Goal: Task Accomplishment & Management: Complete application form

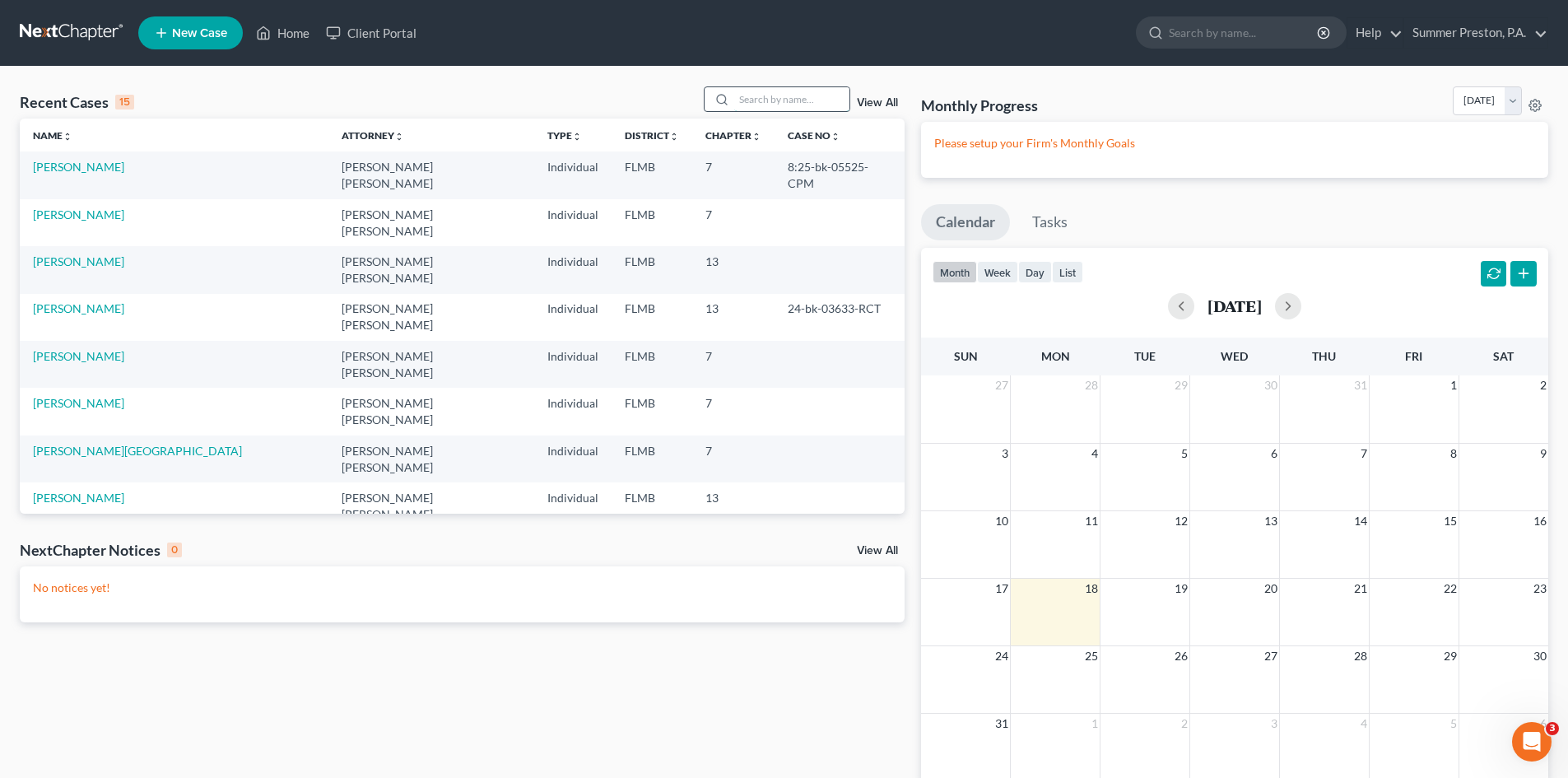
click at [820, 93] on input "search" at bounding box center [792, 98] width 115 height 24
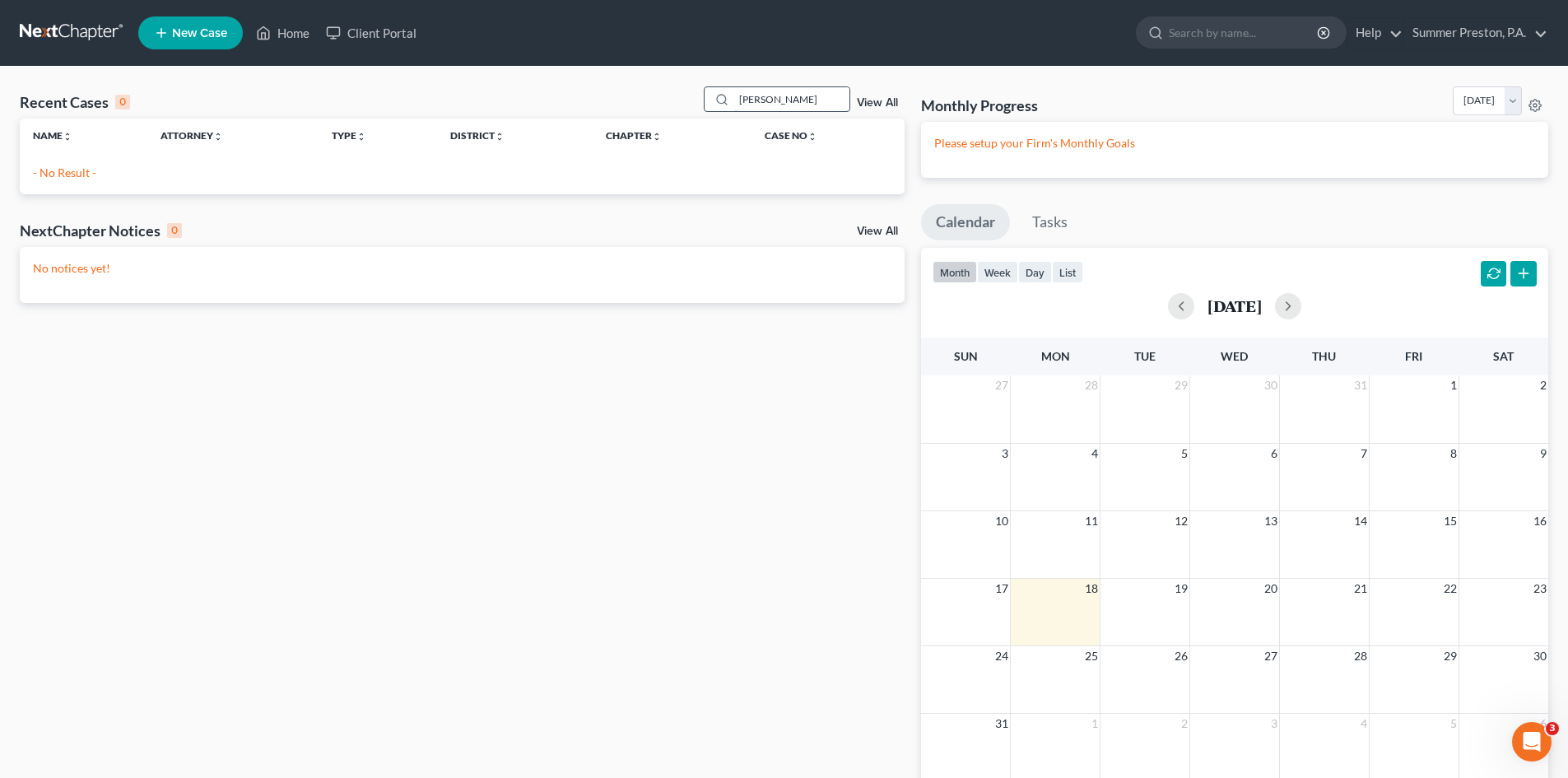
type input "ALLIE LEE"
click at [199, 29] on span "New Case" at bounding box center [199, 34] width 55 height 12
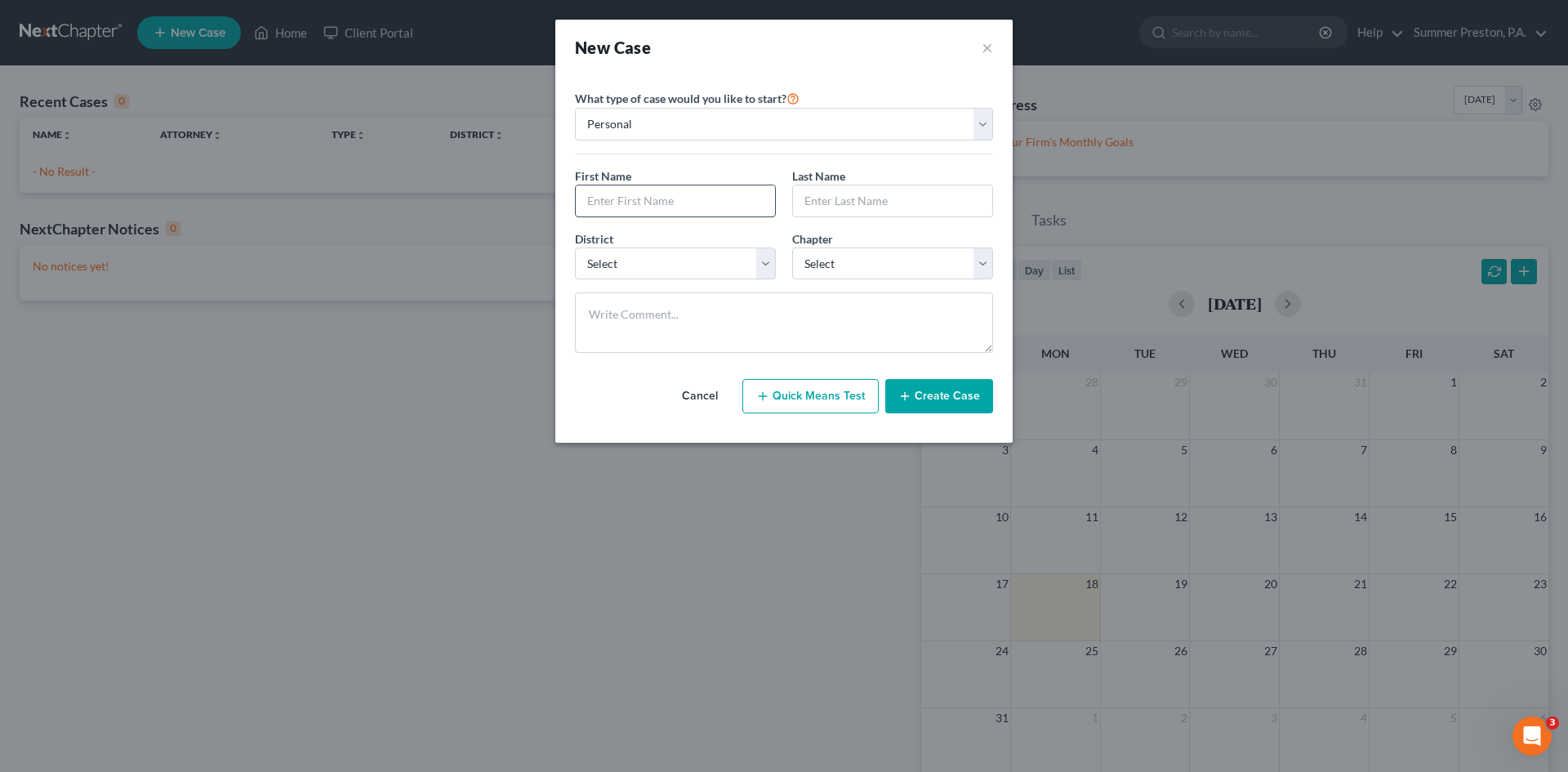
click at [708, 206] on input "text" at bounding box center [675, 200] width 200 height 31
type input "Allie"
type input "Lee"
click at [768, 266] on select "Select Alabama - Middle Alabama - Northern Alabama - Southern Alaska Arizona Ar…" at bounding box center [675, 263] width 201 height 33
select select "15"
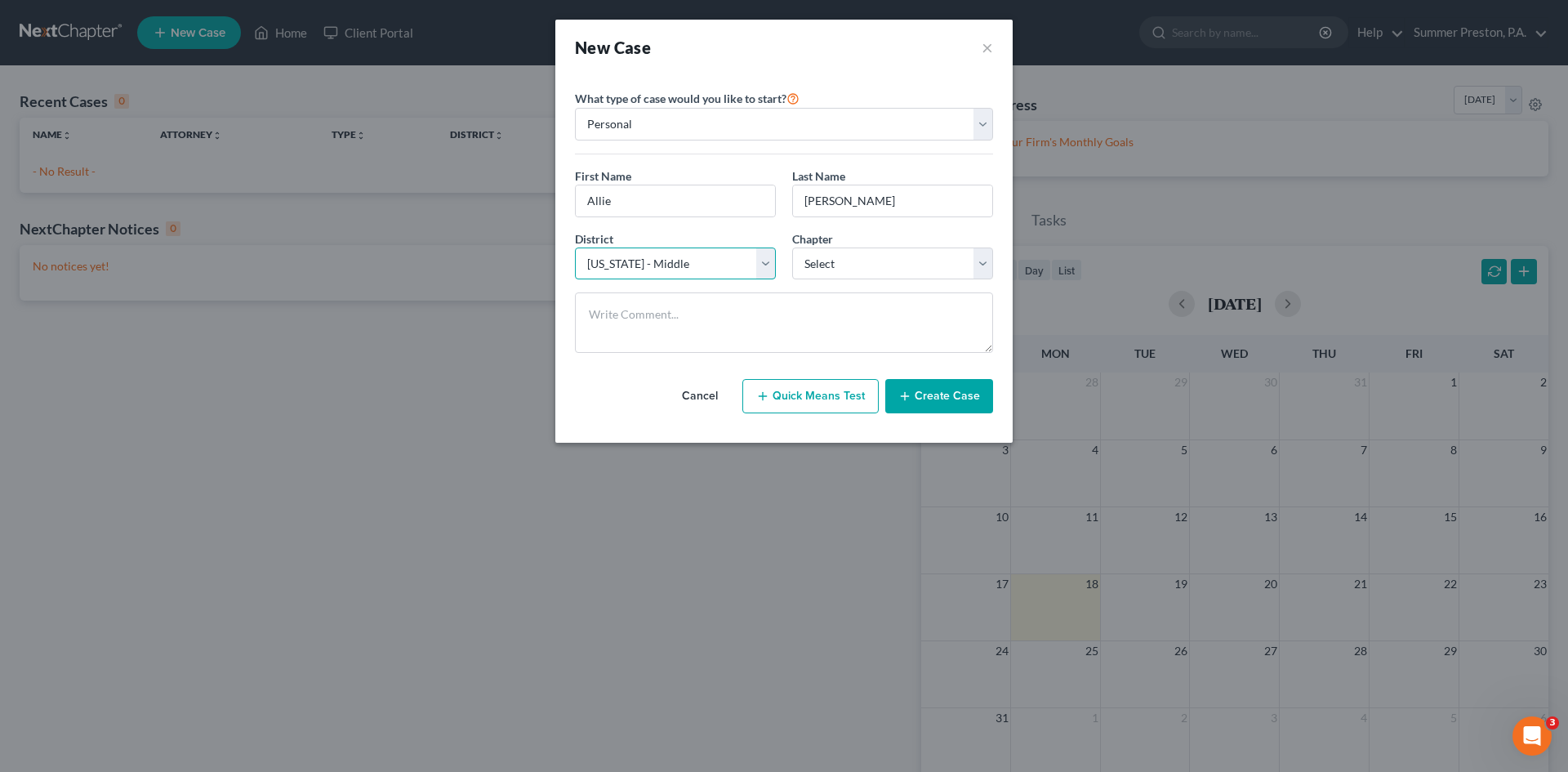
click at [575, 247] on select "Select Alabama - Middle Alabama - Northern Alabama - Southern Alaska Arizona Ar…" at bounding box center [675, 263] width 201 height 33
click at [983, 266] on select "Select 7 11 12 13" at bounding box center [893, 263] width 201 height 33
select select "0"
click at [792, 247] on select "Select 7 11 12 13" at bounding box center [893, 263] width 201 height 33
click at [947, 392] on button "Create Case" at bounding box center [939, 396] width 108 height 34
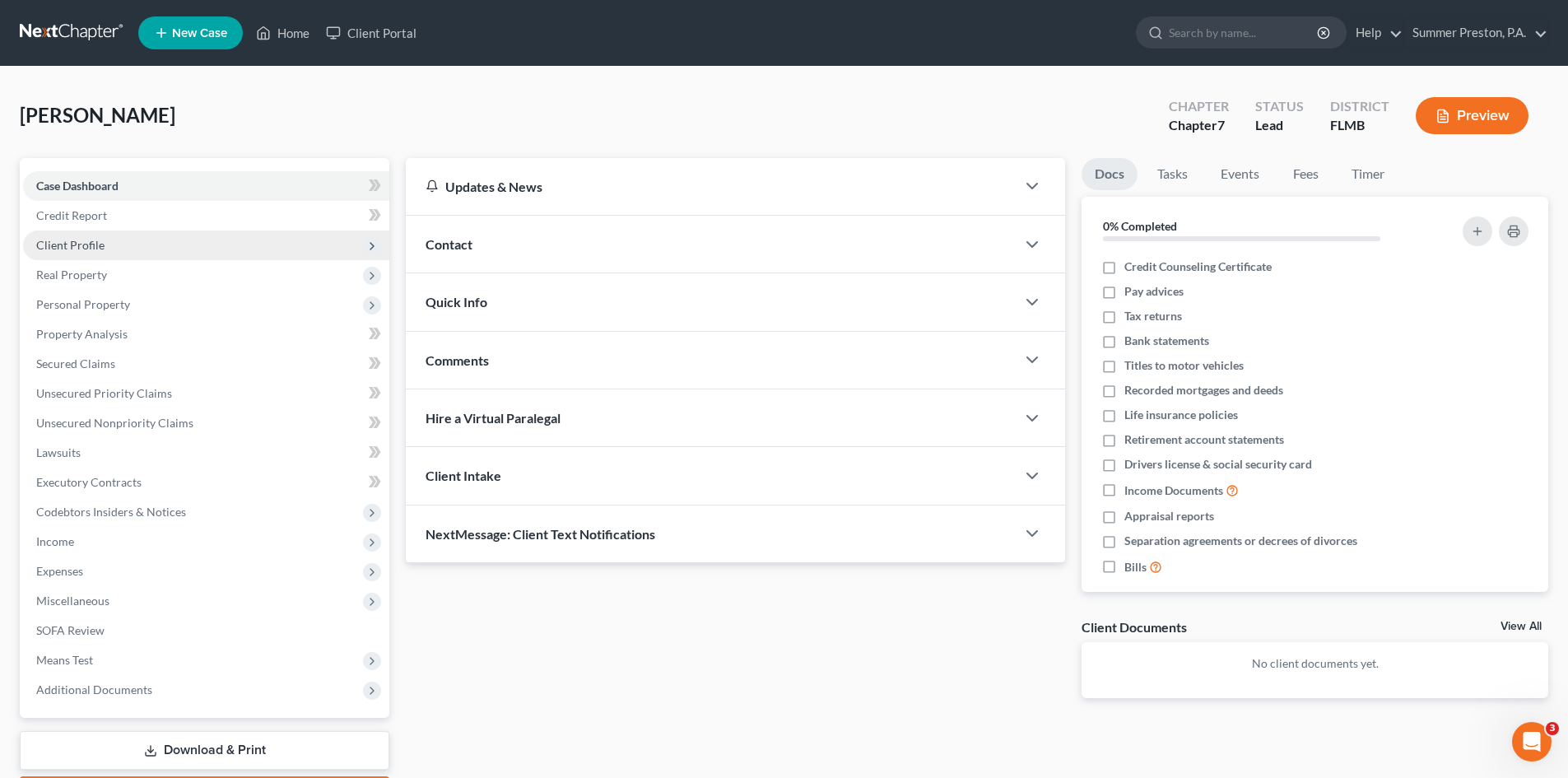
click at [87, 242] on span "Client Profile" at bounding box center [70, 245] width 68 height 14
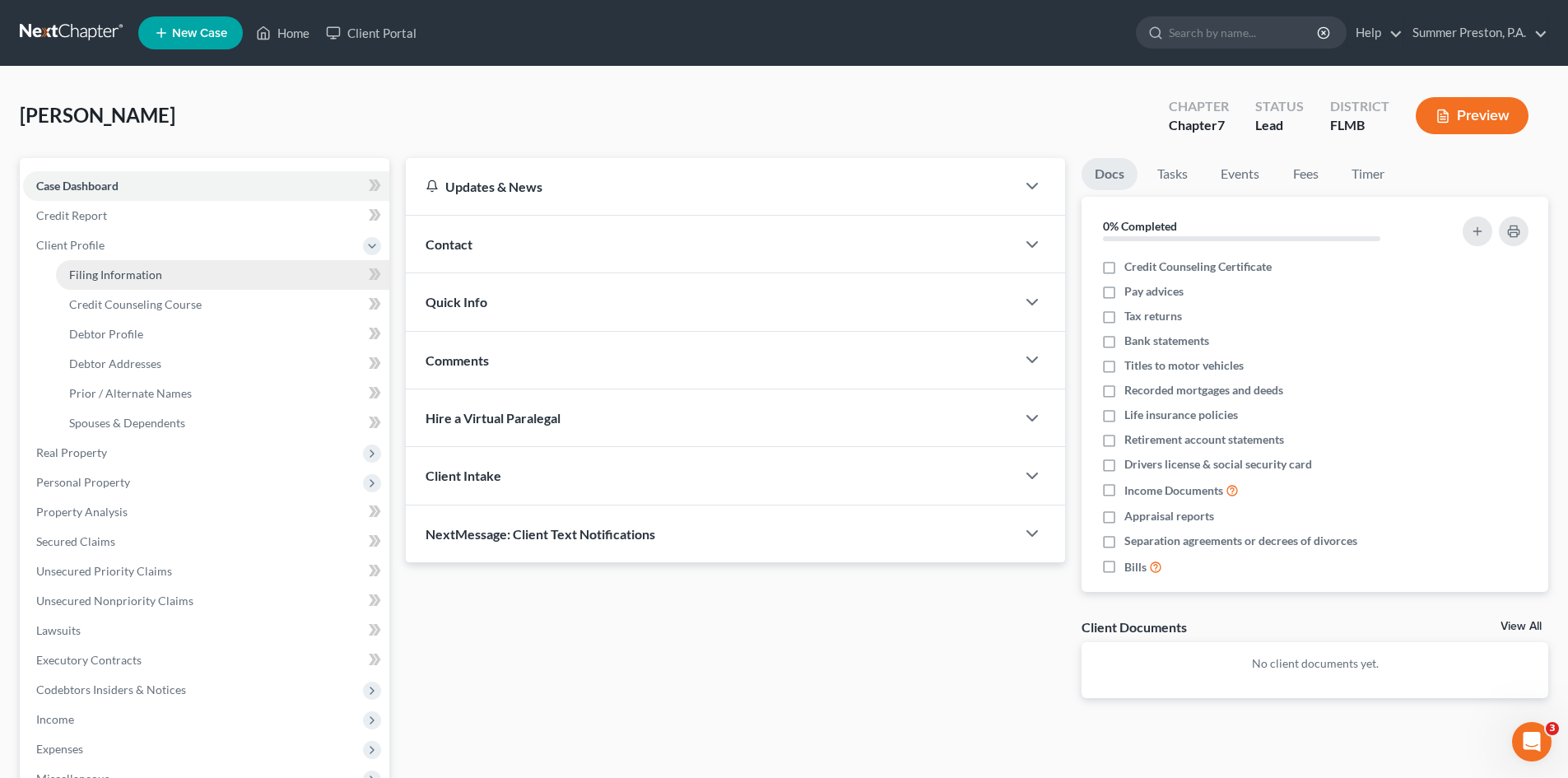
click at [142, 275] on span "Filing Information" at bounding box center [115, 275] width 93 height 14
select select "1"
select select "0"
select select "15"
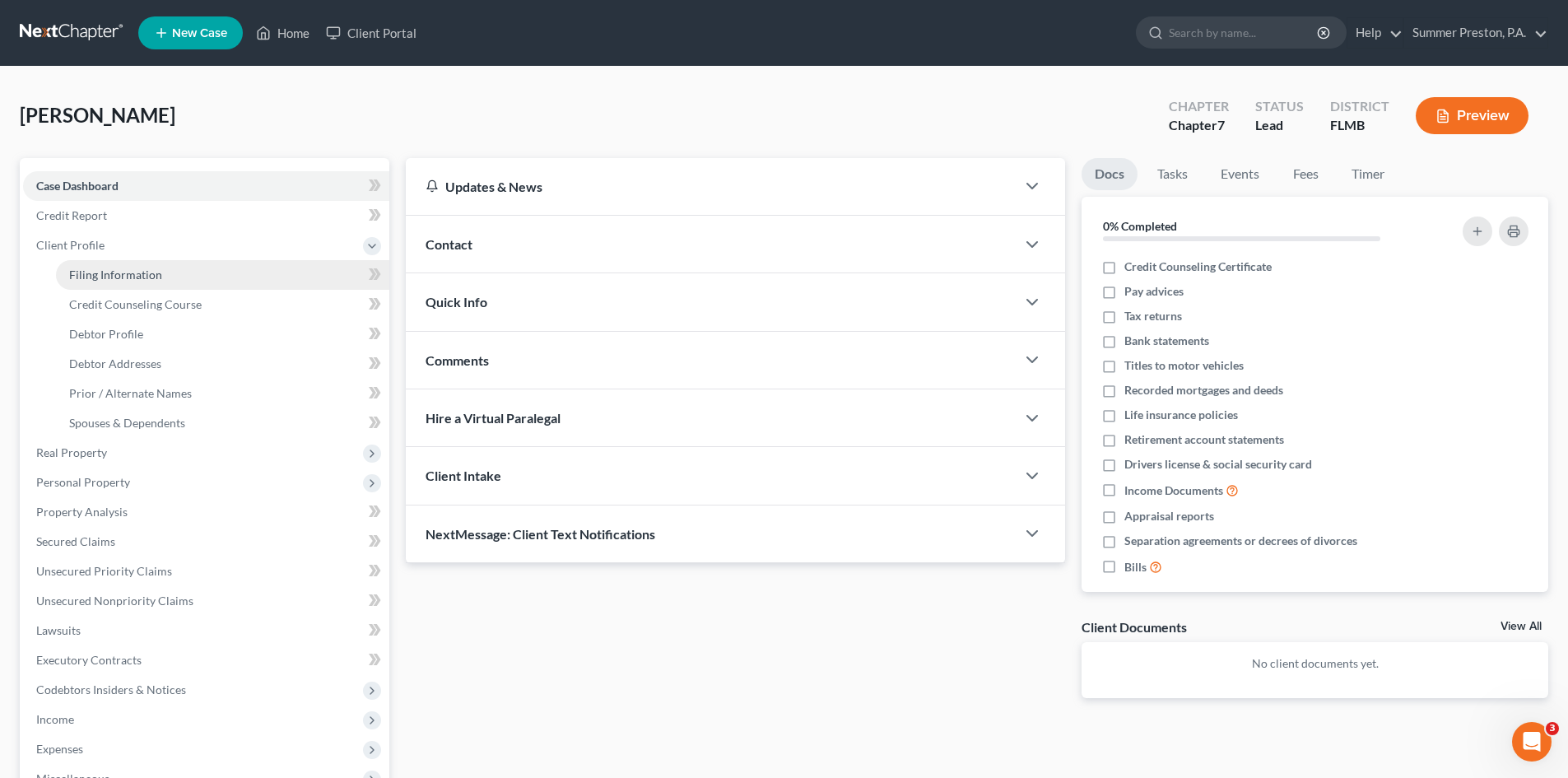
select select "9"
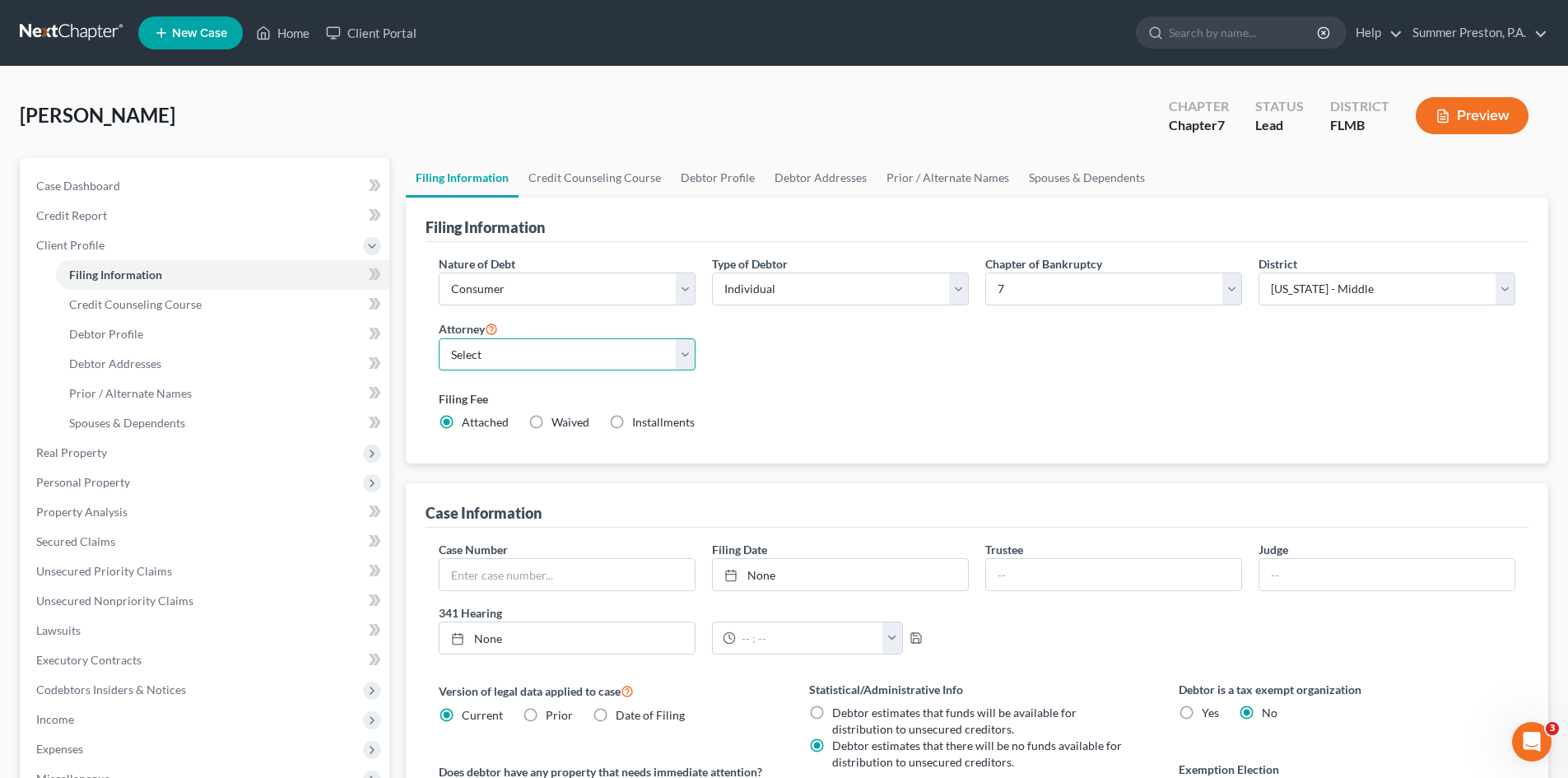
click at [687, 360] on select "Select Rose Marie Wilson - null" at bounding box center [567, 354] width 257 height 33
select select "0"
click at [439, 338] on select "Select Rose Marie Wilson - null" at bounding box center [567, 354] width 257 height 33
click at [551, 422] on label "Waived Waived" at bounding box center [570, 422] width 38 height 17
click at [558, 422] on input "Waived Waived" at bounding box center [564, 419] width 11 height 11
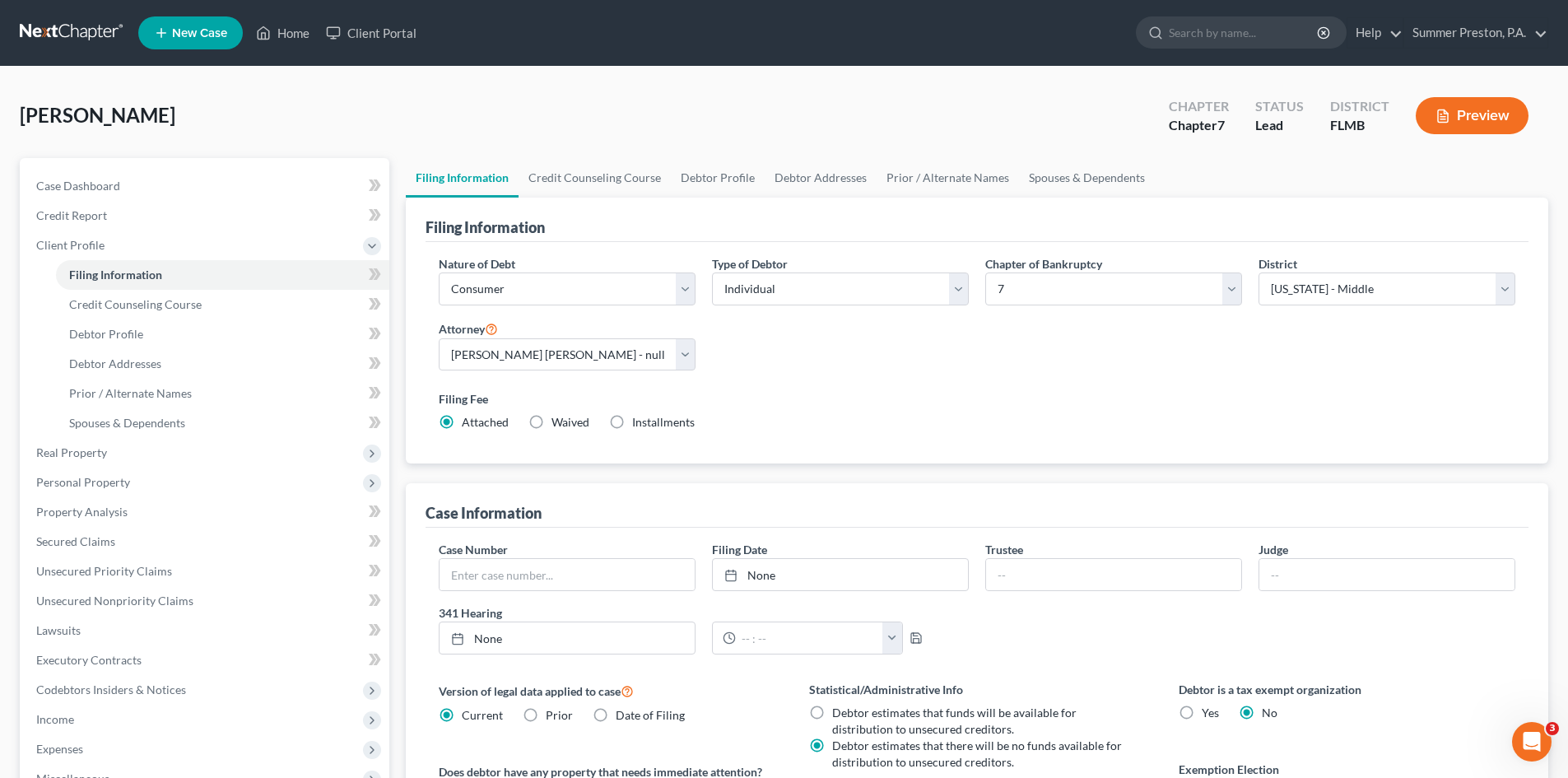
radio input "true"
radio input "false"
click at [622, 173] on link "Credit Counseling Course" at bounding box center [595, 177] width 152 height 40
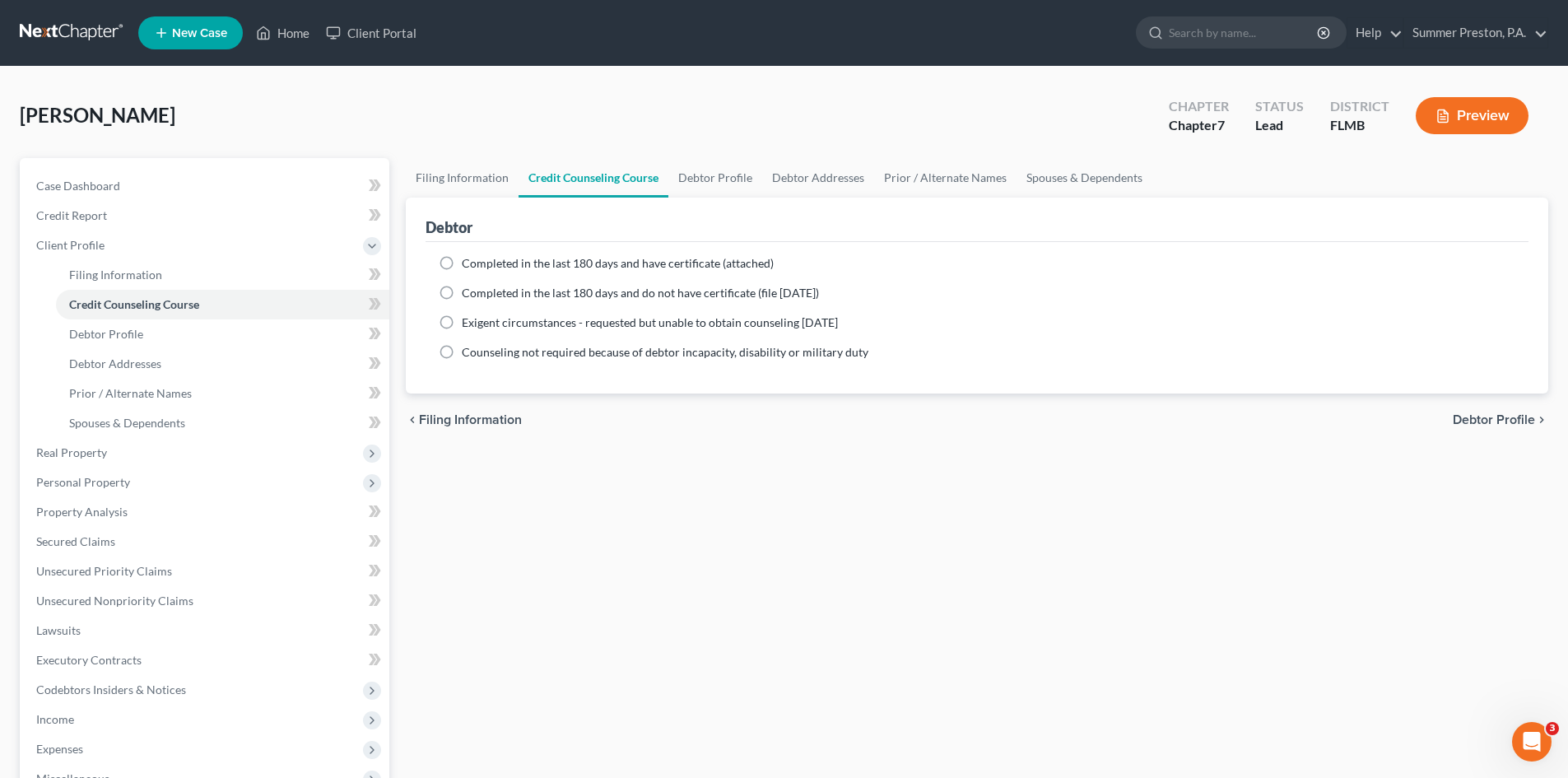
click at [462, 262] on label "Completed in the last 180 days and have certificate (attached)" at bounding box center [618, 263] width 312 height 17
click at [468, 262] on input "Completed in the last 180 days and have certificate (attached)" at bounding box center [473, 261] width 11 height 11
radio input "true"
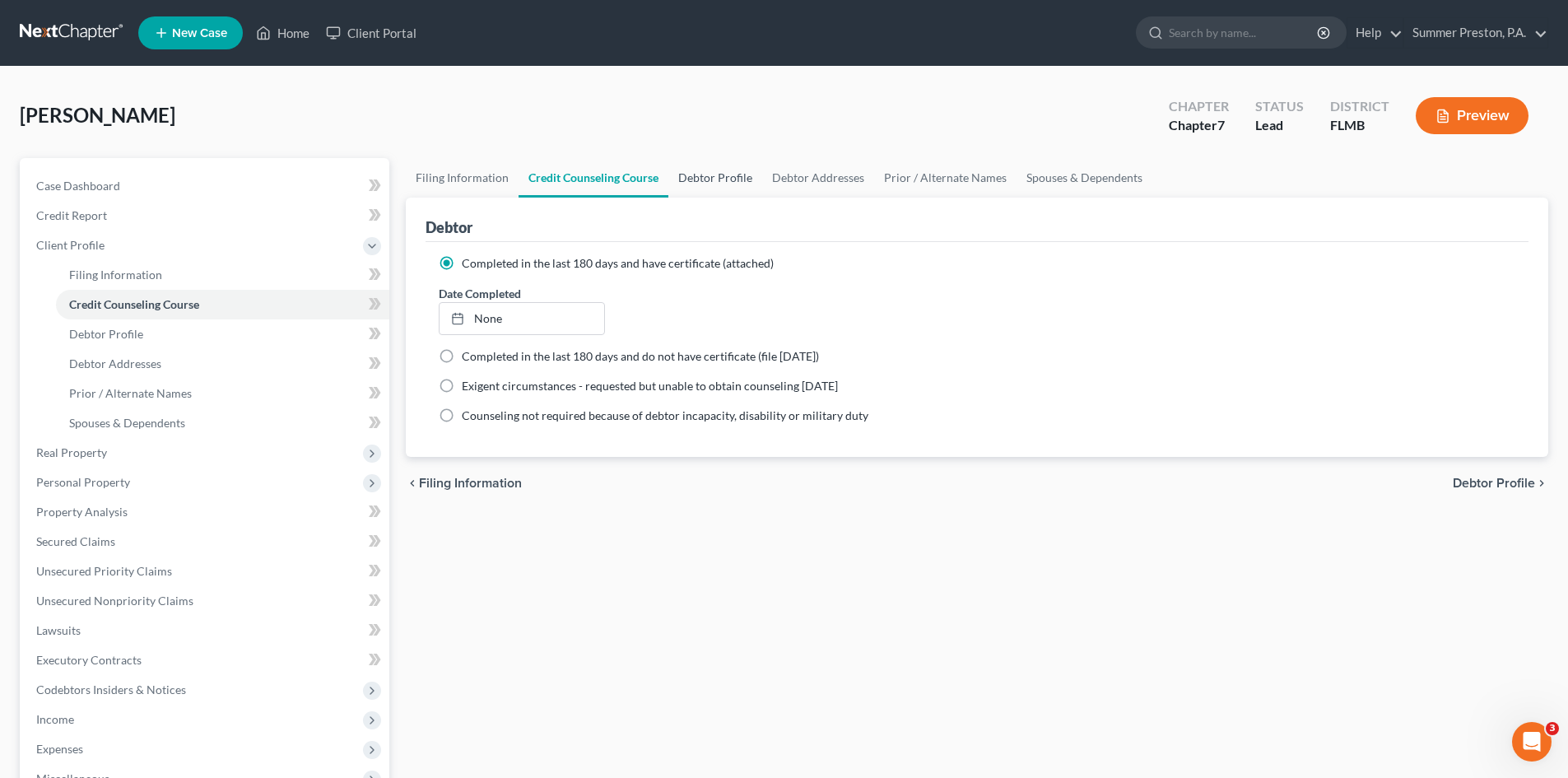
click at [713, 173] on link "Debtor Profile" at bounding box center [715, 177] width 94 height 40
select select "0"
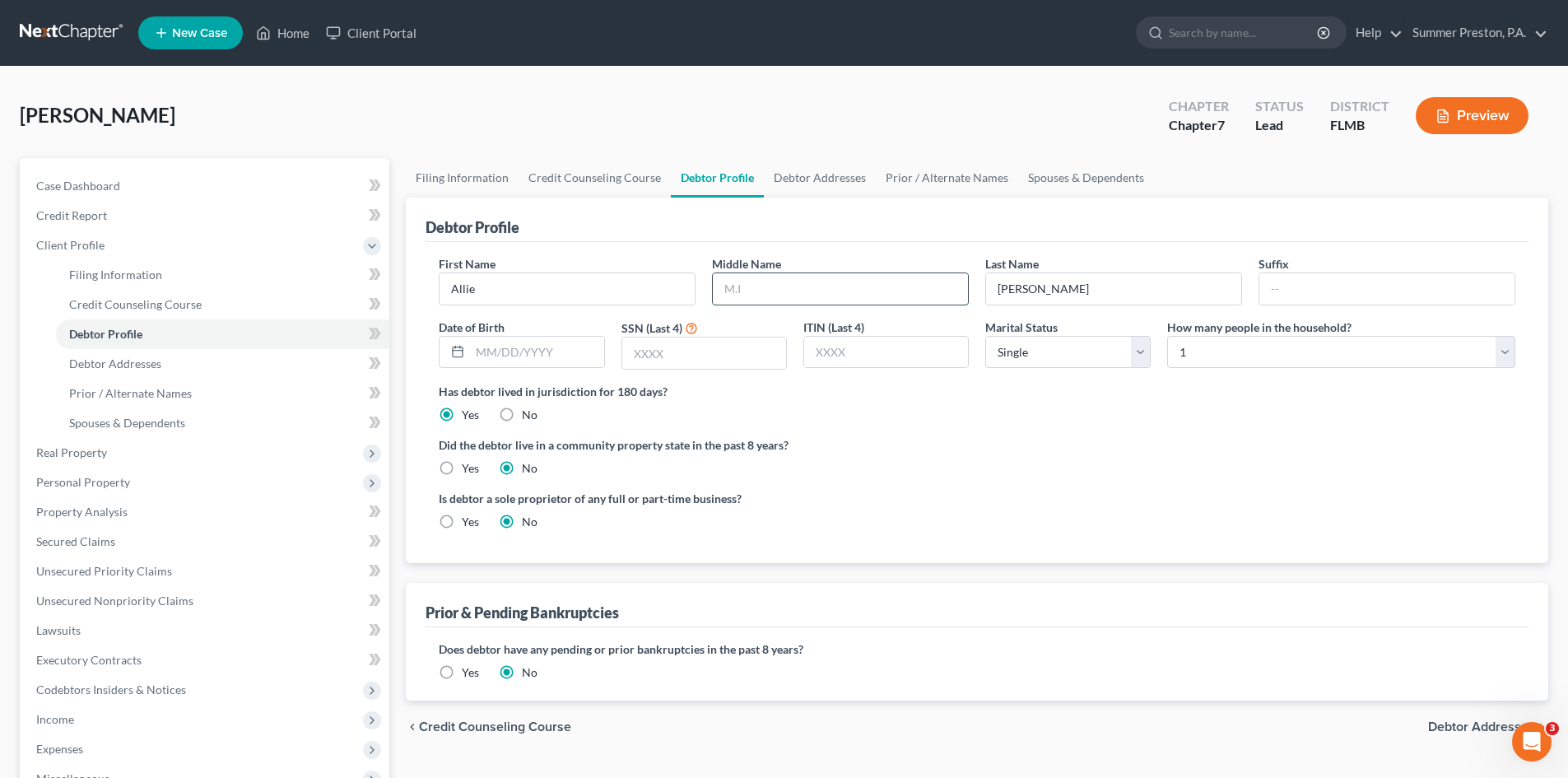
click at [752, 284] on input "text" at bounding box center [840, 288] width 255 height 31
type input "Mae"
type input "01/10/1948"
click at [682, 355] on input "text" at bounding box center [704, 353] width 164 height 31
type input "4940"
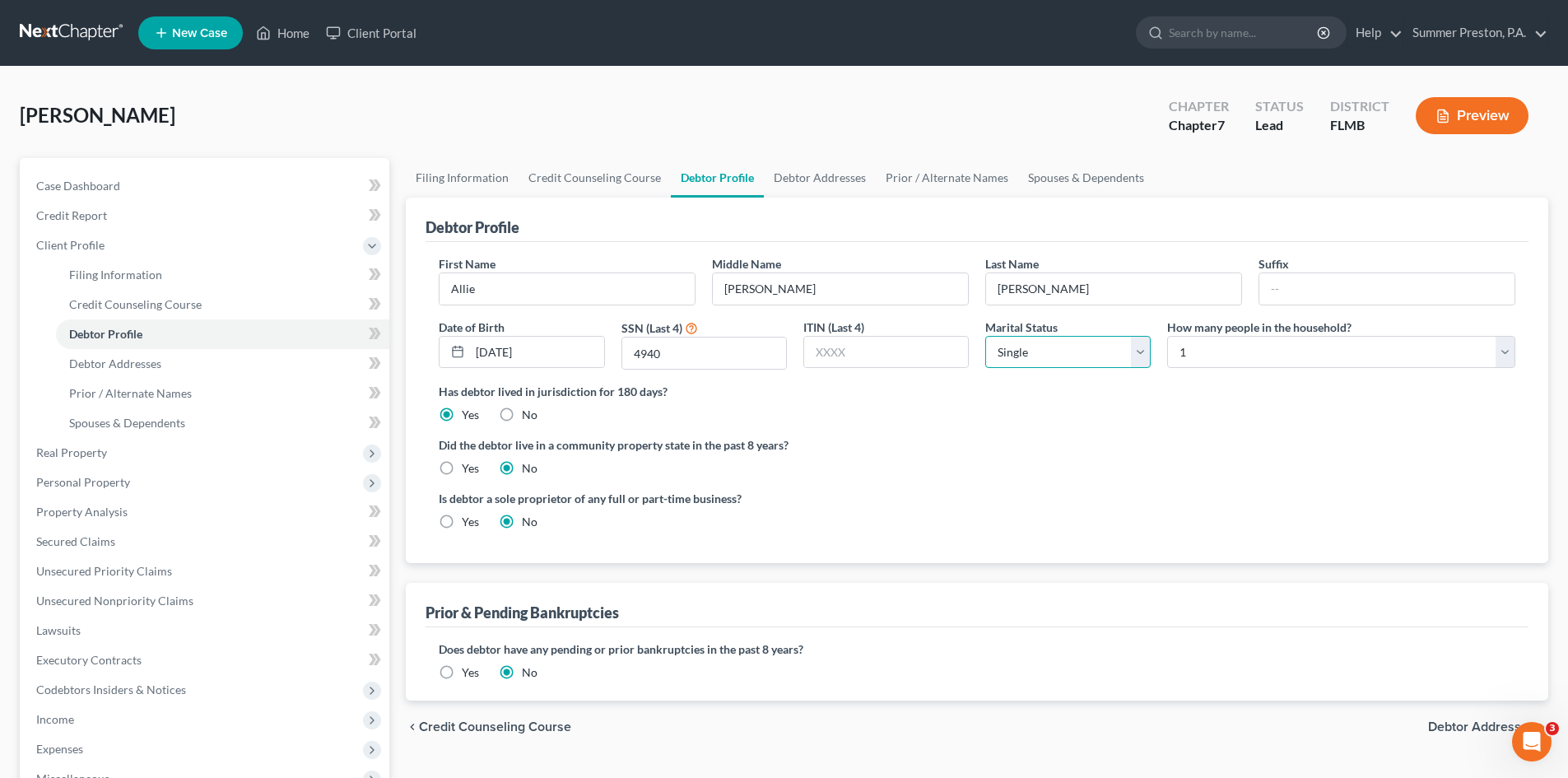
click at [1138, 352] on select "Select Single Married Separated Divorced Widowed" at bounding box center [1068, 352] width 166 height 33
select select "3"
click at [986, 336] on select "Select Single Married Separated Divorced Widowed" at bounding box center [1068, 352] width 166 height 33
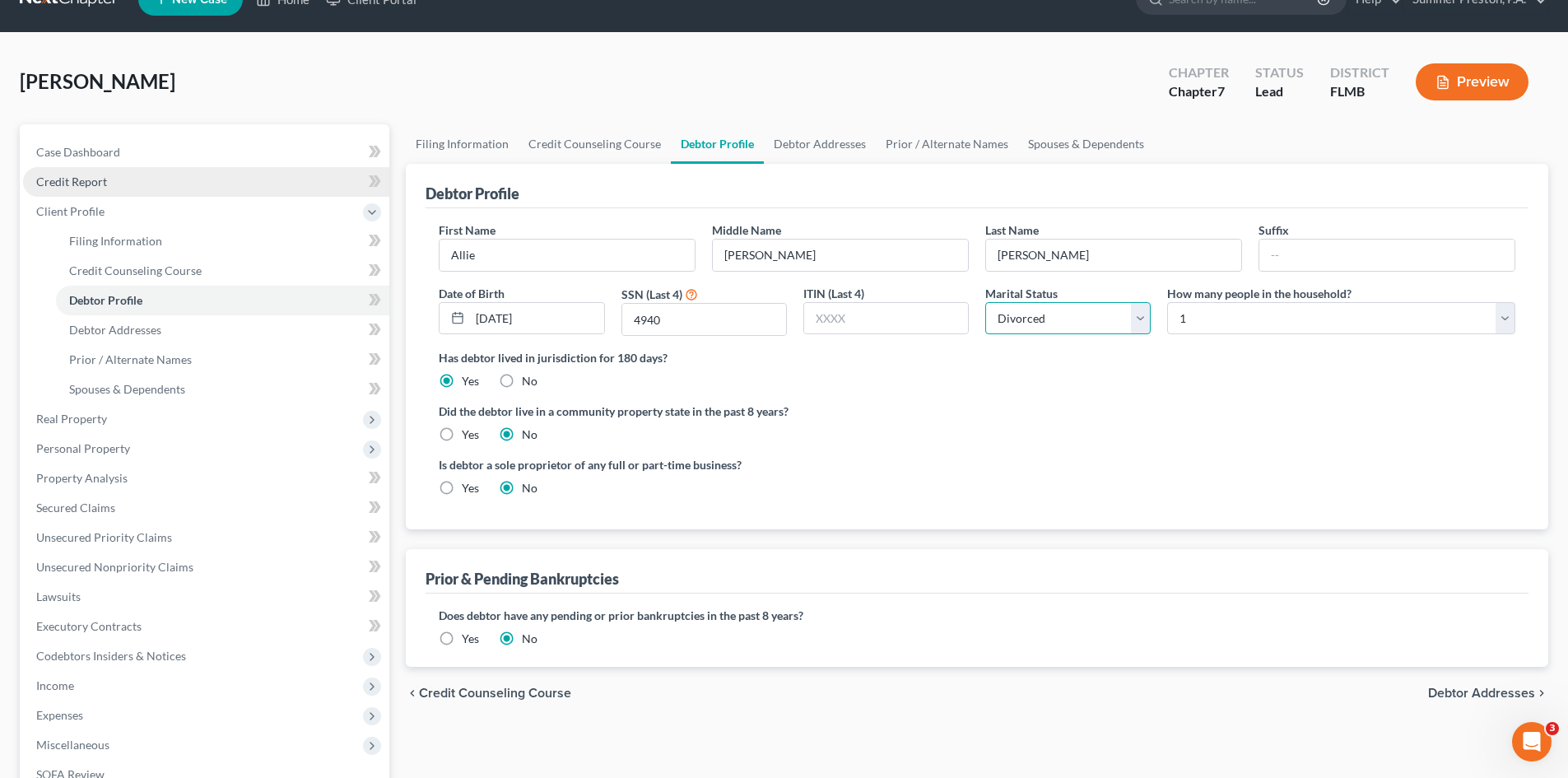
scroll to position [30, 0]
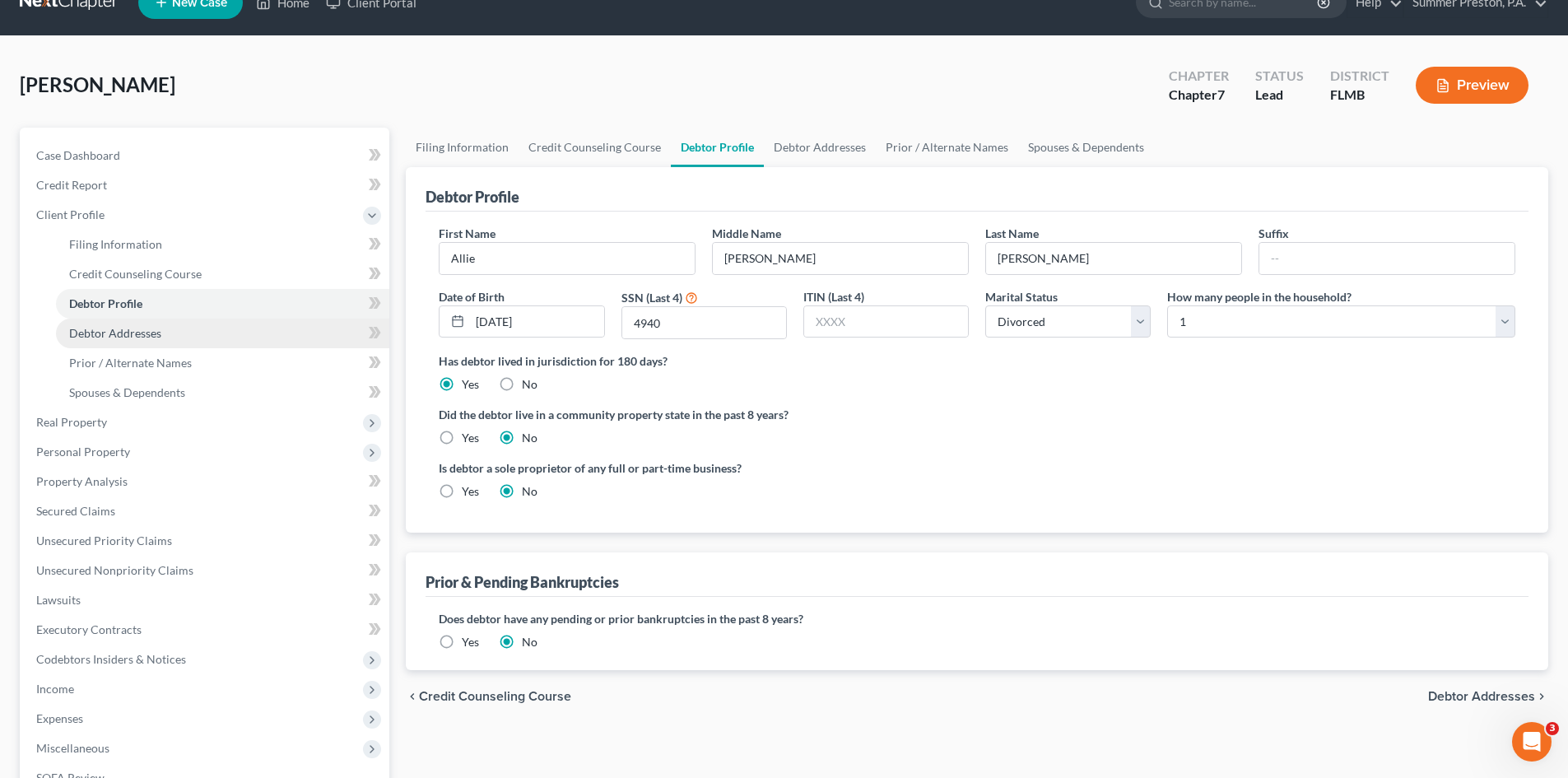
click at [150, 331] on span "Debtor Addresses" at bounding box center [115, 333] width 92 height 14
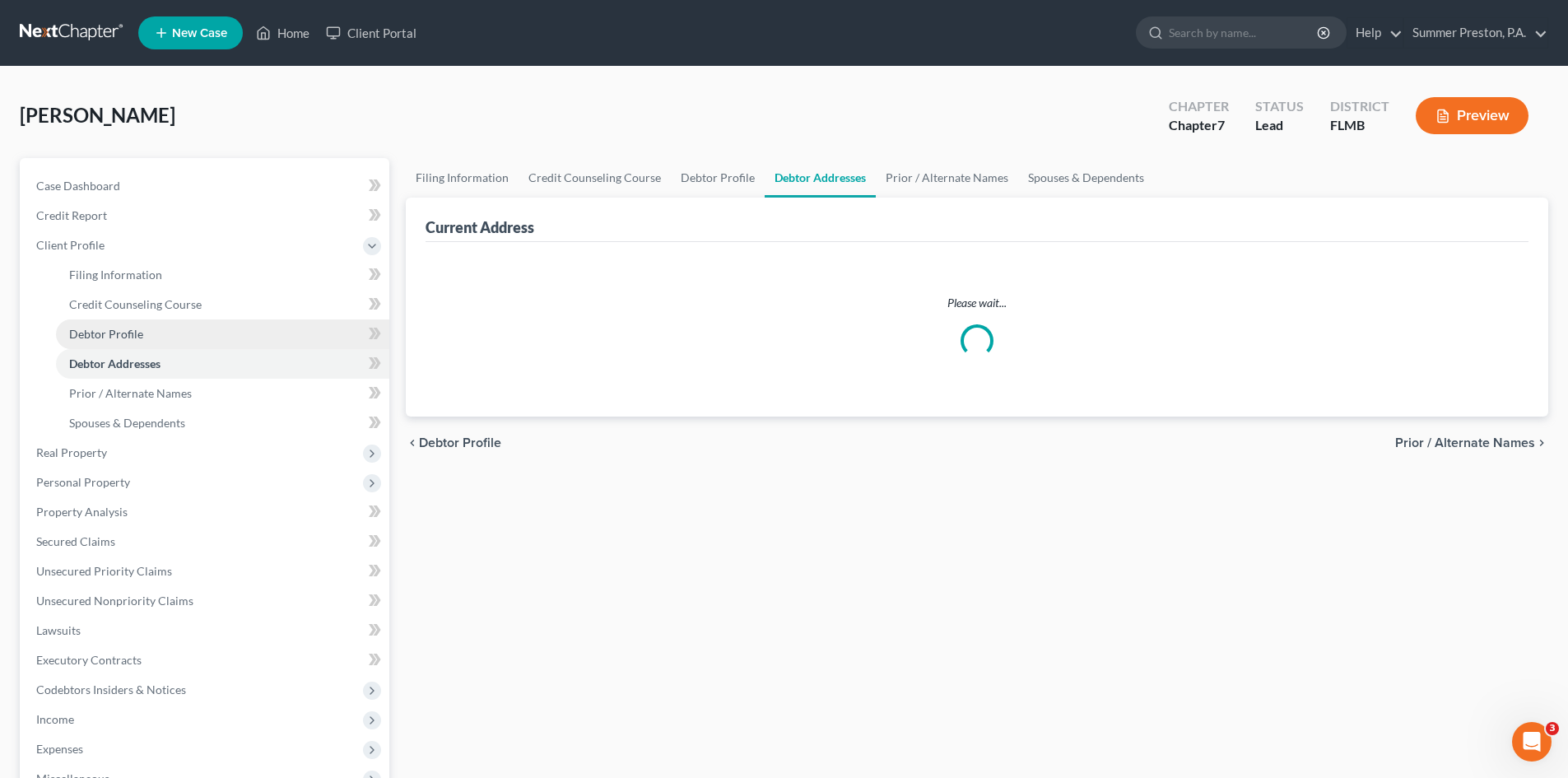
select select "0"
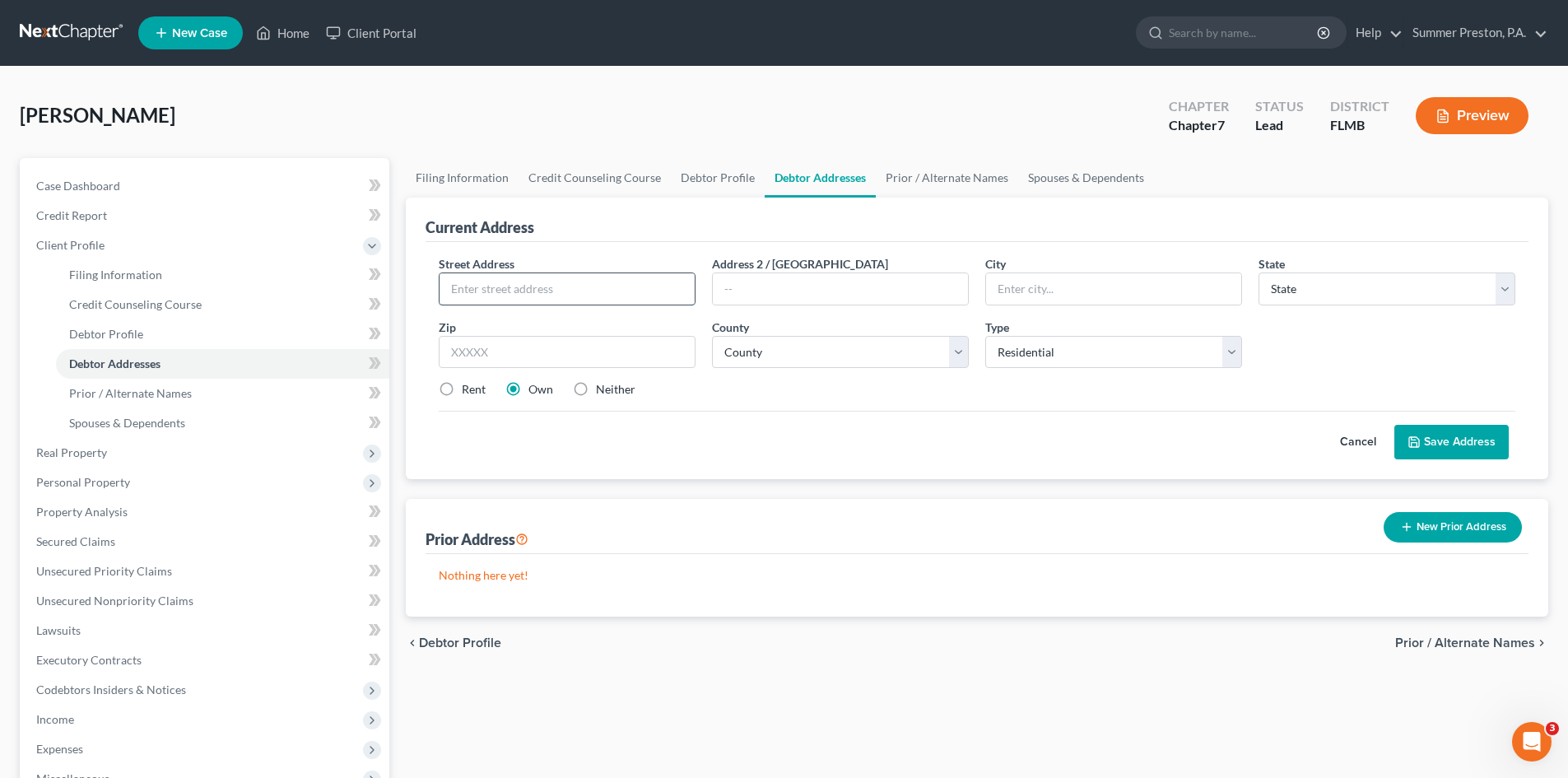
click at [585, 291] on input "text" at bounding box center [567, 288] width 255 height 31
type input "10073 14th St. N."
type input "Apt. 201"
type input "[GEOGRAPHIC_DATA]"
select select "9"
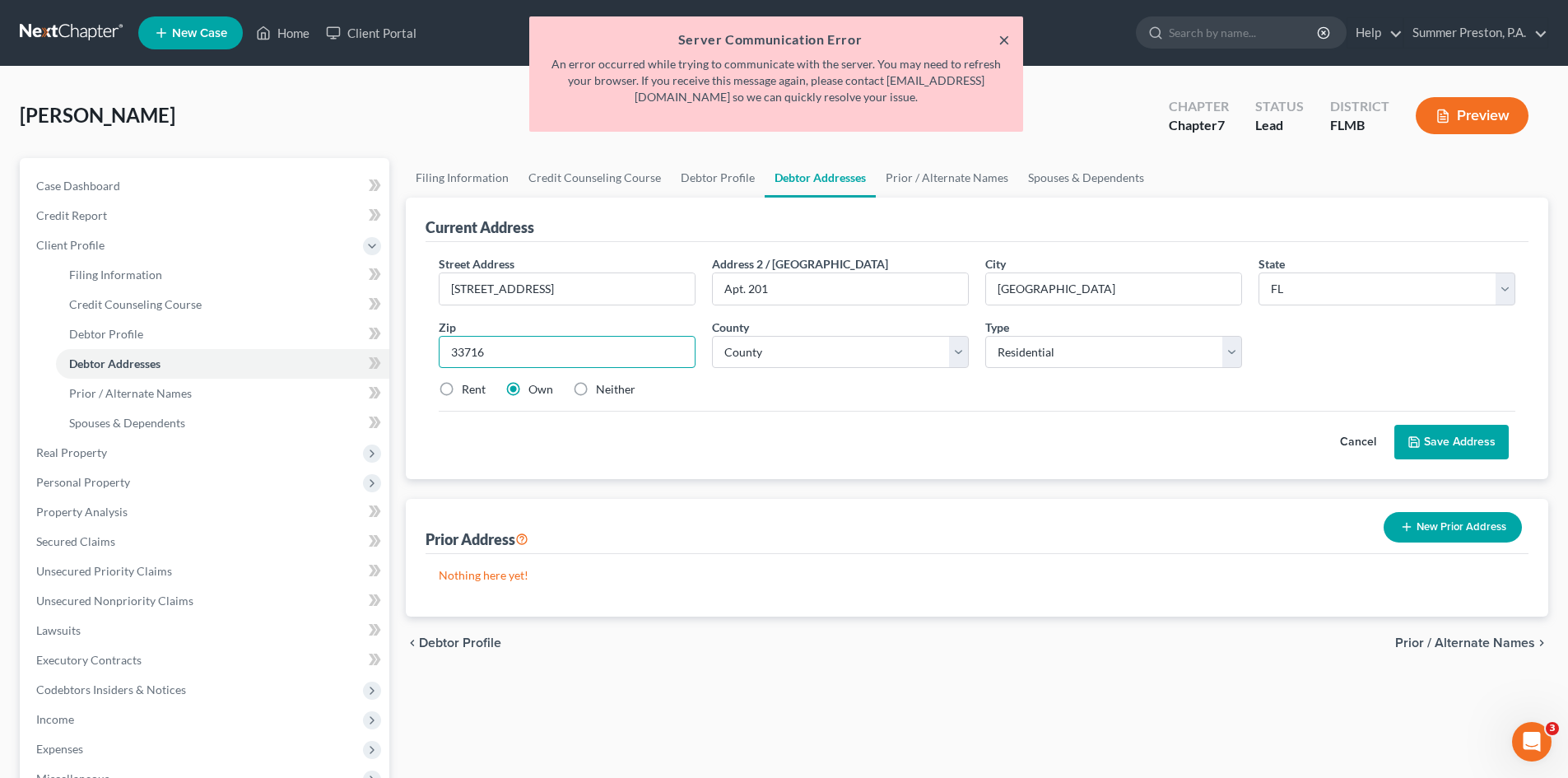
type input "33716"
click at [999, 35] on button "×" at bounding box center [1003, 39] width 12 height 19
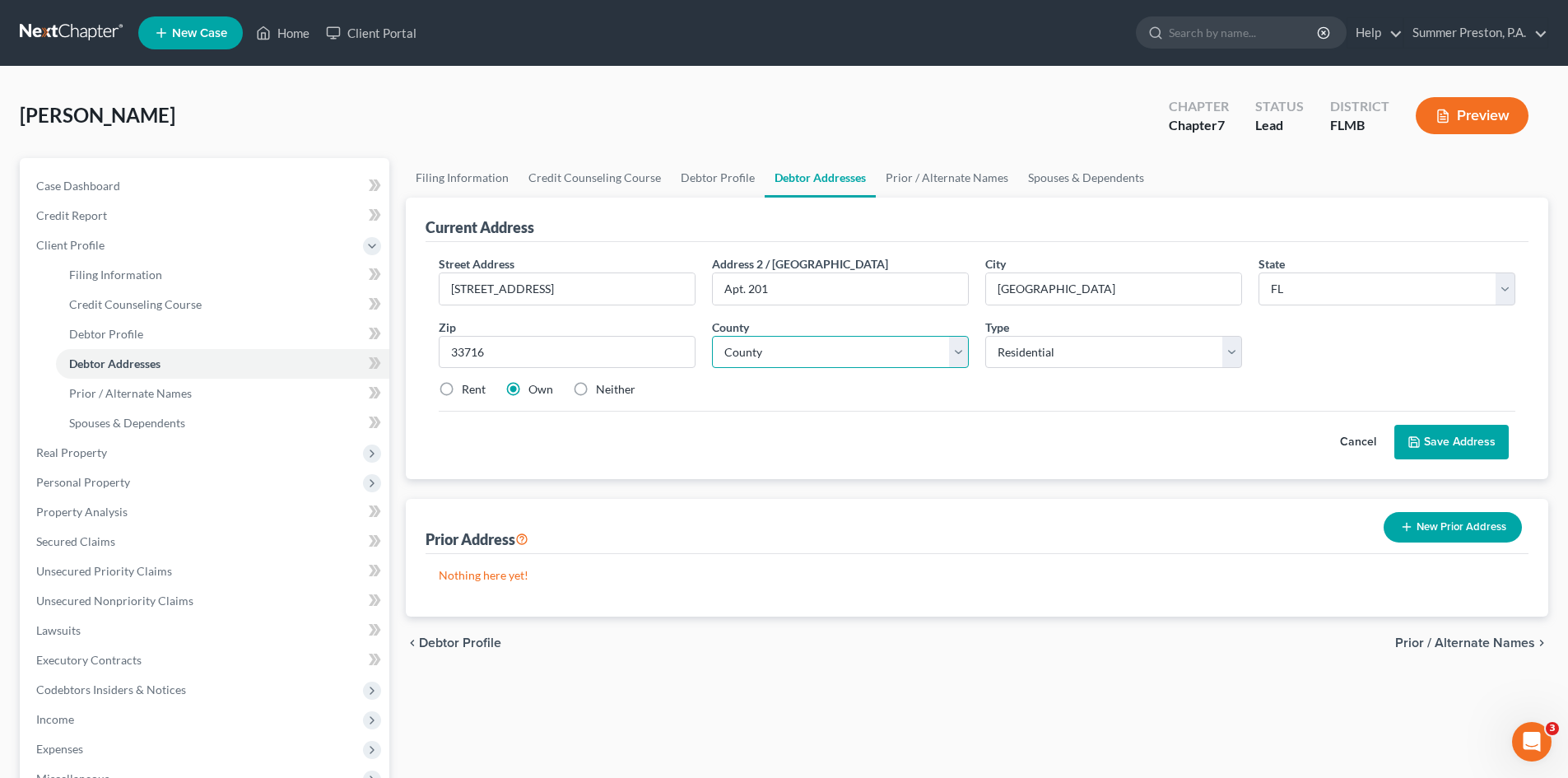
click at [962, 351] on select "County" at bounding box center [840, 352] width 257 height 33
click at [712, 336] on select "County" at bounding box center [840, 352] width 257 height 33
click at [846, 346] on select "County" at bounding box center [840, 352] width 257 height 33
click at [462, 390] on label "Rent" at bounding box center [473, 389] width 24 height 17
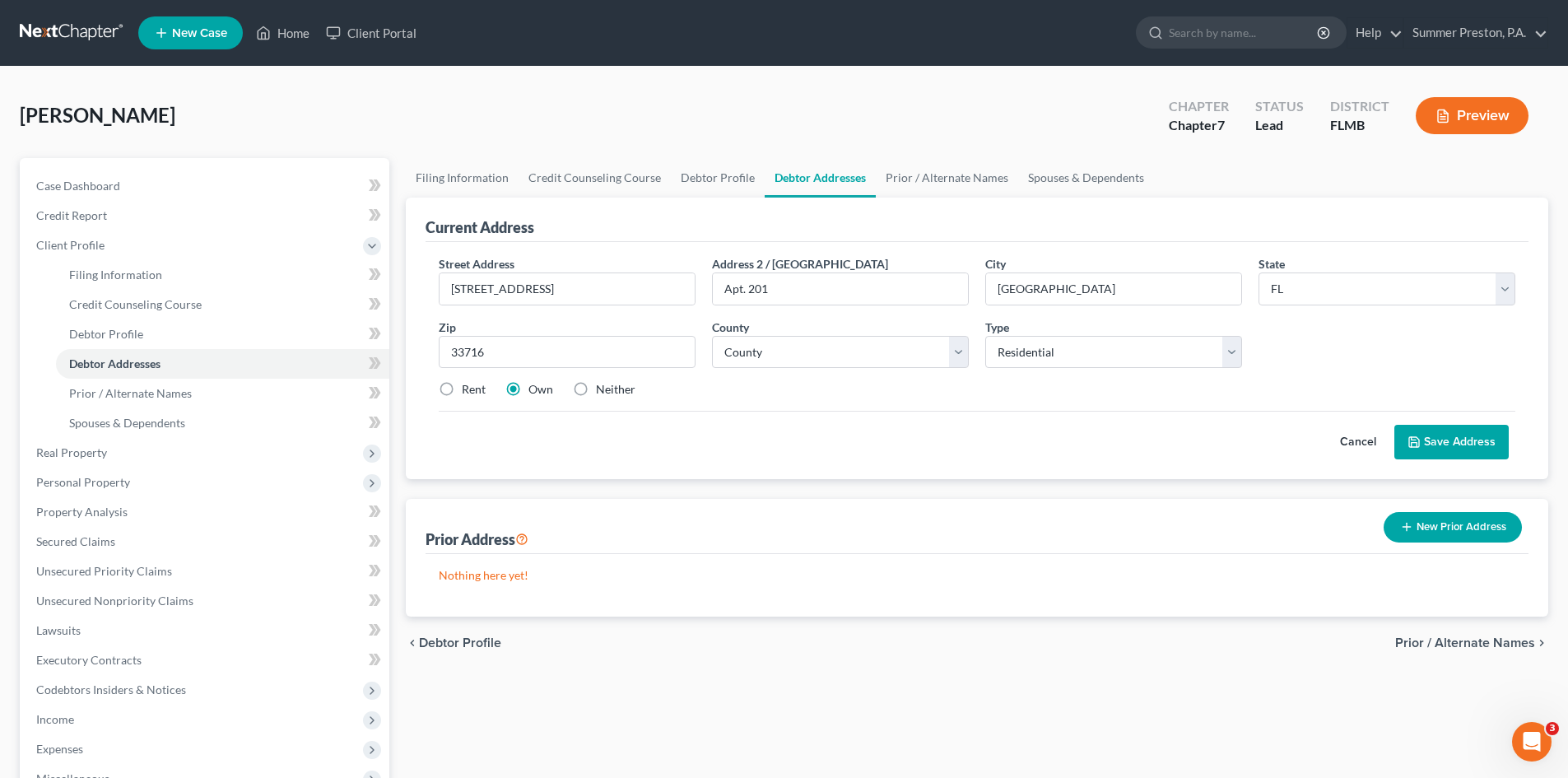
click at [468, 390] on input "Rent" at bounding box center [473, 386] width 11 height 11
radio input "true"
click at [827, 344] on select "County" at bounding box center [840, 352] width 257 height 33
click at [712, 336] on select "County" at bounding box center [840, 352] width 257 height 33
click at [1445, 439] on button "Save Address" at bounding box center [1451, 441] width 114 height 35
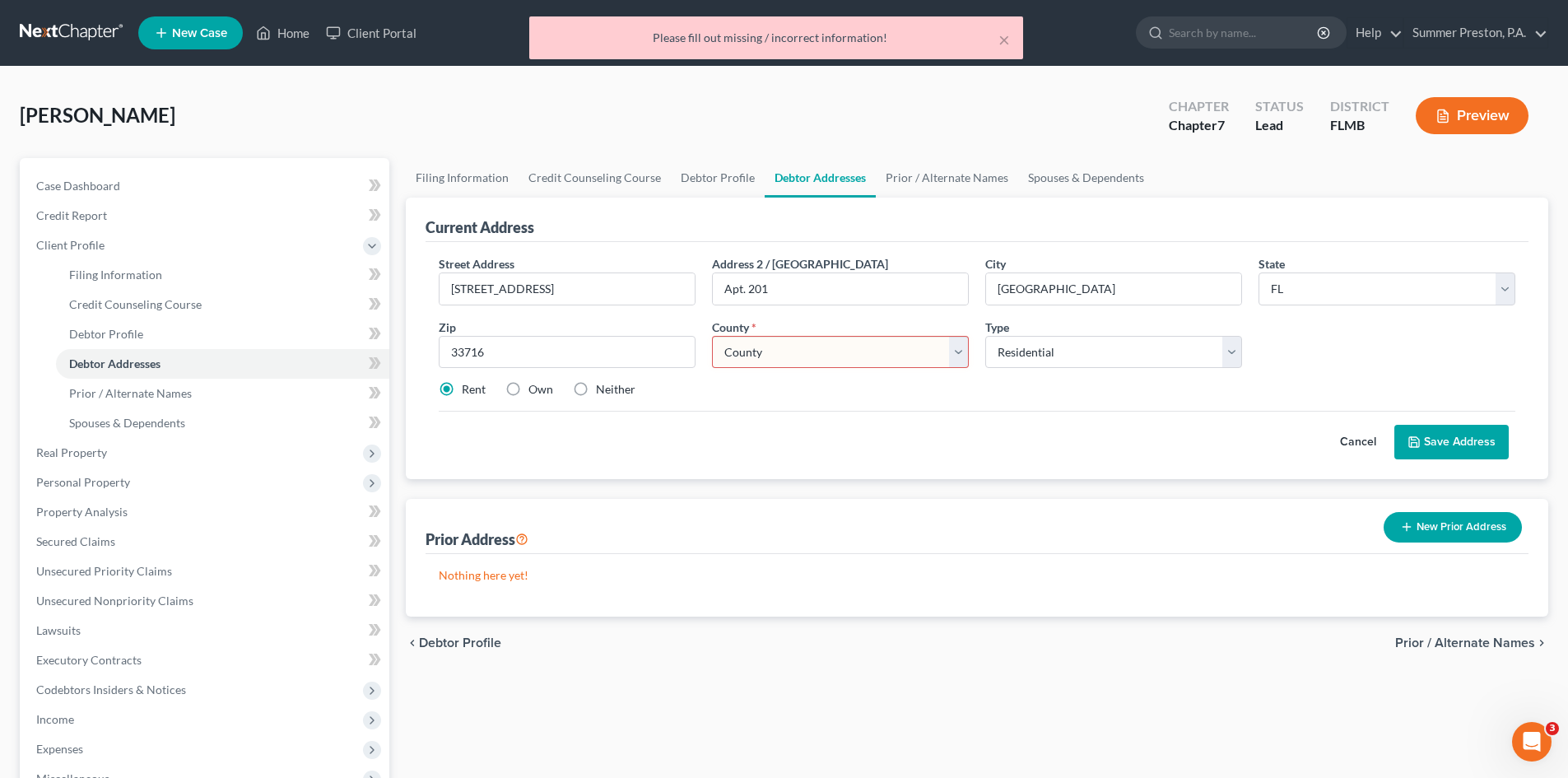
click at [1445, 439] on button "Save Address" at bounding box center [1451, 441] width 114 height 35
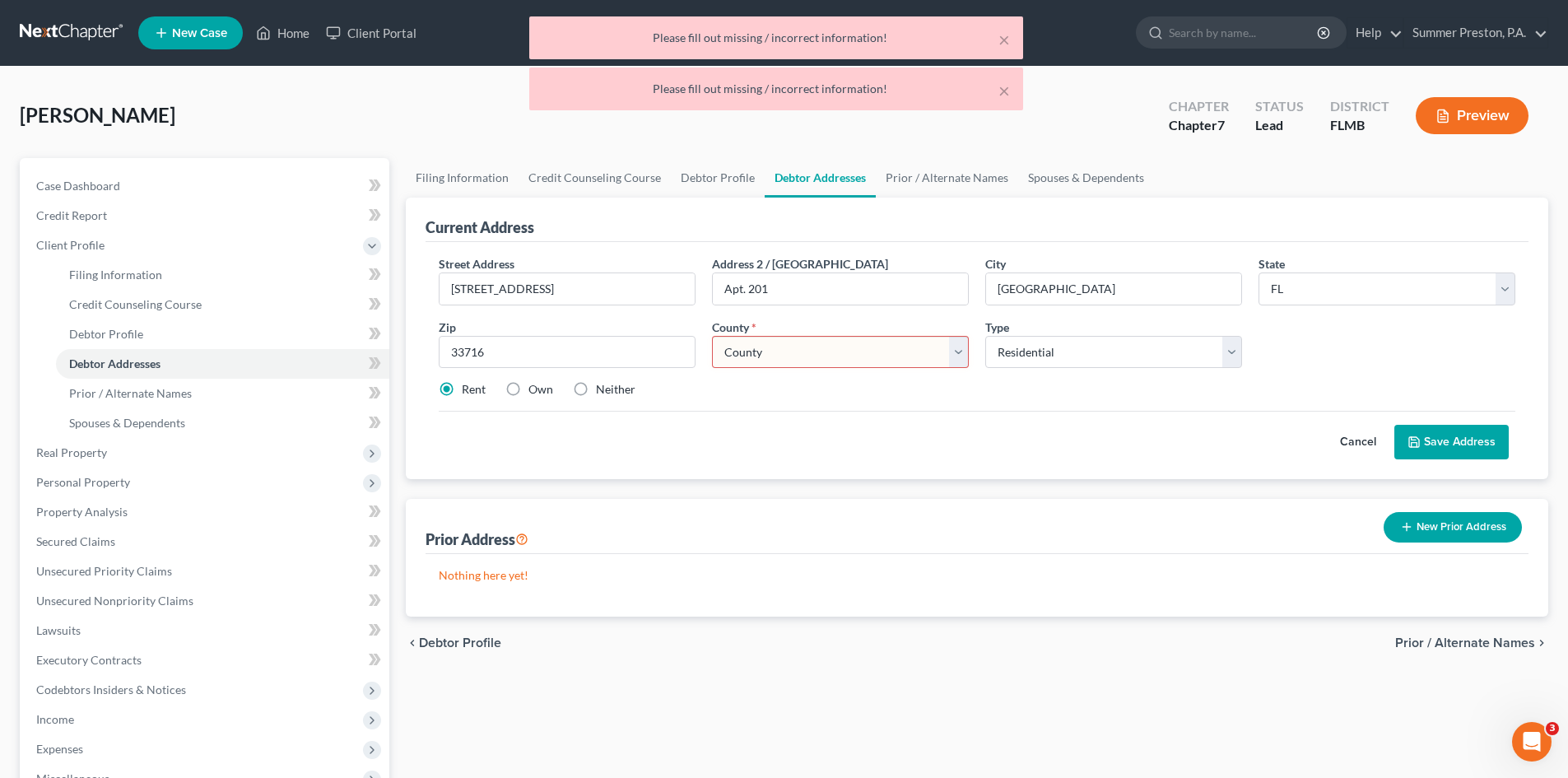
click at [784, 352] on select "County" at bounding box center [840, 352] width 257 height 33
click at [786, 352] on select "County" at bounding box center [840, 352] width 257 height 33
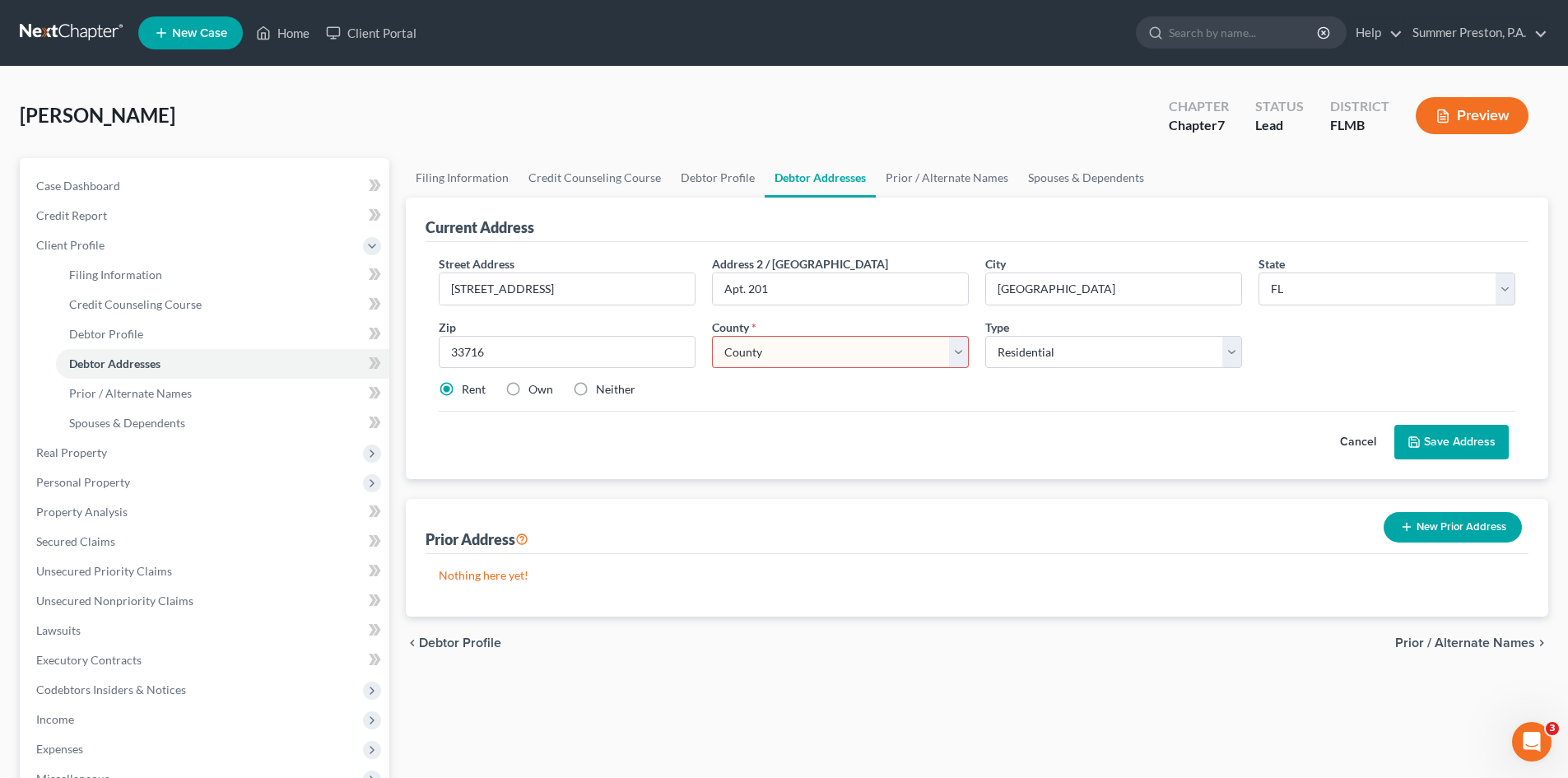
click at [958, 341] on select "County" at bounding box center [840, 352] width 257 height 33
click at [1537, 749] on div "Open Intercom Messenger" at bounding box center [1529, 738] width 54 height 54
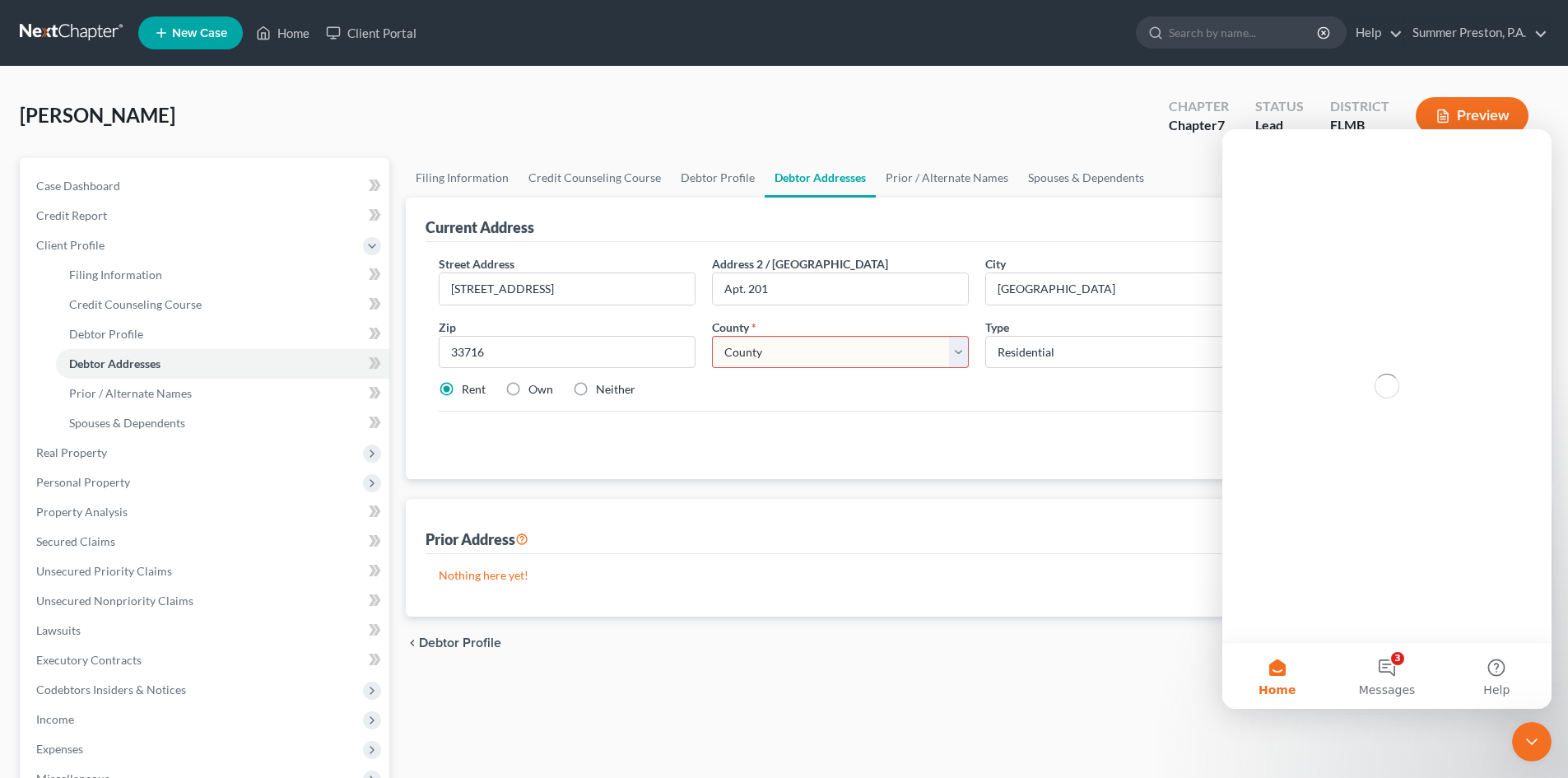
click at [1043, 715] on div "Filing Information Credit Counseling Course Debtor Profile Debtor Addresses Pri…" at bounding box center [978, 573] width 1159 height 832
click at [1388, 657] on button "3 Messages" at bounding box center [1387, 675] width 110 height 66
click at [1525, 152] on icon "Close" at bounding box center [1526, 151] width 9 height 9
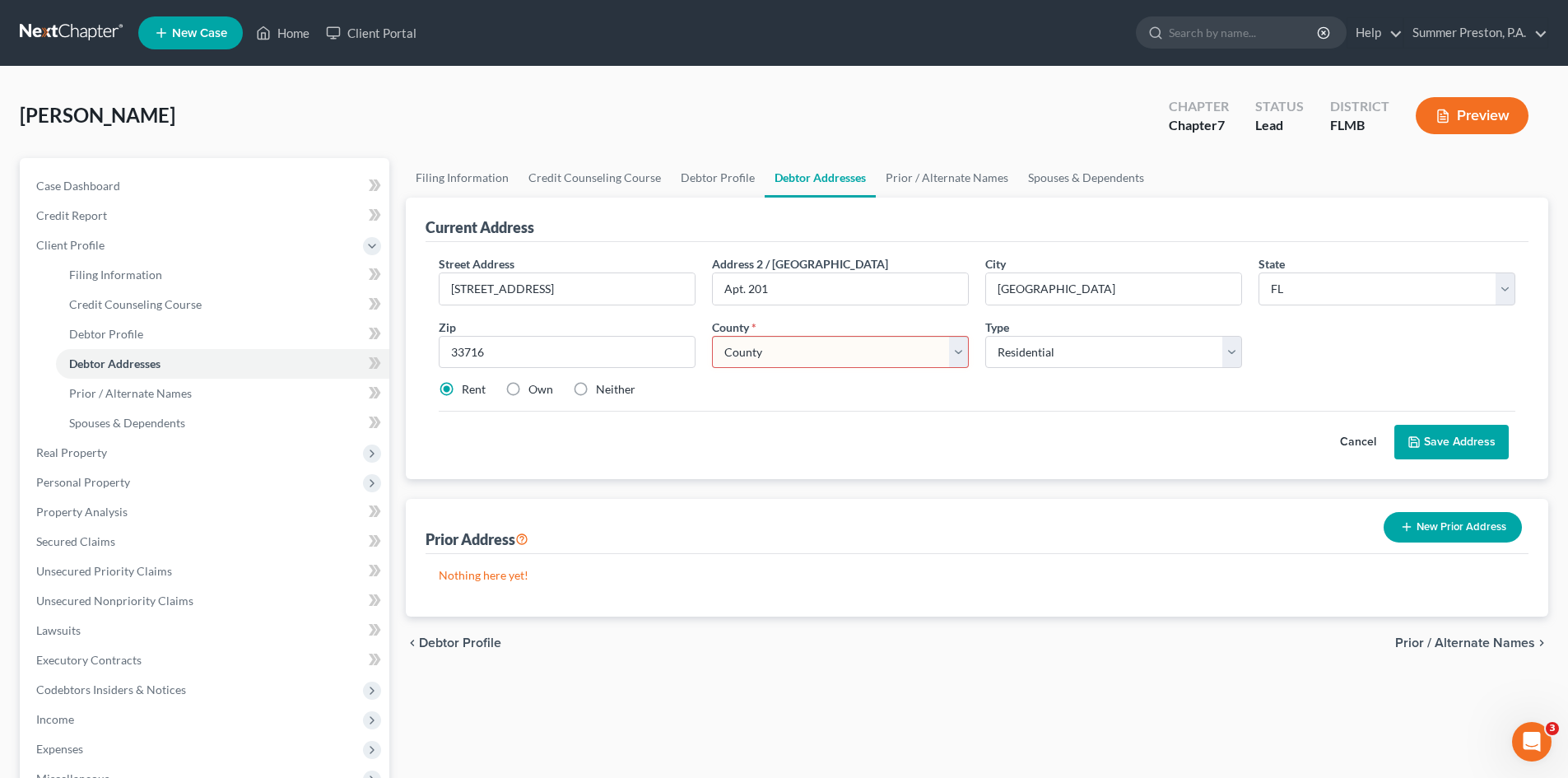
click at [847, 351] on select "County" at bounding box center [840, 352] width 257 height 33
click at [712, 336] on select "County" at bounding box center [840, 352] width 257 height 33
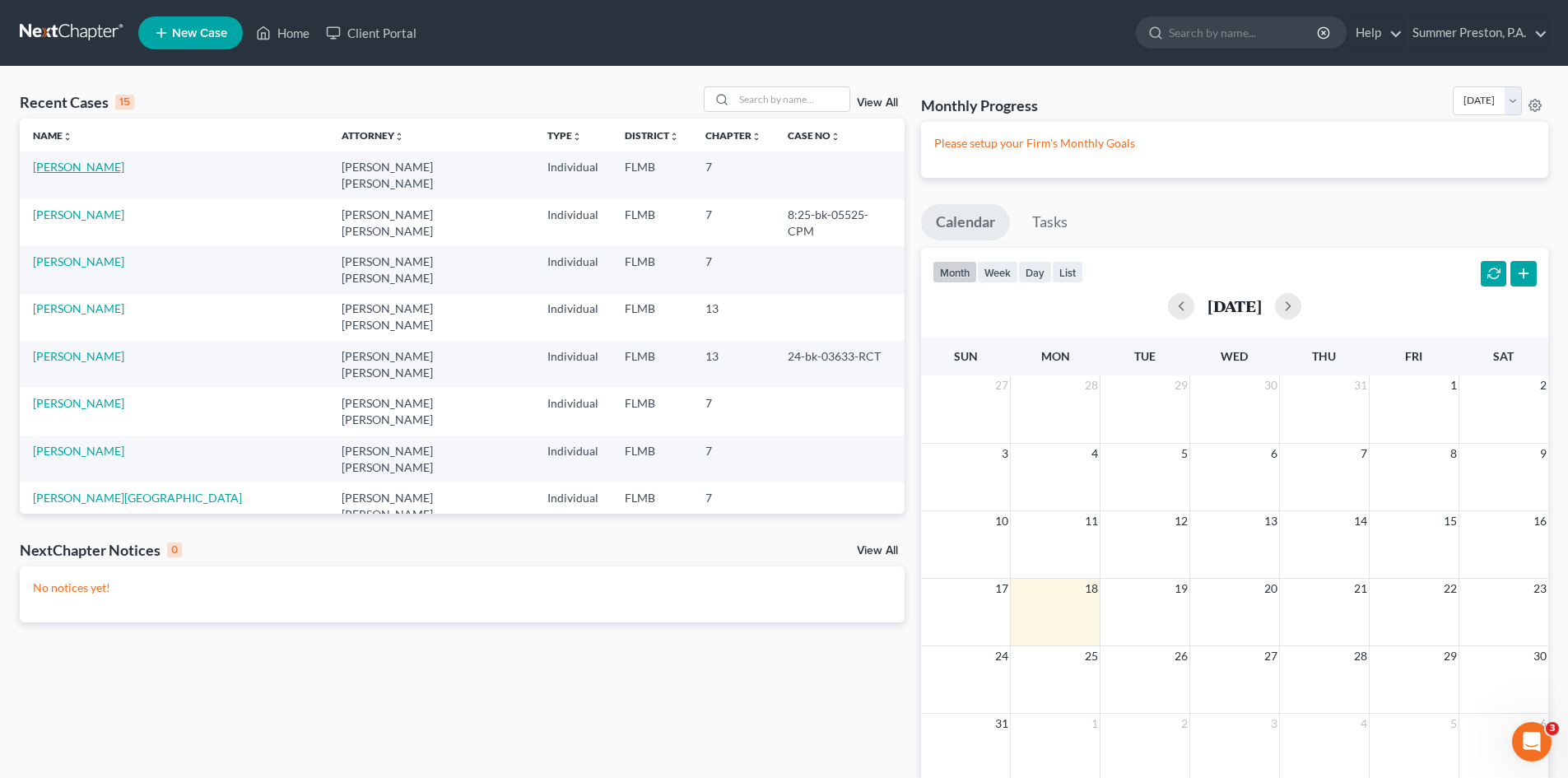
click at [56, 166] on link "[PERSON_NAME]" at bounding box center [78, 167] width 91 height 14
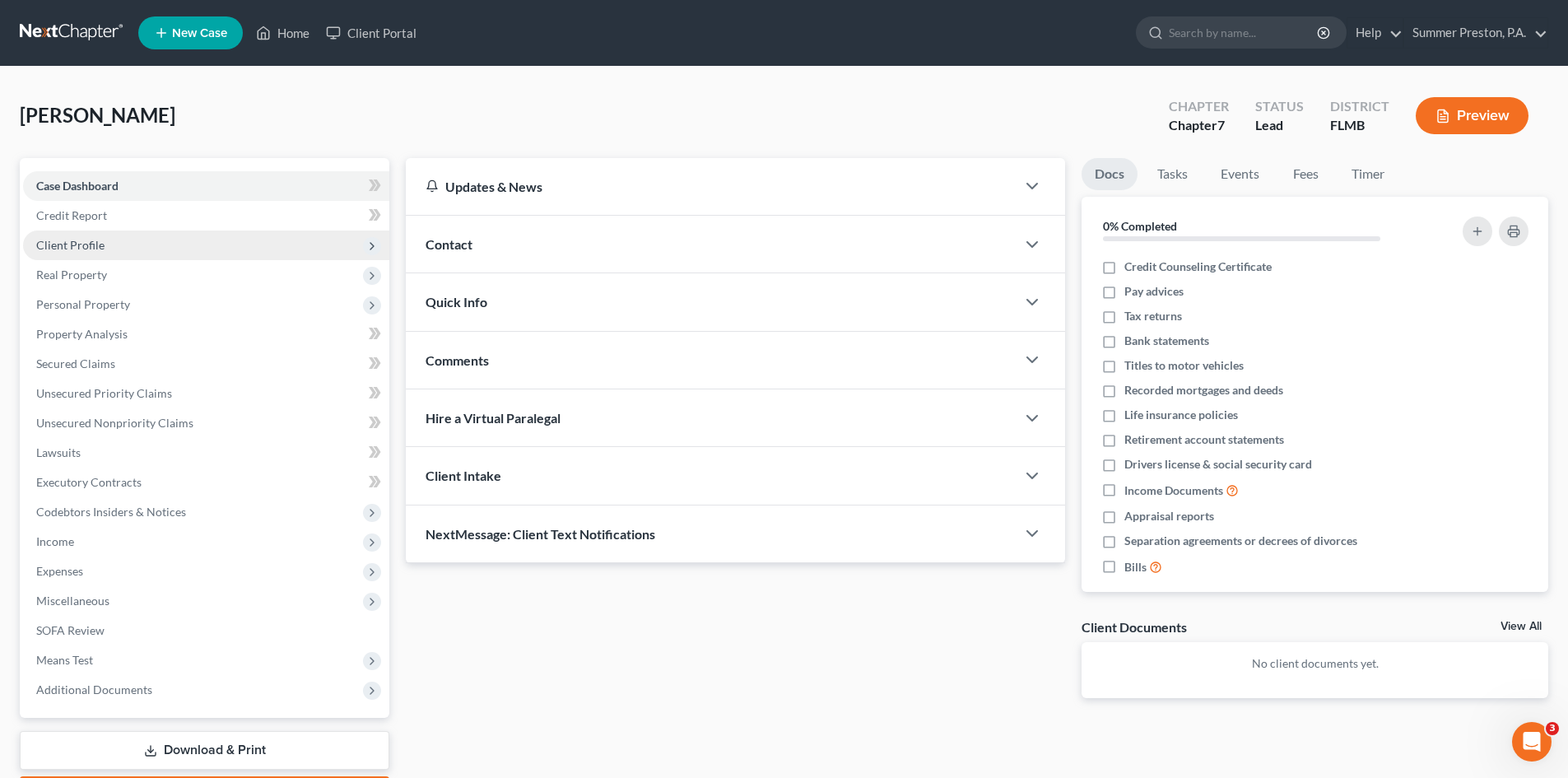
click at [92, 247] on span "Client Profile" at bounding box center [70, 245] width 68 height 14
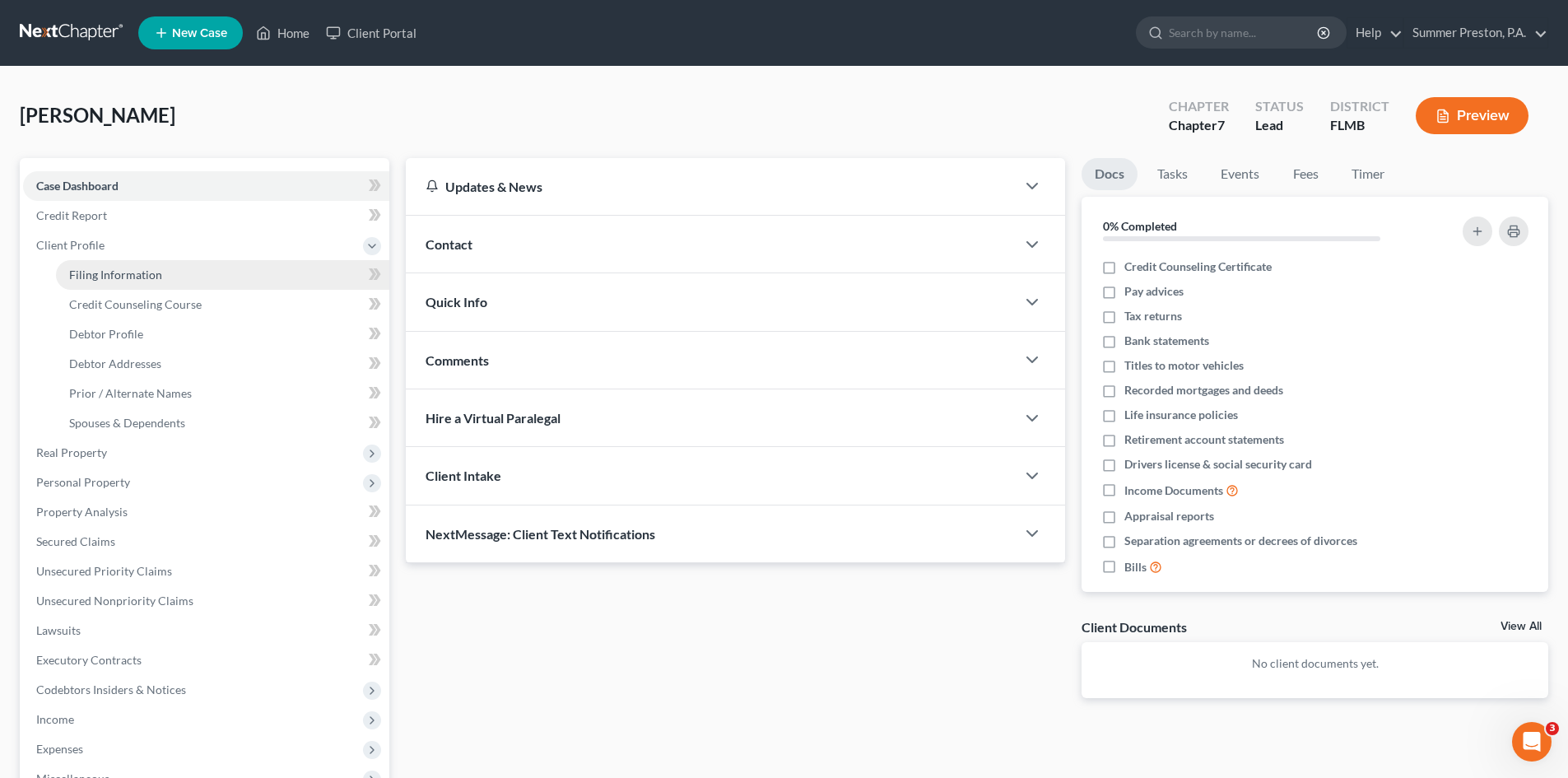
click at [111, 276] on span "Filing Information" at bounding box center [115, 275] width 93 height 14
select select "1"
select select "0"
select select "9"
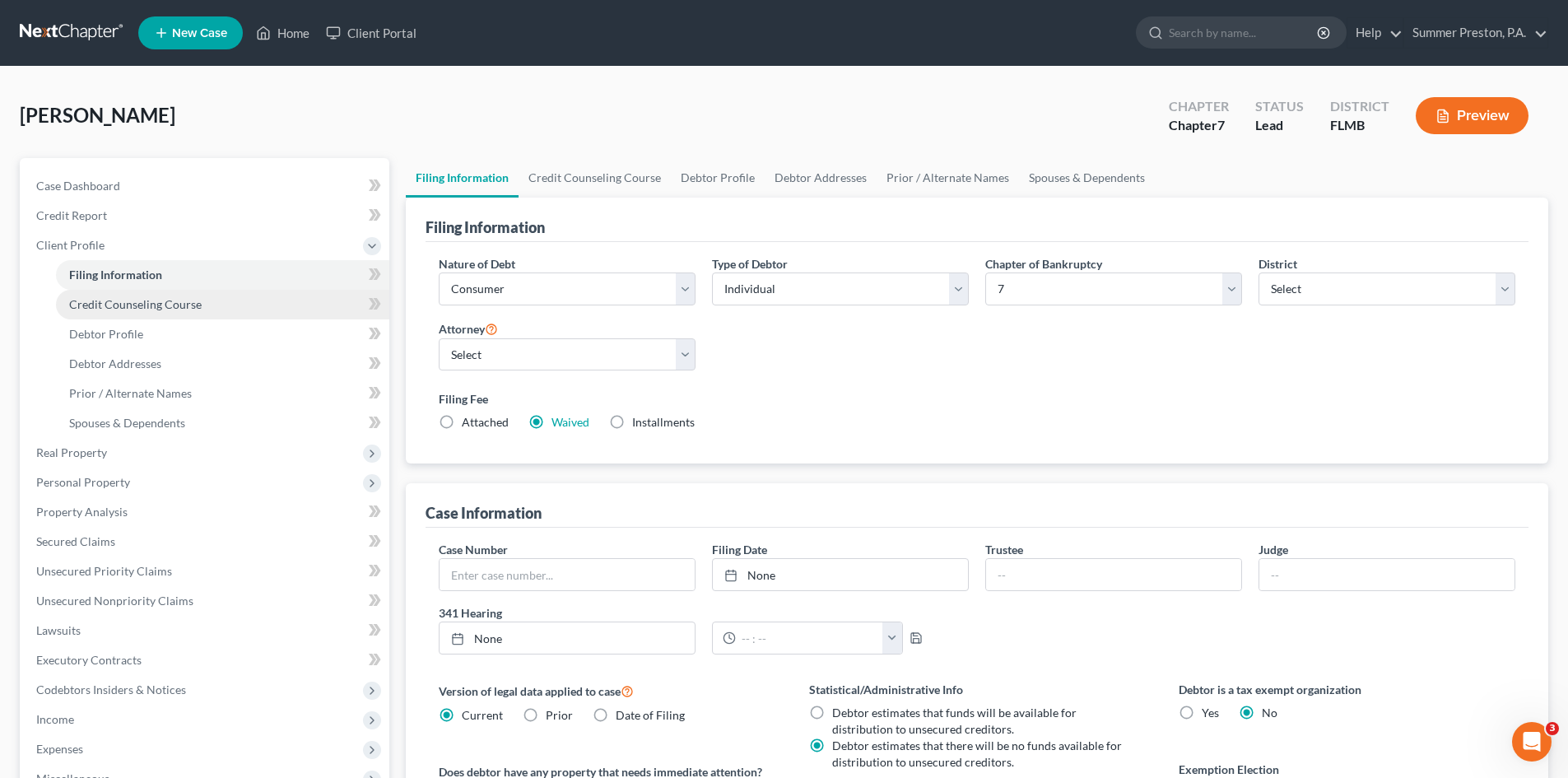
click at [184, 306] on span "Credit Counseling Course" at bounding box center [136, 304] width 133 height 14
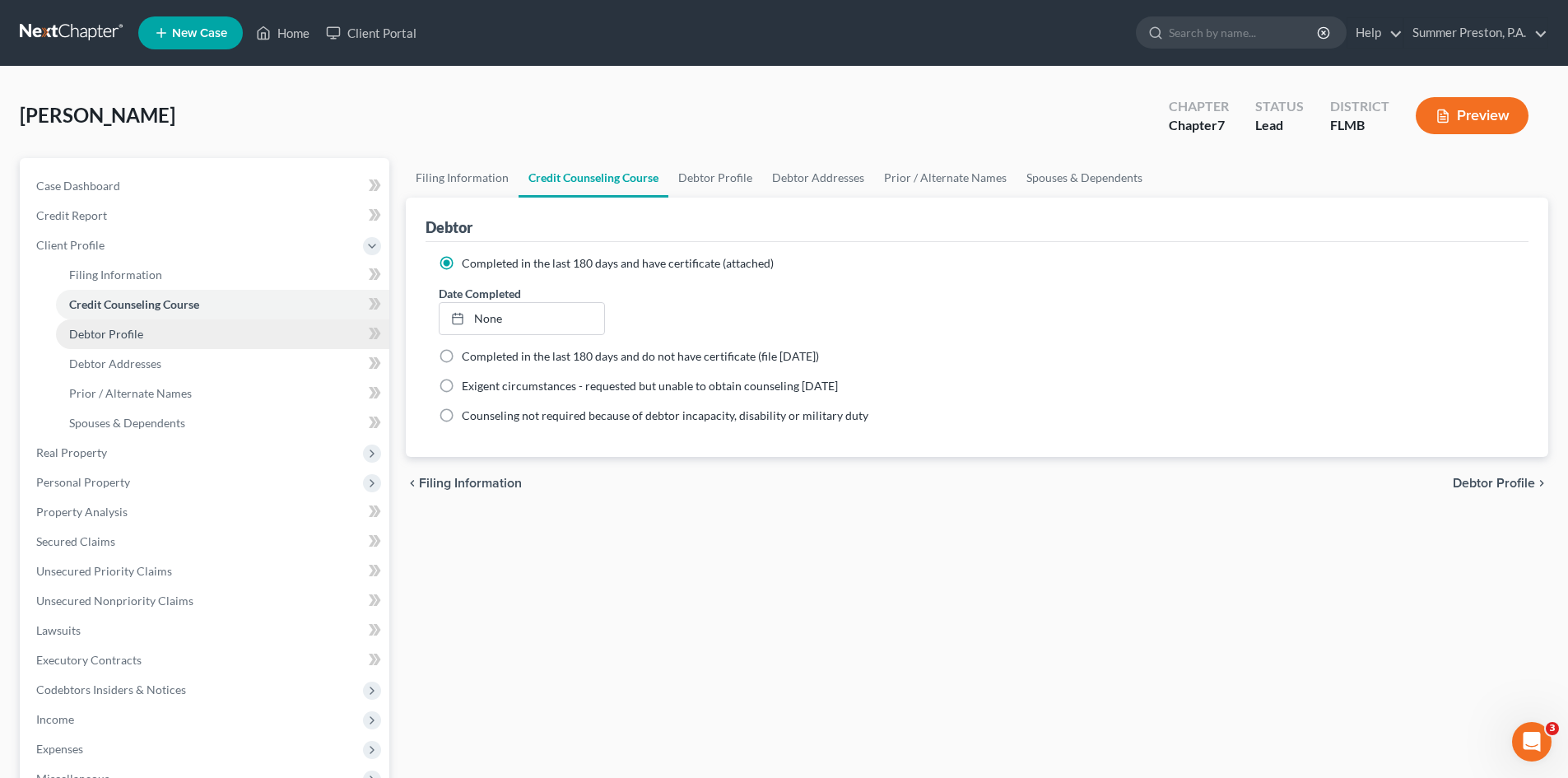
click at [145, 333] on link "Debtor Profile" at bounding box center [222, 333] width 333 height 29
select select "3"
select select "0"
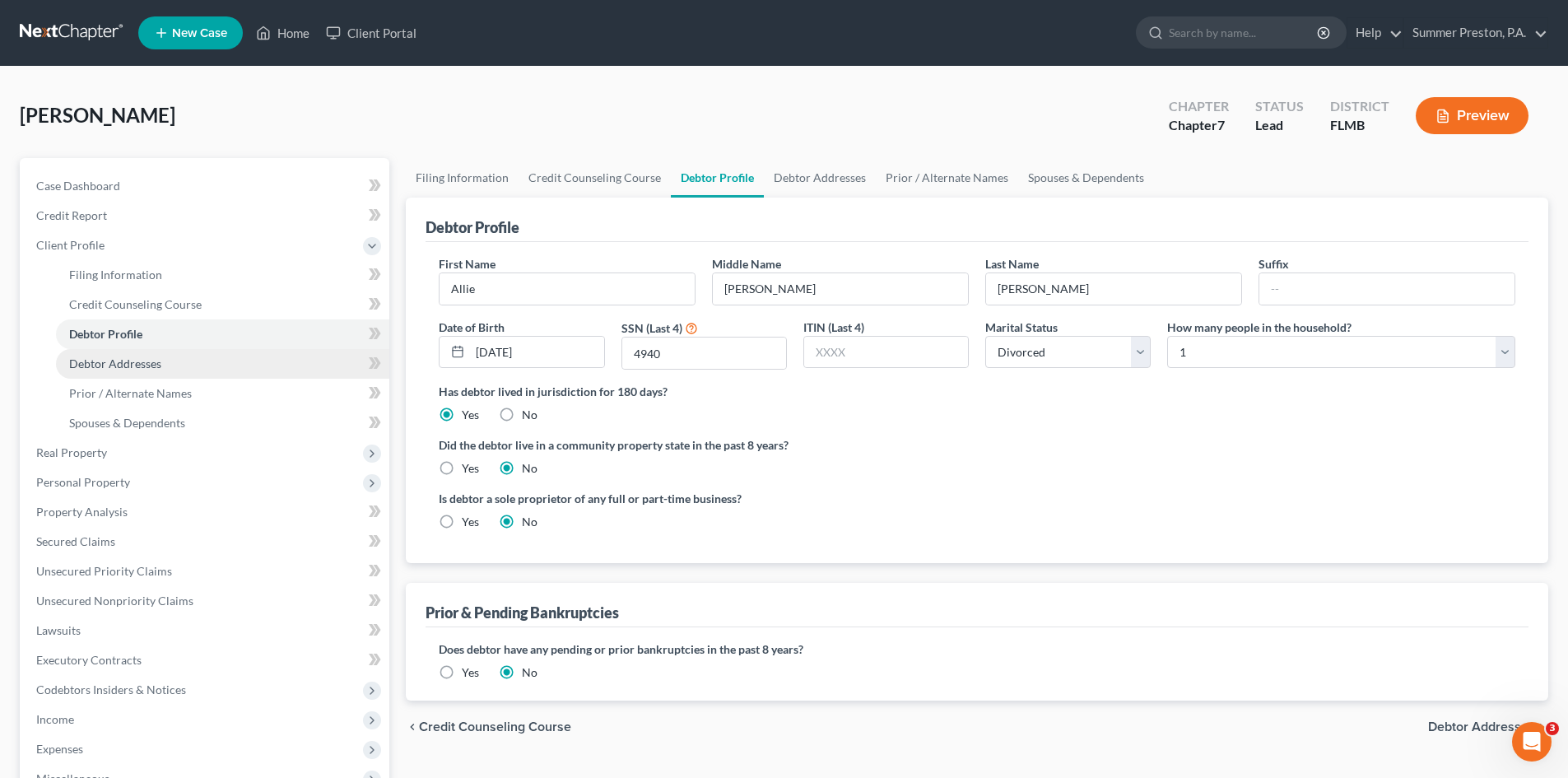
click at [136, 366] on span "Debtor Addresses" at bounding box center [115, 363] width 92 height 14
select select "0"
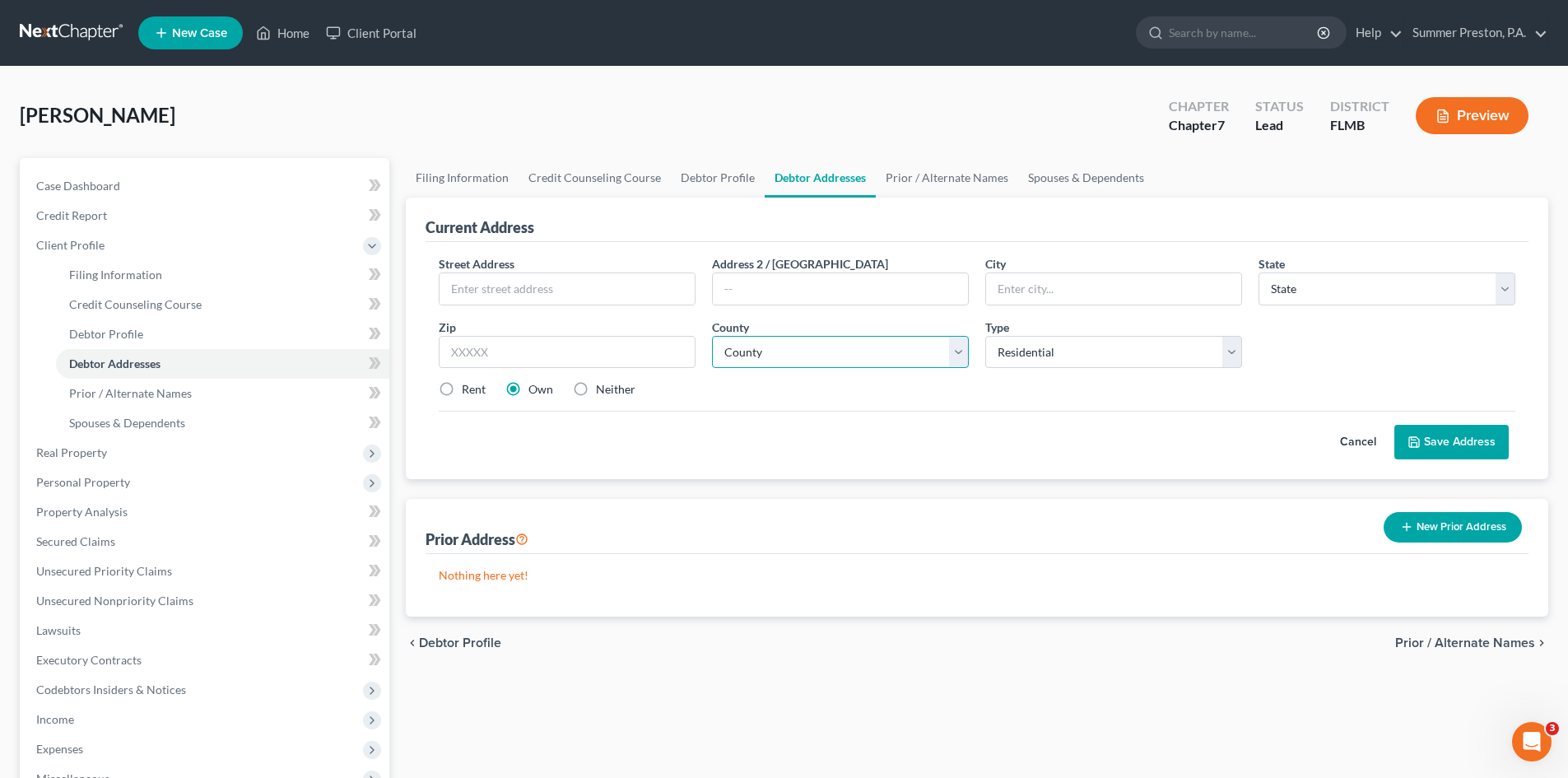
click at [827, 350] on select "County" at bounding box center [840, 352] width 257 height 33
click at [197, 333] on link "Debtor Profile" at bounding box center [222, 333] width 333 height 29
select select "3"
select select "0"
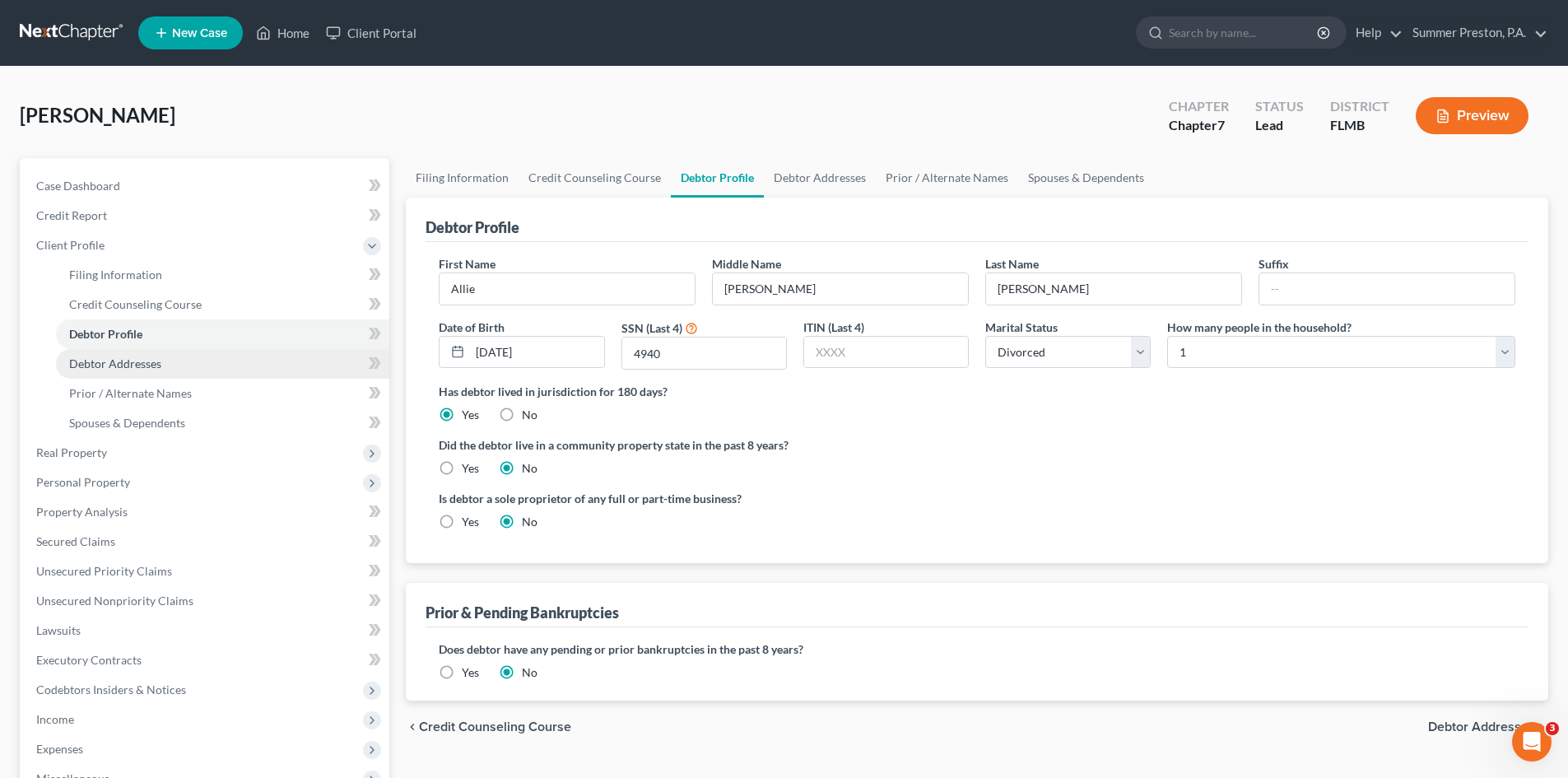
click at [141, 364] on span "Debtor Addresses" at bounding box center [115, 363] width 92 height 14
select select "0"
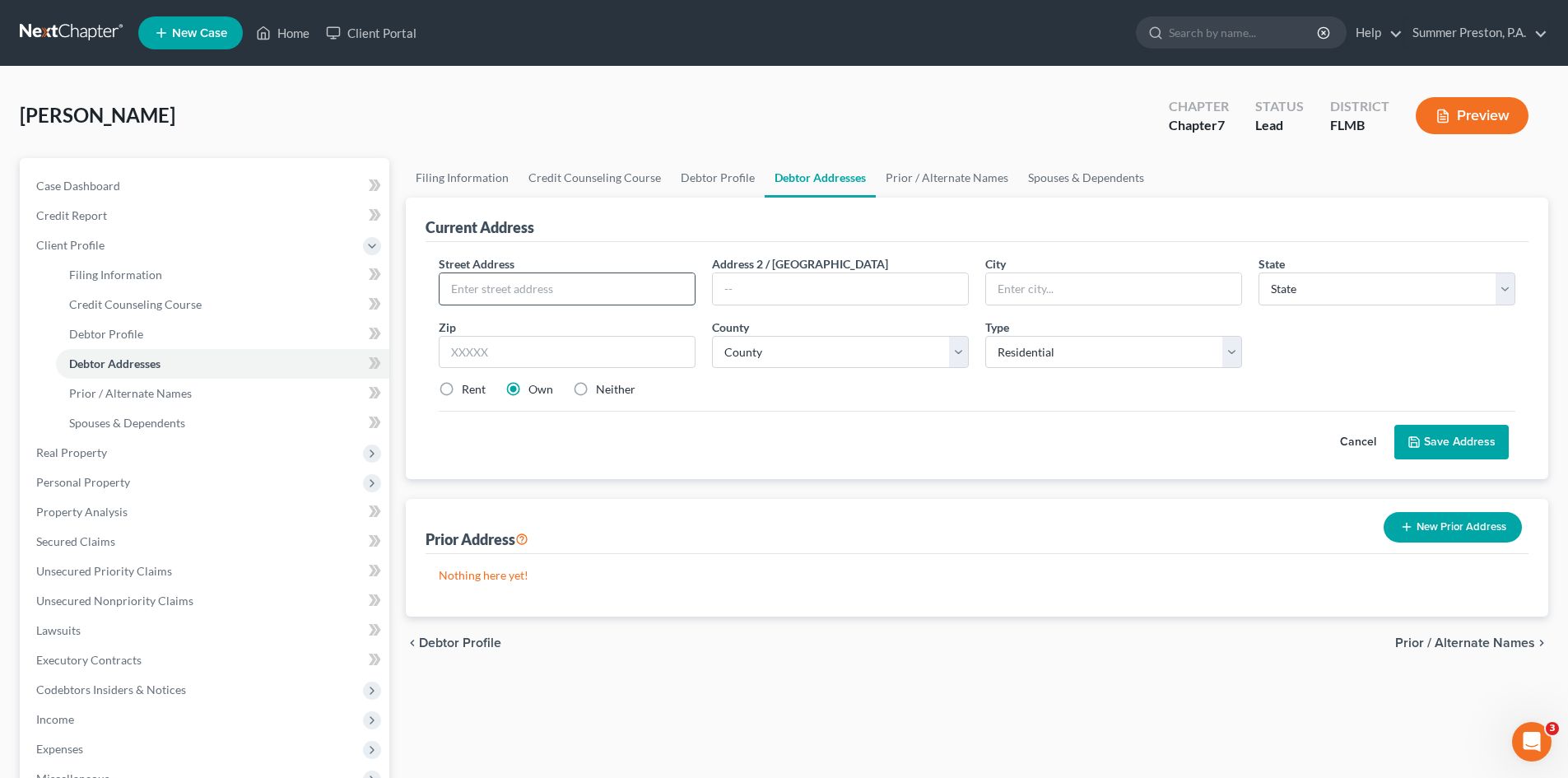
click at [594, 283] on input "text" at bounding box center [567, 288] width 255 height 31
type input "10073 14th St. N."
type input "Apt 201"
type input "[GEOGRAPHIC_DATA]"
select select "9"
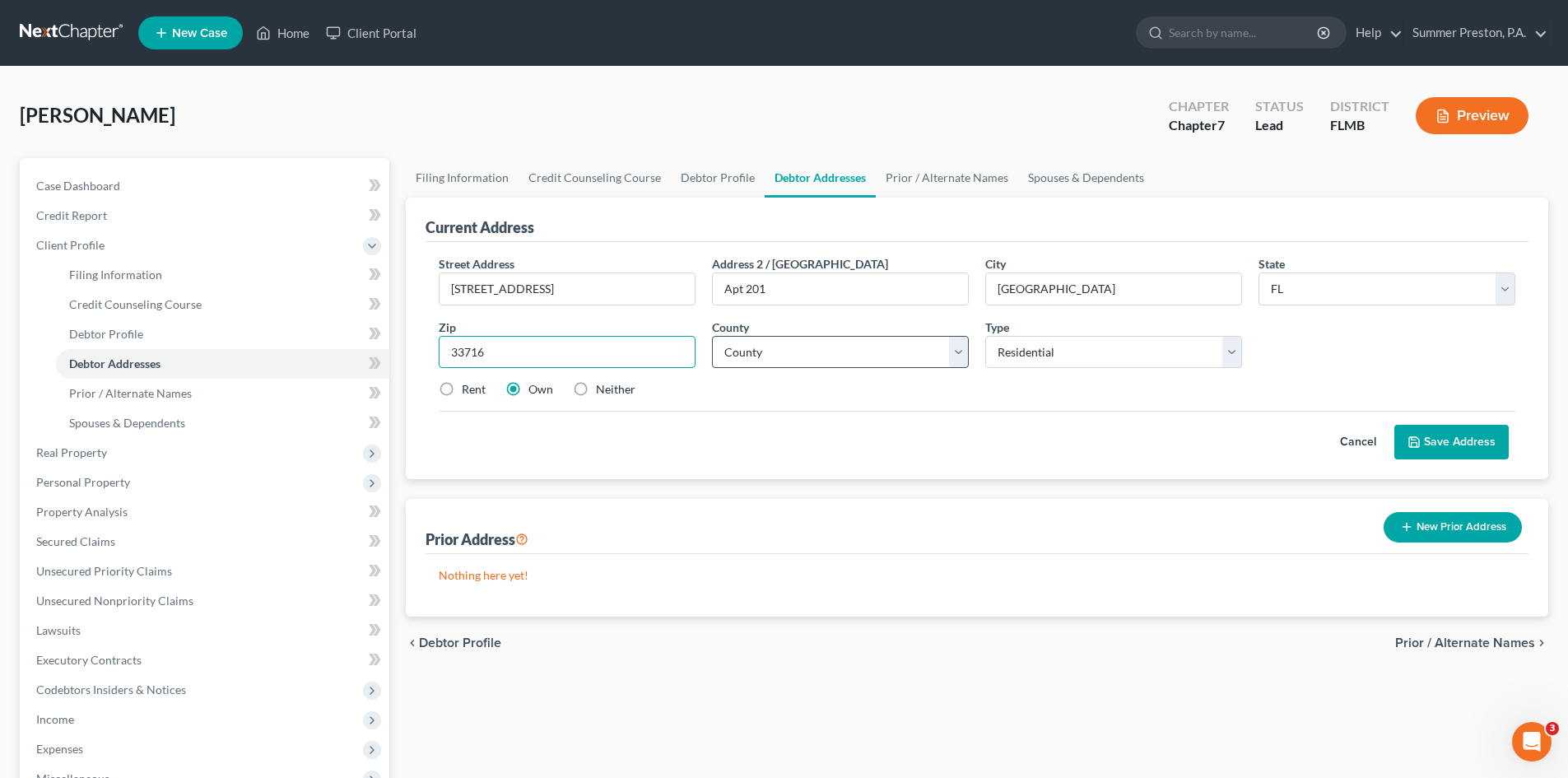
type input "33716"
type input "[GEOGRAPHIC_DATA]"
click at [955, 350] on select "County Alachua County Baker County Bay County Bradford County Brevard County Br…" at bounding box center [840, 352] width 257 height 33
select select "51"
click at [712, 336] on select "County Alachua County Baker County Bay County Bradford County Brevard County Br…" at bounding box center [840, 352] width 257 height 33
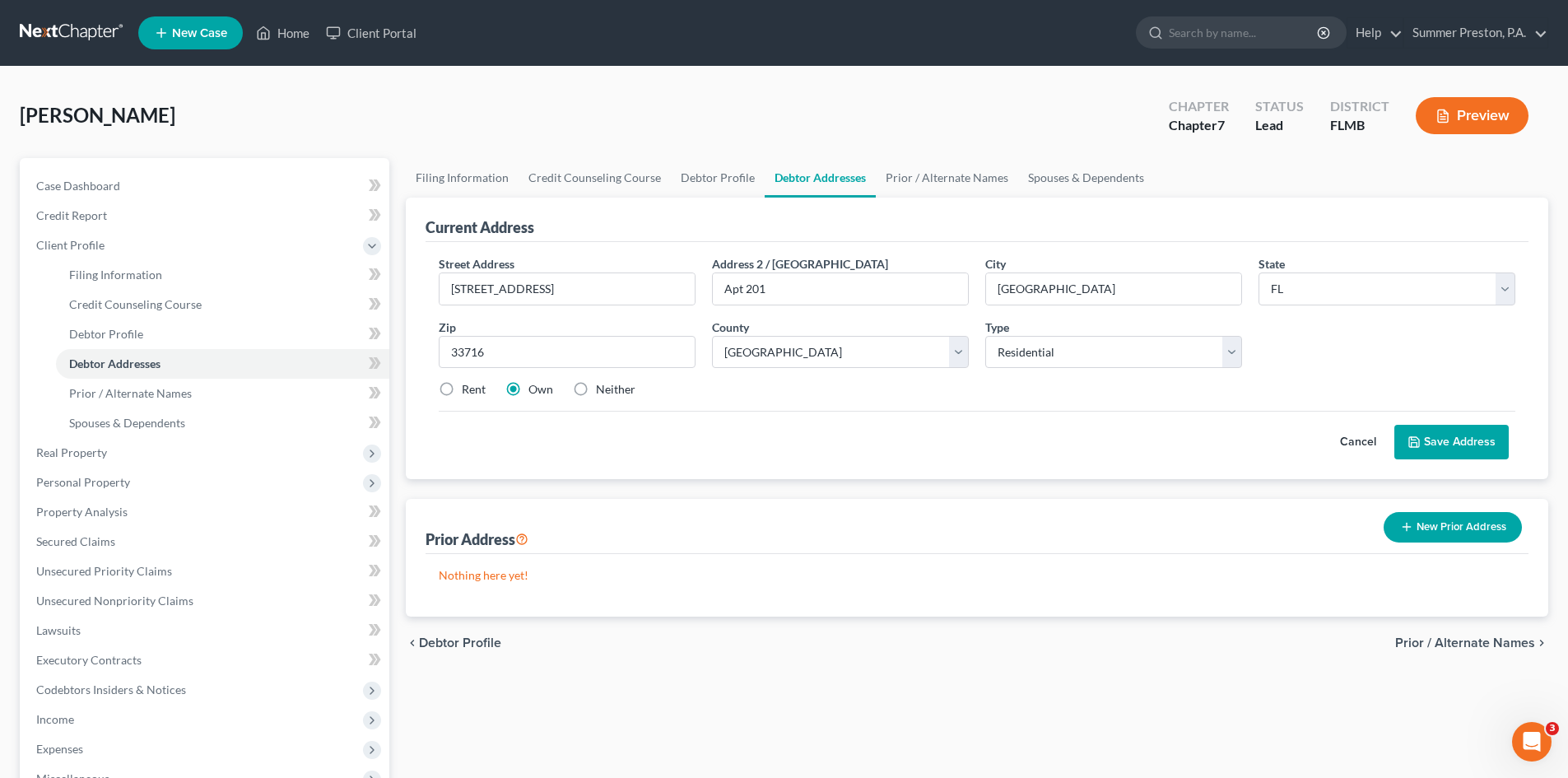
click at [462, 386] on label "Rent" at bounding box center [473, 389] width 24 height 17
click at [468, 386] on input "Rent" at bounding box center [473, 386] width 11 height 11
radio input "true"
click at [1457, 433] on button "Save Address" at bounding box center [1451, 441] width 114 height 35
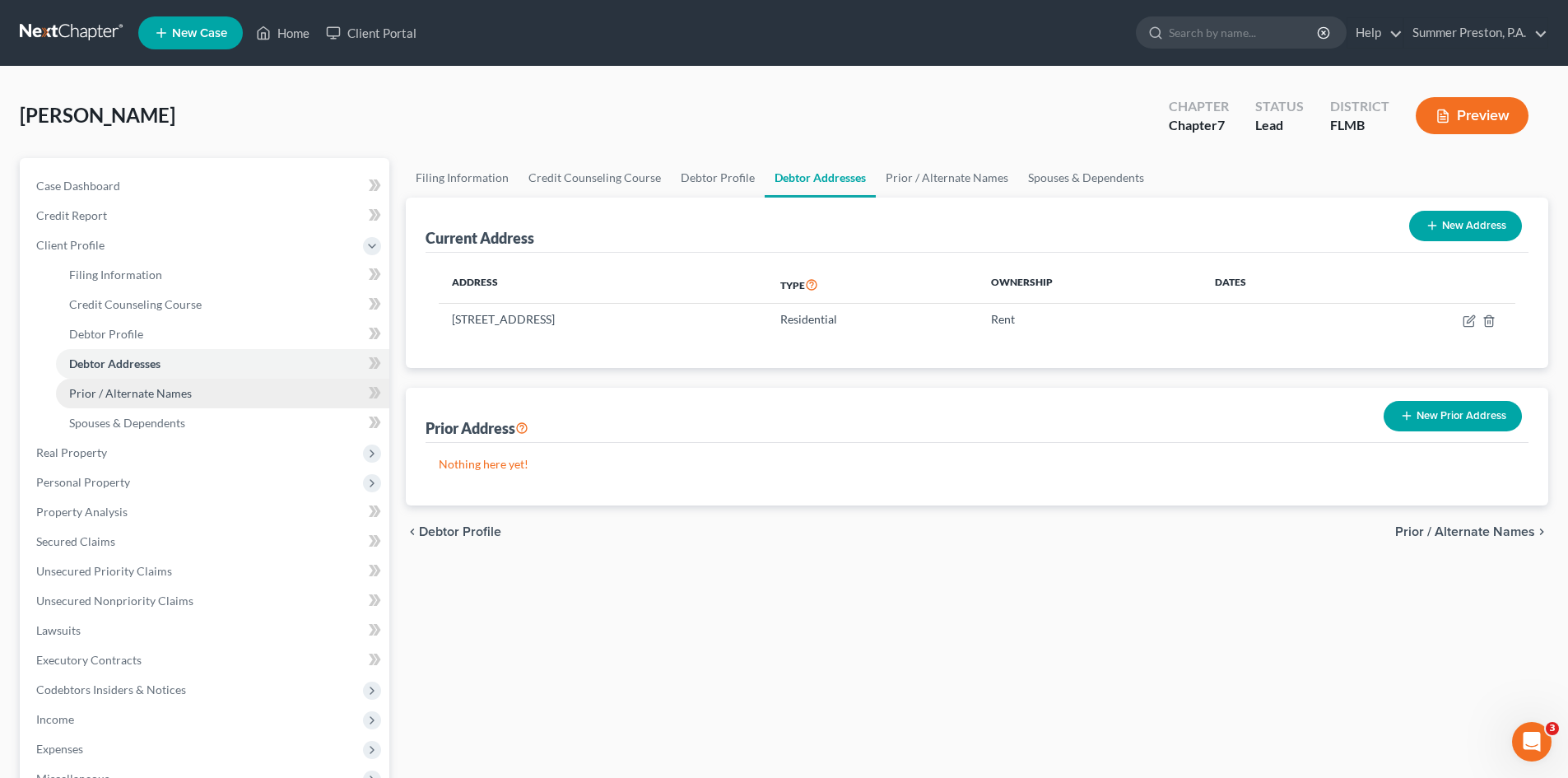
click at [131, 395] on span "Prior / Alternate Names" at bounding box center [130, 393] width 122 height 14
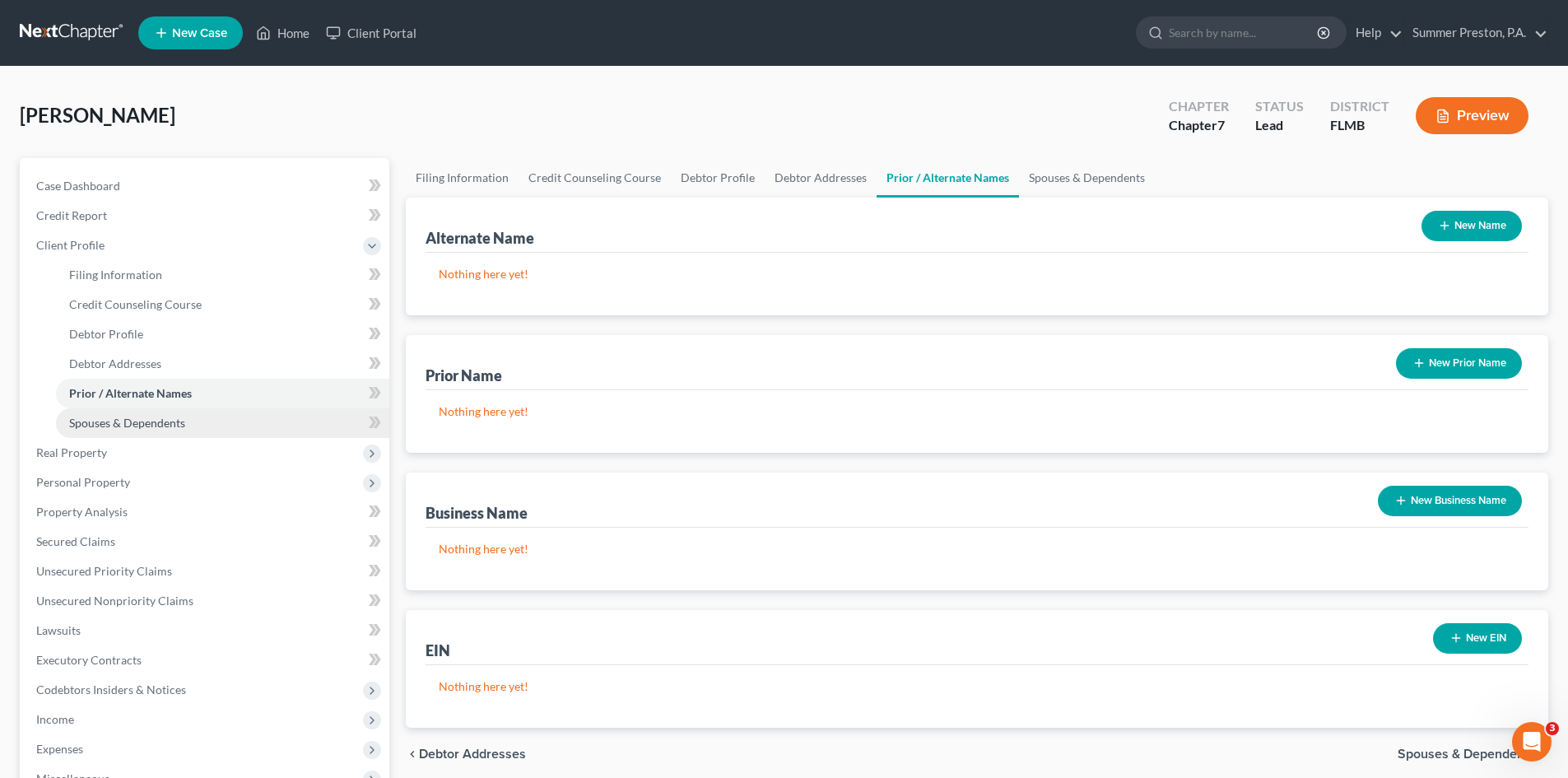
click at [153, 421] on span "Spouses & Dependents" at bounding box center [127, 423] width 116 height 14
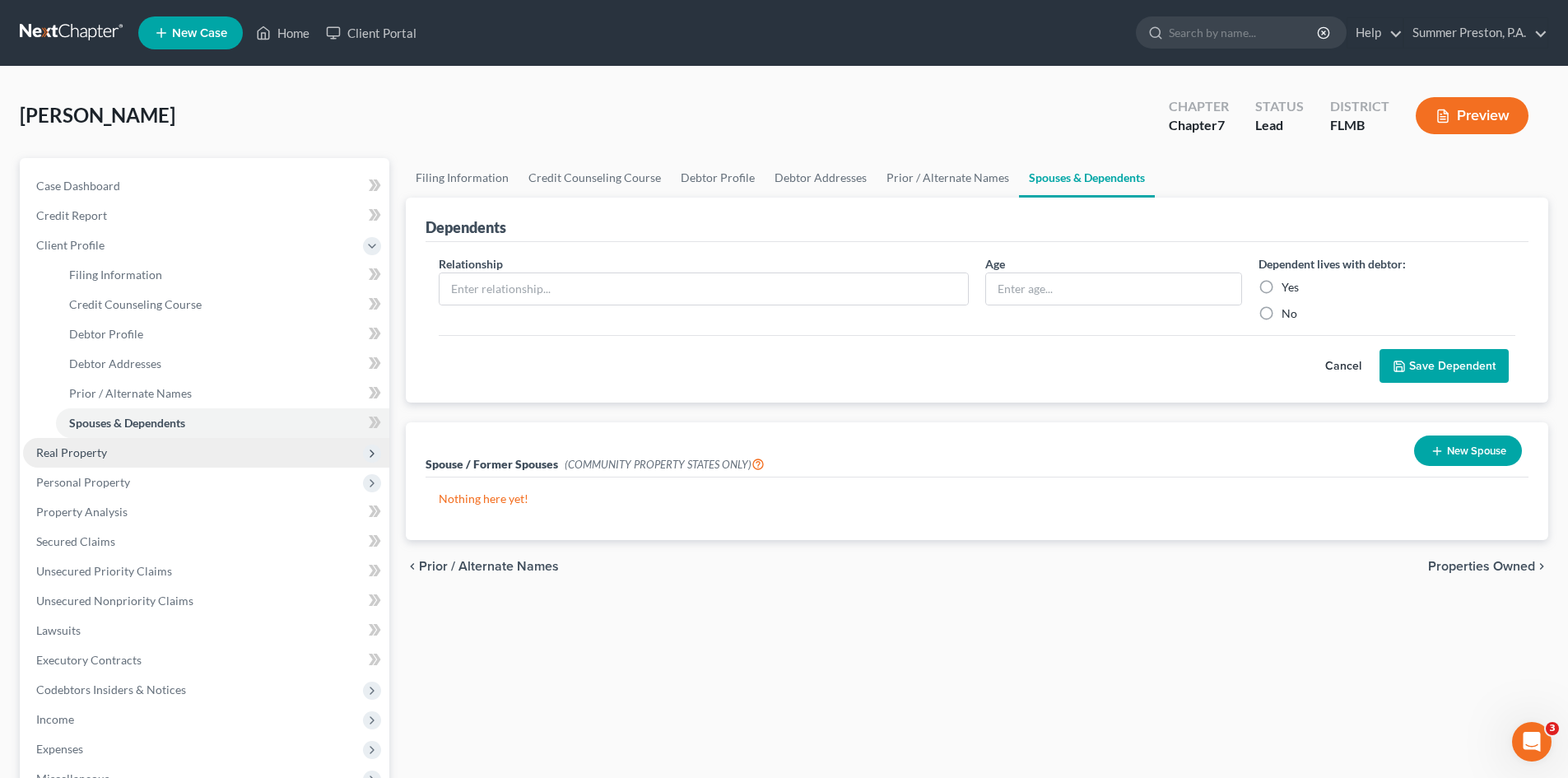
click at [96, 449] on span "Real Property" at bounding box center [72, 452] width 71 height 14
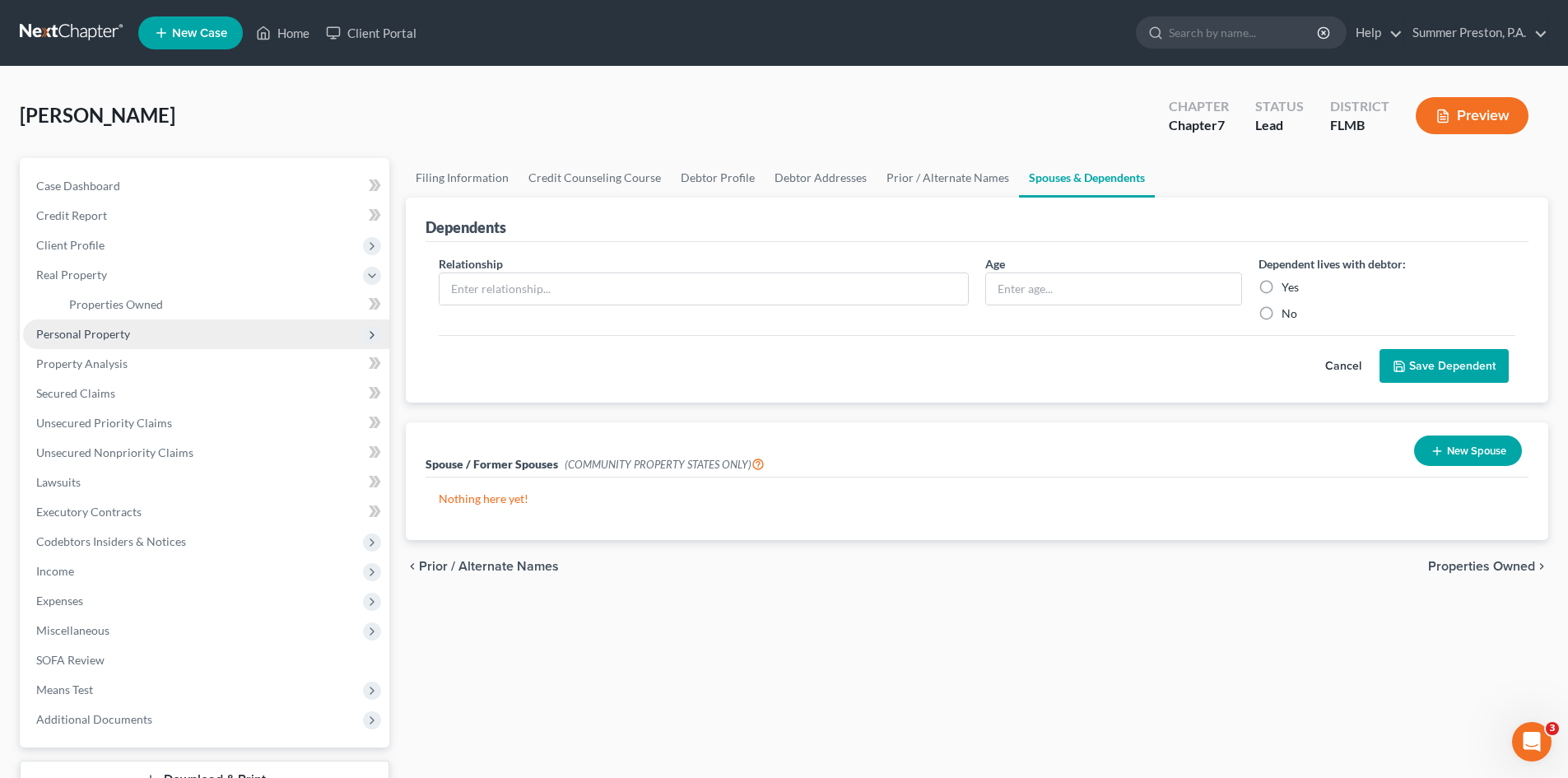
click at [97, 332] on span "Personal Property" at bounding box center [83, 334] width 94 height 14
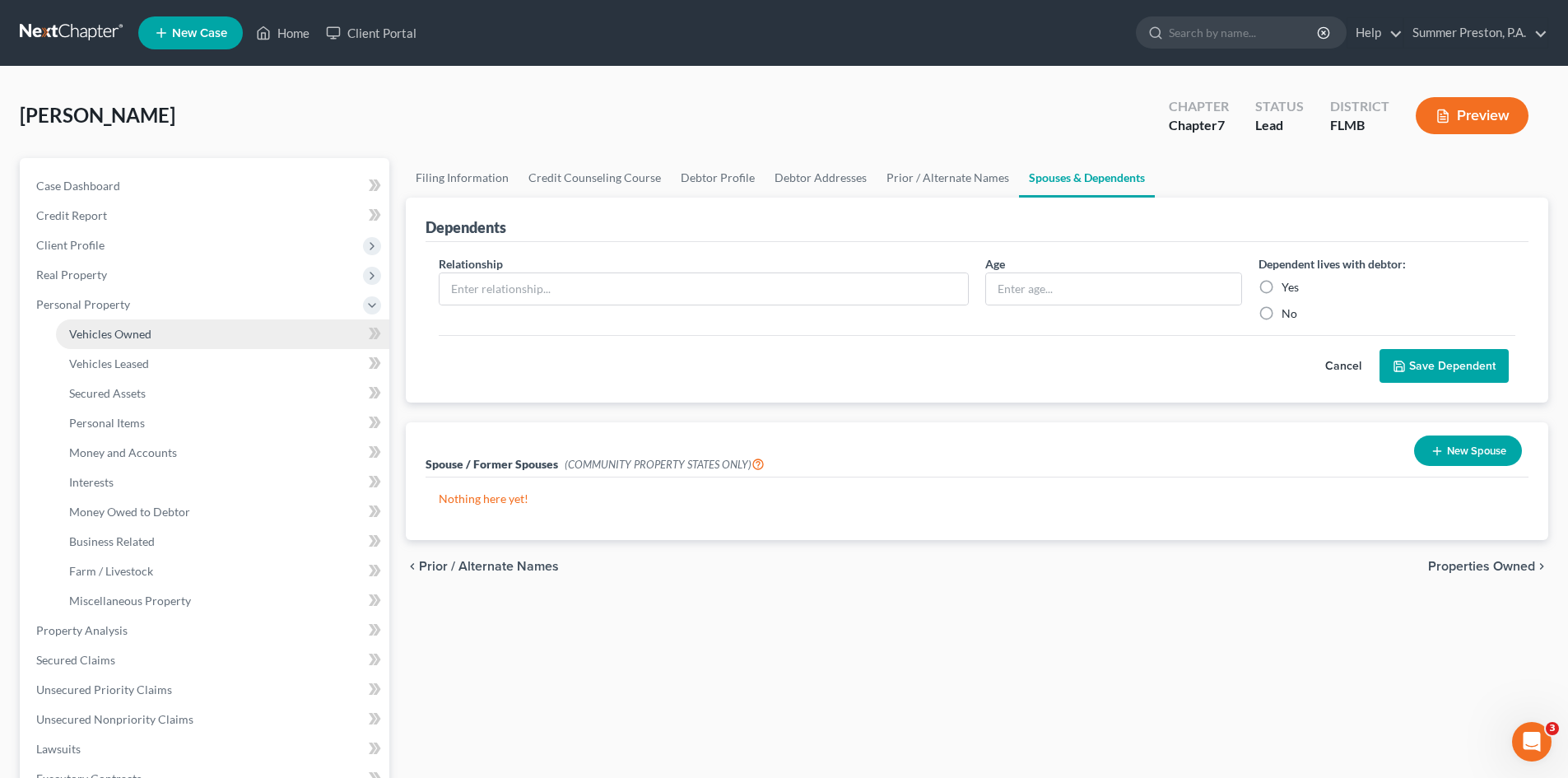
click at [126, 329] on span "Vehicles Owned" at bounding box center [110, 334] width 82 height 14
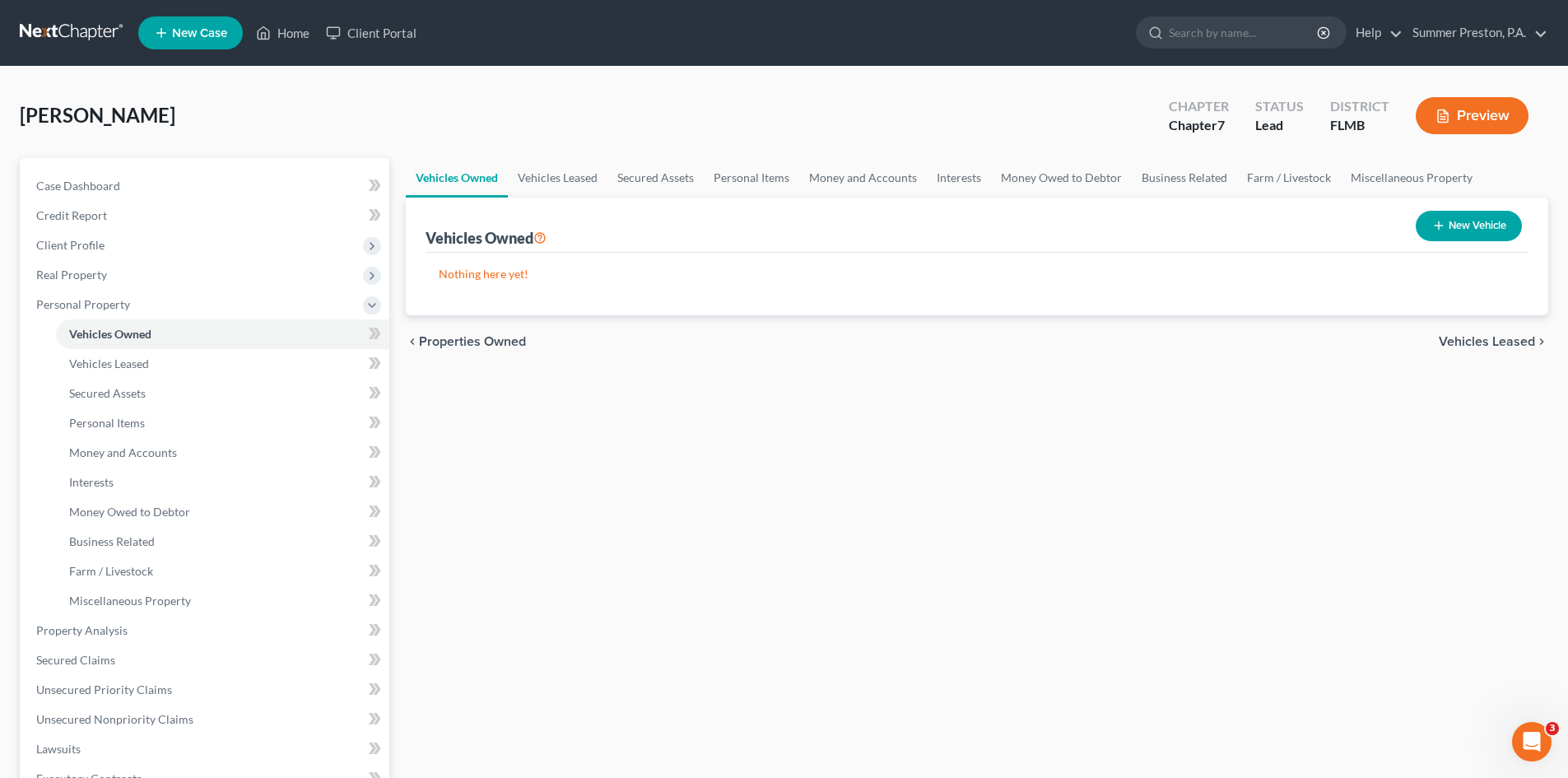
click at [1484, 224] on button "New Vehicle" at bounding box center [1469, 226] width 106 height 30
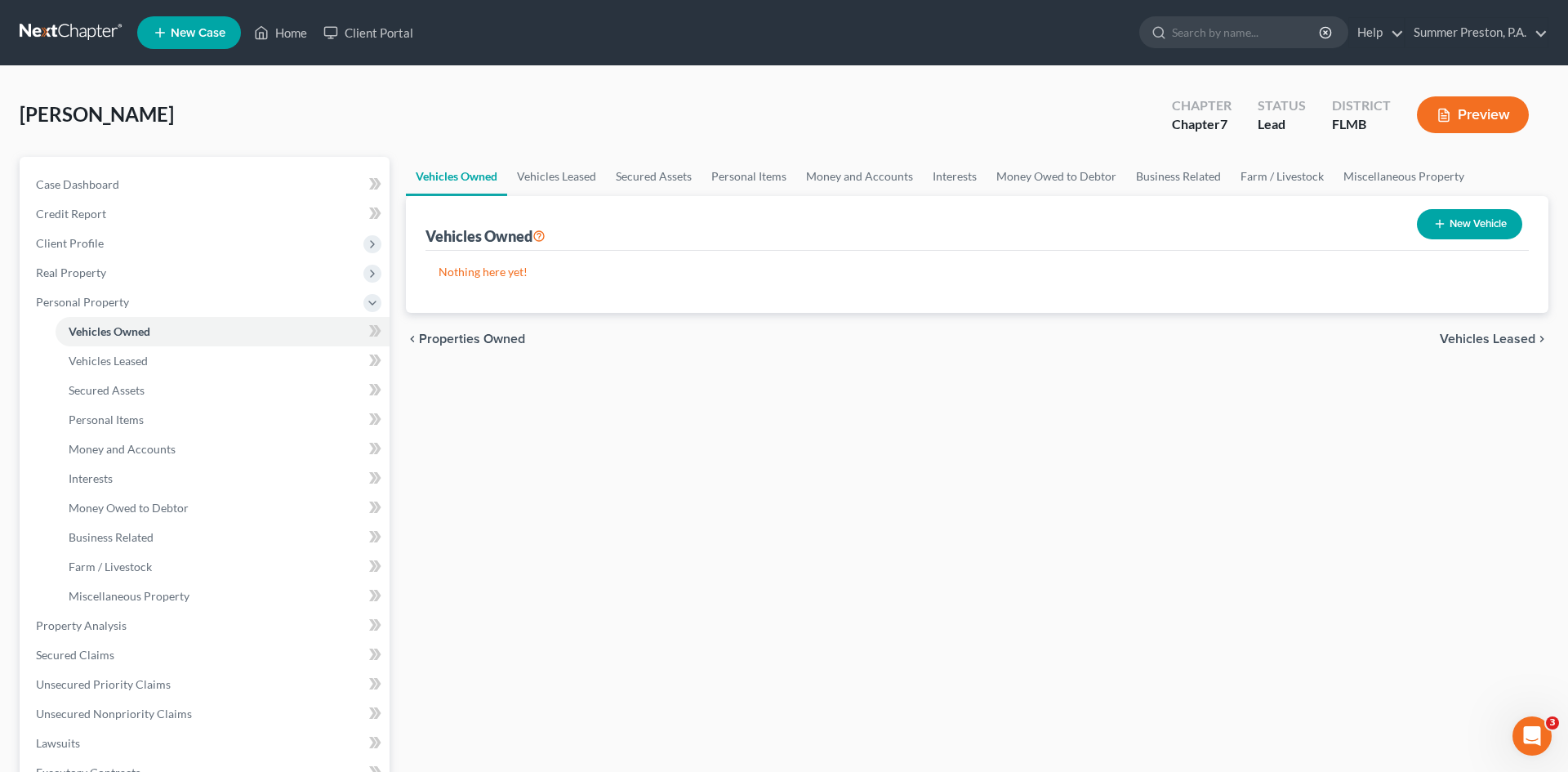
select select "0"
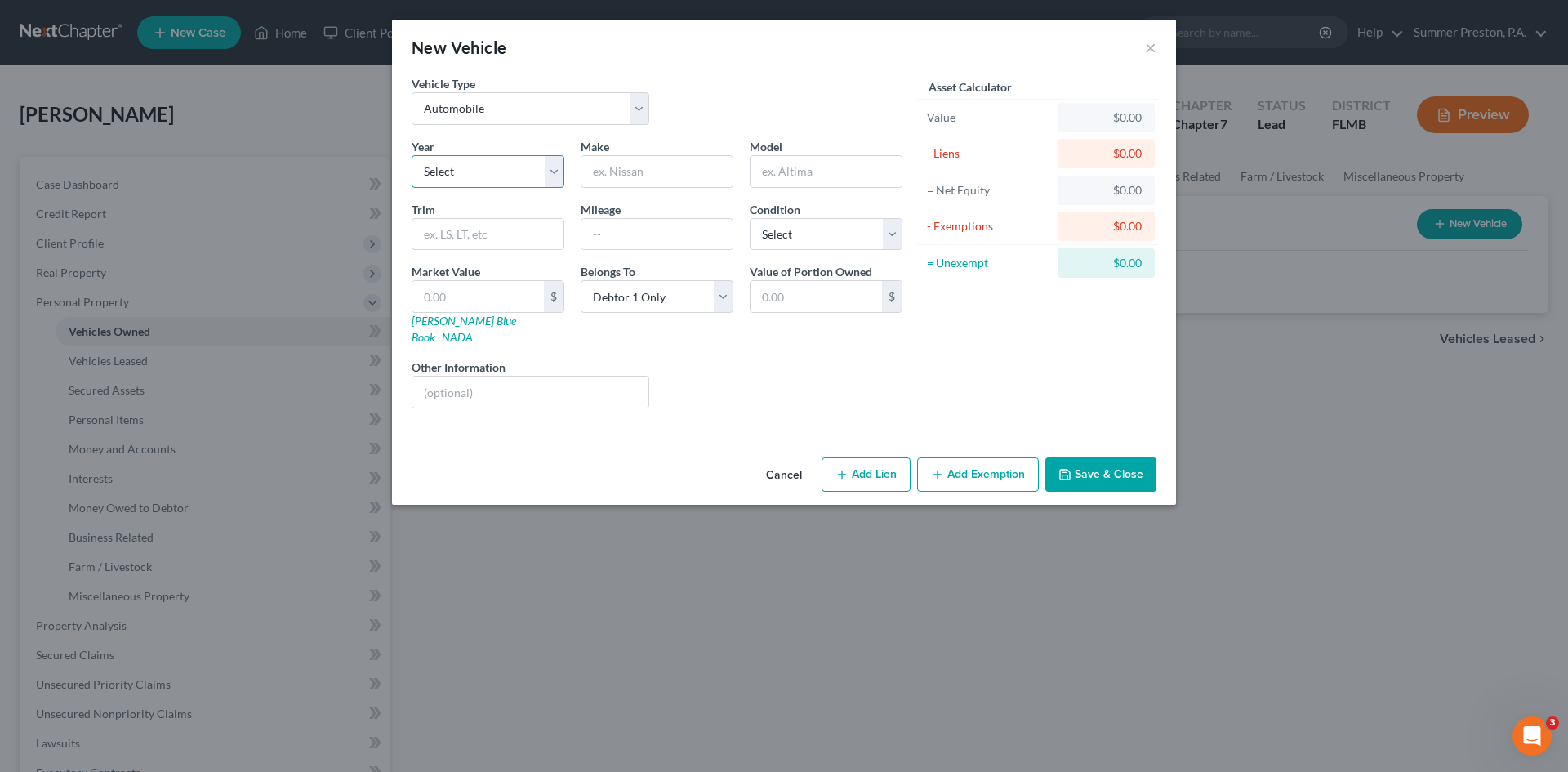
click at [512, 169] on select "Select 2026 2025 2024 2023 2022 2021 2020 2019 2018 2017 2016 2015 2014 2013 20…" at bounding box center [488, 171] width 153 height 33
select select "15"
click at [412, 155] on select "Select 2026 2025 2024 2023 2022 2021 2020 2019 2018 2017 2016 2015 2014 2013 20…" at bounding box center [488, 171] width 153 height 33
click at [682, 172] on input "text" at bounding box center [657, 171] width 151 height 31
click at [640, 110] on select "Select Automobile Truck Trailer Watercraft Aircraft Motor Home Atv Other Vehicle" at bounding box center [530, 108] width 237 height 33
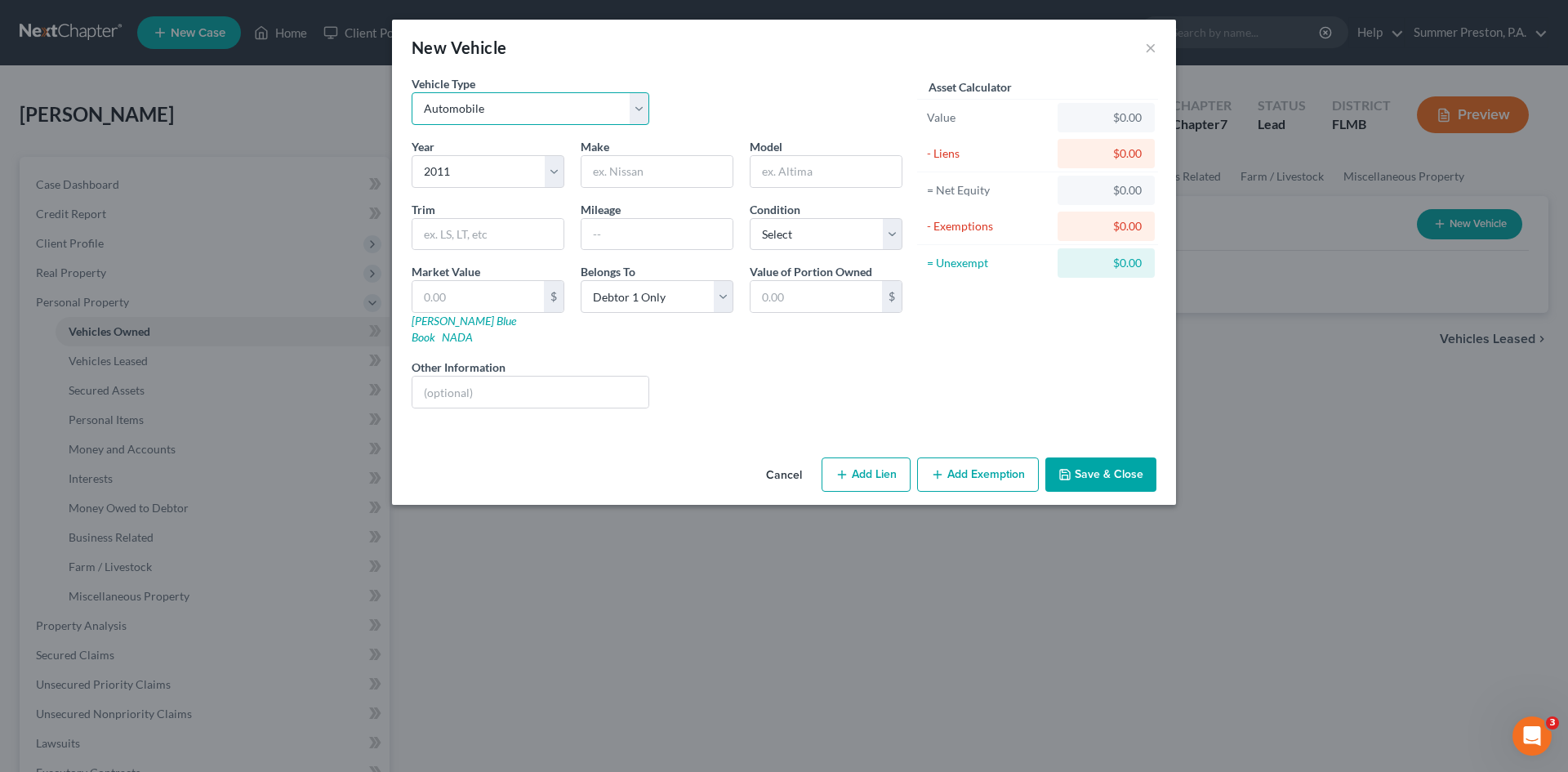
click at [640, 110] on select "Select Automobile Truck Trailer Watercraft Aircraft Motor Home Atv Other Vehicle" at bounding box center [530, 108] width 237 height 33
click at [675, 177] on input "text" at bounding box center [657, 171] width 151 height 31
type input "DODGE"
type input "NITRO"
drag, startPoint x: 704, startPoint y: 233, endPoint x: 689, endPoint y: 228, distance: 15.8
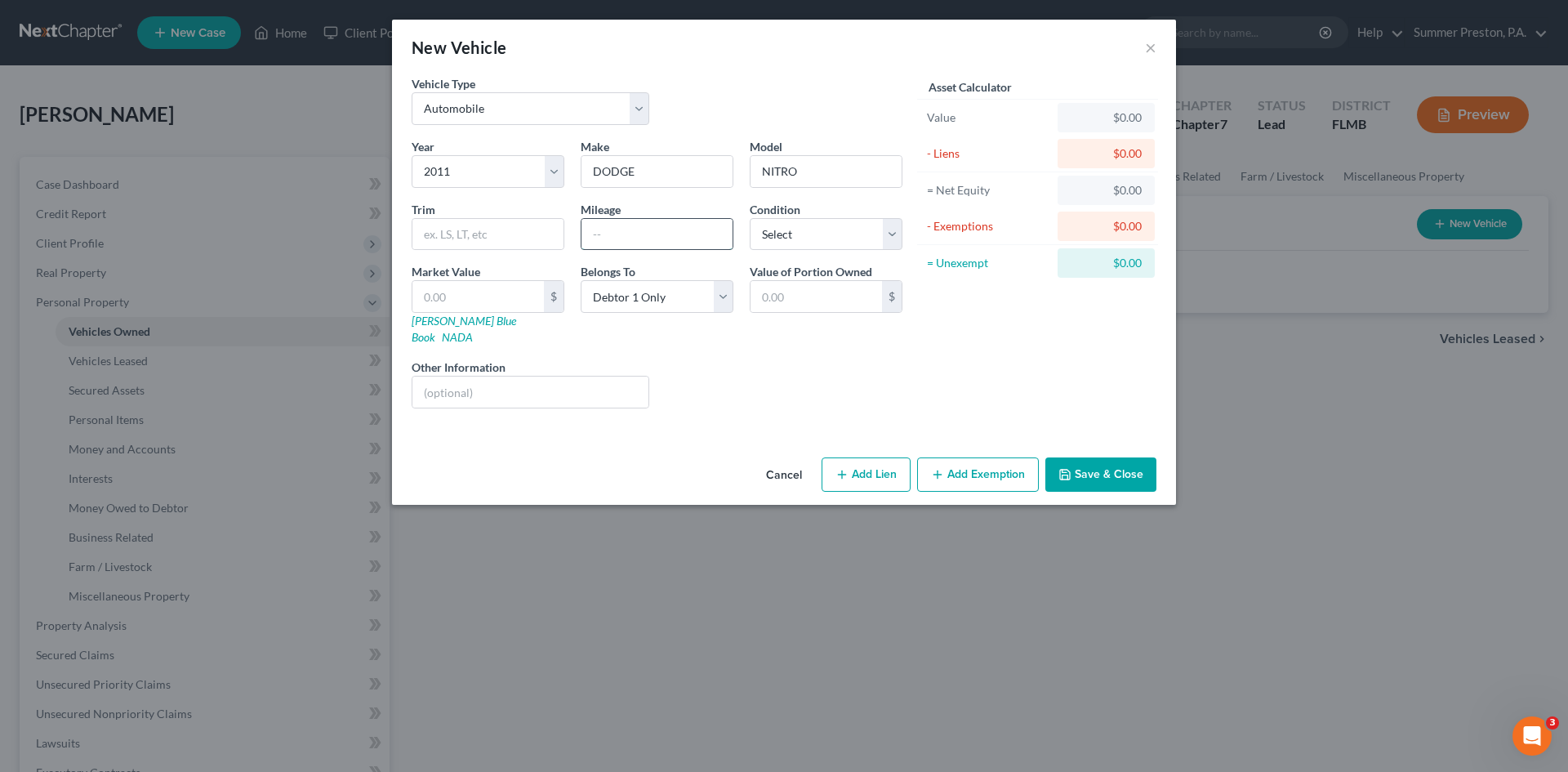
click at [700, 232] on input "text" at bounding box center [657, 234] width 151 height 31
type input "160,000"
drag, startPoint x: 818, startPoint y: 269, endPoint x: 702, endPoint y: 292, distance: 118.3
drag, startPoint x: 702, startPoint y: 292, endPoint x: 747, endPoint y: 456, distance: 170.1
drag, startPoint x: 747, startPoint y: 456, endPoint x: 667, endPoint y: 810, distance: 362.9
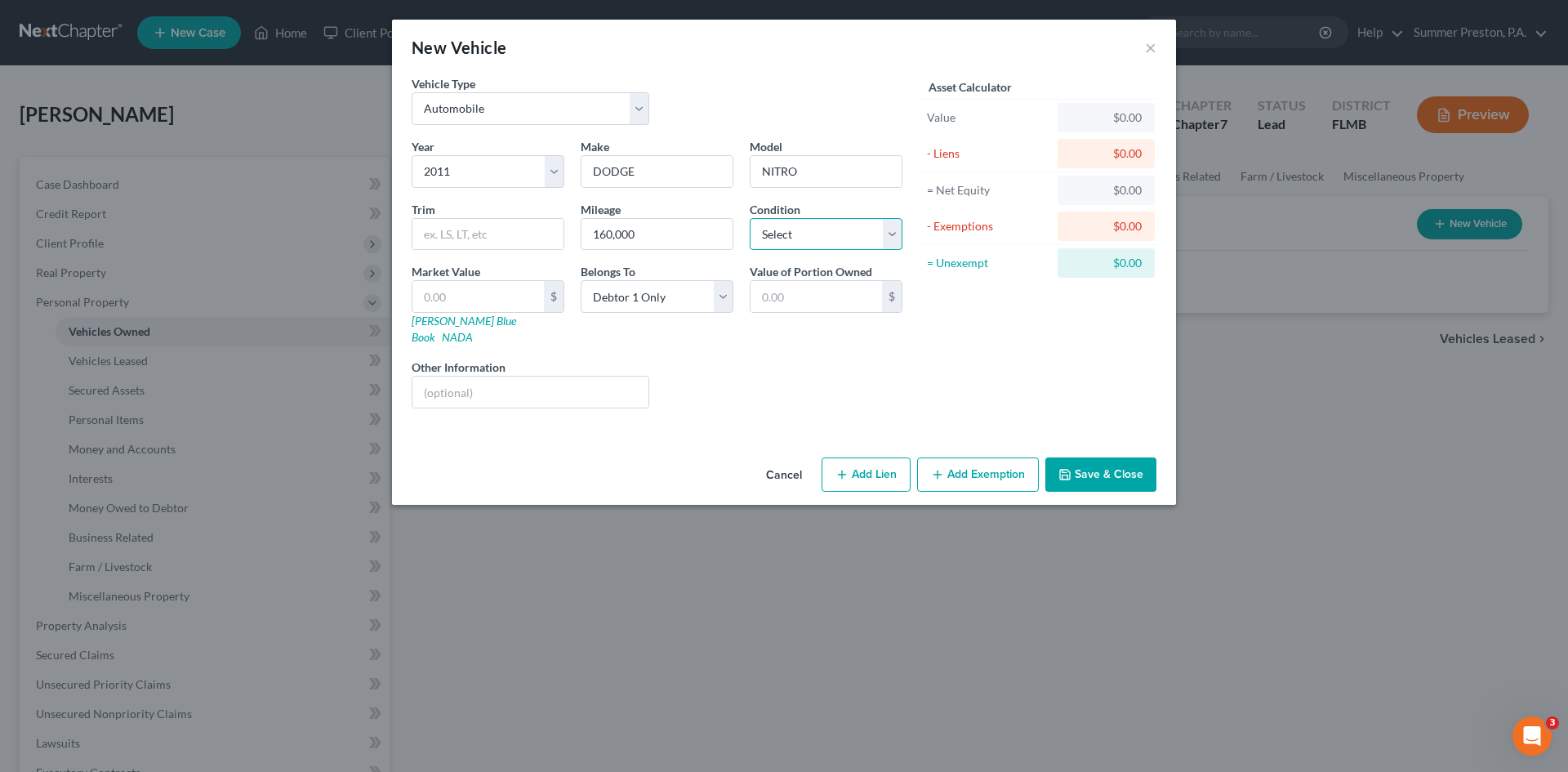
drag, startPoint x: 667, startPoint y: 810, endPoint x: 886, endPoint y: 236, distance: 614.4
click at [886, 236] on select "Select Excellent Very Good Good Fair Poor" at bounding box center [827, 234] width 153 height 33
select select "3"
click at [750, 218] on select "Select Excellent Very Good Good Fair Poor" at bounding box center [827, 234] width 153 height 33
click at [813, 292] on input "text" at bounding box center [816, 295] width 132 height 31
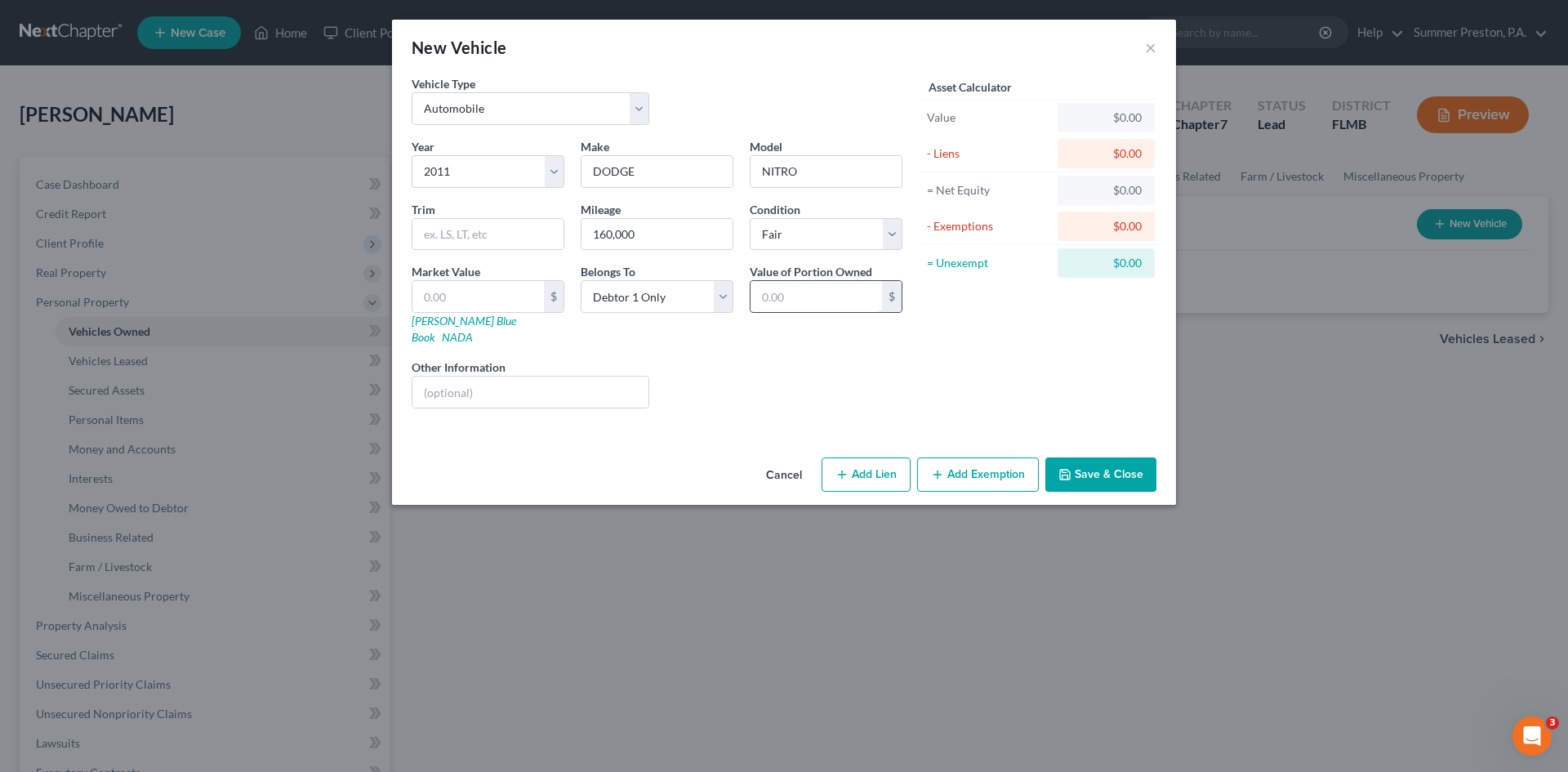
click at [813, 292] on input "text" at bounding box center [816, 295] width 132 height 31
type input "3,894.00"
click at [475, 303] on input "text" at bounding box center [478, 295] width 132 height 31
type input "3"
type input "3.00"
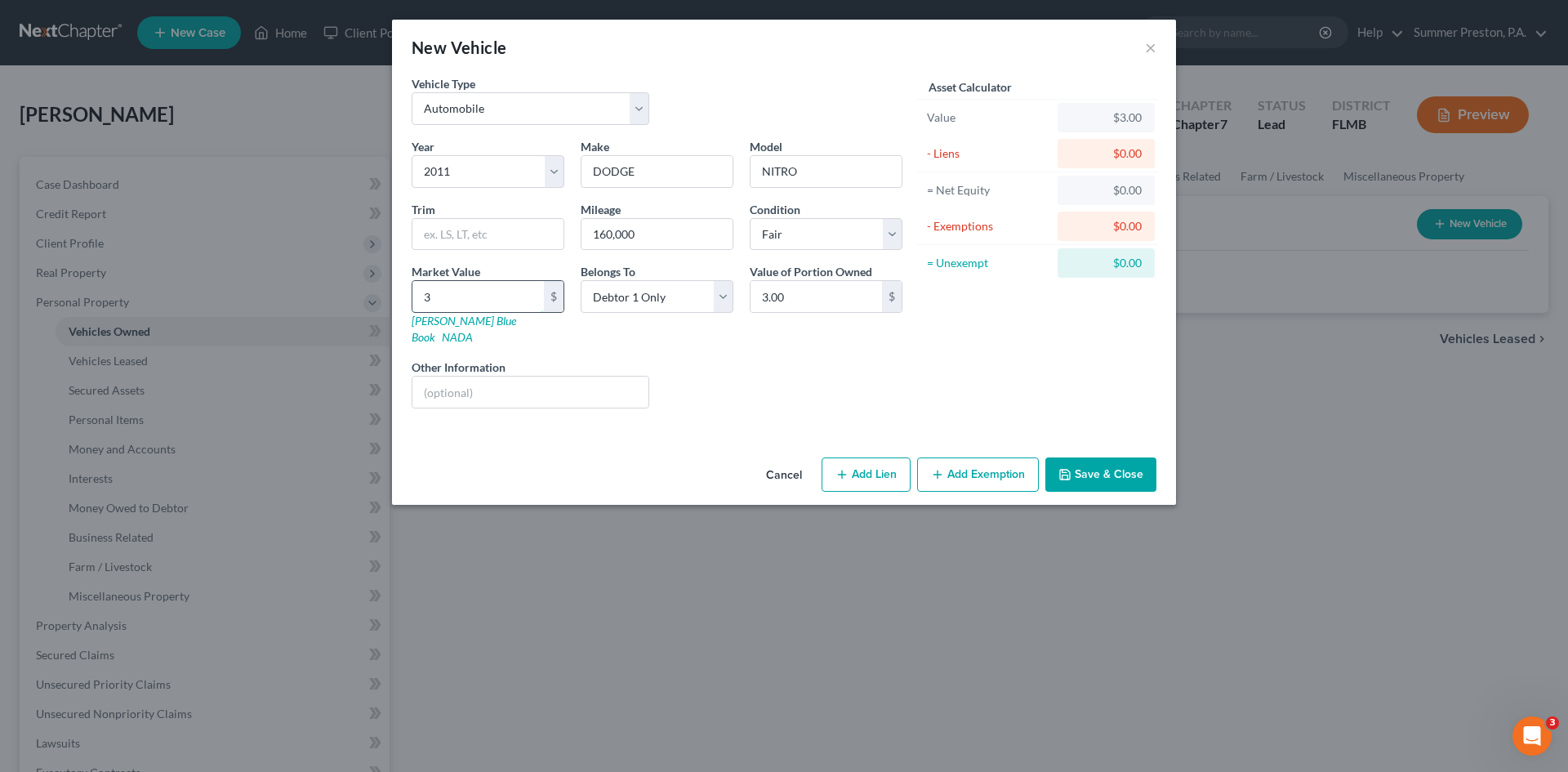
type input "38"
type input "38.00"
type input "389"
type input "389.00"
type input "3894"
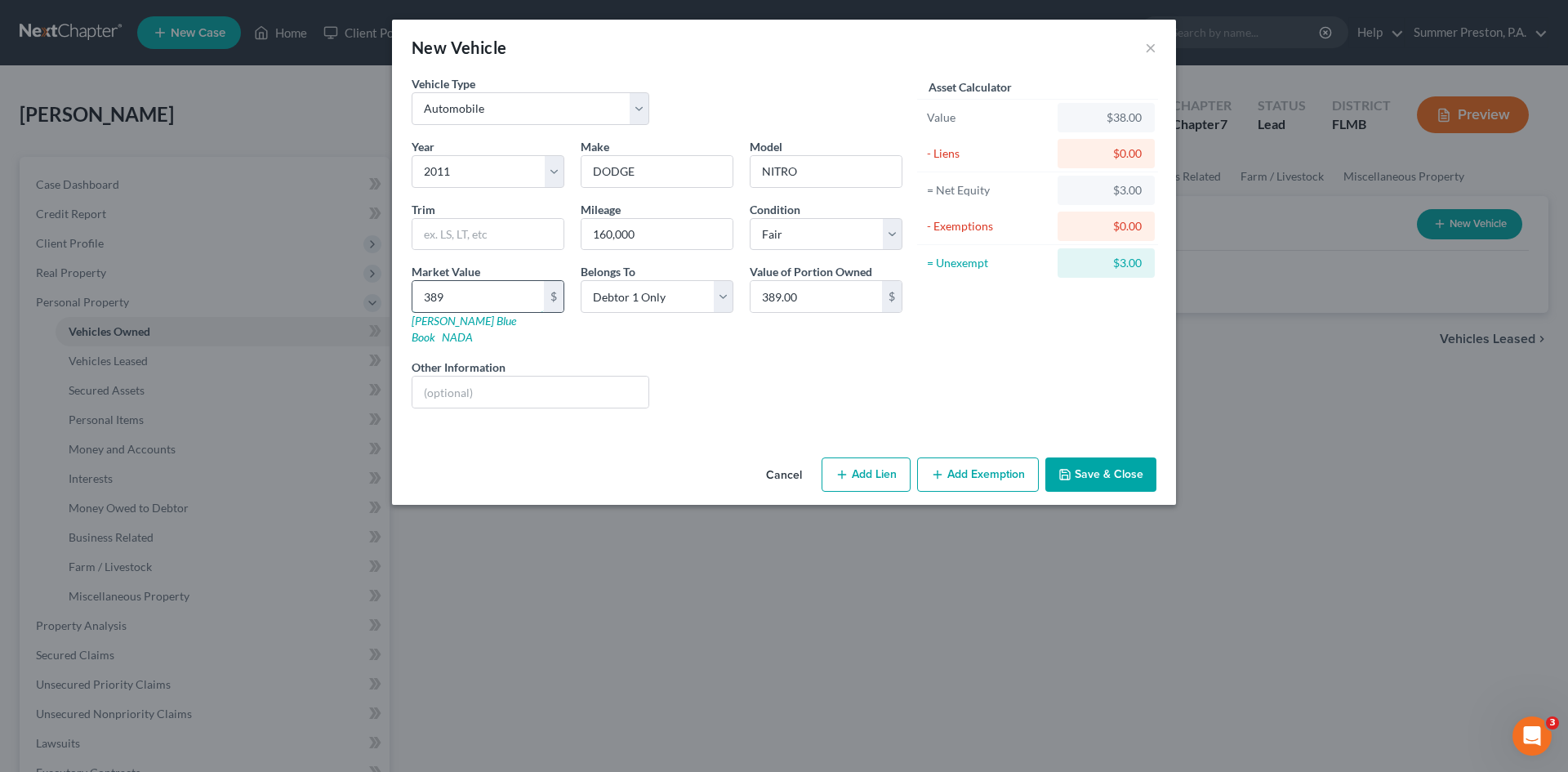
type input "3,894.00"
click at [961, 460] on button "Add Exemption" at bounding box center [978, 474] width 121 height 34
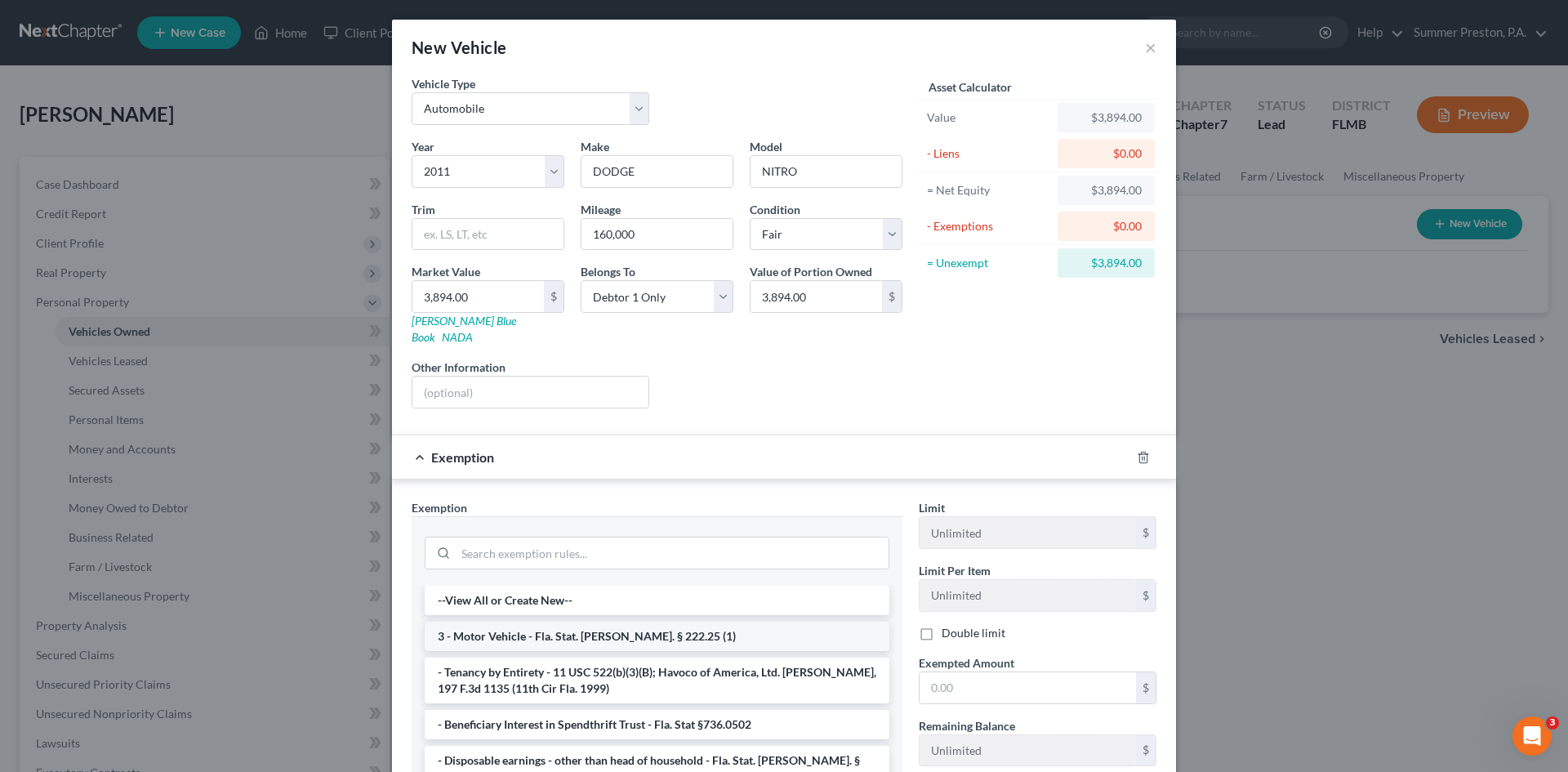
click at [536, 622] on li "3 - Motor Vehicle - Fla. Stat. Ann. § 222.25 (1)" at bounding box center [657, 636] width 464 height 29
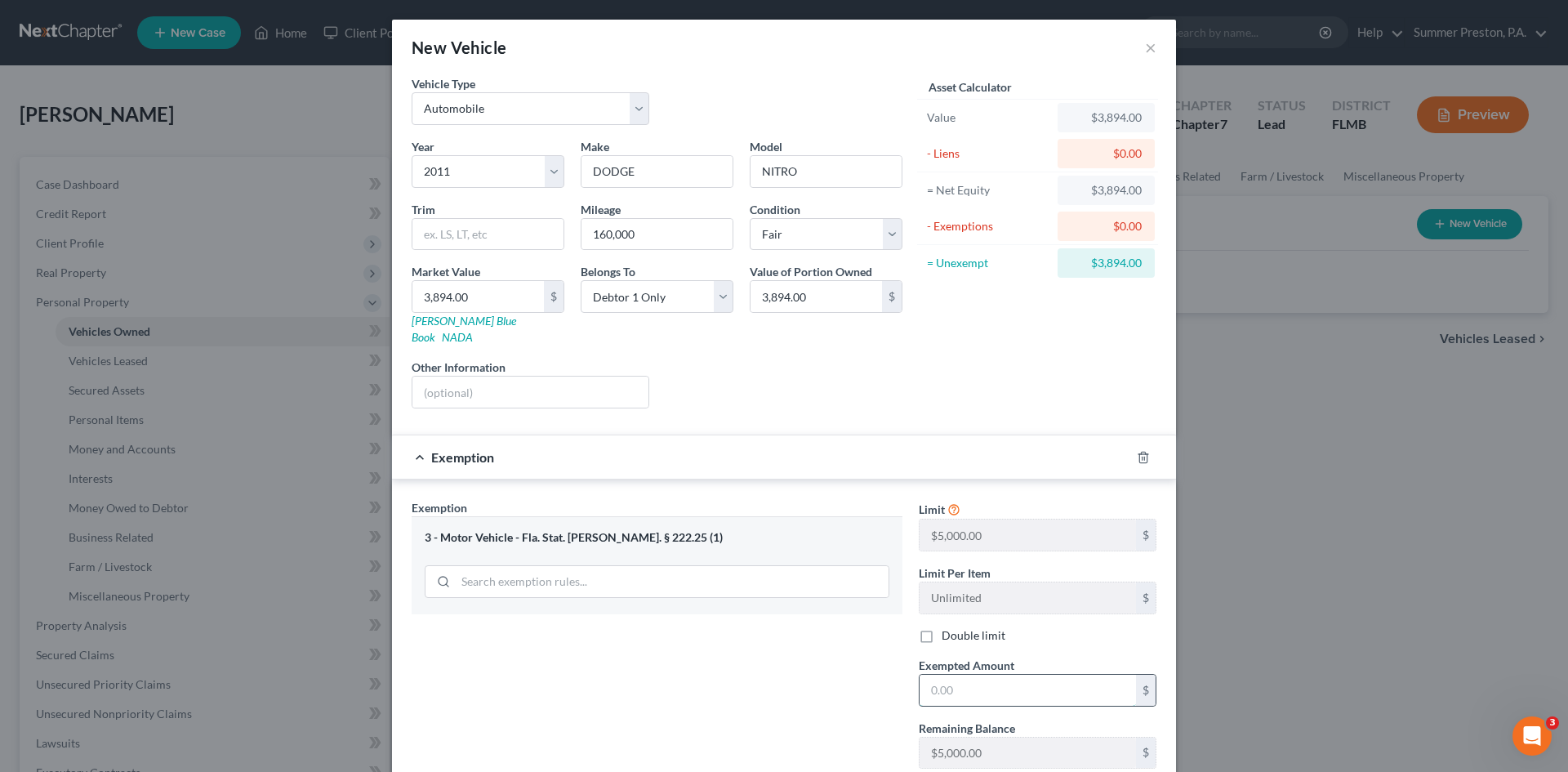
click at [986, 676] on input "text" at bounding box center [1028, 689] width 216 height 31
type input "5,000.00"
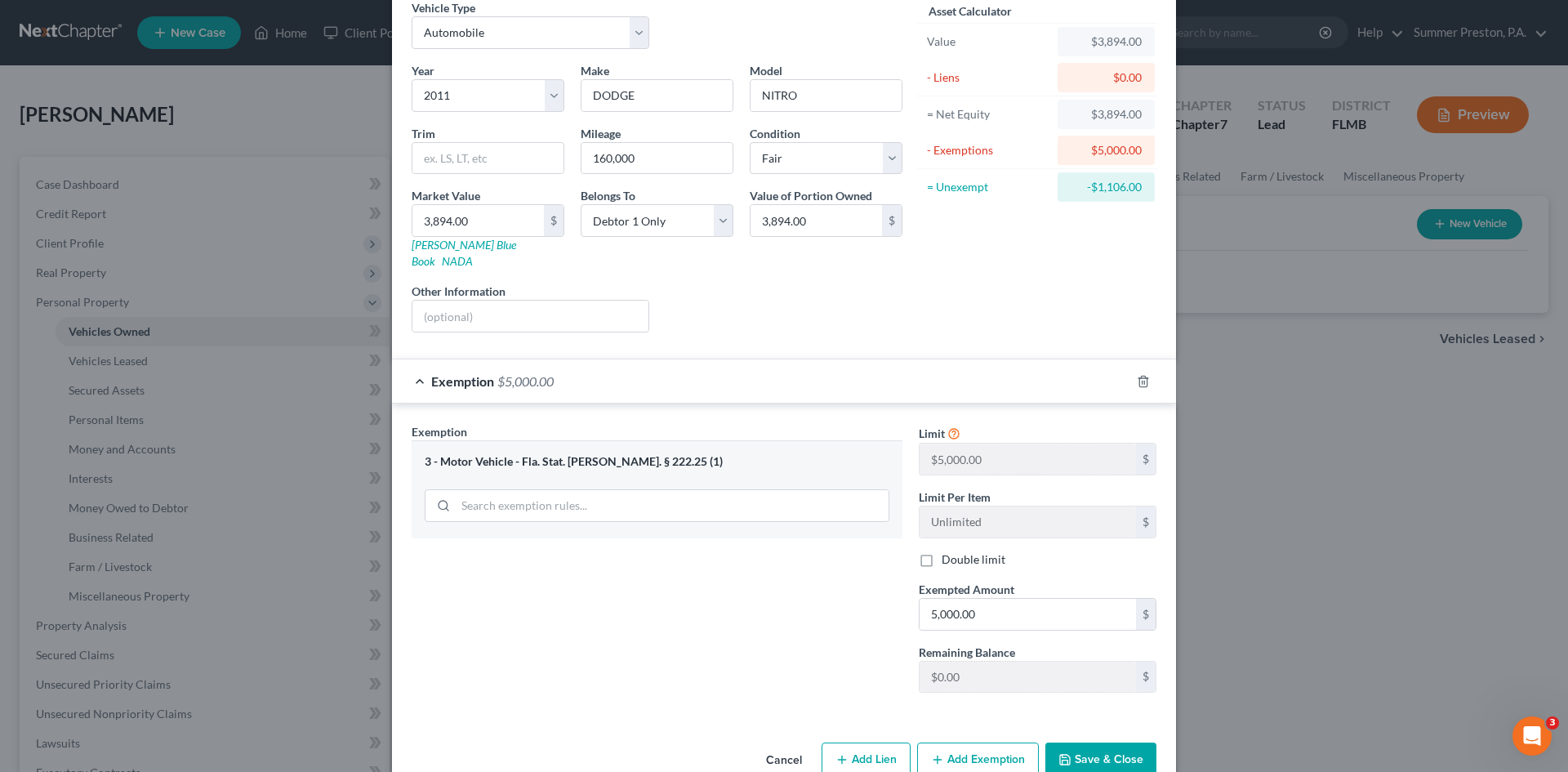
scroll to position [98, 0]
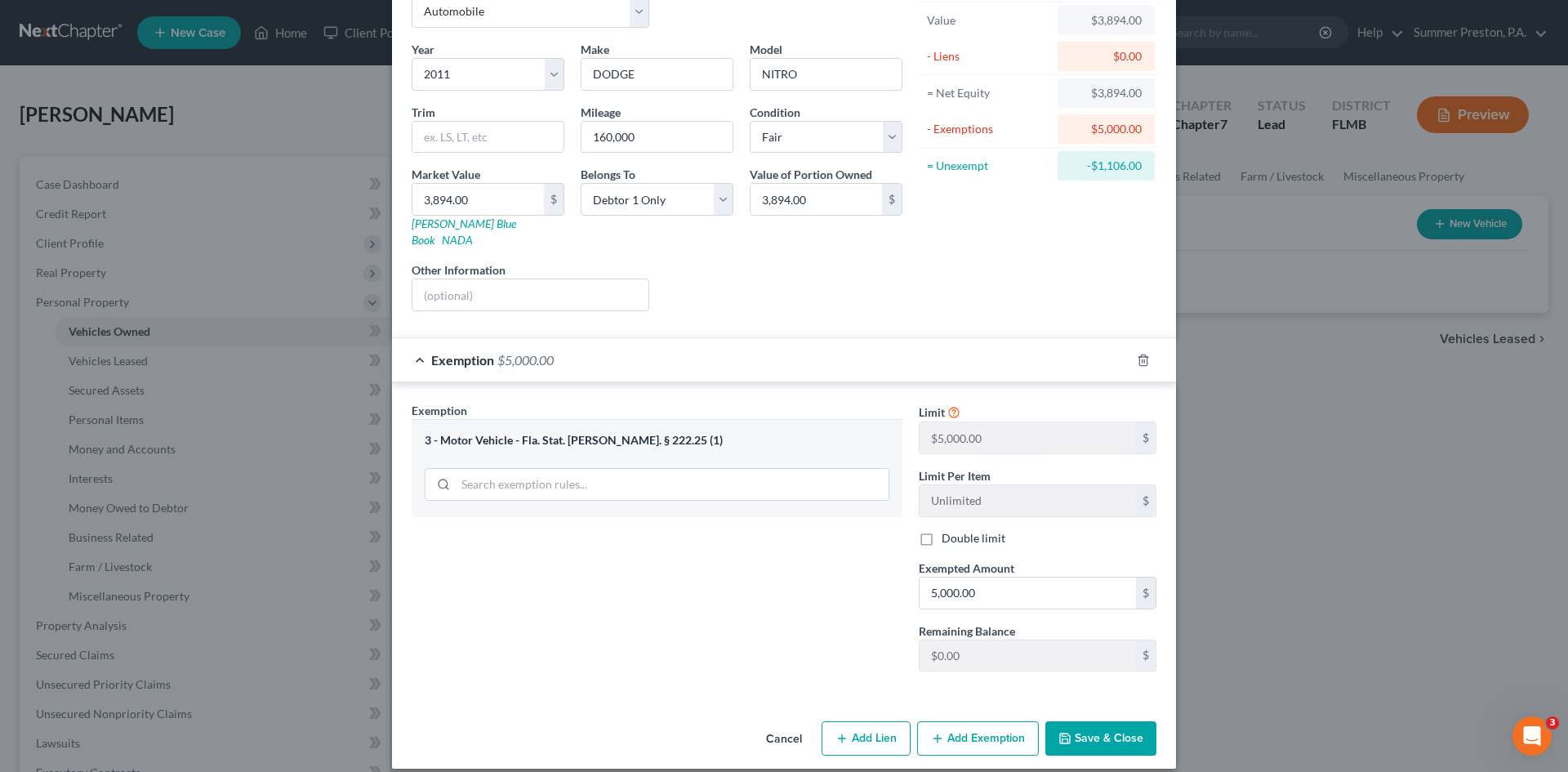
click at [1095, 721] on button "Save & Close" at bounding box center [1101, 738] width 111 height 34
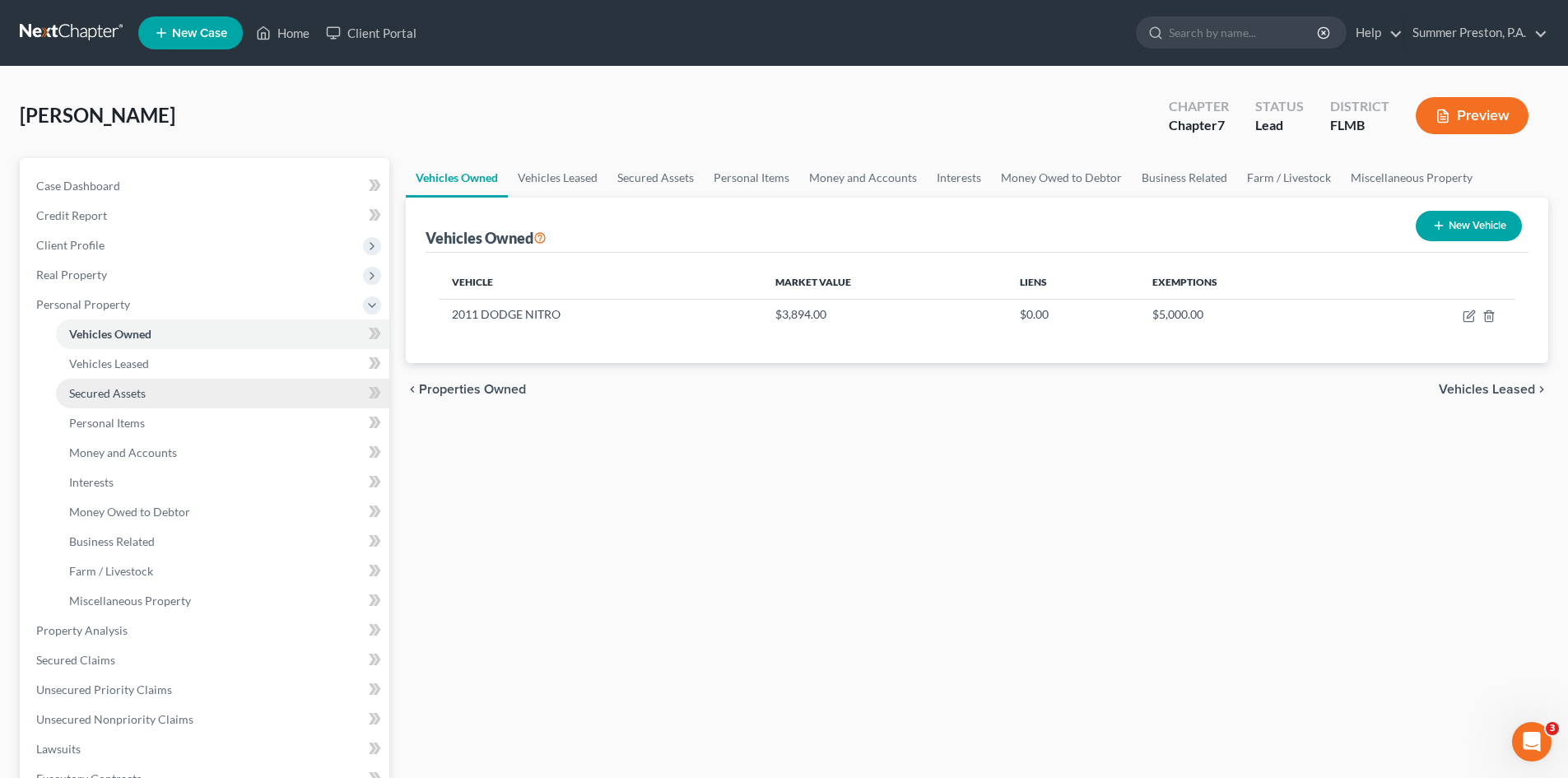
click at [129, 395] on span "Secured Assets" at bounding box center [107, 393] width 76 height 14
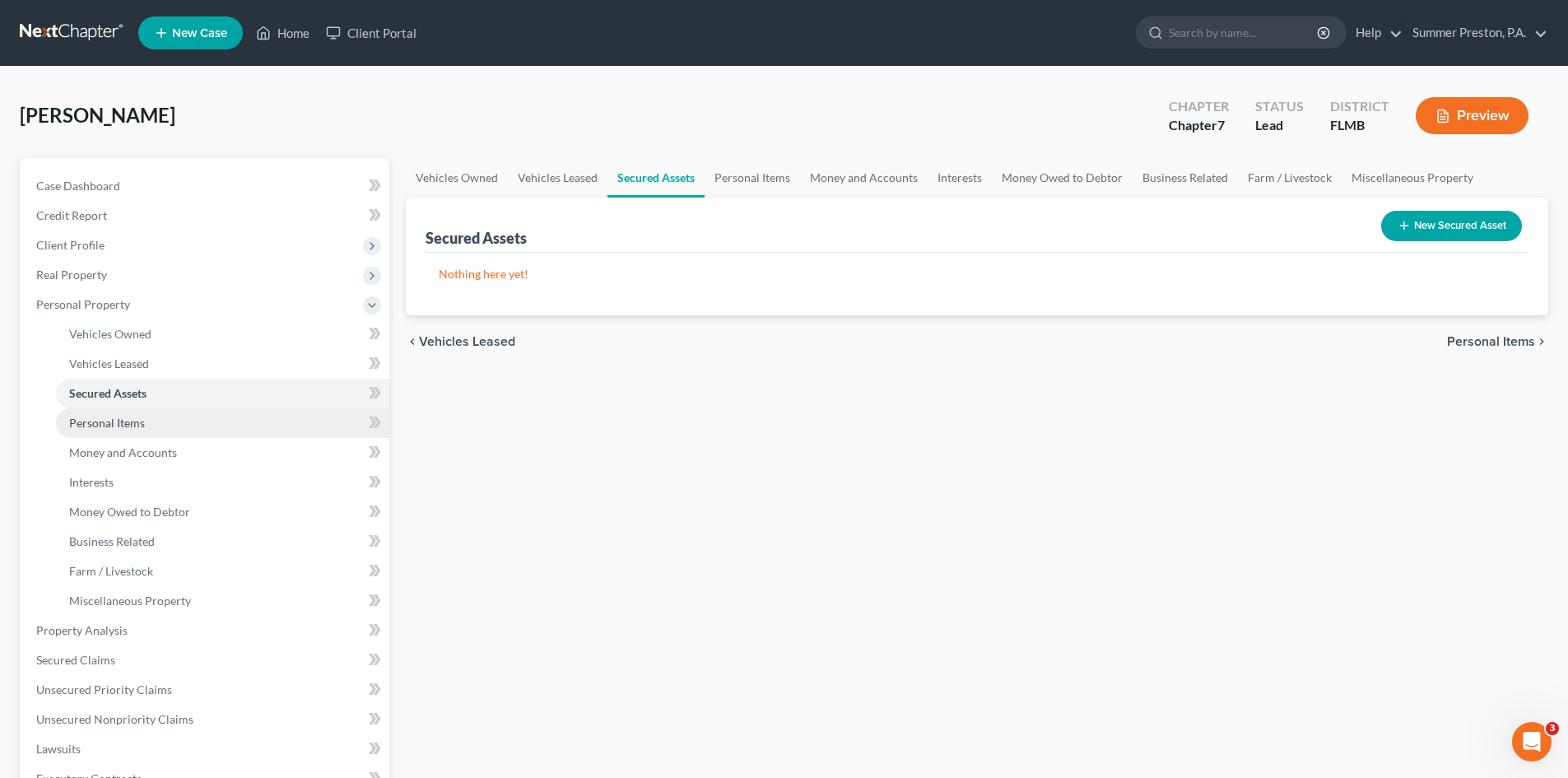
click at [132, 421] on span "Personal Items" at bounding box center [106, 423] width 75 height 14
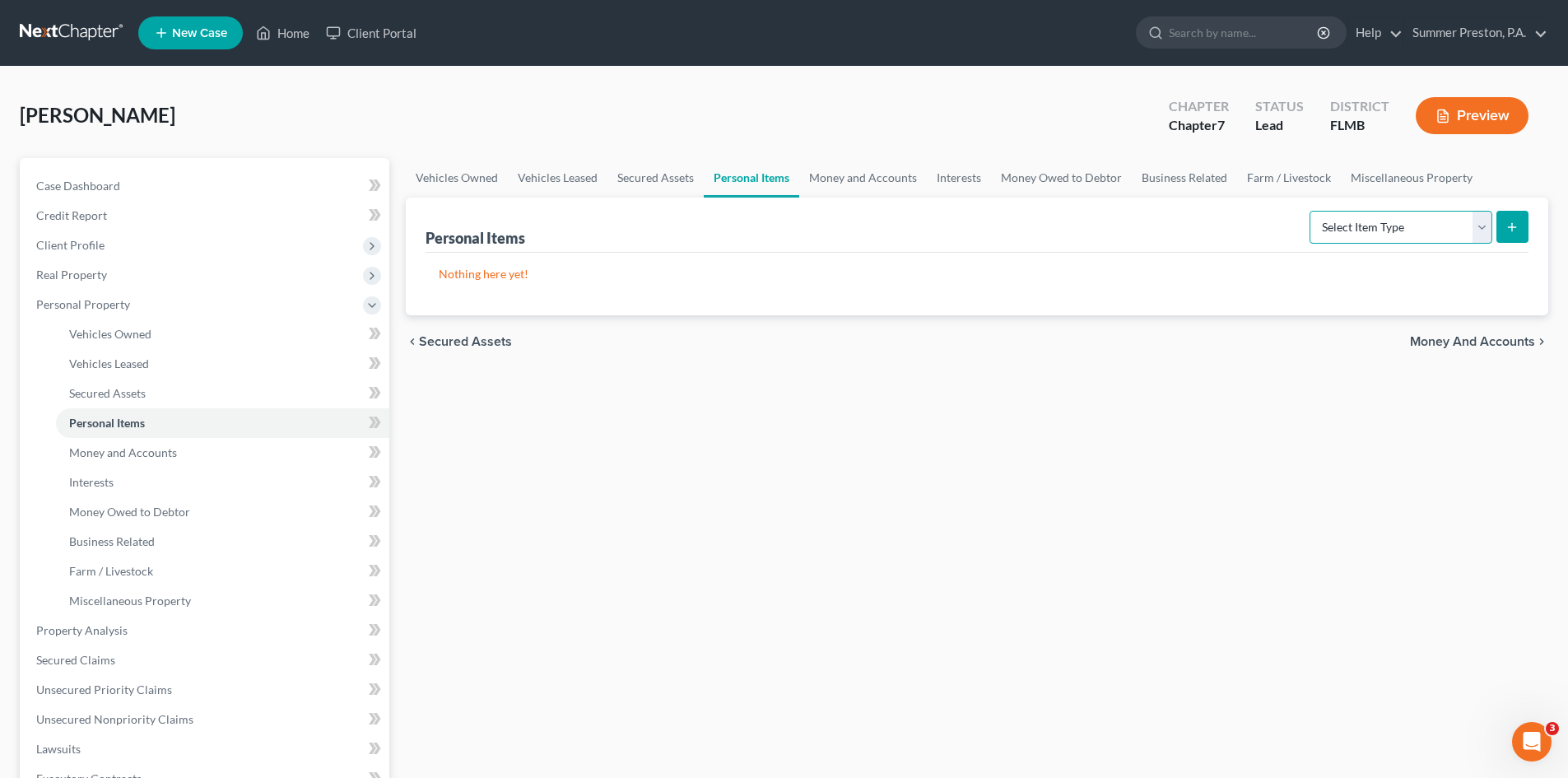
click at [1489, 227] on select "Select Item Type Clothing Collectibles Of Value Electronics Firearms Household …" at bounding box center [1401, 227] width 183 height 33
select select "clothing"
click at [1311, 211] on select "Select Item Type Clothing Collectibles Of Value Electronics Firearms Household …" at bounding box center [1401, 227] width 183 height 33
click at [1512, 224] on line "submit" at bounding box center [1512, 227] width 0 height 7
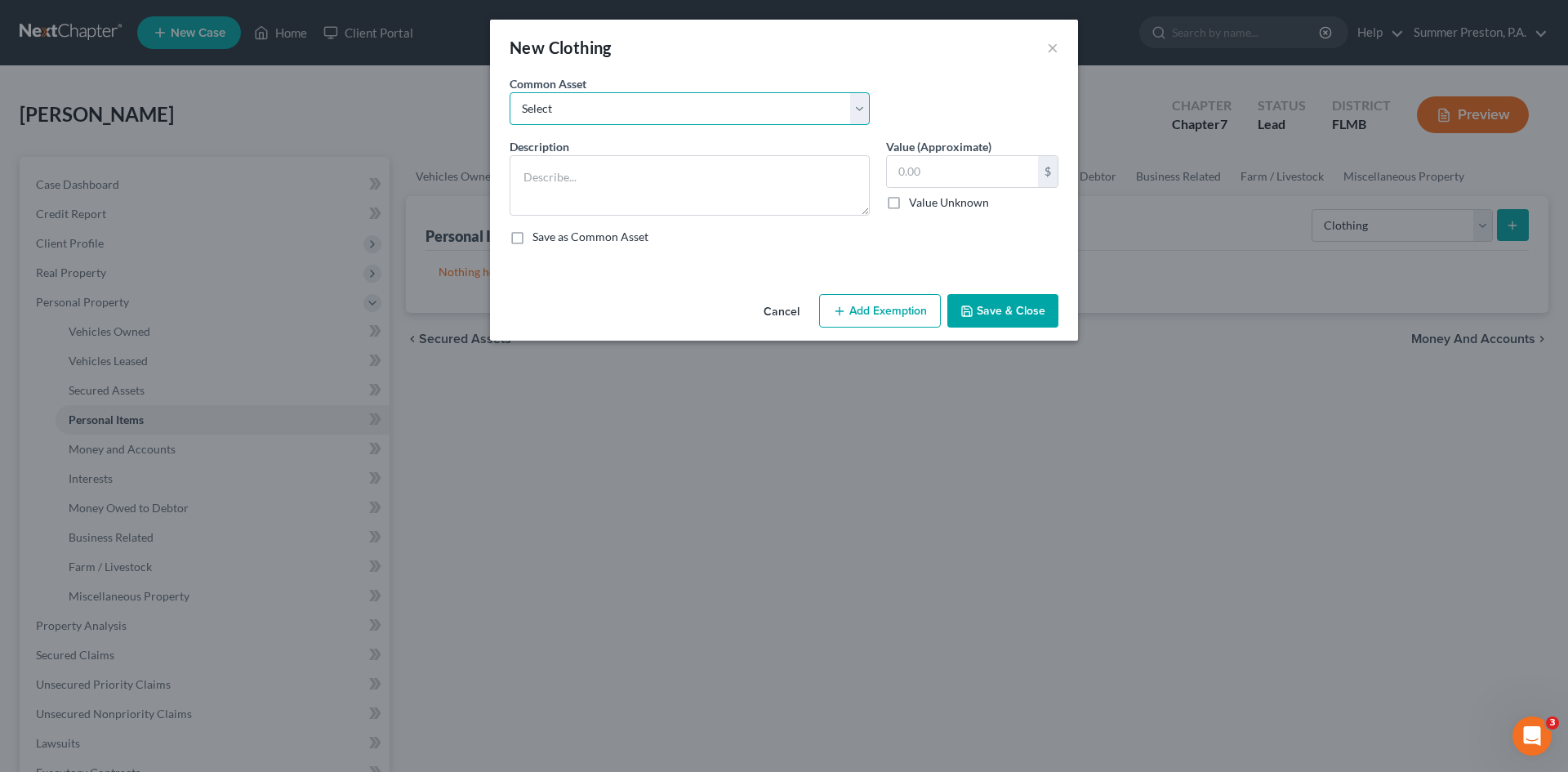
click at [867, 97] on select "Select CLOTHING/SHOES CLOTHING/SHOES HUSBAND'S CLOTHING/SHOES WIFE'S CLOTHING /…" at bounding box center [690, 108] width 361 height 33
select select "0"
click at [510, 92] on select "Select CLOTHING/SHOES CLOTHING/SHOES HUSBAND'S CLOTHING/SHOES WIFE'S CLOTHING /…" at bounding box center [690, 108] width 361 height 33
type textarea "CLOTHING/SHOES"
click at [941, 166] on input "50.00" at bounding box center [963, 171] width 151 height 31
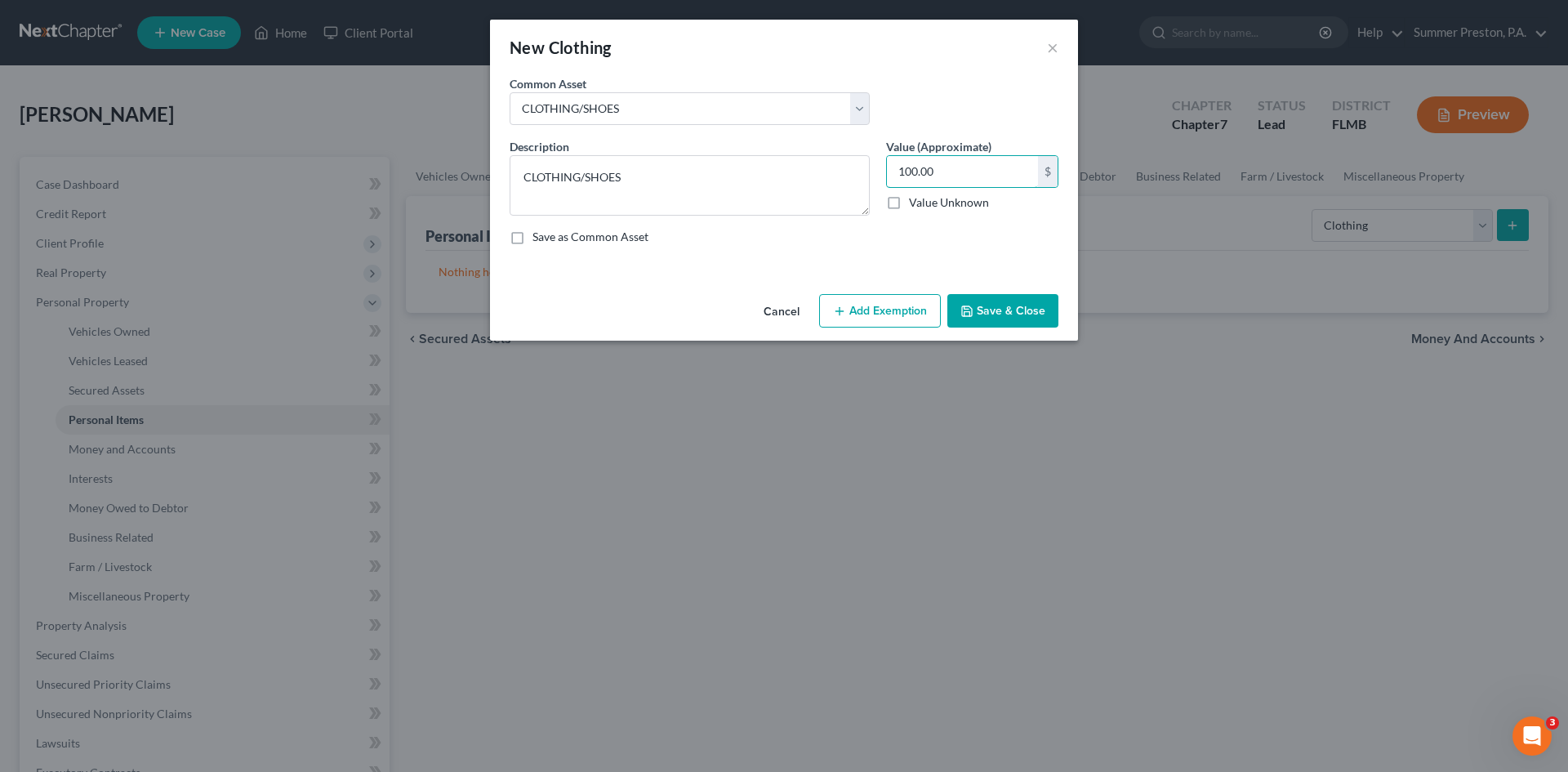
type input "100.00"
click at [533, 238] on label "Save as Common Asset" at bounding box center [591, 237] width 116 height 17
click at [539, 238] on input "Save as Common Asset" at bounding box center [544, 234] width 11 height 11
checkbox input "true"
click at [859, 308] on button "Add Exemption" at bounding box center [879, 310] width 121 height 34
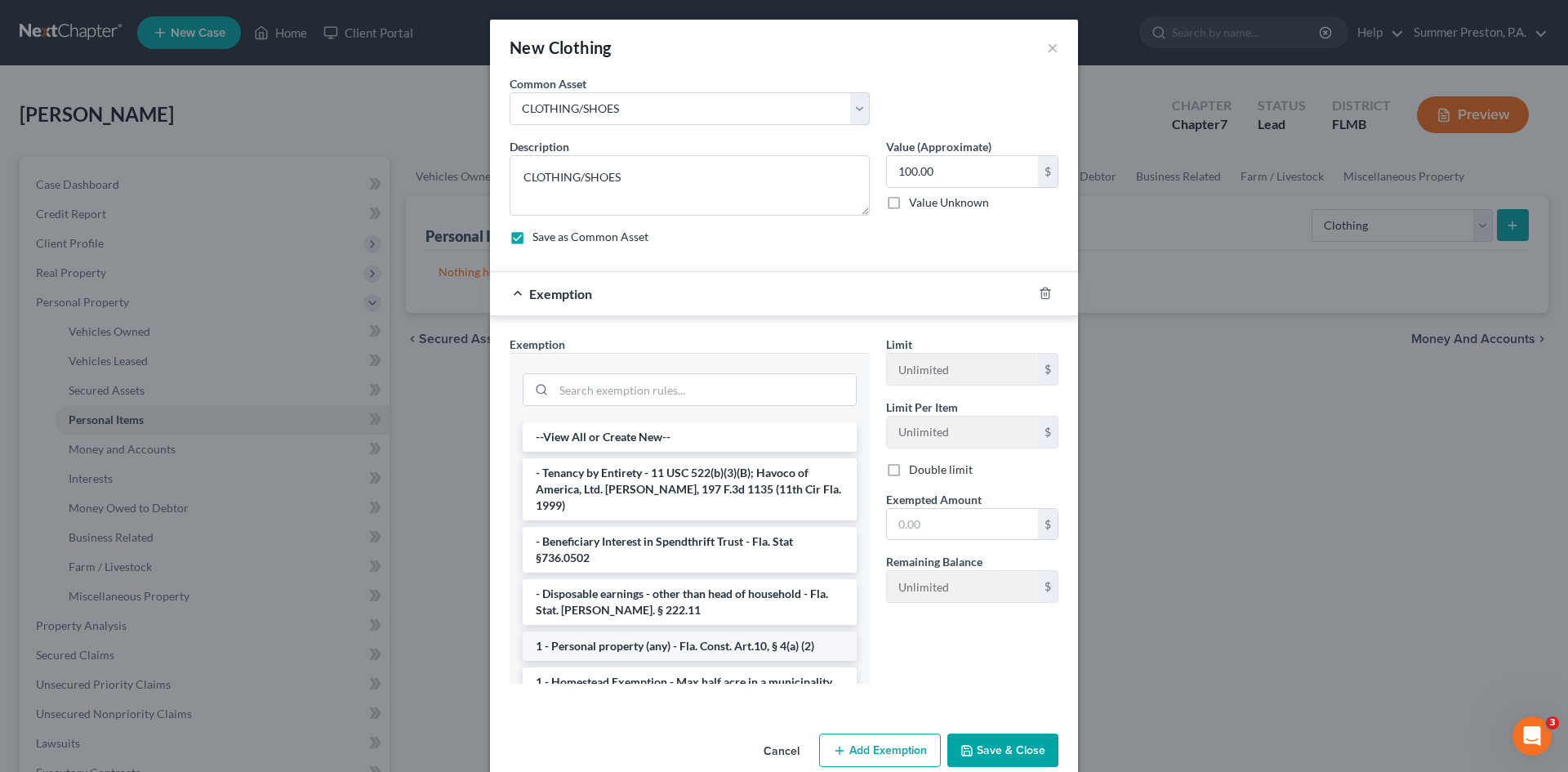
click at [659, 633] on li "1 - Personal property (any) - Fla. Const. Art.10, § 4(a) (2)" at bounding box center [689, 645] width 334 height 29
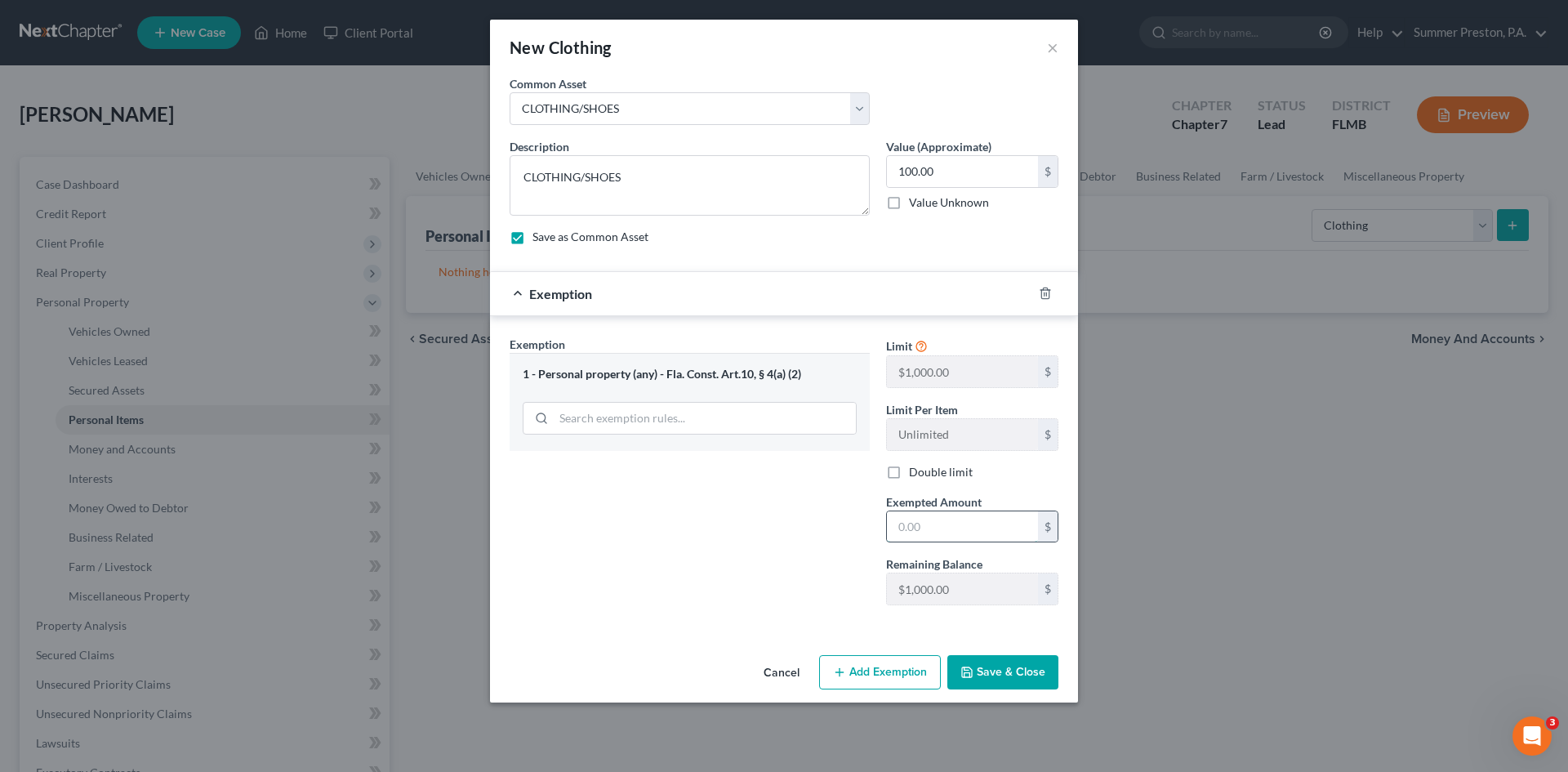
click at [971, 532] on input "text" at bounding box center [963, 526] width 151 height 31
type input "100.00"
drag, startPoint x: 990, startPoint y: 675, endPoint x: 969, endPoint y: 675, distance: 21.0
click at [988, 675] on button "Save & Close" at bounding box center [1003, 672] width 111 height 34
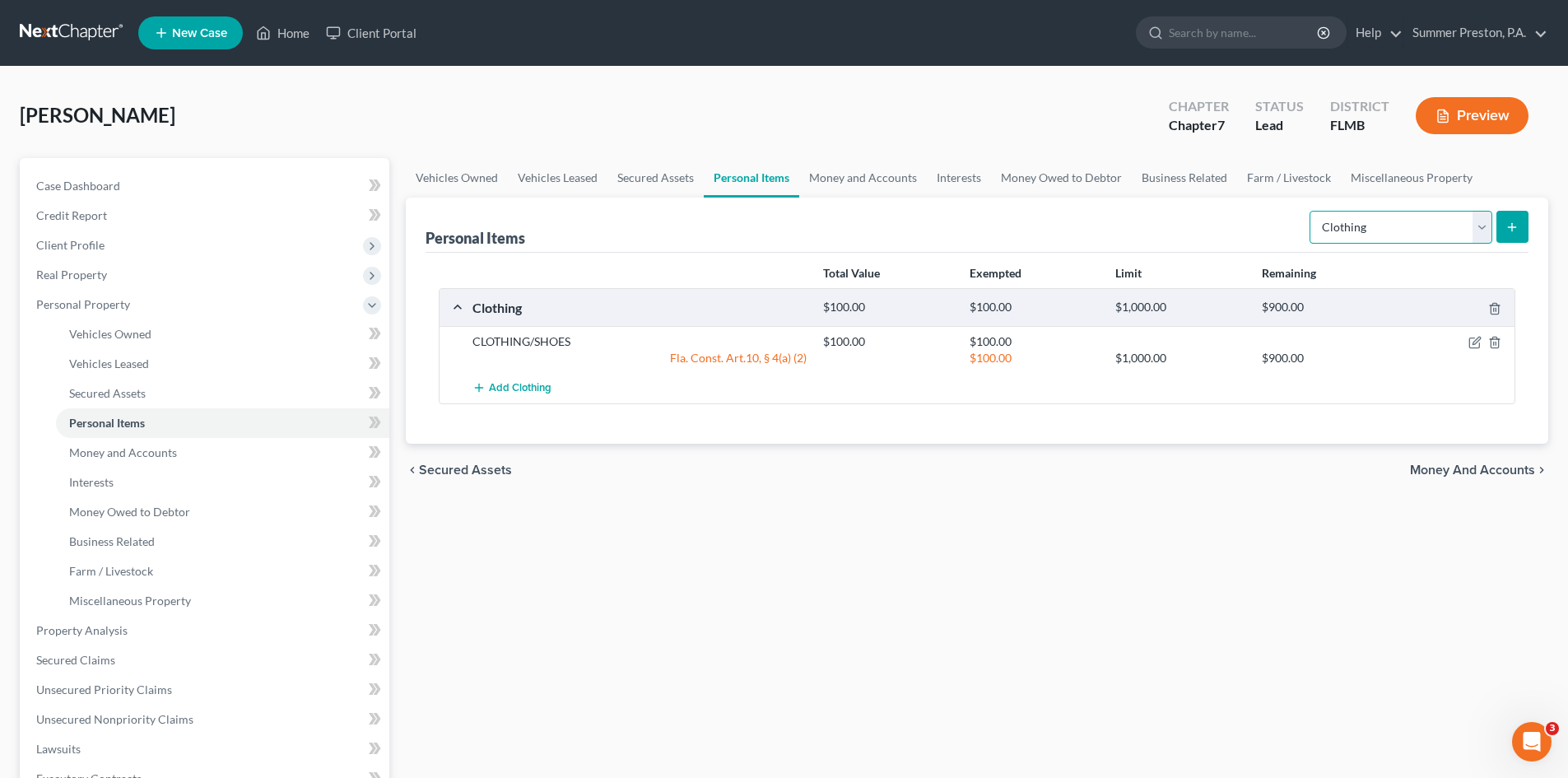
click at [1483, 222] on select "Select Item Type Clothing Collectibles Of Value Electronics Firearms Household …" at bounding box center [1401, 227] width 183 height 33
select select "jewelry"
click at [1311, 211] on select "Select Item Type Clothing Collectibles Of Value Electronics Firearms Household …" at bounding box center [1401, 227] width 183 height 33
click at [1518, 227] on icon "submit" at bounding box center [1512, 227] width 13 height 13
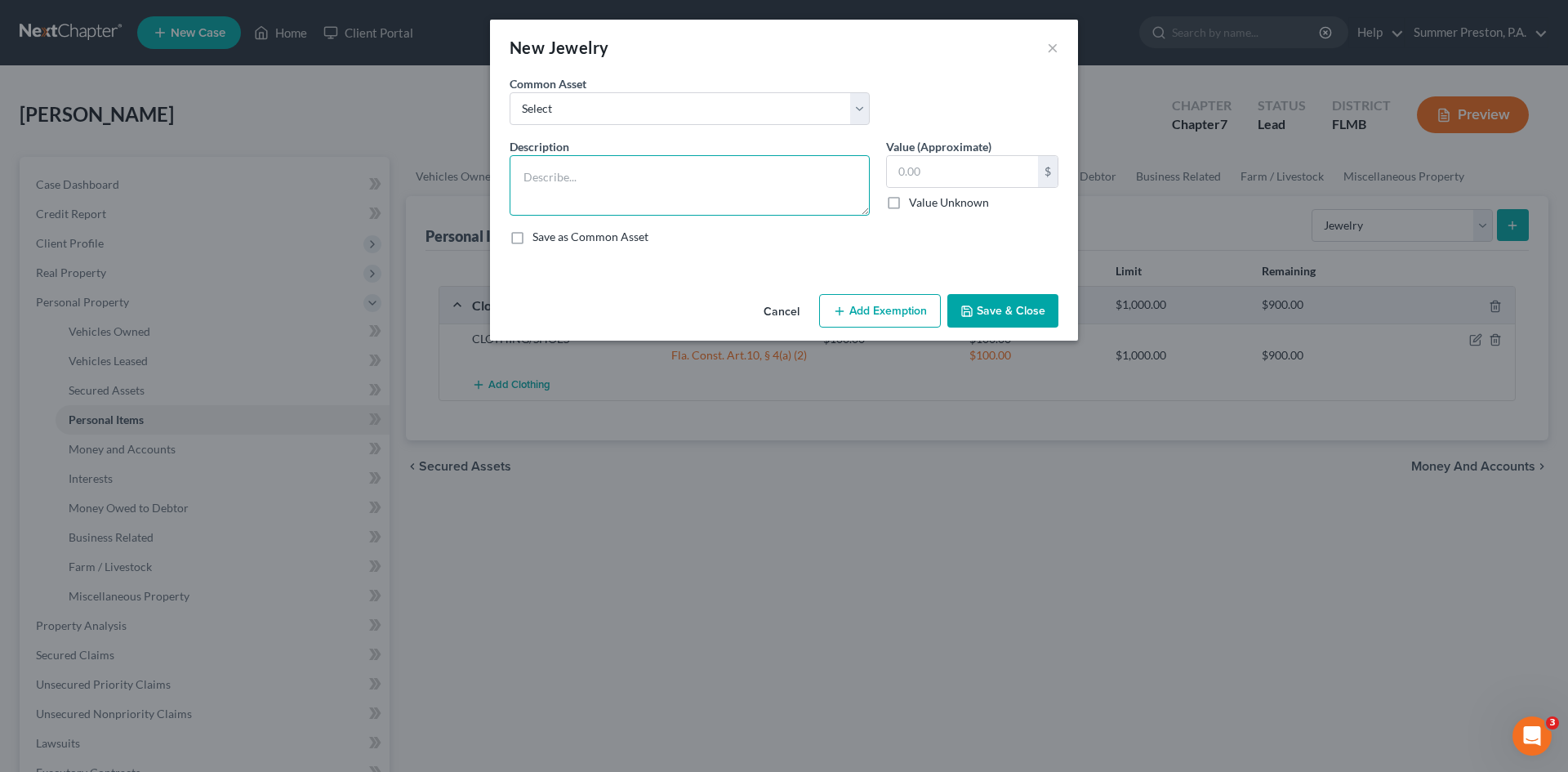
click at [712, 195] on textarea at bounding box center [690, 185] width 361 height 61
type textarea "NECKLACES, WATCH, RINGS"
click at [533, 238] on label "Save as Common Asset" at bounding box center [591, 237] width 116 height 17
click at [539, 238] on input "Save as Common Asset" at bounding box center [544, 234] width 11 height 11
checkbox input "true"
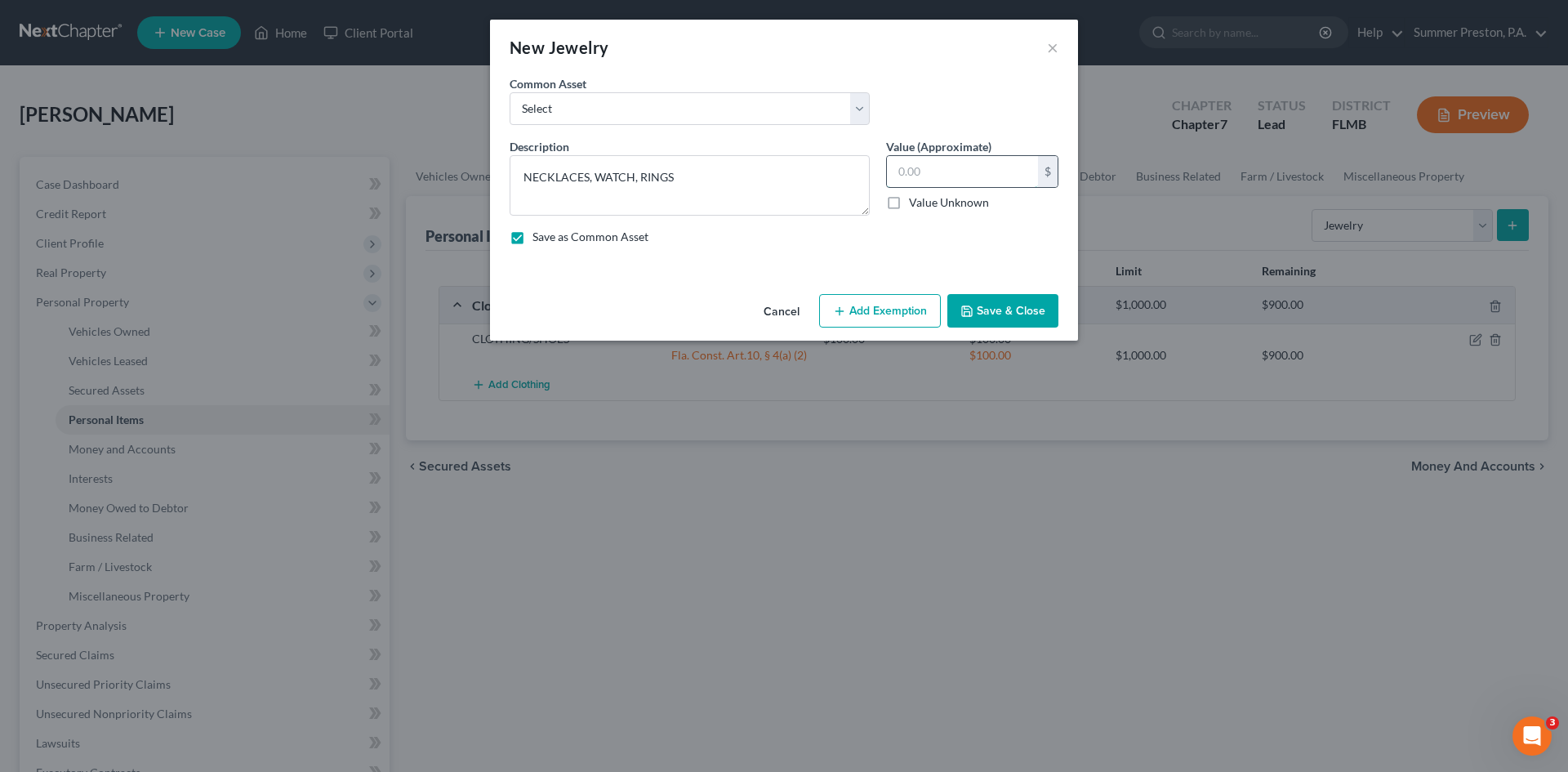
click at [943, 162] on input "text" at bounding box center [963, 171] width 151 height 31
type input "200.00"
click at [877, 304] on button "Add Exemption" at bounding box center [879, 310] width 121 height 34
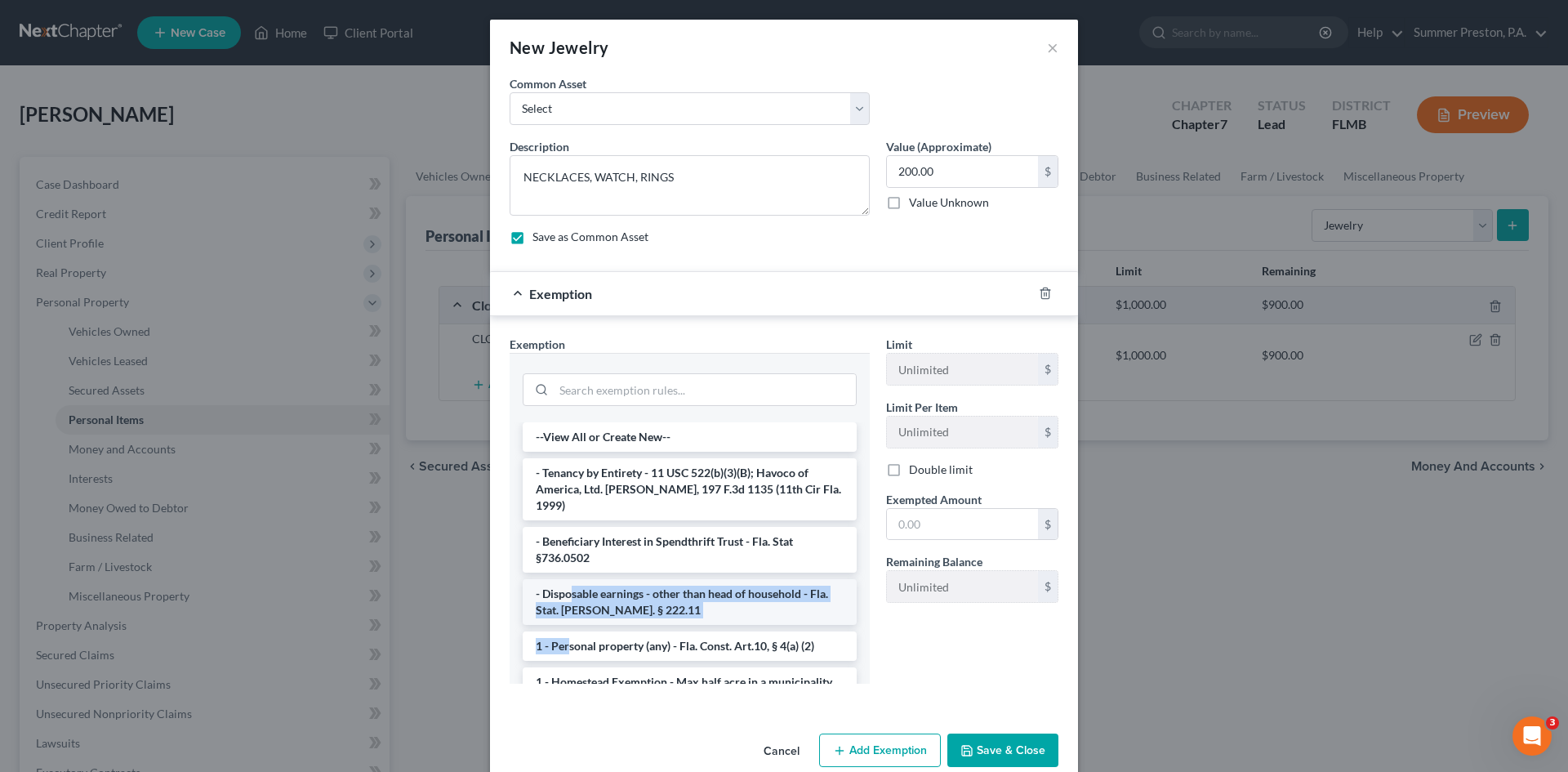
drag, startPoint x: 562, startPoint y: 573, endPoint x: 549, endPoint y: 581, distance: 15.3
click at [554, 631] on li "1 - Personal property (any) - Fla. Const. Art.10, § 4(a) (2)" at bounding box center [689, 645] width 334 height 29
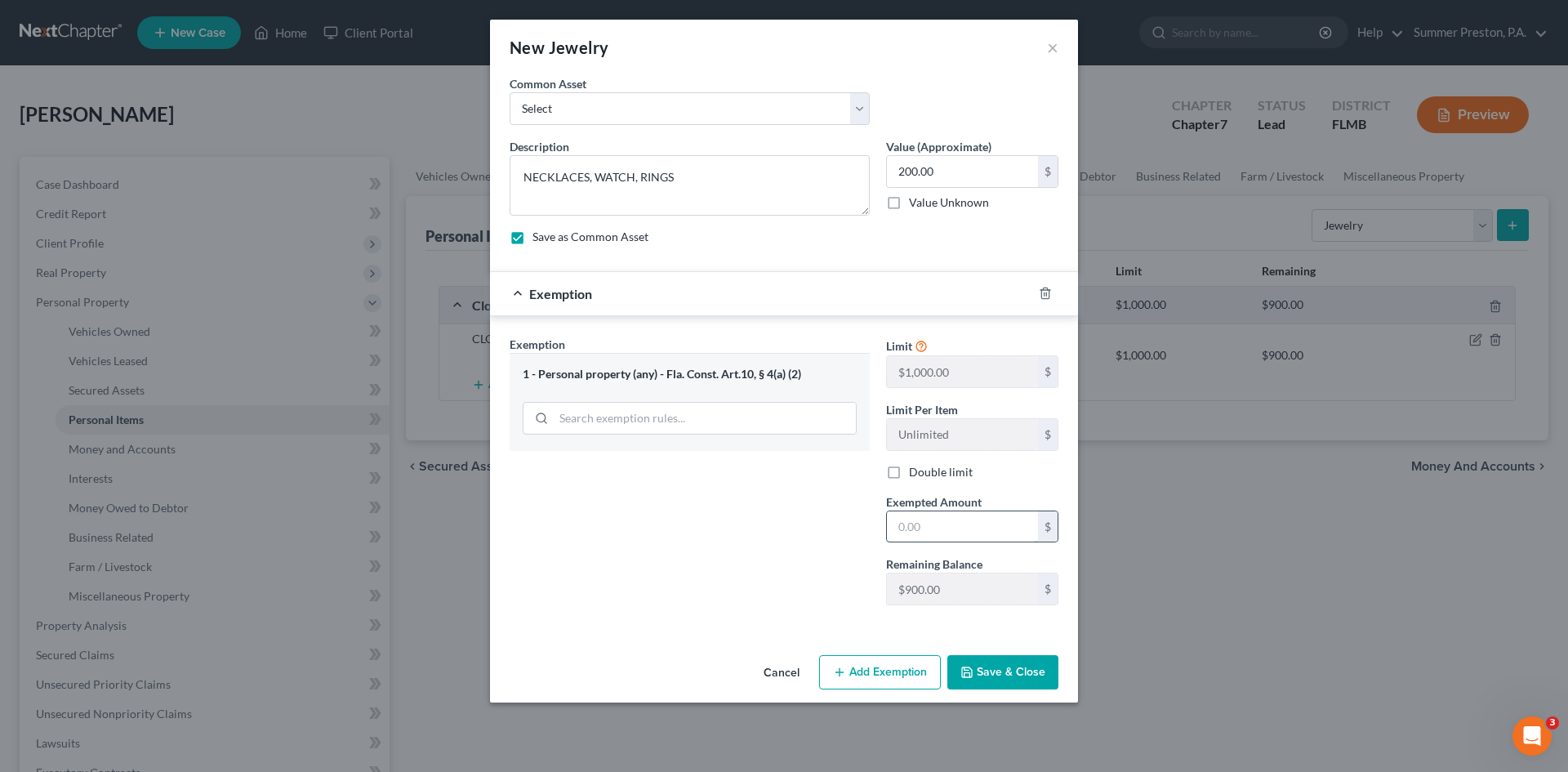
click at [954, 527] on input "text" at bounding box center [963, 526] width 151 height 31
type input "200.00"
click at [1014, 666] on button "Save & Close" at bounding box center [1003, 672] width 111 height 34
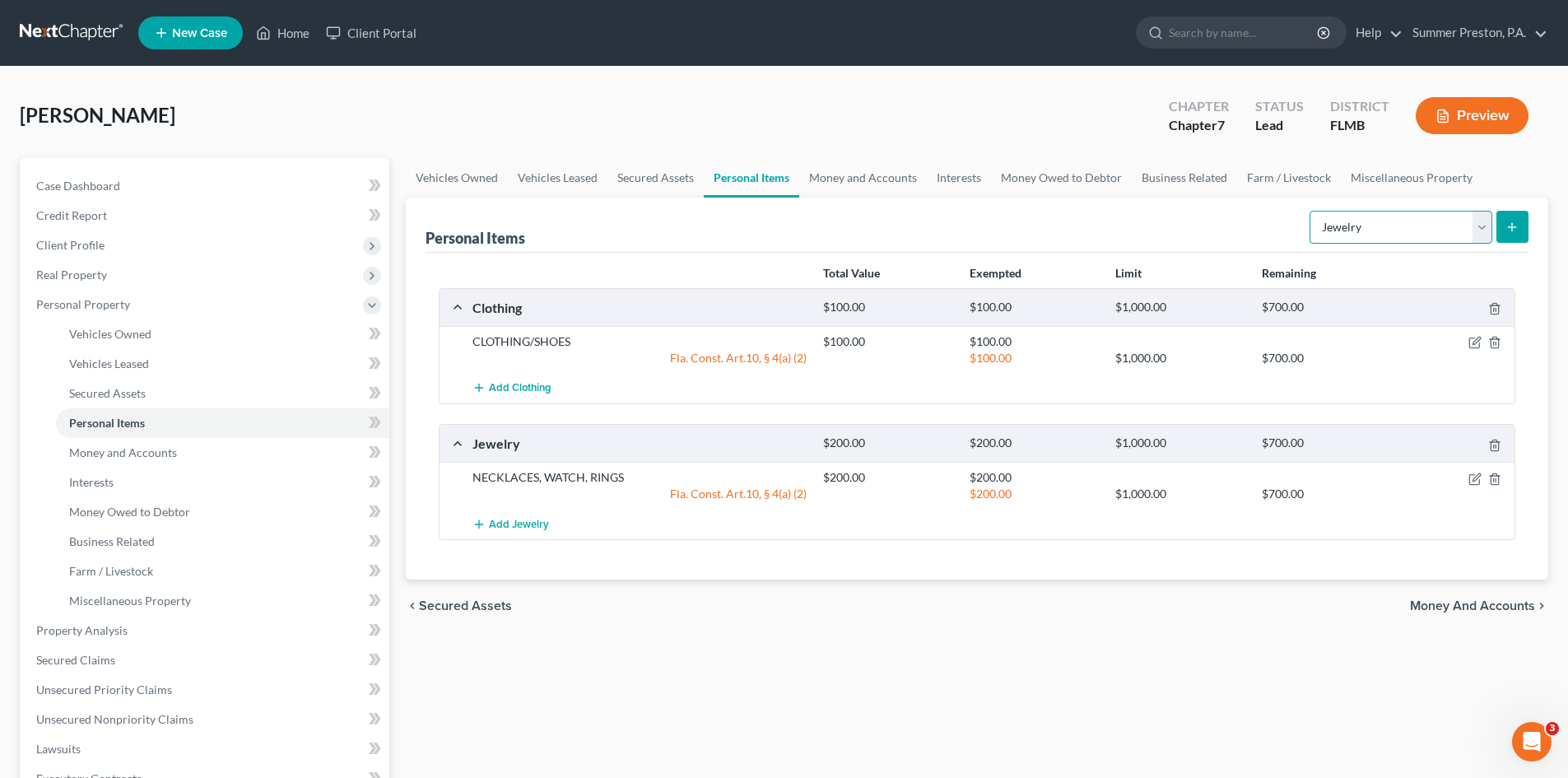
click at [1483, 225] on select "Select Item Type Clothing Collectibles Of Value Electronics Firearms Household …" at bounding box center [1401, 227] width 183 height 33
select select "household_goods"
click at [1311, 211] on select "Select Item Type Clothing Collectibles Of Value Electronics Firearms Household …" at bounding box center [1401, 227] width 183 height 33
click at [1496, 445] on icon "button" at bounding box center [1494, 445] width 13 height 13
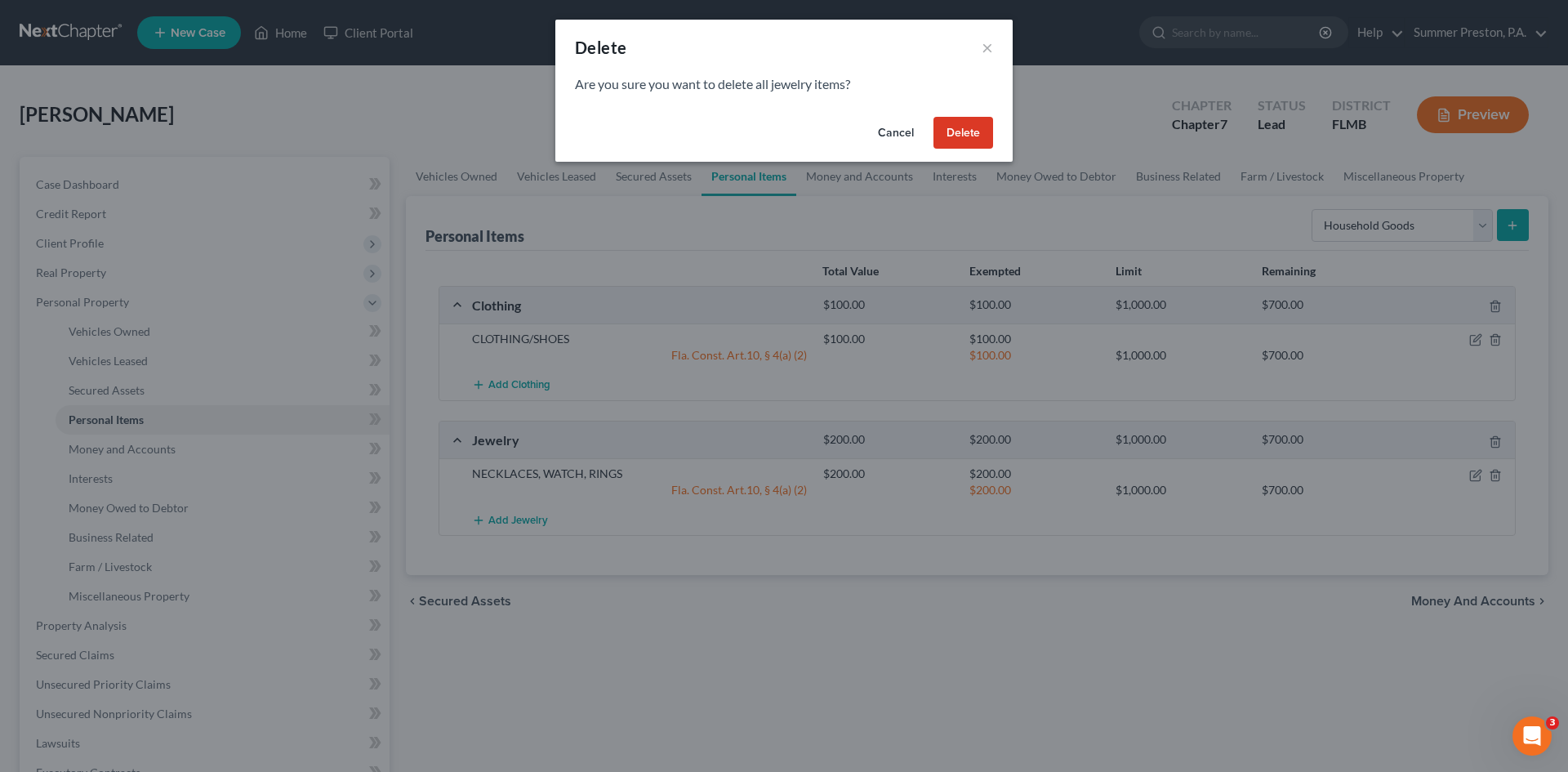
click at [951, 127] on button "Delete" at bounding box center [963, 133] width 60 height 33
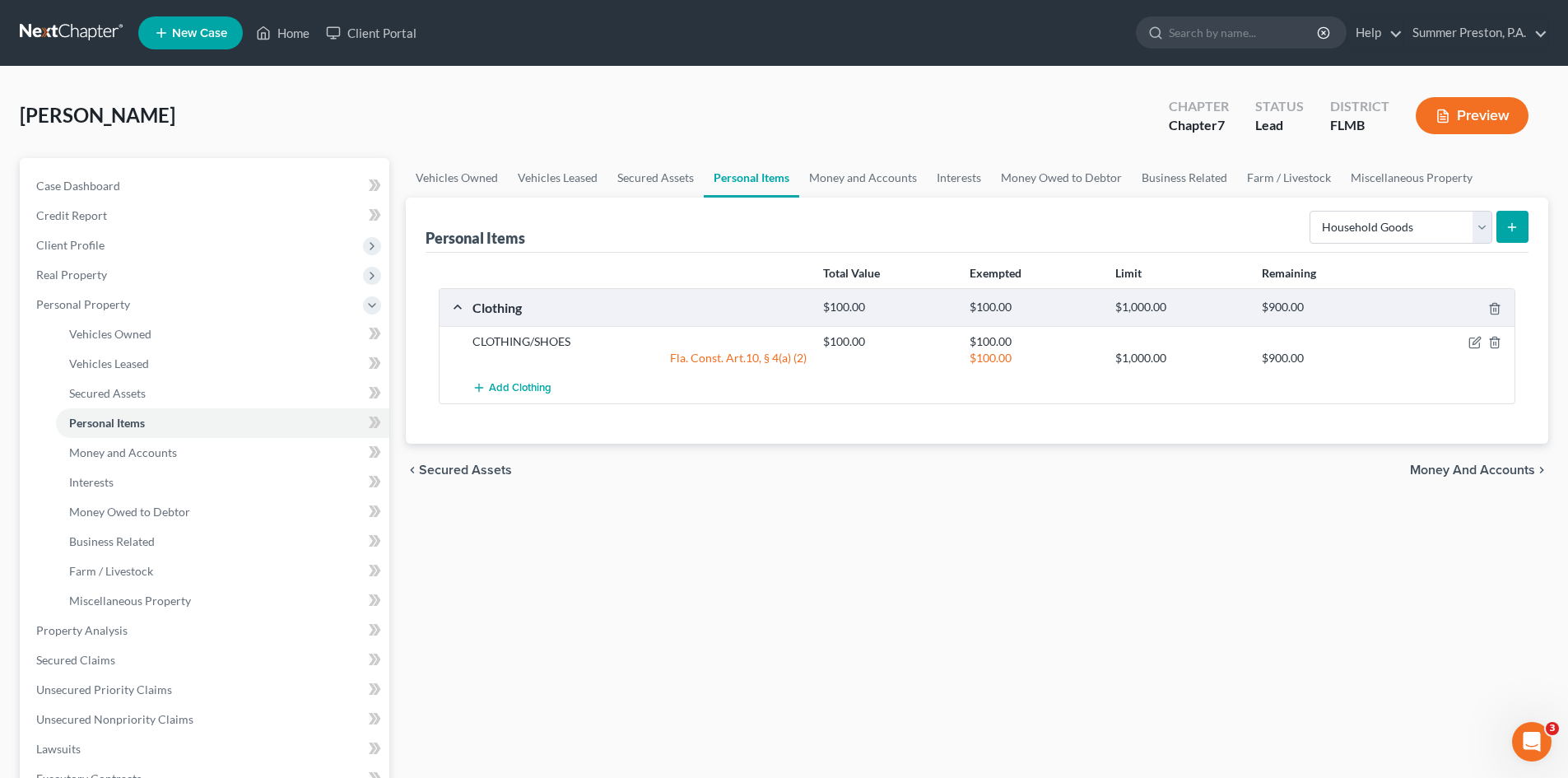
click at [1520, 225] on button "submit" at bounding box center [1512, 227] width 32 height 32
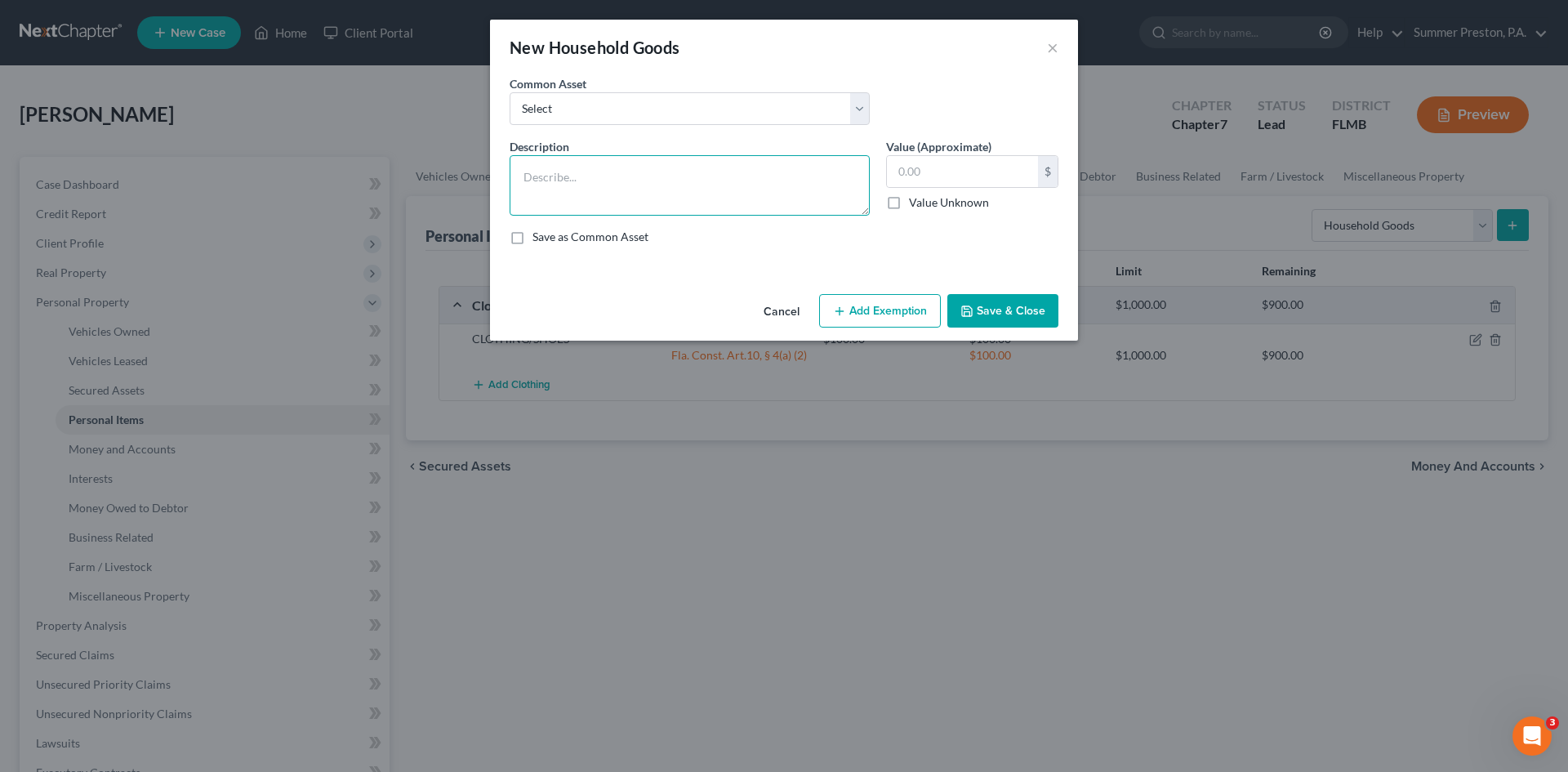
click at [616, 171] on textarea at bounding box center [690, 185] width 361 height 61
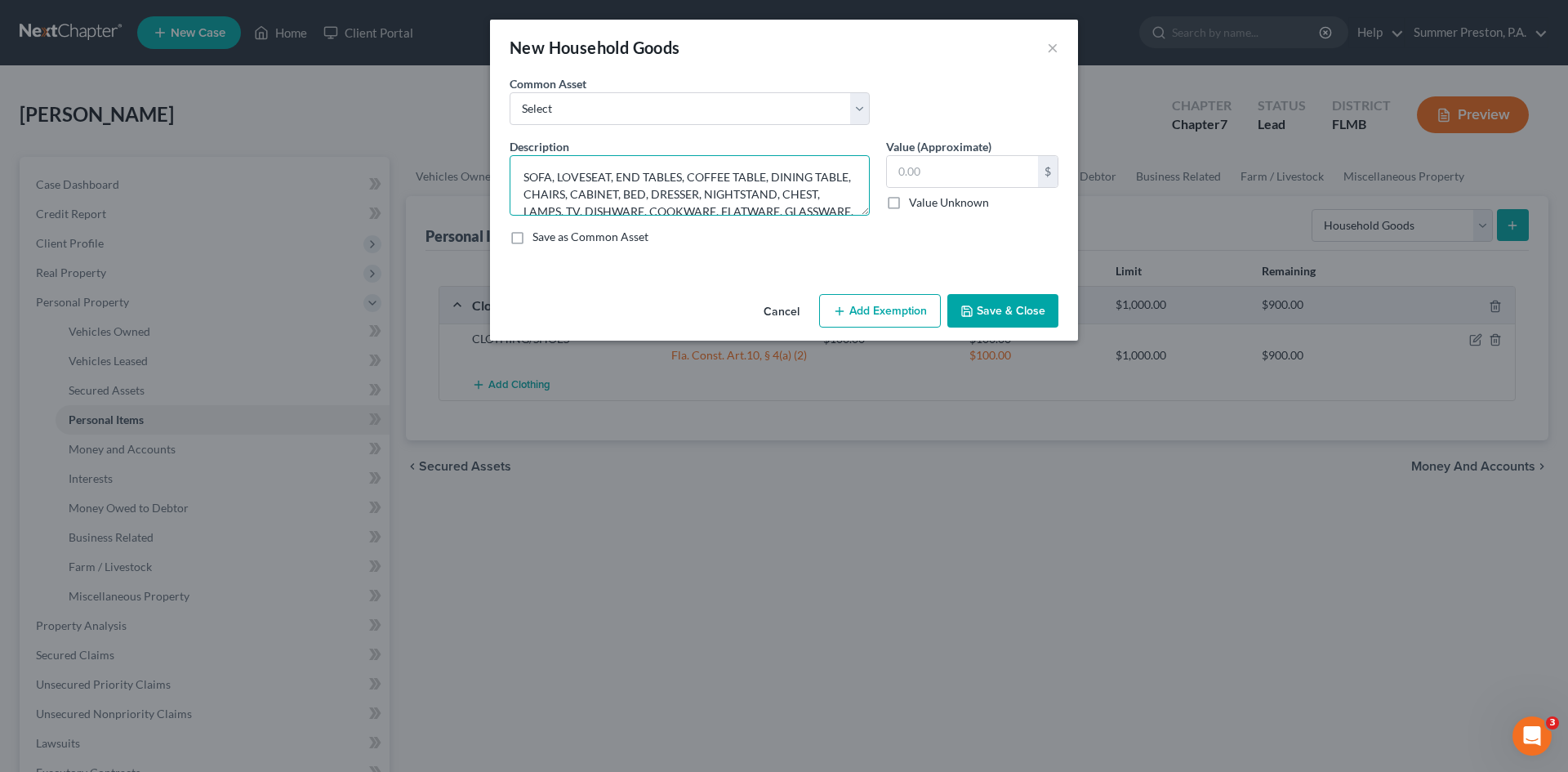
type textarea "SOFA, LOVESEAT, END TABLES, COFFEE TABLE, DINING TABLE, CHAIRS, CABINET, BED, D…"
click at [533, 236] on label "Save as Common Asset" at bounding box center [591, 237] width 116 height 17
click at [539, 236] on input "Save as Common Asset" at bounding box center [544, 234] width 11 height 11
checkbox input "true"
click at [990, 168] on input "text" at bounding box center [963, 171] width 151 height 31
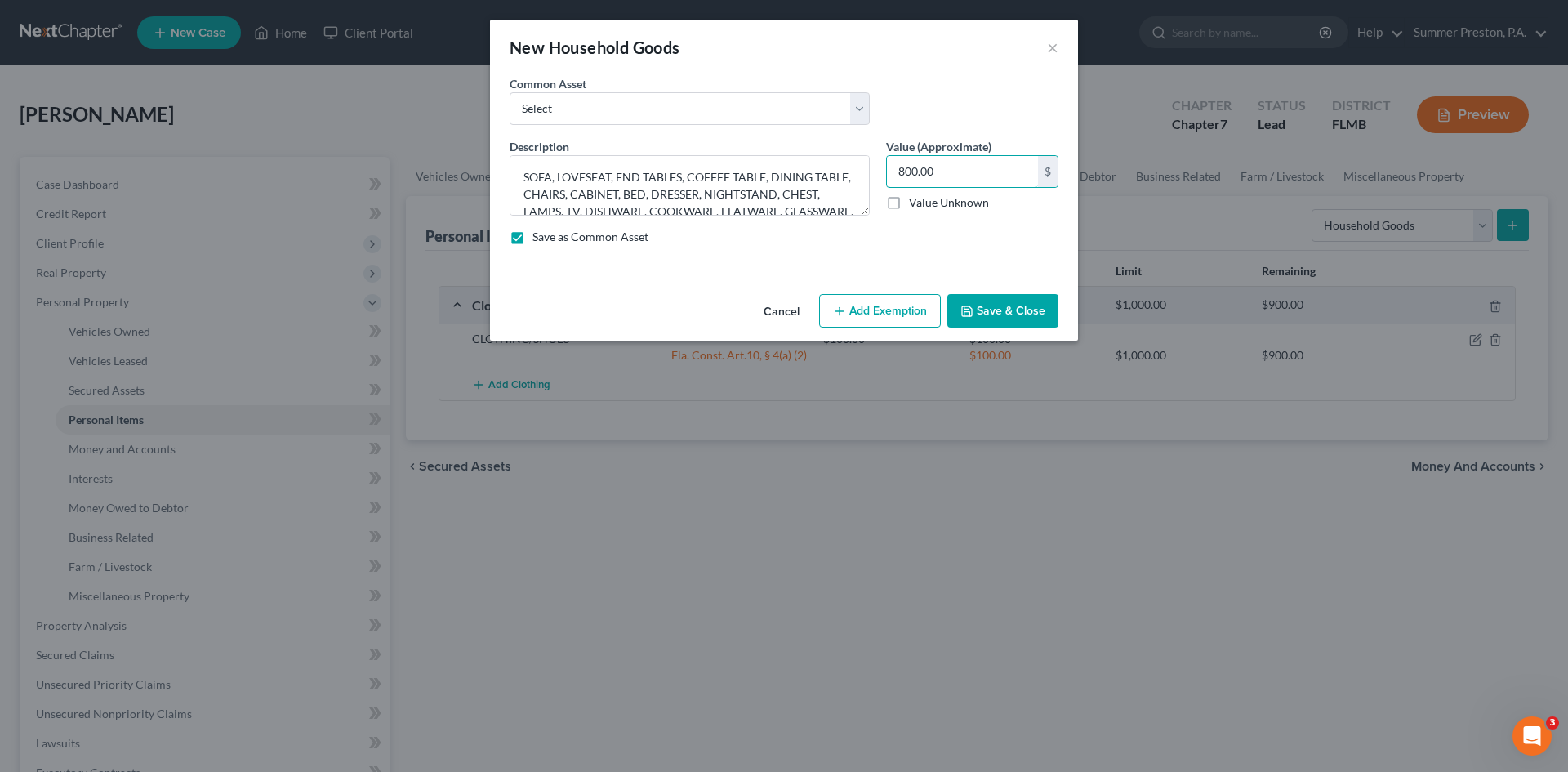
type input "800.00"
click at [857, 314] on button "Add Exemption" at bounding box center [879, 310] width 121 height 34
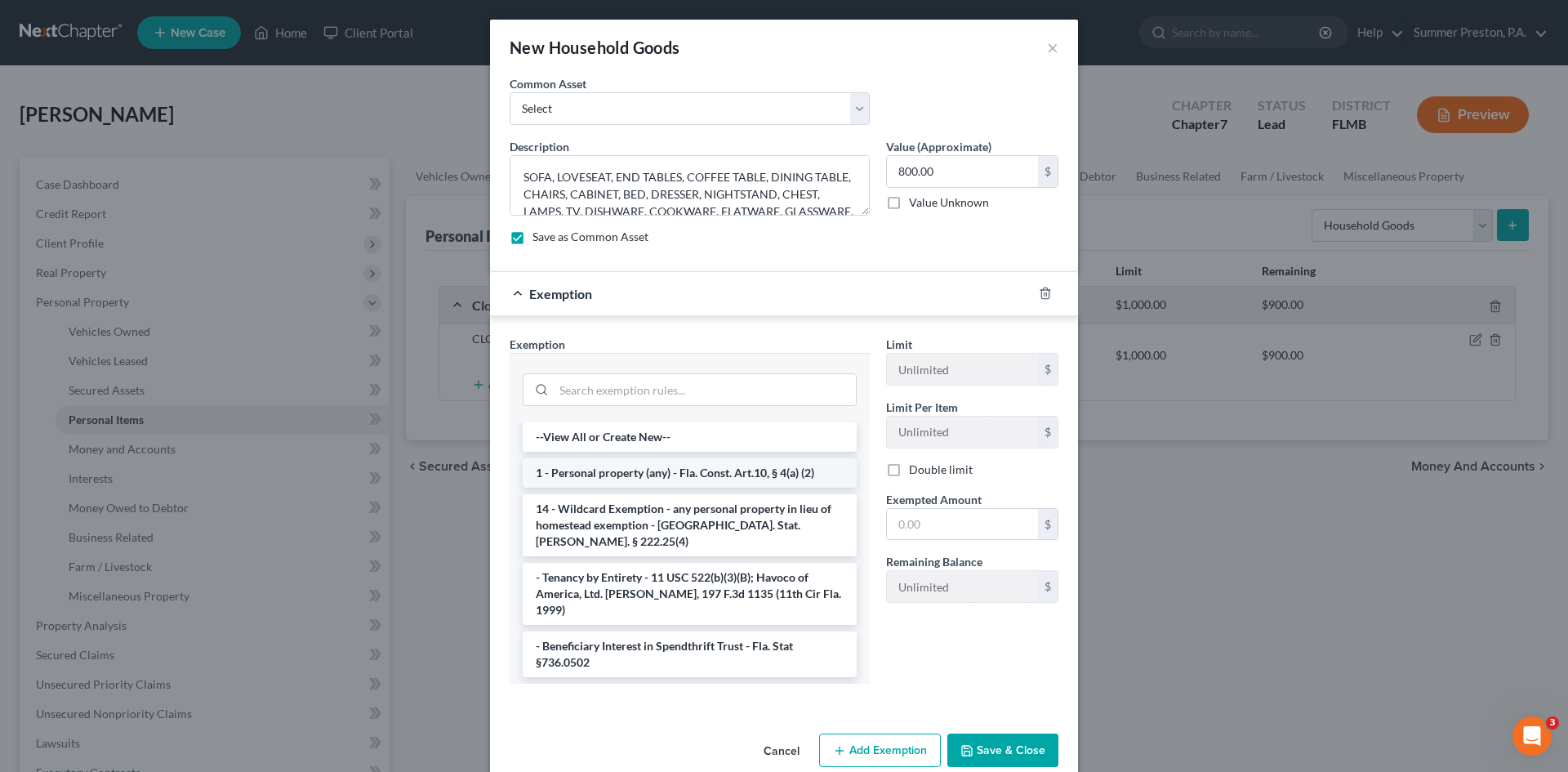
click at [641, 470] on li "1 - Personal property (any) - Fla. Const. Art.10, § 4(a) (2)" at bounding box center [689, 472] width 334 height 29
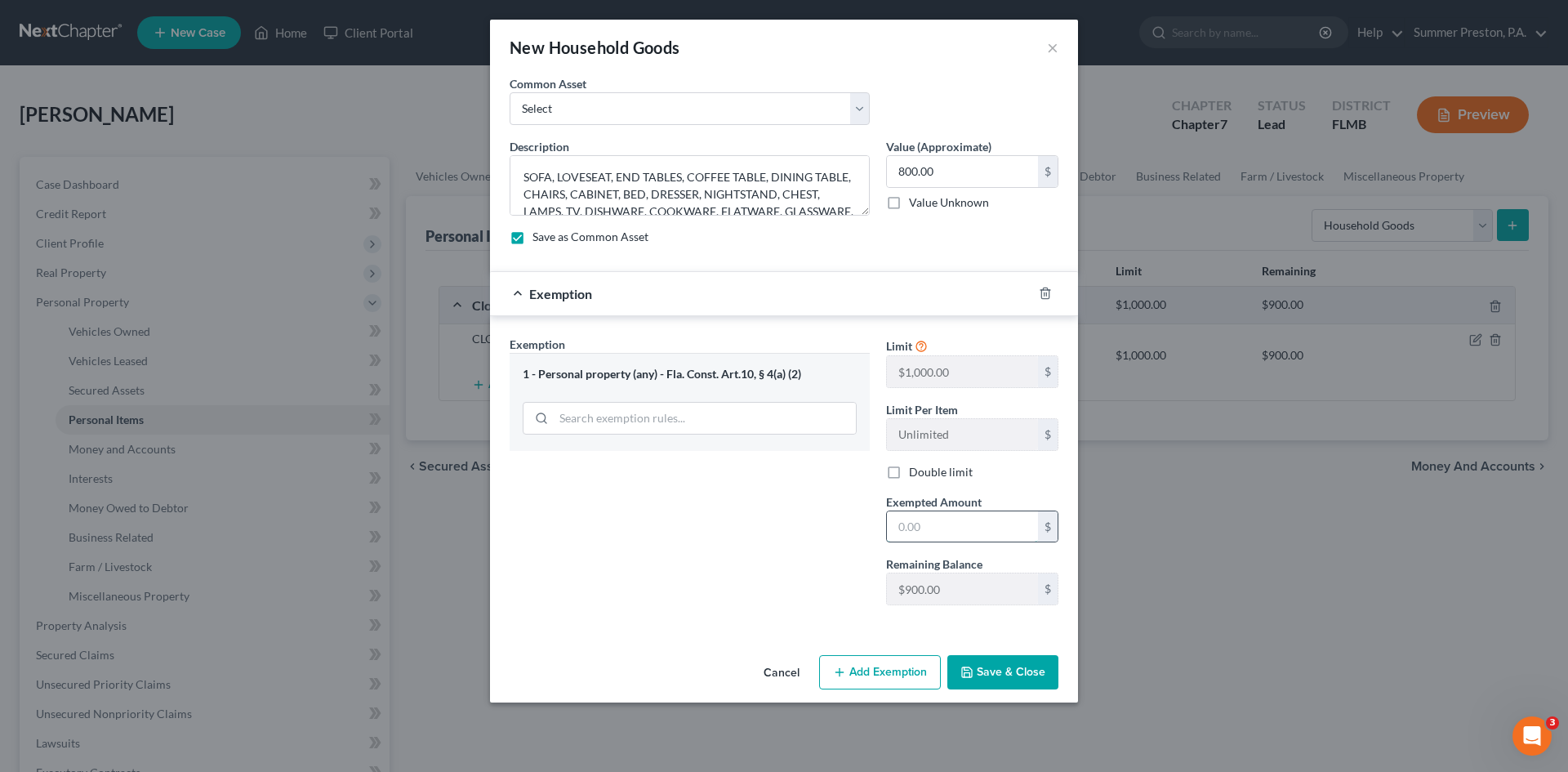
click at [956, 519] on input "text" at bounding box center [963, 526] width 151 height 31
type input "800.00"
click at [979, 666] on button "Save & Close" at bounding box center [1003, 672] width 111 height 34
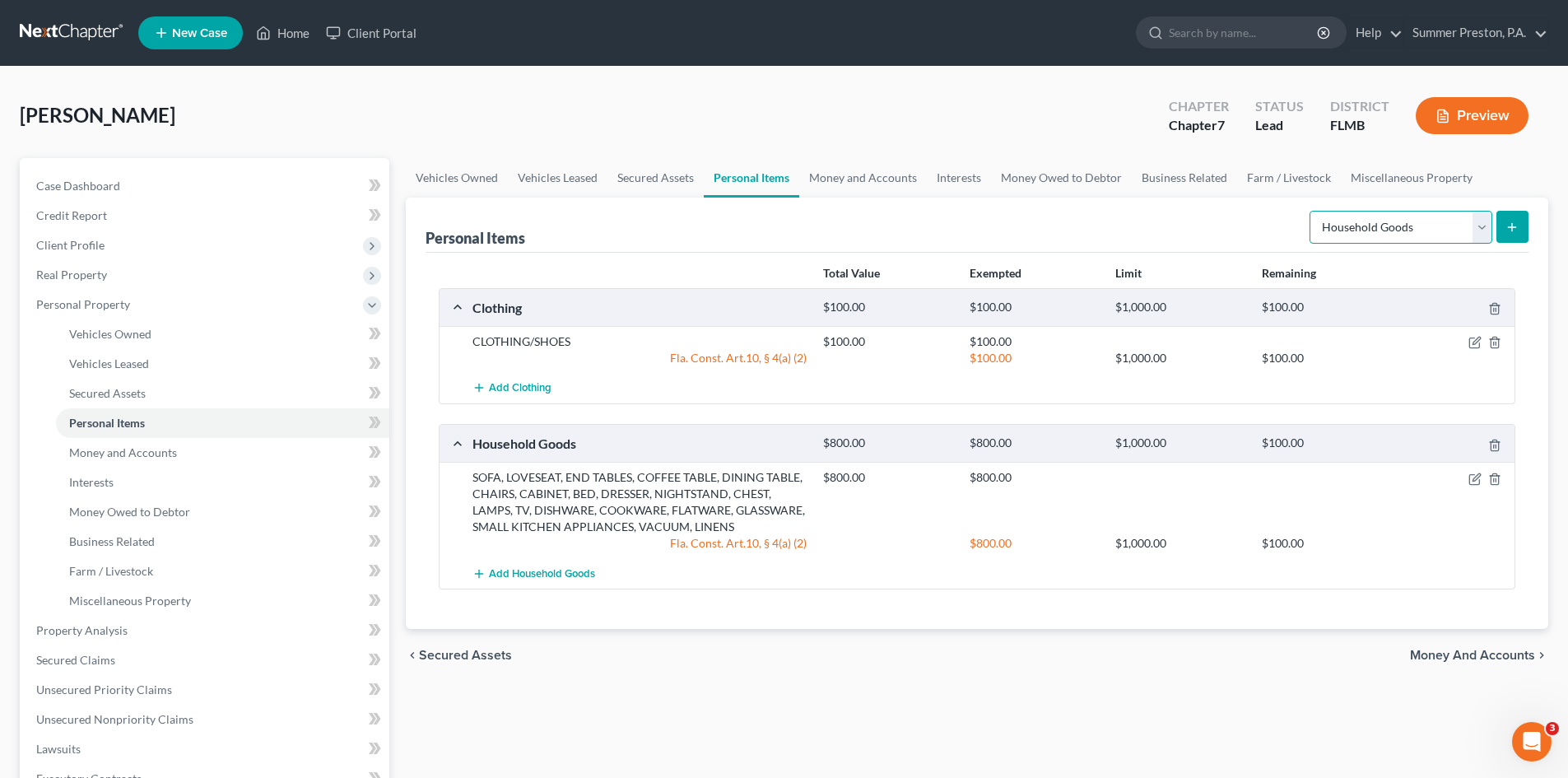
click at [1480, 220] on select "Select Item Type Clothing Collectibles Of Value Electronics Firearms Household …" at bounding box center [1401, 227] width 183 height 33
select select "jewelry"
click at [1311, 211] on select "Select Item Type Clothing Collectibles Of Value Electronics Firearms Household …" at bounding box center [1401, 227] width 183 height 33
click at [1514, 223] on icon "submit" at bounding box center [1512, 227] width 13 height 13
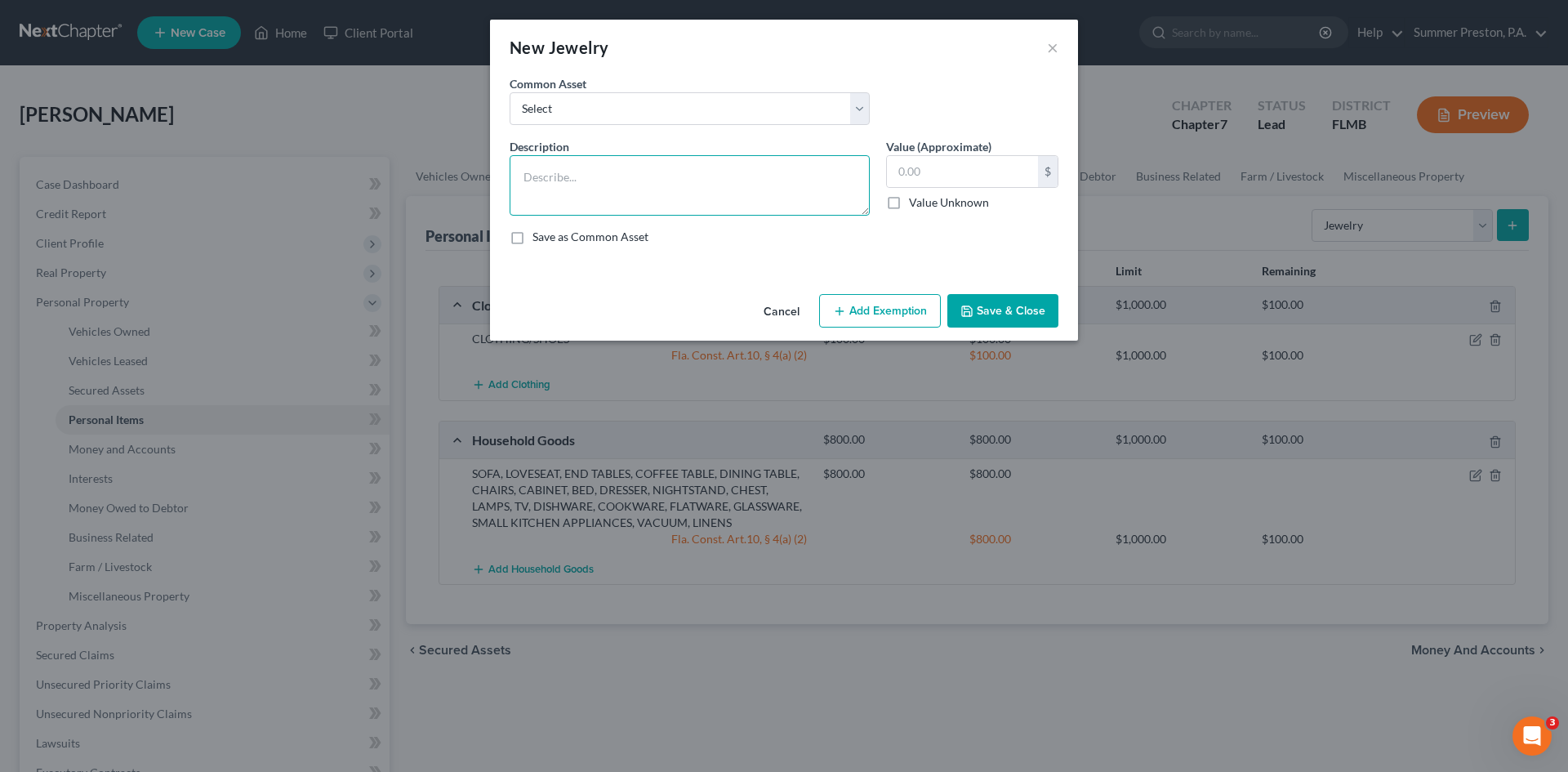
click at [773, 158] on textarea at bounding box center [690, 185] width 361 height 61
type textarea "NECKLACES, WATCH, RINGS"
drag, startPoint x: 517, startPoint y: 237, endPoint x: 843, endPoint y: 198, distance: 328.3
click at [533, 234] on label "Save as Common Asset" at bounding box center [591, 237] width 116 height 17
click at [539, 234] on input "Save as Common Asset" at bounding box center [544, 234] width 11 height 11
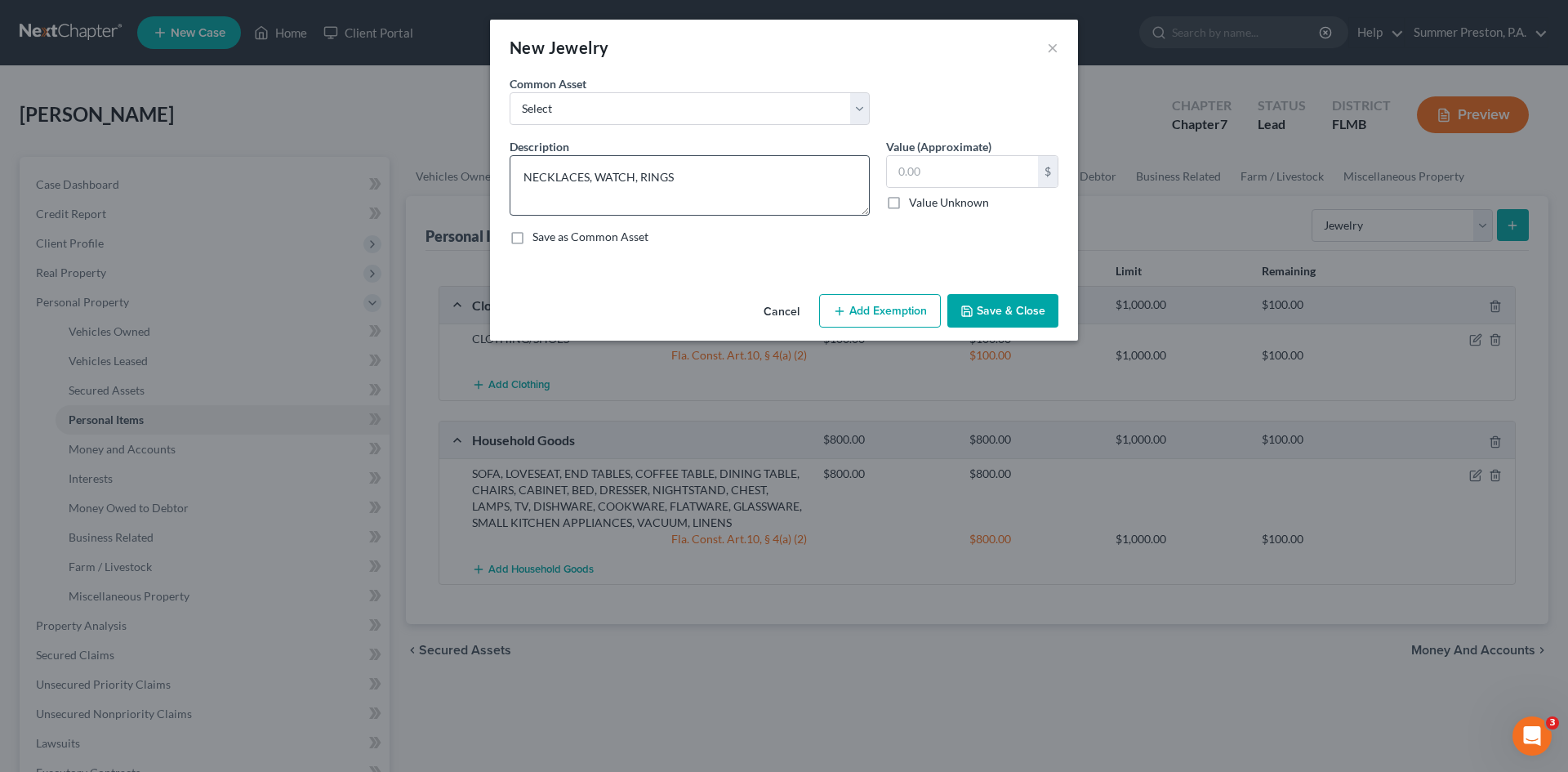
checkbox input "true"
click at [959, 174] on input "text" at bounding box center [963, 171] width 151 height 31
type input "200.00"
click at [878, 315] on button "Add Exemption" at bounding box center [879, 310] width 121 height 34
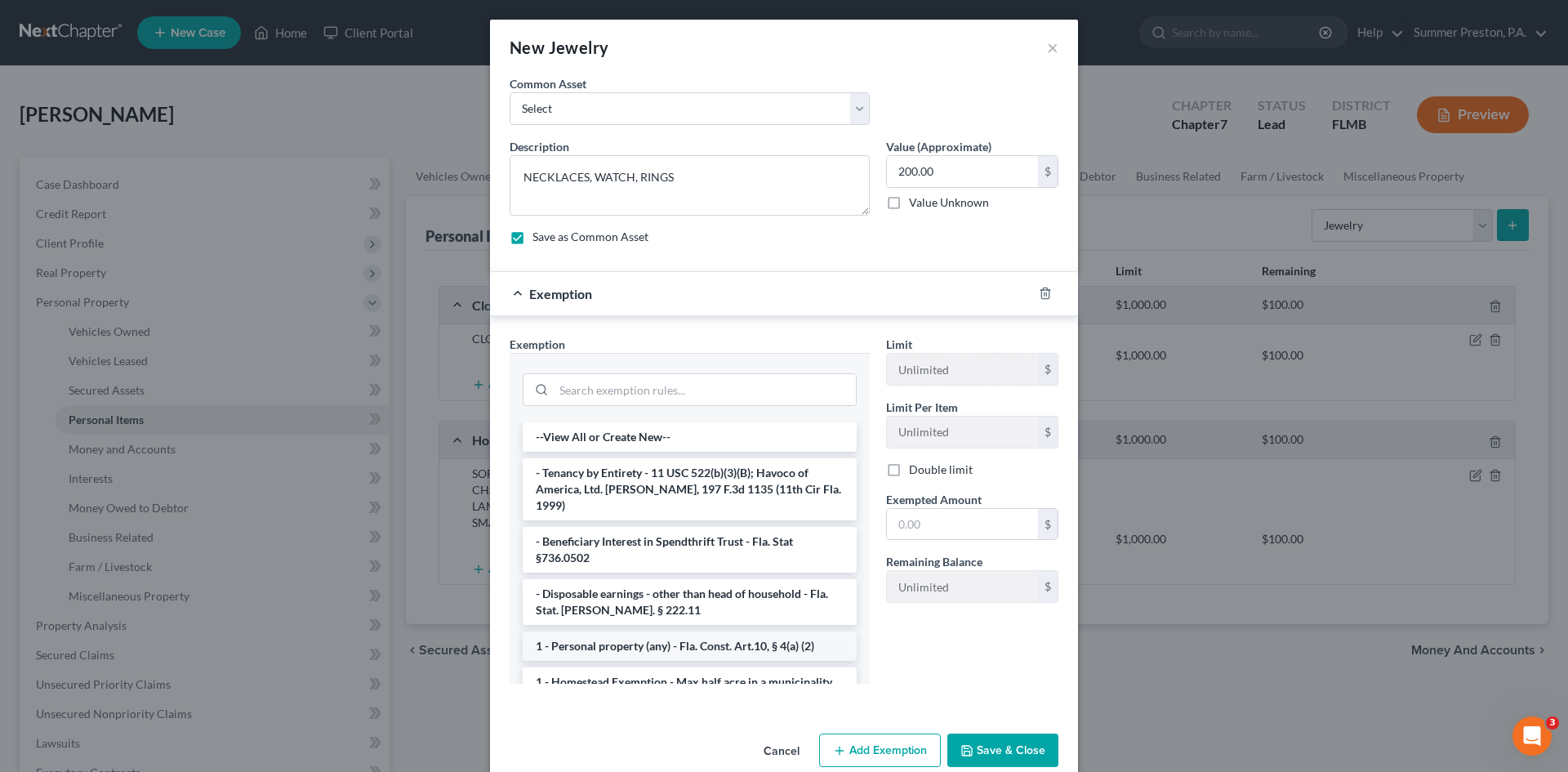
click at [672, 631] on li "1 - Personal property (any) - Fla. Const. Art.10, § 4(a) (2)" at bounding box center [689, 645] width 334 height 29
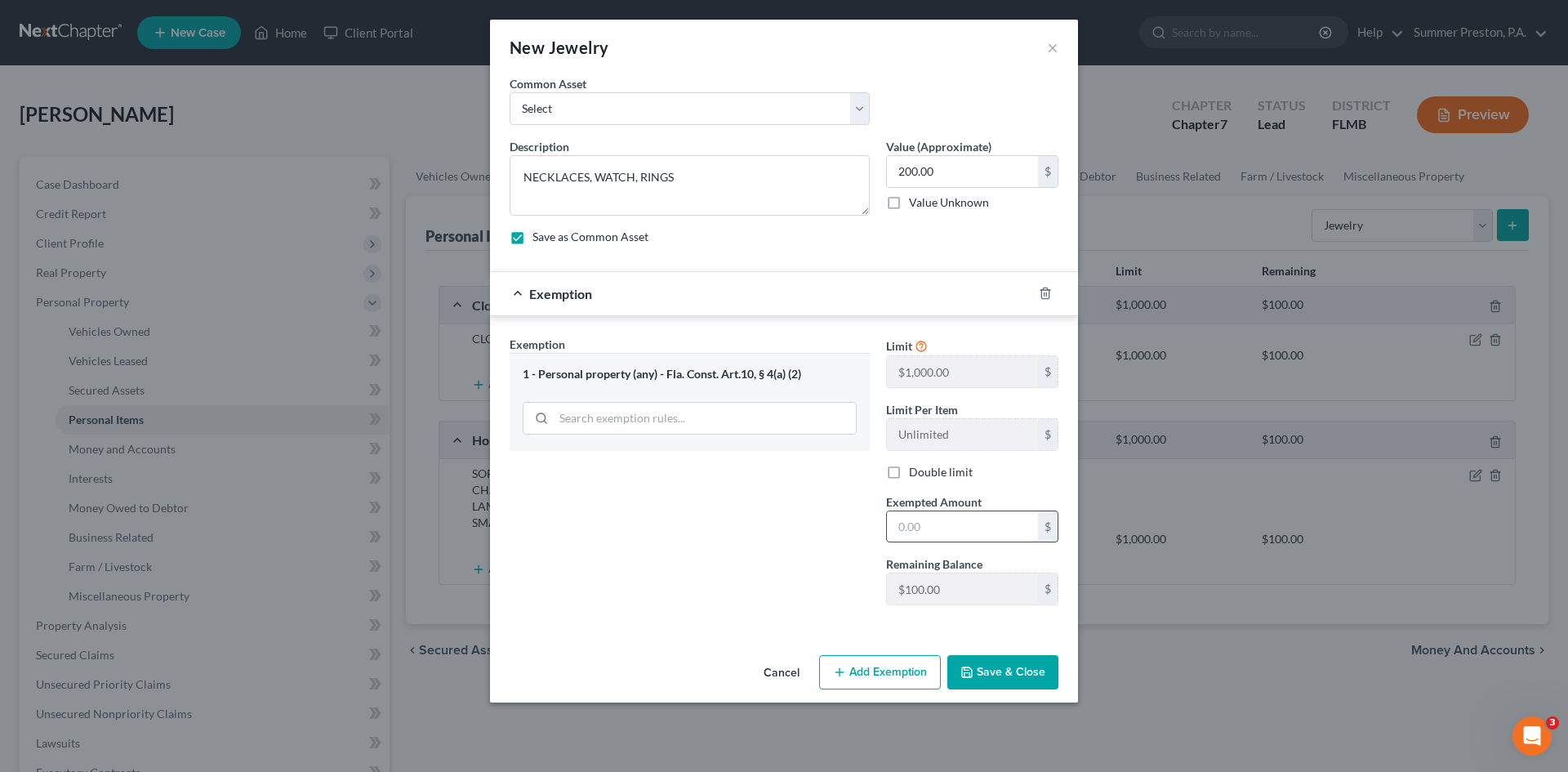
click at [981, 521] on input "text" at bounding box center [963, 526] width 151 height 31
type input "100.00"
click at [868, 678] on button "Add Exemption" at bounding box center [879, 672] width 121 height 34
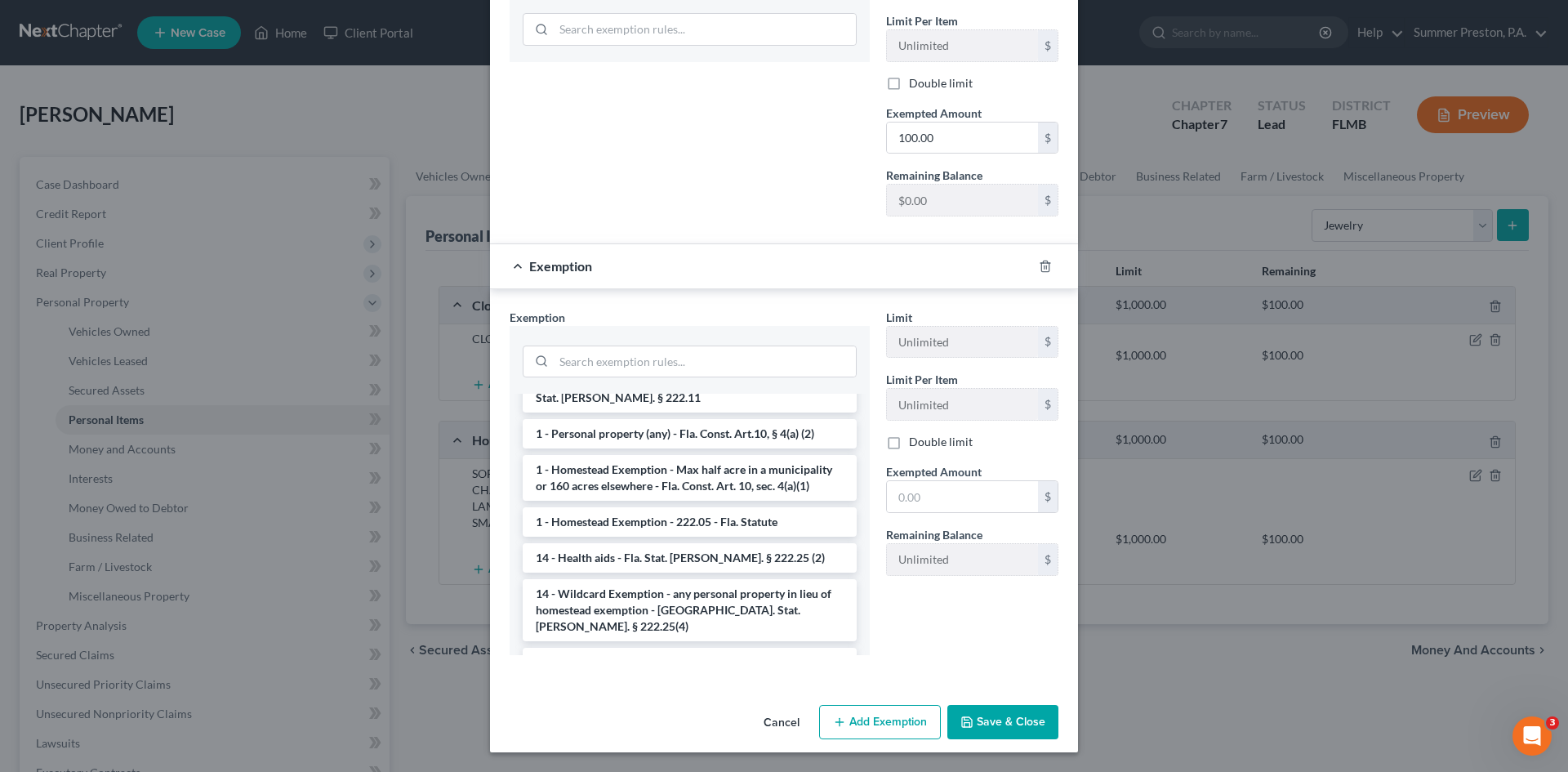
scroll to position [196, 0]
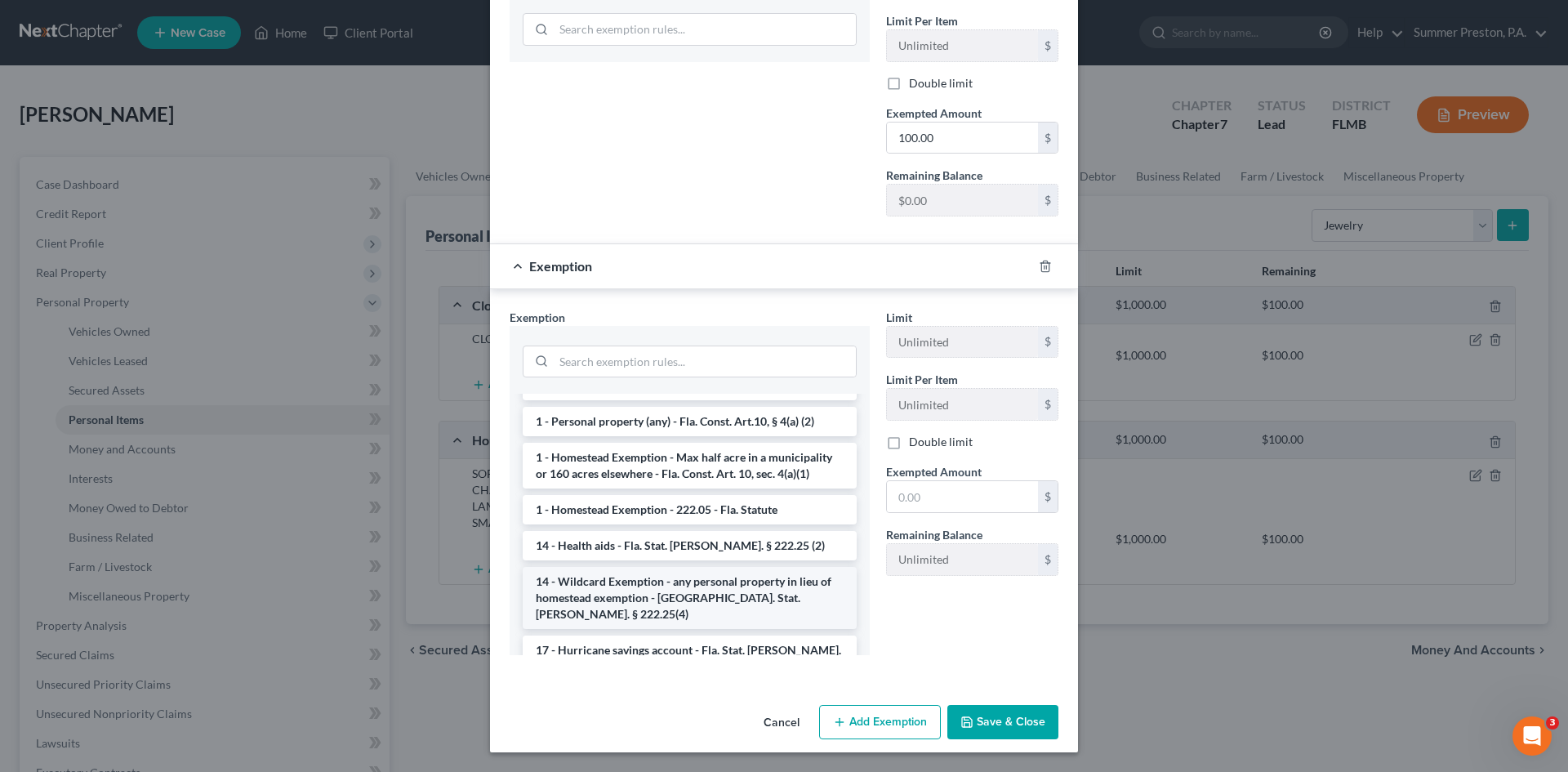
click at [625, 572] on li "14 - Wildcard Exemption - any personal property in lieu of homestead exemption …" at bounding box center [689, 598] width 334 height 62
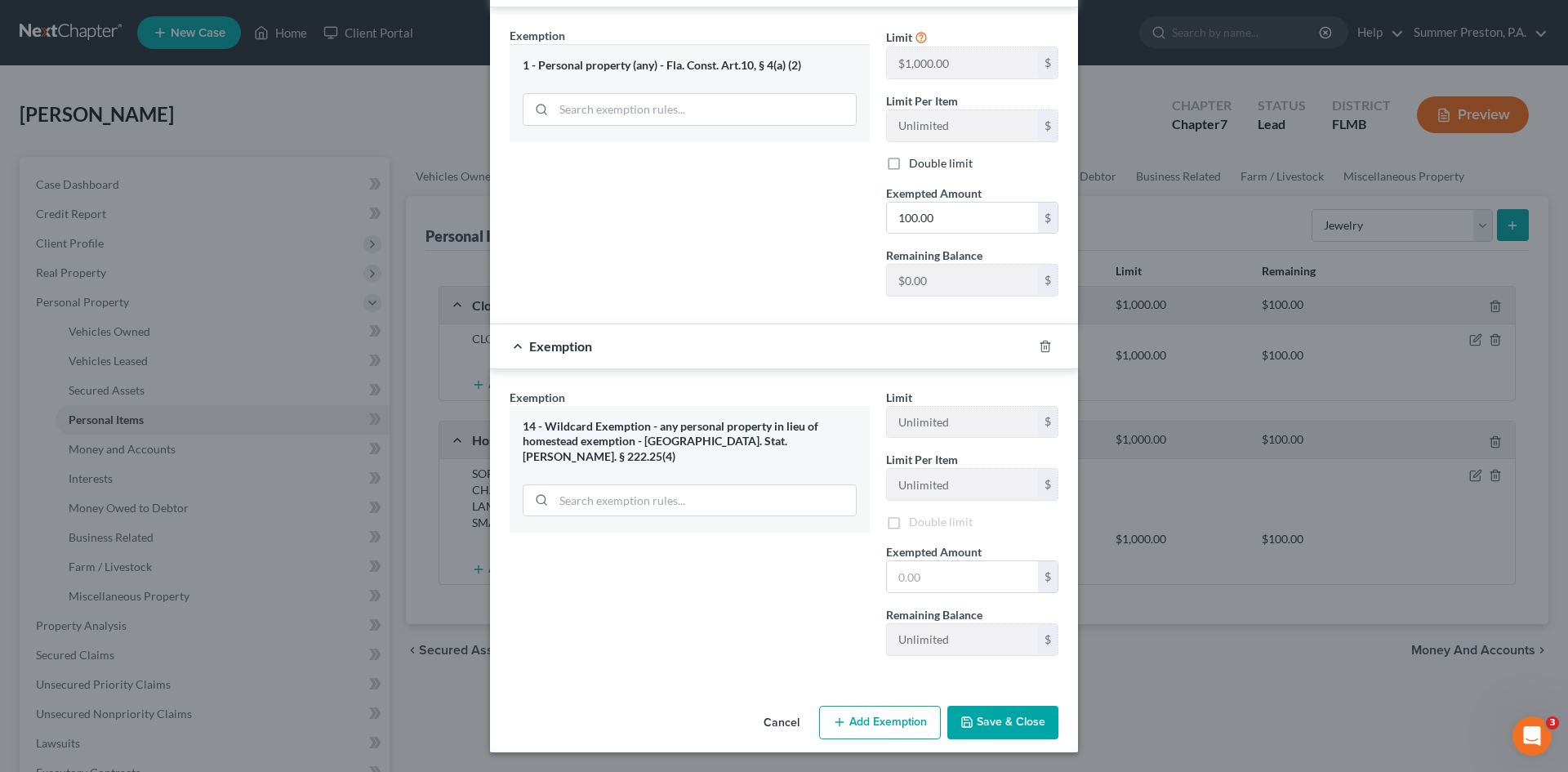
scroll to position [311, 0]
click at [952, 581] on input "text" at bounding box center [963, 576] width 151 height 31
type input "100.00"
click at [991, 732] on button "Save & Close" at bounding box center [1003, 722] width 111 height 34
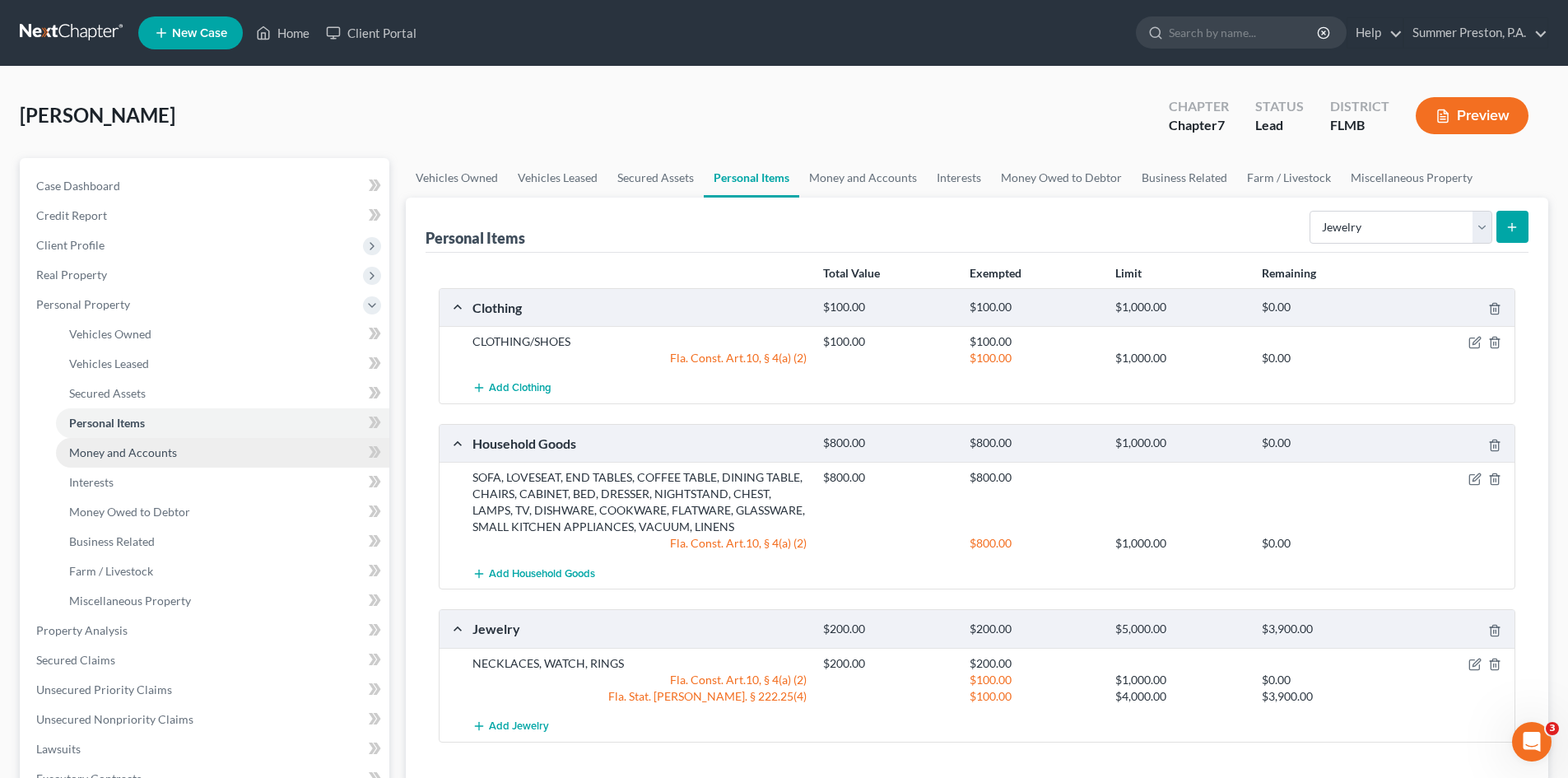
click at [121, 454] on span "Money and Accounts" at bounding box center [123, 452] width 108 height 14
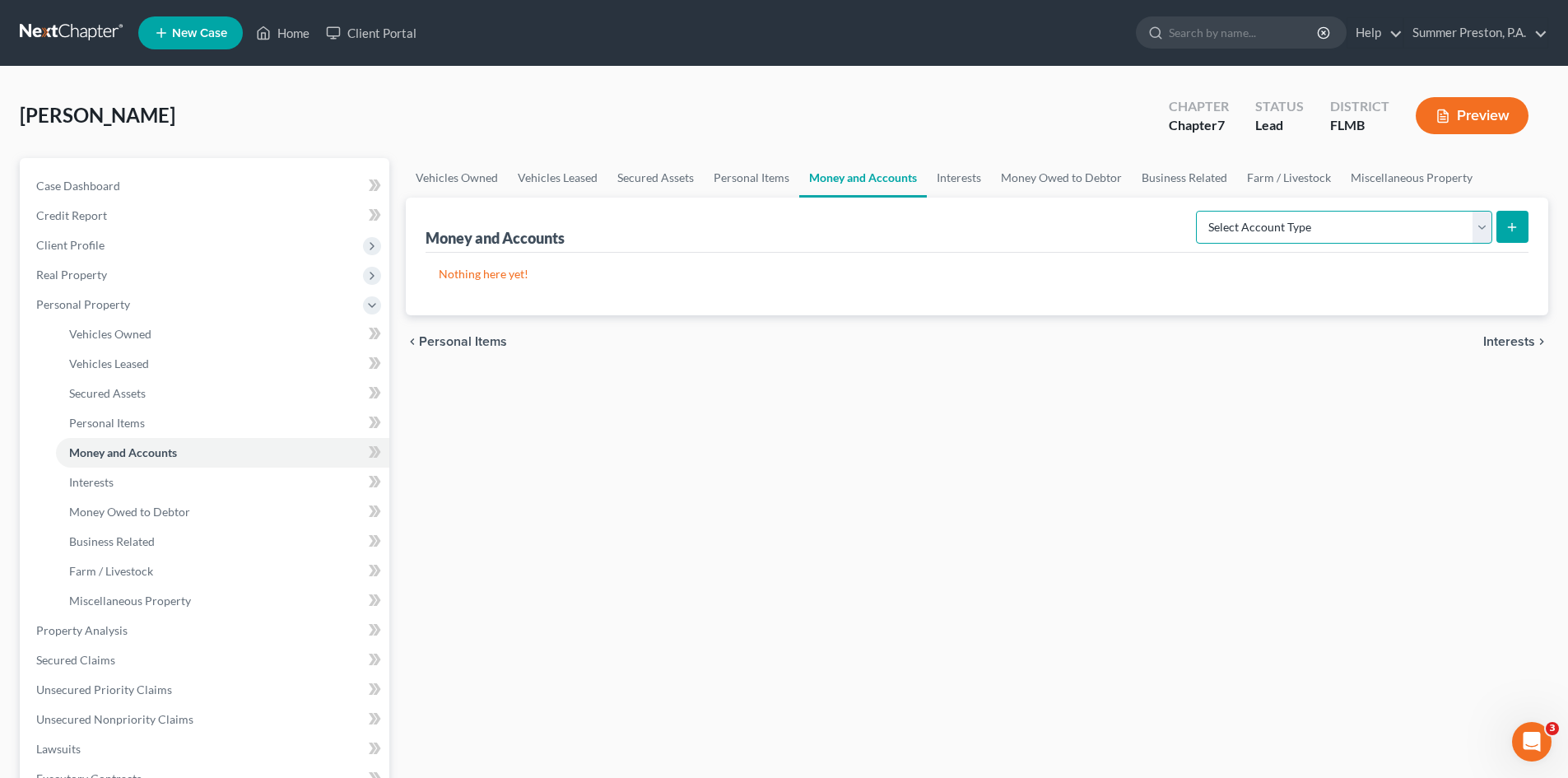
click at [1482, 231] on select "Select Account Type Brokerage Cash on Hand Certificates of Deposit Checking Acc…" at bounding box center [1344, 227] width 296 height 33
select select "cash_on_hand"
click at [1199, 211] on select "Select Account Type Brokerage Cash on Hand Certificates of Deposit Checking Acc…" at bounding box center [1344, 227] width 296 height 33
click at [1518, 228] on icon "submit" at bounding box center [1512, 227] width 13 height 13
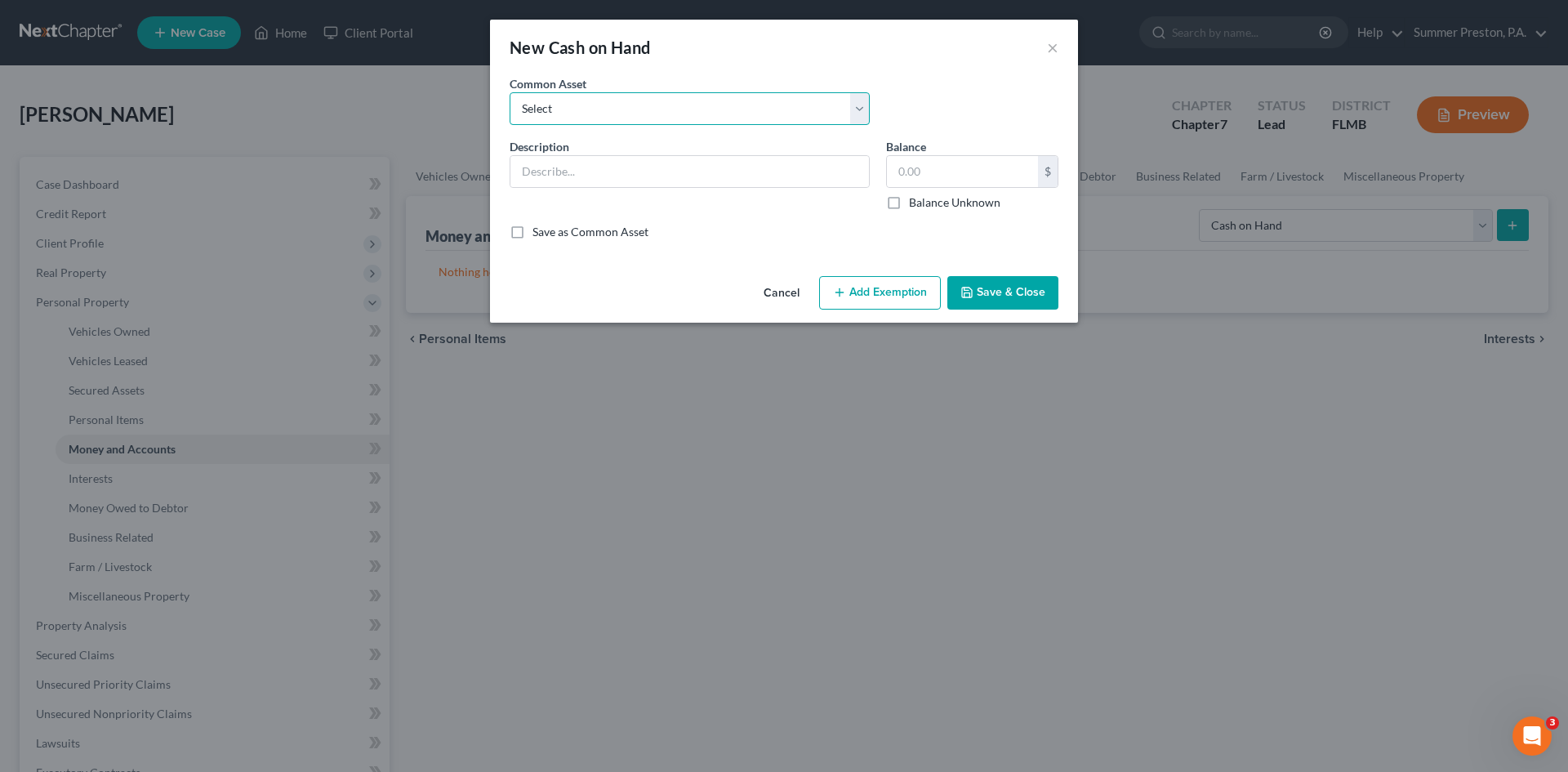
click at [770, 115] on select "Select CASH ON HAND CASH ON HAND CASH ON HAND CASH ON HAND CASH ON HAND CASH ON…" at bounding box center [690, 108] width 361 height 33
select select "0"
click at [510, 92] on select "Select CASH ON HAND CASH ON HAND CASH ON HAND CASH ON HAND CASH ON HAND CASH ON…" at bounding box center [690, 108] width 361 height 33
type input "CASH ON HAND"
click at [967, 166] on input "10.00" at bounding box center [963, 171] width 151 height 31
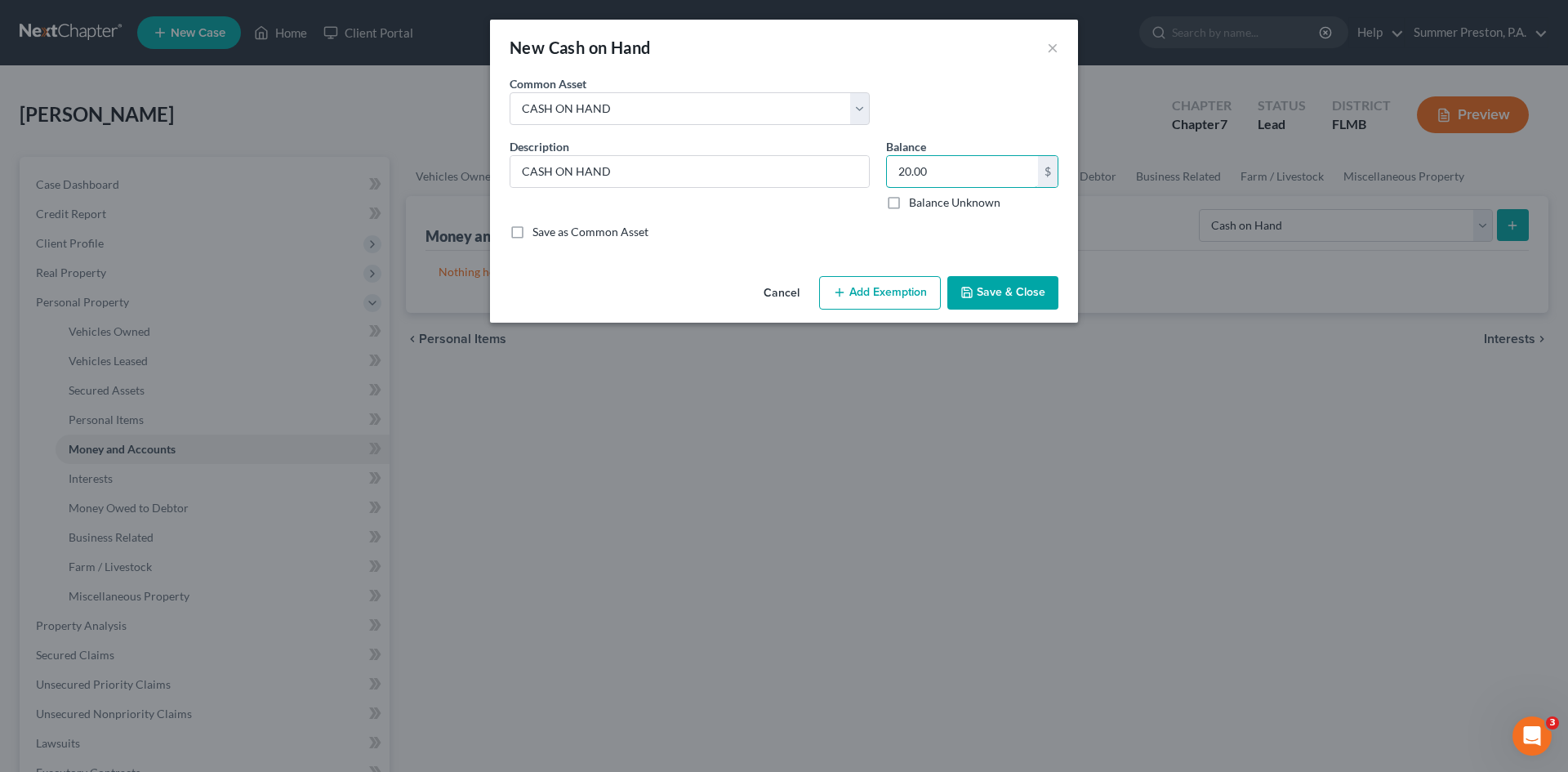
type input "20.00"
click at [899, 284] on button "Add Exemption" at bounding box center [879, 293] width 121 height 34
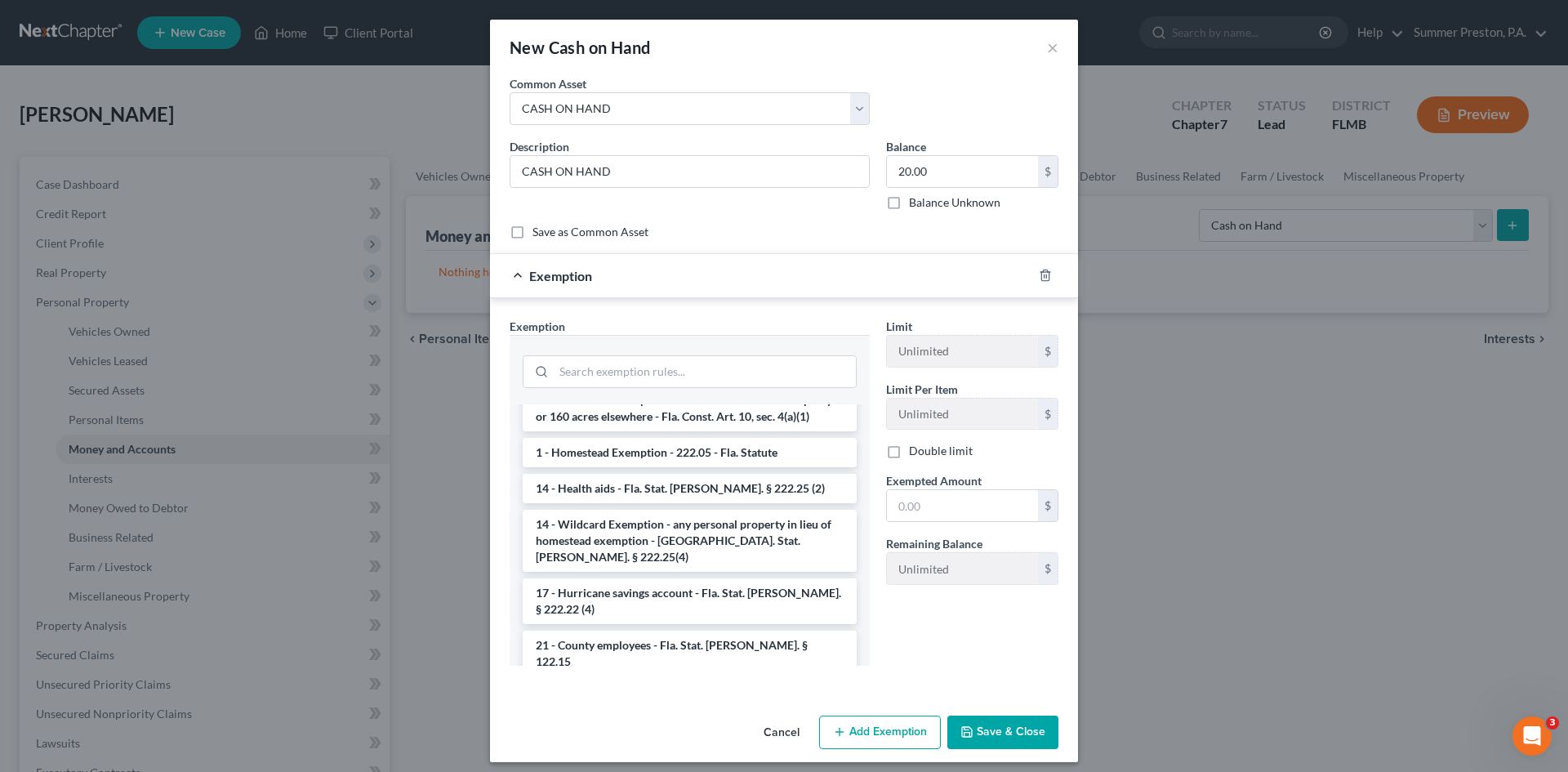
scroll to position [288, 0]
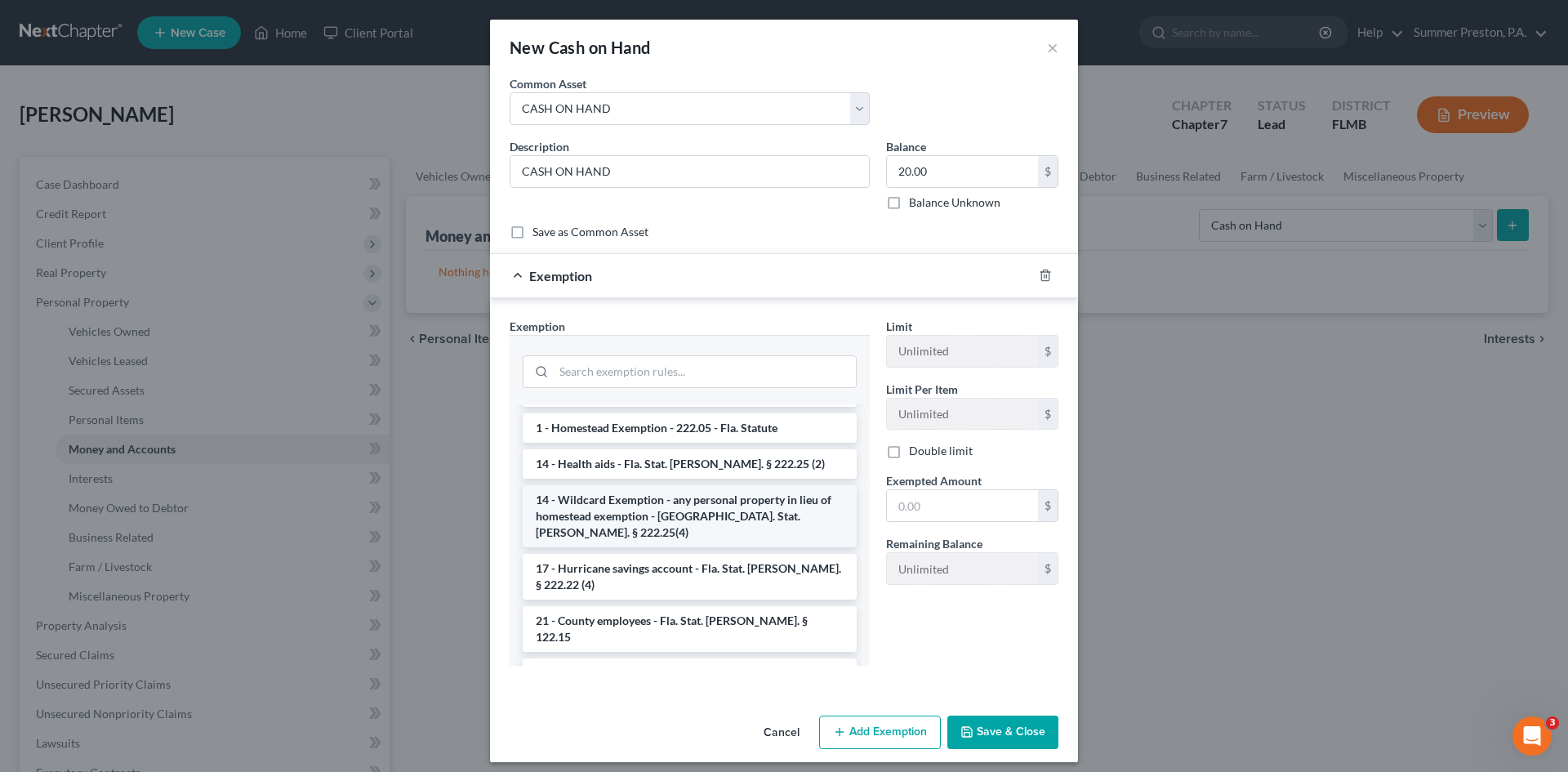
click at [584, 495] on li "14 - Wildcard Exemption - any personal property in lieu of homestead exemption …" at bounding box center [689, 516] width 334 height 62
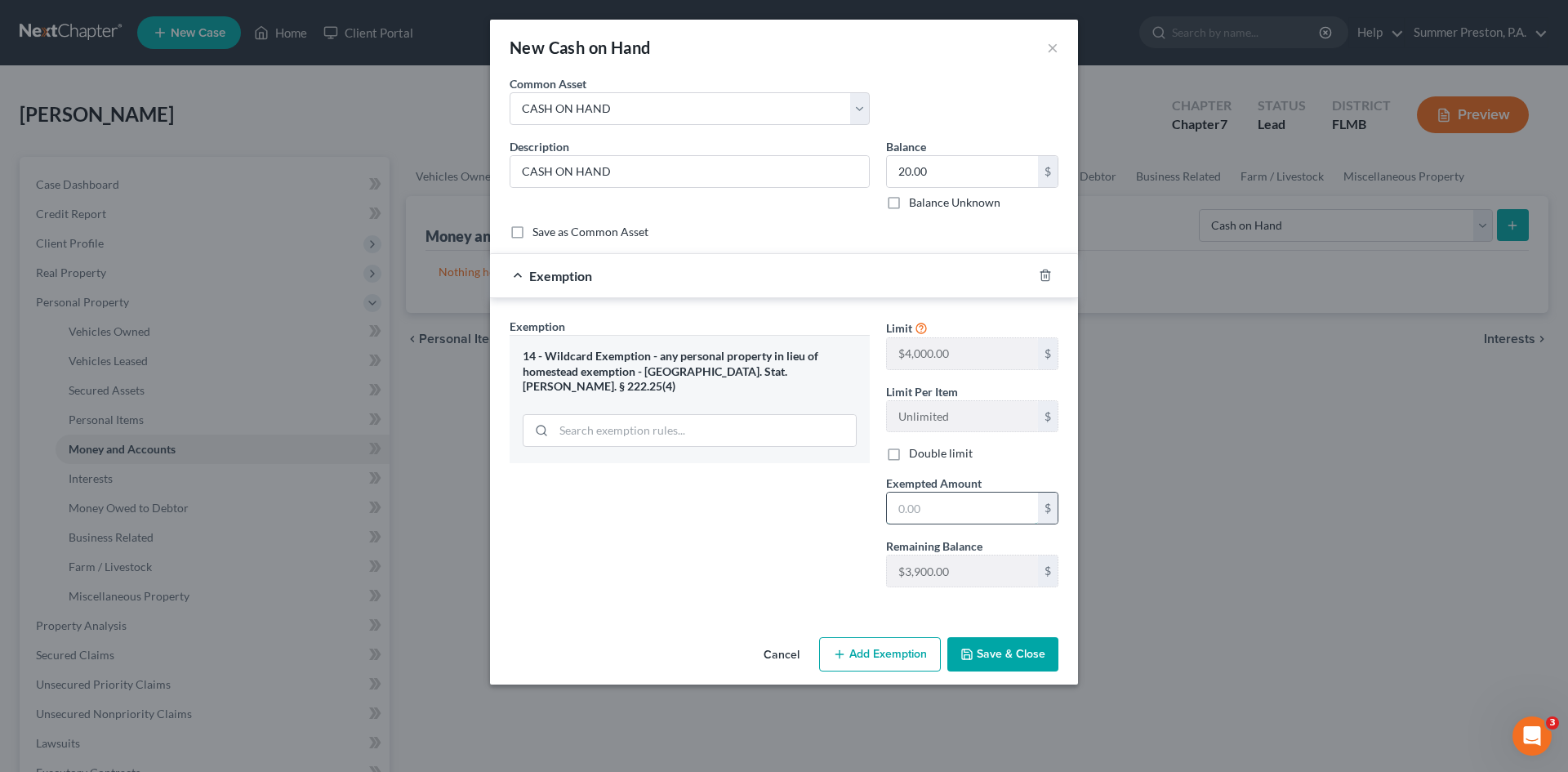
click at [961, 498] on input "text" at bounding box center [963, 507] width 151 height 31
type input "20.00"
click at [976, 652] on button "Save & Close" at bounding box center [1003, 653] width 111 height 34
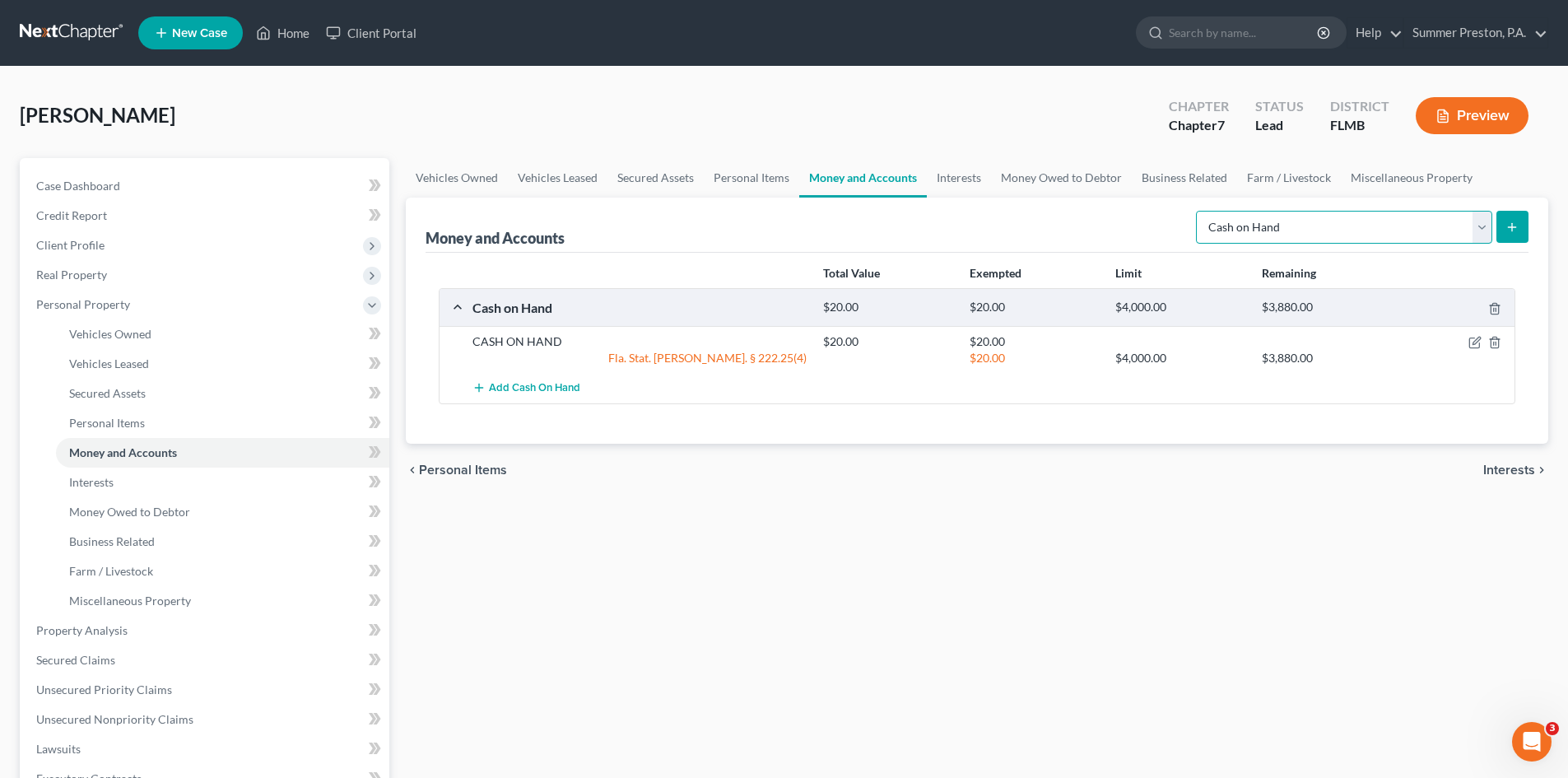
click at [1487, 230] on select "Select Account Type Brokerage Cash on Hand Certificates of Deposit Checking Acc…" at bounding box center [1344, 227] width 296 height 33
select select "checking"
click at [1199, 211] on select "Select Account Type Brokerage Cash on Hand Certificates of Deposit Checking Acc…" at bounding box center [1344, 227] width 296 height 33
click at [1510, 222] on icon "submit" at bounding box center [1512, 227] width 13 height 13
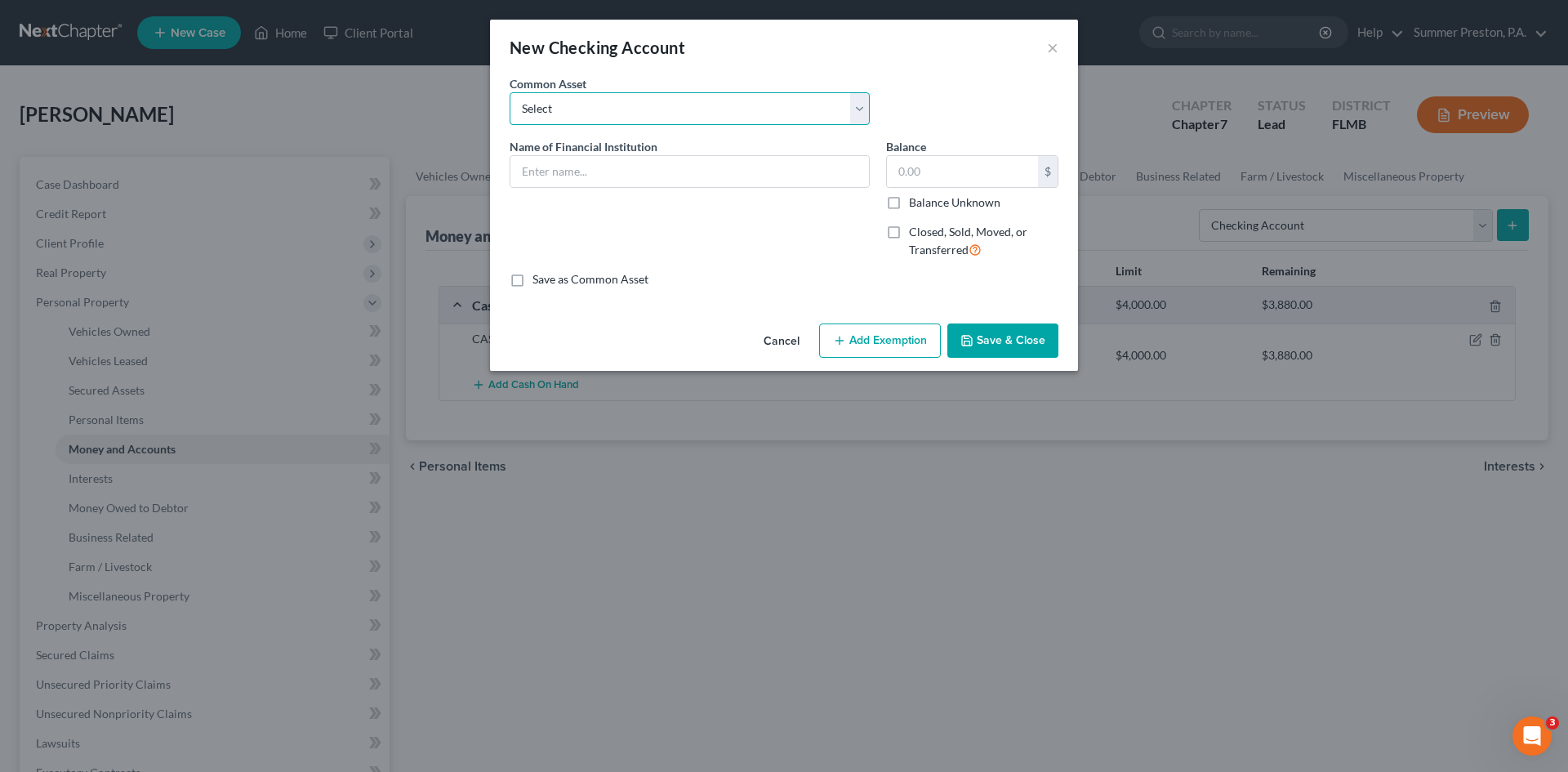
click at [854, 106] on select "Select WELLS FARGO BANK WELLS FARGO BANK CAPITAL ONE CHECKING CHASE BANK CHASE …" at bounding box center [690, 108] width 361 height 33
select select "3"
click at [510, 92] on select "Select WELLS FARGO BANK WELLS FARGO BANK CAPITAL ONE CHECKING CHASE BANK CHASE …" at bounding box center [690, 108] width 361 height 33
type input "CHASE BANK"
click at [974, 171] on input "30.00" at bounding box center [963, 171] width 151 height 31
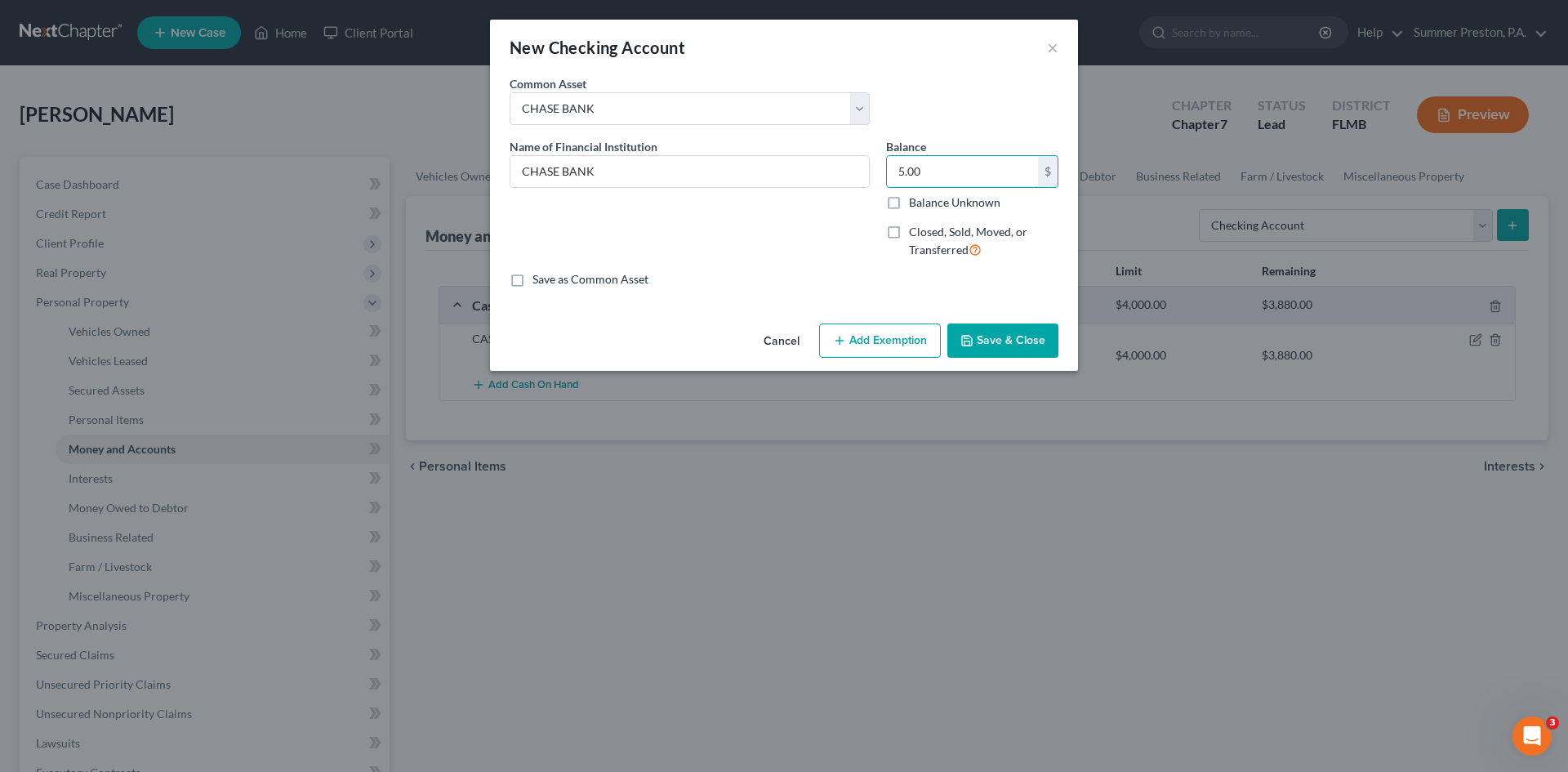
type input "5.00"
click at [533, 279] on label "Save as Common Asset" at bounding box center [591, 279] width 116 height 17
click at [539, 279] on input "Save as Common Asset" at bounding box center [544, 276] width 11 height 11
checkbox input "true"
click at [883, 336] on button "Add Exemption" at bounding box center [879, 340] width 121 height 34
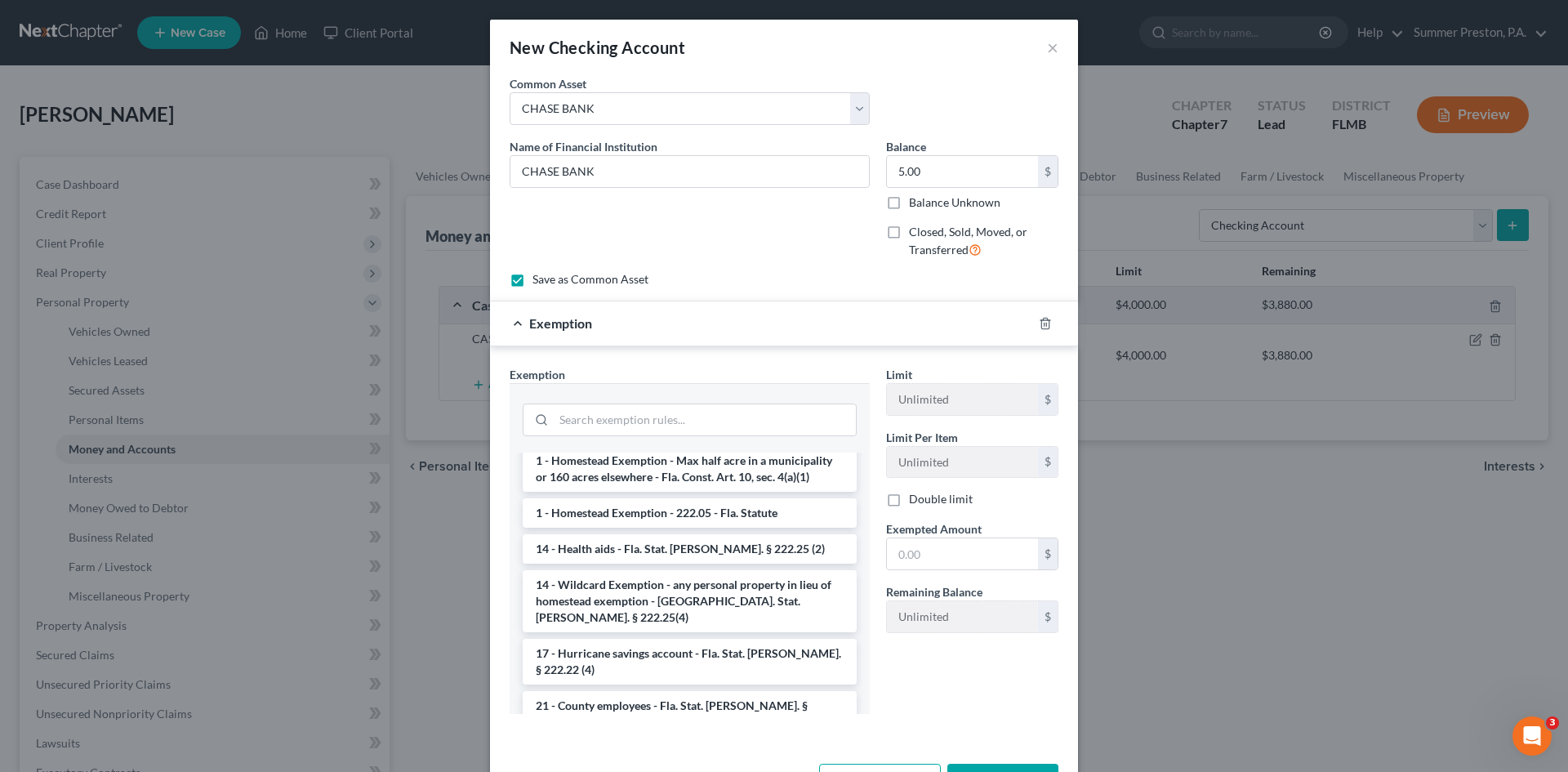
scroll to position [281, 0]
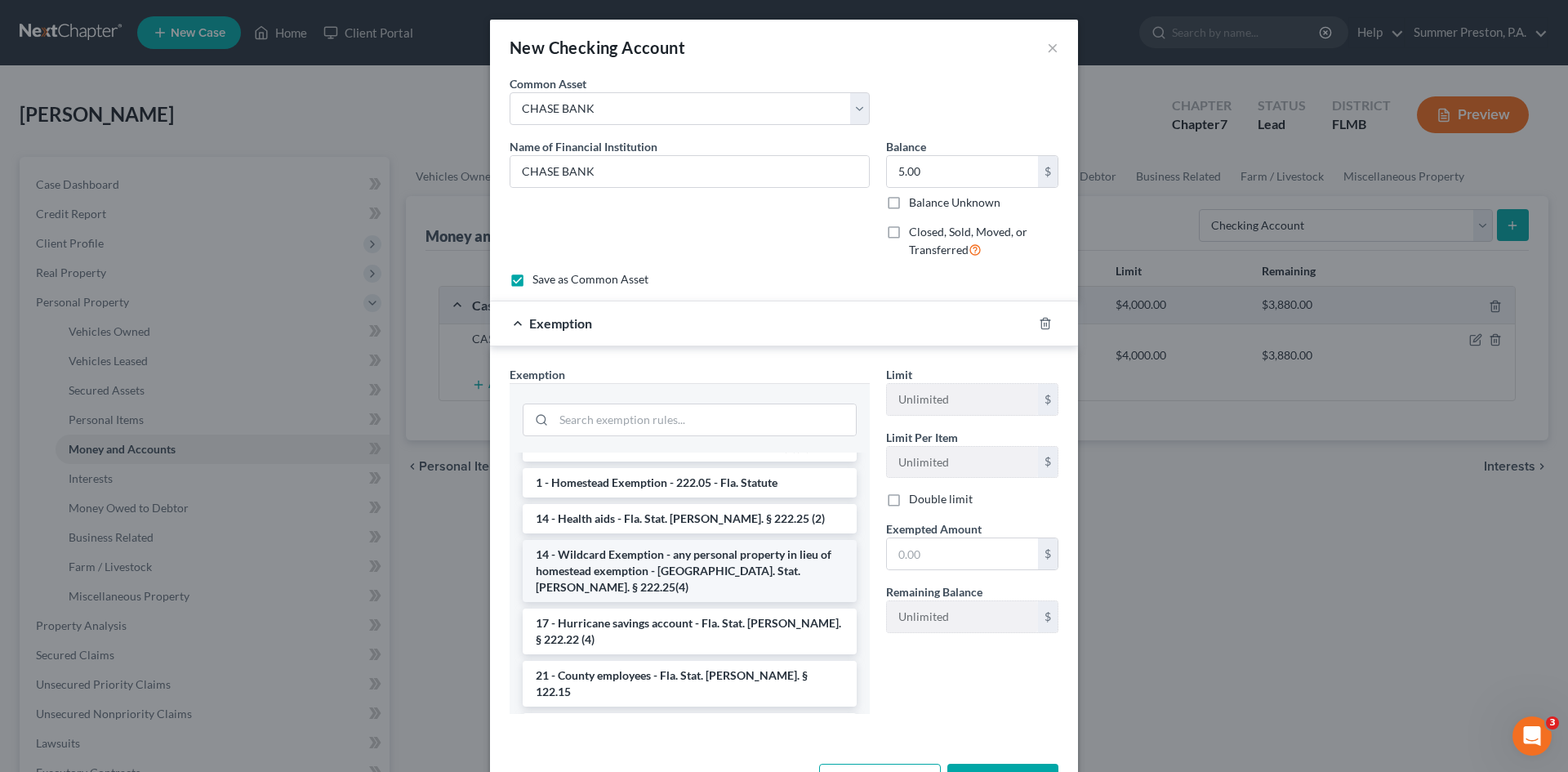
click at [686, 540] on li "14 - Wildcard Exemption - any personal property in lieu of homestead exemption …" at bounding box center [689, 571] width 334 height 62
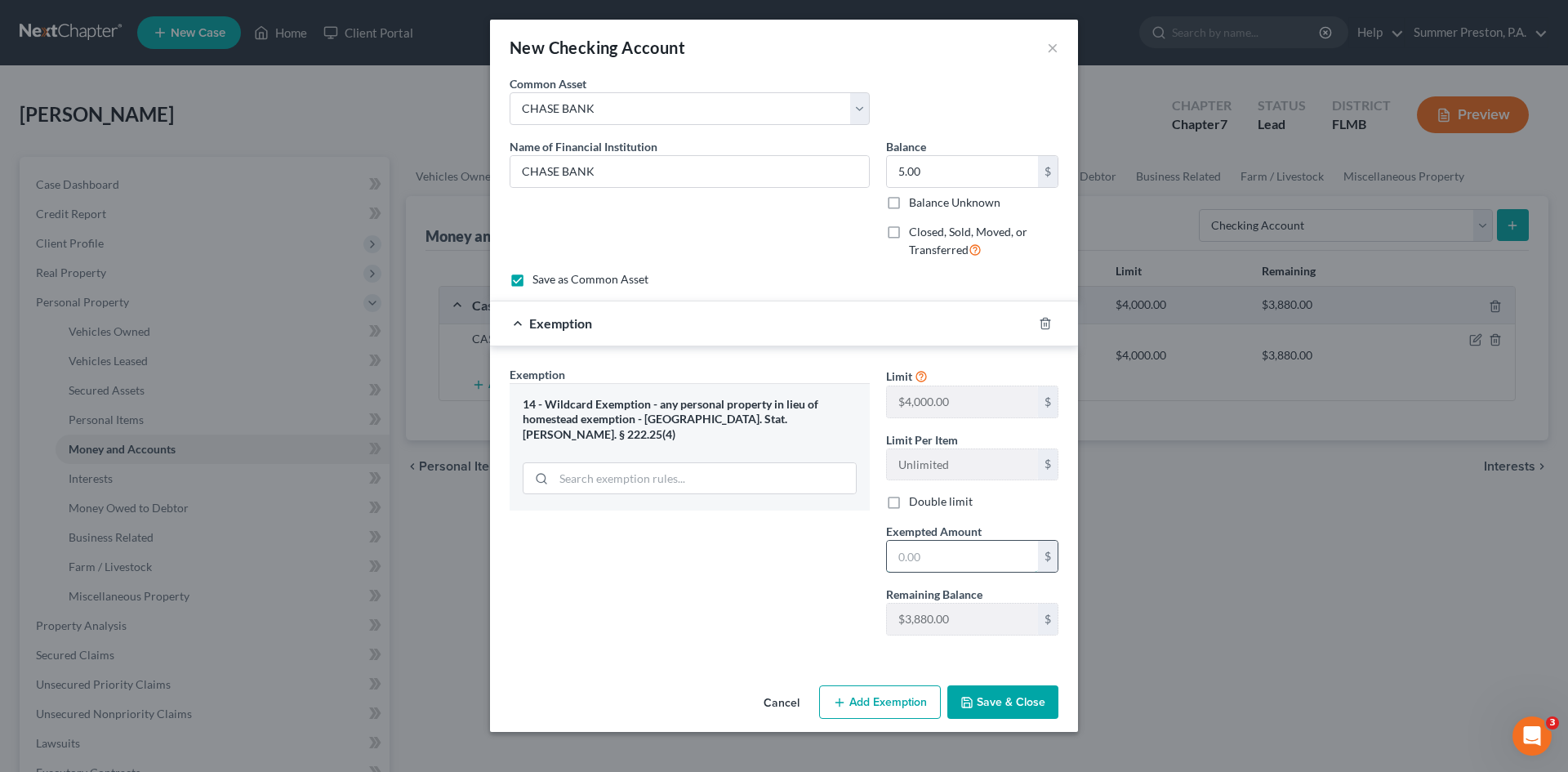
click at [944, 565] on input "text" at bounding box center [963, 556] width 151 height 31
type input "5.00"
click at [1010, 693] on button "Save & Close" at bounding box center [1003, 702] width 111 height 34
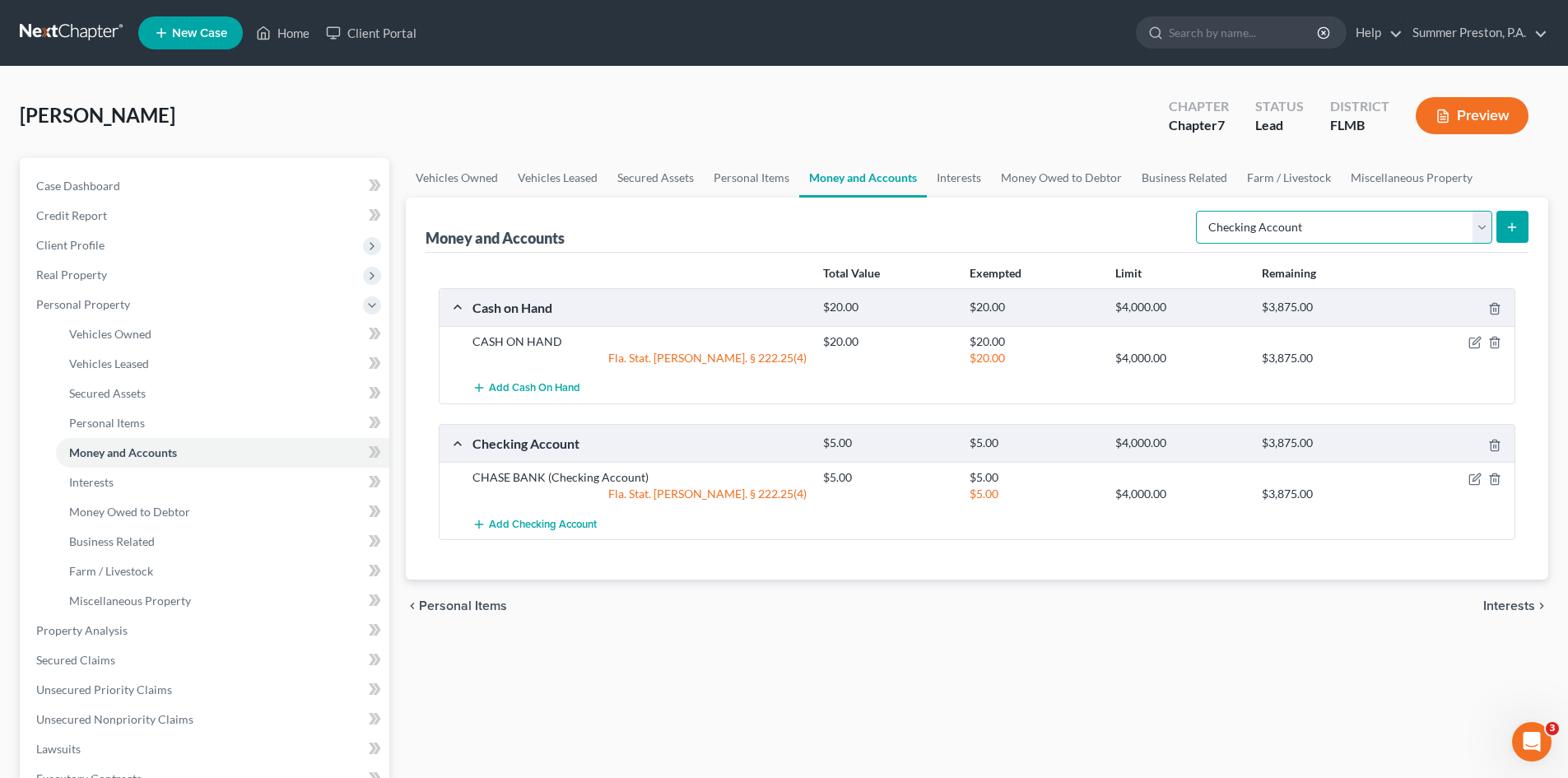
click at [1482, 218] on select "Select Account Type Brokerage Cash on Hand Certificates of Deposit Checking Acc…" at bounding box center [1344, 227] width 296 height 33
click at [1199, 211] on select "Select Account Type Brokerage Cash on Hand Certificates of Deposit Checking Acc…" at bounding box center [1344, 227] width 296 height 33
click at [1509, 226] on icon "submit" at bounding box center [1512, 227] width 13 height 13
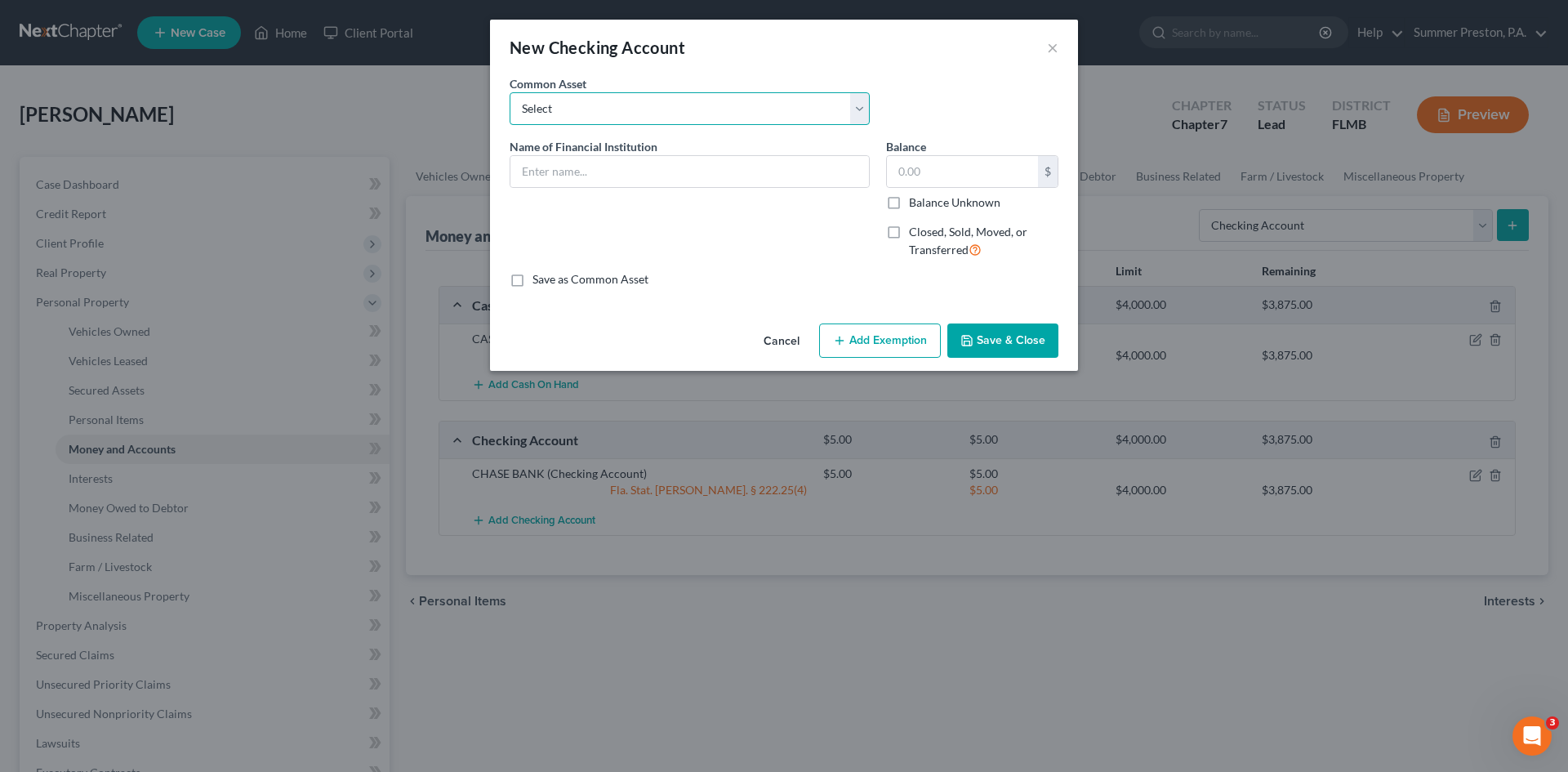
click at [859, 103] on select "Select WELLS FARGO BANK WELLS FARGO BANK CAPITAL ONE CHECKING CHASE BANK CHASE …" at bounding box center [690, 108] width 361 height 33
select select "5"
click at [510, 92] on select "Select WELLS FARGO BANK WELLS FARGO BANK CAPITAL ONE CHECKING CHASE BANK CHASE …" at bounding box center [690, 108] width 361 height 33
type input "NAVY FEDERAL CU"
click at [974, 165] on input "150.00" at bounding box center [963, 171] width 151 height 31
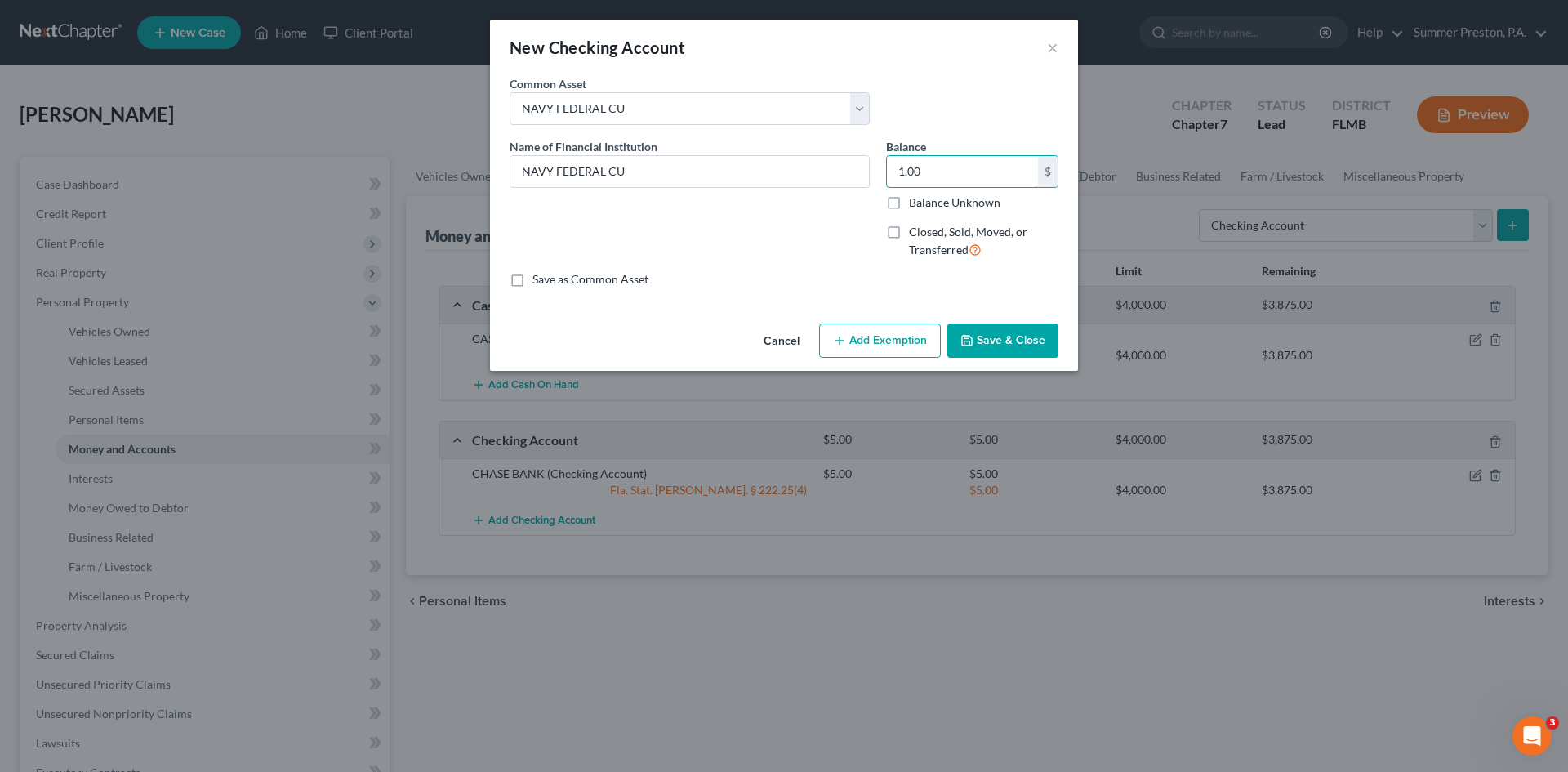
type input "1.00"
click at [533, 281] on label "Save as Common Asset" at bounding box center [591, 279] width 116 height 17
click at [539, 281] on input "Save as Common Asset" at bounding box center [544, 276] width 11 height 11
checkbox input "true"
click at [876, 344] on button "Add Exemption" at bounding box center [879, 340] width 121 height 34
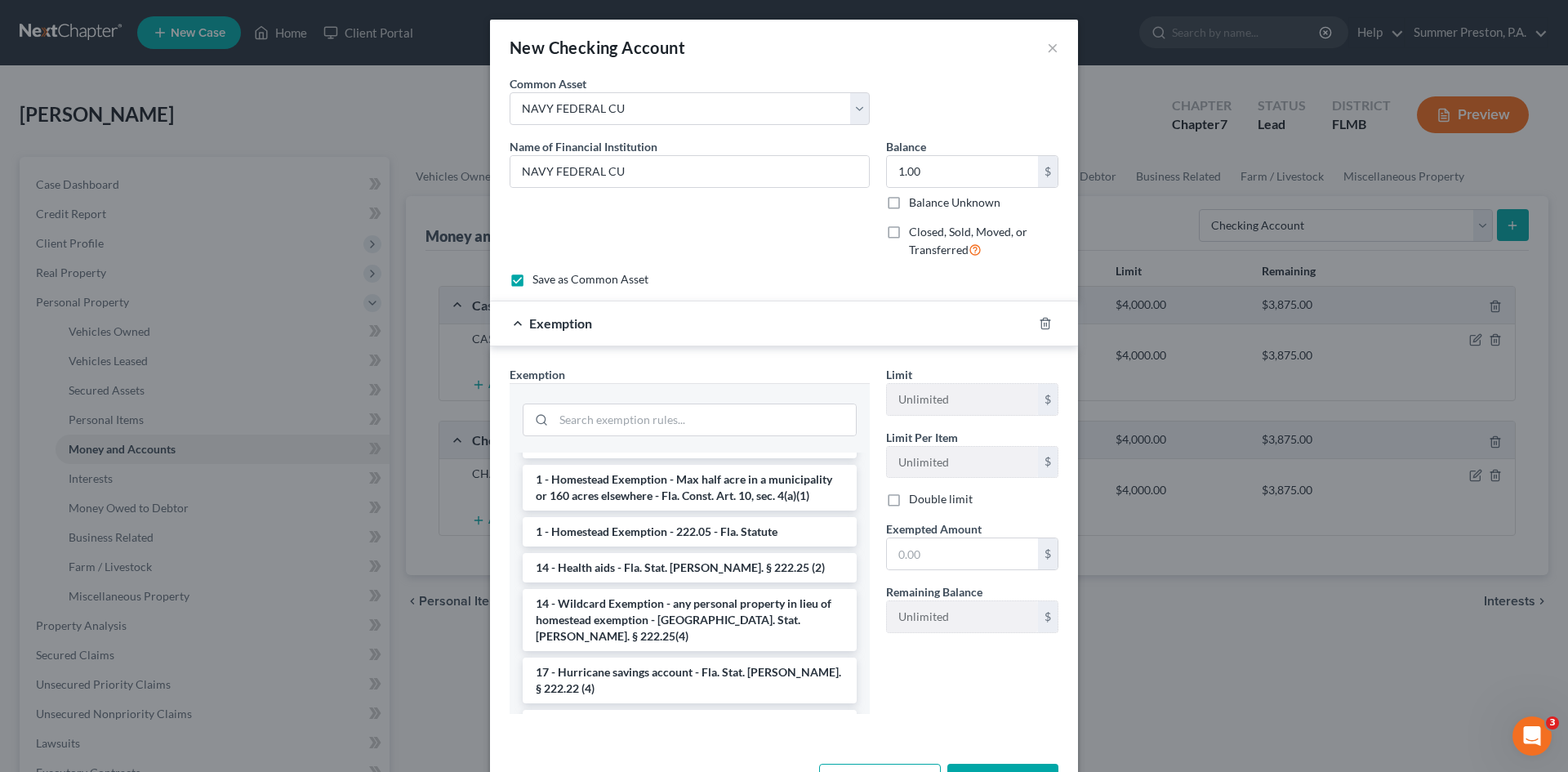
scroll to position [258, 0]
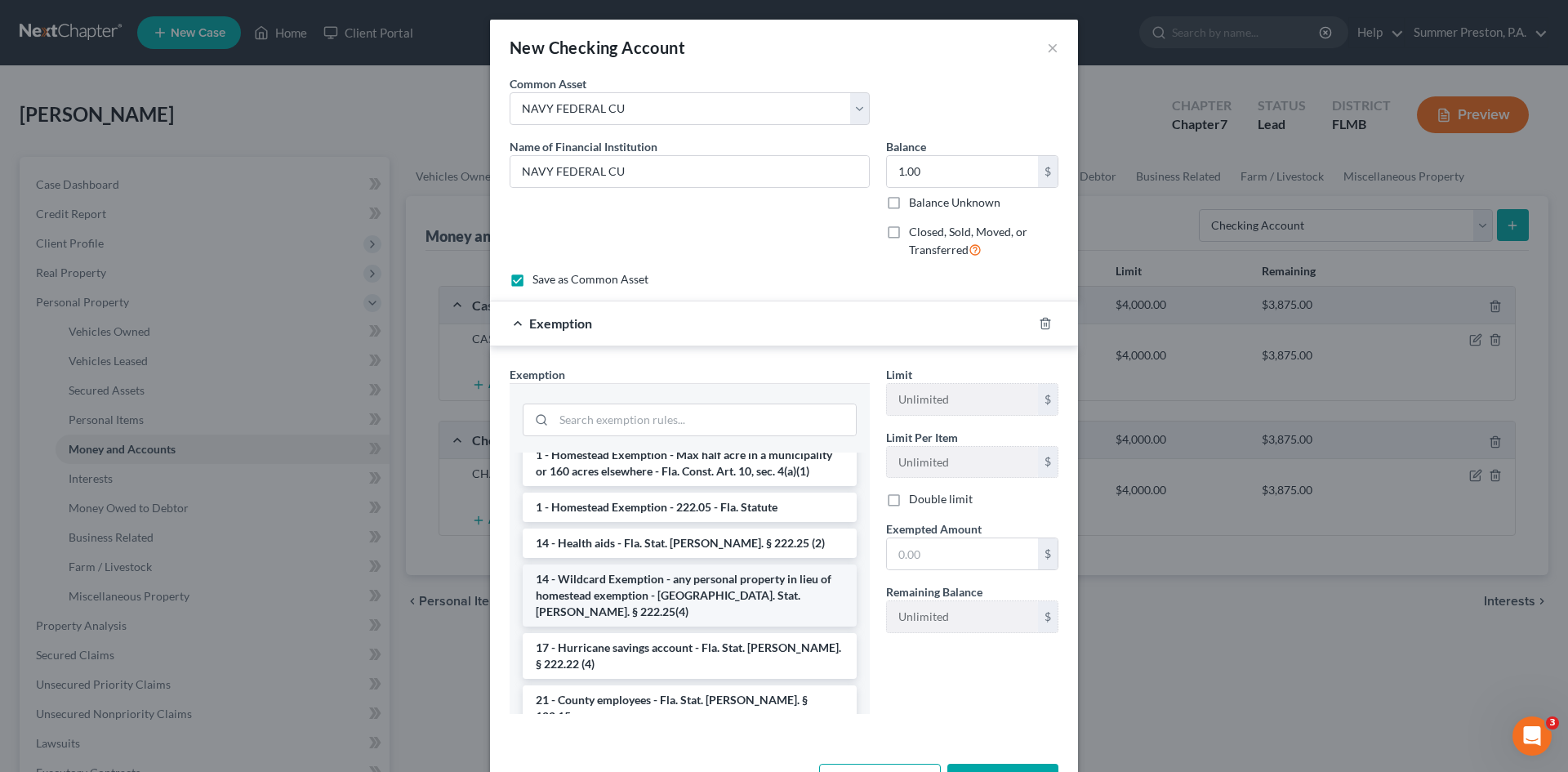
click at [696, 572] on li "14 - Wildcard Exemption - any personal property in lieu of homestead exemption …" at bounding box center [689, 595] width 334 height 62
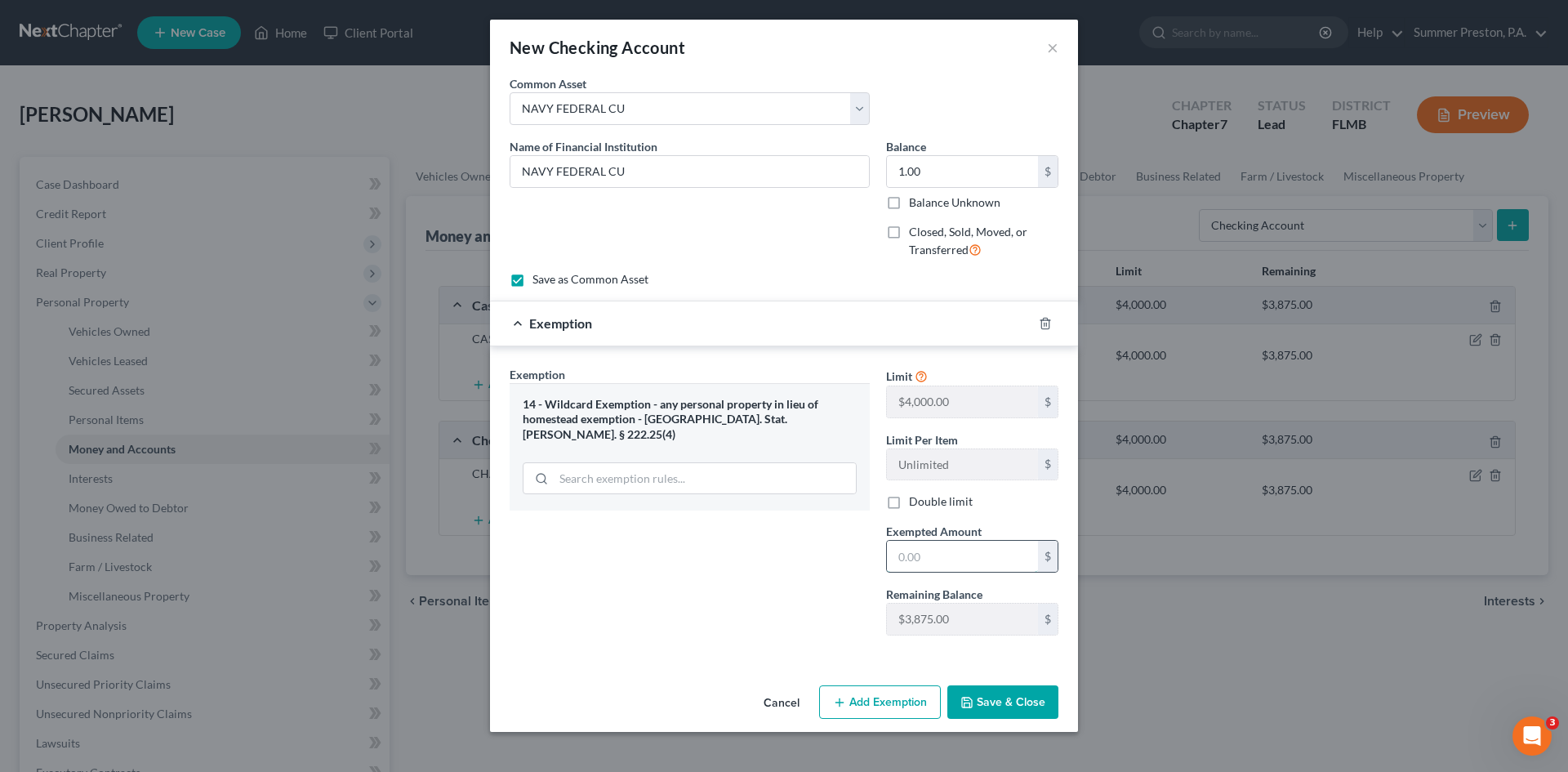
click at [1000, 556] on input "text" at bounding box center [963, 556] width 151 height 31
type input "1.00"
click at [989, 693] on button "Save & Close" at bounding box center [1003, 702] width 111 height 34
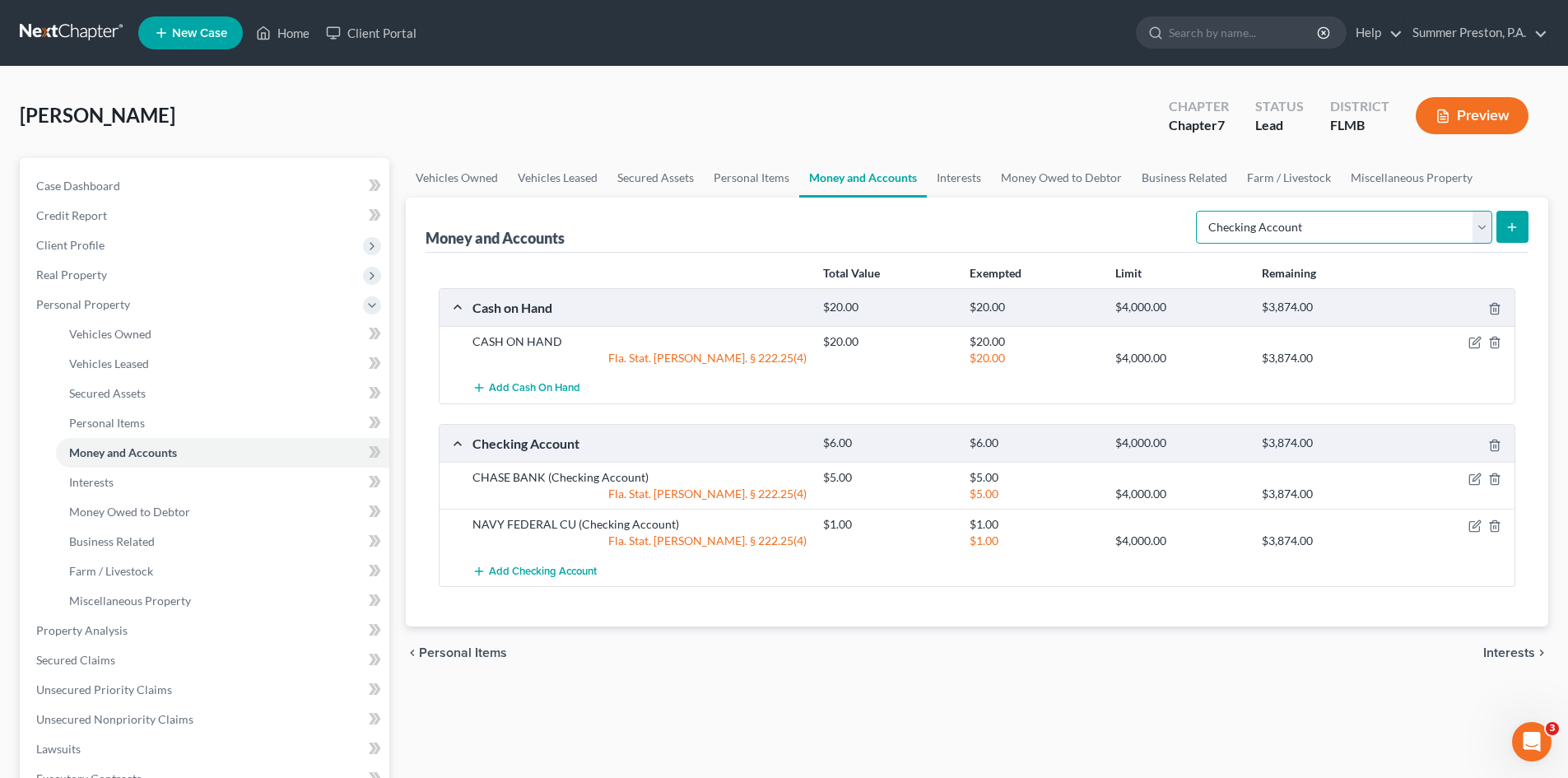
click at [1486, 230] on select "Select Account Type Brokerage Cash on Hand Certificates of Deposit Checking Acc…" at bounding box center [1344, 227] width 296 height 33
click at [1533, 246] on div "Money and Accounts Select Account Type Brokerage Cash on Hand Certificates of D…" at bounding box center [977, 412] width 1143 height 429
click at [129, 426] on span "Personal Items" at bounding box center [106, 423] width 75 height 14
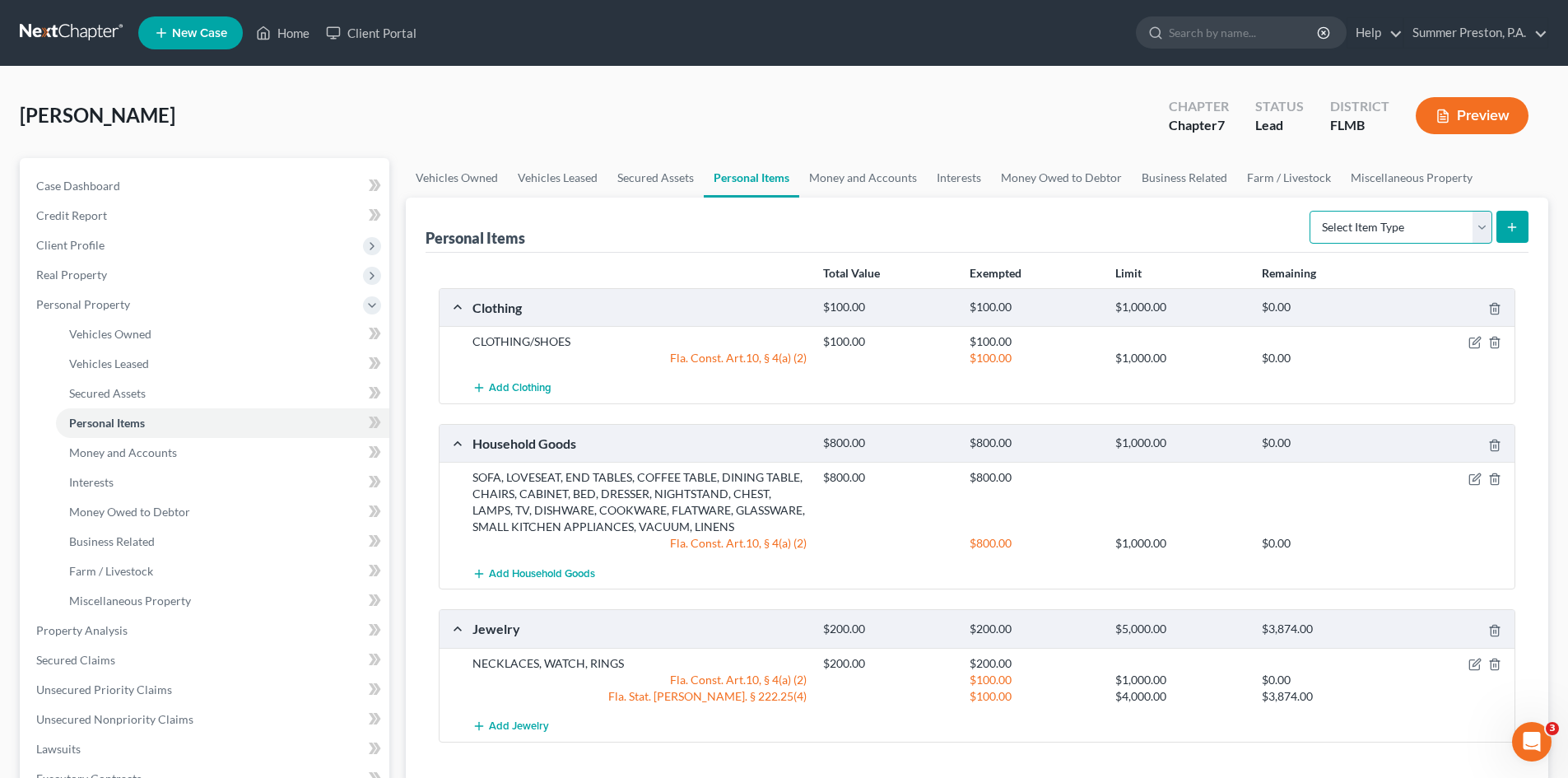
click at [1486, 222] on select "Select Item Type Clothing Collectibles Of Value Electronics Firearms Household …" at bounding box center [1401, 227] width 183 height 33
select select "electronics"
click at [1311, 211] on select "Select Item Type Clothing Collectibles Of Value Electronics Firearms Household …" at bounding box center [1401, 227] width 183 height 33
click at [1510, 225] on icon "submit" at bounding box center [1512, 227] width 13 height 13
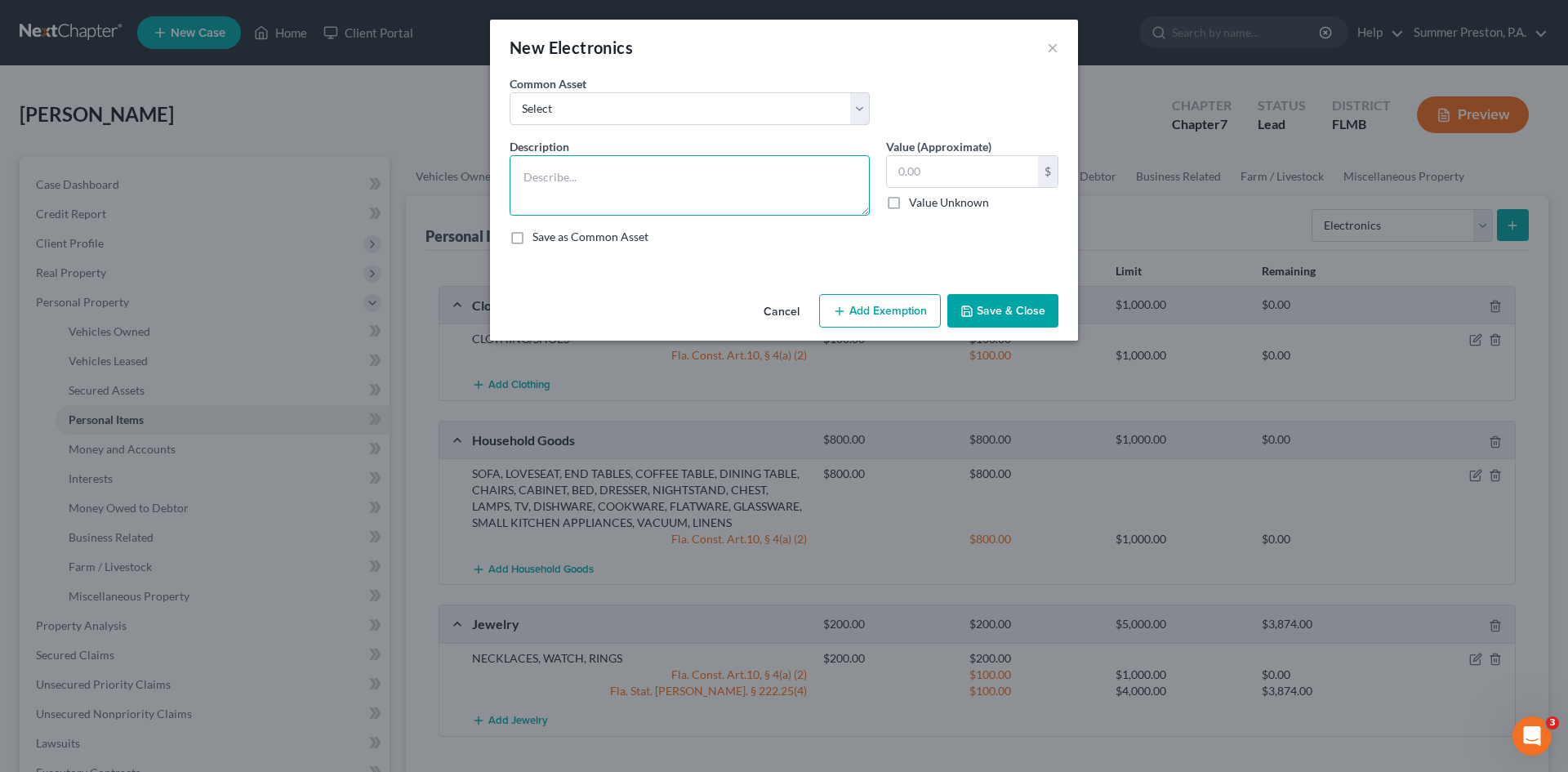
click at [678, 173] on textarea at bounding box center [690, 185] width 361 height 61
type textarea "IPHONE & IPAD"
type input "120.00"
click at [533, 237] on label "Save as Common Asset" at bounding box center [591, 237] width 116 height 17
click at [539, 237] on input "Save as Common Asset" at bounding box center [544, 234] width 11 height 11
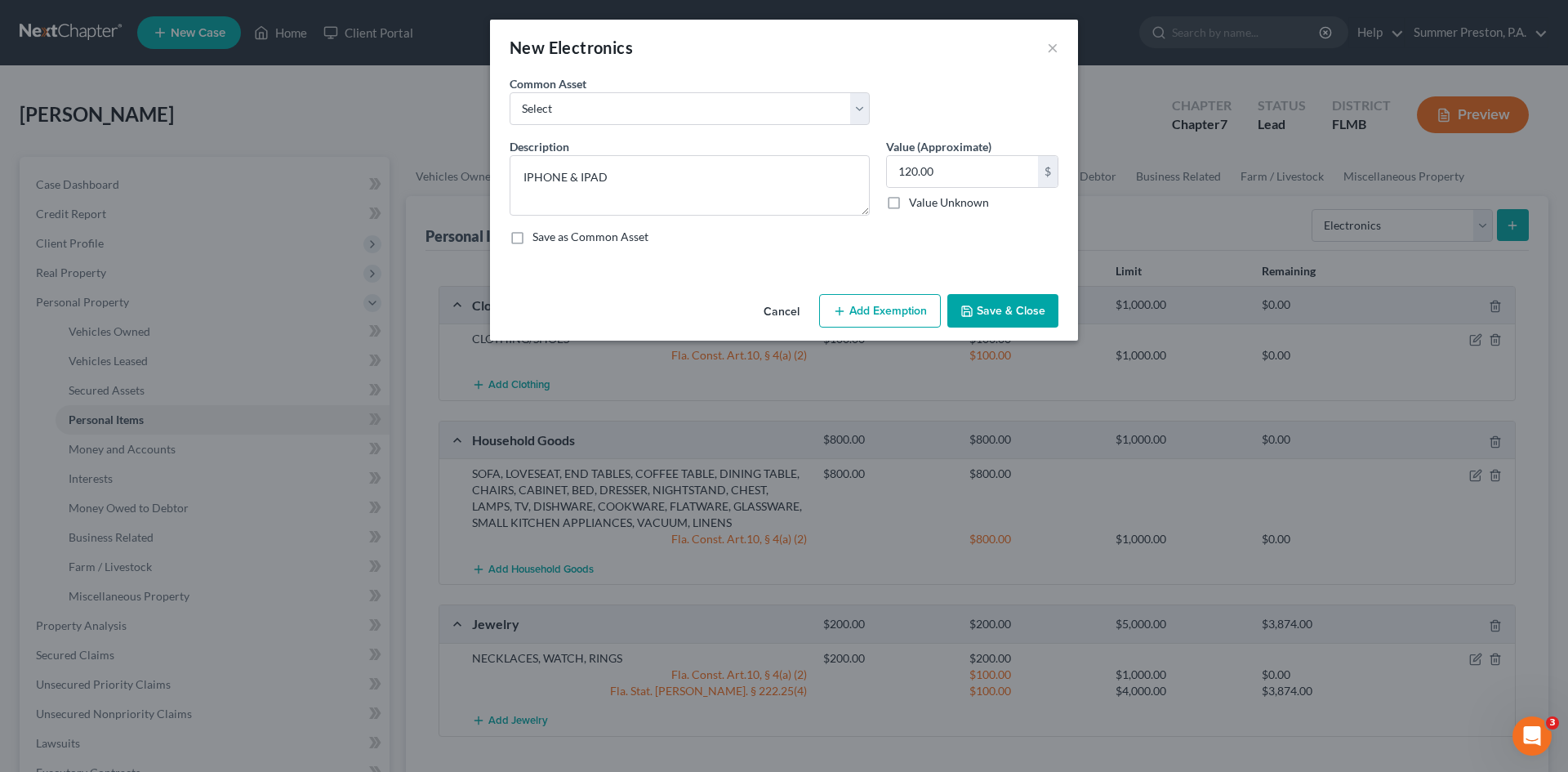
checkbox input "true"
click at [876, 314] on button "Add Exemption" at bounding box center [879, 310] width 121 height 34
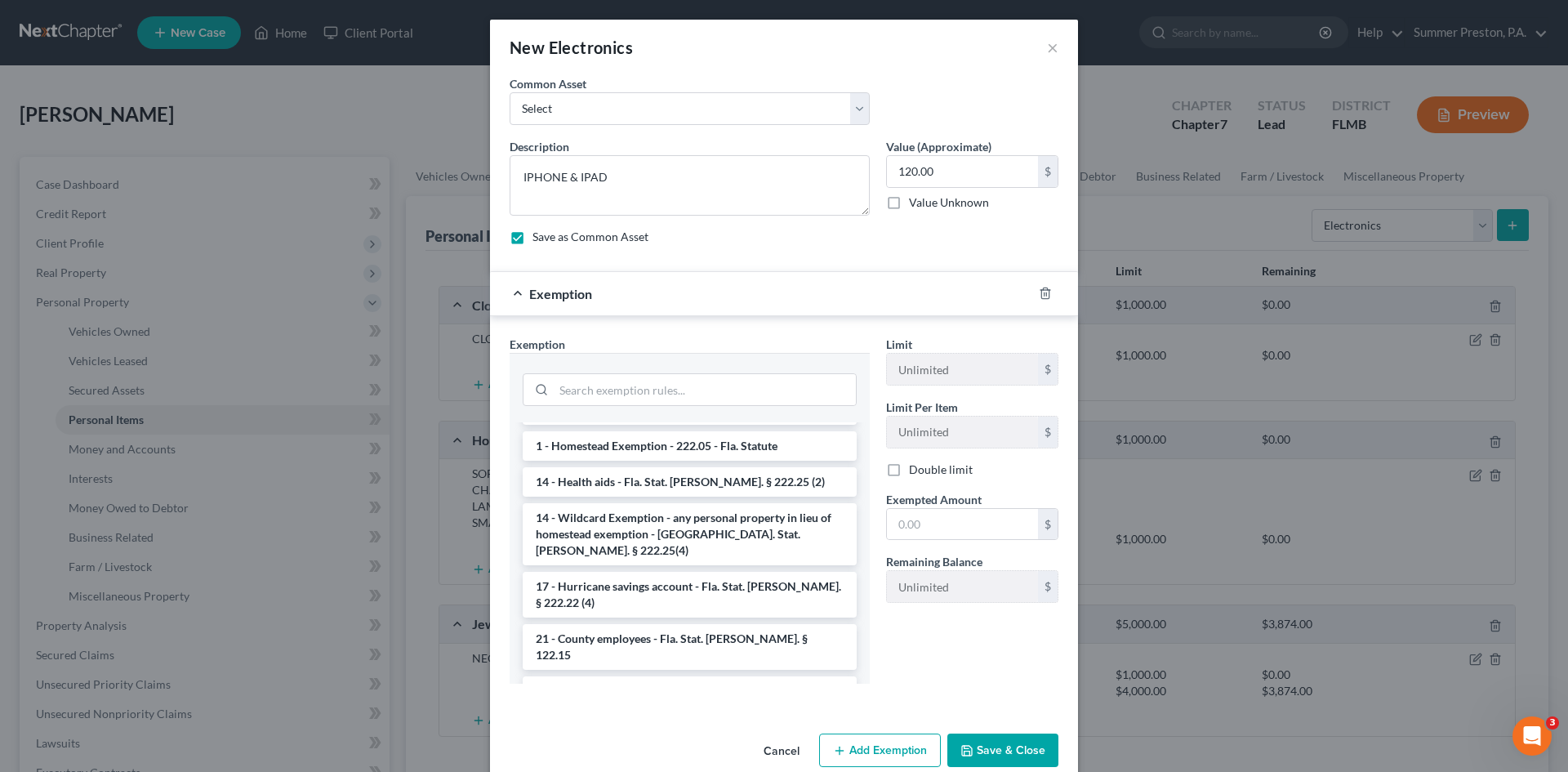
scroll to position [306, 0]
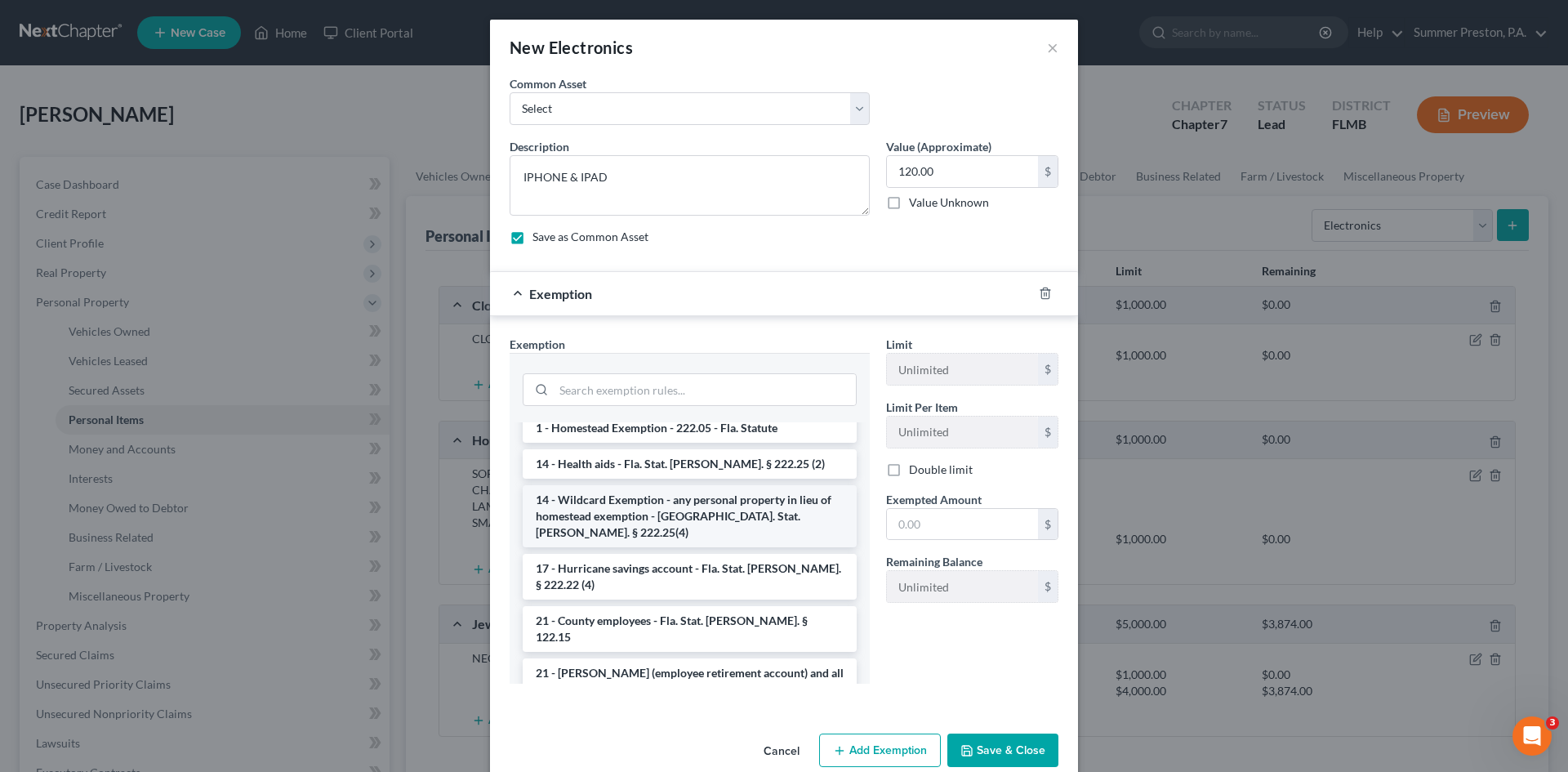
click at [594, 485] on li "14 - Wildcard Exemption - any personal property in lieu of homestead exemption …" at bounding box center [689, 516] width 334 height 62
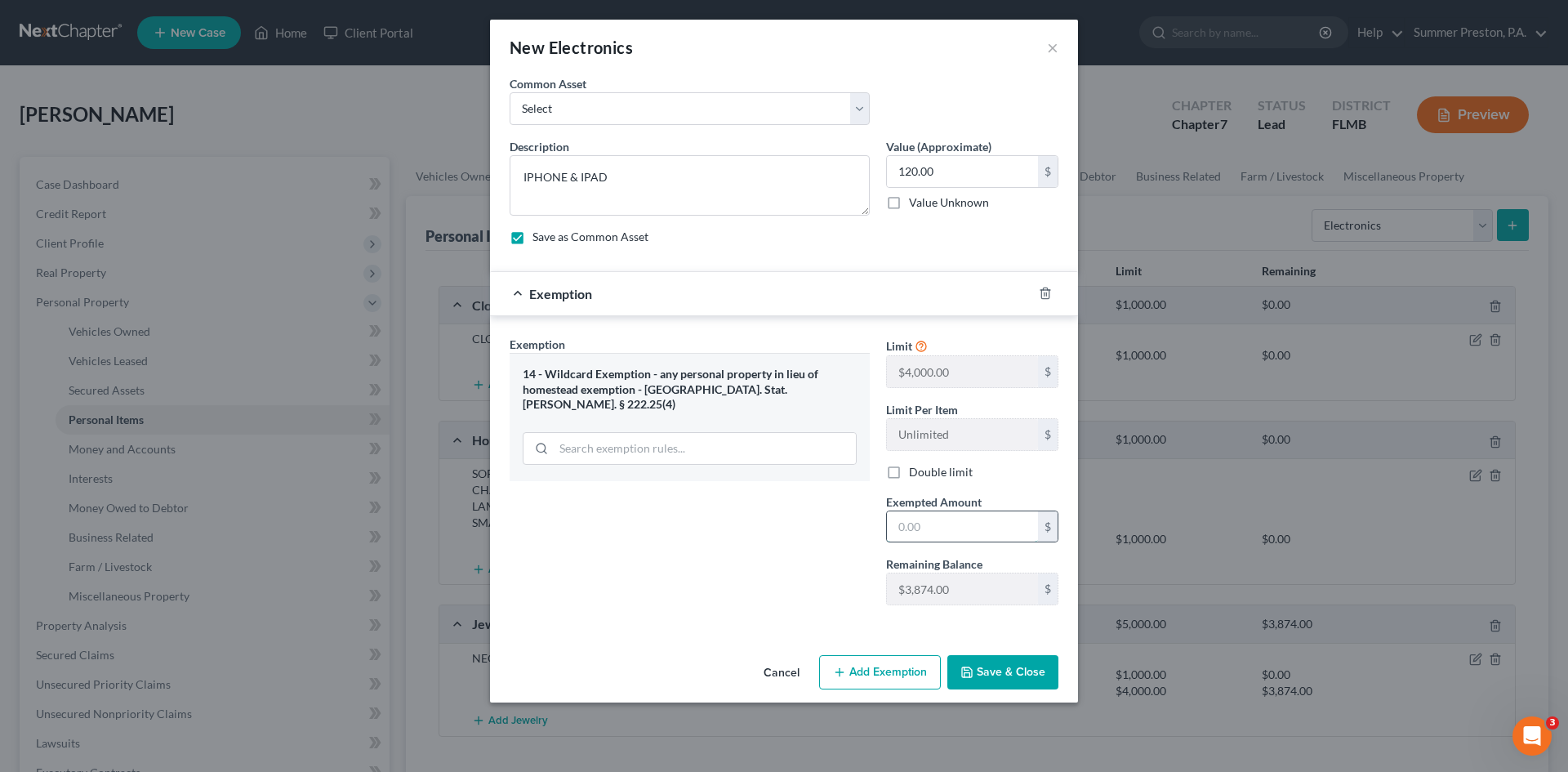
click at [944, 522] on input "text" at bounding box center [963, 526] width 151 height 31
type input "120.00"
click at [995, 670] on button "Save & Close" at bounding box center [1003, 672] width 111 height 34
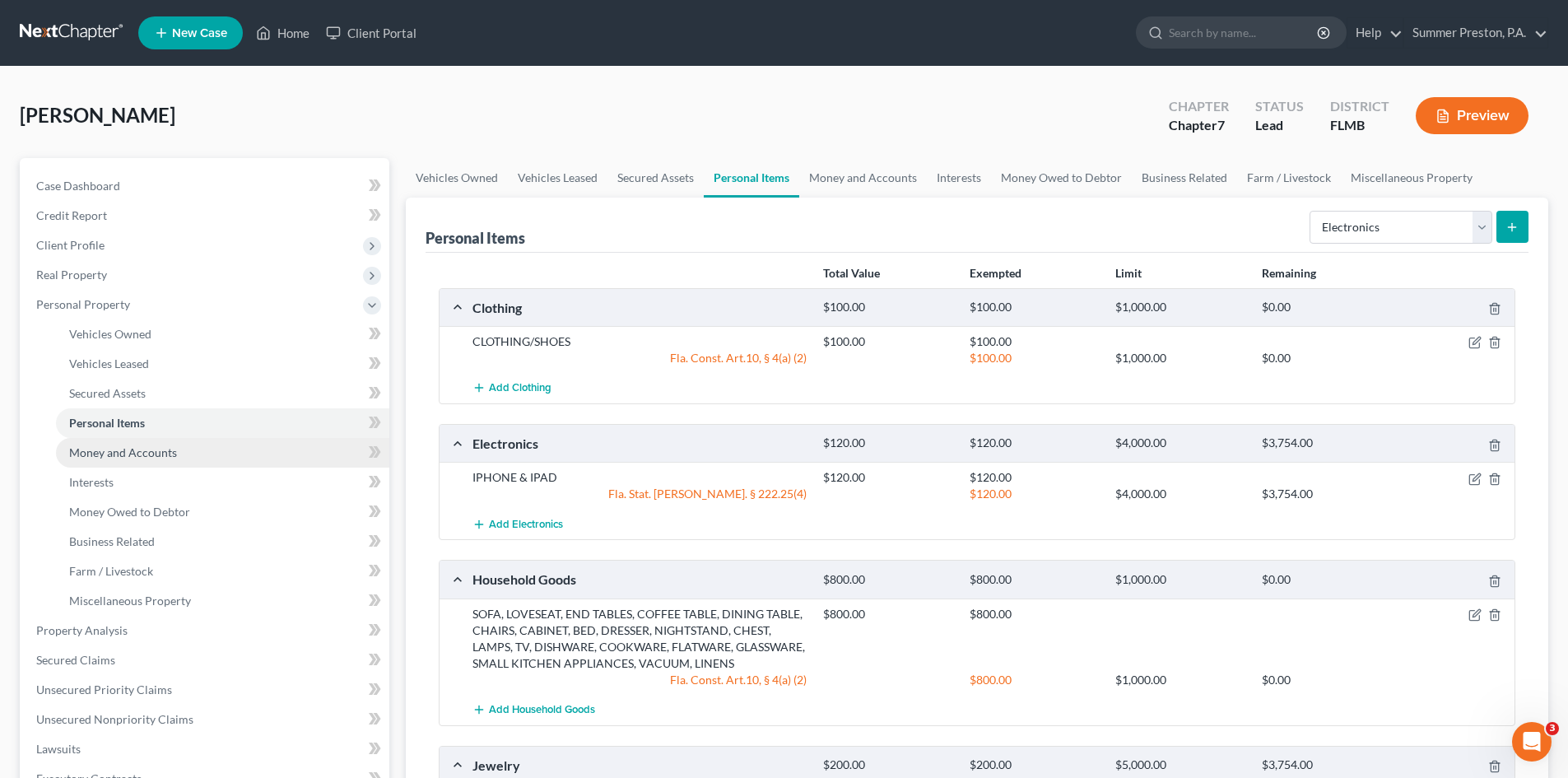
click at [156, 455] on span "Money and Accounts" at bounding box center [123, 452] width 108 height 14
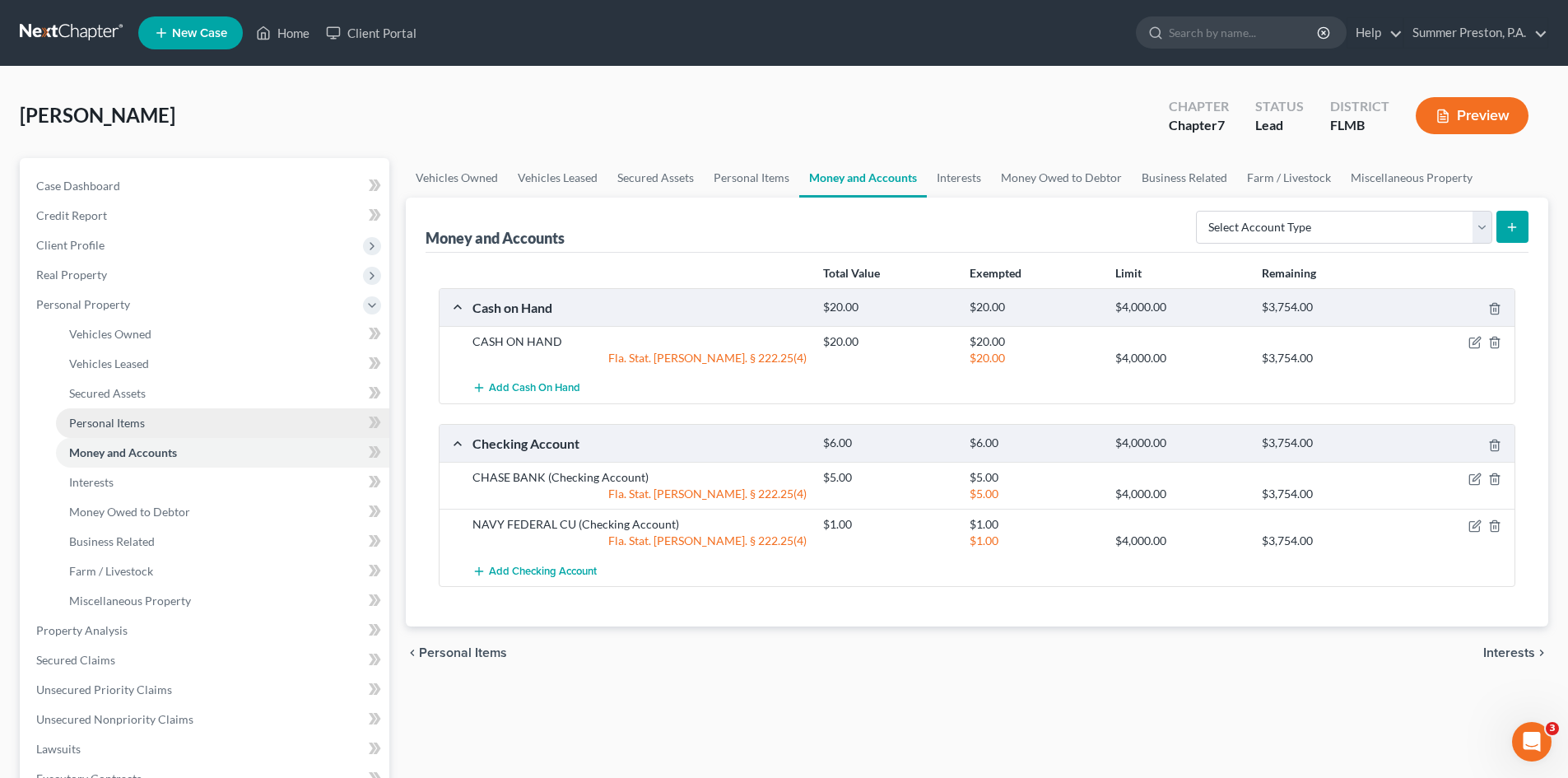
click at [115, 416] on span "Personal Items" at bounding box center [106, 423] width 75 height 14
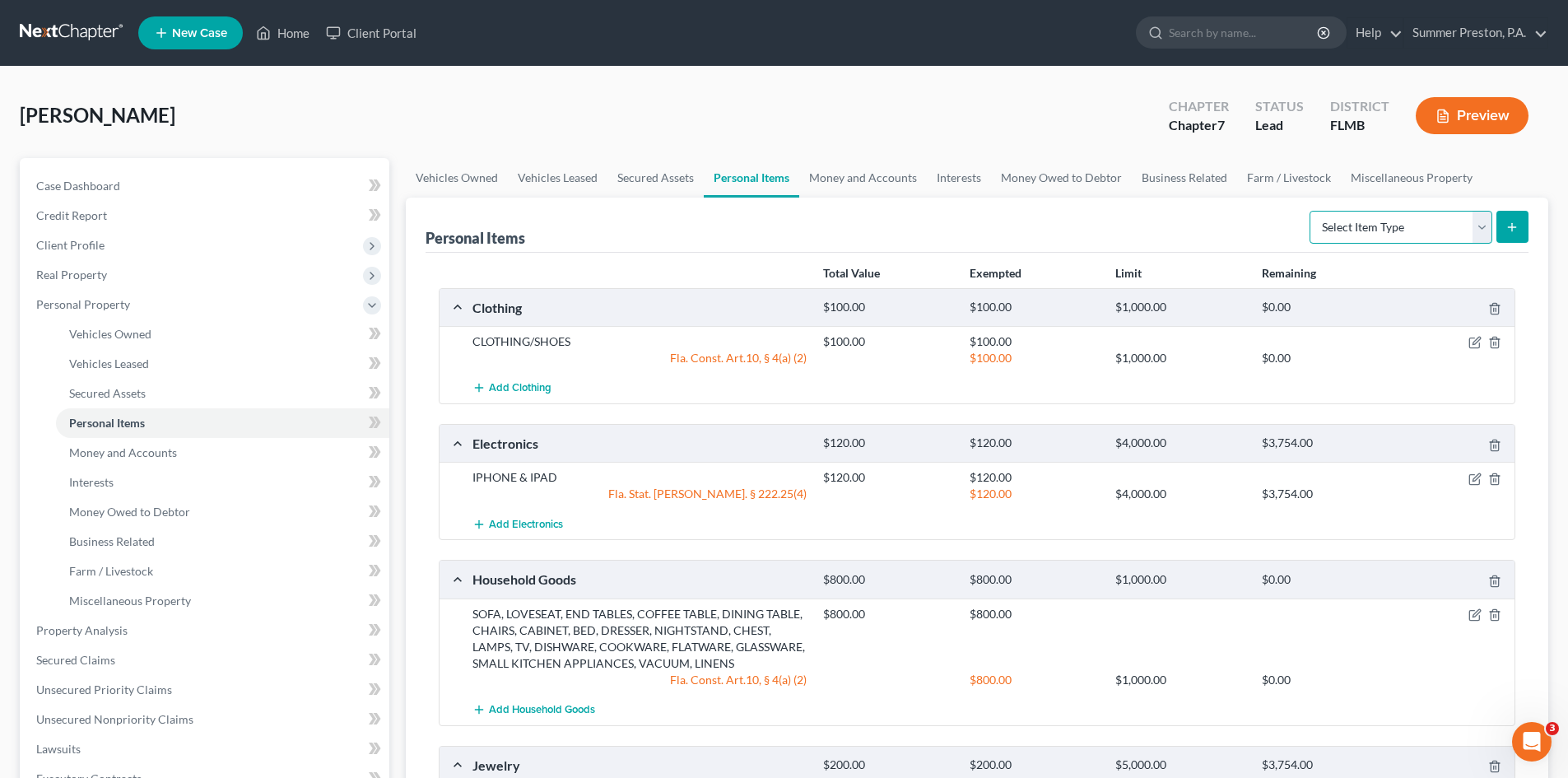
click at [1487, 225] on select "Select Item Type Clothing Collectibles Of Value Electronics Firearms Household …" at bounding box center [1401, 227] width 183 height 33
select select "household_goods"
click at [1311, 211] on select "Select Item Type Clothing Collectibles Of Value Electronics Firearms Household …" at bounding box center [1401, 227] width 183 height 33
click at [1512, 229] on line "submit" at bounding box center [1512, 227] width 0 height 7
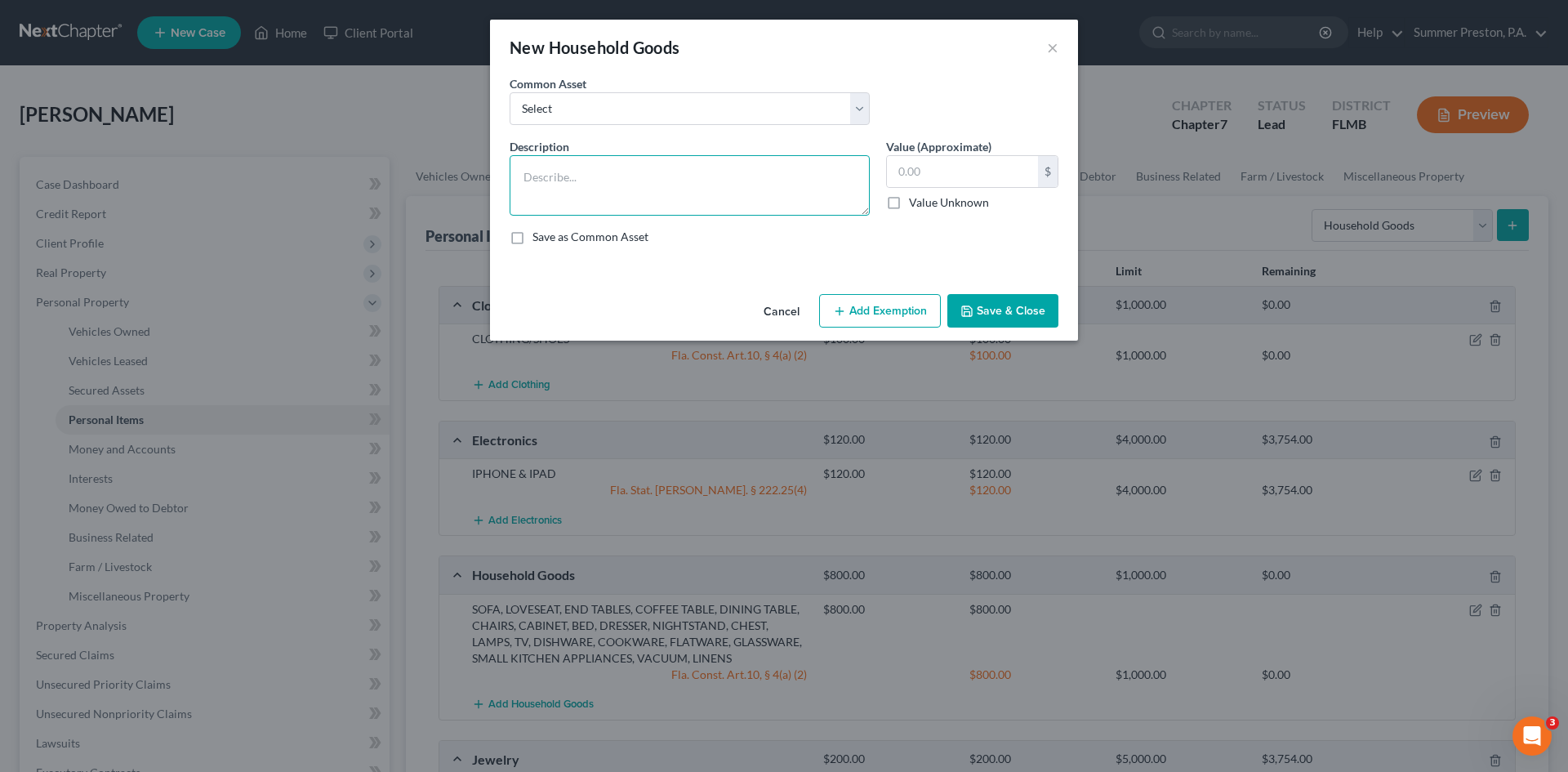
click at [631, 171] on textarea at bounding box center [690, 185] width 361 height 61
type textarea "SMALL KITCHEN APPLIANCES, MISC HOUSEHOLD GOODS LOCATED IN STORAGE UNIT "EXTRA S…"
click at [533, 236] on label "Save as Common Asset" at bounding box center [591, 237] width 116 height 17
click at [539, 236] on input "Save as Common Asset" at bounding box center [544, 234] width 11 height 11
checkbox input "true"
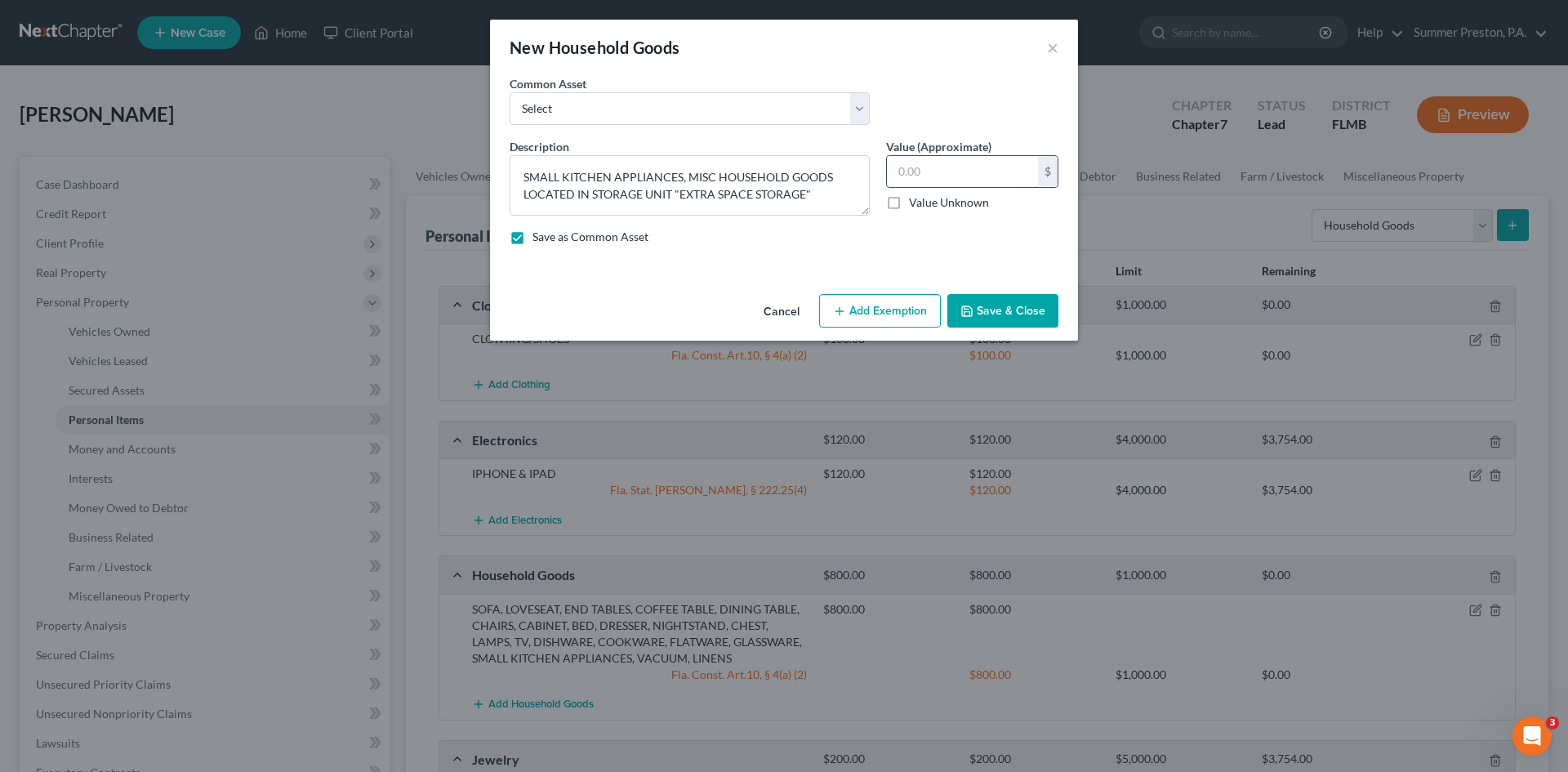
drag, startPoint x: 942, startPoint y: 177, endPoint x: 918, endPoint y: 181, distance: 24.3
click at [943, 177] on input "text" at bounding box center [963, 171] width 151 height 31
type input "200.00"
click at [908, 315] on button "Add Exemption" at bounding box center [879, 310] width 121 height 34
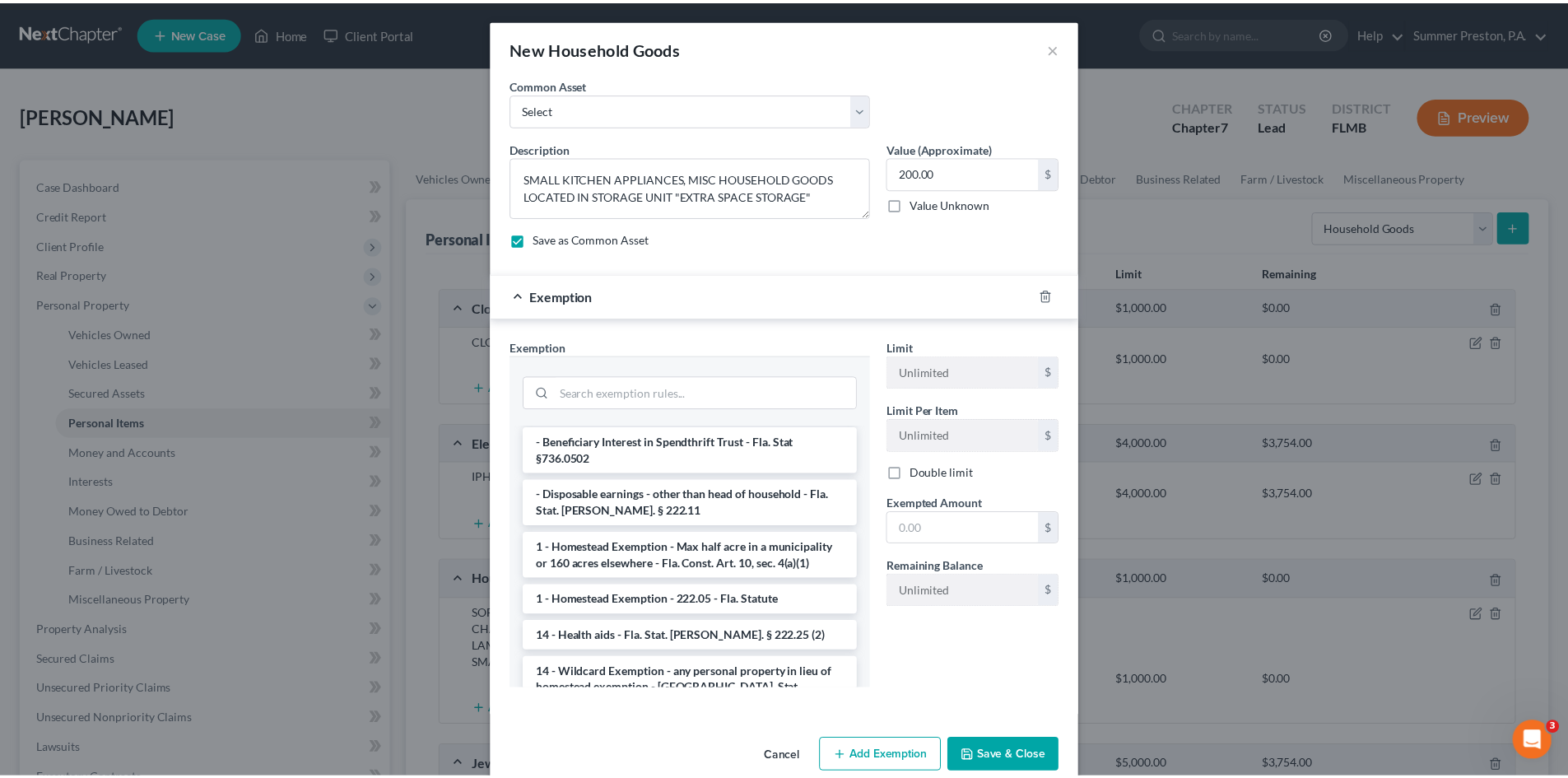
scroll to position [241, 0]
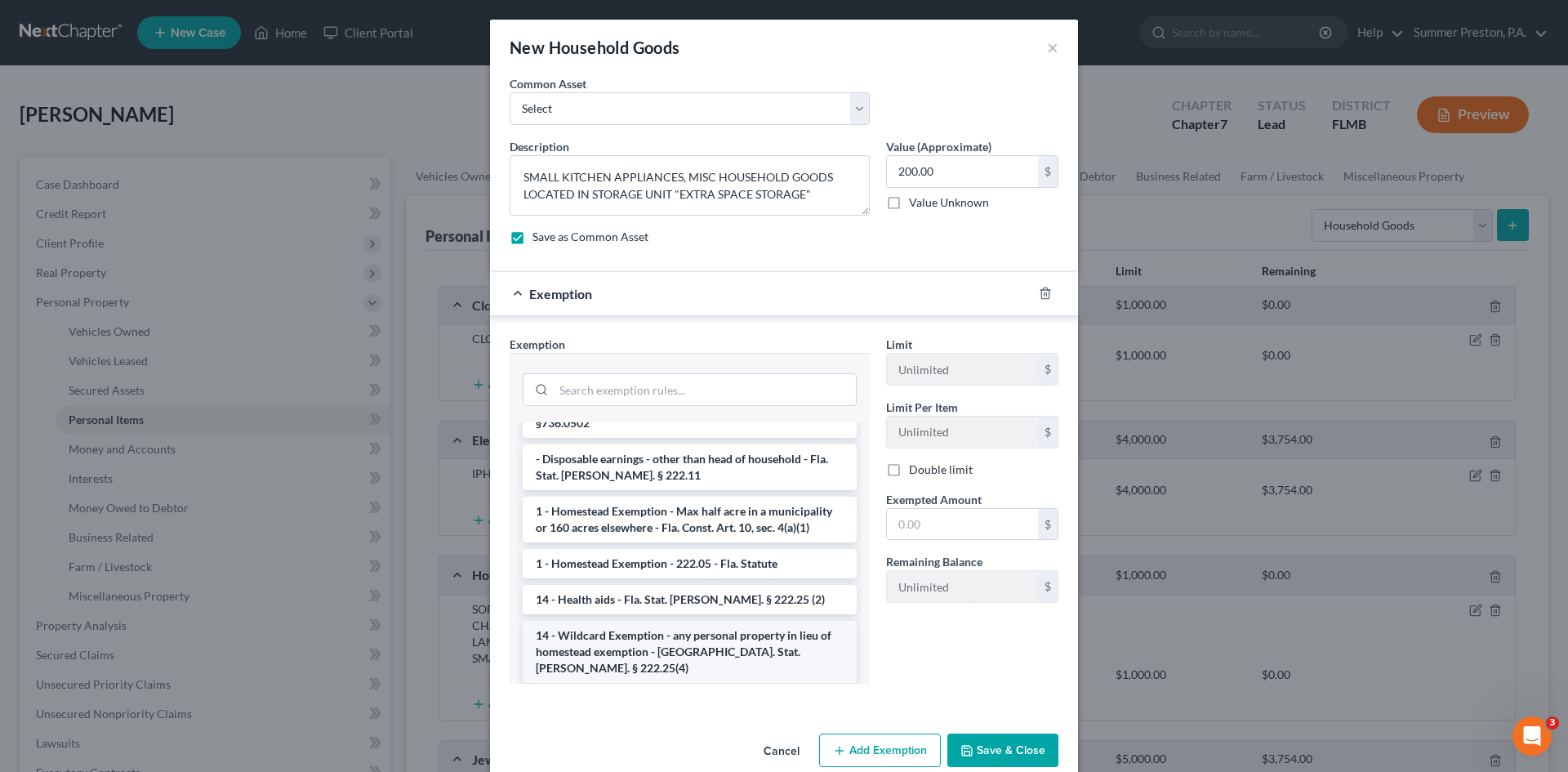
click at [629, 621] on li "14 - Wildcard Exemption - any personal property in lieu of homestead exemption …" at bounding box center [689, 652] width 334 height 62
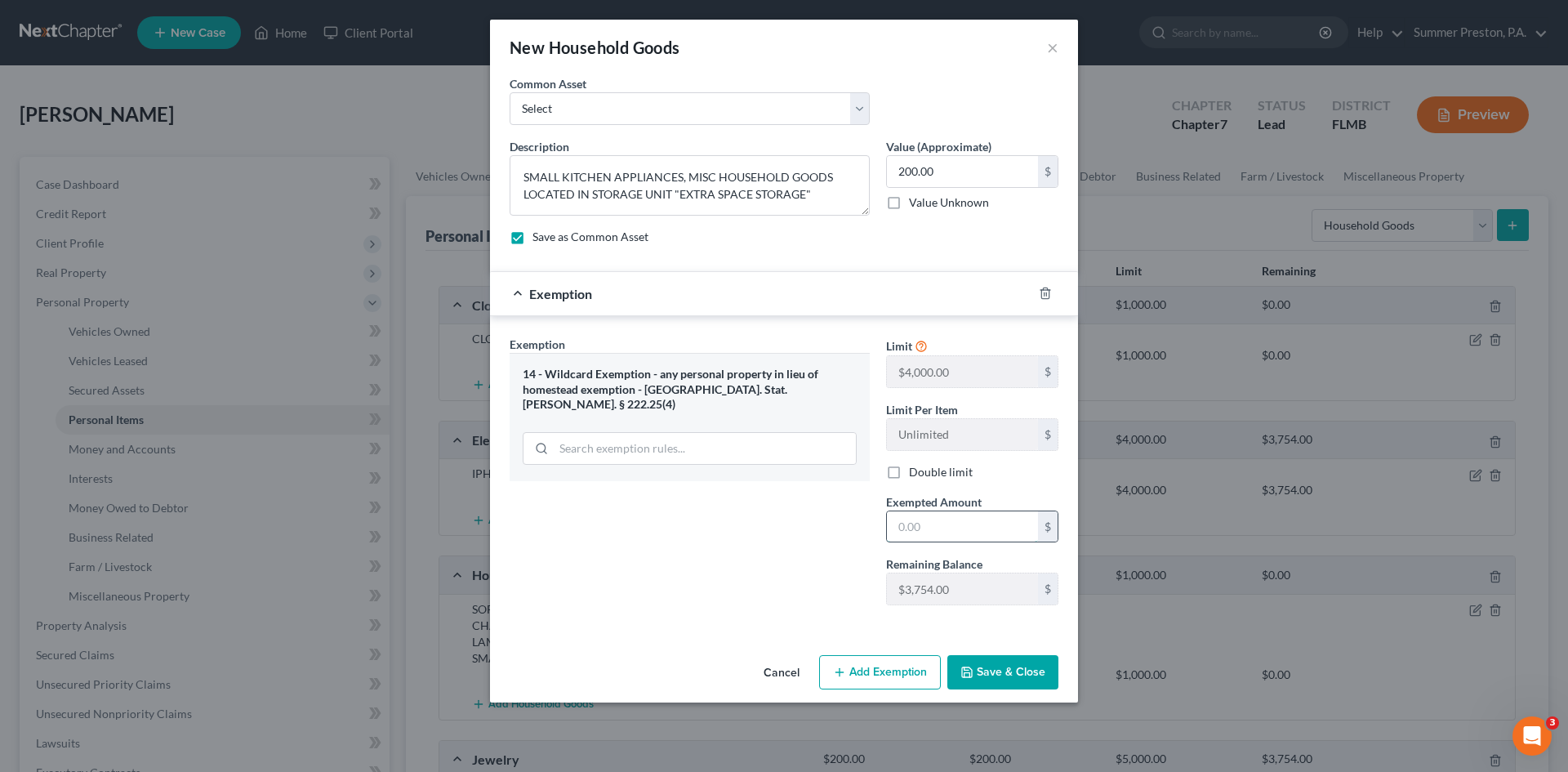
click at [954, 516] on input "text" at bounding box center [963, 526] width 151 height 31
type input "200.00"
click at [992, 674] on button "Save & Close" at bounding box center [1003, 672] width 111 height 34
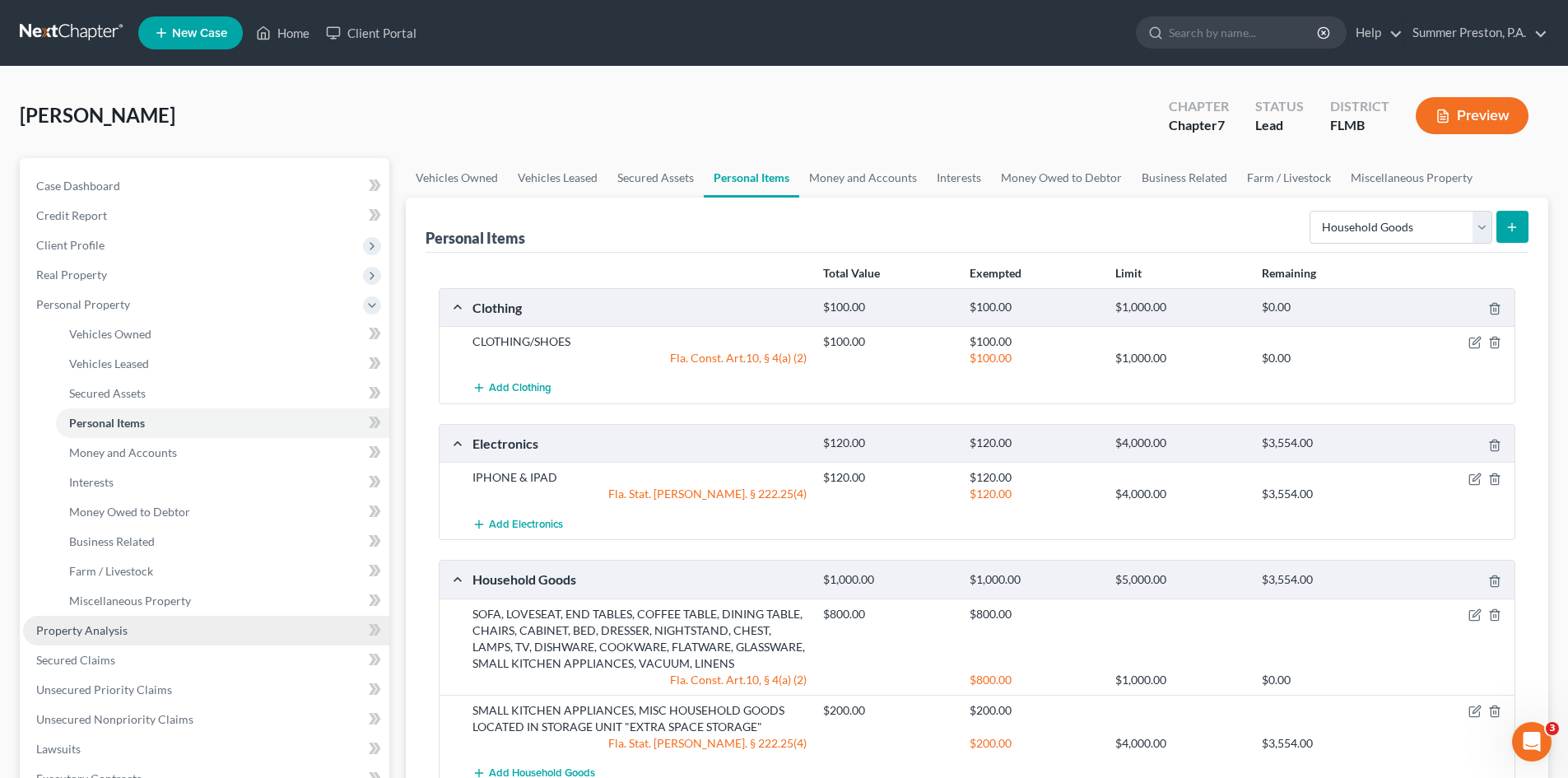
click at [97, 629] on span "Property Analysis" at bounding box center [82, 630] width 91 height 14
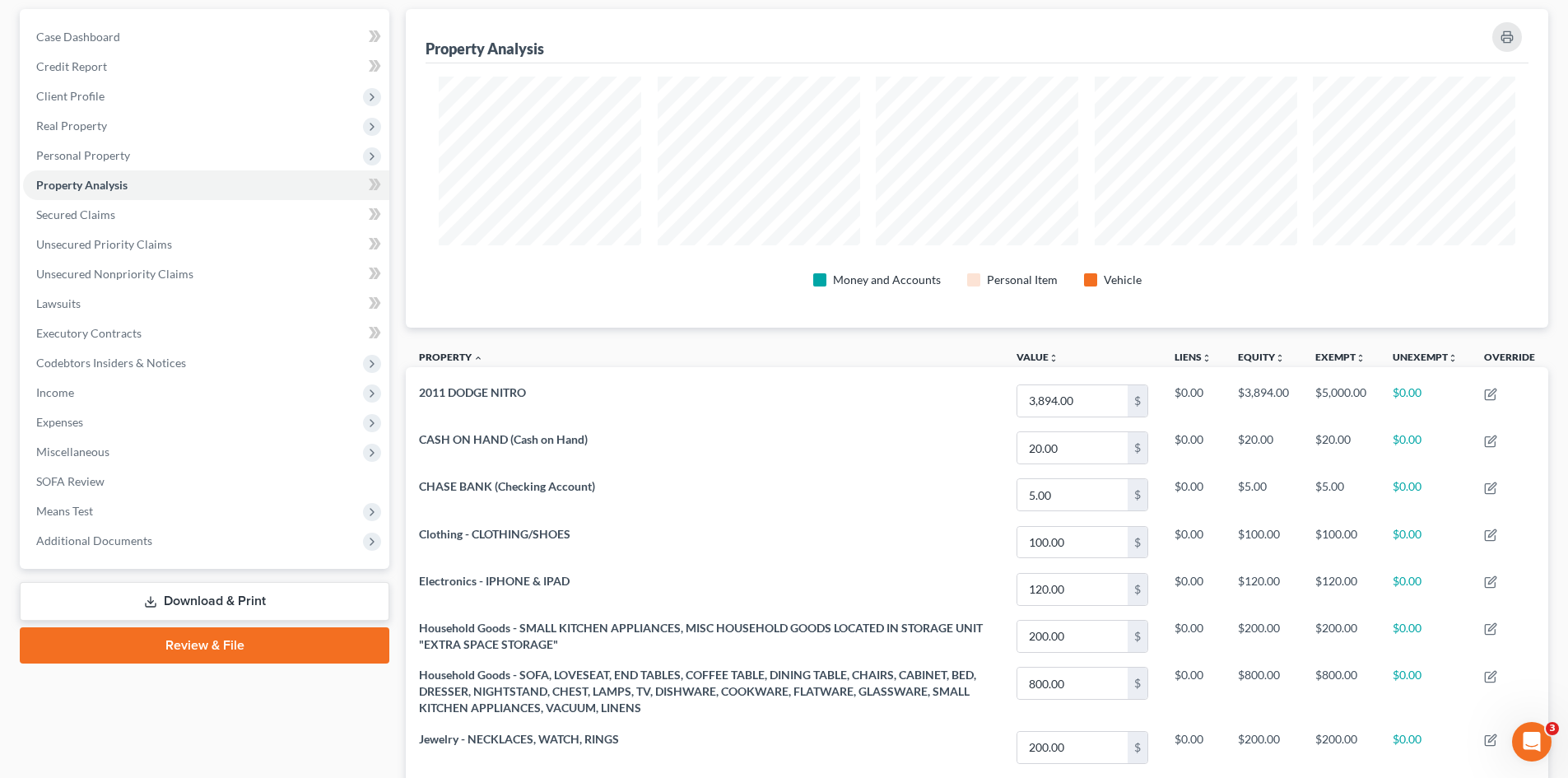
scroll to position [146, 0]
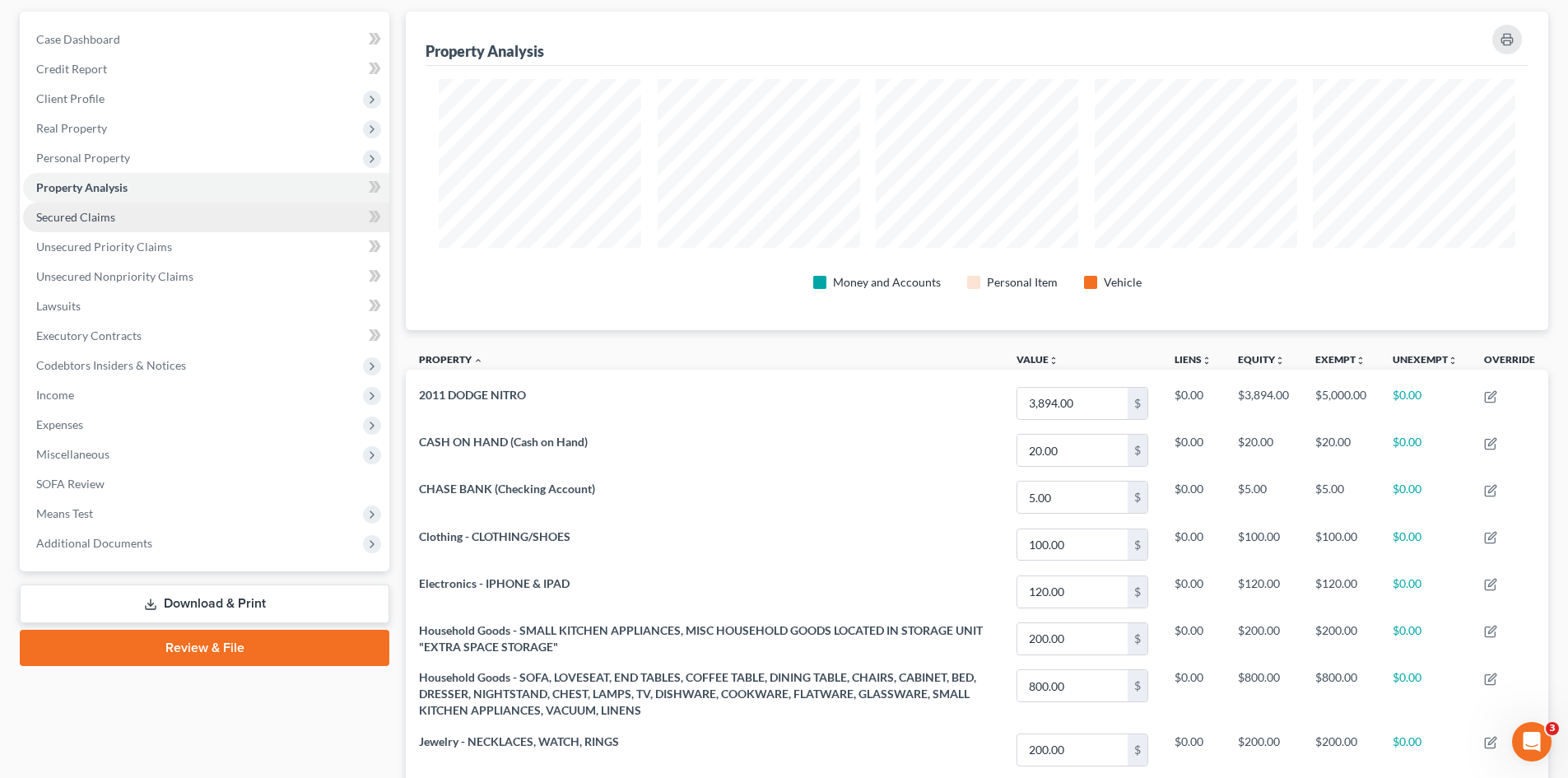
click at [86, 216] on span "Secured Claims" at bounding box center [75, 217] width 79 height 14
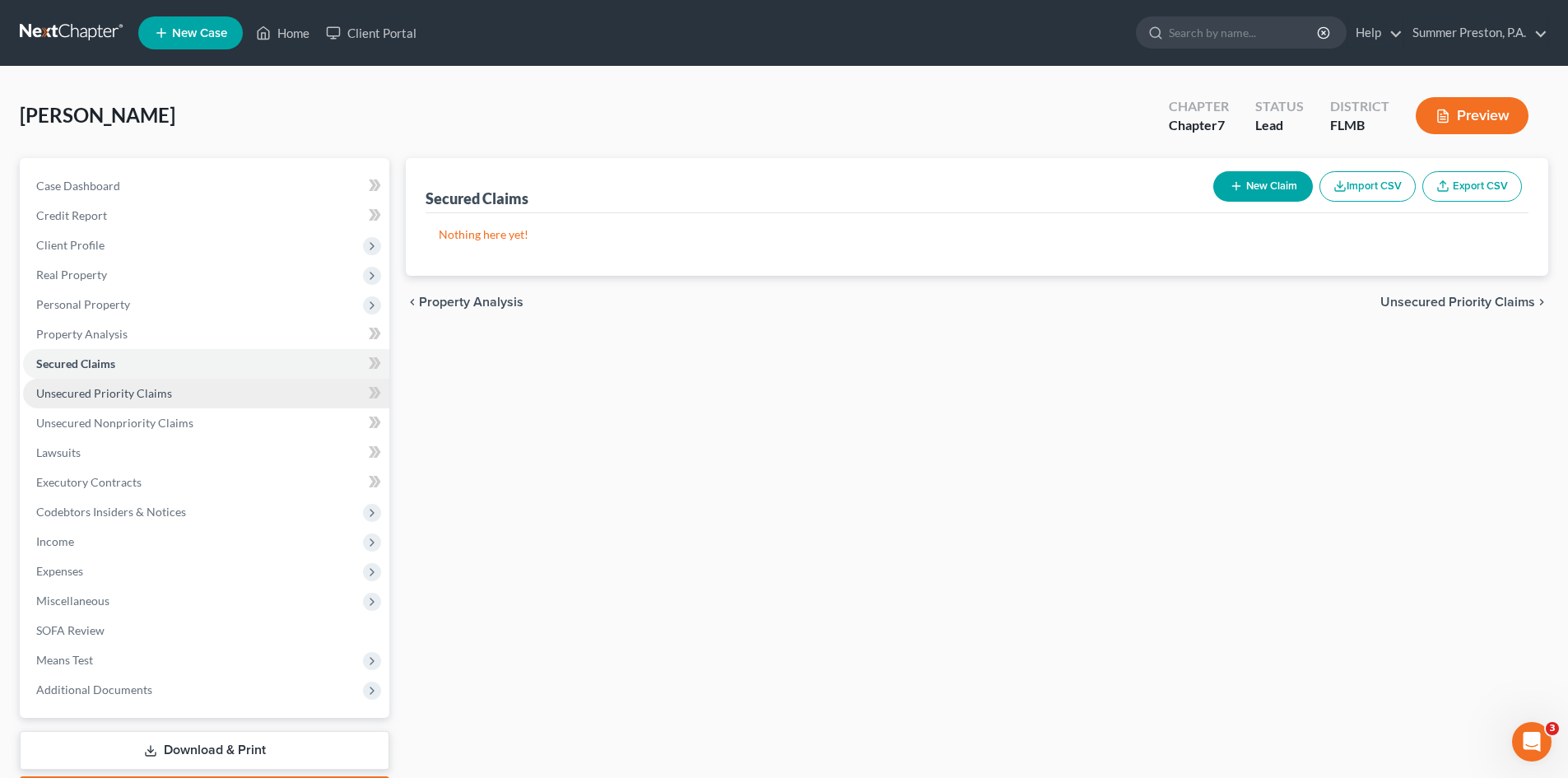
click at [119, 397] on span "Unsecured Priority Claims" at bounding box center [104, 393] width 136 height 14
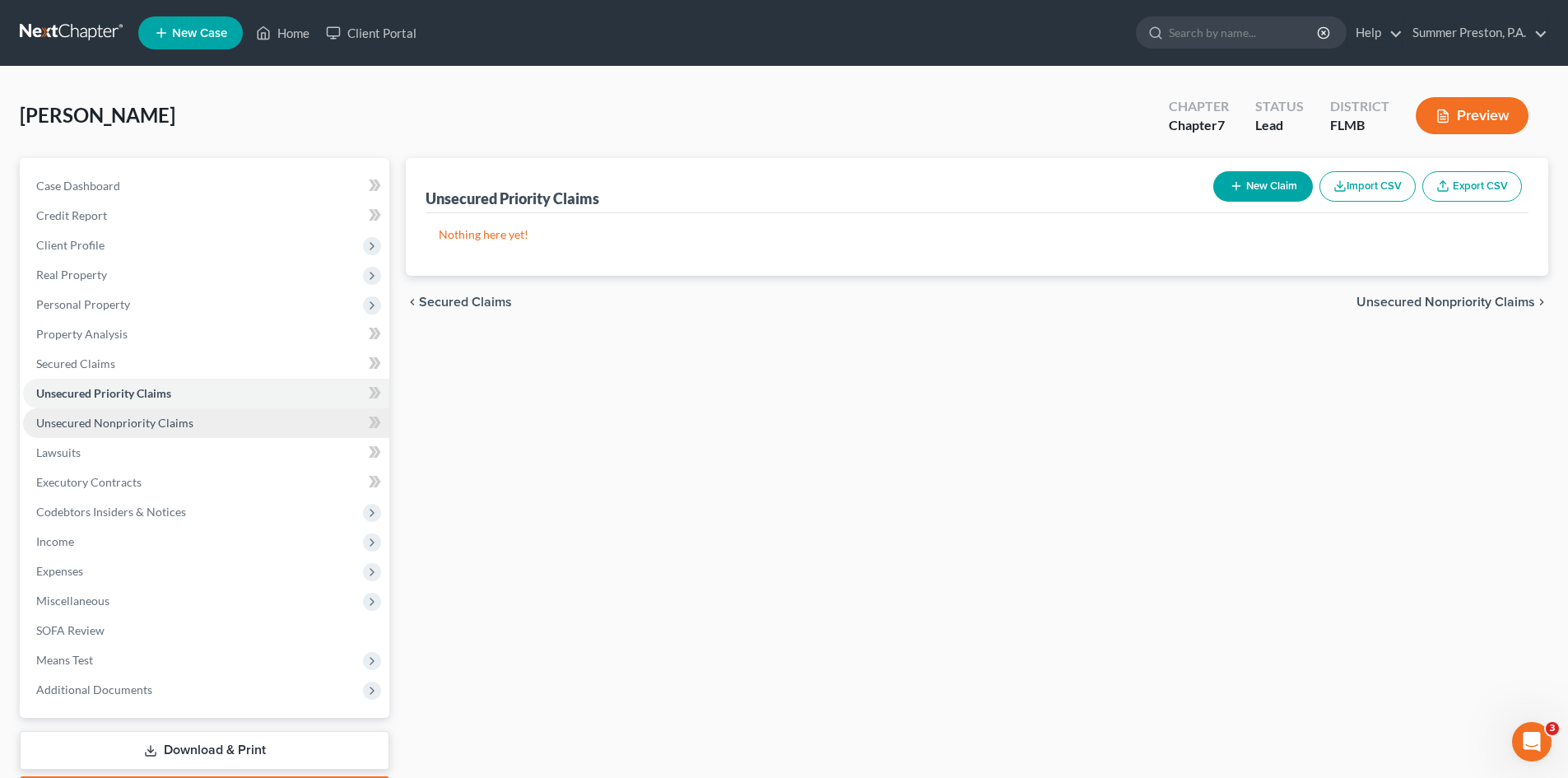
click at [98, 421] on span "Unsecured Nonpriority Claims" at bounding box center [114, 423] width 157 height 14
click at [1257, 187] on button "New Claim" at bounding box center [1263, 186] width 99 height 30
select select "0"
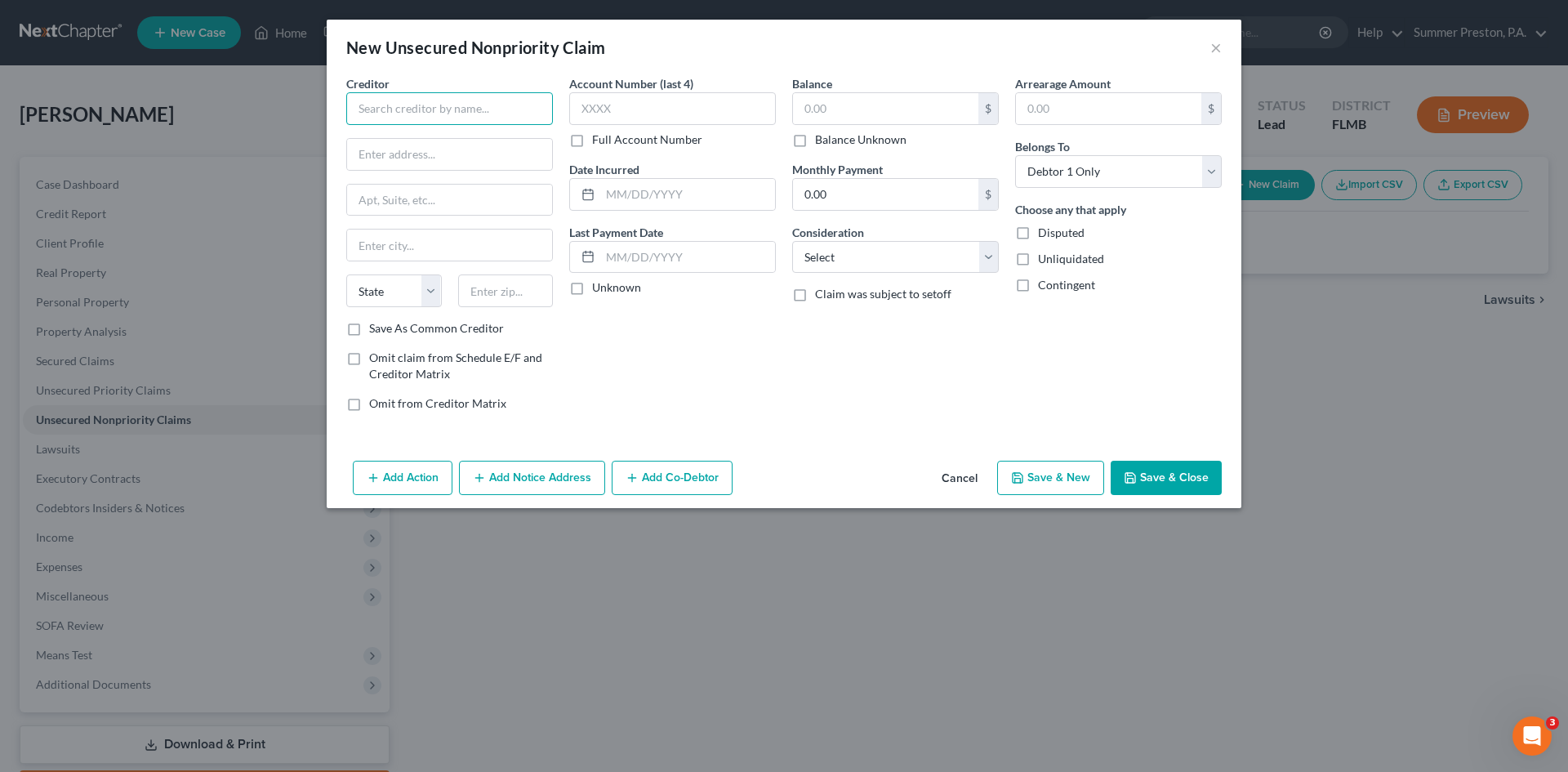
click at [485, 99] on input "text" at bounding box center [449, 108] width 207 height 33
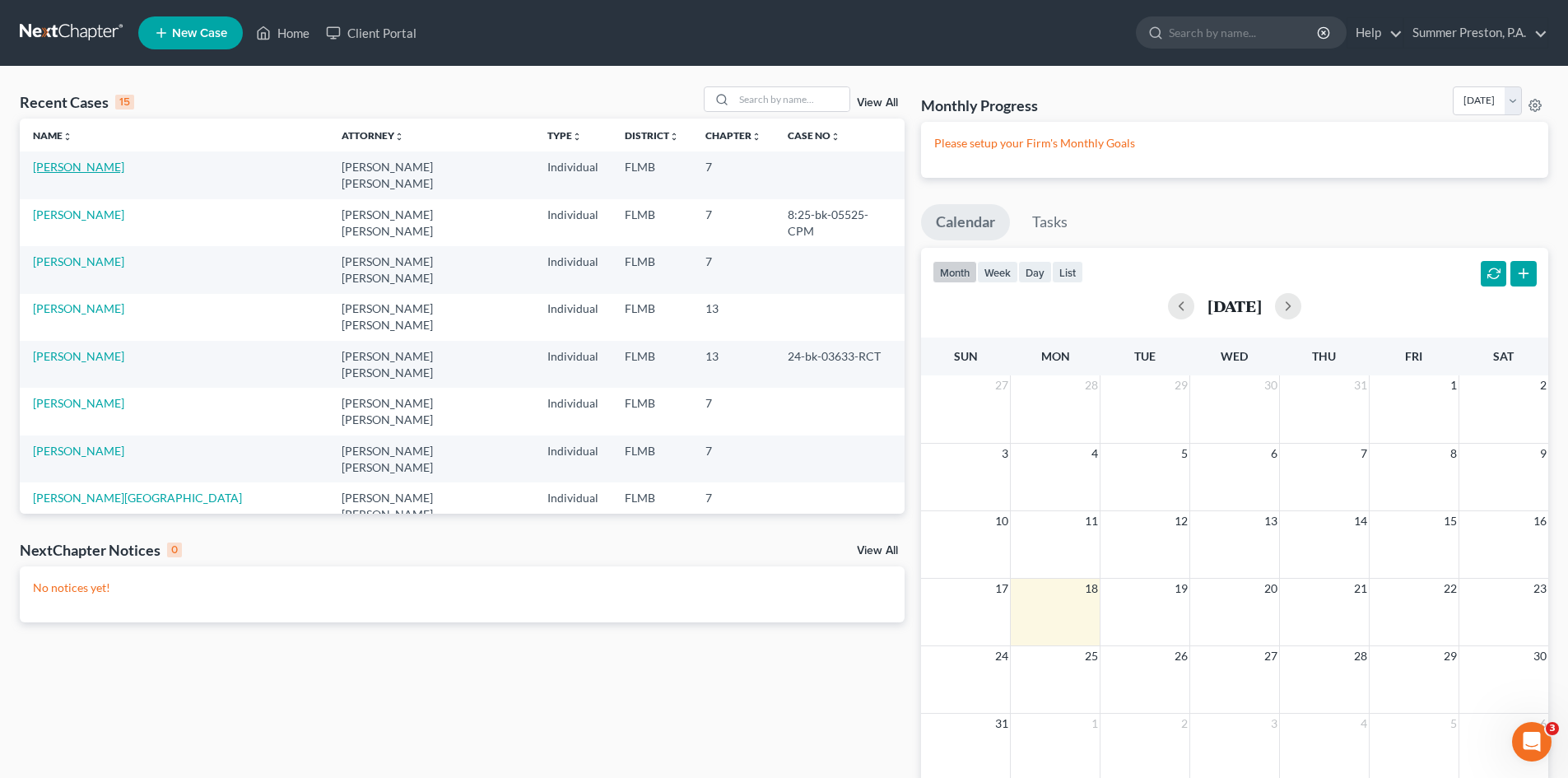
click at [59, 165] on link "[PERSON_NAME]" at bounding box center [78, 167] width 91 height 14
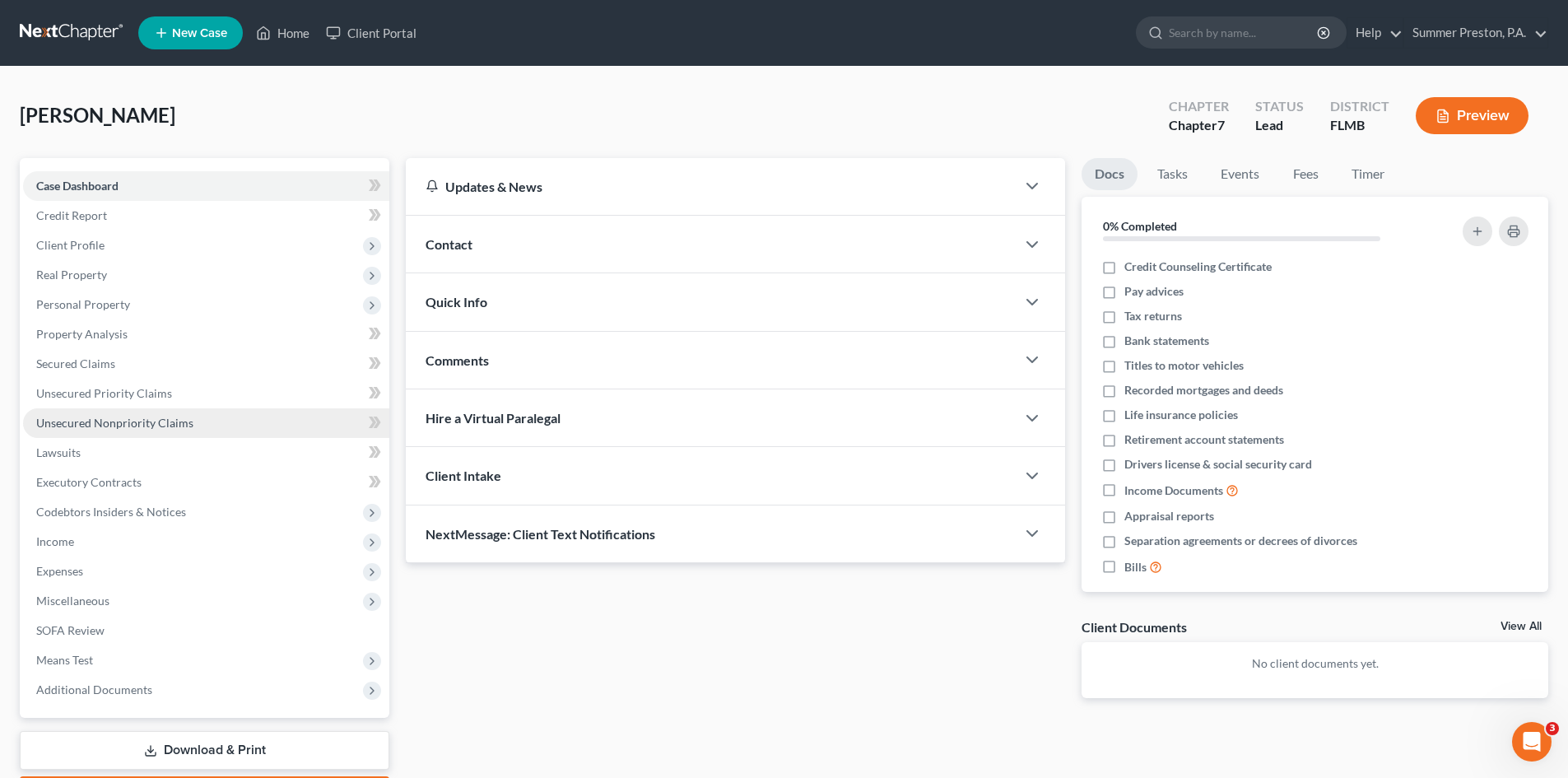
click at [113, 419] on span "Unsecured Nonpriority Claims" at bounding box center [114, 423] width 157 height 14
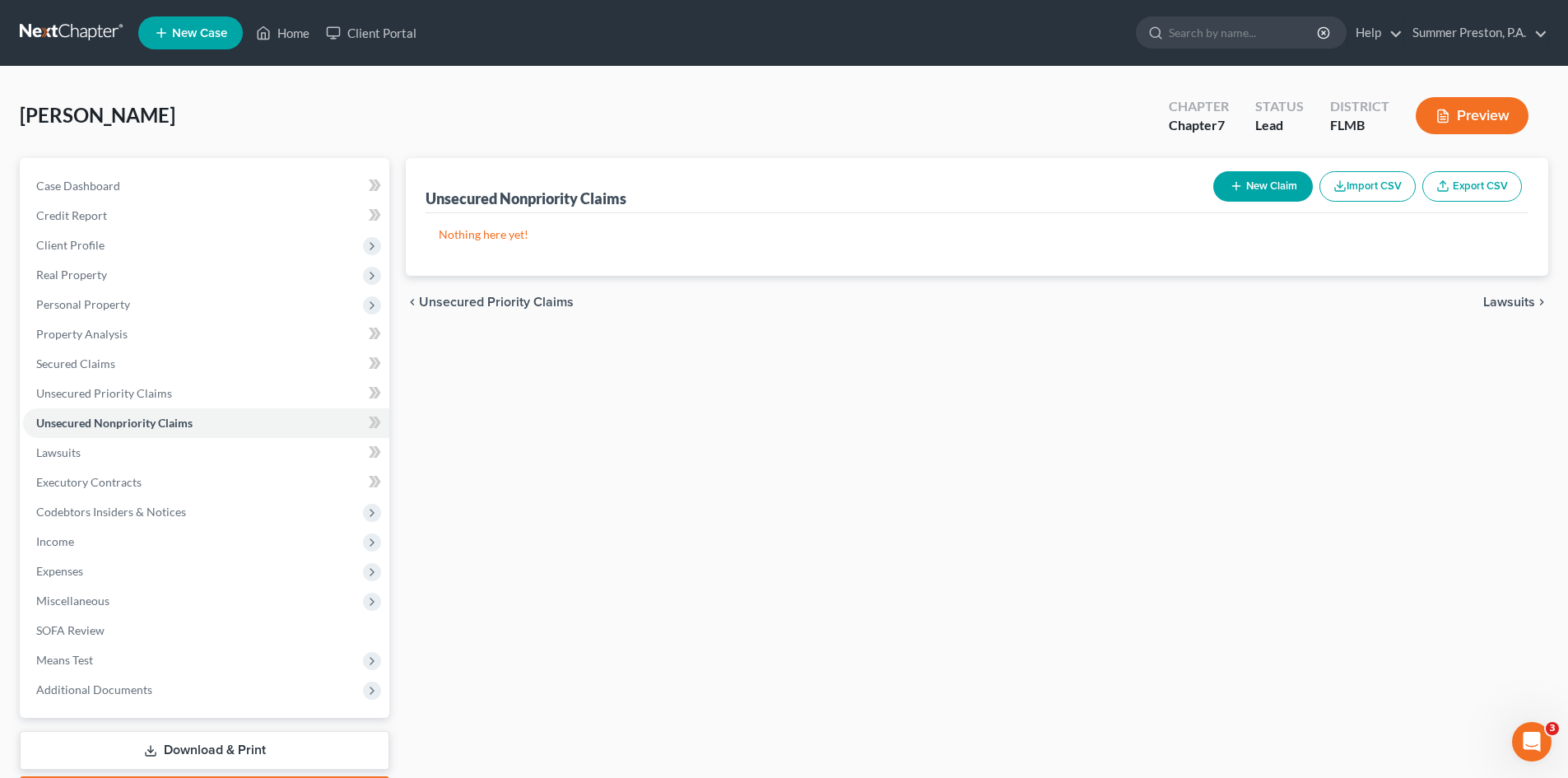
click at [1265, 174] on button "New Claim" at bounding box center [1263, 186] width 99 height 30
select select "0"
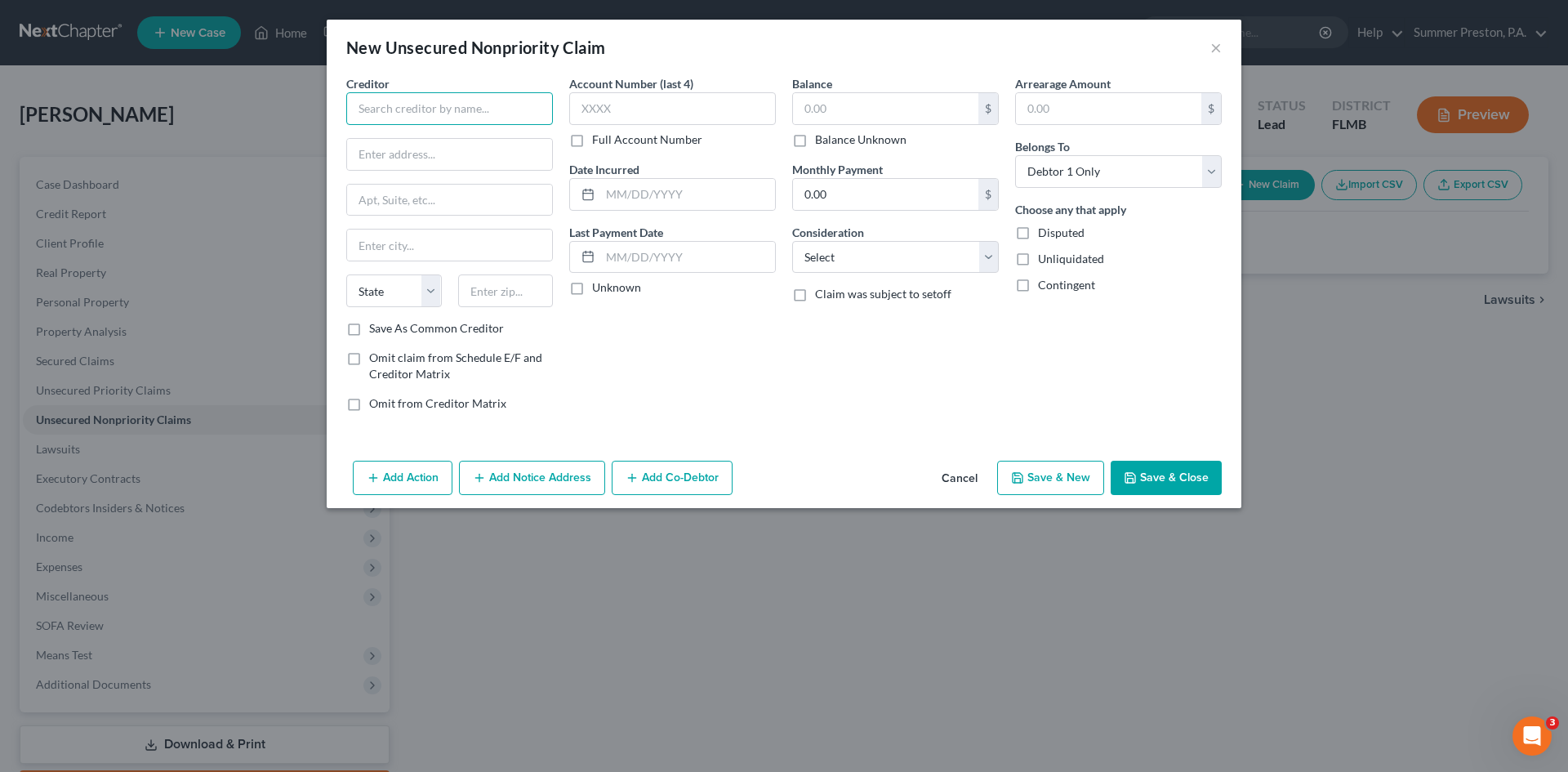
click at [501, 104] on input "text" at bounding box center [449, 108] width 207 height 33
type input "Coast Dental"
type input "7801 Dr. [PERSON_NAME] St. N."
type input "[GEOGRAPHIC_DATA]"
select select "9"
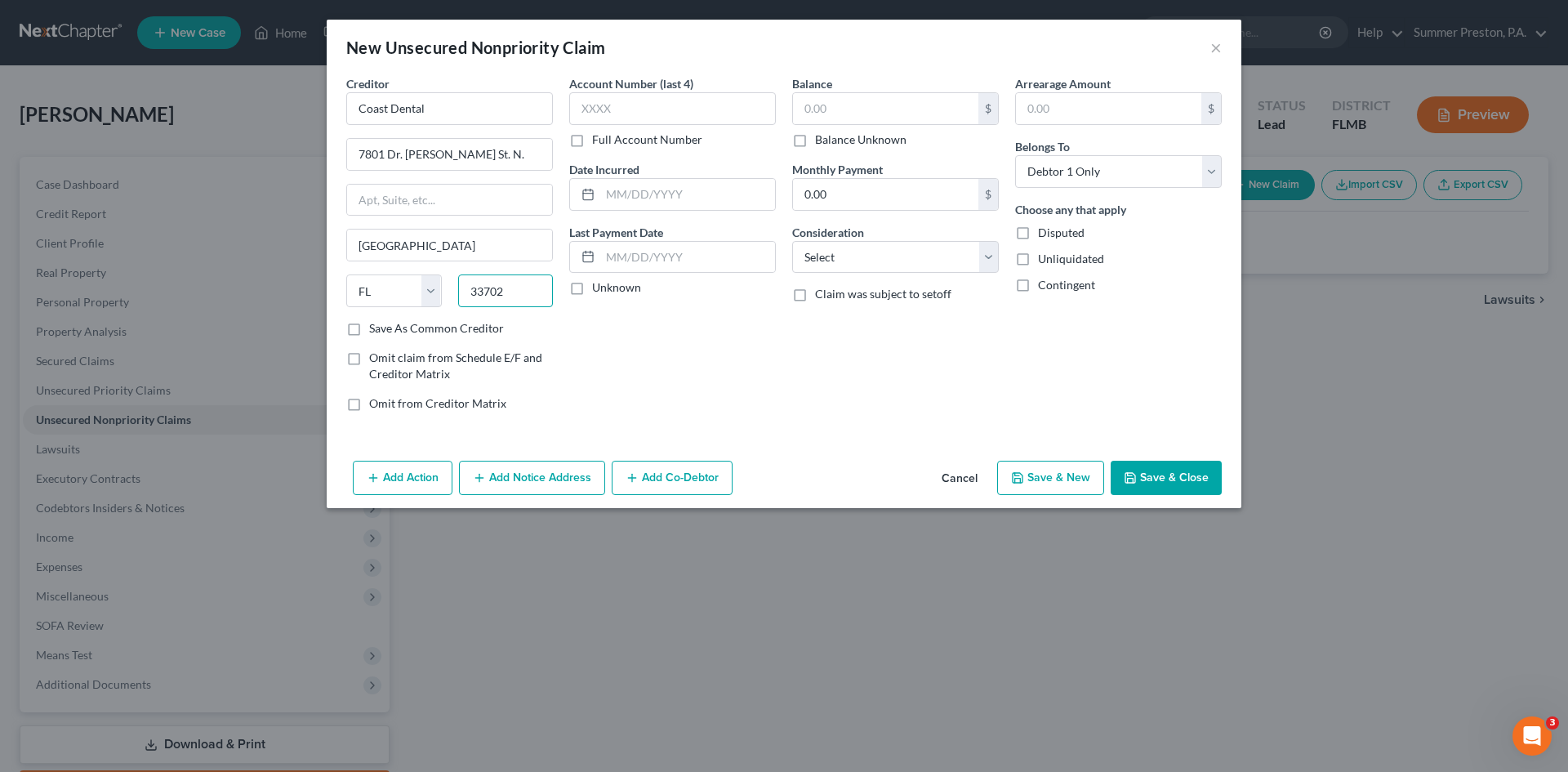
type input "33702"
type input "[GEOGRAPHIC_DATA]"
click at [369, 329] on label "Save As Common Creditor" at bounding box center [436, 328] width 135 height 17
click at [376, 329] on input "Save As Common Creditor" at bounding box center [381, 325] width 11 height 11
checkbox input "true"
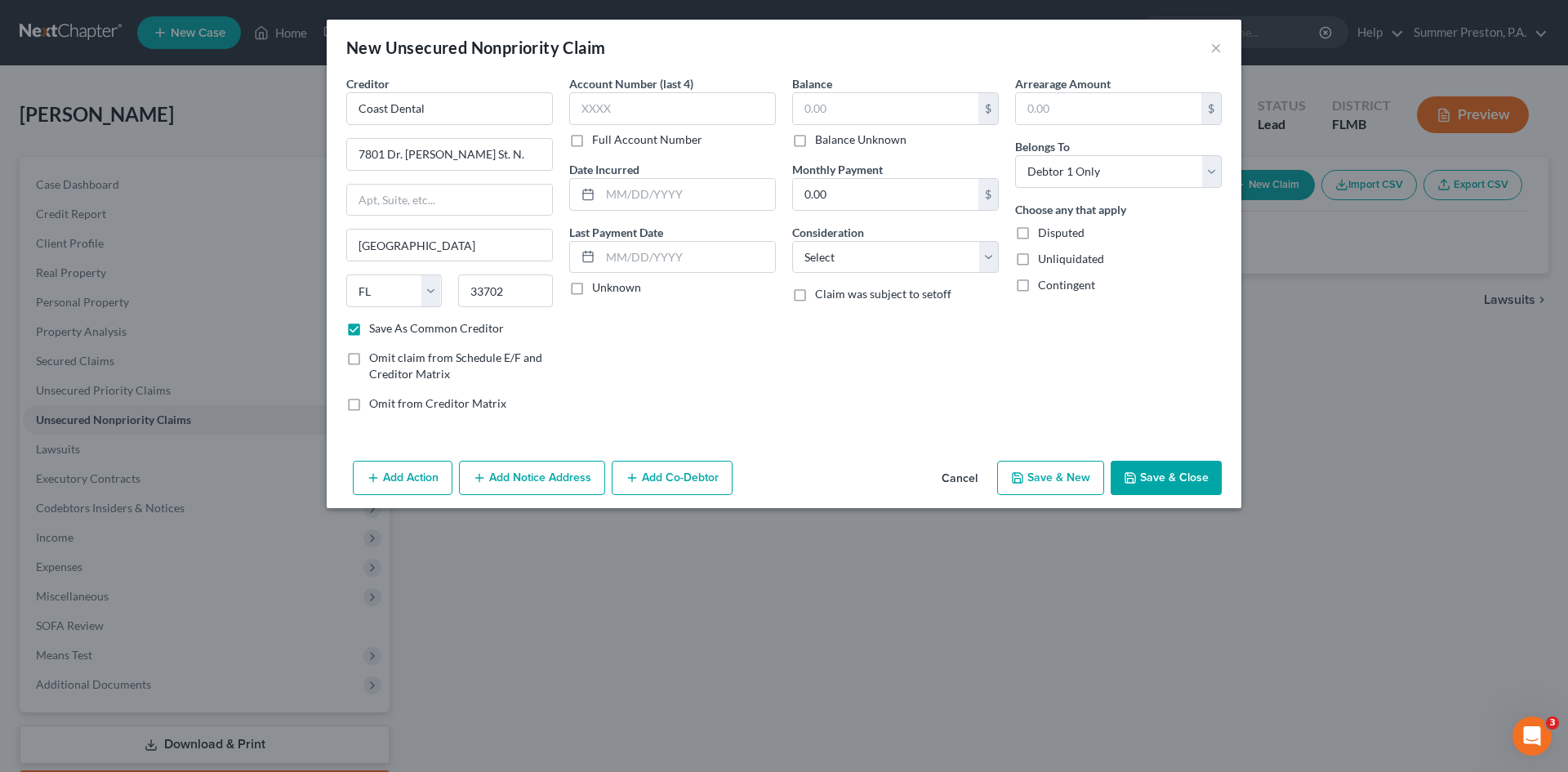
click at [592, 146] on label "Full Account Number" at bounding box center [646, 140] width 110 height 17
click at [599, 142] on input "Full Account Number" at bounding box center [604, 137] width 11 height 11
drag, startPoint x: 582, startPoint y: 292, endPoint x: 584, endPoint y: 281, distance: 11.2
click at [592, 289] on label "Unknown" at bounding box center [616, 288] width 49 height 17
click at [599, 289] on input "Unknown" at bounding box center [604, 285] width 11 height 11
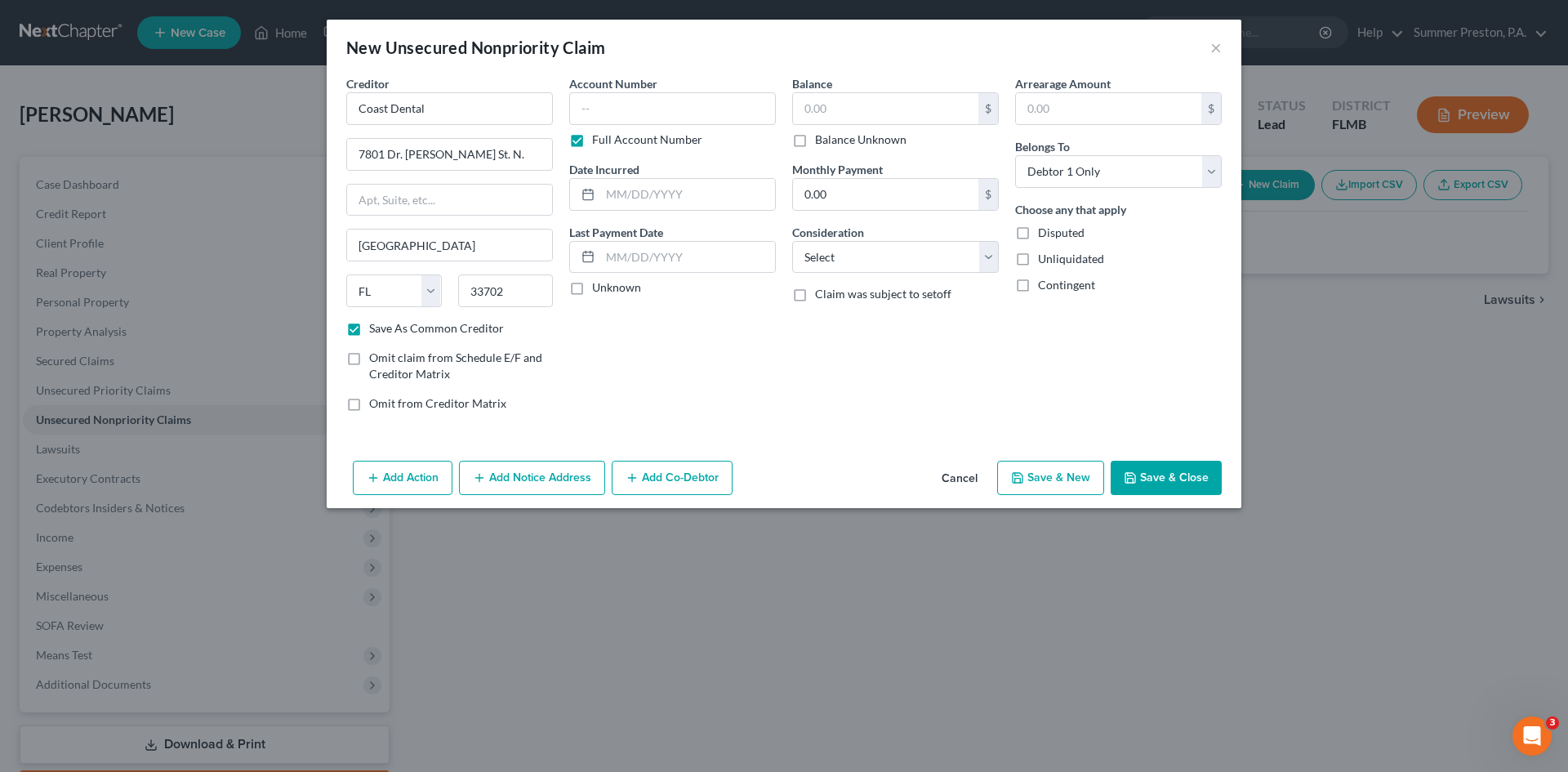
checkbox input "true"
click at [918, 107] on input "text" at bounding box center [886, 108] width 186 height 31
type input "35.00"
click at [1115, 103] on input "text" at bounding box center [1108, 108] width 186 height 31
type input "35.00"
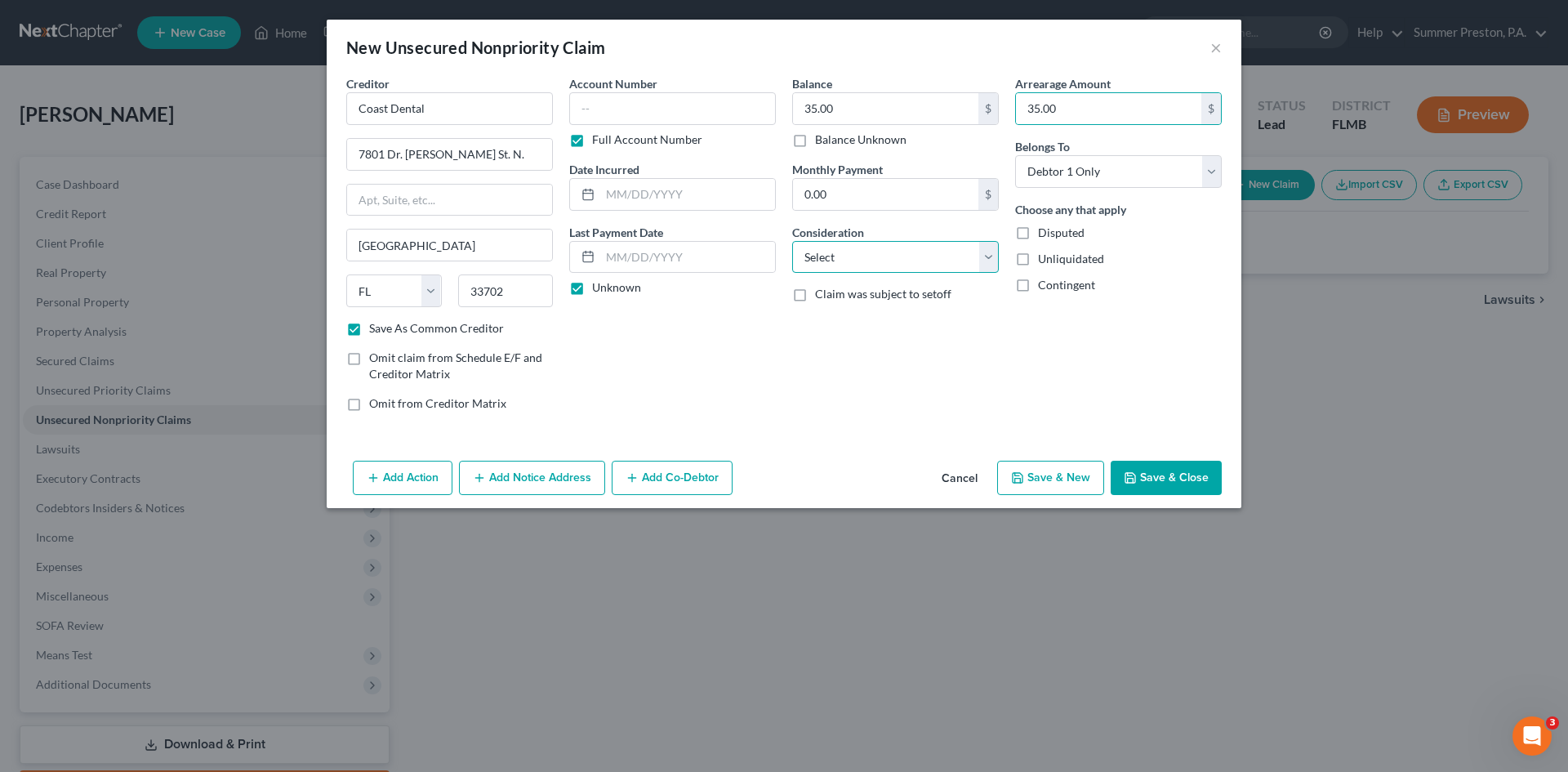
click at [988, 255] on select "Select Cable / Satellite Services Collection Agency Credit Card Debt Debt Couns…" at bounding box center [895, 257] width 207 height 33
select select "9"
click at [792, 241] on select "Select Cable / Satellite Services Collection Agency Credit Card Debt Debt Couns…" at bounding box center [895, 257] width 207 height 33
click at [514, 473] on button "Add Notice Address" at bounding box center [532, 477] width 146 height 34
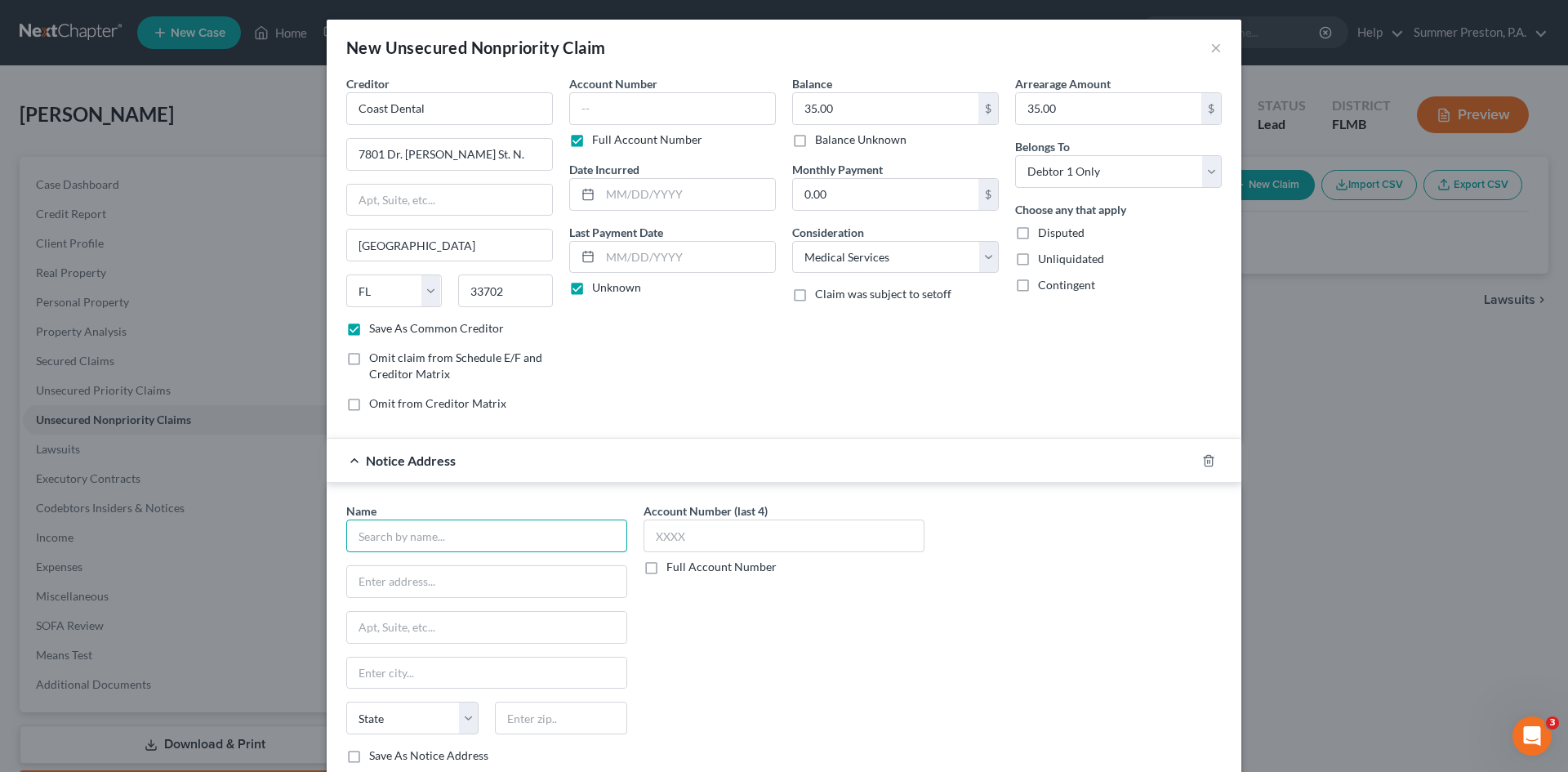
click at [491, 541] on input "text" at bounding box center [486, 535] width 281 height 33
type input "Coast Dental"
type input "[STREET_ADDRESS]"
type input "[GEOGRAPHIC_DATA]"
select select "9"
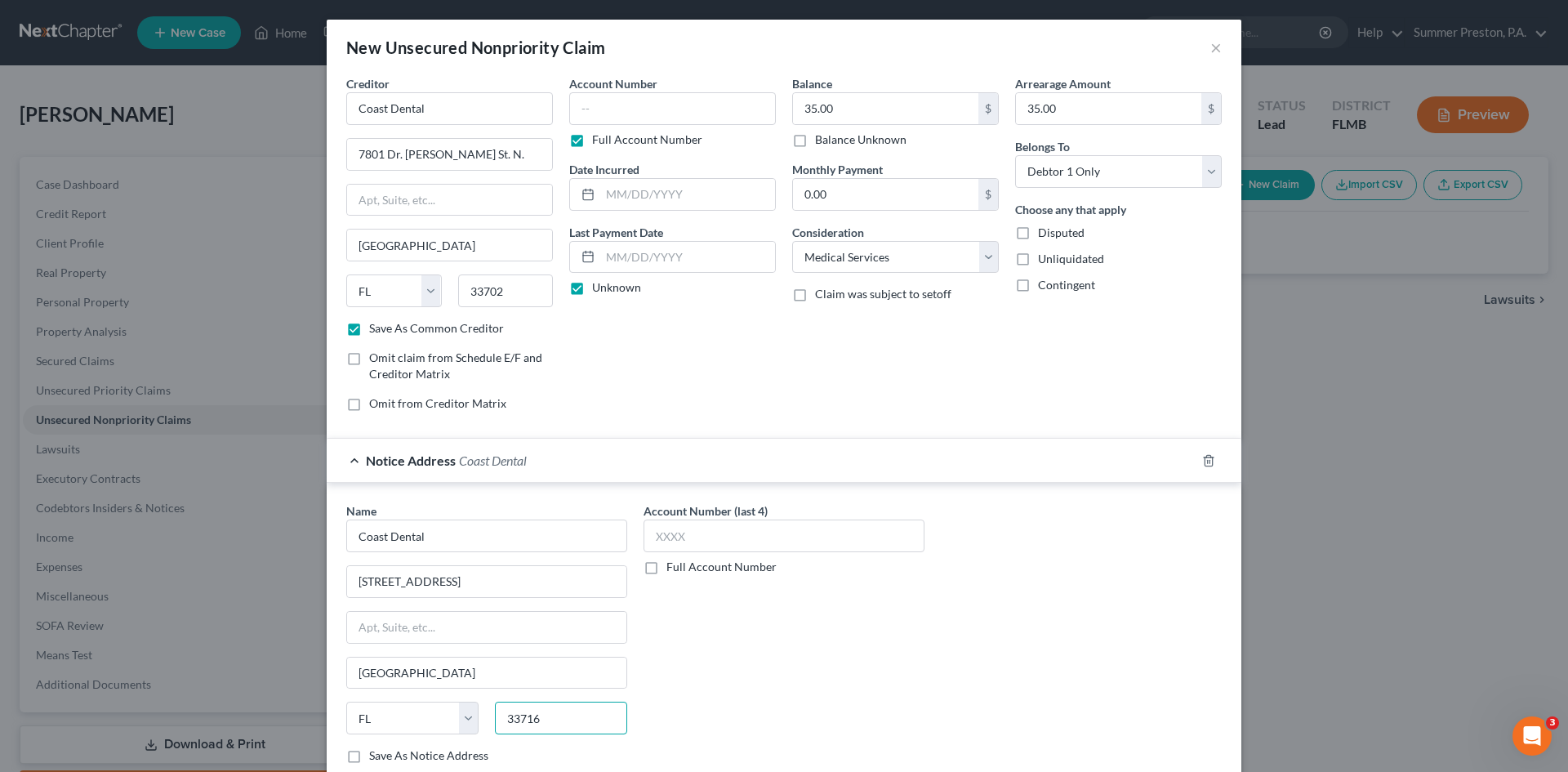
type input "33716"
type input "[GEOGRAPHIC_DATA]"
click at [369, 755] on label "Save As Notice Address" at bounding box center [429, 755] width 120 height 17
click at [376, 755] on input "Save As Notice Address" at bounding box center [381, 753] width 11 height 11
checkbox input "true"
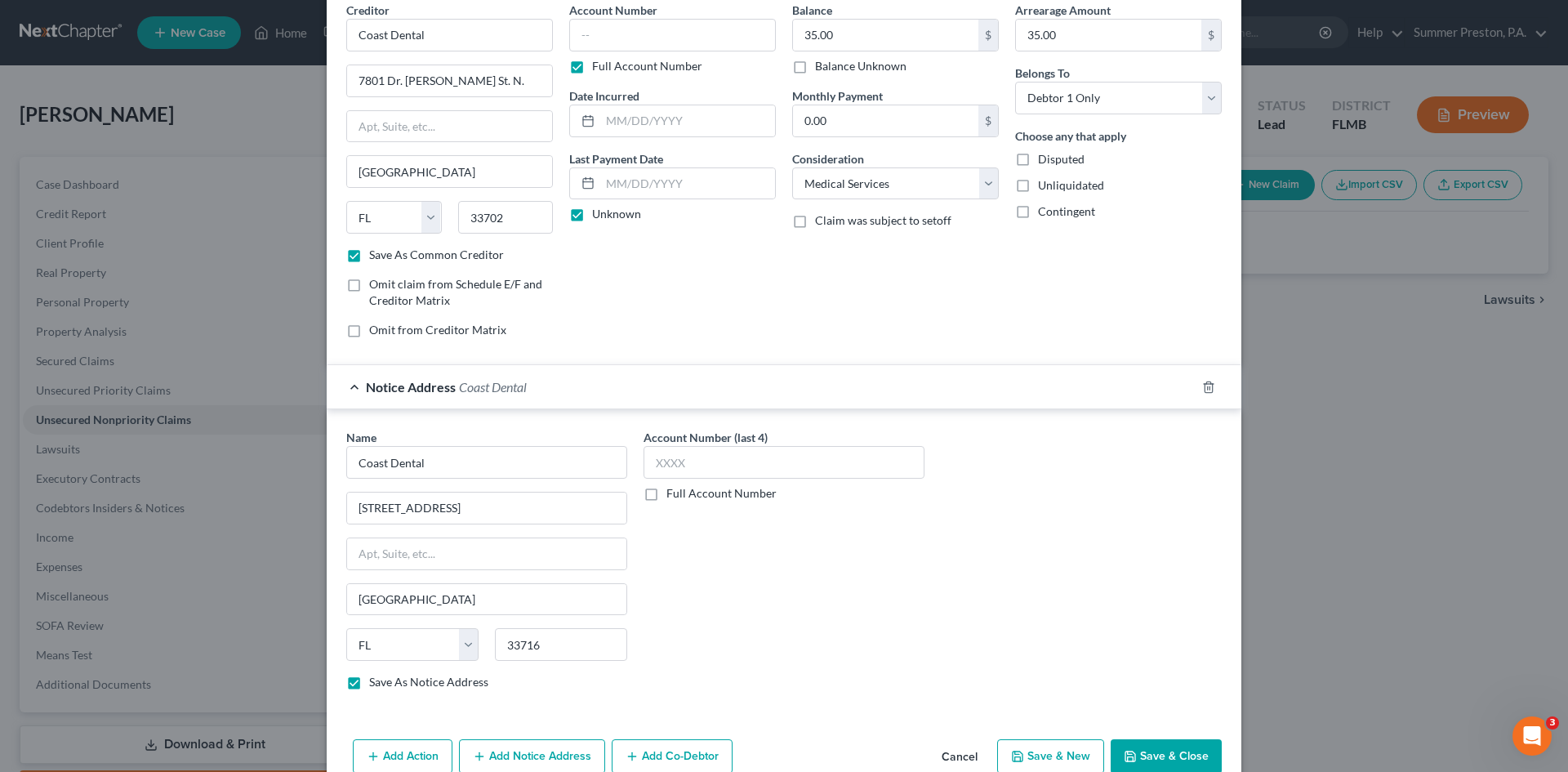
scroll to position [108, 0]
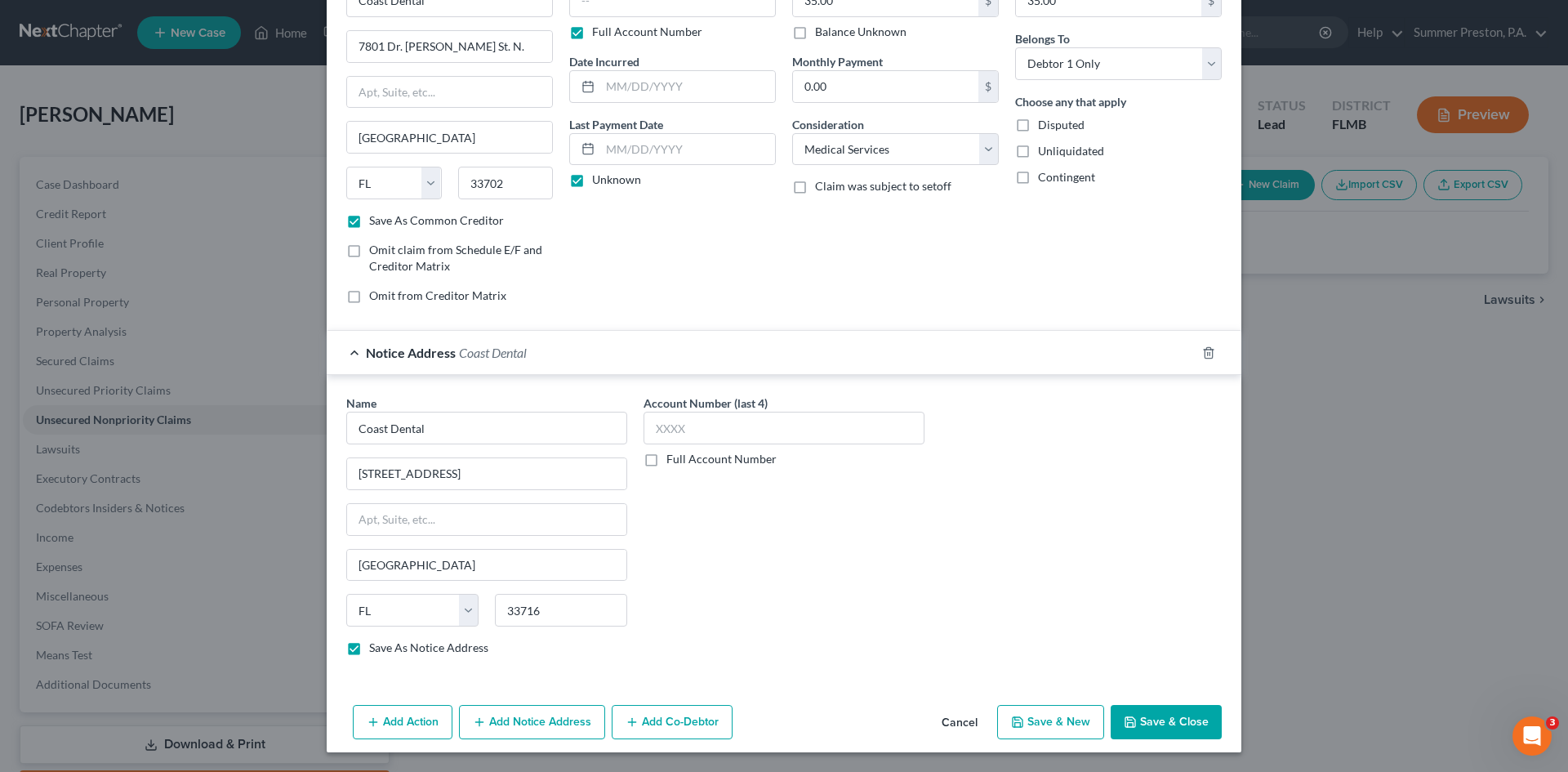
click at [1058, 719] on button "Save & New" at bounding box center [1051, 721] width 107 height 34
checkbox input "false"
select select "0"
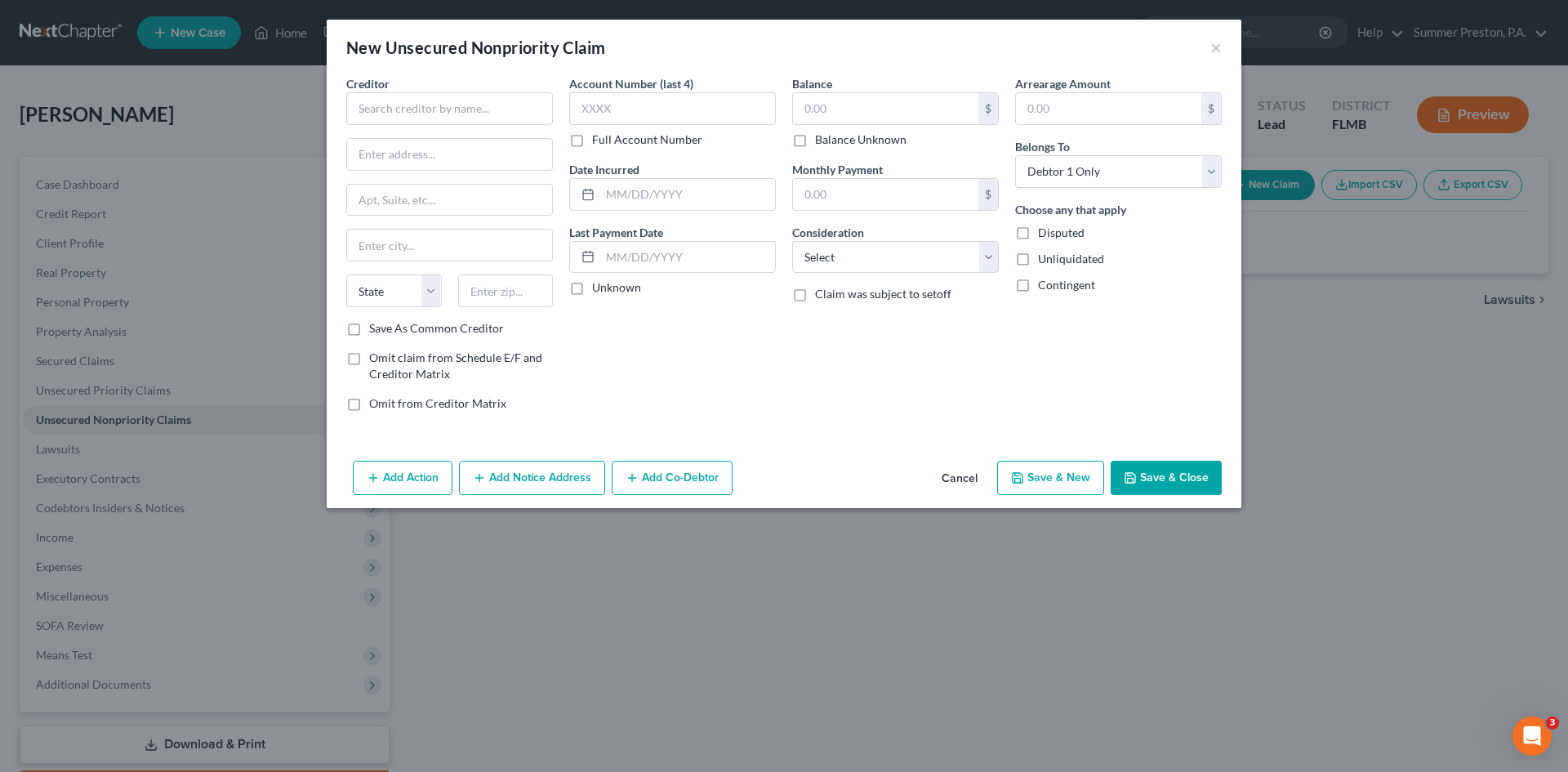
scroll to position [0, 0]
click at [503, 118] on input "text" at bounding box center [449, 108] width 207 height 33
type input "Bank of America"
type input "POB: 982238"
type input "[GEOGRAPHIC_DATA]"
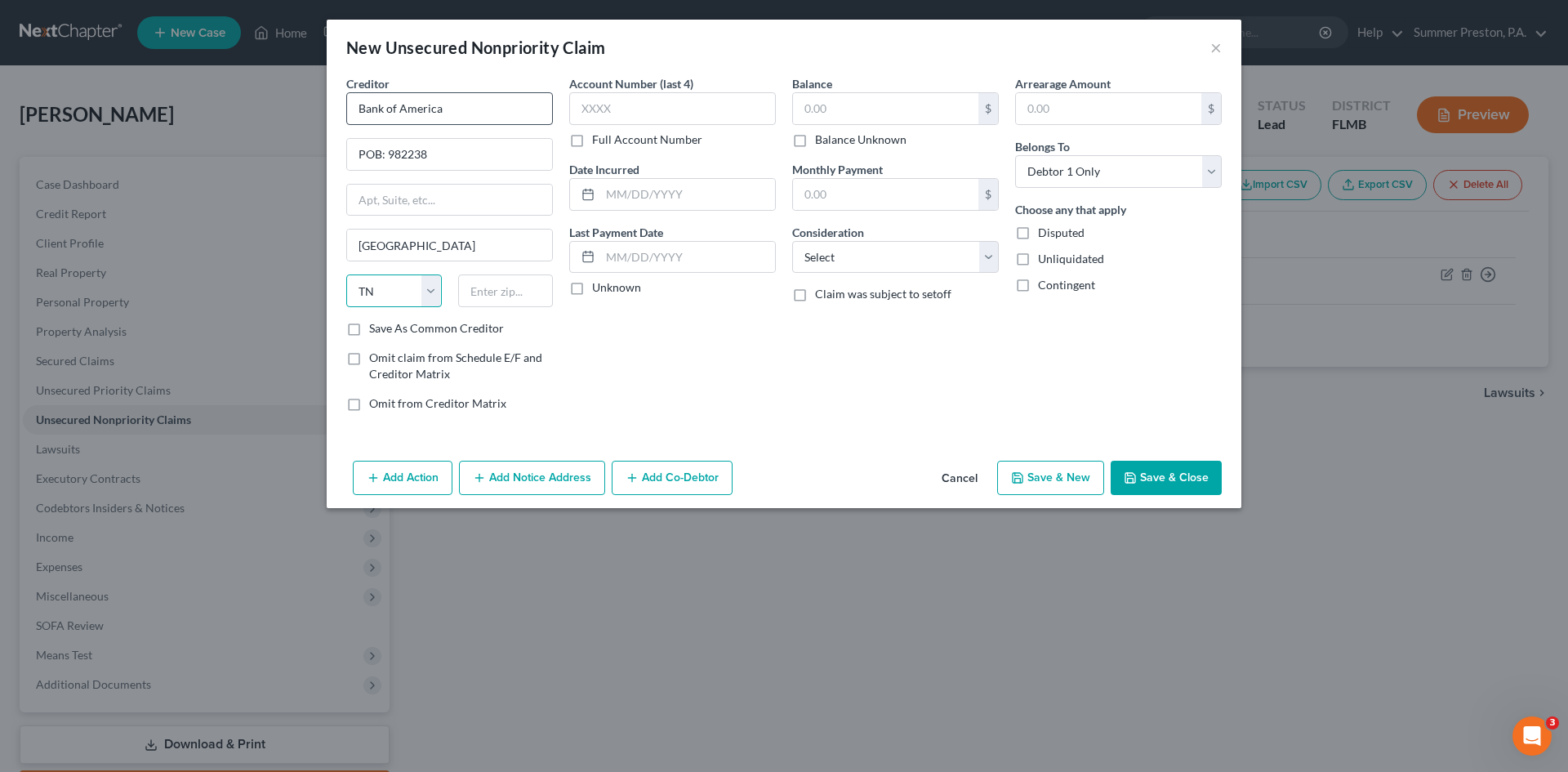
select select "45"
type input "79998-2238"
click at [592, 133] on label "Full Account Number" at bounding box center [646, 140] width 110 height 17
click at [592, 145] on label "Full Account Number" at bounding box center [646, 140] width 110 height 17
click at [599, 142] on input "Full Account Number" at bounding box center [604, 137] width 11 height 11
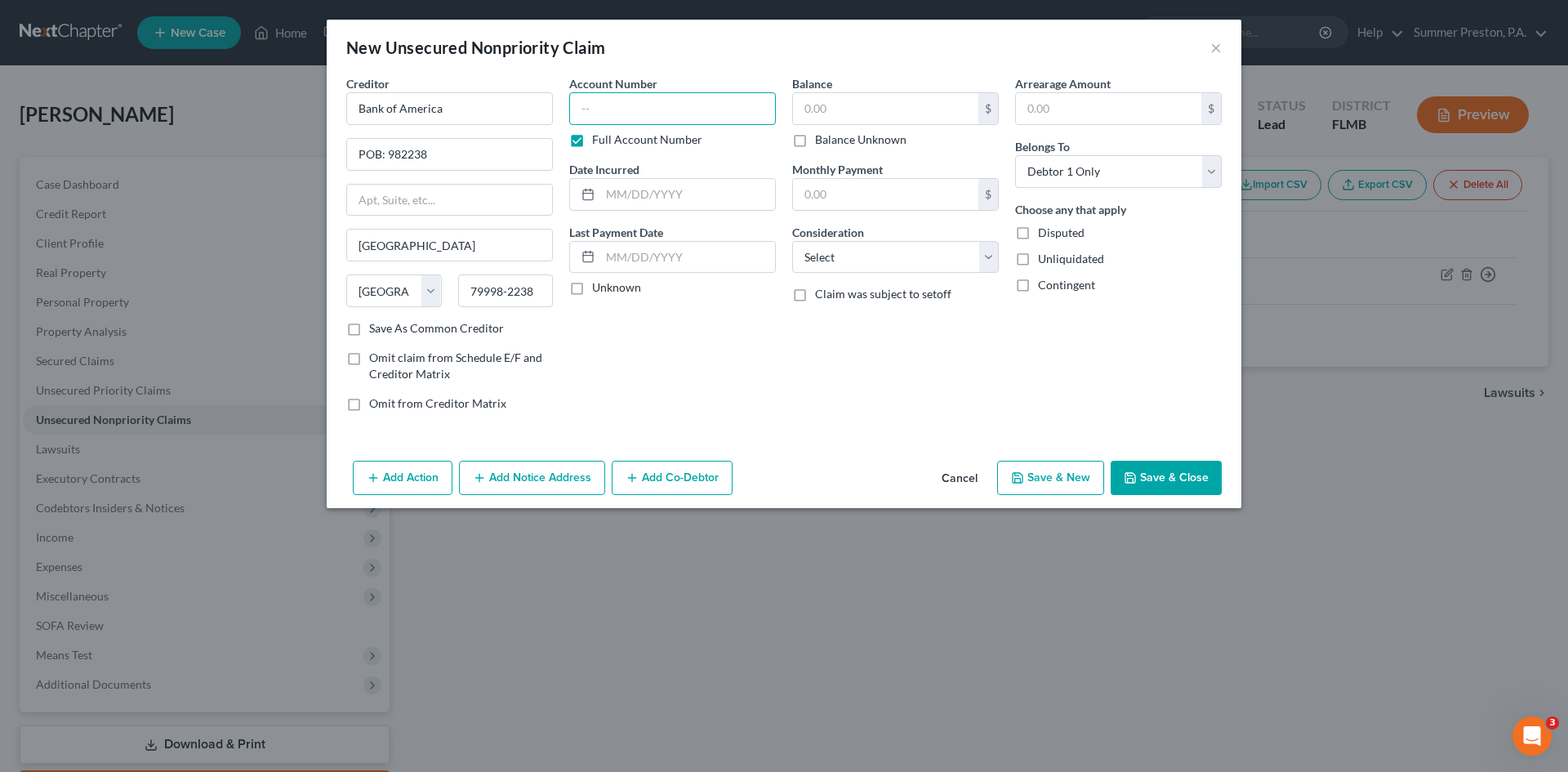
drag, startPoint x: 636, startPoint y: 103, endPoint x: 624, endPoint y: 105, distance: 12.2
click at [637, 103] on input "text" at bounding box center [672, 108] width 207 height 33
type input "3748"
drag, startPoint x: 577, startPoint y: 288, endPoint x: 711, endPoint y: 246, distance: 140.4
click at [592, 288] on label "Unknown" at bounding box center [616, 288] width 49 height 17
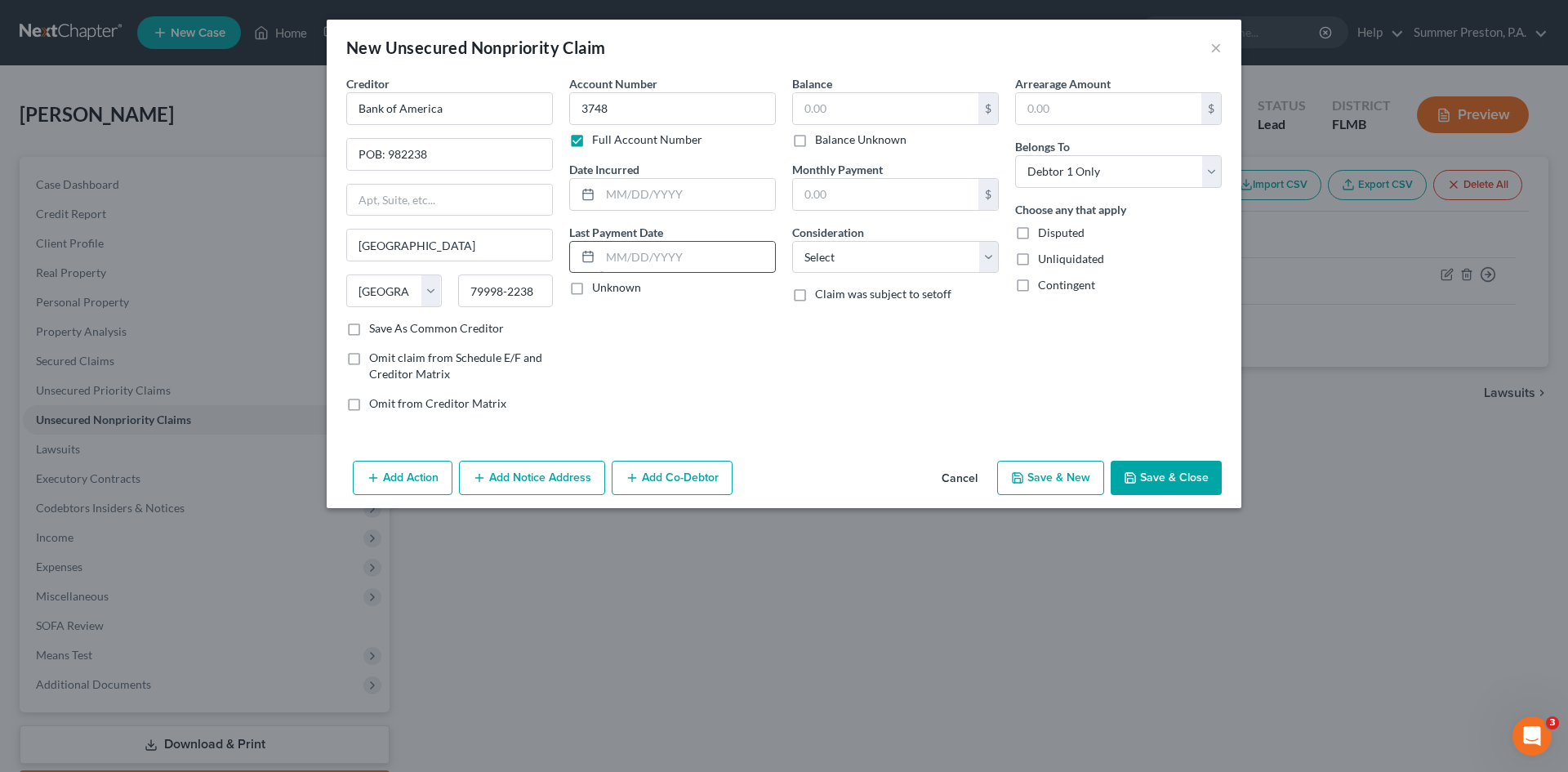
click at [599, 288] on input "Unknown" at bounding box center [604, 285] width 11 height 11
checkbox input "true"
click at [854, 104] on input "text" at bounding box center [886, 108] width 186 height 31
type input "8,108.00"
click at [1095, 109] on input "text" at bounding box center [1108, 108] width 186 height 31
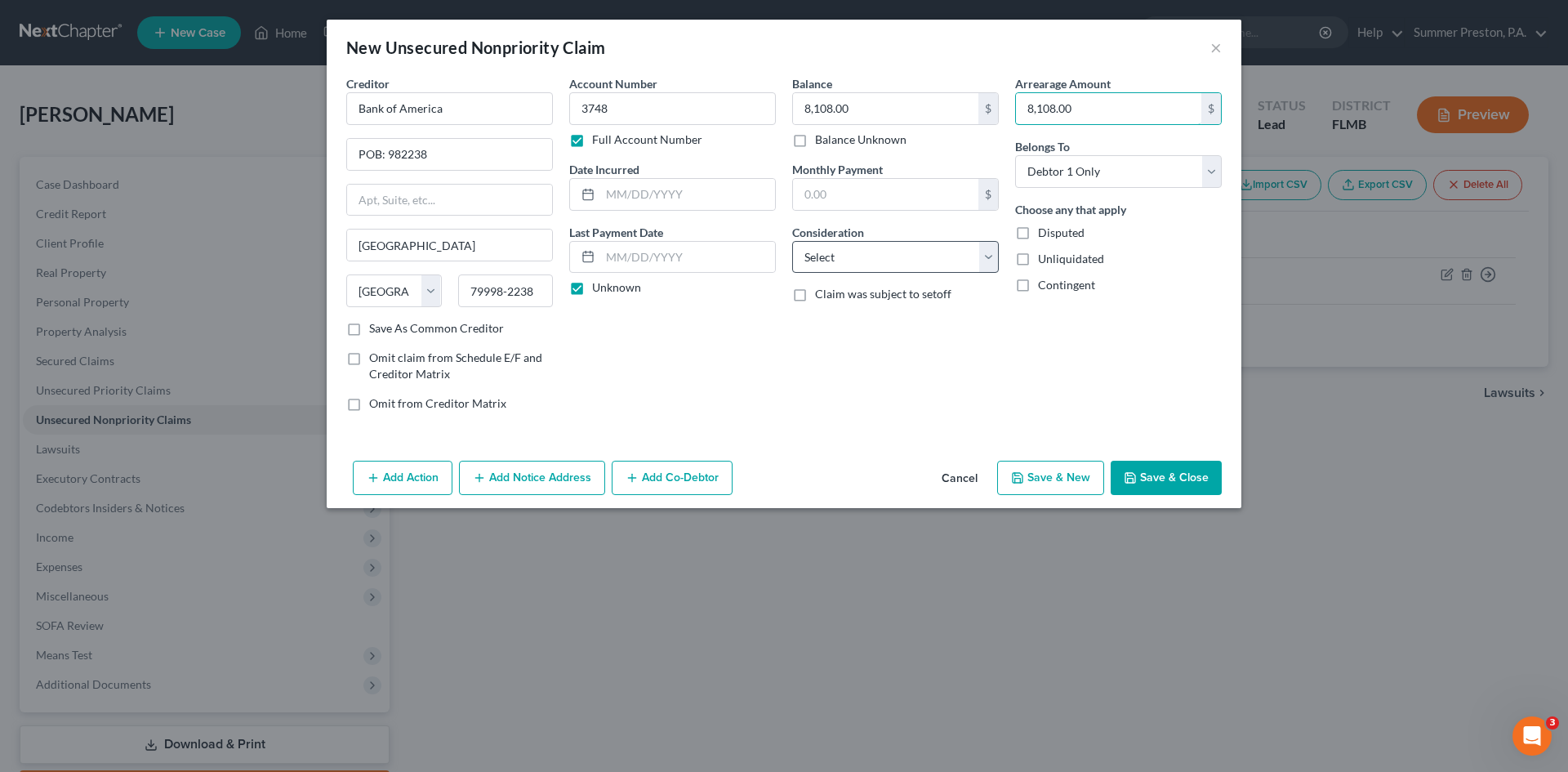
type input "8,108.00"
click at [980, 262] on select "Select Cable / Satellite Services Collection Agency Credit Card Debt Debt Couns…" at bounding box center [895, 257] width 207 height 33
select select "2"
click at [792, 241] on select "Select Cable / Satellite Services Collection Agency Credit Card Debt Debt Couns…" at bounding box center [895, 257] width 207 height 33
click at [1078, 470] on button "Save & New" at bounding box center [1051, 477] width 107 height 34
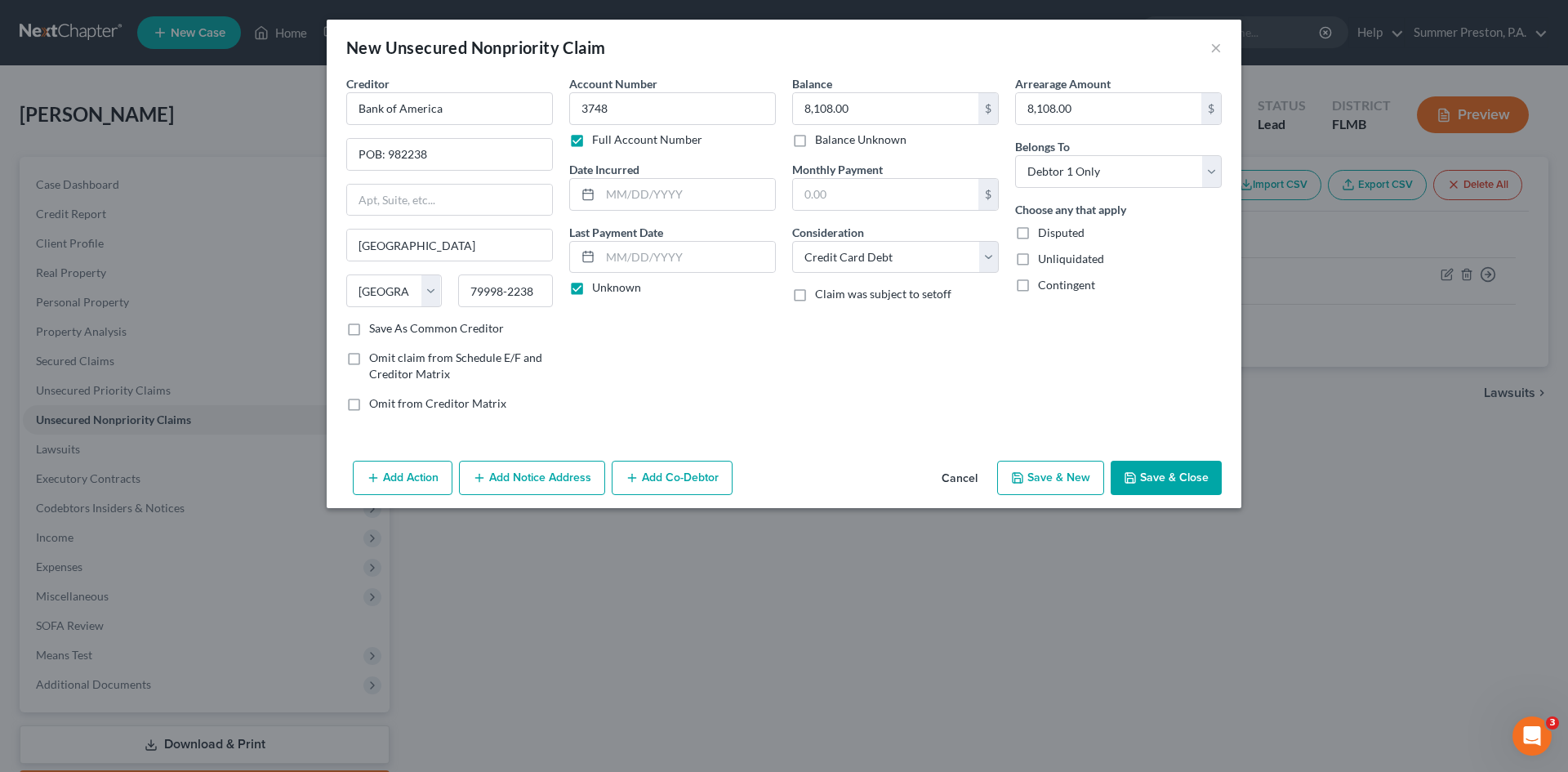
select select "0"
type input "0.00"
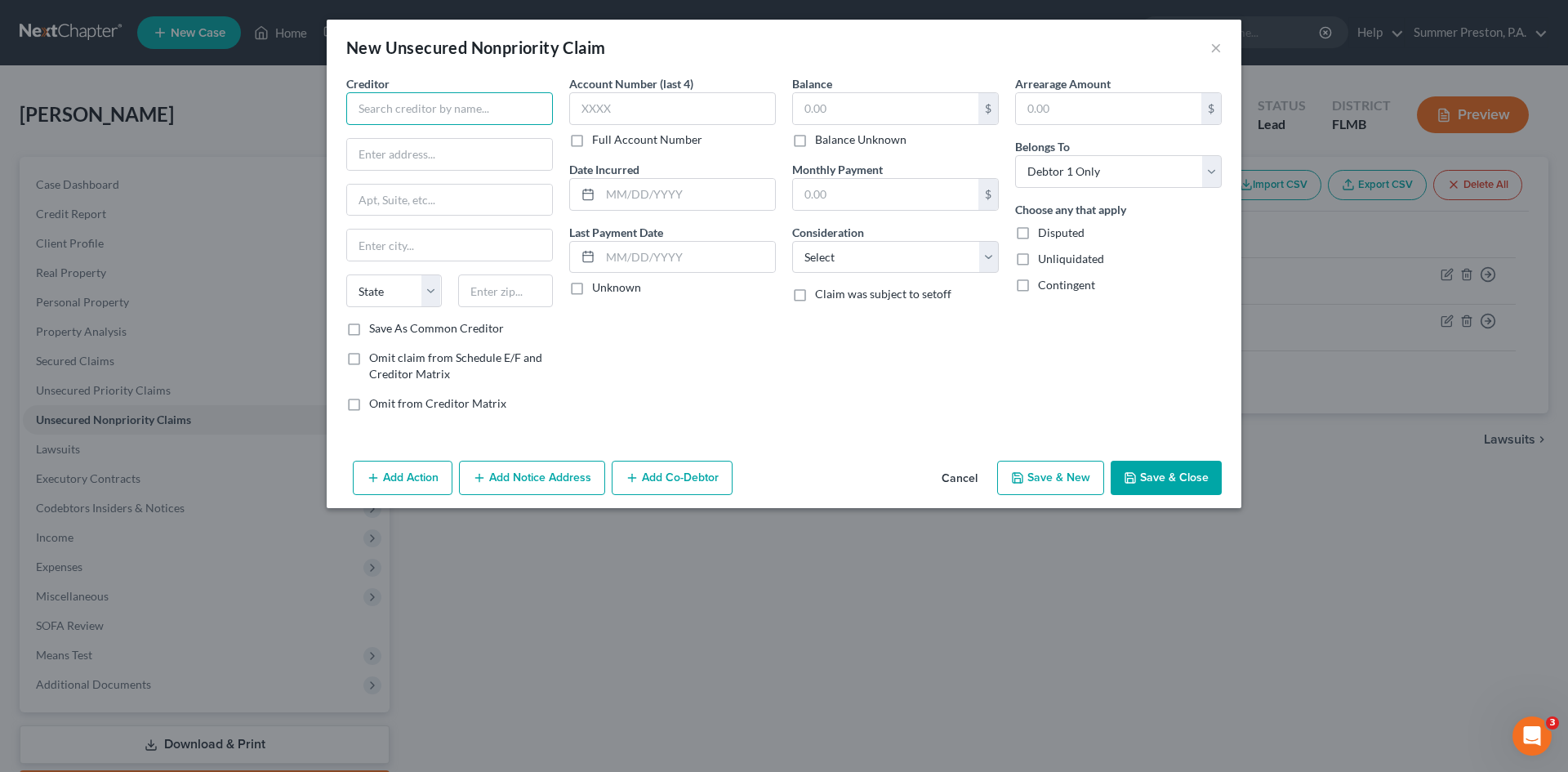
click at [514, 107] on input "text" at bounding box center [449, 108] width 207 height 33
type input "Capital One Bank"
type input "POB: 31293"
click at [491, 235] on input "text" at bounding box center [449, 244] width 205 height 31
type input "[GEOGRAPHIC_DATA]"
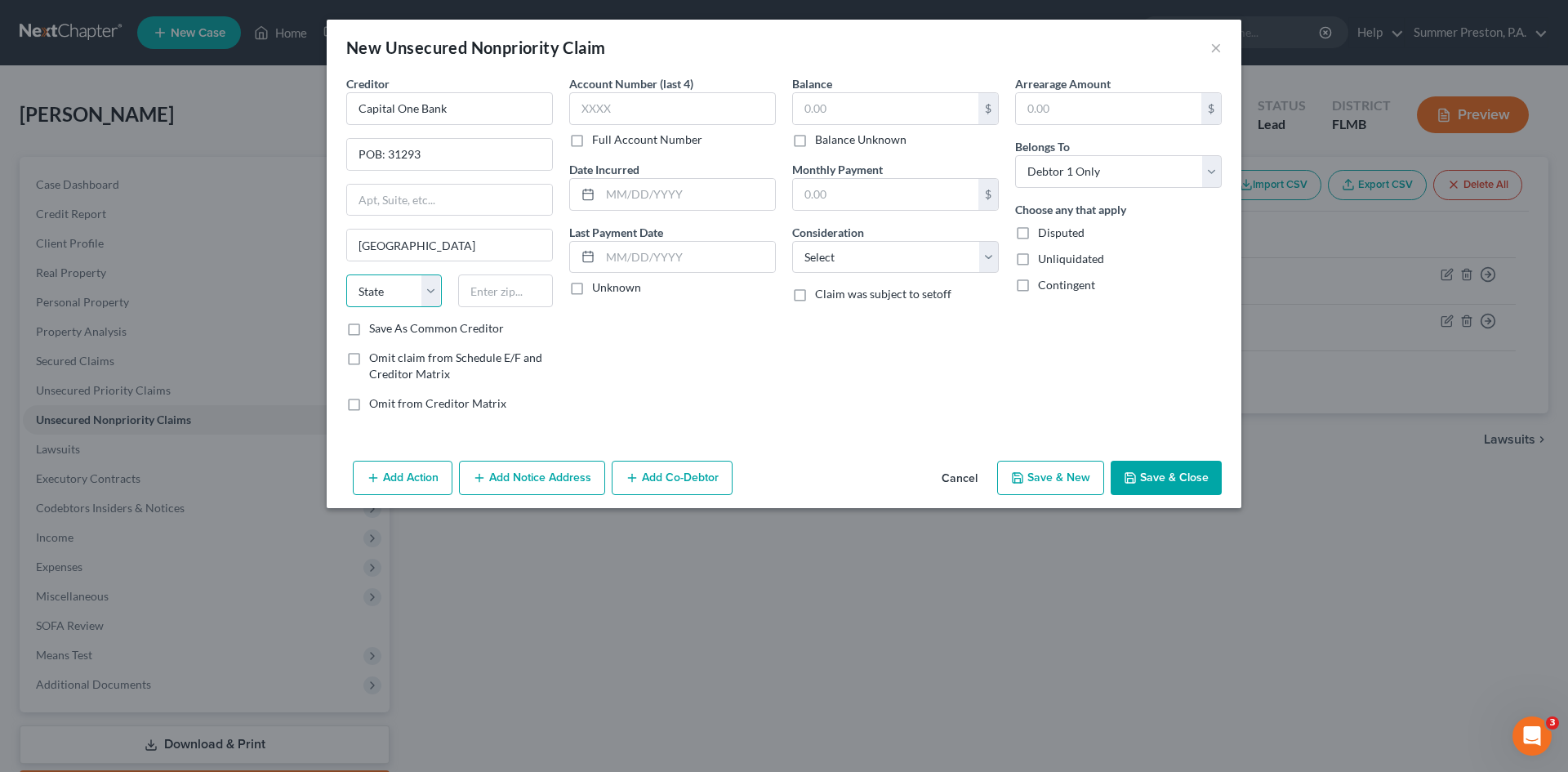
click at [423, 292] on select "State [US_STATE] AK AR AZ CA CO CT DE DC [GEOGRAPHIC_DATA] [GEOGRAPHIC_DATA] GU…" at bounding box center [394, 290] width 96 height 33
select select "46"
click at [536, 297] on input "text" at bounding box center [506, 290] width 96 height 33
type input "84131-1293"
drag, startPoint x: 351, startPoint y: 332, endPoint x: 390, endPoint y: 303, distance: 48.6
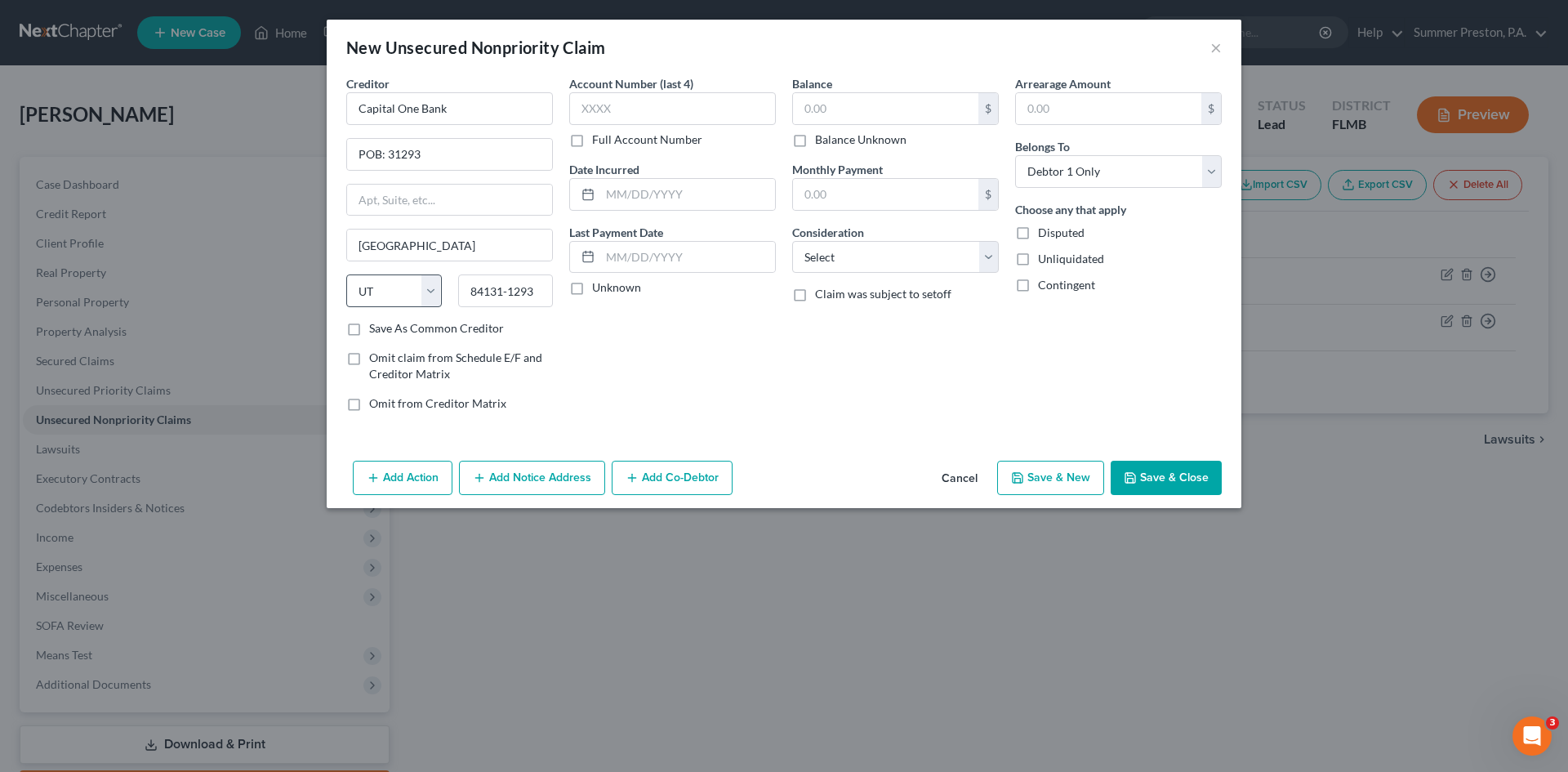
click at [369, 324] on label "Save As Common Creditor" at bounding box center [436, 328] width 135 height 17
drag, startPoint x: 351, startPoint y: 331, endPoint x: 503, endPoint y: 281, distance: 160.0
click at [369, 330] on label "Save As Common Creditor" at bounding box center [436, 328] width 135 height 17
click at [376, 330] on input "Save As Common Creditor" at bounding box center [381, 325] width 11 height 11
checkbox input "true"
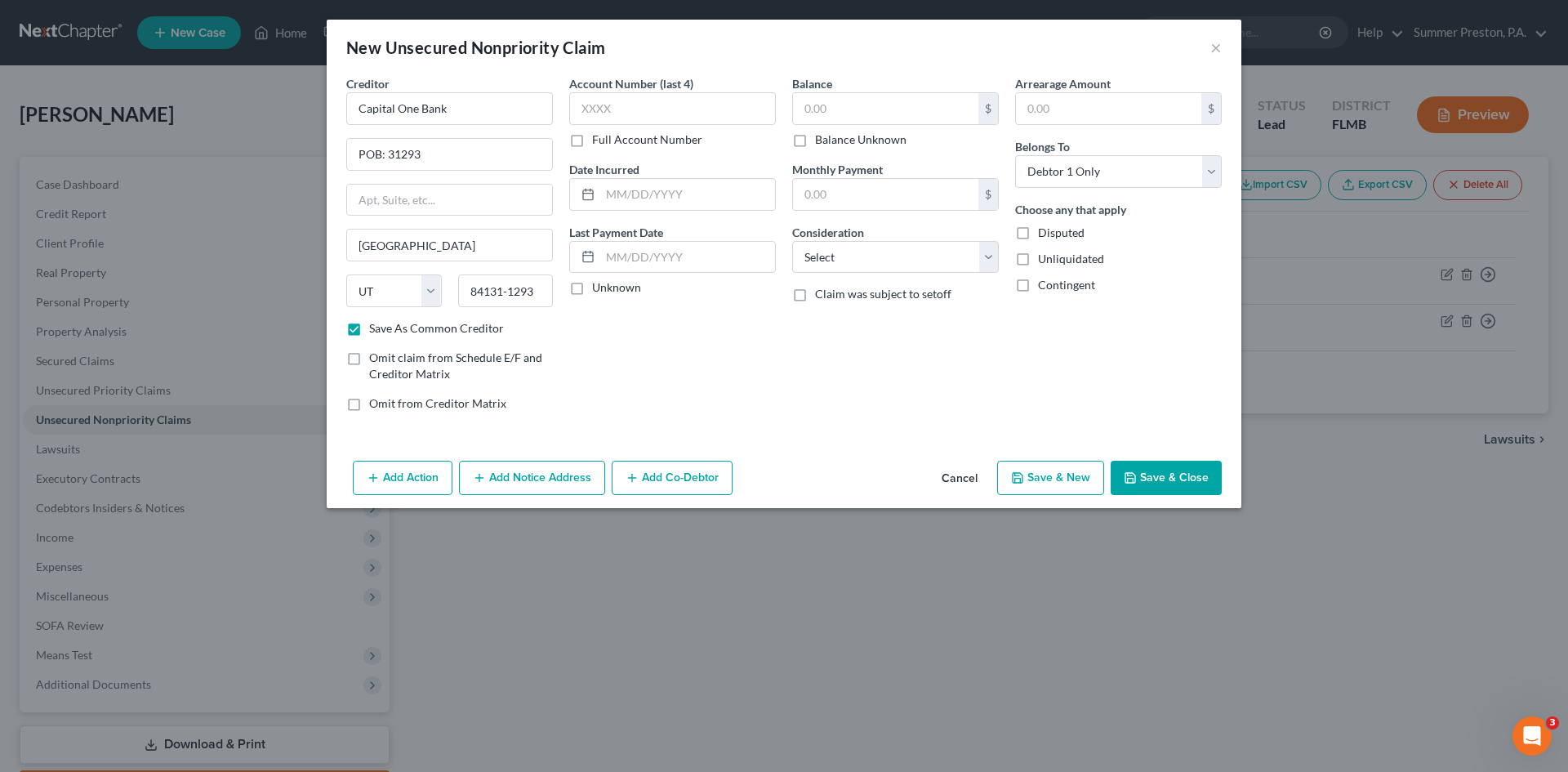
click at [592, 142] on label "Full Account Number" at bounding box center [646, 140] width 110 height 17
click at [599, 142] on input "Full Account Number" at bounding box center [604, 137] width 11 height 11
click at [670, 98] on div "Account Number Full Account Number" at bounding box center [672, 111] width 207 height 73
click at [670, 98] on input "text" at bounding box center [672, 108] width 207 height 33
type input "1557"
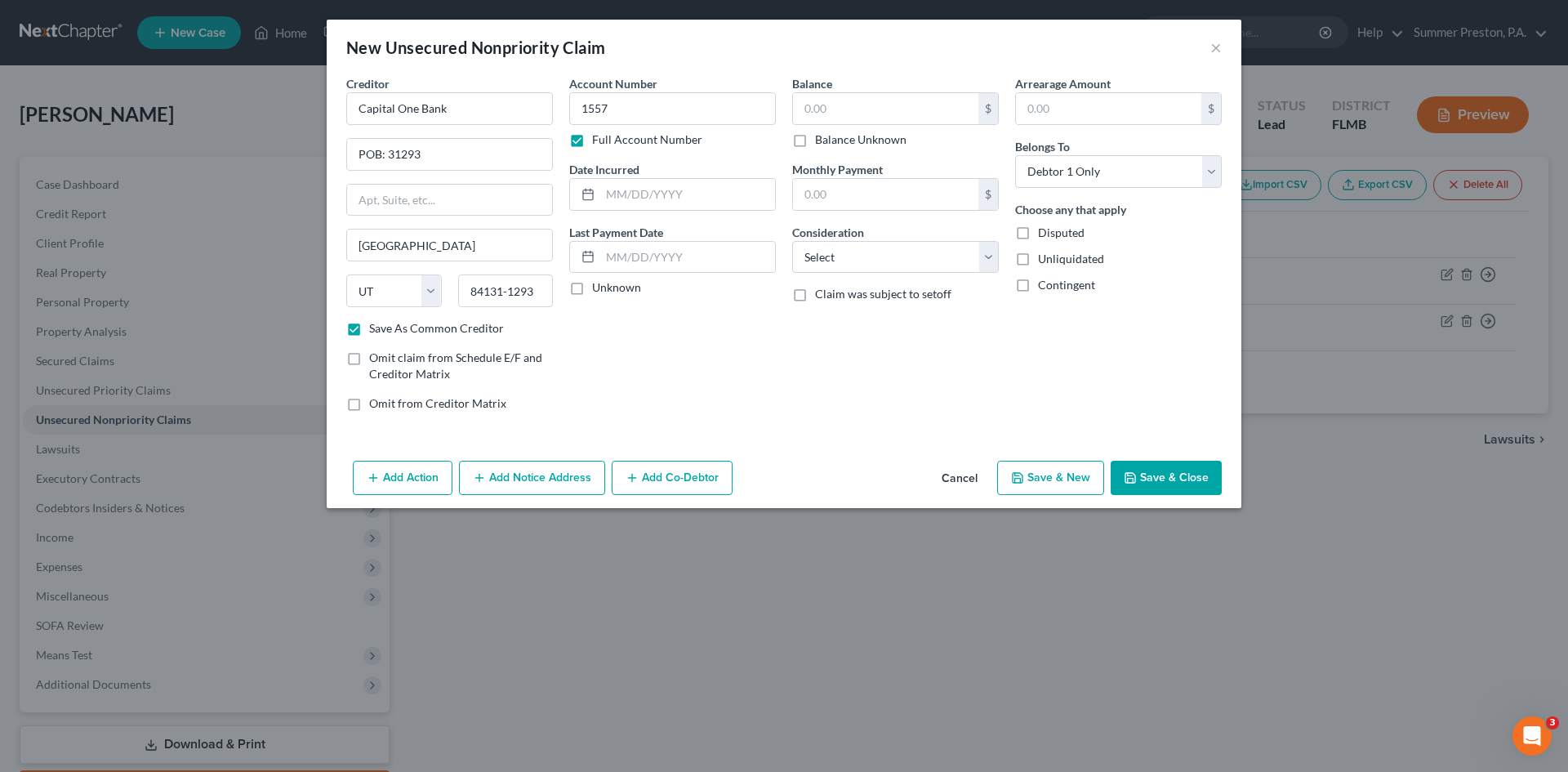
click at [592, 291] on label "Unknown" at bounding box center [616, 288] width 49 height 17
click at [599, 290] on input "Unknown" at bounding box center [604, 285] width 11 height 11
checkbox input "true"
click at [895, 110] on input "text" at bounding box center [886, 108] width 186 height 31
type input "9,573.00"
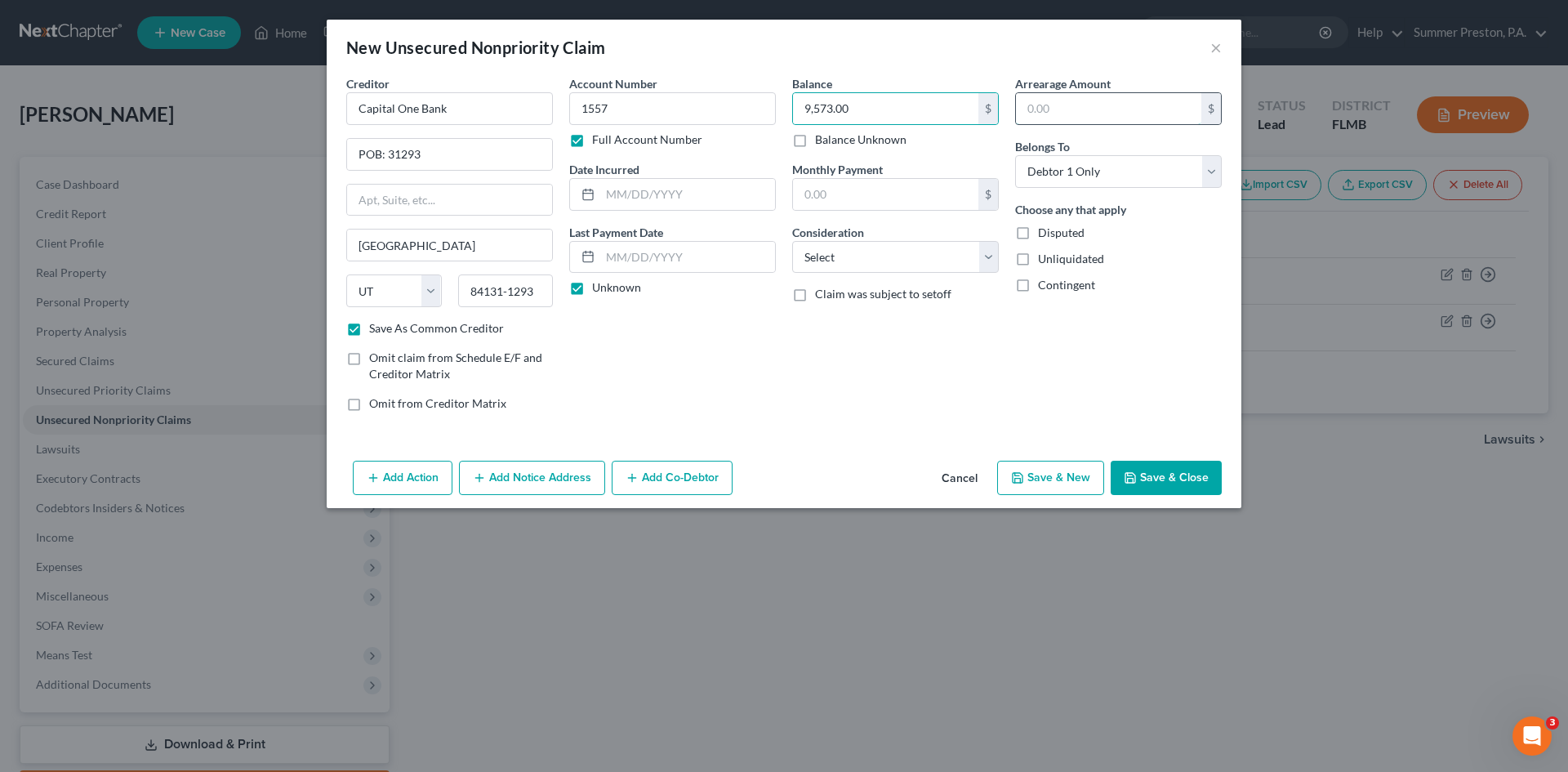
click at [1104, 100] on input "text" at bounding box center [1108, 108] width 186 height 31
type input "9,573.00"
click at [992, 259] on select "Select Cable / Satellite Services Collection Agency Credit Card Debt Debt Couns…" at bounding box center [895, 257] width 207 height 33
select select "2"
click at [792, 241] on select "Select Cable / Satellite Services Collection Agency Credit Card Debt Debt Couns…" at bounding box center [895, 257] width 207 height 33
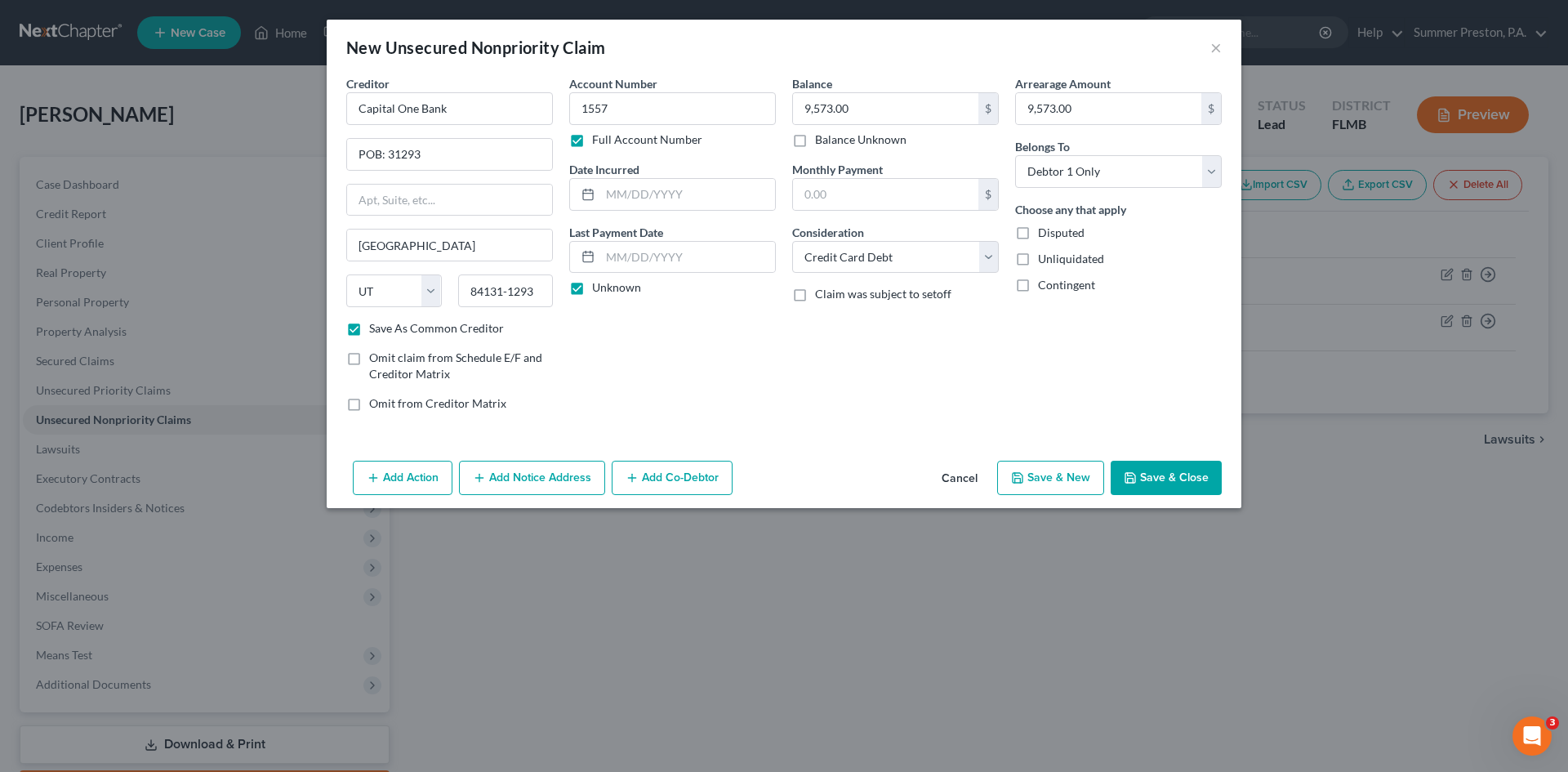
click at [1058, 475] on button "Save & New" at bounding box center [1051, 477] width 107 height 34
checkbox input "false"
select select "0"
type input "0.00"
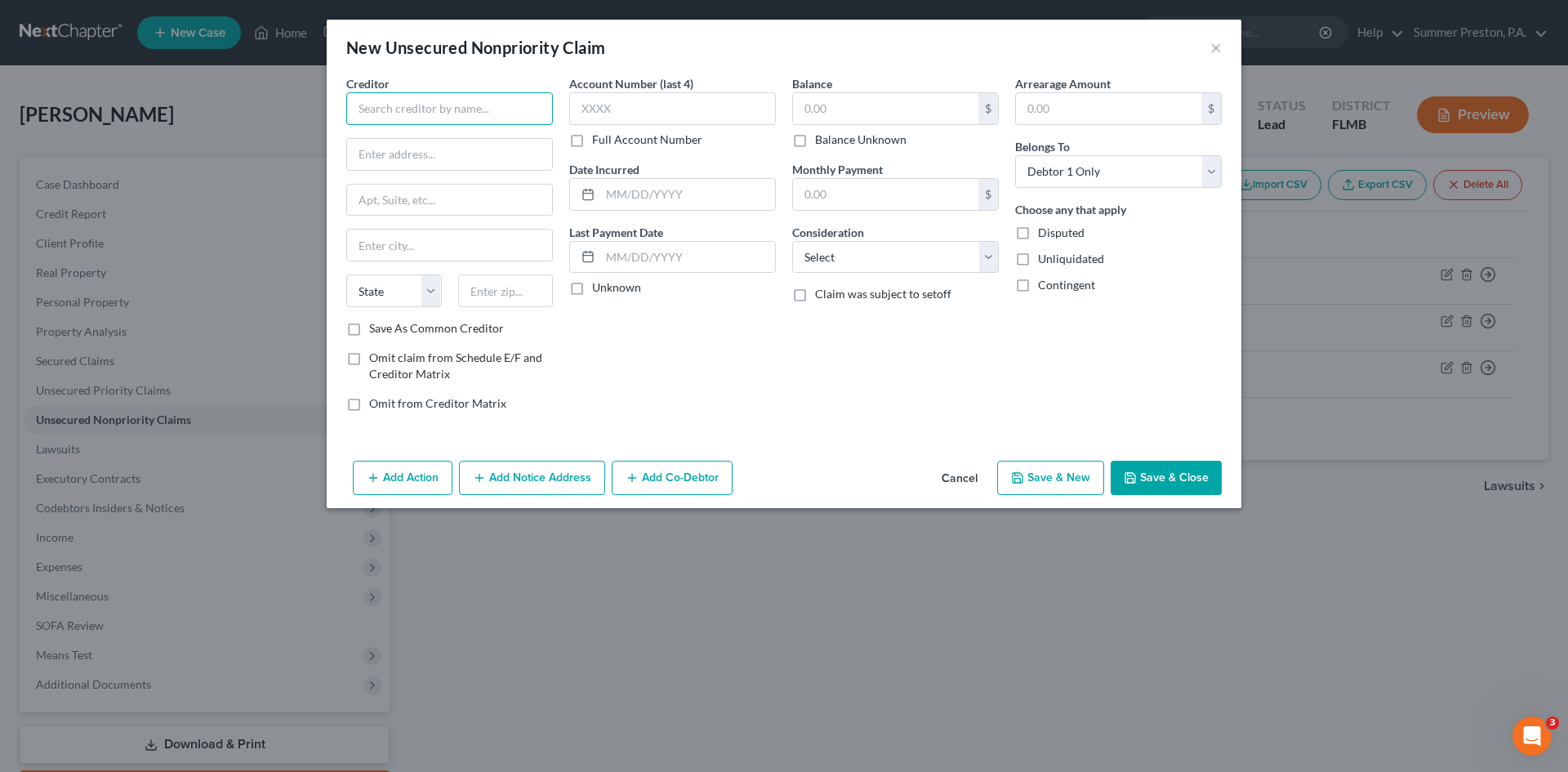
click at [496, 107] on input "text" at bounding box center [449, 108] width 207 height 33
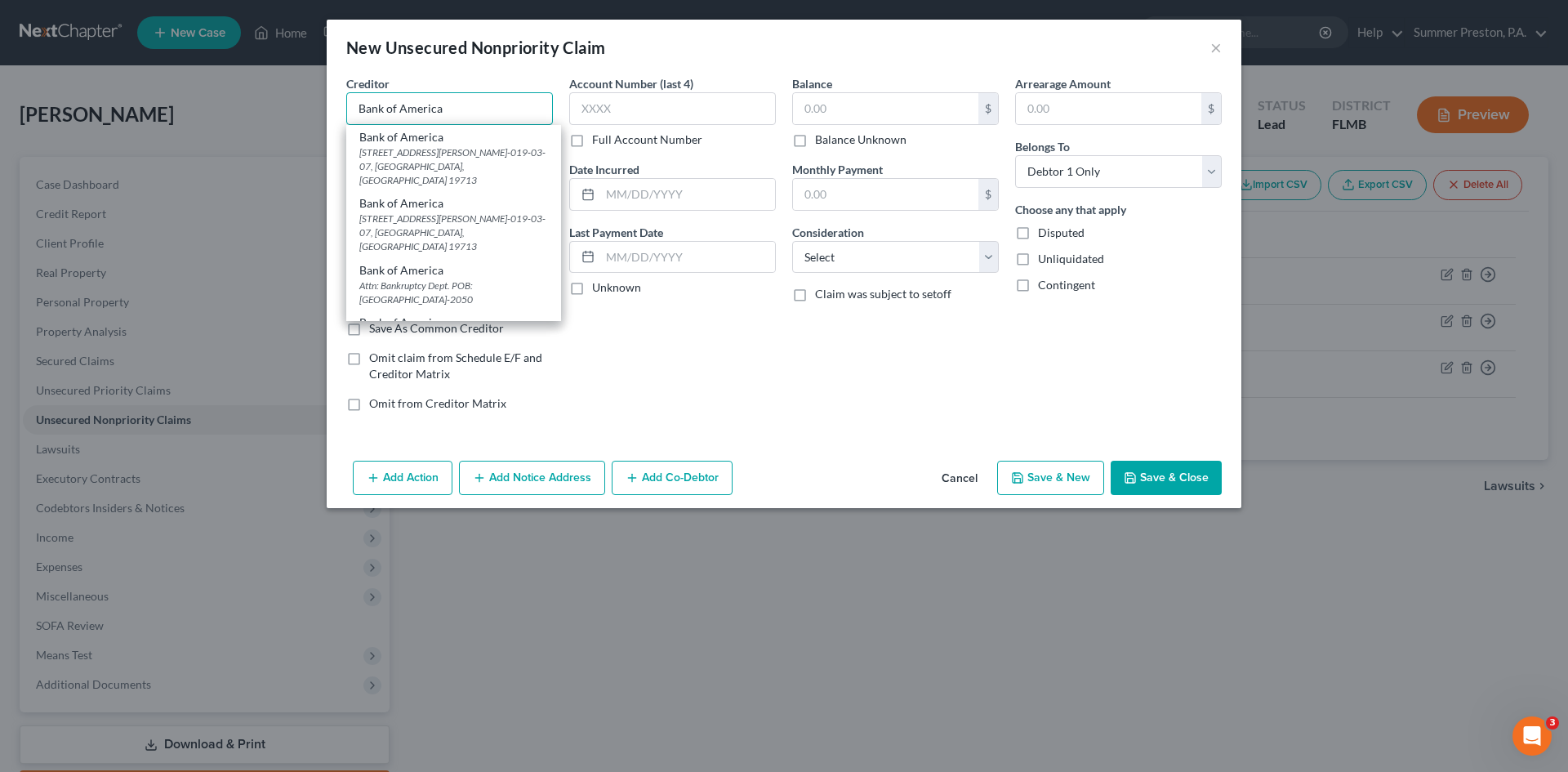
type input "Bank of America"
click at [406, 284] on div "POB: 982238, [GEOGRAPHIC_DATA]" at bounding box center [454, 291] width 189 height 14
type input "POB: 982238"
type input "[GEOGRAPHIC_DATA]"
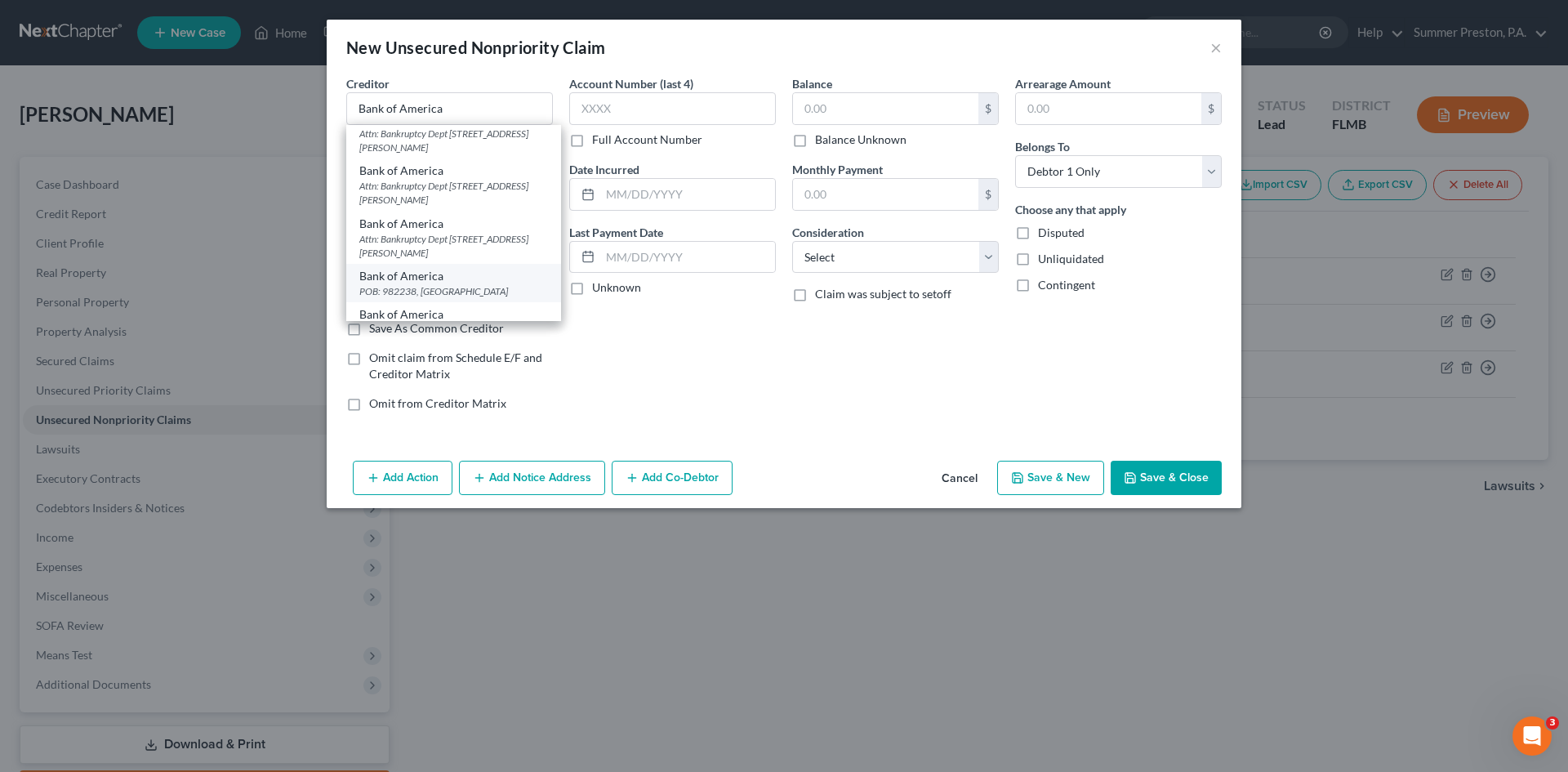
select select "45"
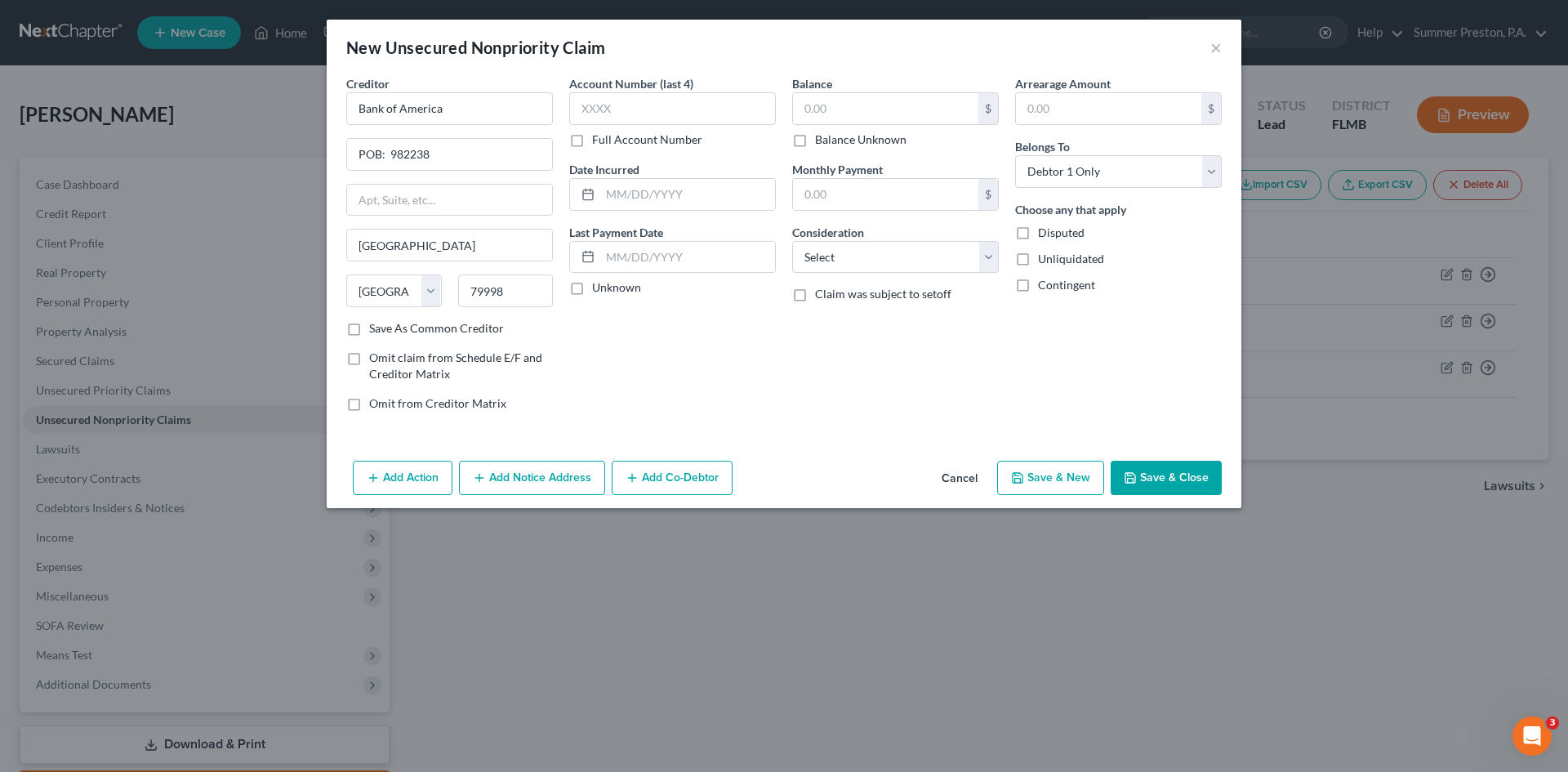
scroll to position [0, 0]
click at [537, 285] on input "79998" at bounding box center [506, 290] width 96 height 33
type input "79998-2238"
click at [369, 330] on label "Save As Common Creditor" at bounding box center [436, 328] width 135 height 17
click at [376, 330] on input "Save As Common Creditor" at bounding box center [381, 325] width 11 height 11
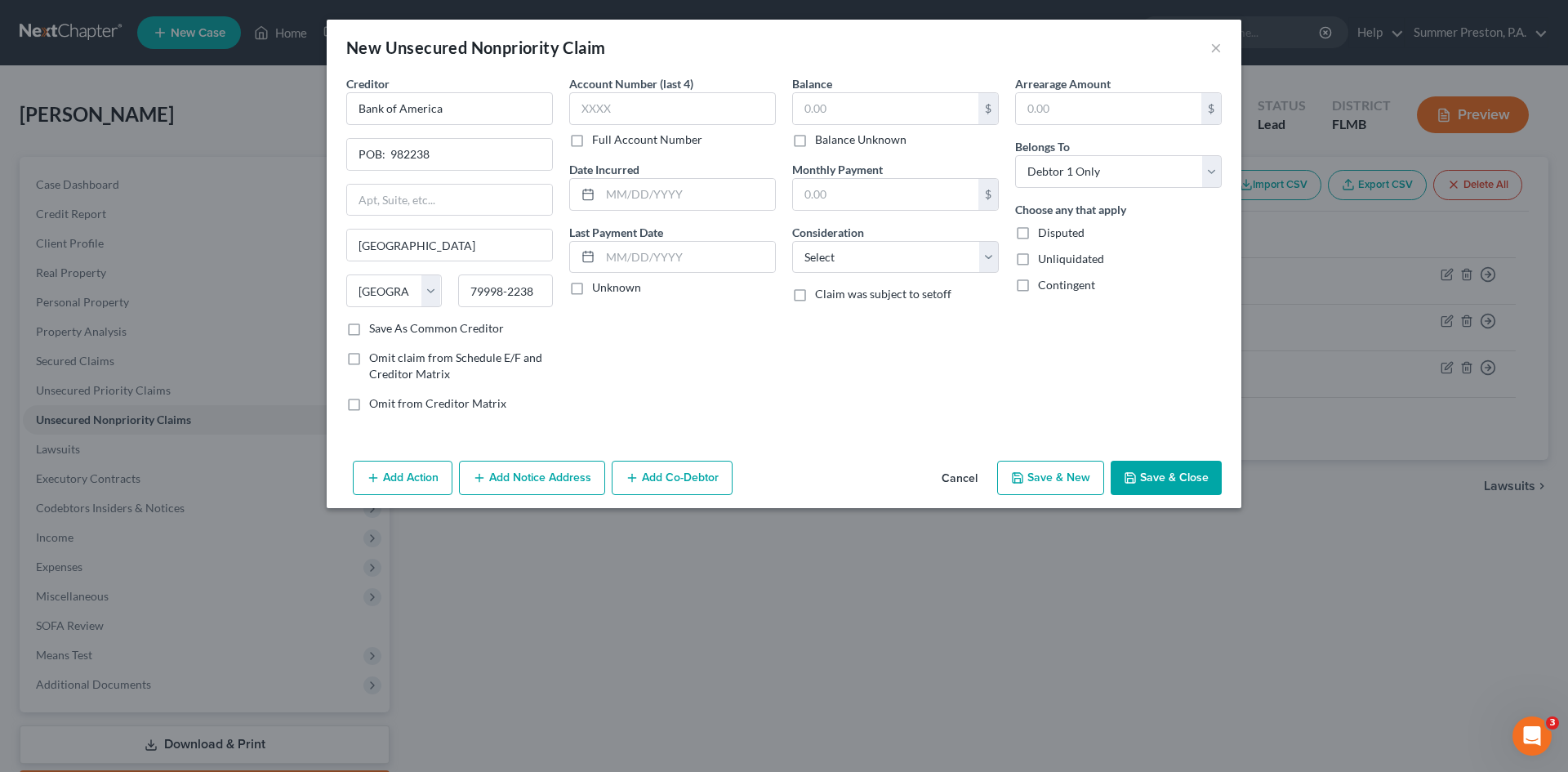
checkbox input "true"
click at [592, 142] on label "Full Account Number" at bounding box center [646, 140] width 110 height 17
click at [599, 142] on input "Full Account Number" at bounding box center [604, 137] width 11 height 11
click at [675, 104] on input "text" at bounding box center [672, 108] width 207 height 33
type input "2756"
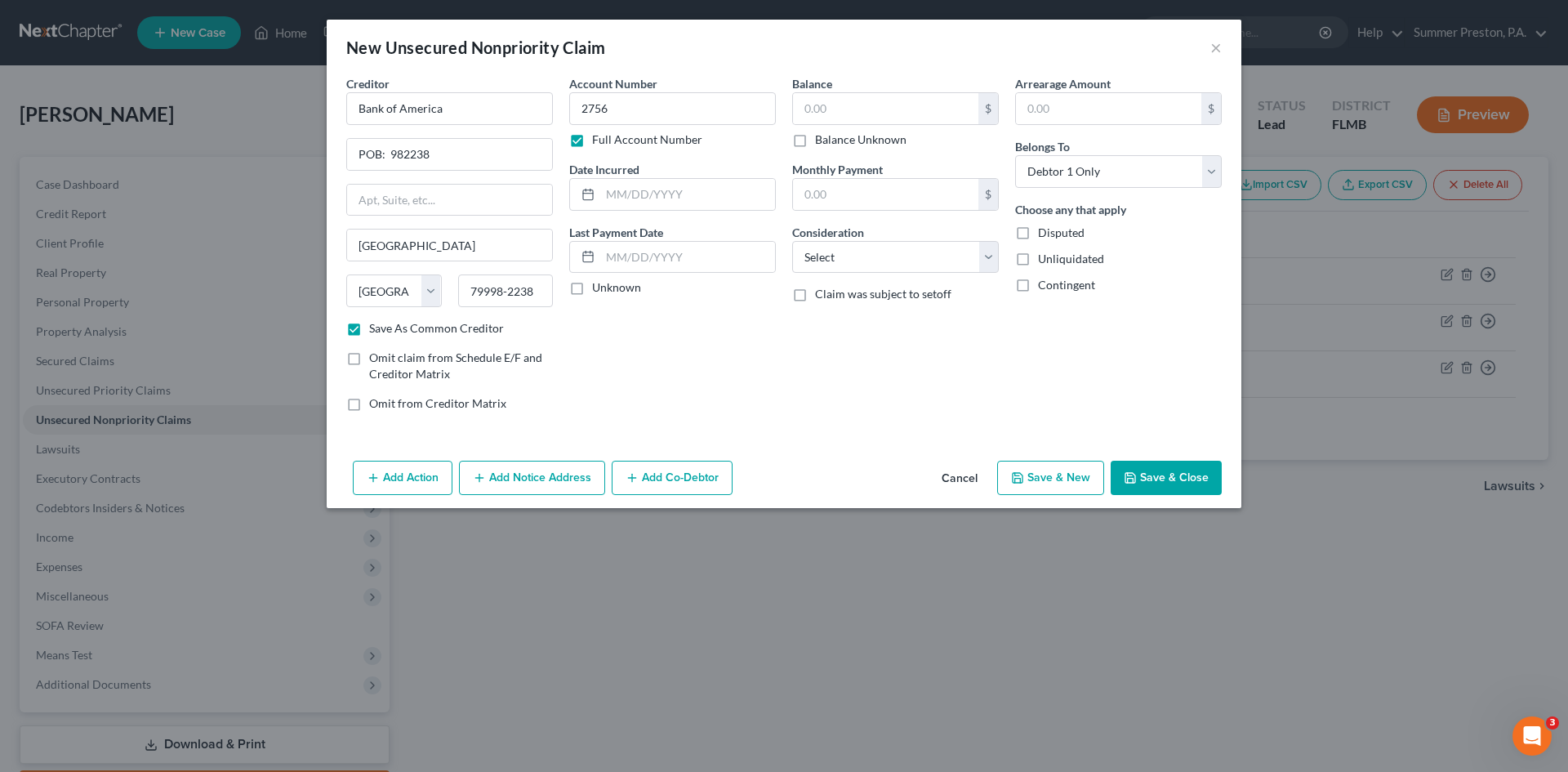
click at [592, 289] on label "Unknown" at bounding box center [616, 288] width 49 height 17
click at [599, 289] on input "Unknown" at bounding box center [604, 285] width 11 height 11
checkbox input "true"
click at [864, 102] on input "text" at bounding box center [886, 108] width 186 height 31
type input "4,793.00"
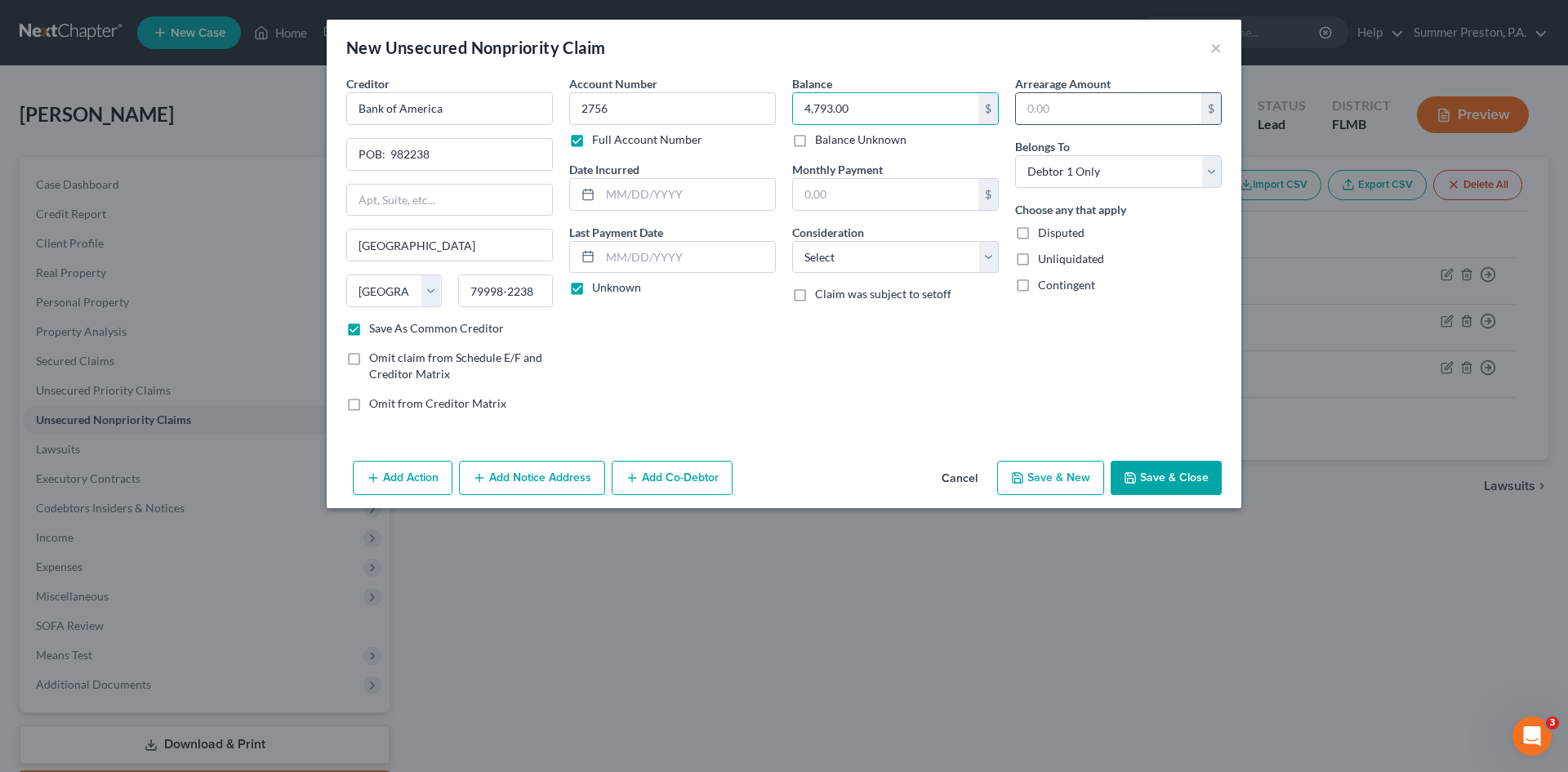
drag, startPoint x: 1101, startPoint y: 112, endPoint x: 1076, endPoint y: 108, distance: 25.3
click at [1101, 112] on input "text" at bounding box center [1108, 108] width 186 height 31
type input "4,793.00"
click at [990, 258] on select "Select Cable / Satellite Services Collection Agency Credit Card Debt Debt Couns…" at bounding box center [895, 257] width 207 height 33
select select "2"
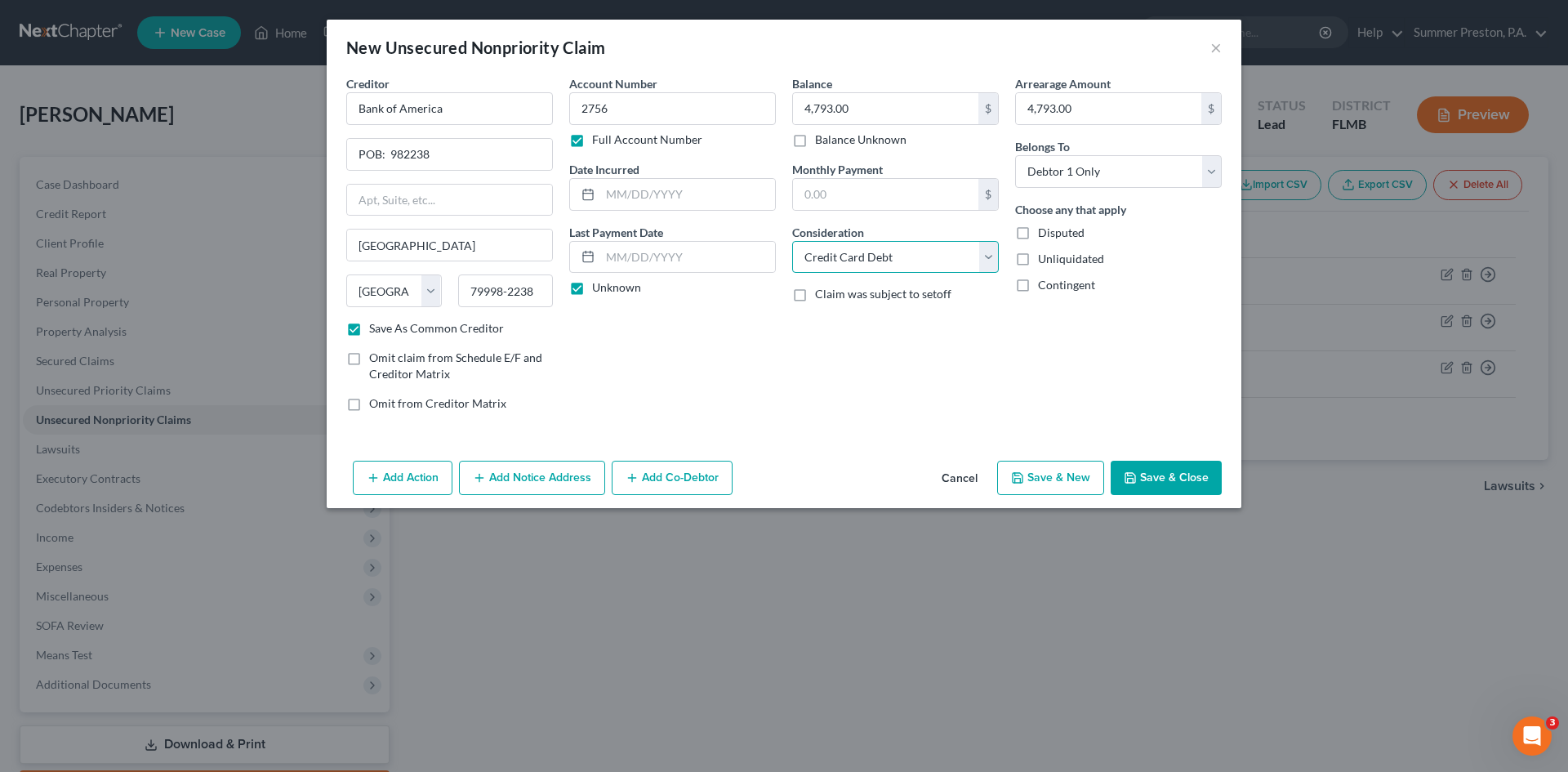
click at [792, 241] on select "Select Cable / Satellite Services Collection Agency Credit Card Debt Debt Couns…" at bounding box center [895, 257] width 207 height 33
click at [1054, 473] on button "Save & New" at bounding box center [1051, 477] width 107 height 34
checkbox input "false"
type input "0.00"
select select "0"
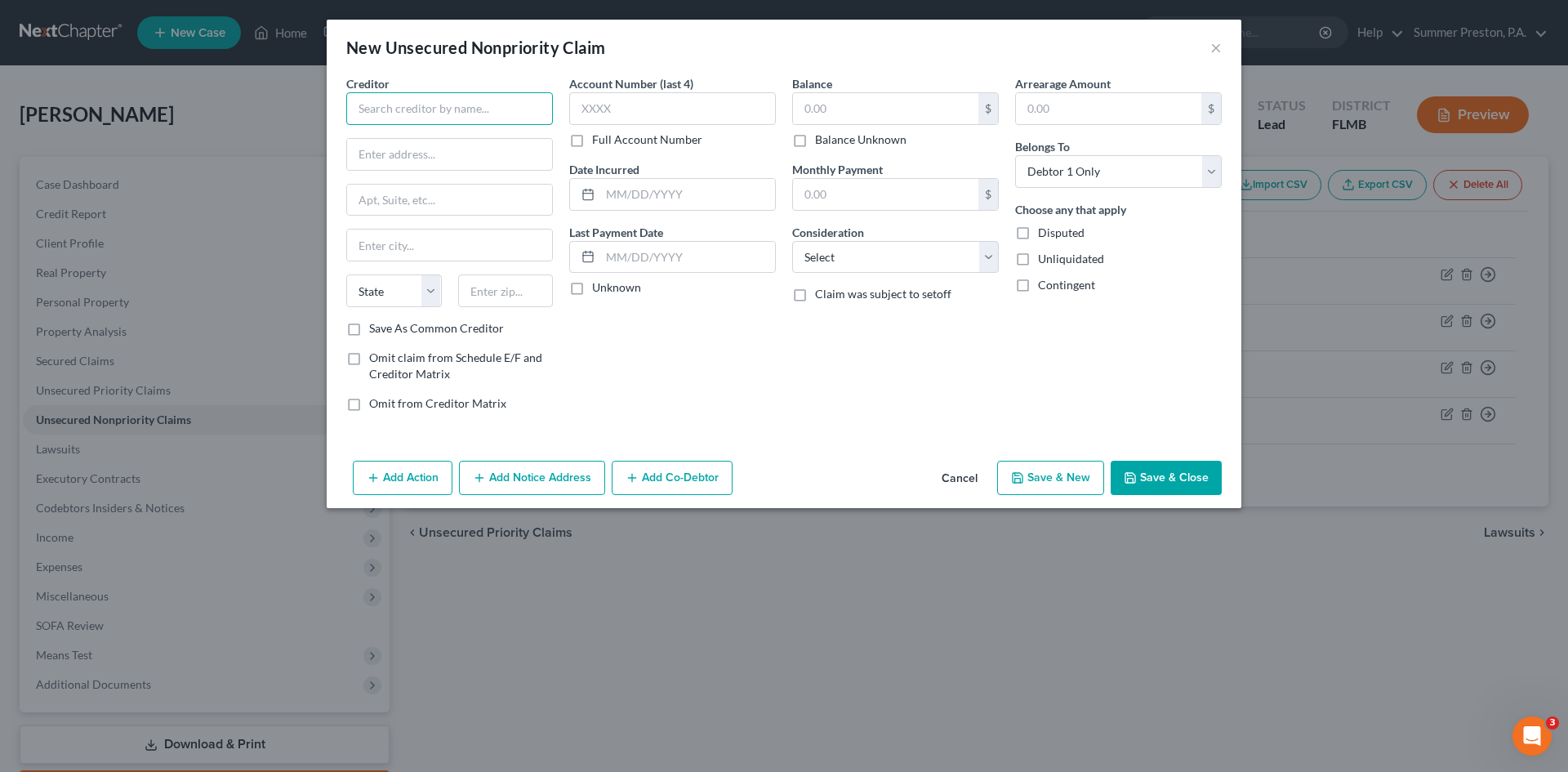
click at [515, 98] on input "text" at bounding box center [449, 108] width 207 height 33
type input "a"
type input "Apple Card - GS Bank [GEOGRAPHIC_DATA]"
type input "Lockbox 6112"
type input "POB: 7247"
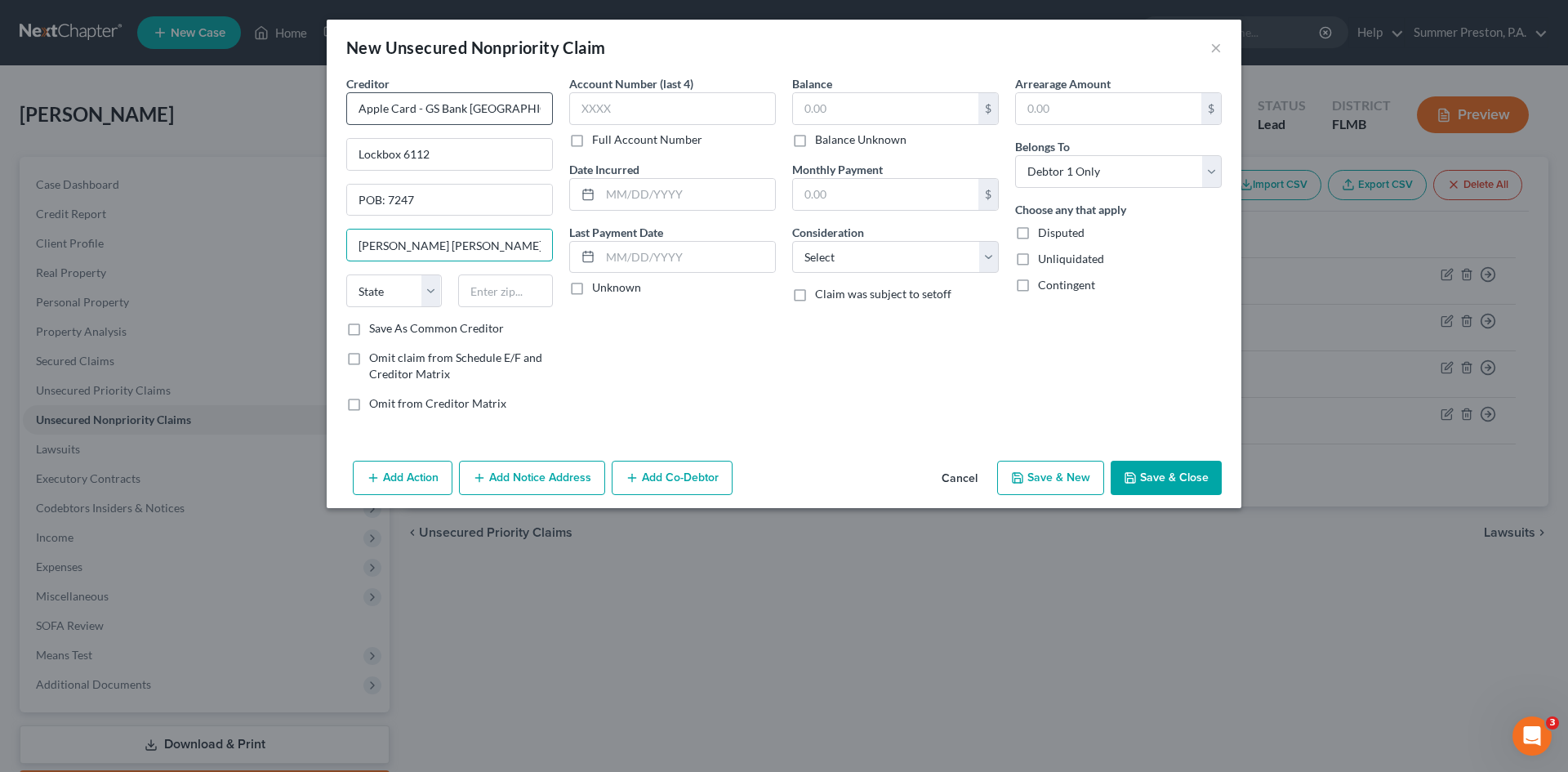
type input "[PERSON_NAME] [PERSON_NAME] Bank"
click at [428, 199] on input "POB: 7247" at bounding box center [449, 200] width 205 height 31
type input "POB: 7247"
click at [463, 150] on input "Lockbox 6112" at bounding box center [449, 154] width 205 height 31
type input "Lockbox 6112 POB: 7247"
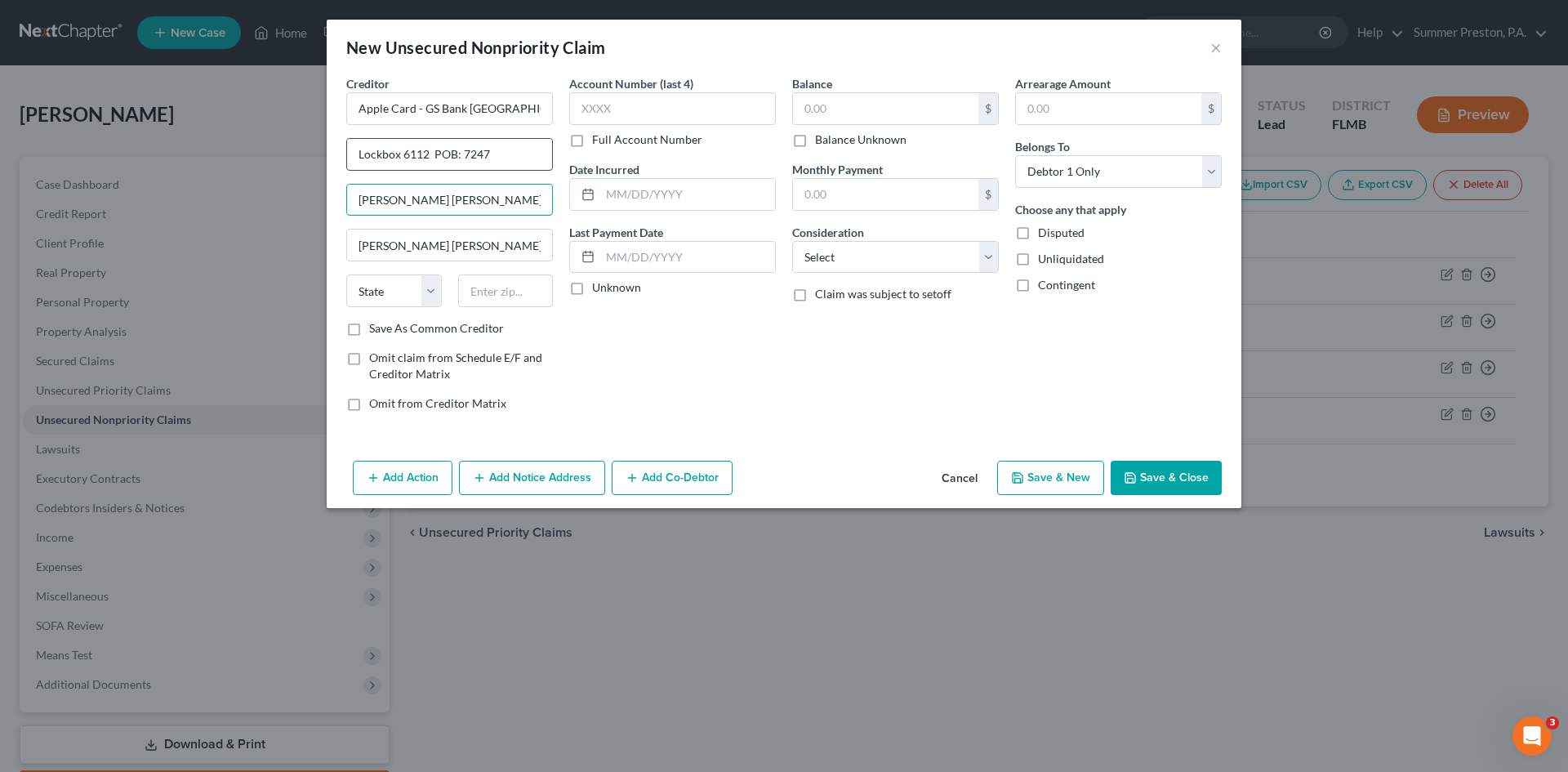
type input "[PERSON_NAME] [PERSON_NAME] Bank"
type input "[GEOGRAPHIC_DATA]"
select select "39"
type input "19170-6112"
click at [369, 326] on label "Save As Common Creditor" at bounding box center [436, 328] width 135 height 17
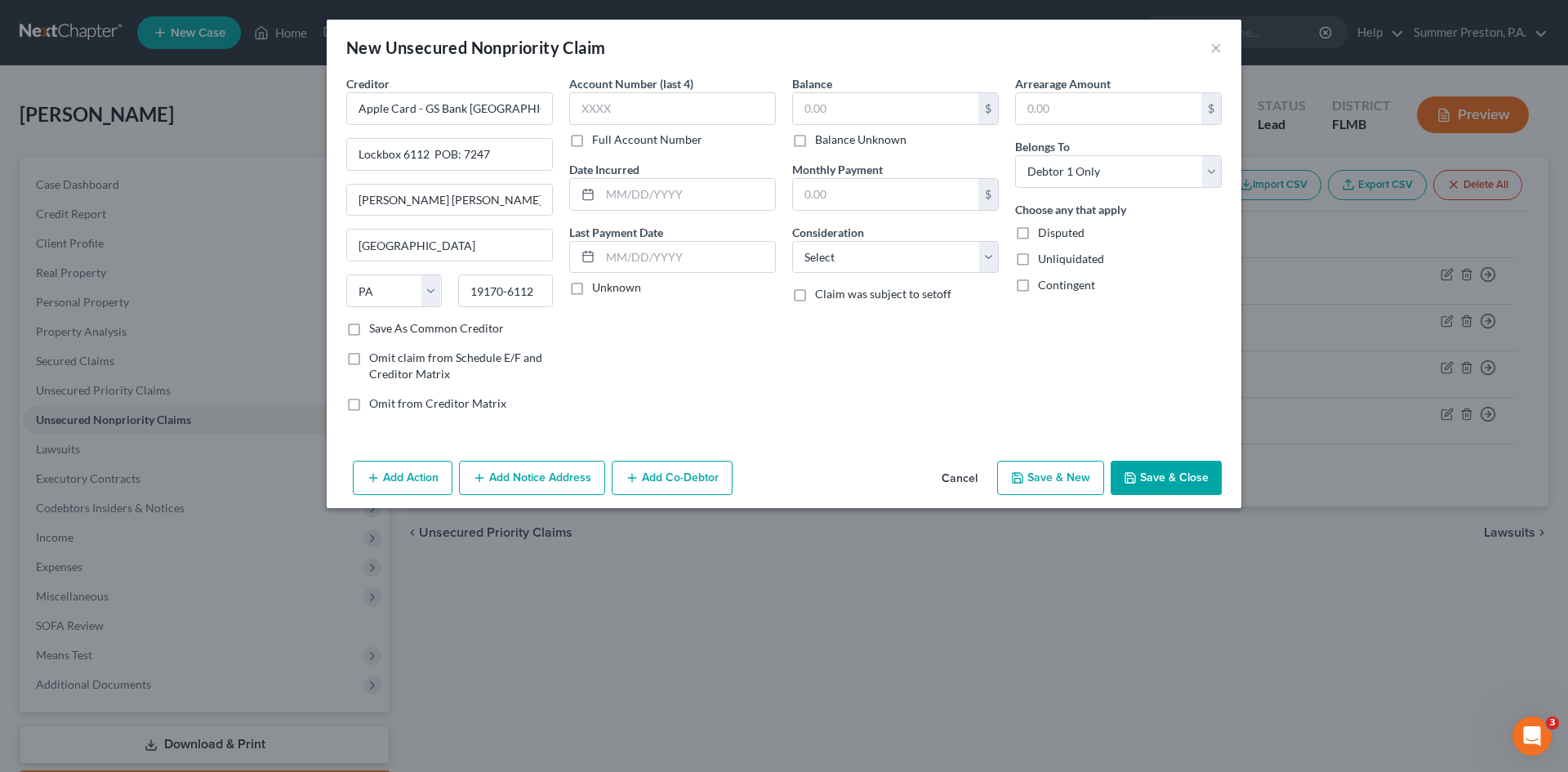
click at [376, 326] on input "Save As Common Creditor" at bounding box center [381, 325] width 11 height 11
checkbox input "true"
click at [592, 142] on label "Full Account Number" at bounding box center [646, 140] width 110 height 17
click at [599, 142] on input "Full Account Number" at bounding box center [604, 137] width 11 height 11
click at [655, 109] on input "text" at bounding box center [672, 108] width 207 height 33
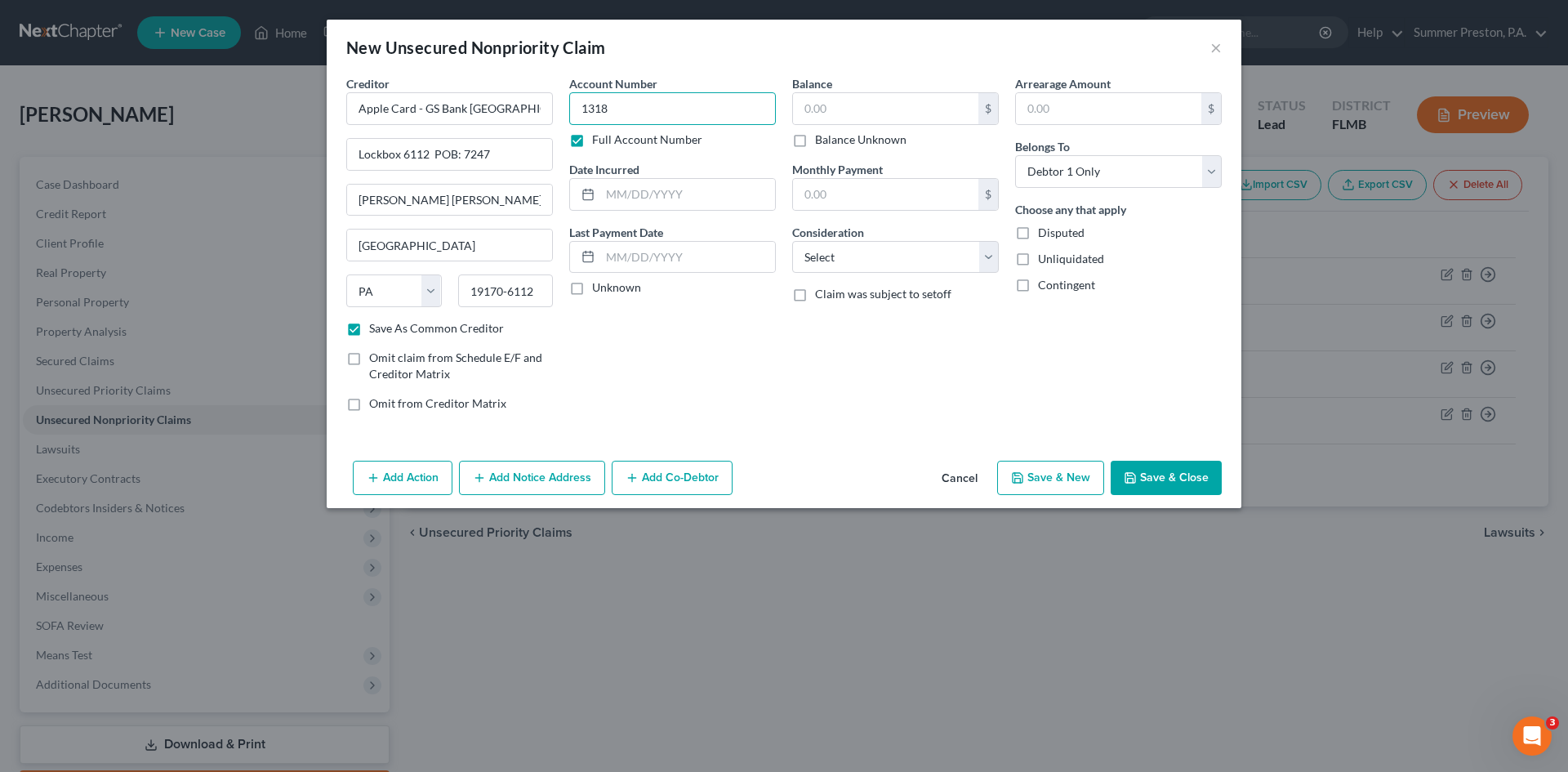
type input "1318"
drag, startPoint x: 577, startPoint y: 290, endPoint x: 1009, endPoint y: 90, distance: 476.1
click at [594, 281] on label "Unknown" at bounding box center [616, 288] width 49 height 17
click at [917, 112] on input "text" at bounding box center [886, 108] width 186 height 31
type input "10,660.00"
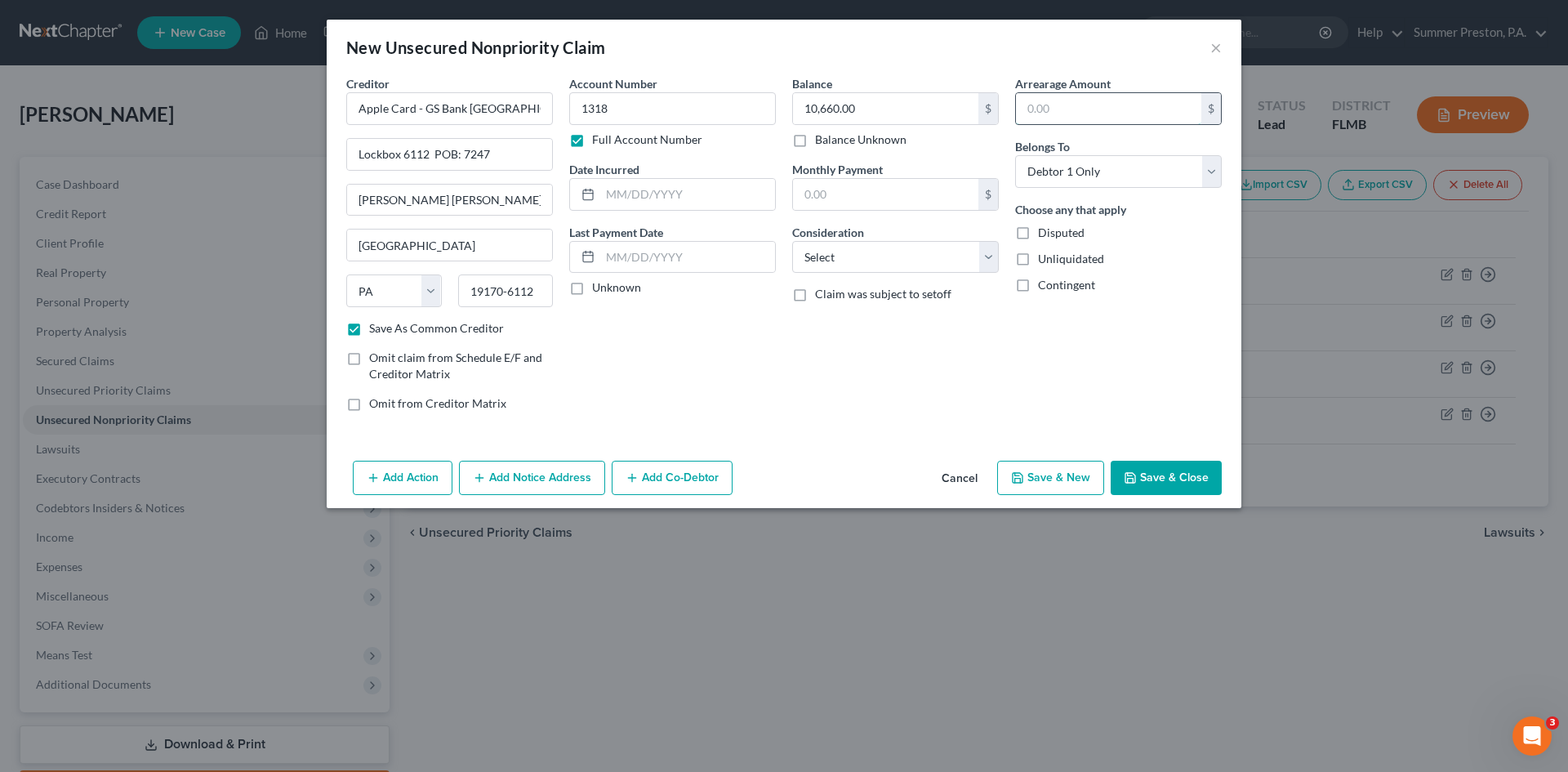
drag, startPoint x: 1066, startPoint y: 118, endPoint x: 1056, endPoint y: 118, distance: 10.0
click at [1068, 118] on input "text" at bounding box center [1108, 108] width 186 height 31
type input "10,660.00"
click at [990, 267] on select "Select Cable / Satellite Services Collection Agency Credit Card Debt Debt Couns…" at bounding box center [895, 257] width 207 height 33
select select "2"
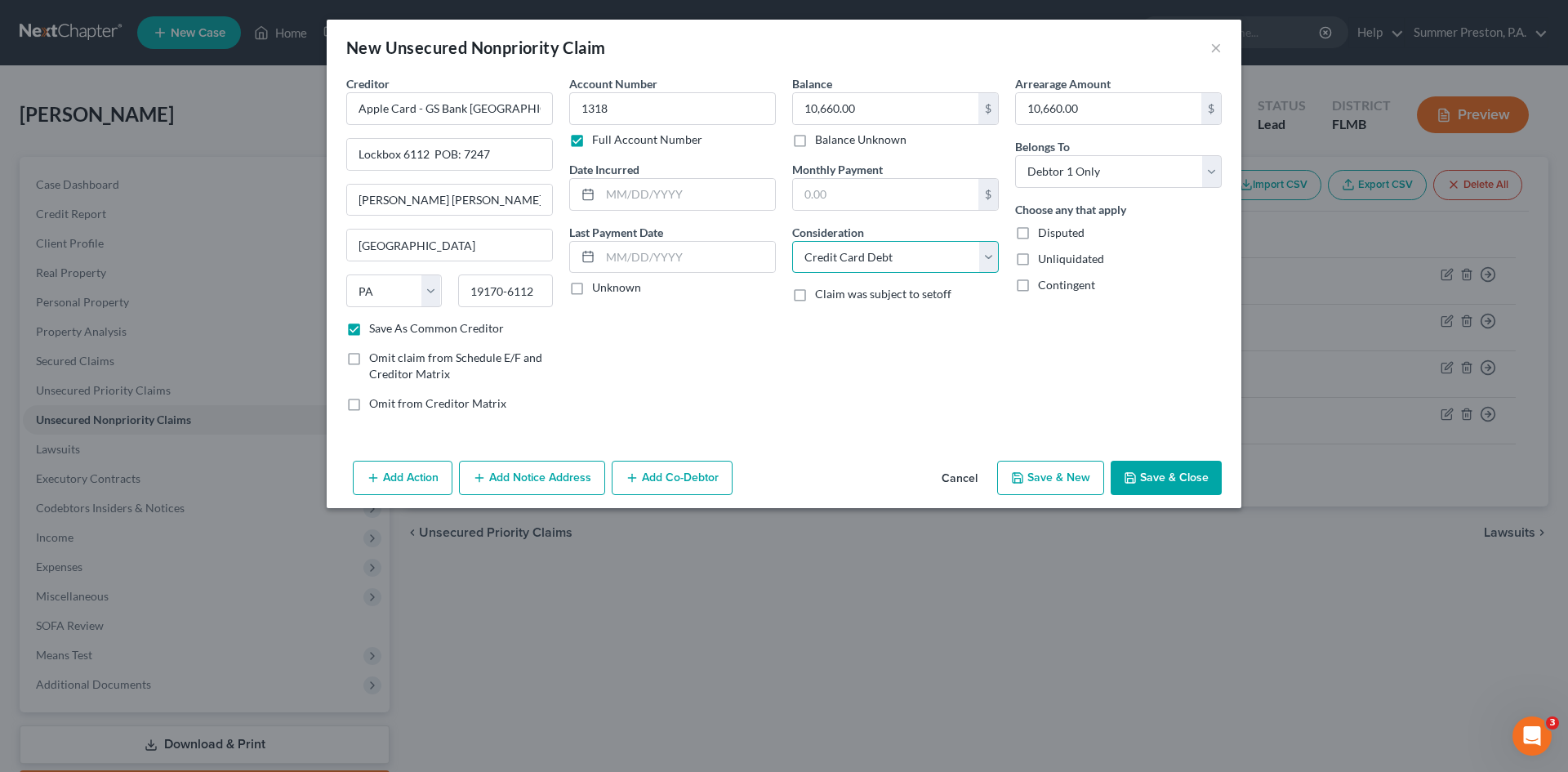
click at [792, 241] on select "Select Cable / Satellite Services Collection Agency Credit Card Debt Debt Couns…" at bounding box center [895, 257] width 207 height 33
click at [1183, 474] on button "Save & Close" at bounding box center [1166, 477] width 111 height 34
checkbox input "false"
type input "0.00"
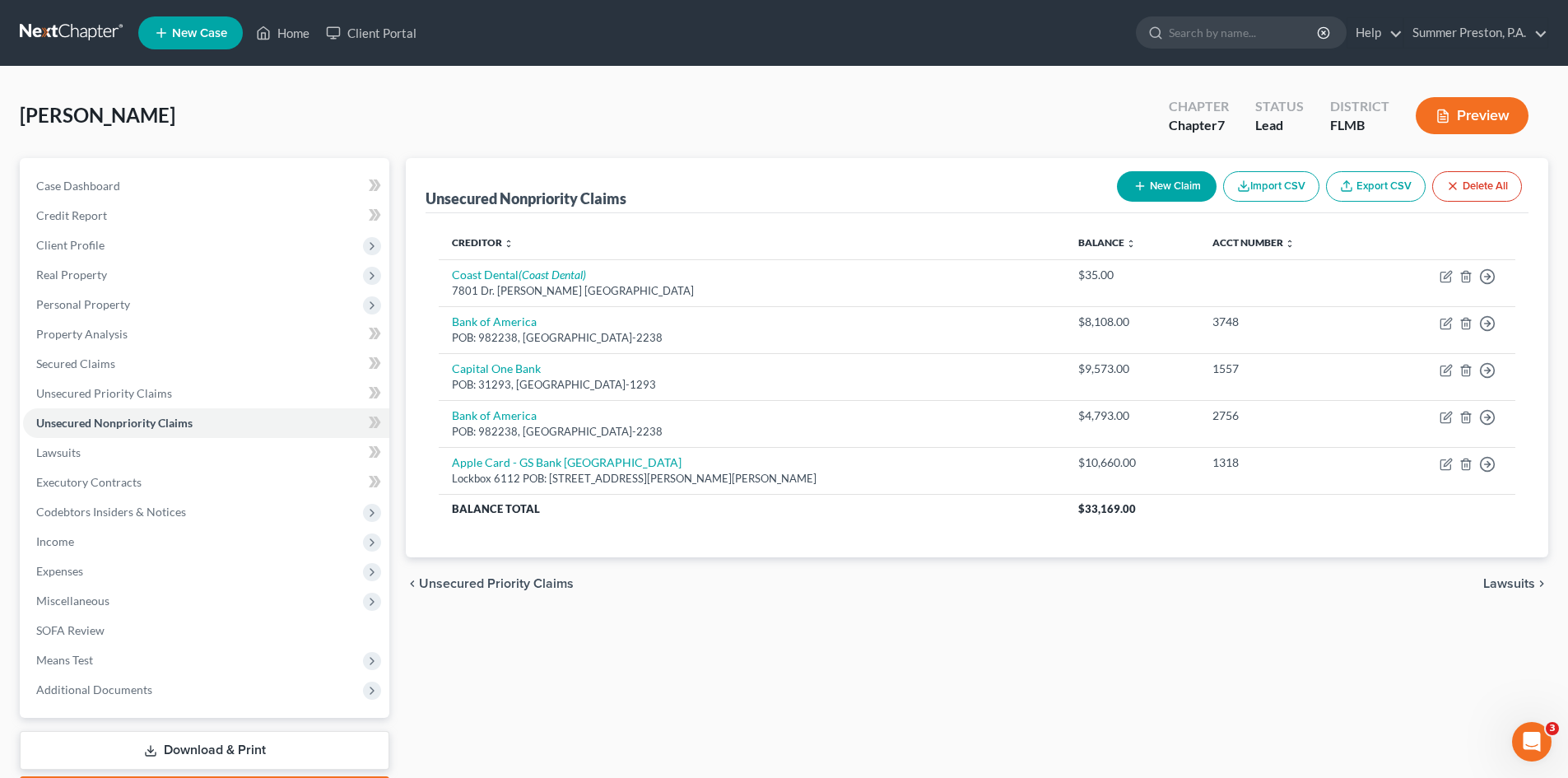
click at [1181, 183] on button "New Claim" at bounding box center [1166, 186] width 99 height 30
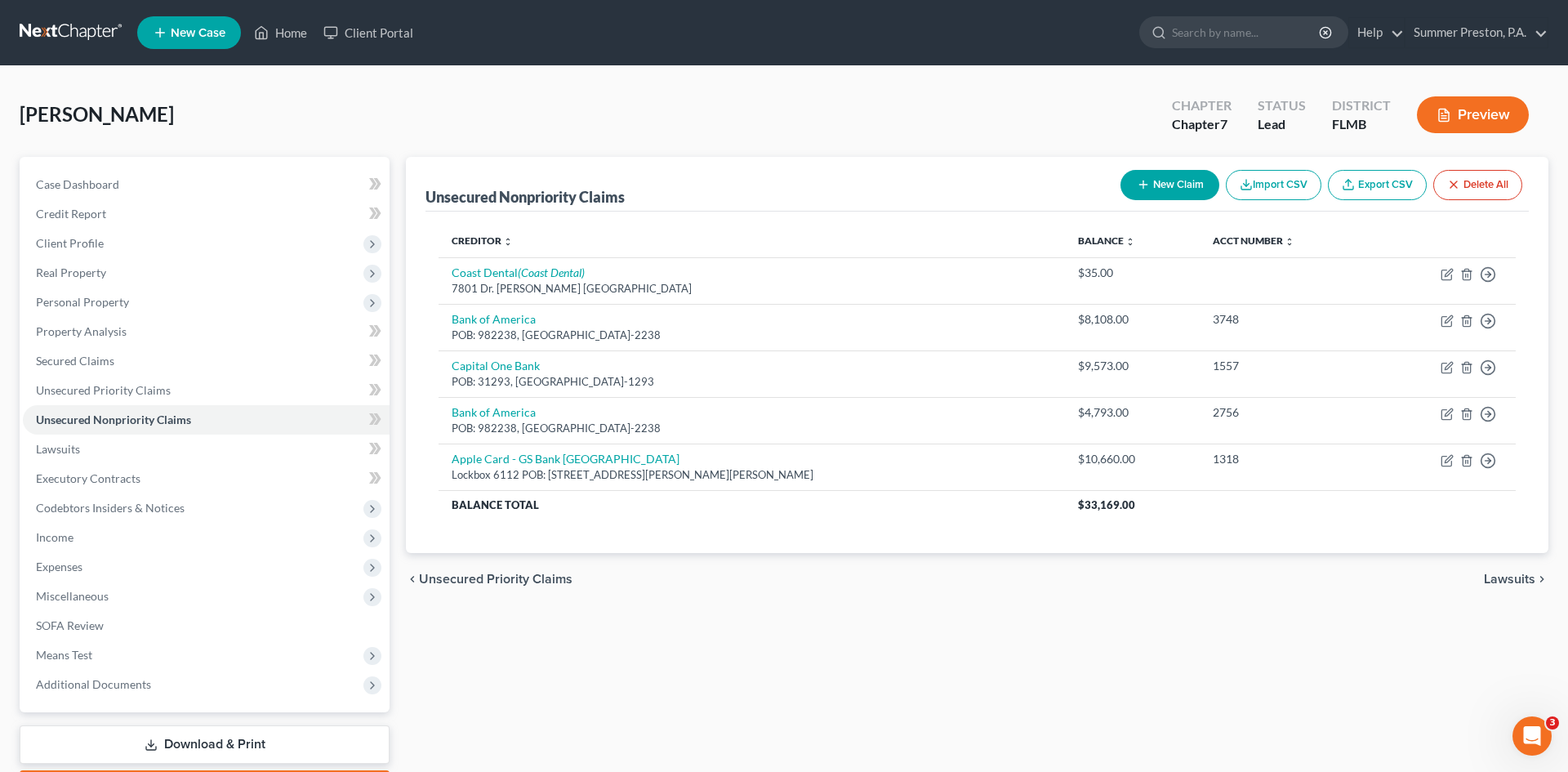
select select "0"
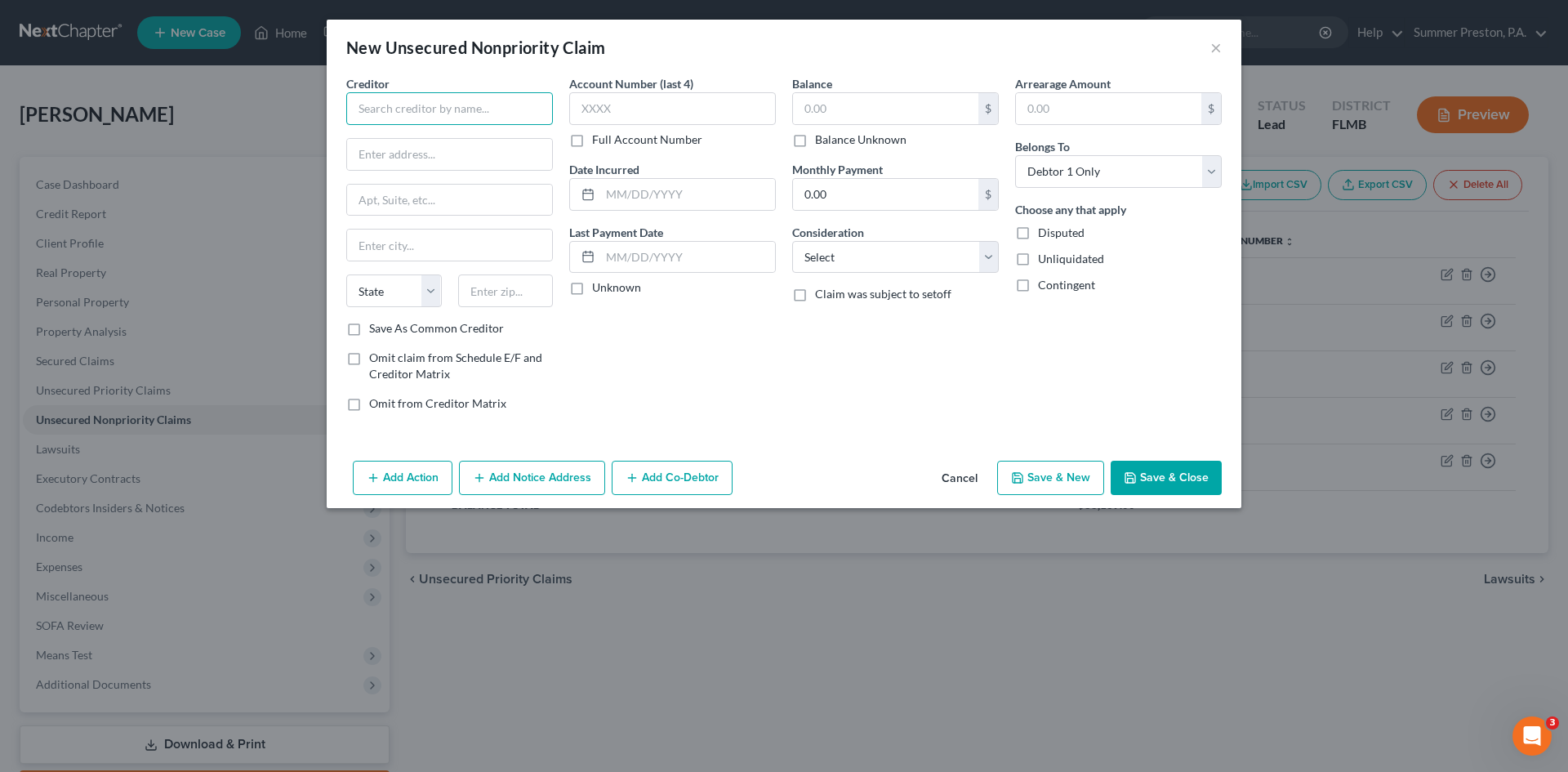
click at [504, 116] on input "text" at bounding box center [449, 108] width 207 height 33
type input "Discover Card"
type input "POB: 30939"
type input "[GEOGRAPHIC_DATA]"
click at [399, 295] on select "State [US_STATE] AK AR AZ CA CO CT DE DC [GEOGRAPHIC_DATA] [GEOGRAPHIC_DATA] GU…" at bounding box center [394, 290] width 96 height 33
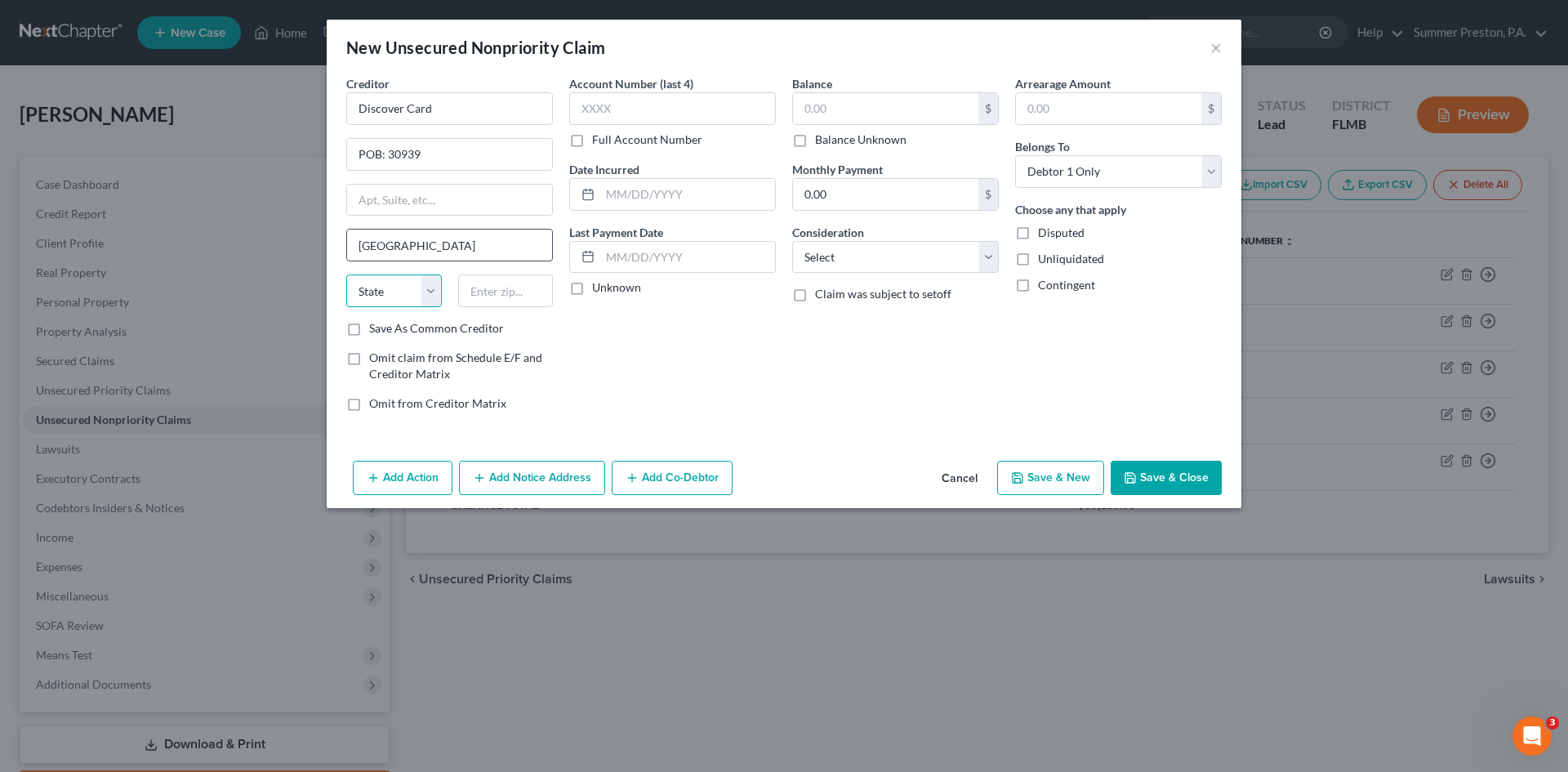
select select "46"
click at [346, 274] on select "State [US_STATE] AK AR AZ CA CO CT DE DC [GEOGRAPHIC_DATA] [GEOGRAPHIC_DATA] GU…" at bounding box center [394, 290] width 96 height 33
click at [529, 287] on input "text" at bounding box center [506, 290] width 96 height 33
type input "84120-0939"
drag, startPoint x: 353, startPoint y: 331, endPoint x: 519, endPoint y: 232, distance: 193.3
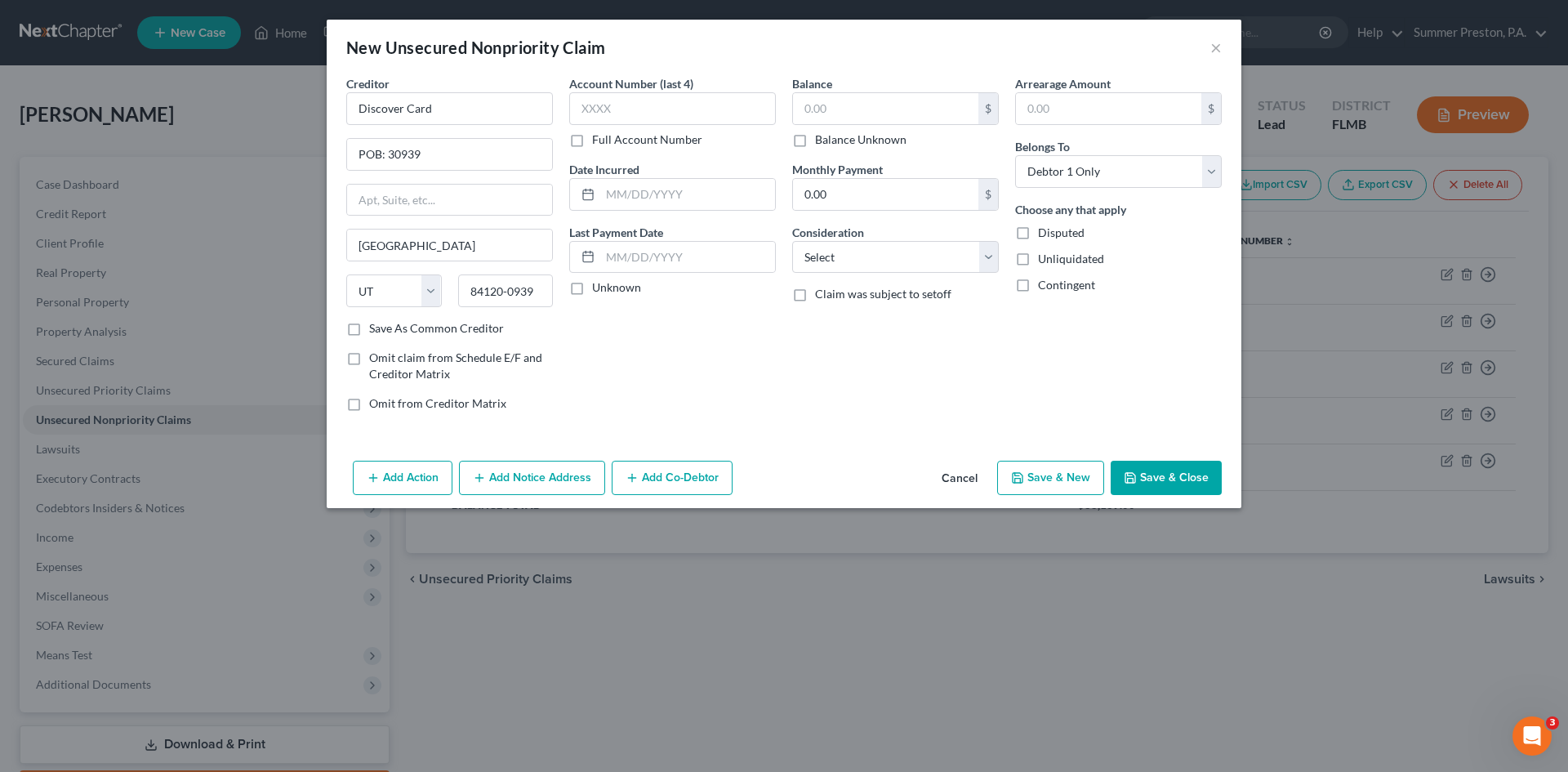
click at [369, 331] on label "Save As Common Creditor" at bounding box center [436, 328] width 135 height 17
click at [376, 331] on input "Save As Common Creditor" at bounding box center [381, 325] width 11 height 11
checkbox input "true"
click at [592, 141] on label "Full Account Number" at bounding box center [646, 140] width 110 height 17
click at [599, 141] on input "Full Account Number" at bounding box center [604, 137] width 11 height 11
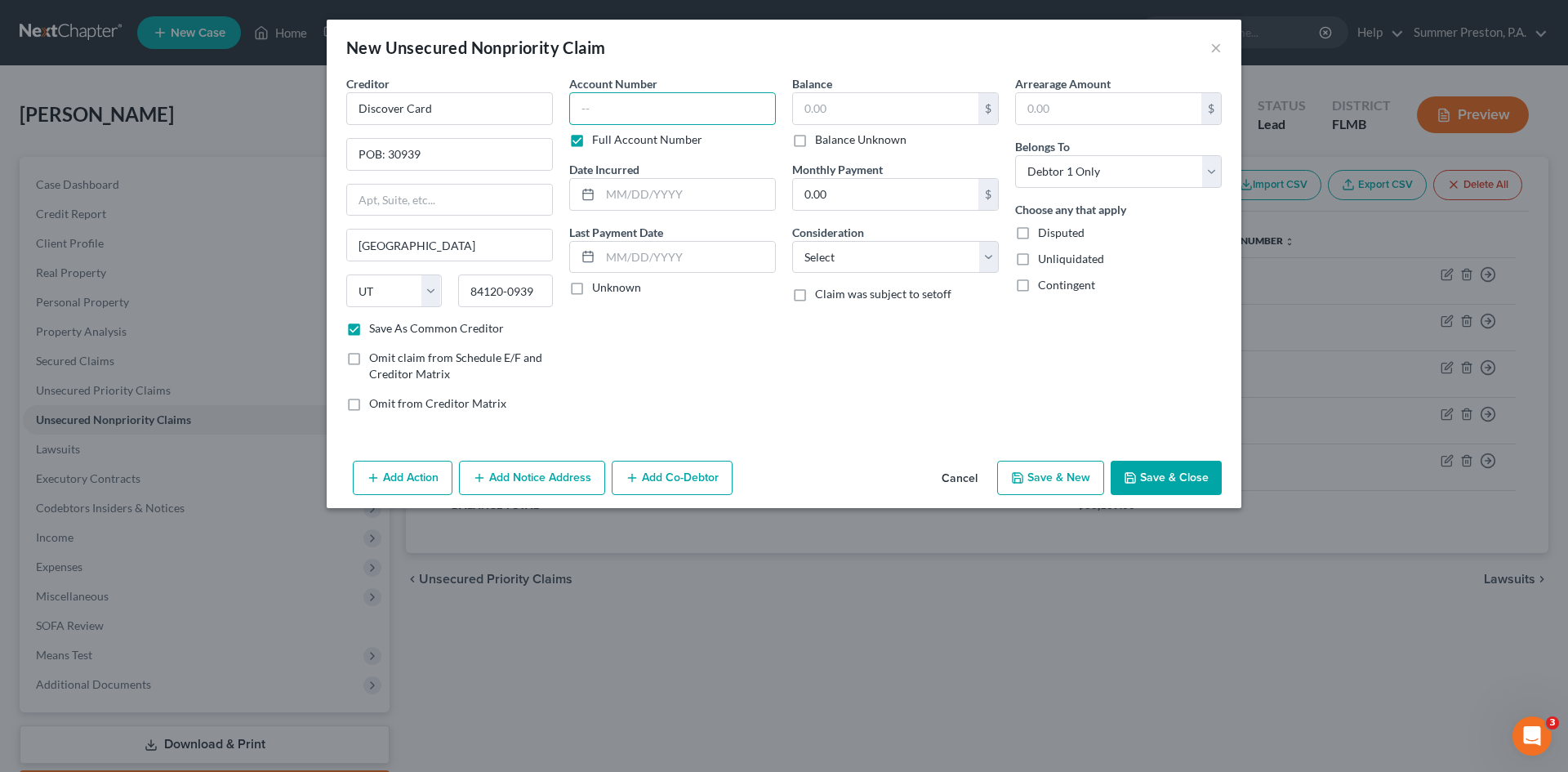
click at [671, 110] on input "text" at bounding box center [672, 108] width 207 height 33
type input "6338"
click at [592, 281] on label "Unknown" at bounding box center [616, 288] width 49 height 17
click at [599, 281] on input "Unknown" at bounding box center [604, 285] width 11 height 11
checkbox input "true"
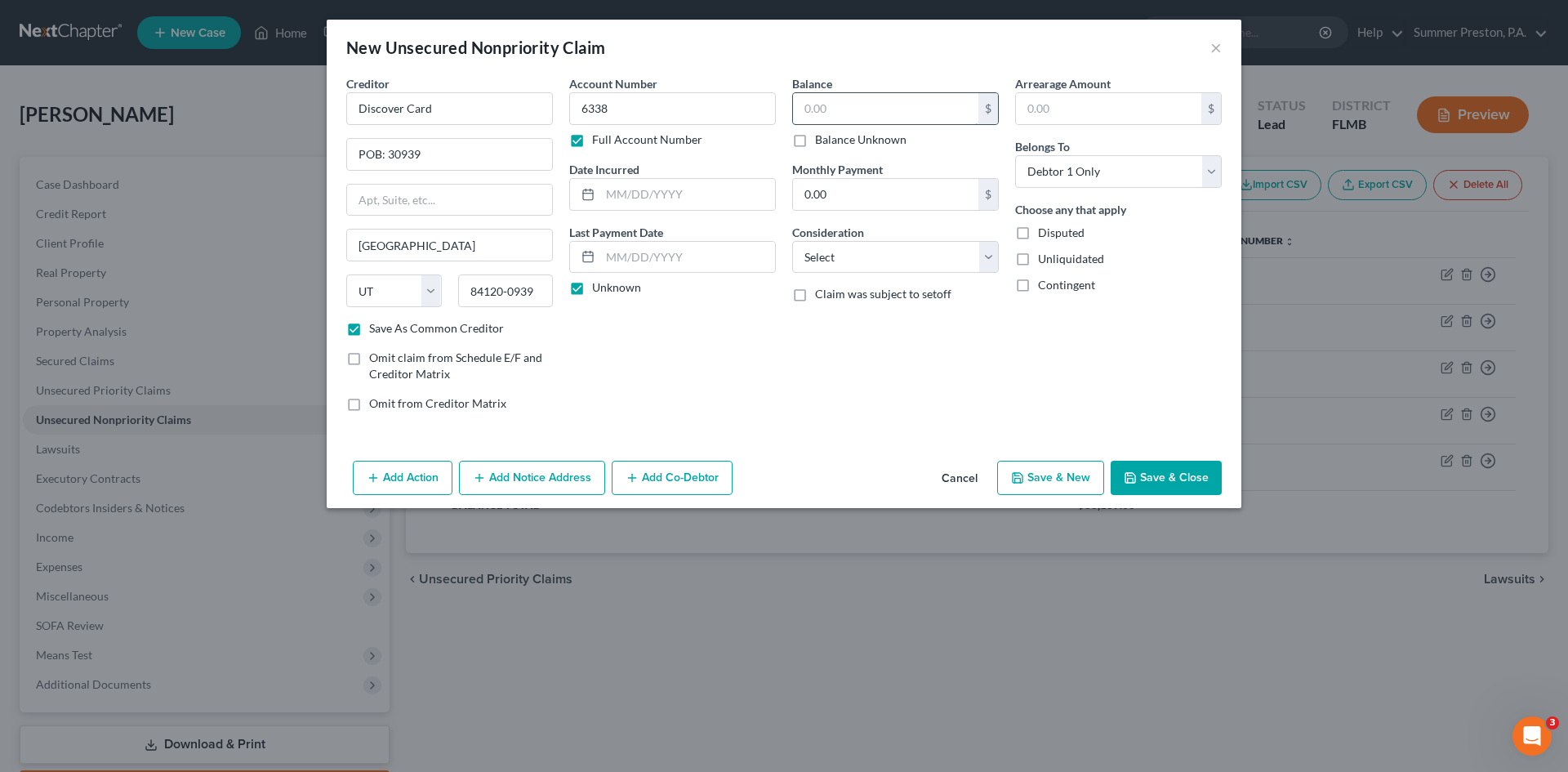
click at [880, 106] on input "text" at bounding box center [886, 108] width 186 height 31
type input "10,456.00"
click at [1131, 115] on input "text" at bounding box center [1108, 108] width 186 height 31
type input "10,456.00"
click at [990, 254] on select "Select Cable / Satellite Services Collection Agency Credit Card Debt Debt Couns…" at bounding box center [895, 257] width 207 height 33
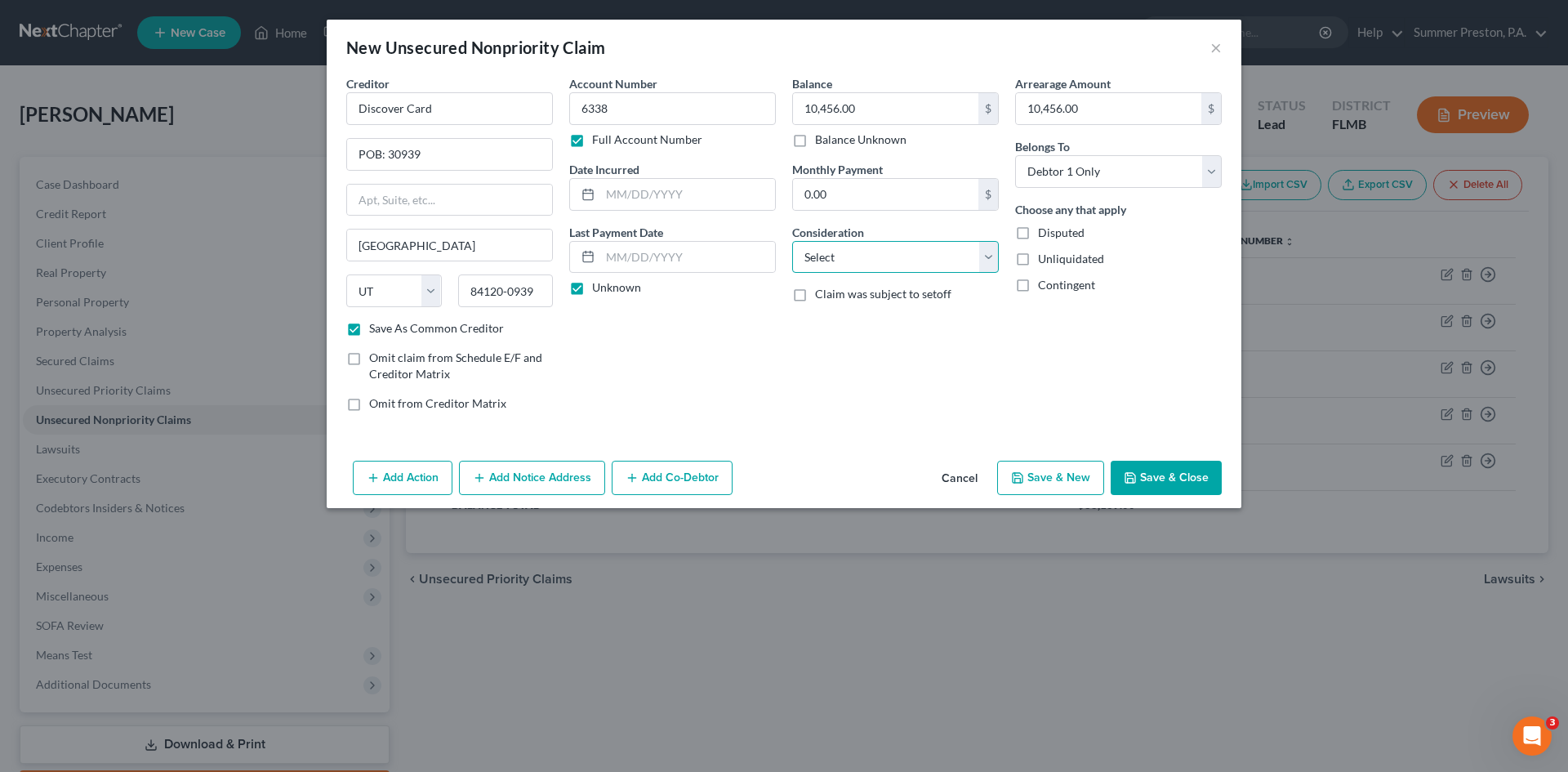
select select "2"
click at [792, 241] on select "Select Cable / Satellite Services Collection Agency Credit Card Debt Debt Couns…" at bounding box center [895, 257] width 207 height 33
click at [1036, 485] on button "Save & New" at bounding box center [1051, 477] width 107 height 34
checkbox input "false"
select select "0"
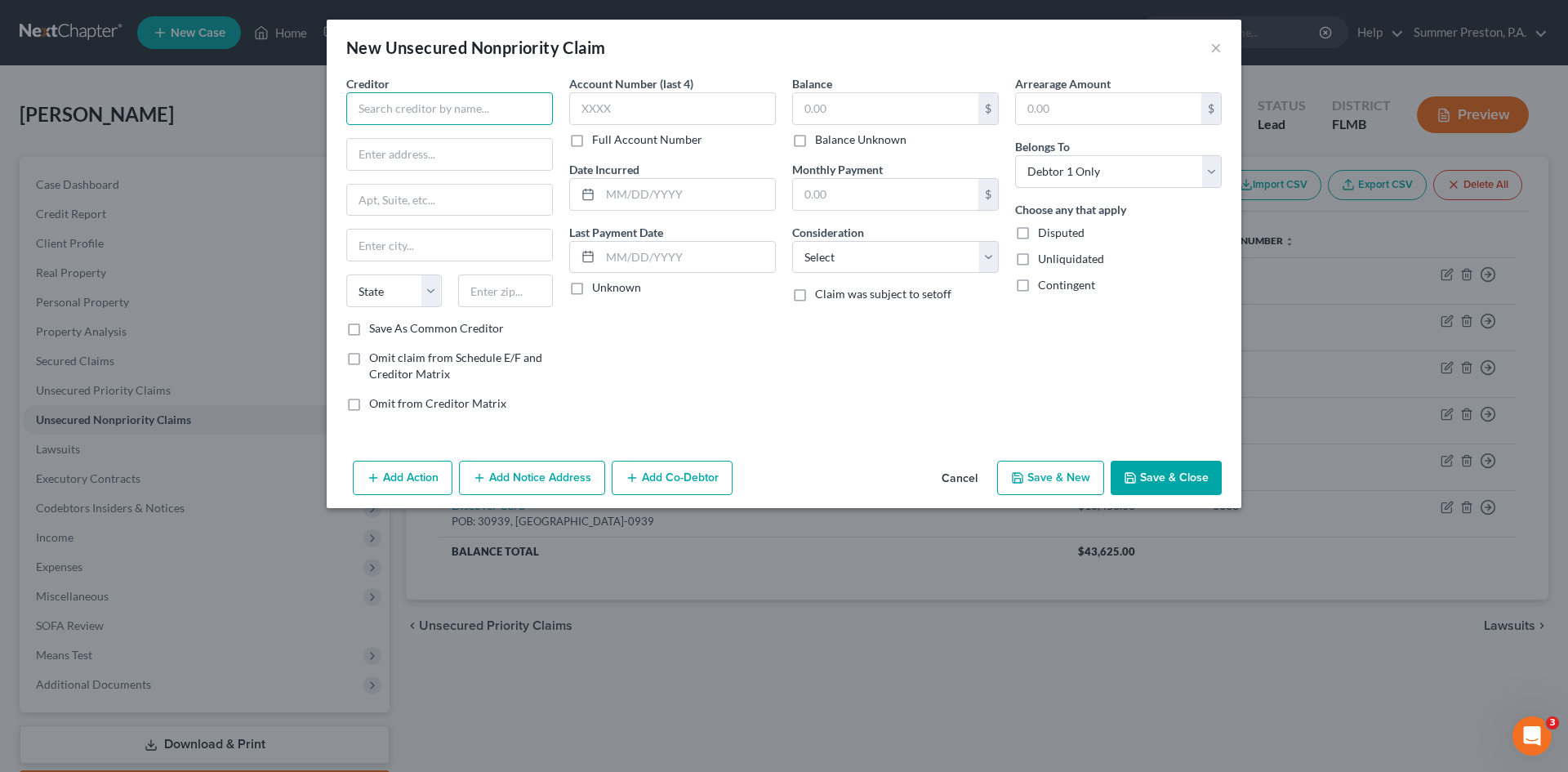
click at [503, 114] on input "text" at bounding box center [449, 108] width 207 height 33
type input "[US_STATE] Higher Ed Loan"
type input "[STREET_ADDRESS]"
type input "Chesterfield"
select select "26"
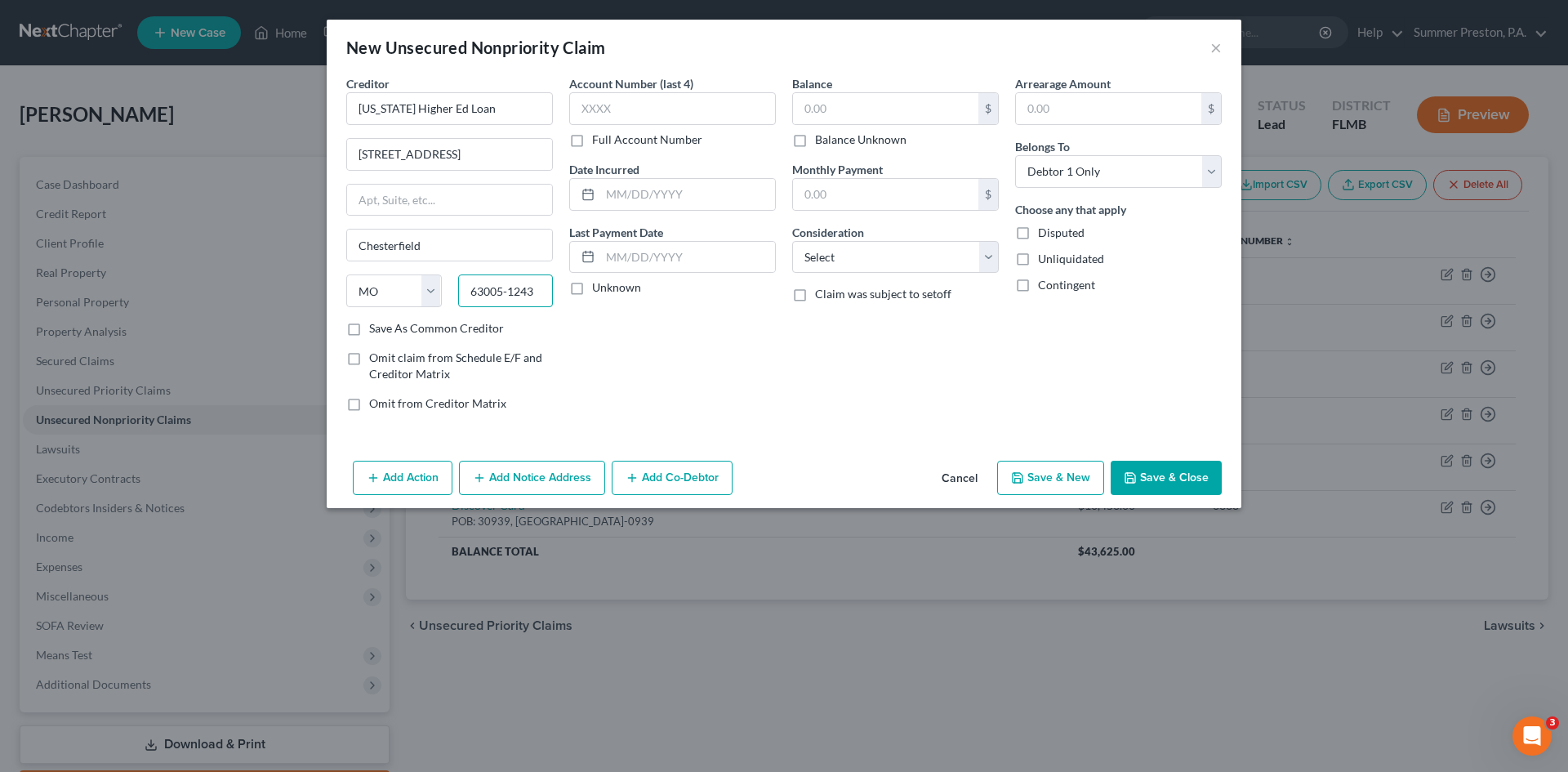
type input "63005-1243"
drag, startPoint x: 351, startPoint y: 329, endPoint x: 558, endPoint y: 250, distance: 221.6
click at [369, 329] on label "Save As Common Creditor" at bounding box center [436, 328] width 135 height 17
click at [376, 329] on input "Save As Common Creditor" at bounding box center [381, 325] width 11 height 11
checkbox input "true"
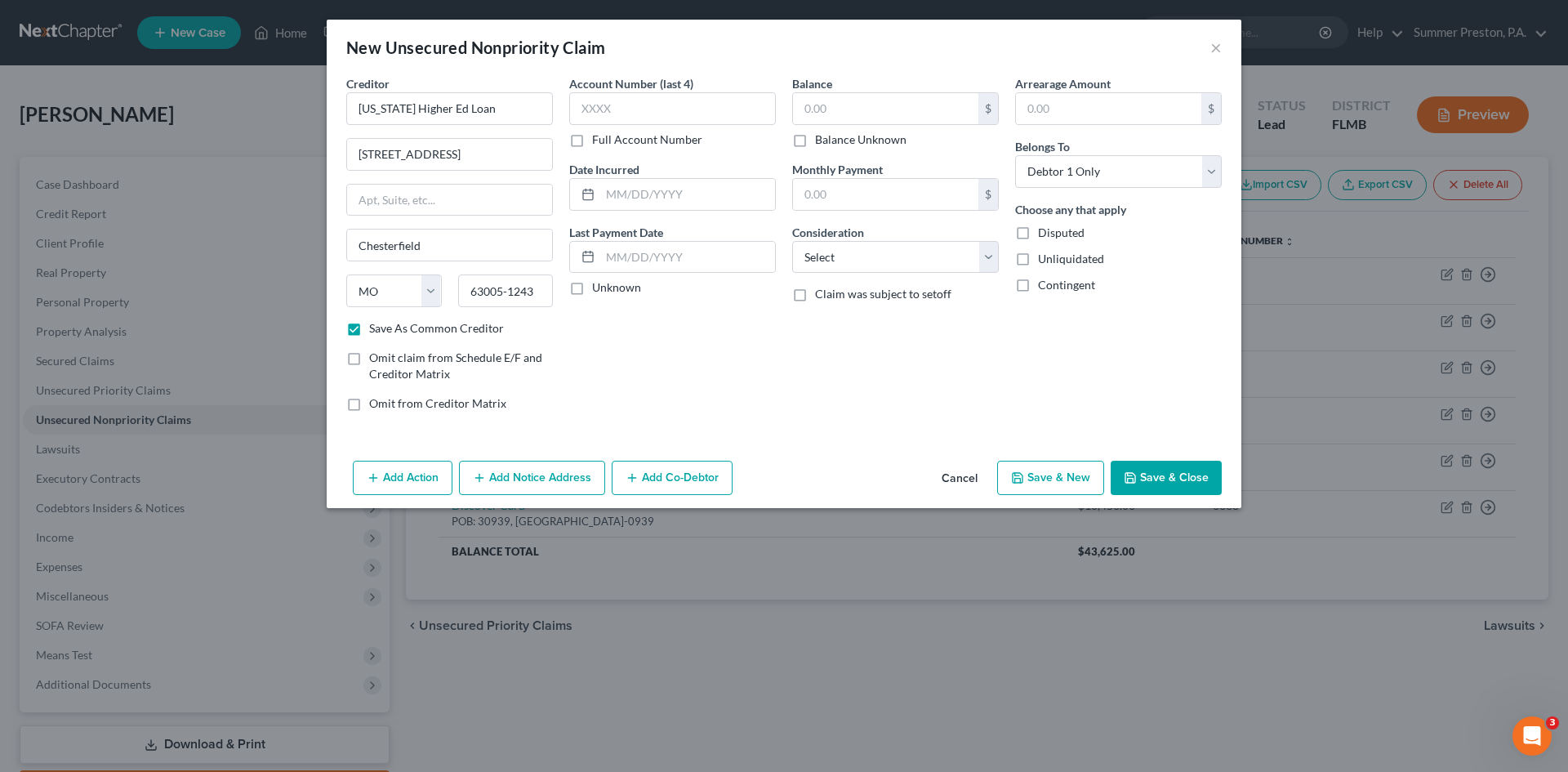
click at [592, 142] on label "Full Account Number" at bounding box center [646, 140] width 110 height 17
click at [599, 142] on input "Full Account Number" at bounding box center [604, 137] width 11 height 11
click at [654, 106] on input "text" at bounding box center [672, 108] width 207 height 33
type input "0620"
click at [857, 109] on input "text" at bounding box center [886, 108] width 186 height 31
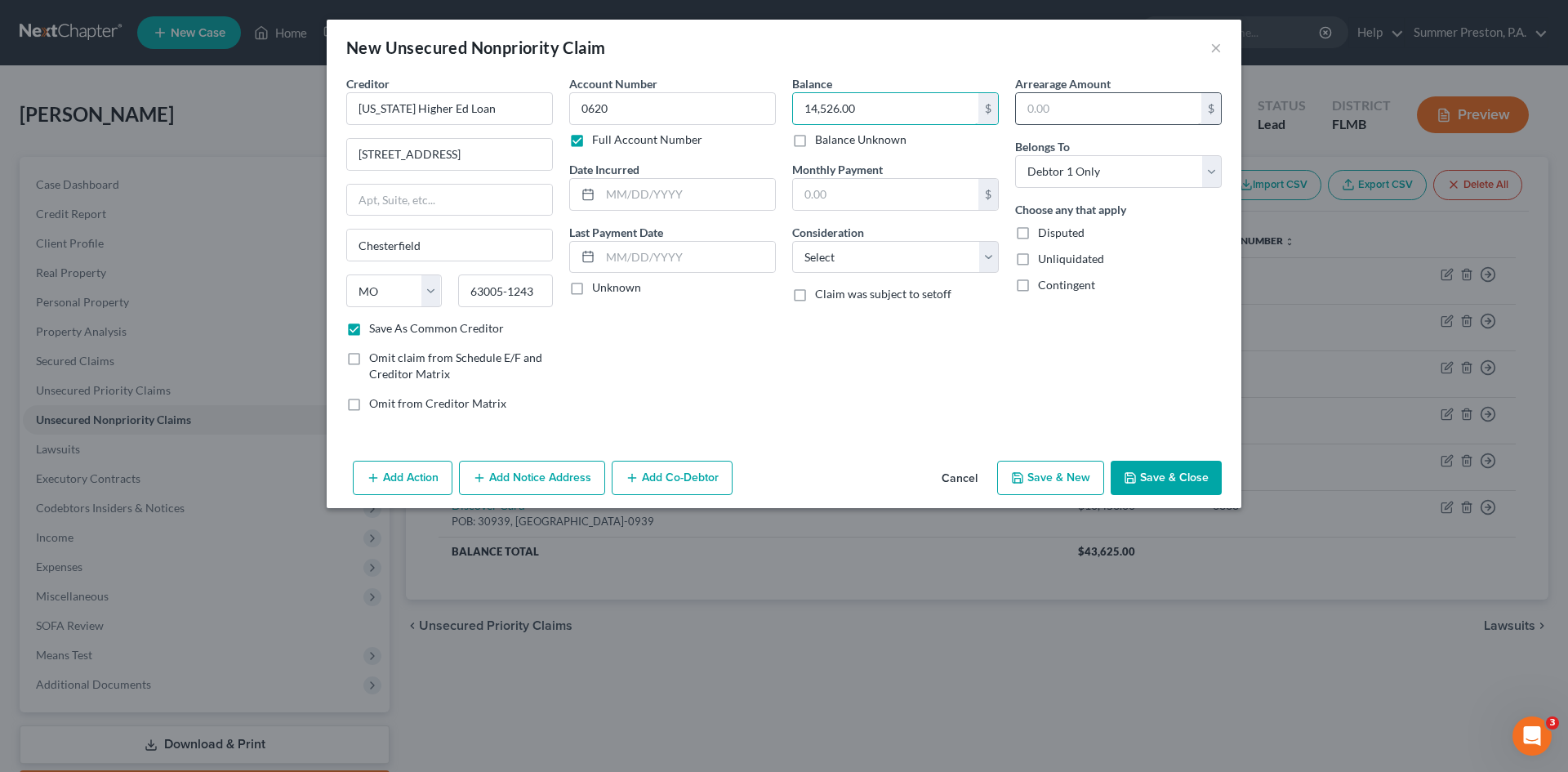
type input "14,526.00"
click at [1068, 112] on input "text" at bounding box center [1108, 108] width 186 height 31
type input "14,526.00"
click at [986, 256] on select "Select Cable / Satellite Services Collection Agency Credit Card Debt Debt Couns…" at bounding box center [895, 257] width 207 height 33
select select "17"
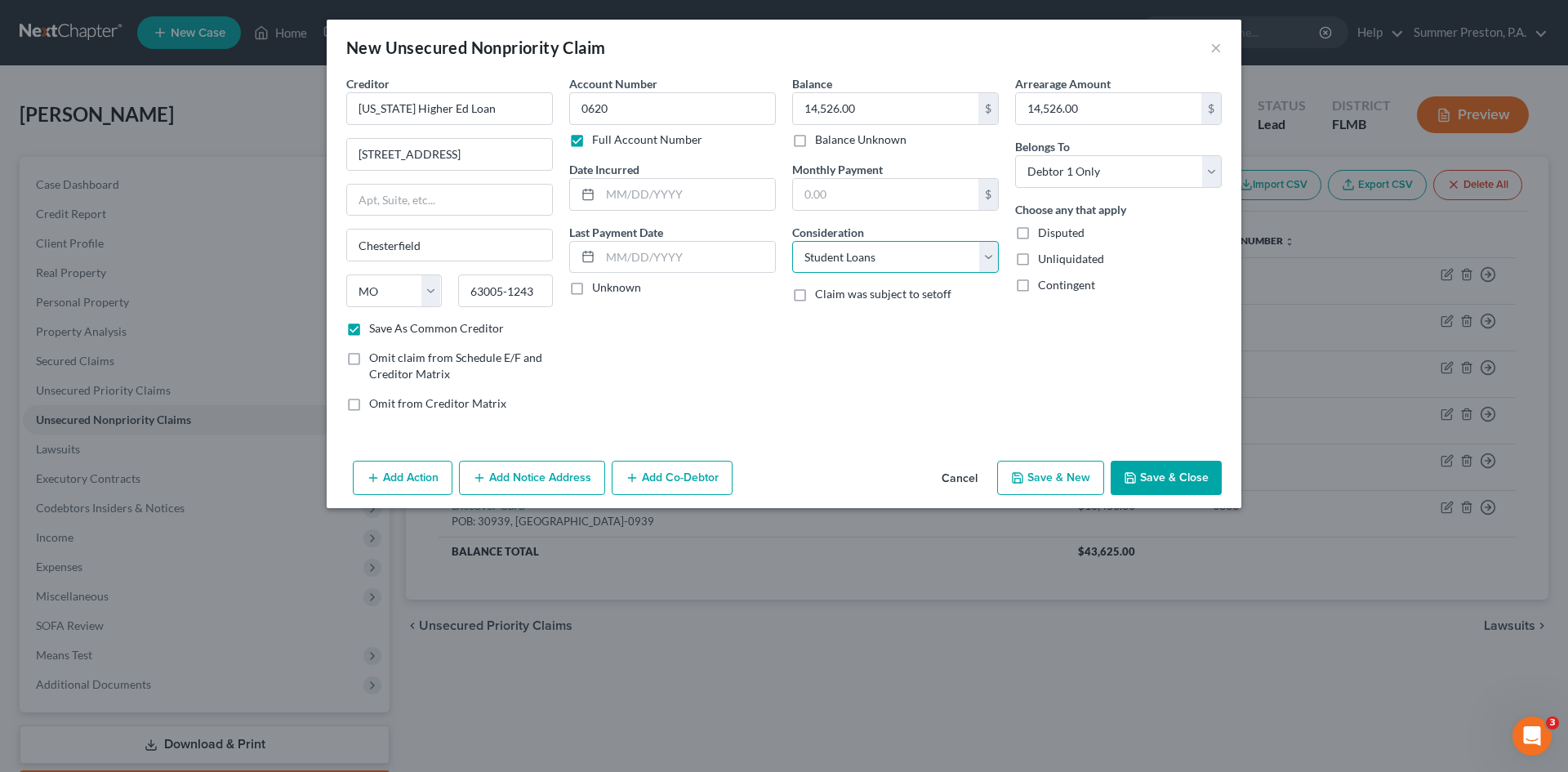
click at [792, 241] on select "Select Cable / Satellite Services Collection Agency Credit Card Debt Debt Couns…" at bounding box center [895, 257] width 207 height 33
click at [1042, 483] on button "Save & New" at bounding box center [1051, 477] width 107 height 34
checkbox input "false"
select select "0"
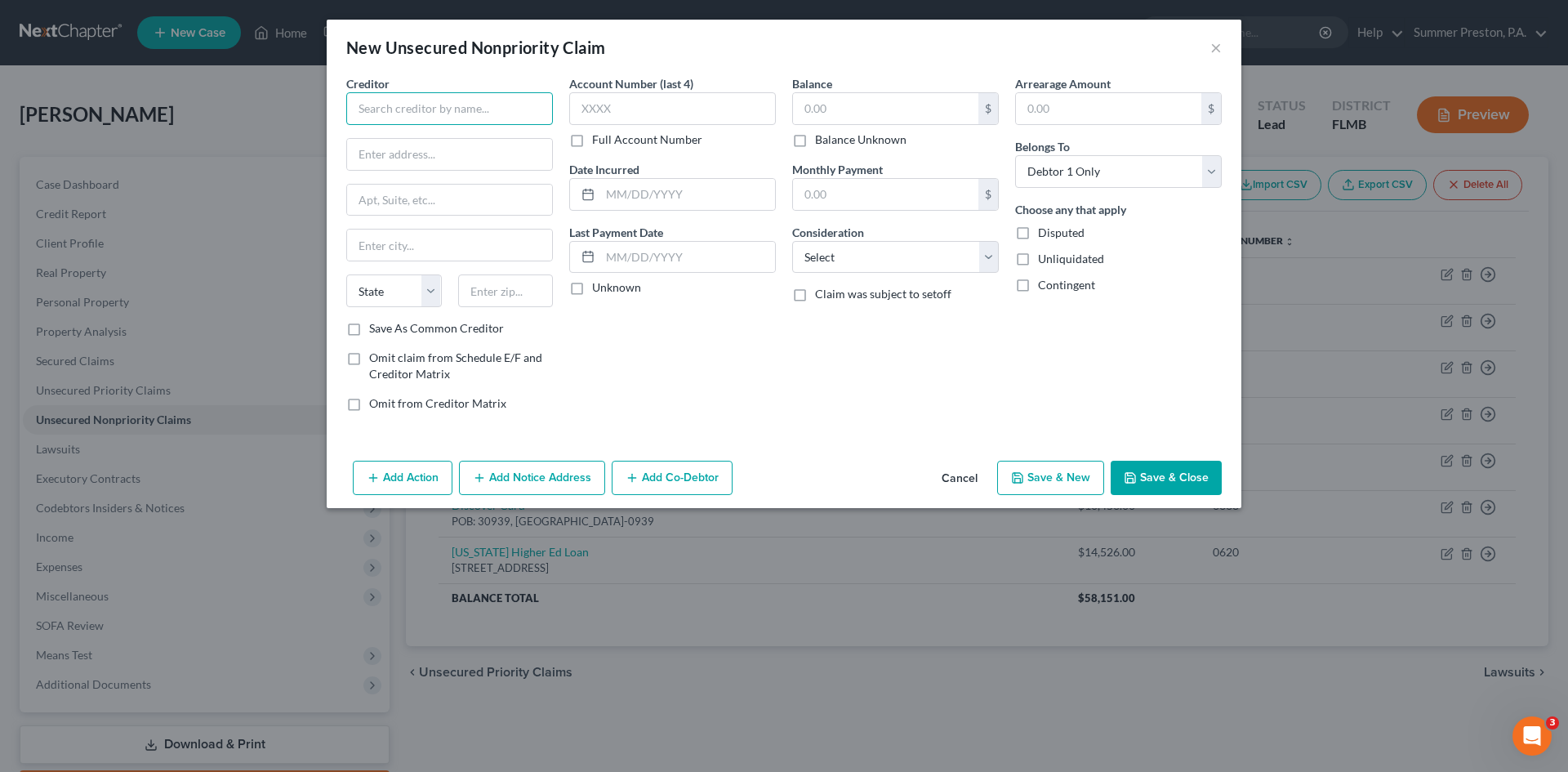
click at [528, 109] on input "text" at bounding box center [449, 108] width 207 height 33
type input "Barclays Bank of [US_STATE]"
type input "[STREET_ADDRESS][PERSON_NAME]"
type input "Wilmington"
select select "7"
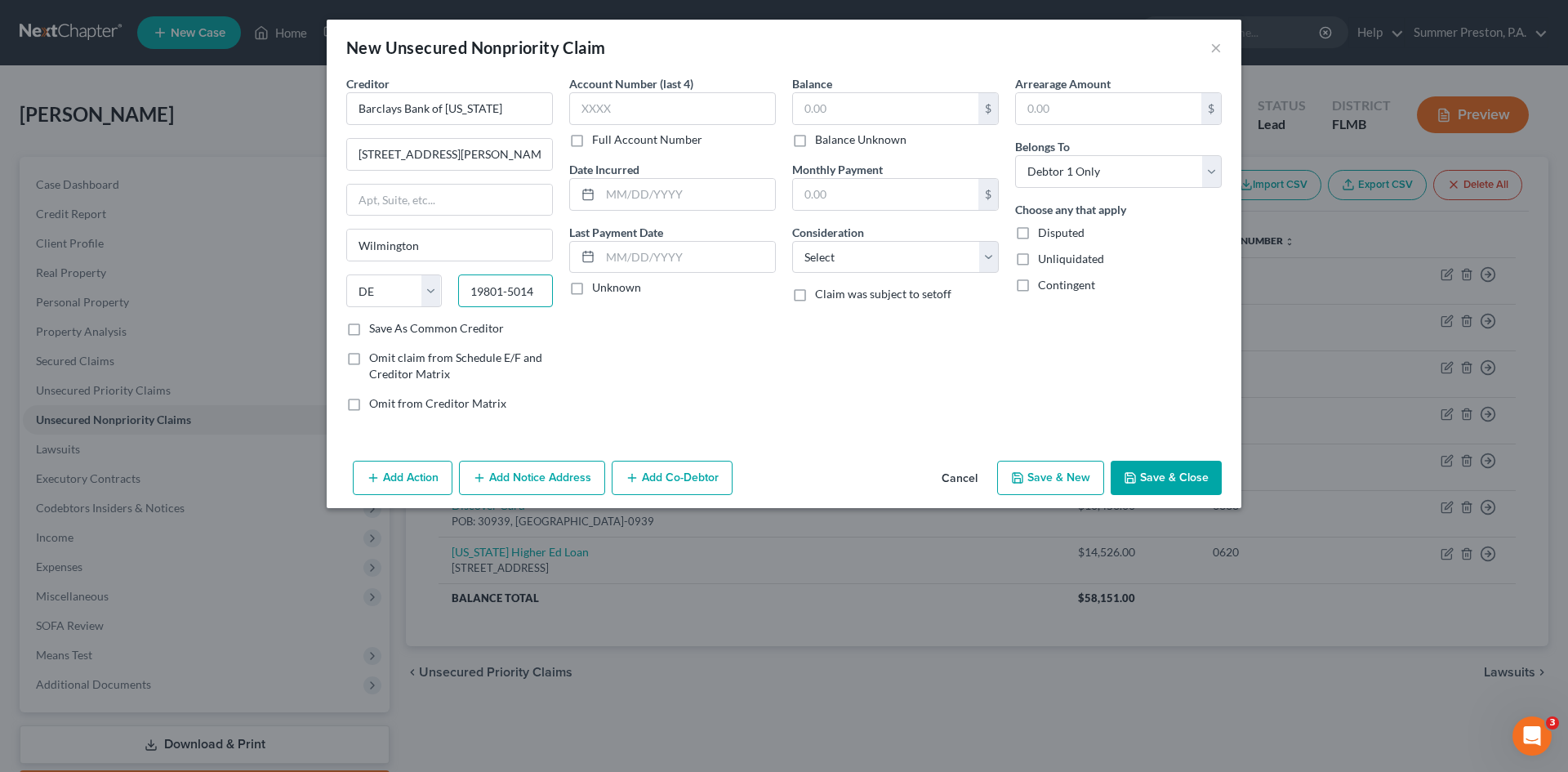
type input "19801-5014"
drag, startPoint x: 354, startPoint y: 329, endPoint x: 492, endPoint y: 205, distance: 185.5
click at [369, 327] on label "Save As Common Creditor" at bounding box center [436, 328] width 135 height 17
click at [376, 327] on input "Save As Common Creditor" at bounding box center [381, 325] width 11 height 11
checkbox input "true"
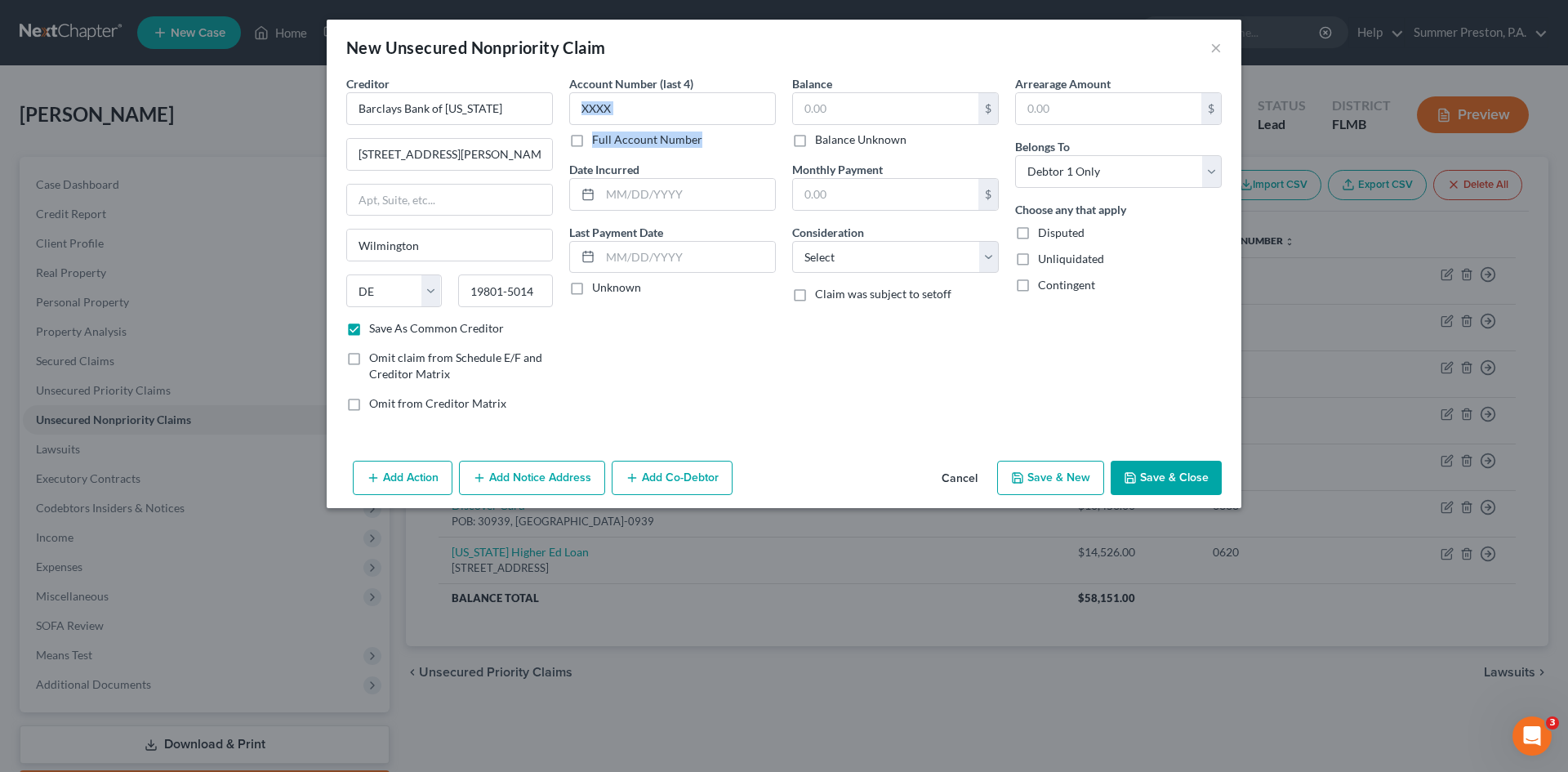
drag, startPoint x: 579, startPoint y: 136, endPoint x: 687, endPoint y: 71, distance: 126.1
click at [632, 105] on div "Account Number (last 4) Full Account Number" at bounding box center [672, 111] width 207 height 73
click at [709, 101] on input "text" at bounding box center [672, 108] width 207 height 33
click at [592, 139] on label "Full Account Number" at bounding box center [646, 140] width 110 height 17
click at [599, 139] on input "Full Account Number" at bounding box center [604, 137] width 11 height 11
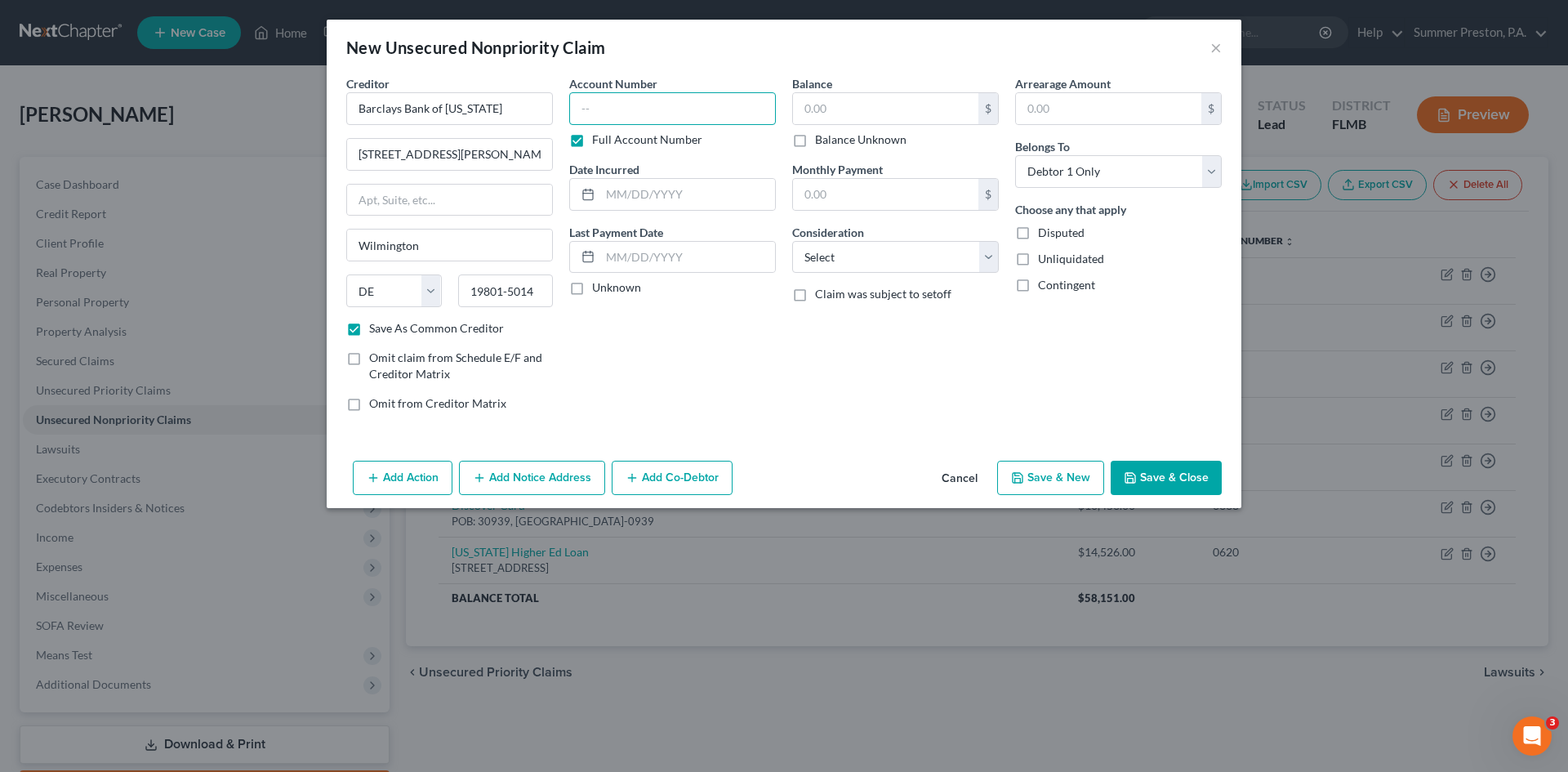
click at [636, 109] on input "text" at bounding box center [672, 108] width 207 height 33
type input "8622"
drag, startPoint x: 579, startPoint y: 292, endPoint x: 587, endPoint y: 275, distance: 18.8
click at [592, 288] on label "Unknown" at bounding box center [616, 288] width 49 height 17
click at [599, 288] on input "Unknown" at bounding box center [604, 285] width 11 height 11
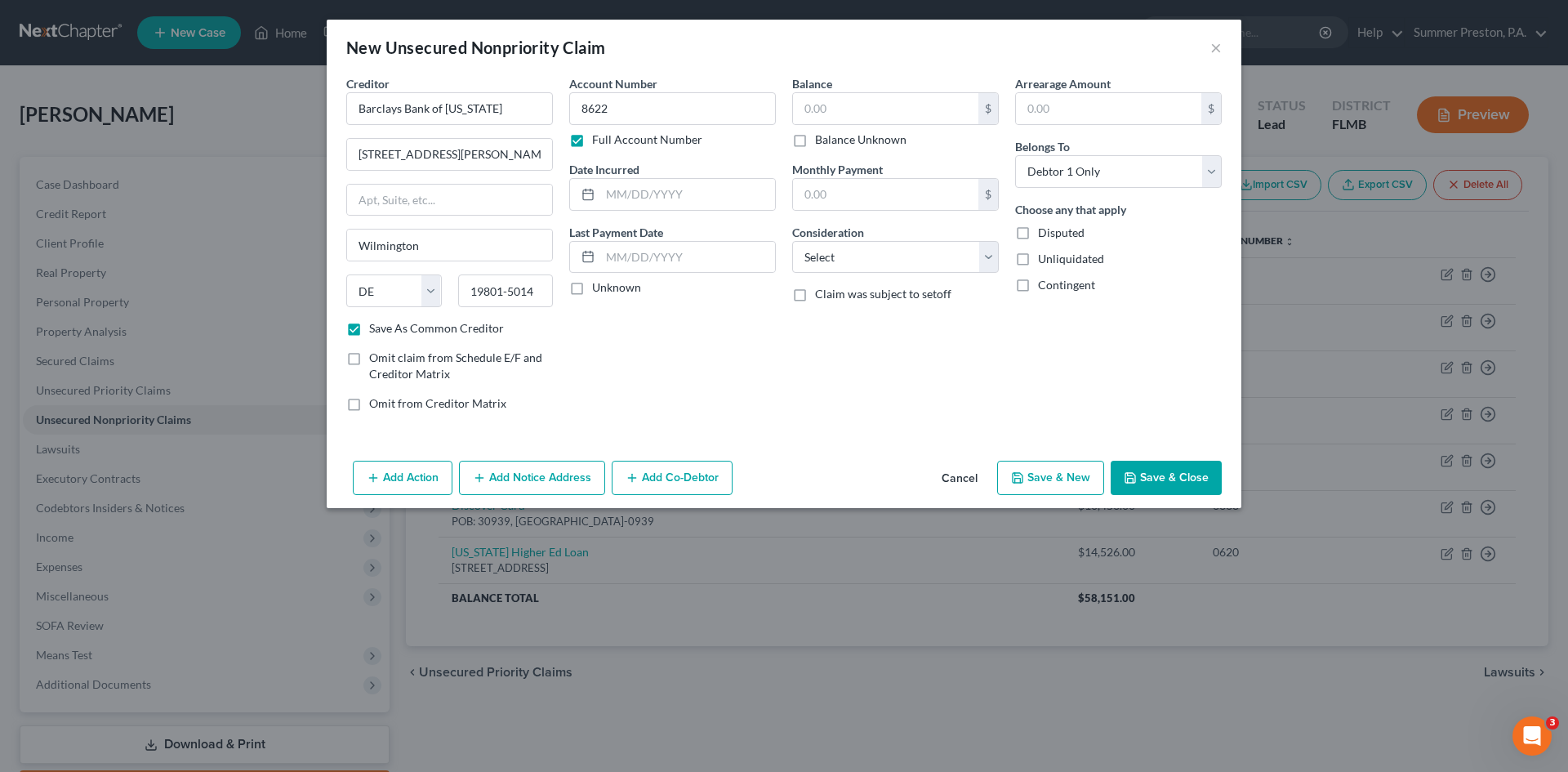
checkbox input "true"
click at [927, 100] on input "text" at bounding box center [886, 108] width 186 height 31
type input "2,277.00"
click at [1098, 104] on input "text" at bounding box center [1108, 108] width 186 height 31
type input "2,277.00"
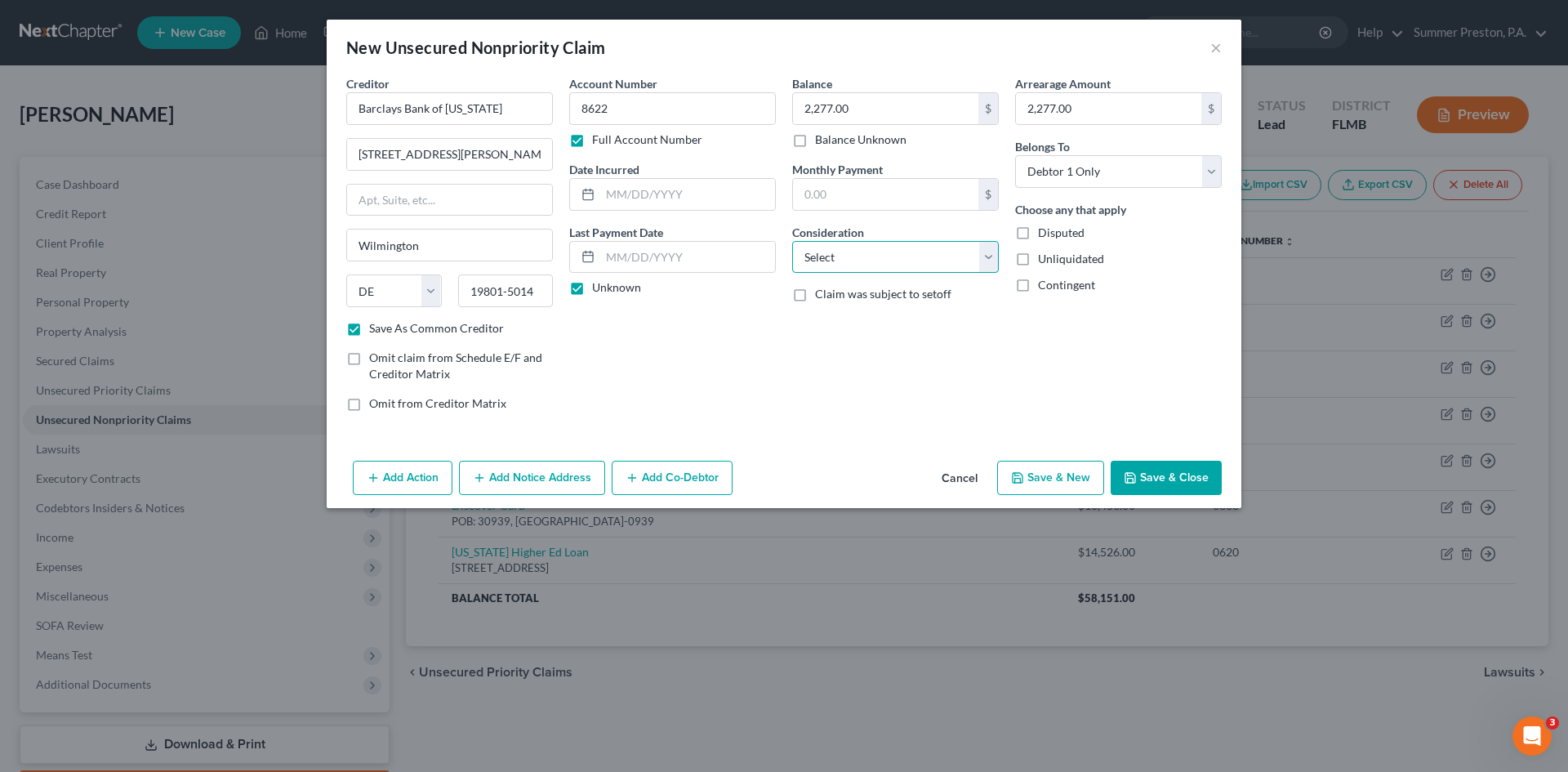
click at [998, 248] on select "Select Cable / Satellite Services Collection Agency Credit Card Debt Debt Couns…" at bounding box center [895, 257] width 207 height 33
select select "2"
click at [792, 241] on select "Select Cable / Satellite Services Collection Agency Credit Card Debt Debt Couns…" at bounding box center [895, 257] width 207 height 33
click at [1071, 475] on button "Save & New" at bounding box center [1051, 477] width 107 height 34
checkbox input "false"
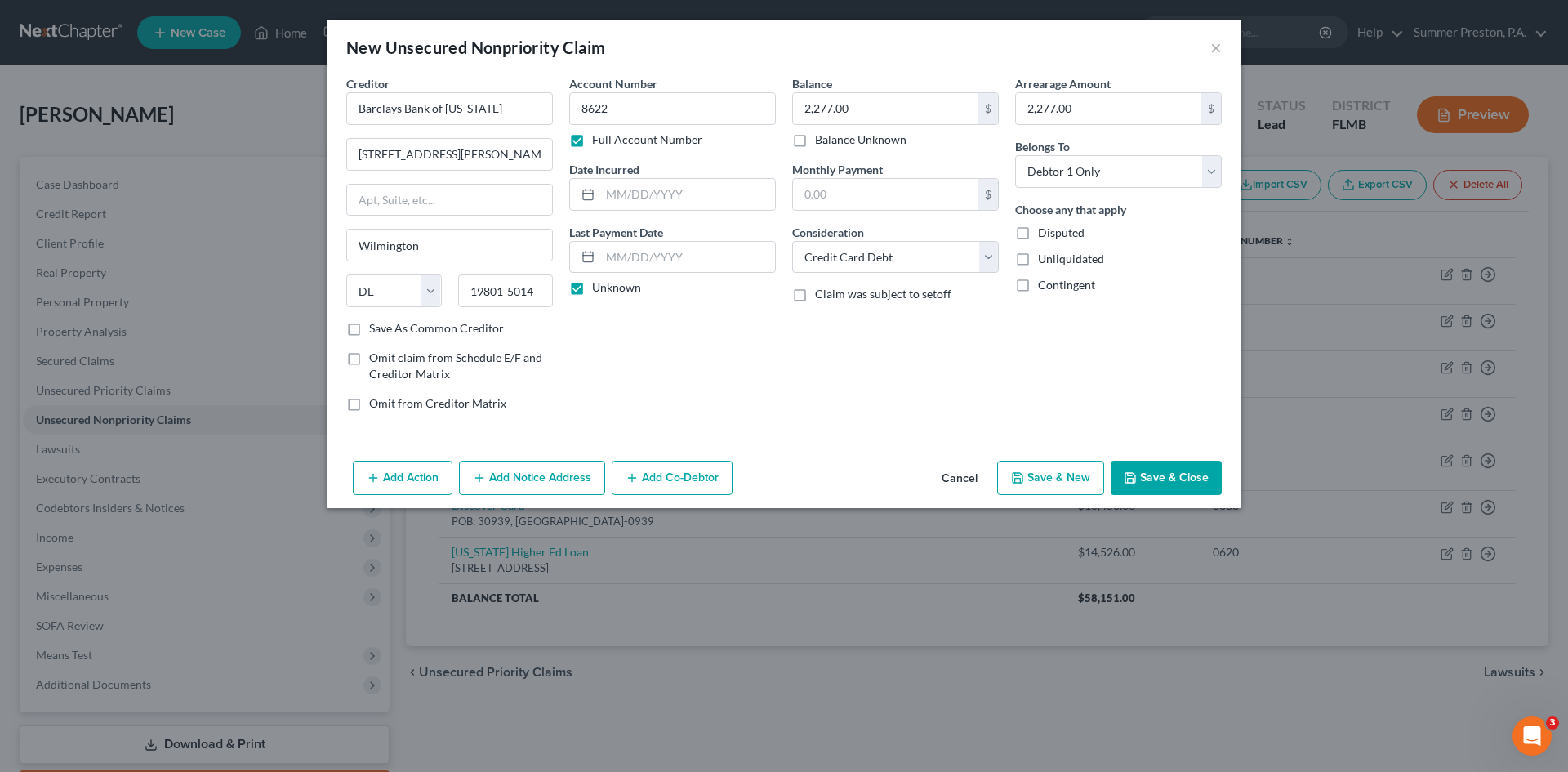
select select "0"
type input "0.00"
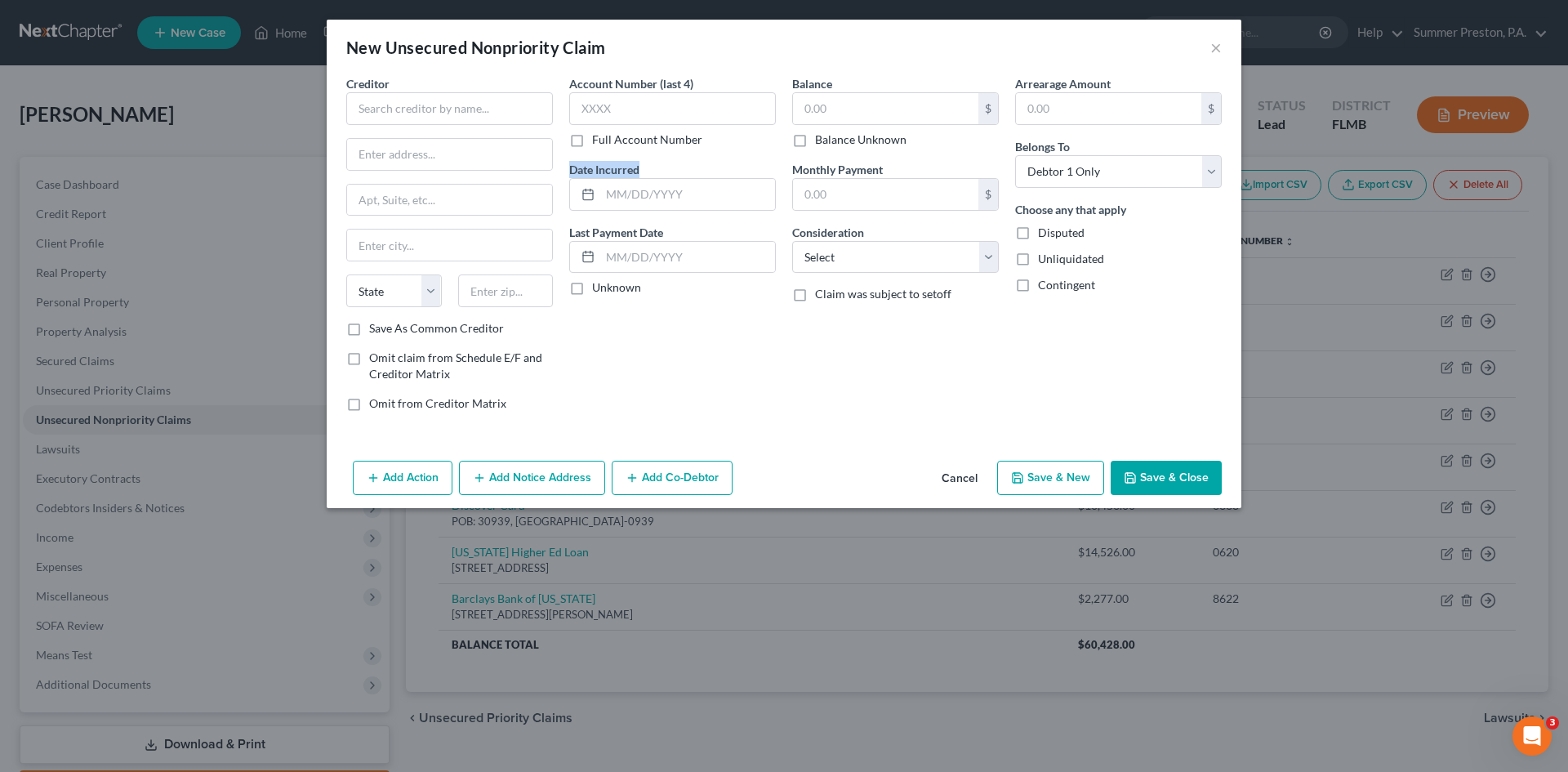
drag, startPoint x: 612, startPoint y: 158, endPoint x: 574, endPoint y: 155, distance: 38.1
click at [586, 155] on div "Account Number (last 4) Full Account Number Date Incurred Last Payment Date Unk…" at bounding box center [673, 249] width 223 height 349
click at [530, 98] on input "text" at bounding box center [449, 108] width 207 height 33
type input "Synchrony Bank / JC Penney DC"
type input "POB: 71729"
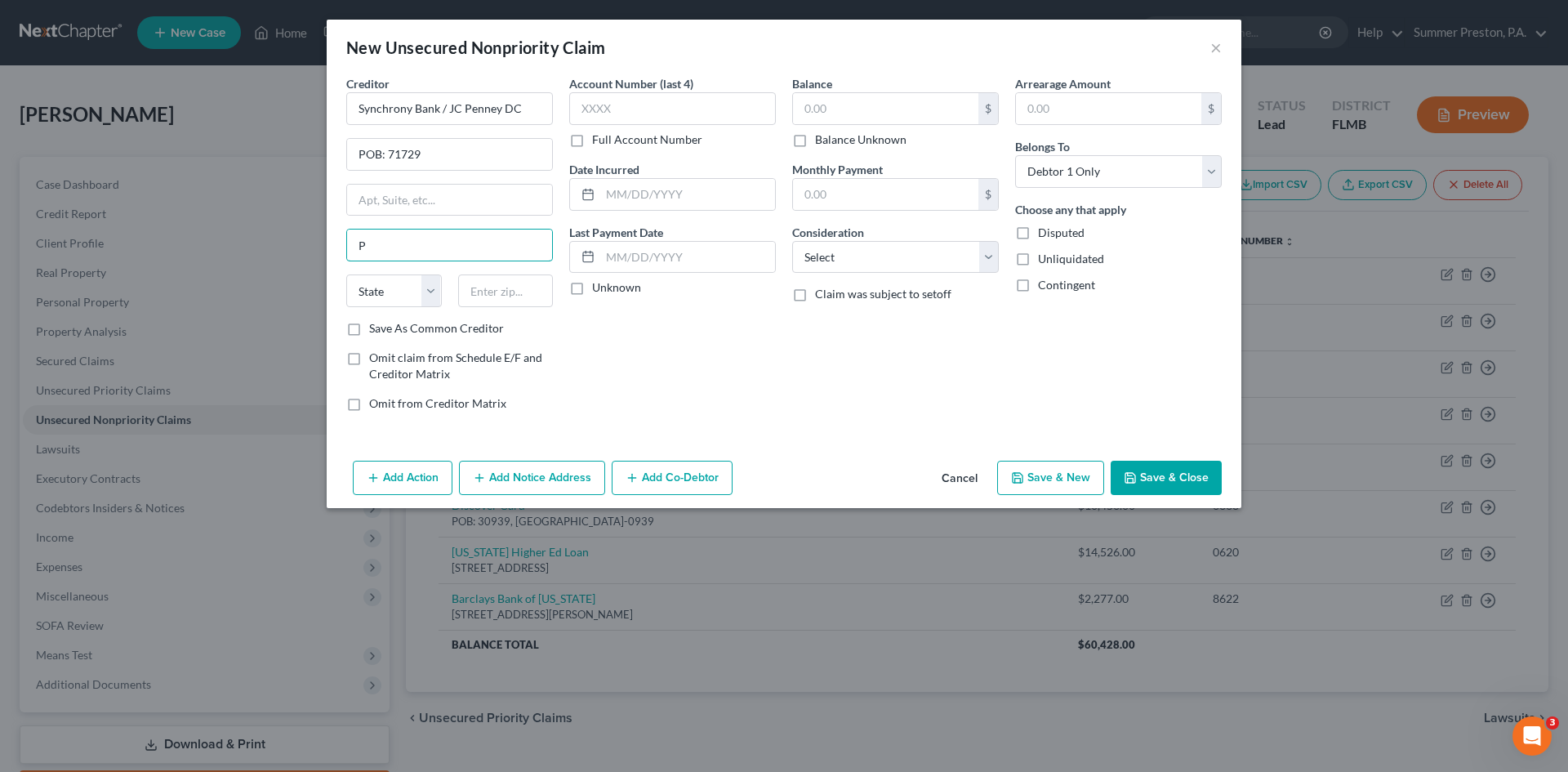
type input "[GEOGRAPHIC_DATA]"
type input "POB: 7346"
type input "19101-7346"
drag, startPoint x: 454, startPoint y: 208, endPoint x: 235, endPoint y: 189, distance: 219.8
click at [240, 189] on div "New Unsecured Nonpriority Claim × Creditor * Synchrony Bank / [PERSON_NAME] [PE…" at bounding box center [784, 386] width 1568 height 772
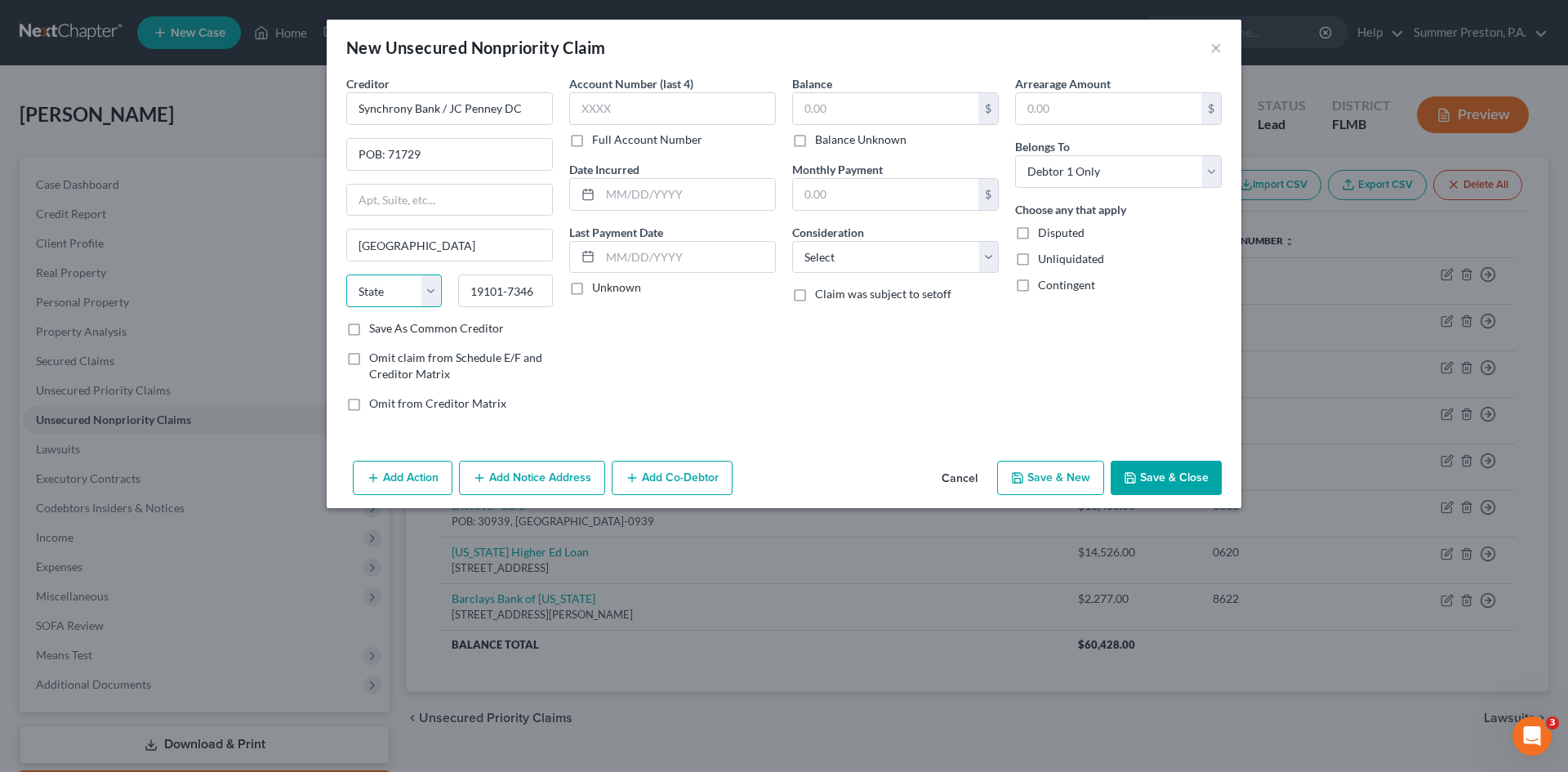
click at [435, 296] on select "State [US_STATE] AK AR AZ CA CO CT DE DC [GEOGRAPHIC_DATA] [GEOGRAPHIC_DATA] GU…" at bounding box center [394, 290] width 96 height 33
select select "39"
click at [346, 274] on select "State [US_STATE] AK AR AZ CA CO CT DE DC [GEOGRAPHIC_DATA] [GEOGRAPHIC_DATA] GU…" at bounding box center [394, 290] width 96 height 33
drag, startPoint x: 544, startPoint y: 291, endPoint x: 421, endPoint y: 284, distance: 123.2
click at [421, 284] on div "State [US_STATE] AK AR AZ CA CO CT DE DC [GEOGRAPHIC_DATA] [GEOGRAPHIC_DATA] GU…" at bounding box center [449, 297] width 223 height 46
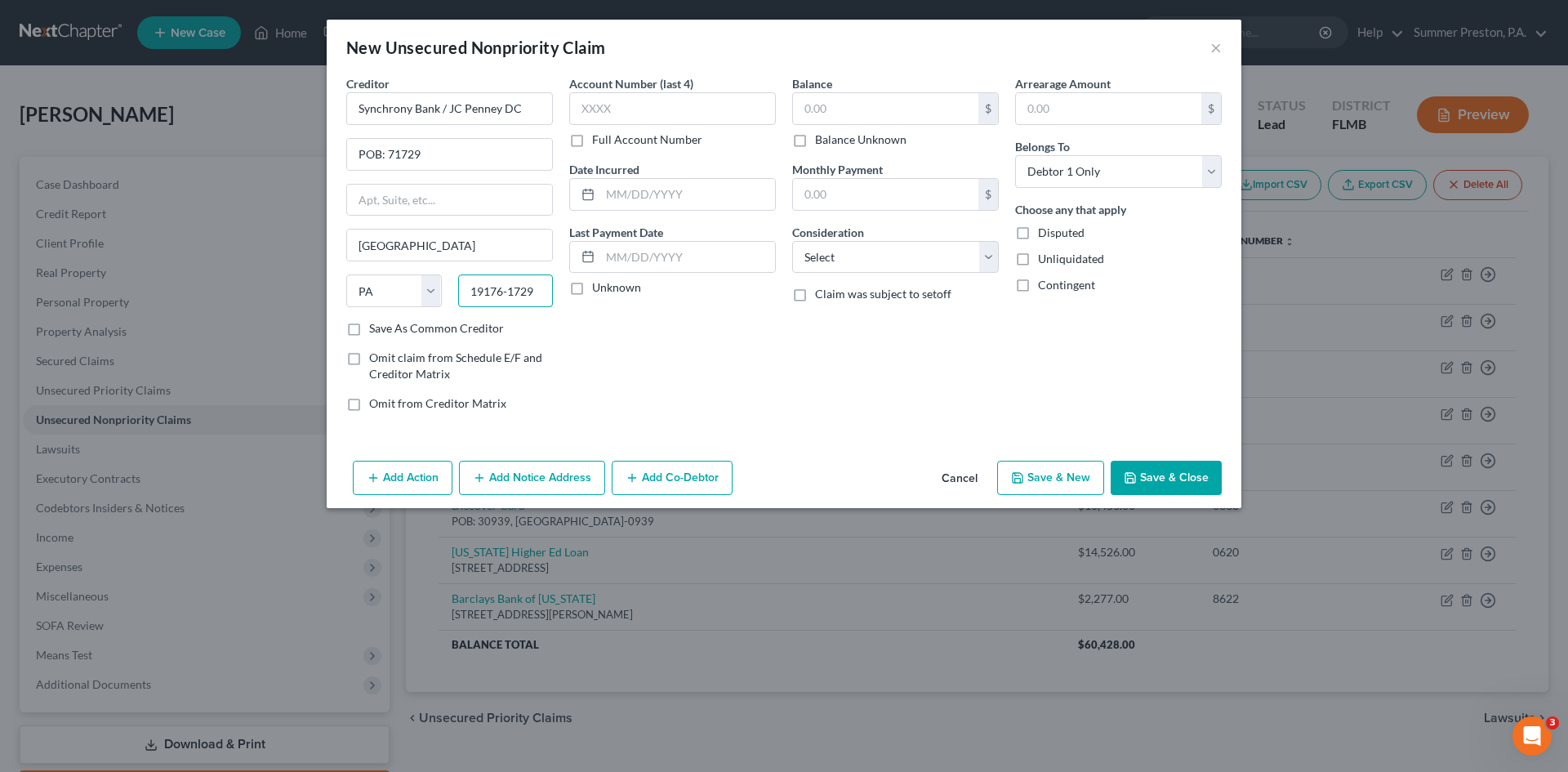
type input "19176-1729"
click at [369, 324] on label "Save As Common Creditor" at bounding box center [436, 328] width 135 height 17
click at [376, 324] on input "Save As Common Creditor" at bounding box center [381, 325] width 11 height 11
checkbox input "true"
click at [592, 139] on label "Full Account Number" at bounding box center [646, 140] width 110 height 17
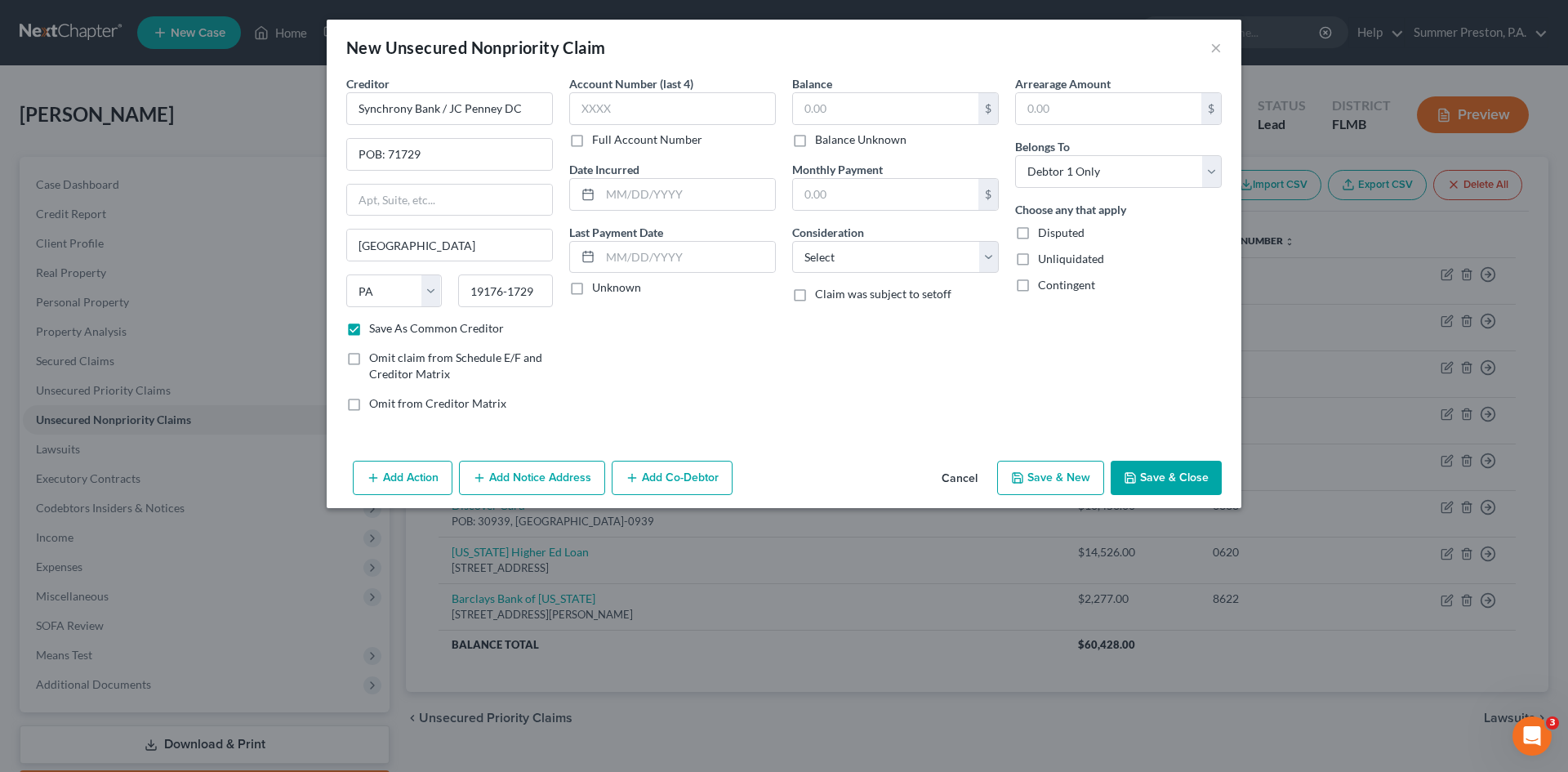
click at [599, 139] on input "Full Account Number" at bounding box center [604, 137] width 11 height 11
click at [655, 98] on input "text" at bounding box center [672, 108] width 207 height 33
type input "8917"
drag, startPoint x: 580, startPoint y: 286, endPoint x: 590, endPoint y: 285, distance: 10.0
click at [592, 286] on label "Unknown" at bounding box center [616, 288] width 49 height 17
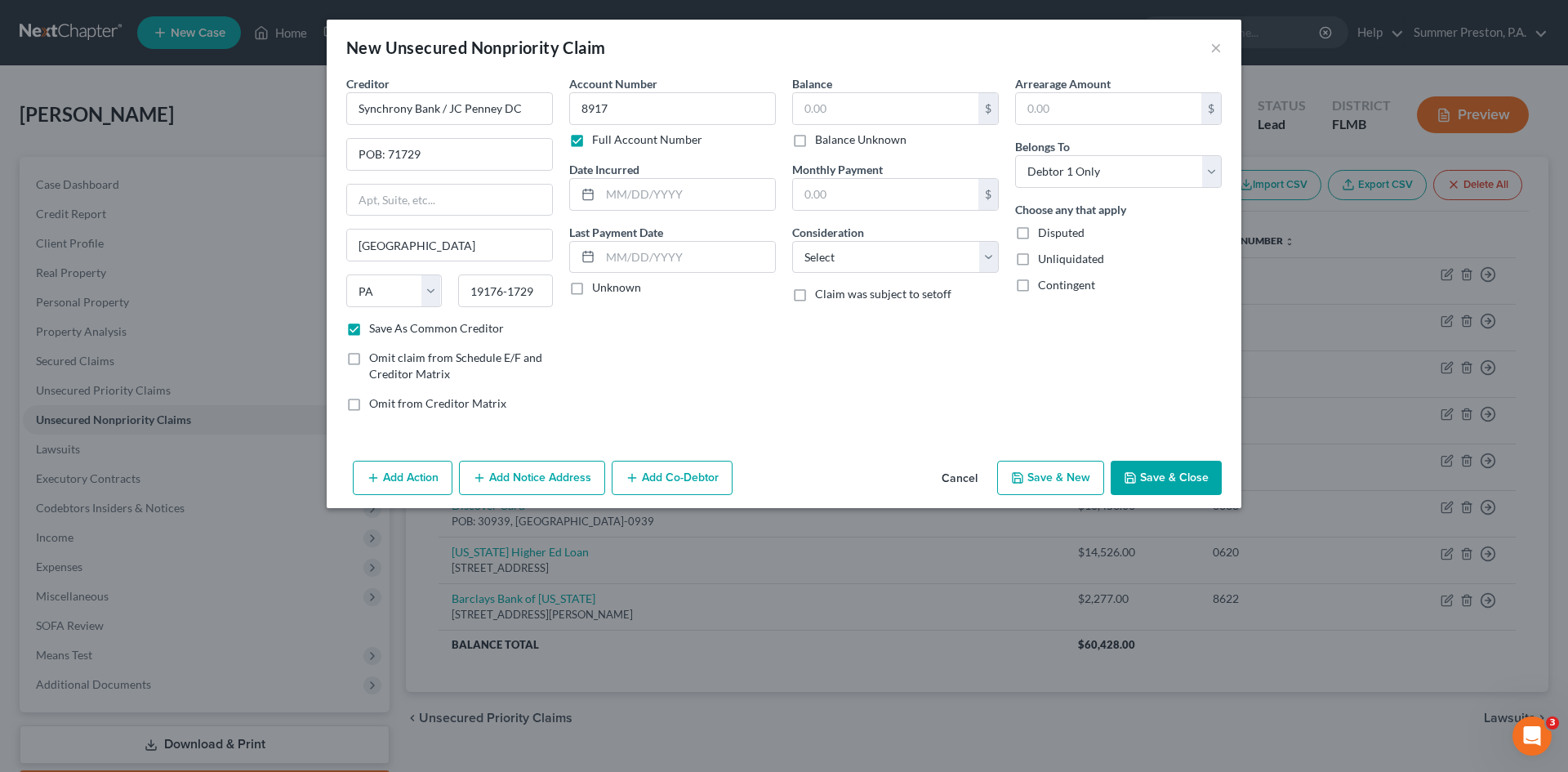
click at [599, 286] on input "Unknown" at bounding box center [604, 285] width 11 height 11
checkbox input "true"
click at [864, 102] on input "text" at bounding box center [886, 108] width 186 height 31
type input "2,603.00"
click at [1114, 109] on input "text" at bounding box center [1108, 108] width 186 height 31
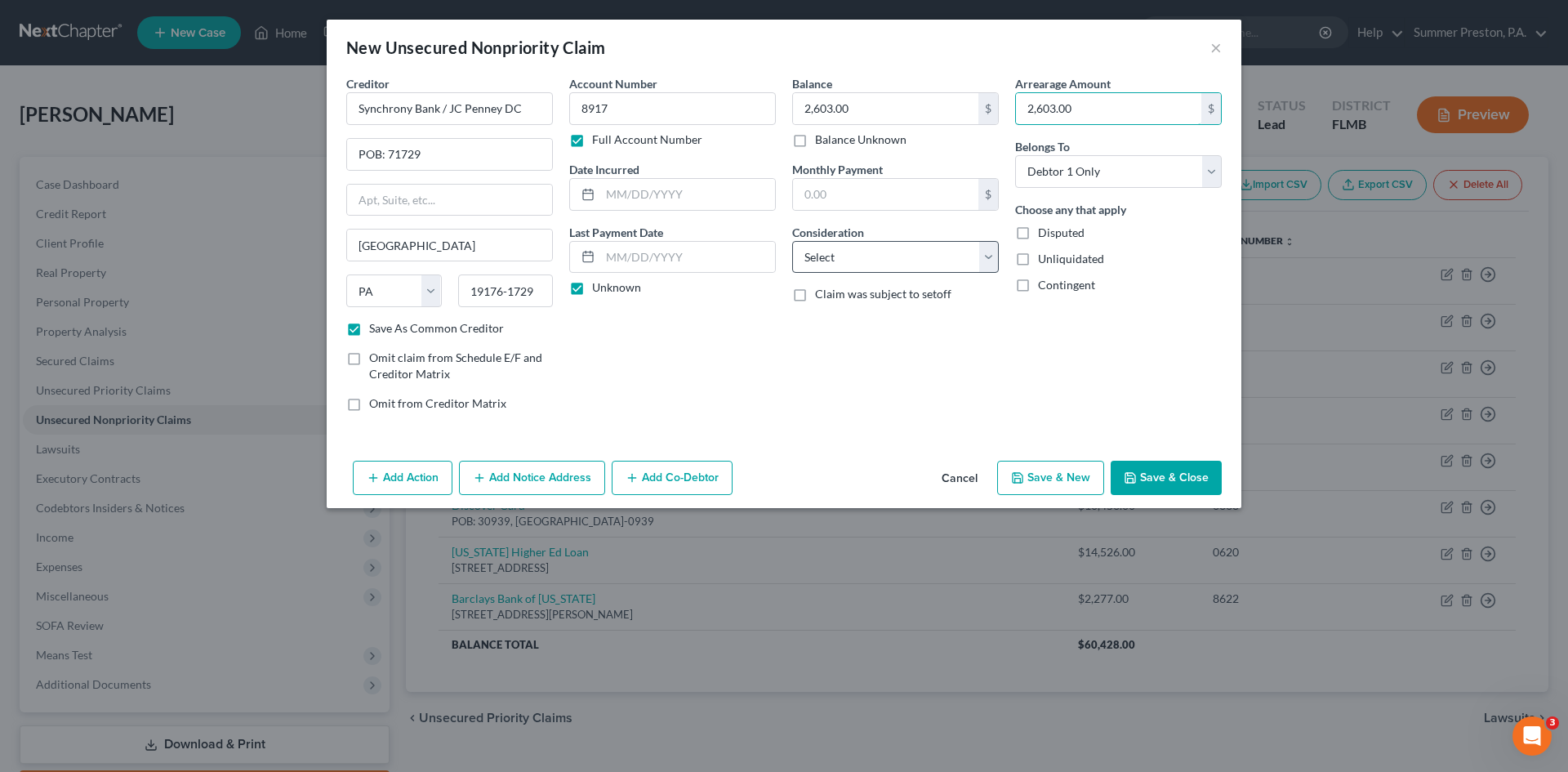
type input "2,603.00"
click at [997, 254] on select "Select Cable / Satellite Services Collection Agency Credit Card Debt Debt Couns…" at bounding box center [895, 257] width 207 height 33
select select "2"
click at [792, 241] on select "Select Cable / Satellite Services Collection Agency Credit Card Debt Debt Couns…" at bounding box center [895, 257] width 207 height 33
click at [1079, 475] on button "Save & New" at bounding box center [1051, 477] width 107 height 34
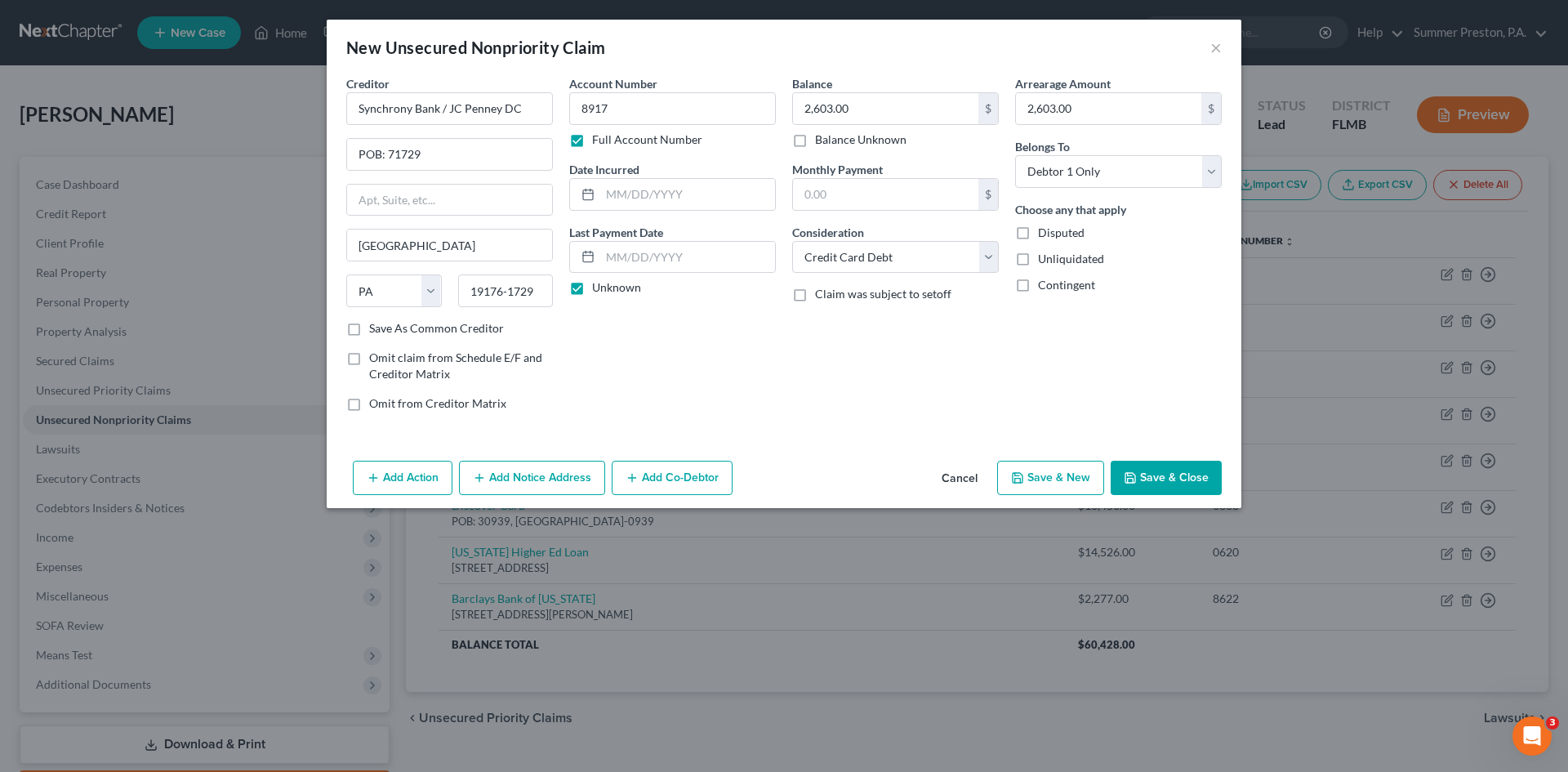
checkbox input "false"
type input "0.00"
select select "0"
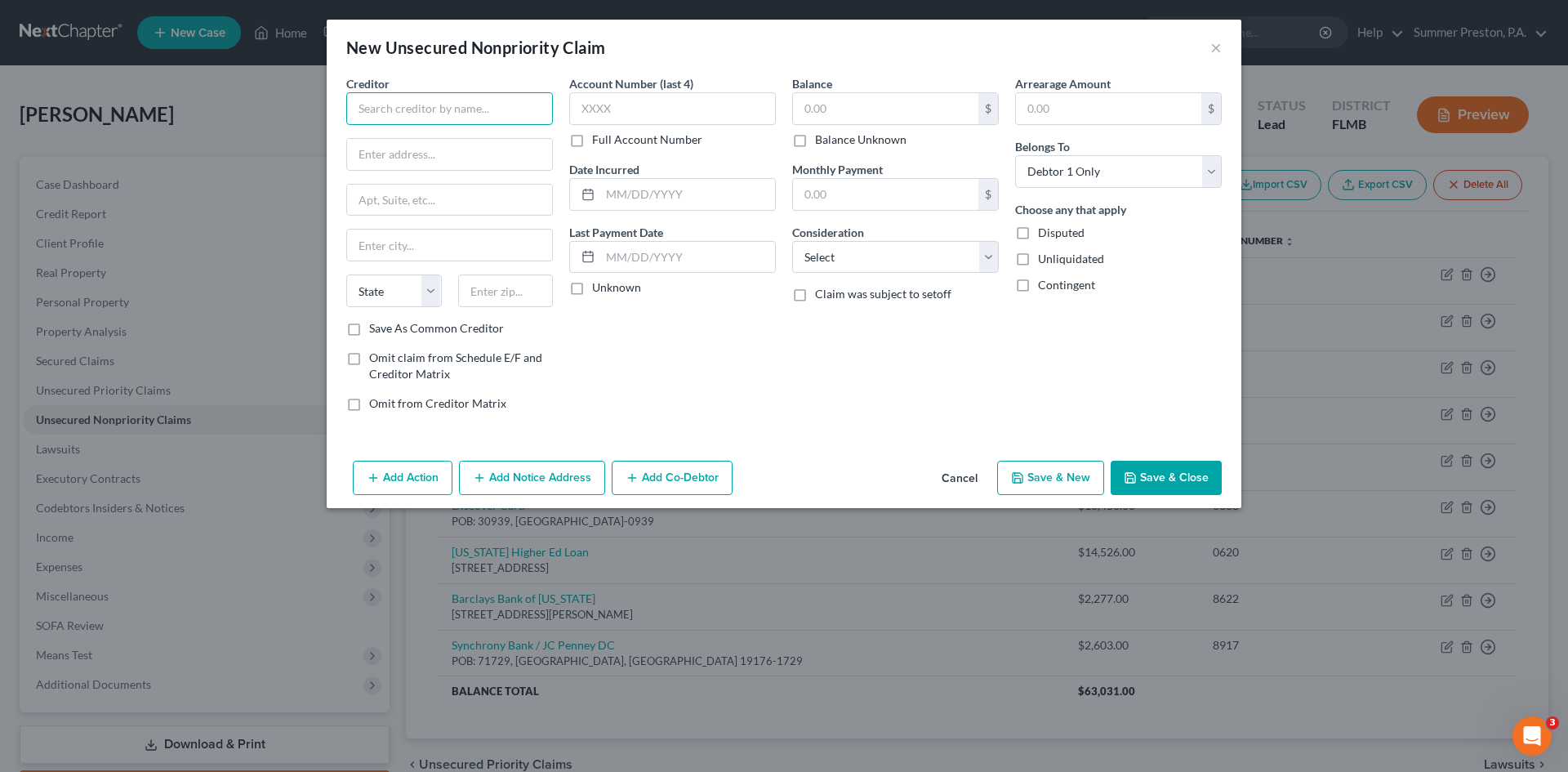
click at [522, 102] on input "text" at bounding box center [449, 108] width 207 height 33
type input "Synchrony Bank / Sam's Club"
type input "POB: 71727"
type input "{"
type input "[GEOGRAPHIC_DATA]"
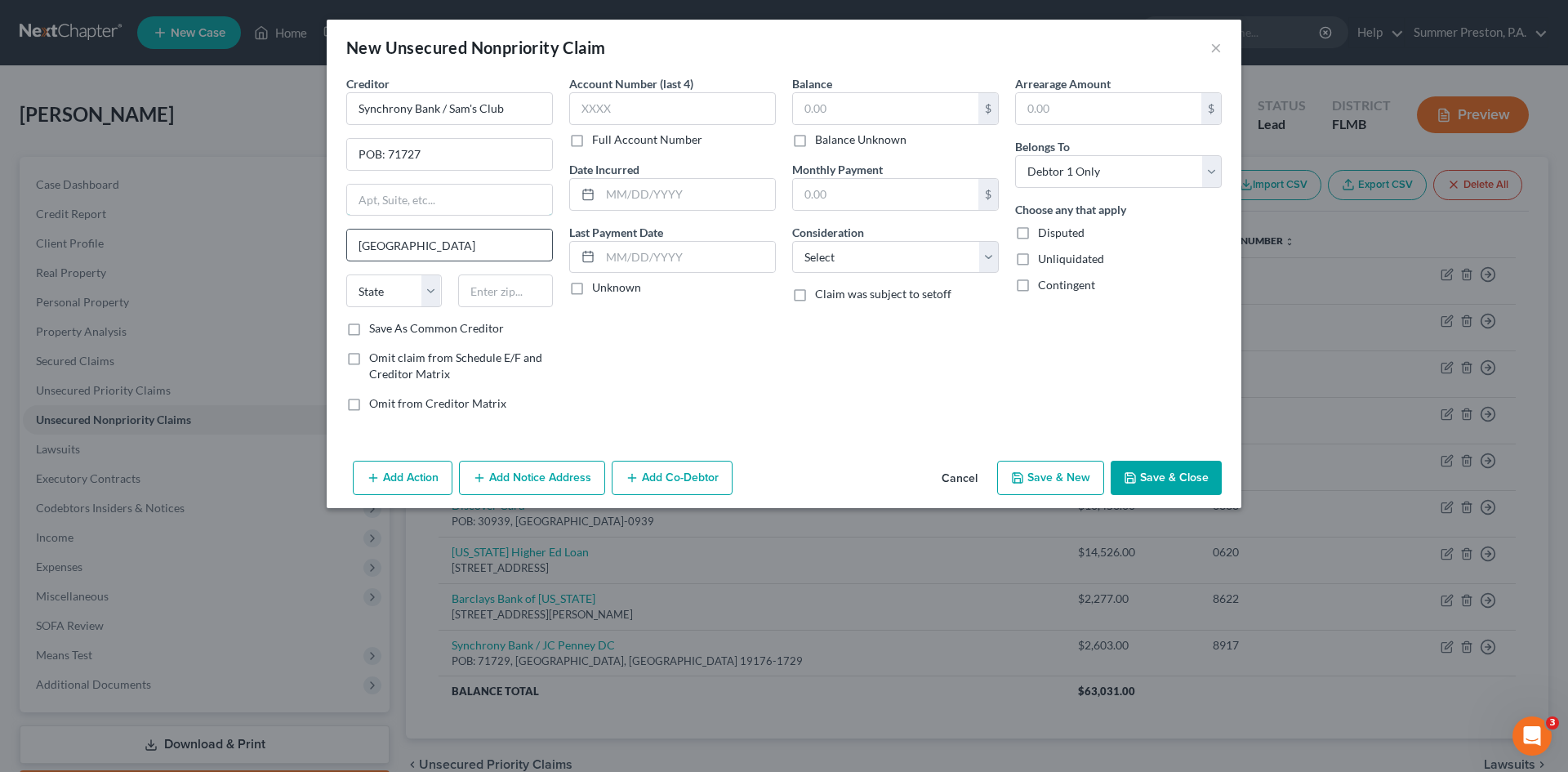
type input "POB: 7346"
type input "19101-7346"
drag, startPoint x: 443, startPoint y: 203, endPoint x: 262, endPoint y: 169, distance: 184.2
click at [262, 169] on div "New Unsecured Nonpriority Claim × Creditor * Synchrony Bank / Sam's Club POB: 7…" at bounding box center [784, 386] width 1568 height 772
drag, startPoint x: 536, startPoint y: 291, endPoint x: 459, endPoint y: 282, distance: 77.5
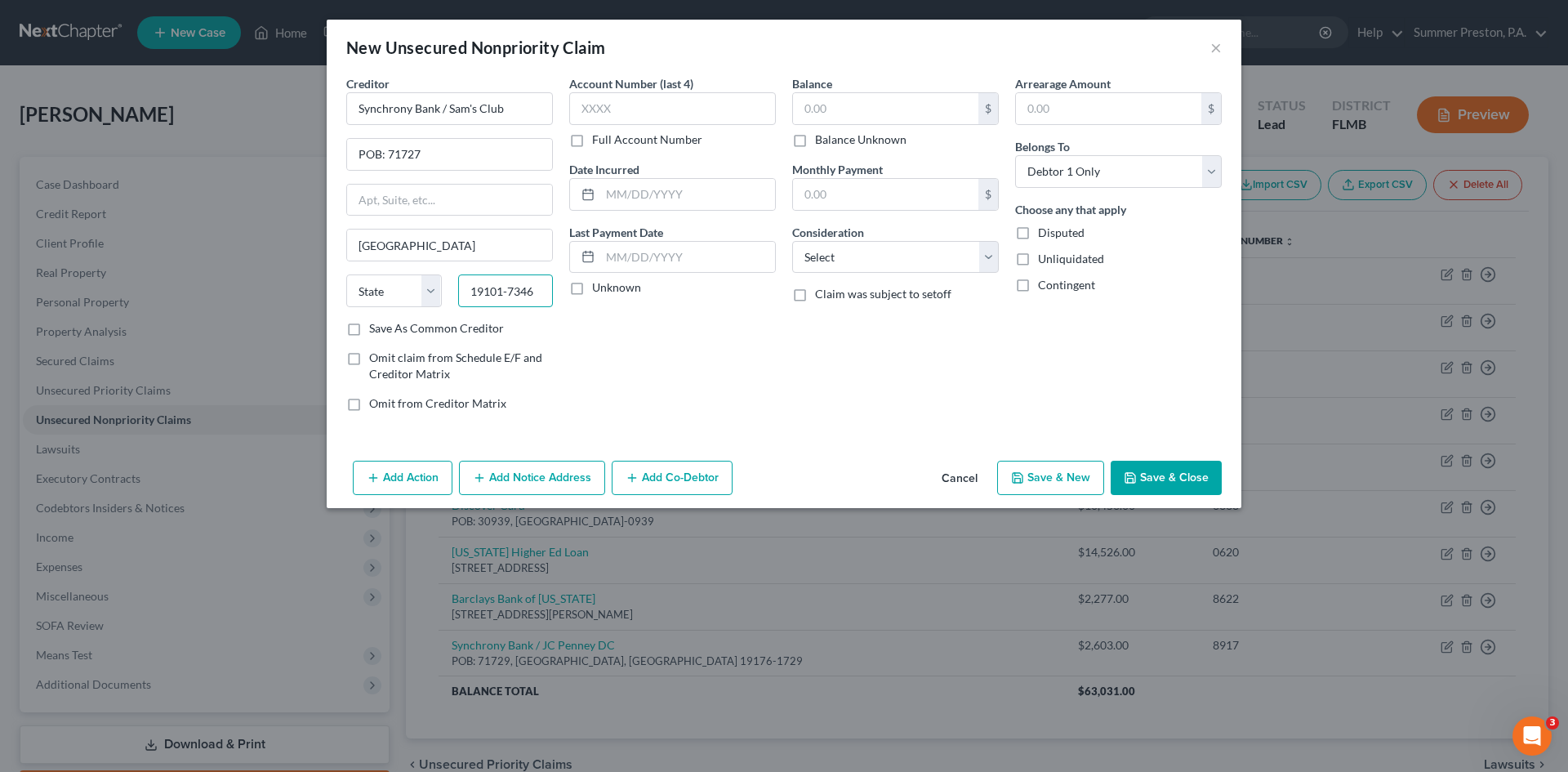
click at [466, 283] on input "19101-7346" at bounding box center [506, 290] width 96 height 33
type input "19176-1727"
click at [390, 292] on select "State [US_STATE] AK AR AZ CA CO CT DE DC [GEOGRAPHIC_DATA] [GEOGRAPHIC_DATA] GU…" at bounding box center [394, 290] width 96 height 33
select select "39"
click at [575, 349] on div "Account Number (last 4) Full Account Number Date Incurred Last Payment Date Unk…" at bounding box center [673, 249] width 223 height 349
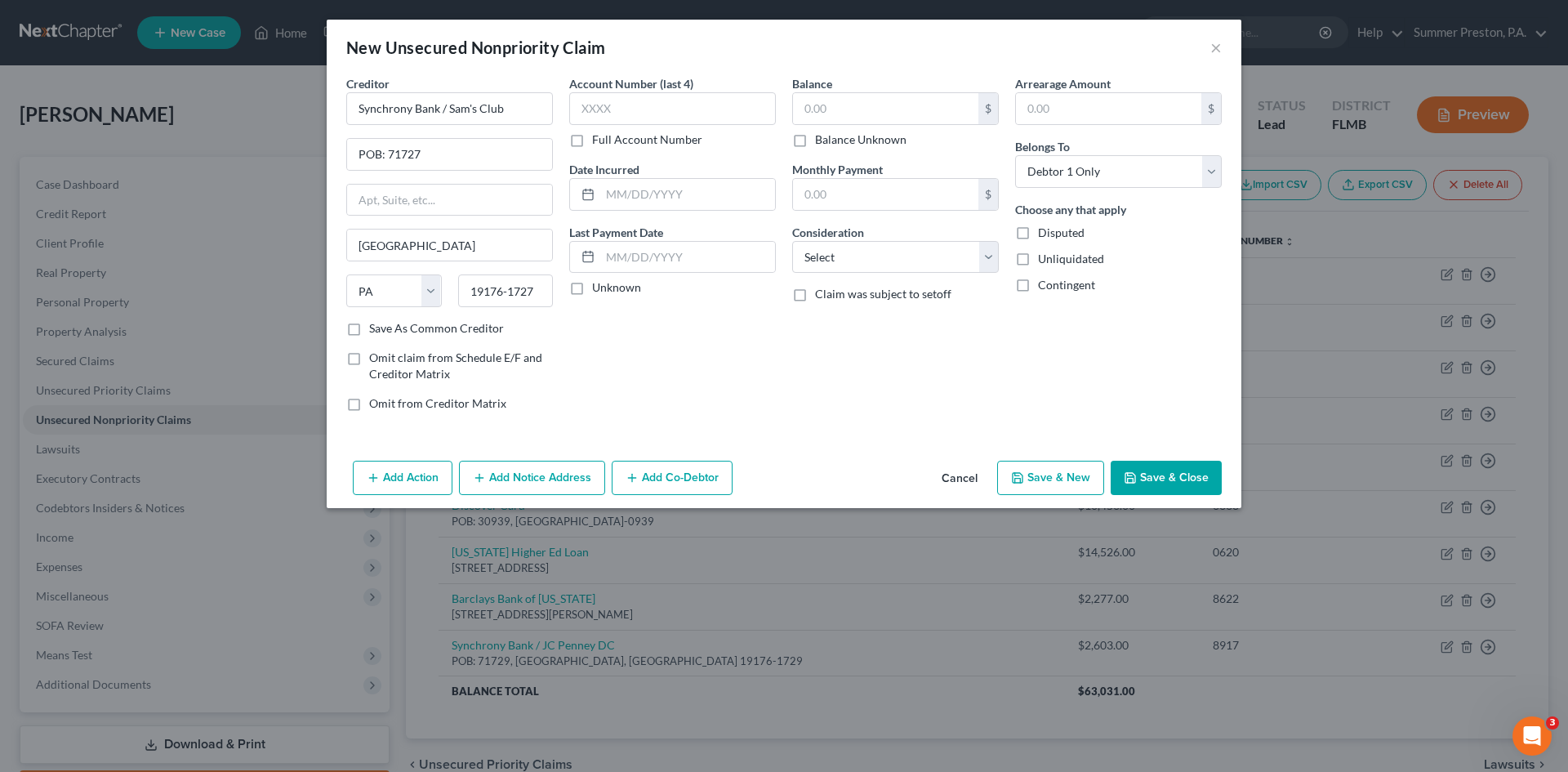
click at [369, 328] on label "Save As Common Creditor" at bounding box center [436, 328] width 135 height 17
click at [376, 328] on input "Save As Common Creditor" at bounding box center [381, 325] width 11 height 11
checkbox input "true"
click at [592, 141] on label "Full Account Number" at bounding box center [646, 140] width 110 height 17
click at [599, 141] on input "Full Account Number" at bounding box center [604, 137] width 11 height 11
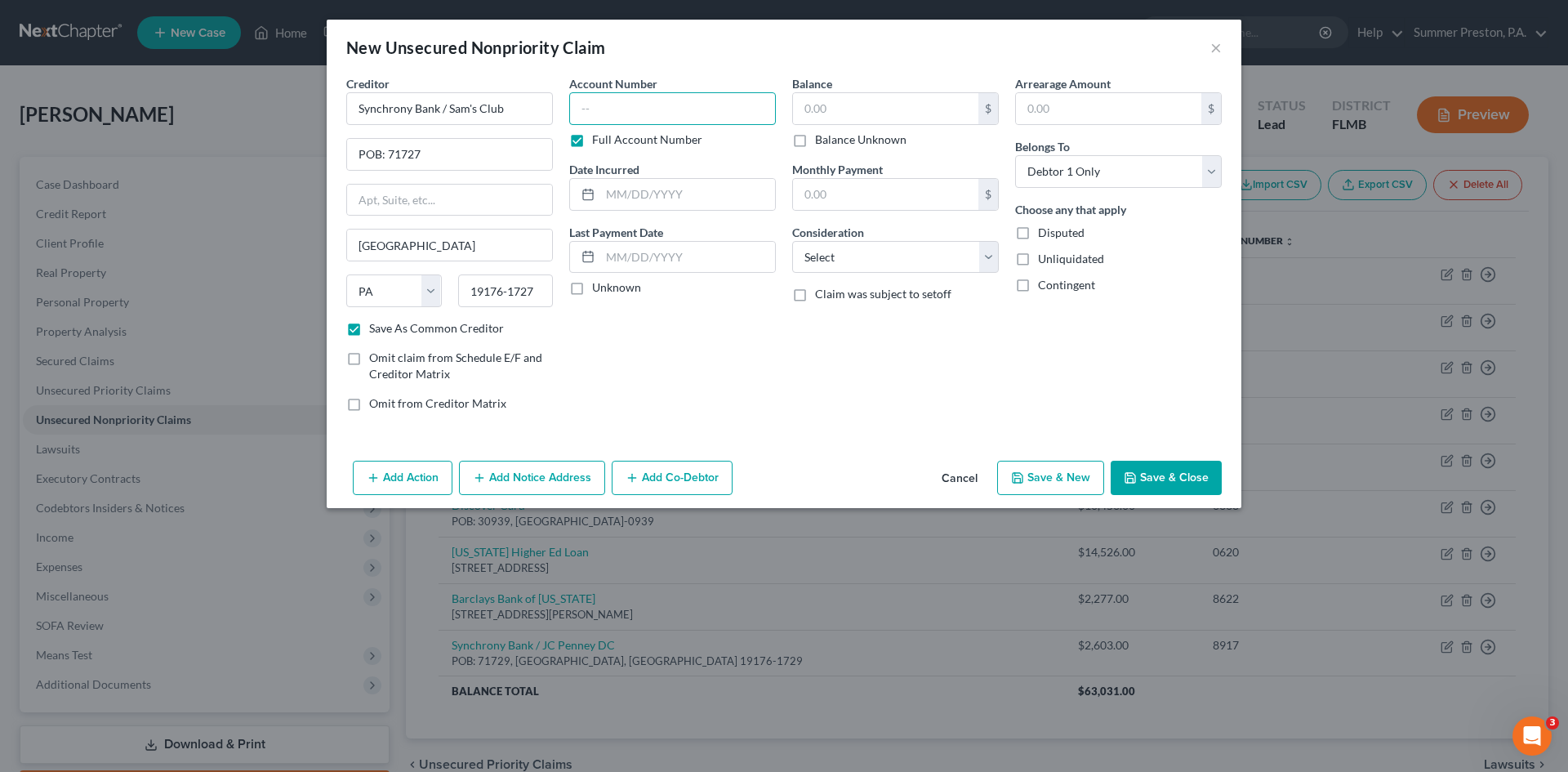
click at [632, 109] on input "text" at bounding box center [672, 108] width 207 height 33
type input "7392"
click at [592, 288] on label "Unknown" at bounding box center [616, 288] width 49 height 17
click at [599, 288] on input "Unknown" at bounding box center [604, 285] width 11 height 11
checkbox input "true"
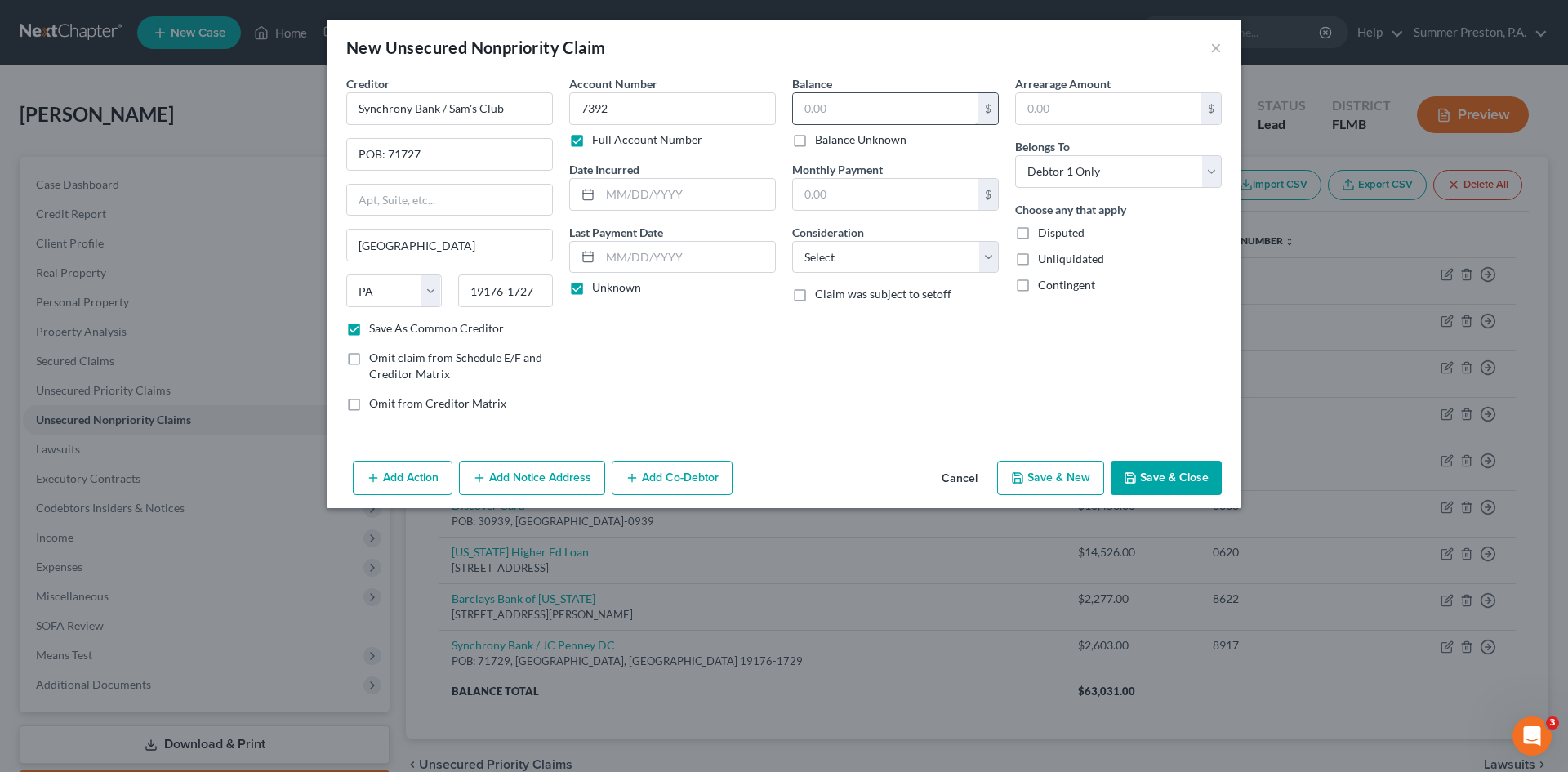
click at [852, 95] on input "text" at bounding box center [886, 108] width 186 height 31
type input "3,761.00"
click at [1098, 106] on input "text" at bounding box center [1108, 108] width 186 height 31
type input "3,761.00"
click at [989, 253] on select "Select Cable / Satellite Services Collection Agency Credit Card Debt Debt Couns…" at bounding box center [895, 257] width 207 height 33
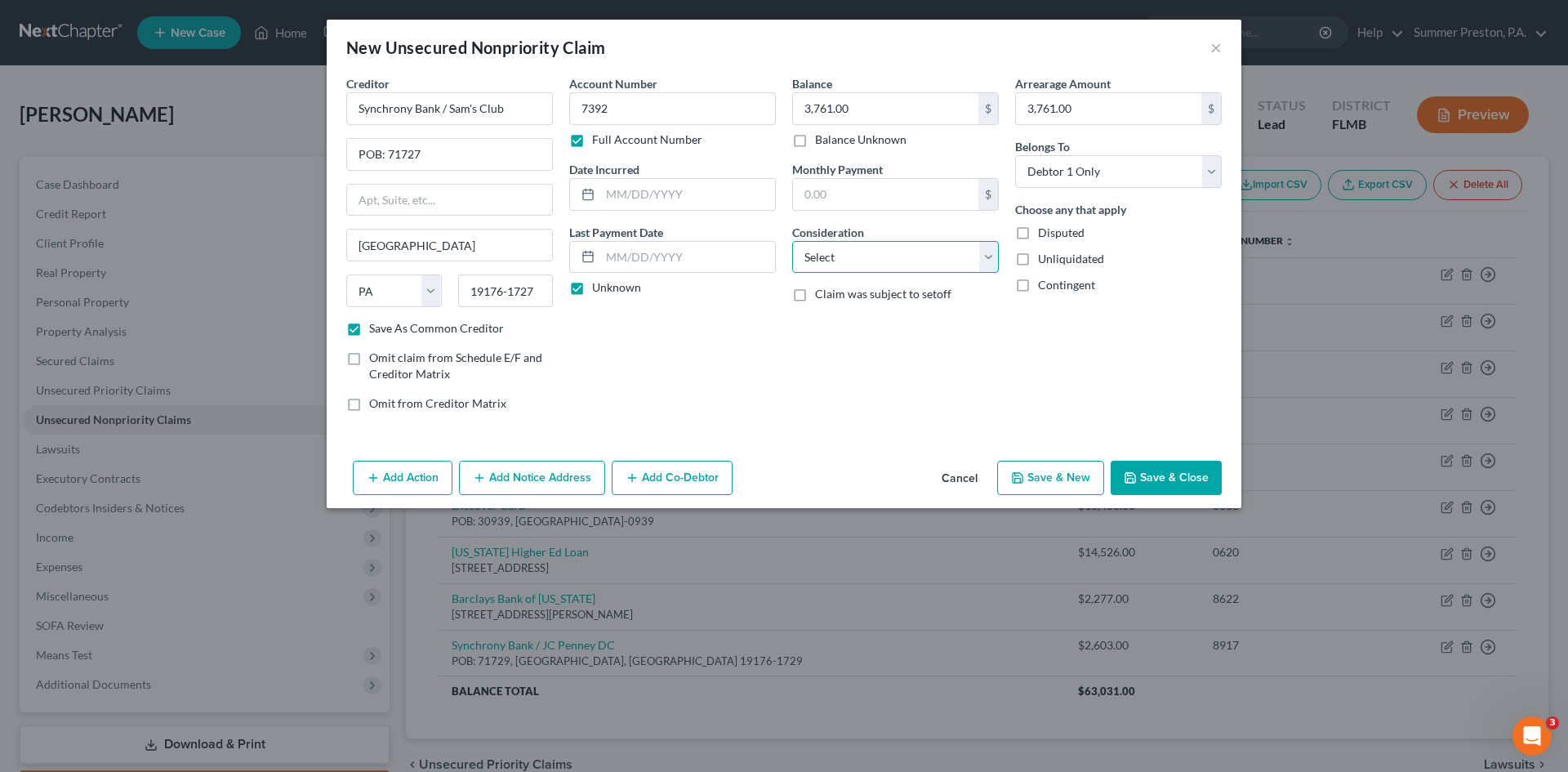
select select "2"
click at [792, 241] on select "Select Cable / Satellite Services Collection Agency Credit Card Debt Debt Couns…" at bounding box center [895, 257] width 207 height 33
click at [1063, 476] on button "Save & New" at bounding box center [1051, 477] width 107 height 34
checkbox input "false"
select select "0"
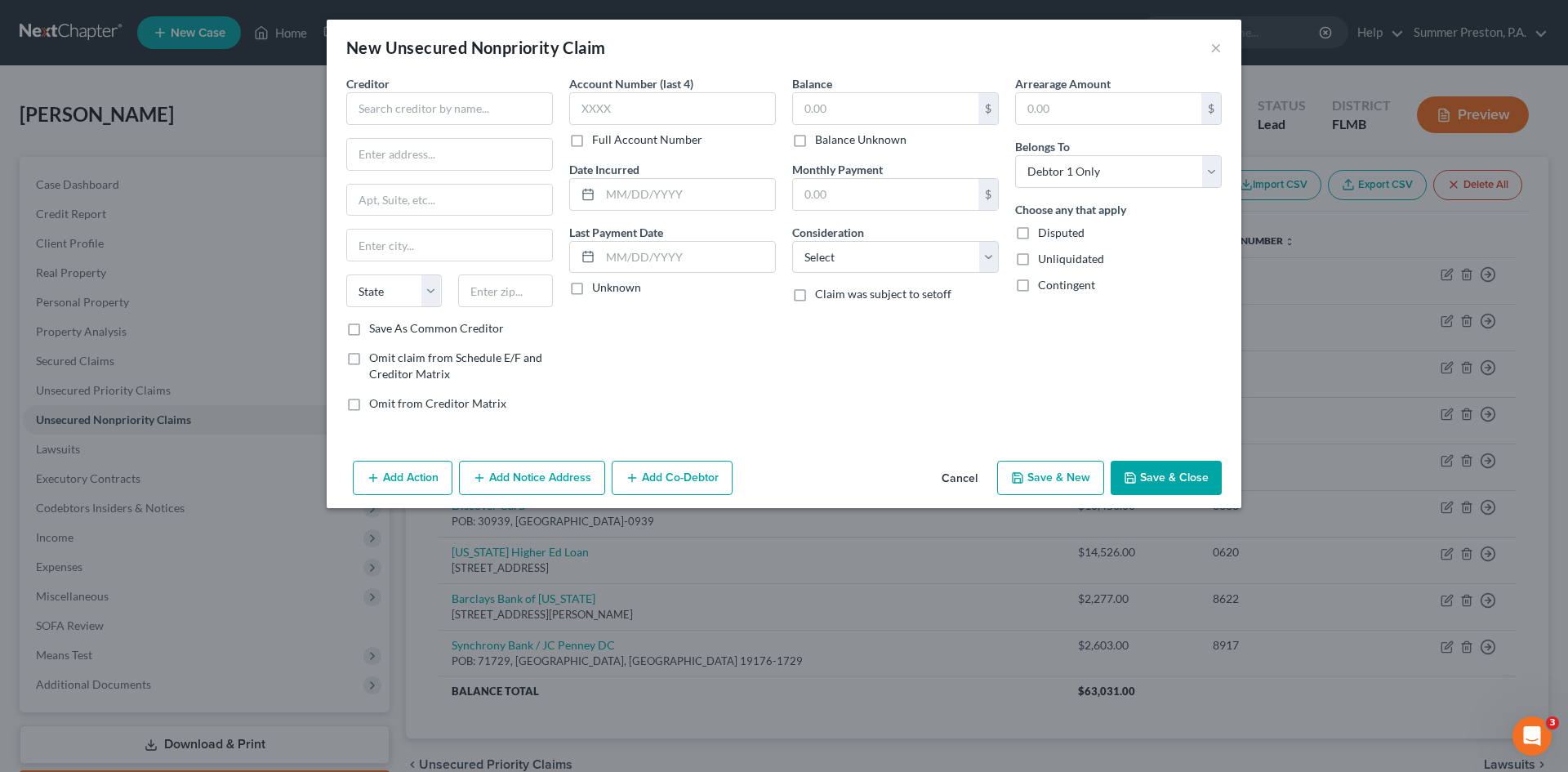
type input "0.00"
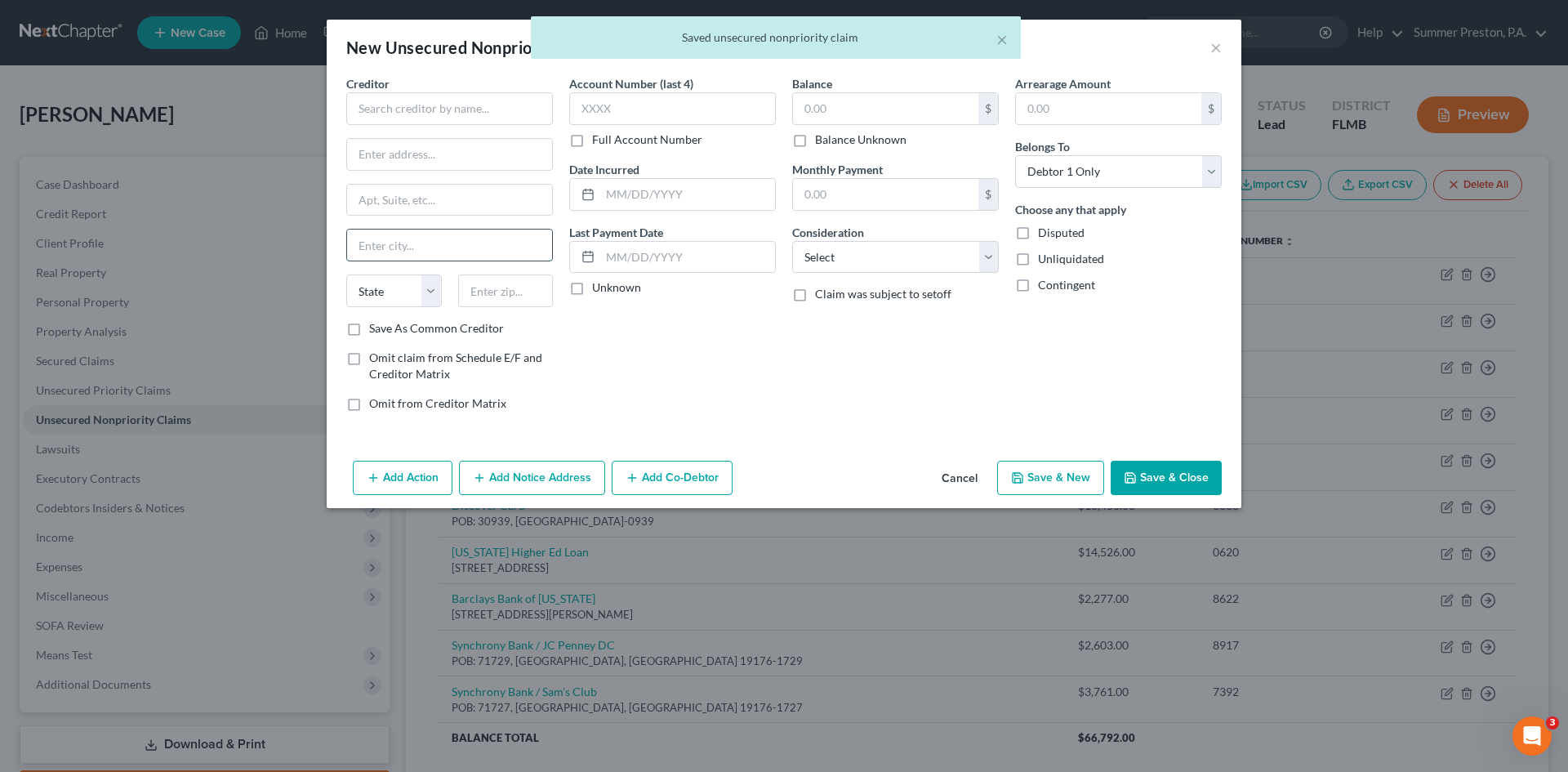
drag, startPoint x: 467, startPoint y: 242, endPoint x: 461, endPoint y: 258, distance: 17.1
click at [461, 251] on input "text" at bounding box center [449, 244] width 205 height 31
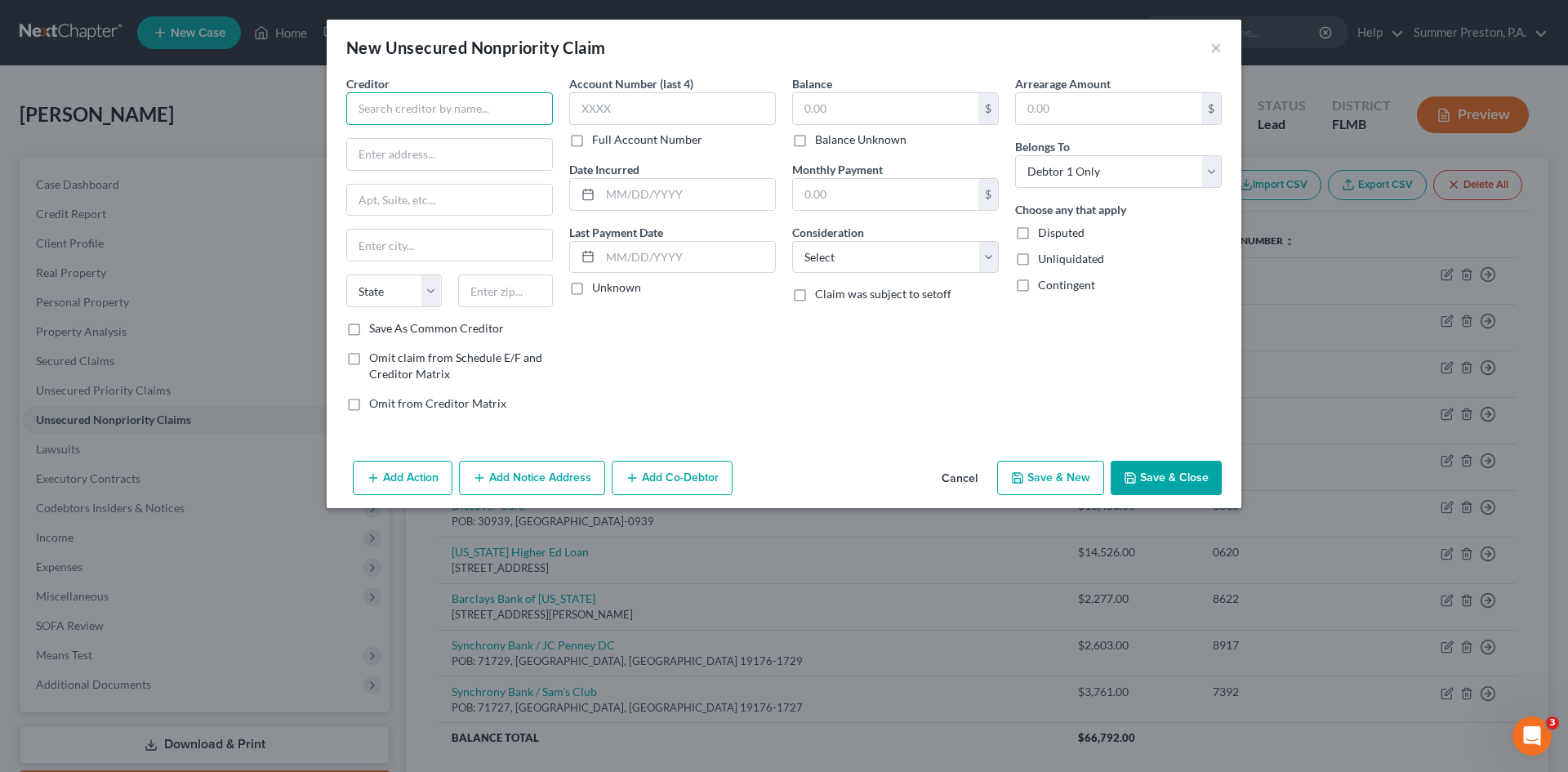
drag, startPoint x: 471, startPoint y: 111, endPoint x: 444, endPoint y: 122, distance: 29.2
click at [444, 119] on input "text" at bounding box center [449, 108] width 207 height 33
click at [447, 123] on input "text" at bounding box center [449, 108] width 207 height 33
click at [473, 101] on input "text" at bounding box center [449, 108] width 207 height 33
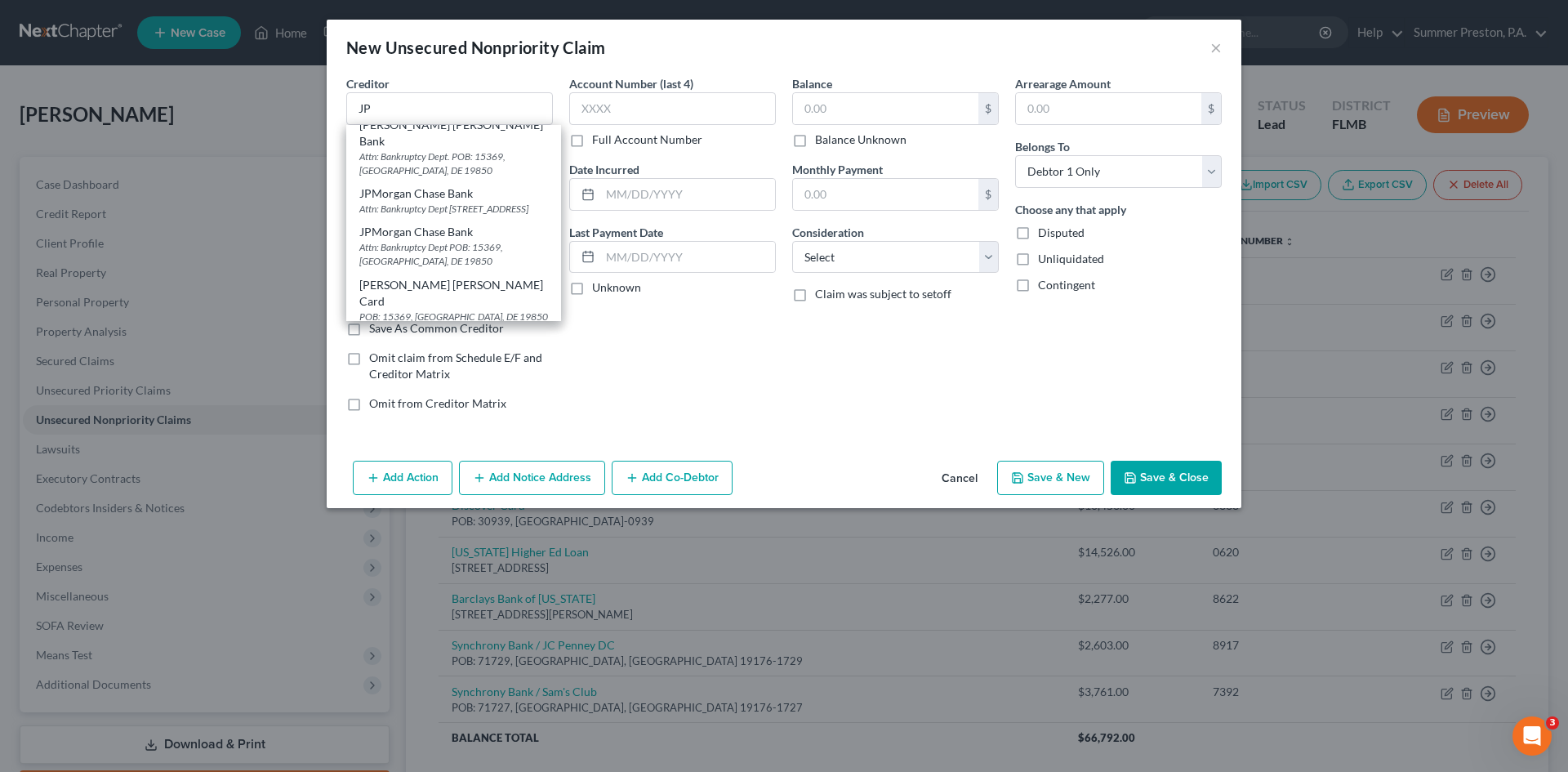
scroll to position [535, 0]
click at [660, 370] on div "Account Number (last 4) Full Account Number Date Incurred Last Payment Date Unk…" at bounding box center [673, 249] width 223 height 349
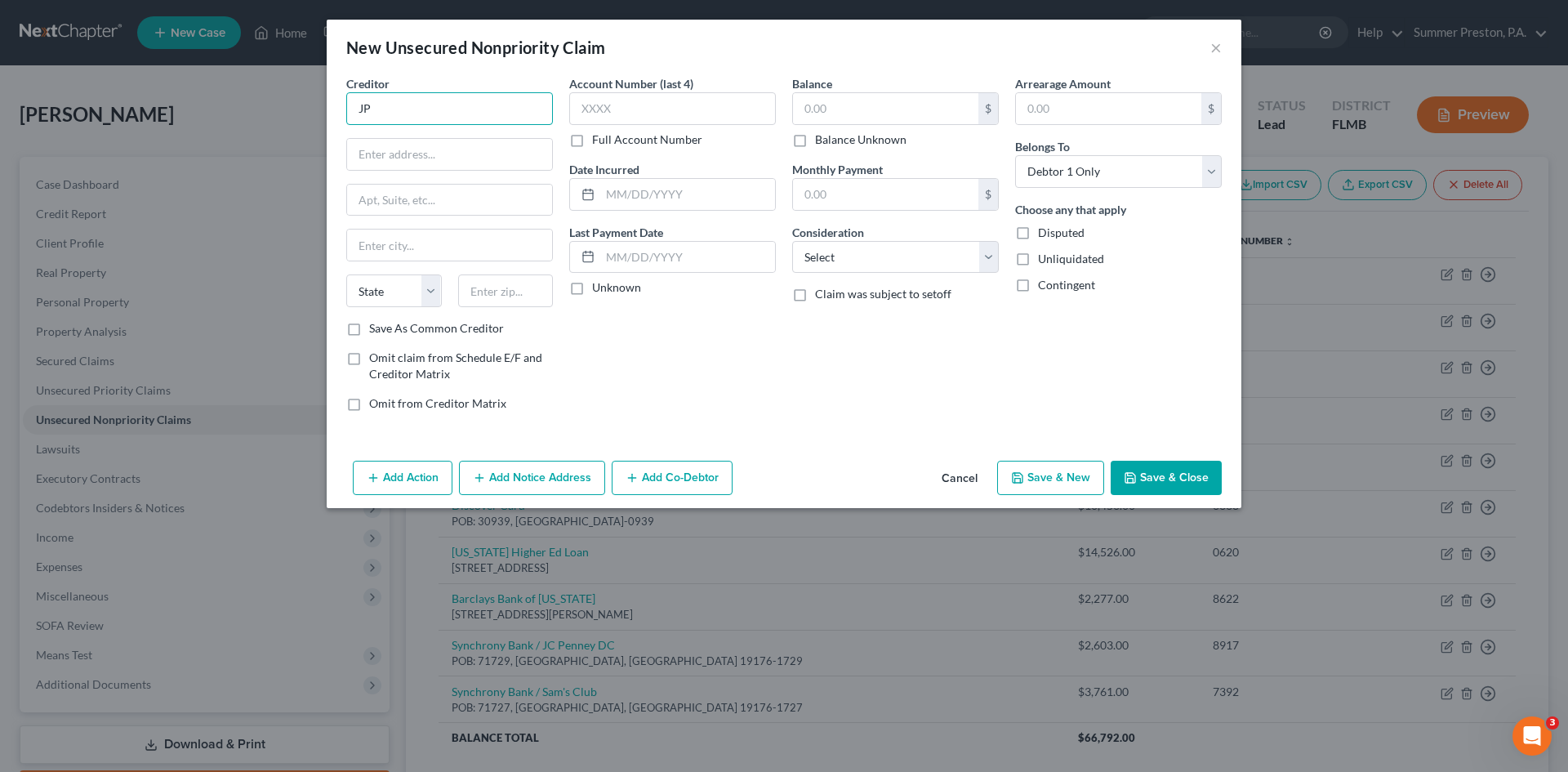
scroll to position [0, 0]
type input "[PERSON_NAME] [PERSON_NAME] Bank Card Srvs"
type input "POB: 15298"
type input "Wilmington"
select select "7"
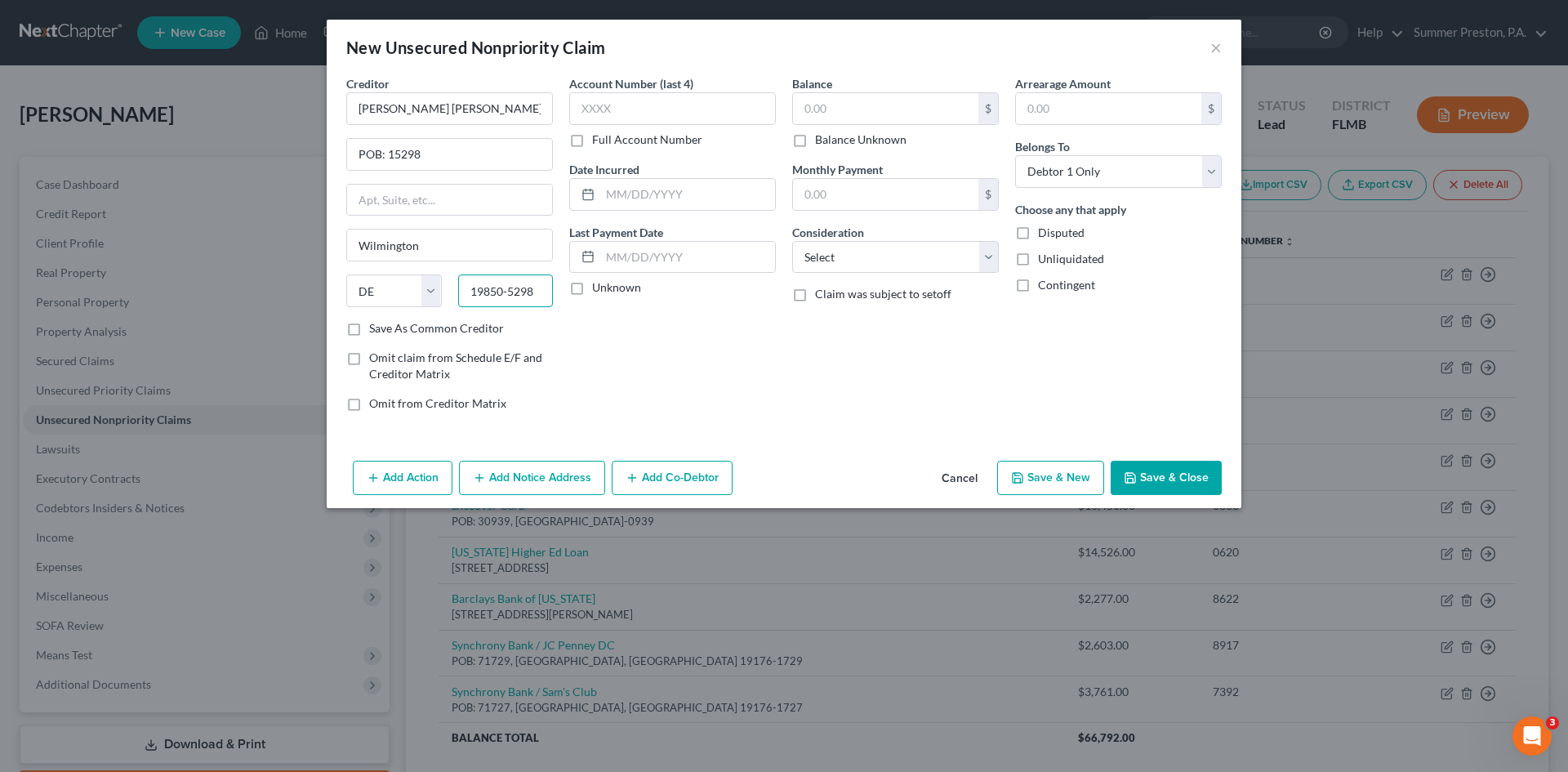
type input "19850-5298"
click at [369, 325] on label "Save As Common Creditor" at bounding box center [436, 328] width 135 height 17
click at [376, 325] on input "Save As Common Creditor" at bounding box center [381, 325] width 11 height 11
checkbox input "true"
click at [592, 141] on label "Full Account Number" at bounding box center [646, 140] width 110 height 17
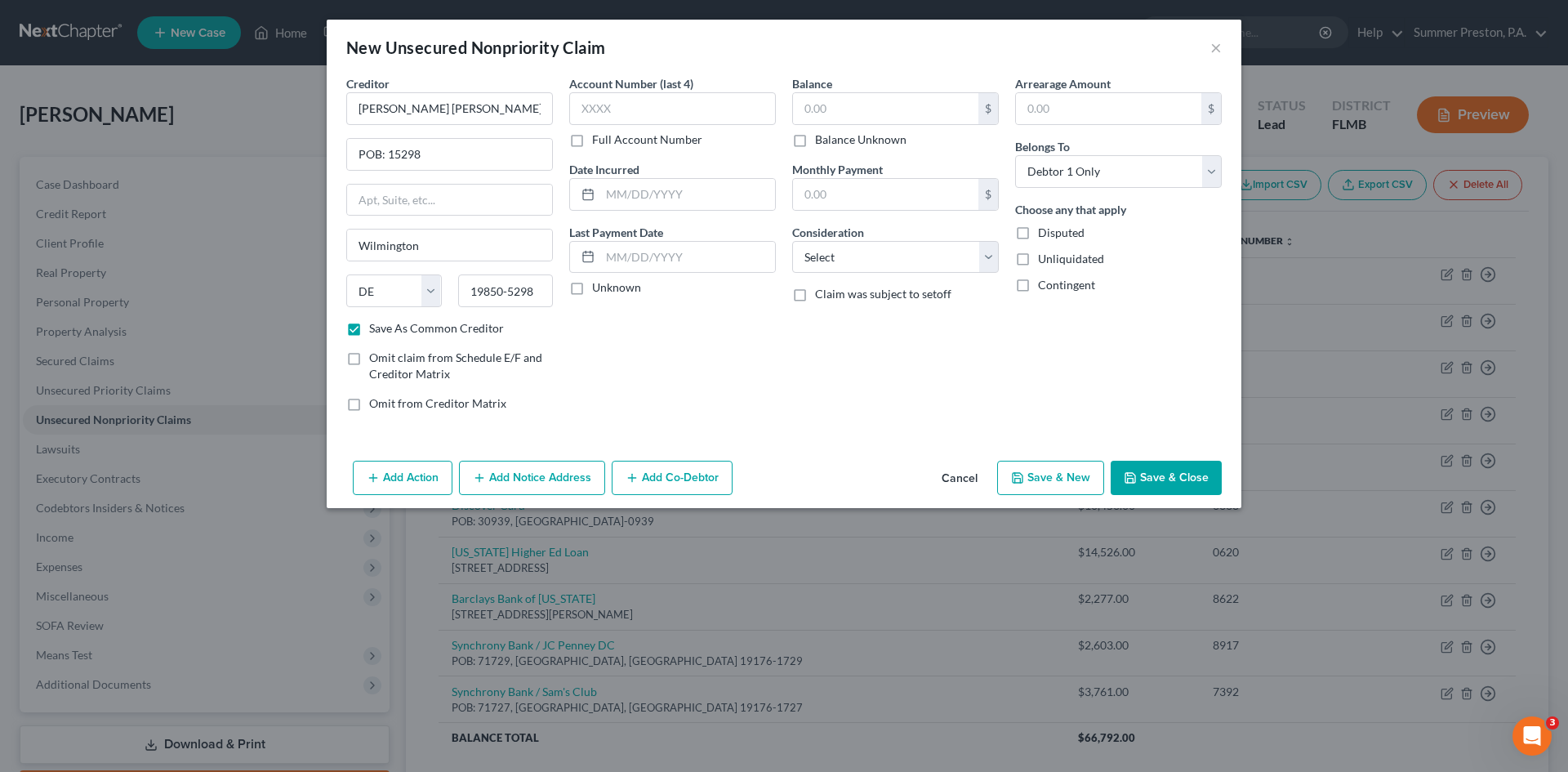
click at [599, 141] on input "Full Account Number" at bounding box center [604, 137] width 11 height 11
click at [643, 106] on input "text" at bounding box center [672, 108] width 207 height 33
type input "0700"
click at [592, 286] on label "Unknown" at bounding box center [616, 288] width 49 height 17
click at [599, 286] on input "Unknown" at bounding box center [604, 285] width 11 height 11
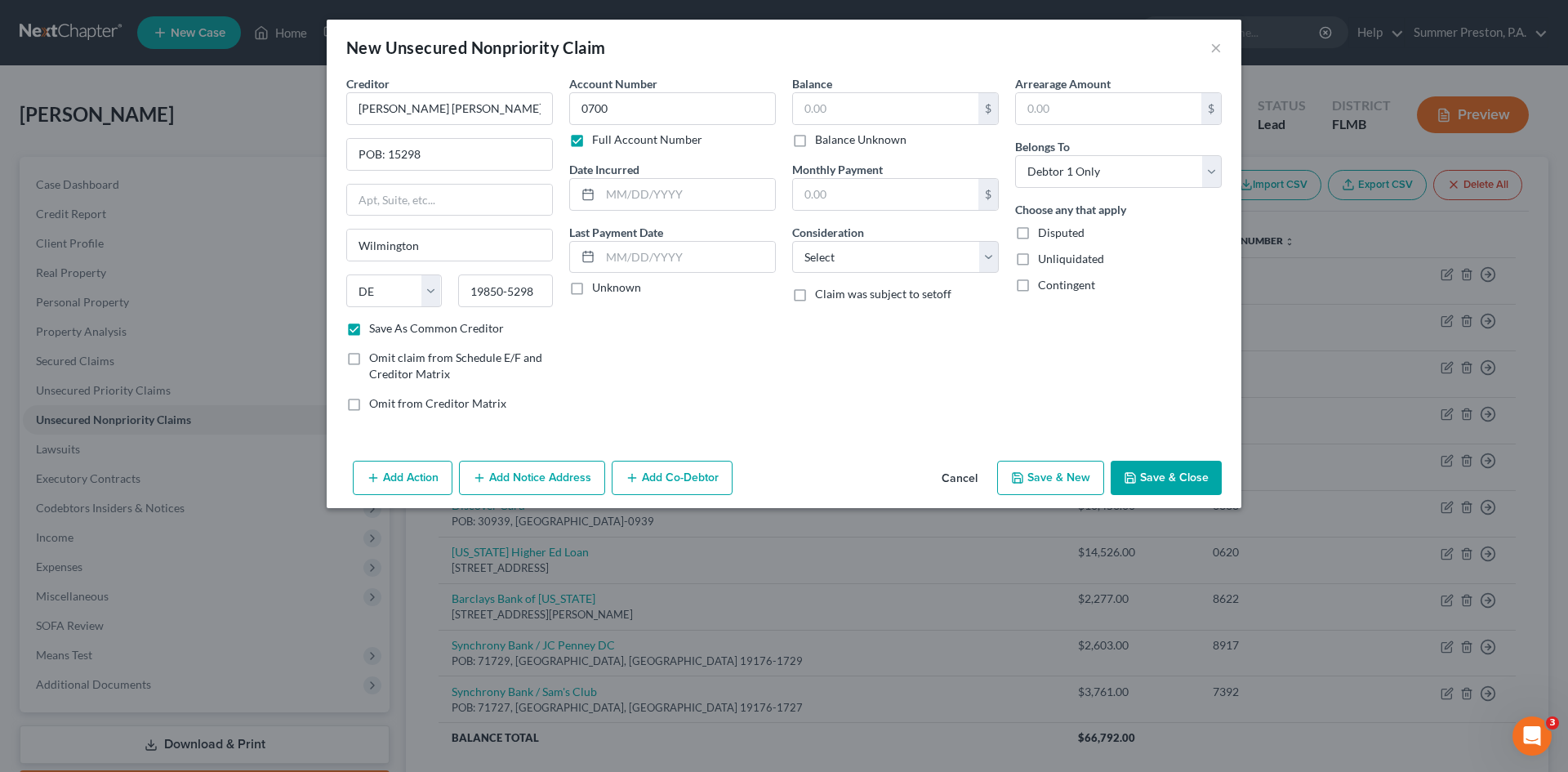
checkbox input "true"
click at [961, 105] on input "text" at bounding box center [886, 108] width 186 height 31
type input "2,000.00"
click at [1083, 98] on input "text" at bounding box center [1108, 108] width 186 height 31
type input "2,000.00"
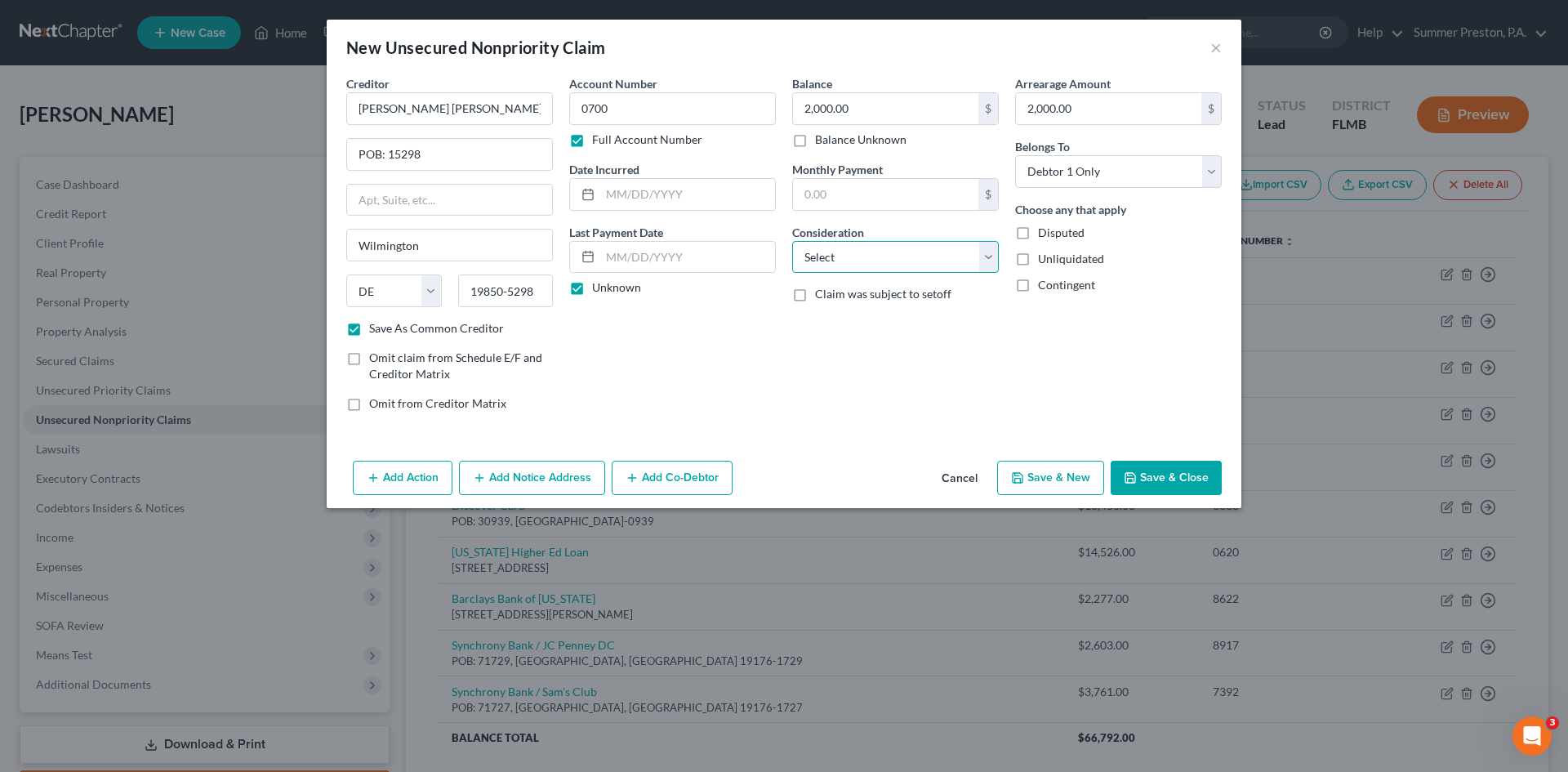
click at [988, 249] on select "Select Cable / Satellite Services Collection Agency Credit Card Debt Debt Couns…" at bounding box center [895, 257] width 207 height 33
select select "2"
click at [792, 241] on select "Select Cable / Satellite Services Collection Agency Credit Card Debt Debt Couns…" at bounding box center [895, 257] width 207 height 33
click at [1054, 485] on button "Save & New" at bounding box center [1051, 477] width 107 height 34
checkbox input "false"
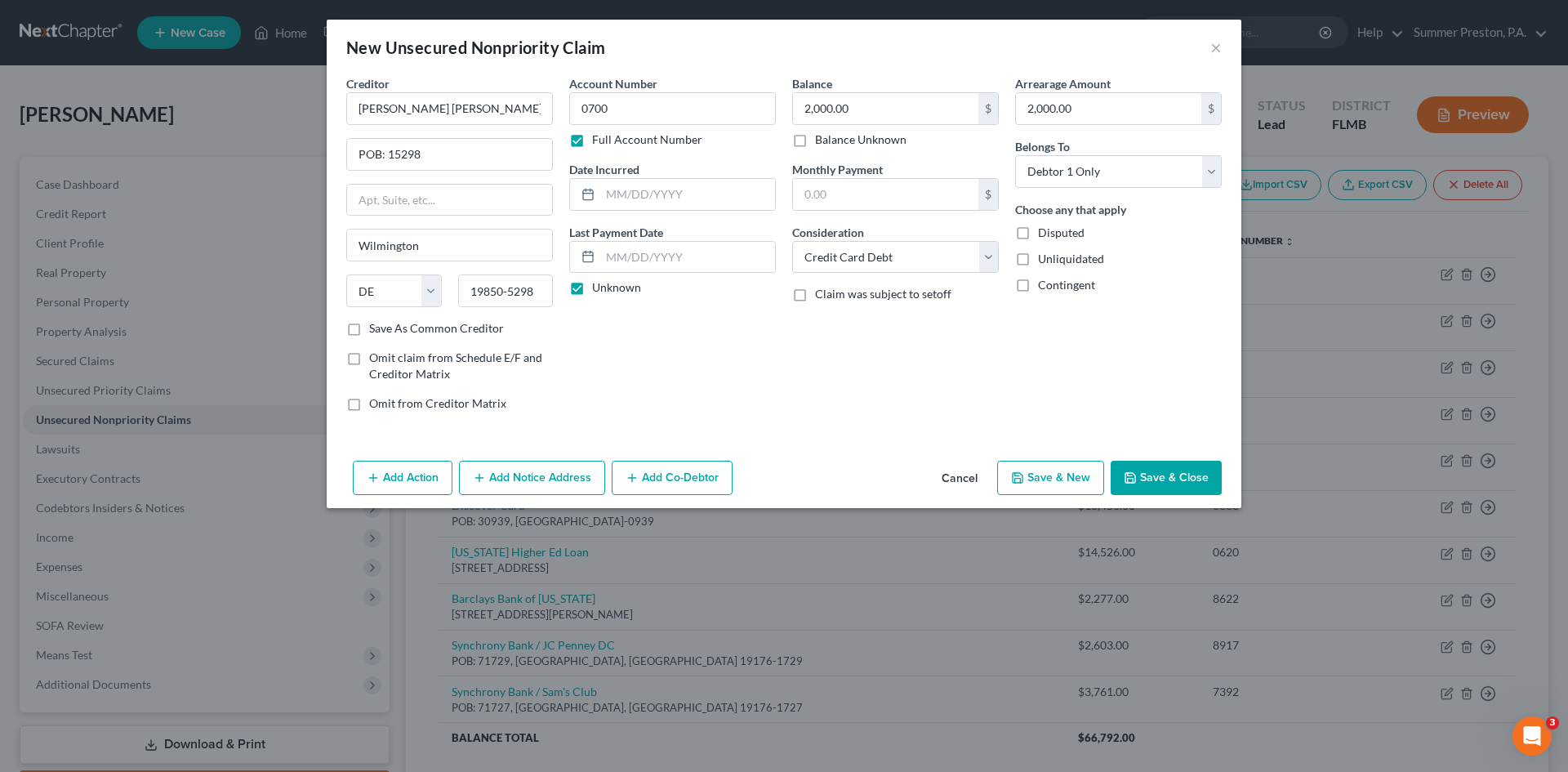
select select "0"
type input "0.00"
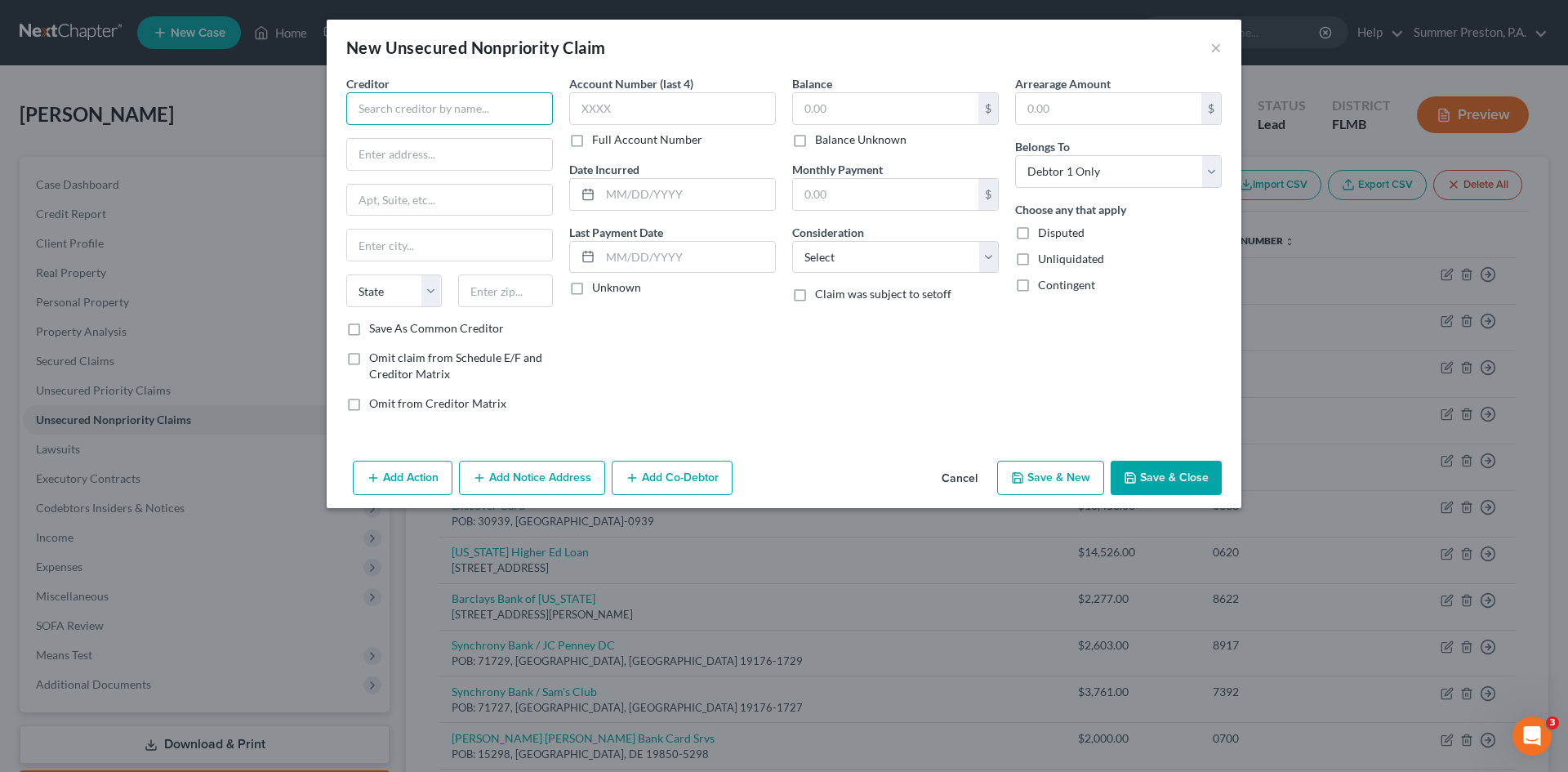
click at [515, 109] on input "text" at bounding box center [449, 108] width 207 height 33
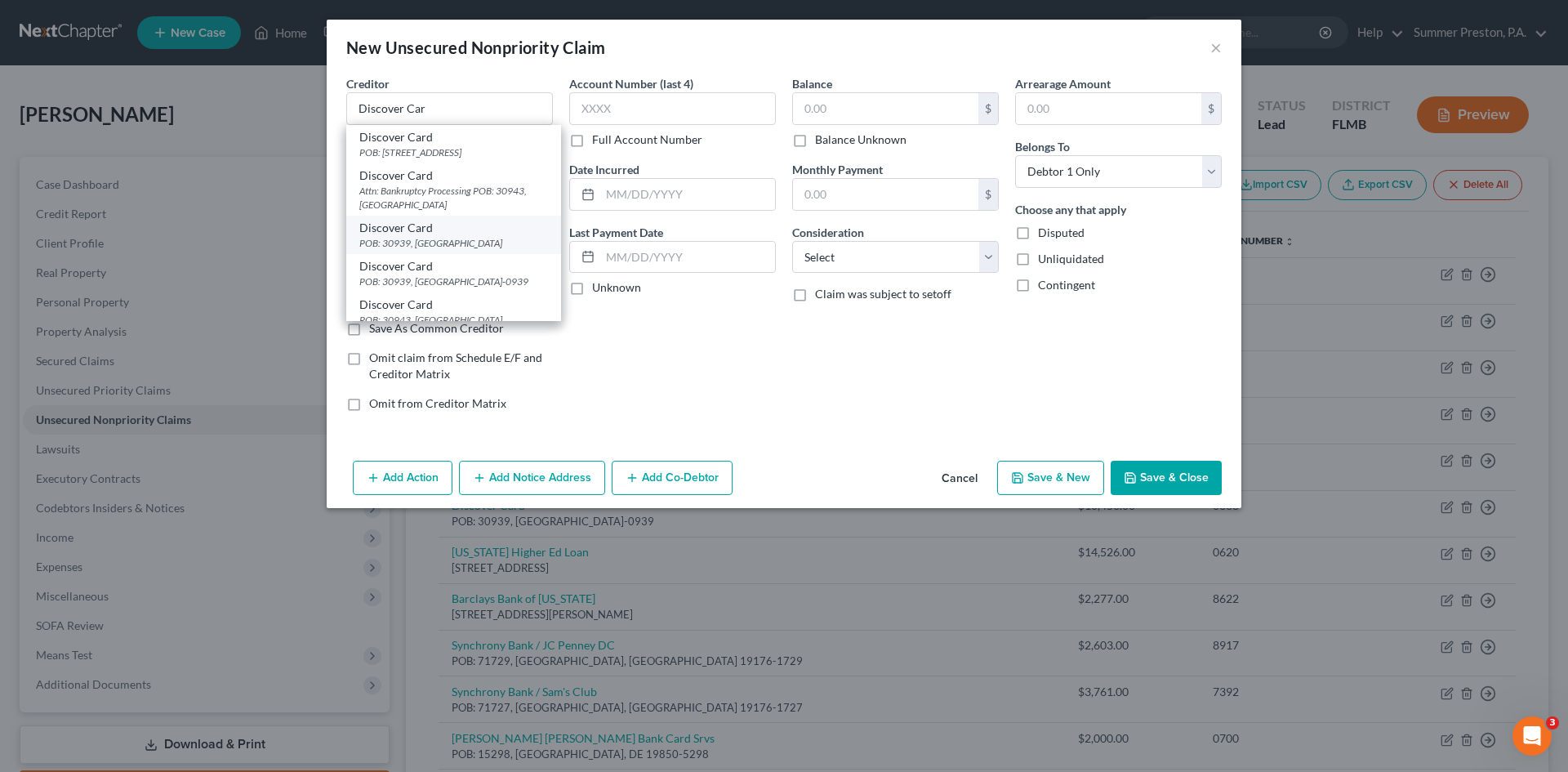
click at [463, 248] on div "POB: 30939, [GEOGRAPHIC_DATA]" at bounding box center [454, 243] width 189 height 14
type input "Discover Card"
type input "POB: 30939"
type input "[GEOGRAPHIC_DATA]"
select select "46"
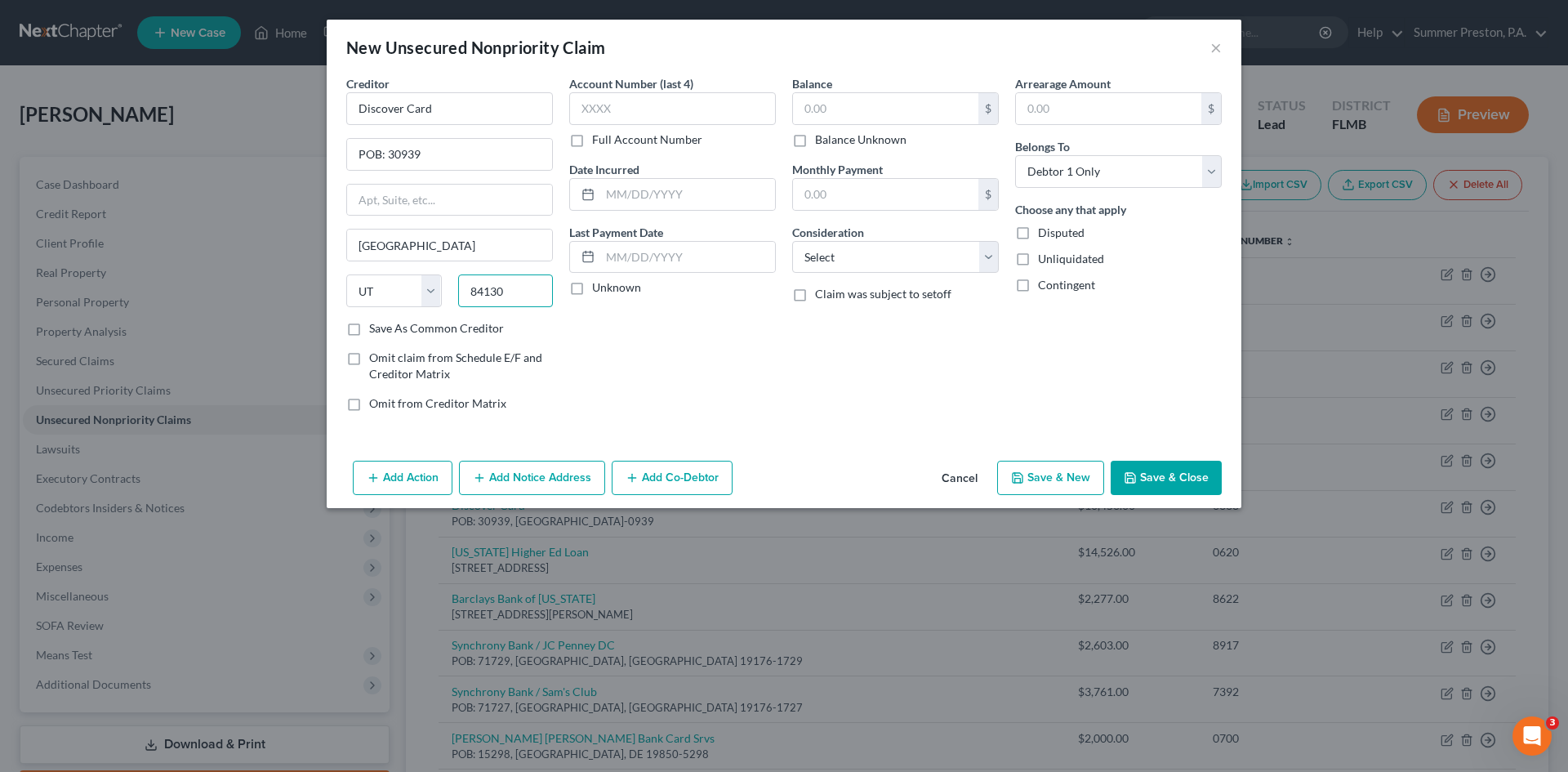
click at [531, 290] on input "84130" at bounding box center [506, 290] width 96 height 33
type input "84130-0939"
click at [369, 334] on label "Save As Common Creditor" at bounding box center [436, 328] width 135 height 17
click at [376, 331] on input "Save As Common Creditor" at bounding box center [381, 325] width 11 height 11
checkbox input "true"
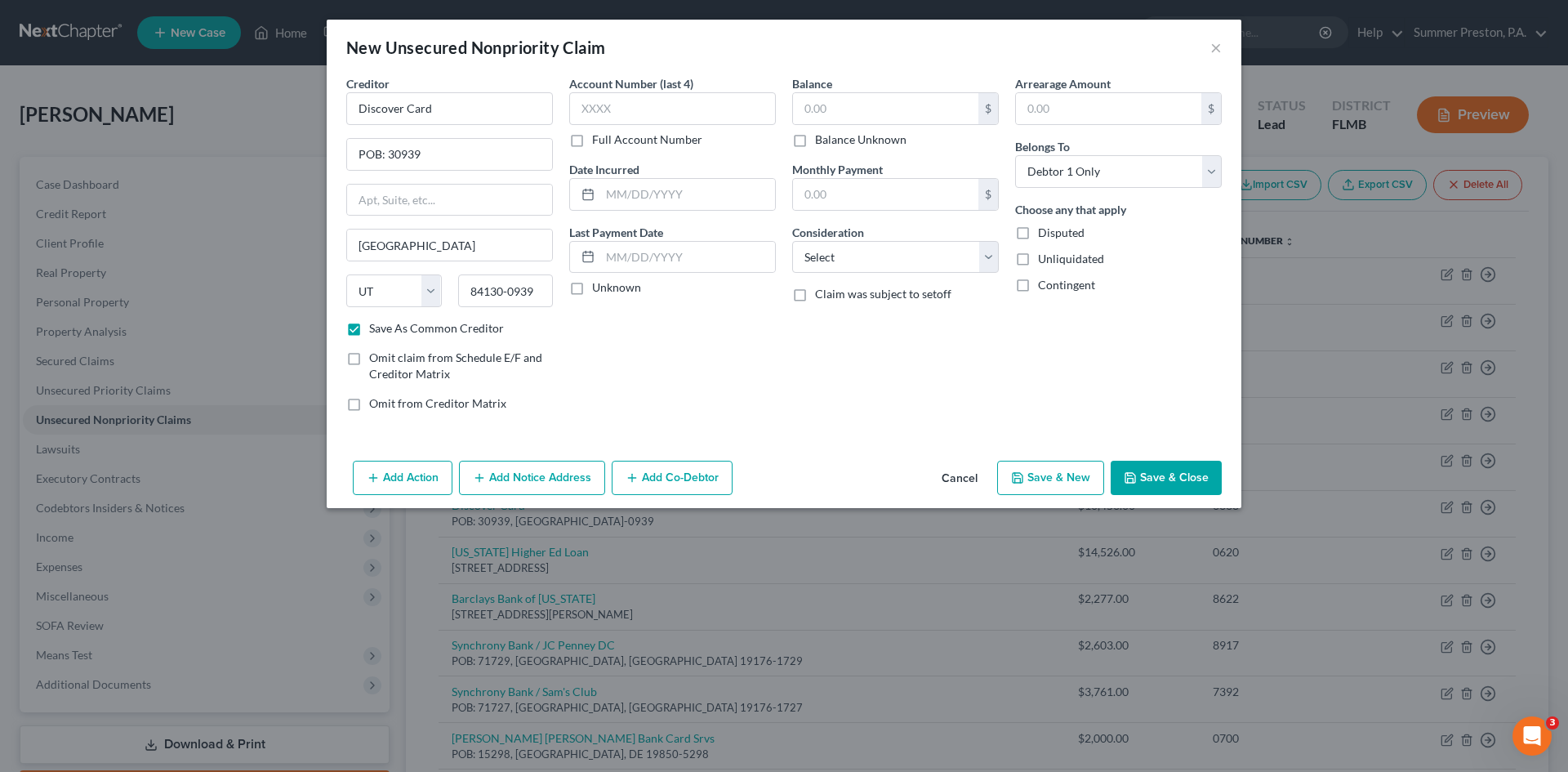
click at [592, 147] on label "Full Account Number" at bounding box center [646, 140] width 110 height 17
click at [599, 142] on input "Full Account Number" at bounding box center [604, 137] width 11 height 11
click at [626, 112] on input "text" at bounding box center [672, 108] width 207 height 33
type input "0538"
drag, startPoint x: 574, startPoint y: 293, endPoint x: 633, endPoint y: 239, distance: 80.0
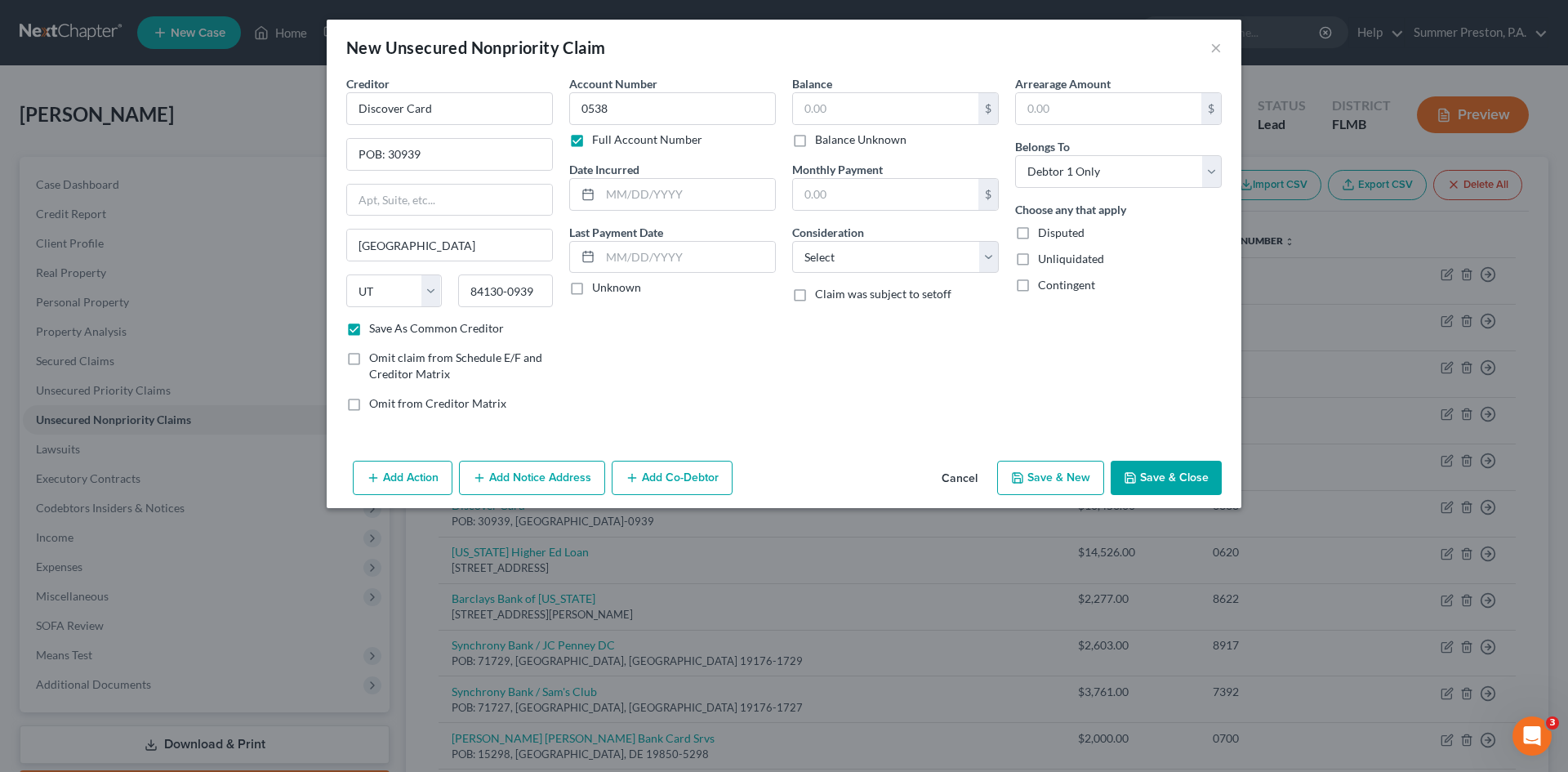
click at [592, 284] on label "Unknown" at bounding box center [616, 288] width 49 height 17
click at [599, 284] on input "Unknown" at bounding box center [604, 285] width 11 height 11
checkbox input "true"
click at [876, 98] on input "text" at bounding box center [886, 108] width 186 height 31
type input "8,617.00"
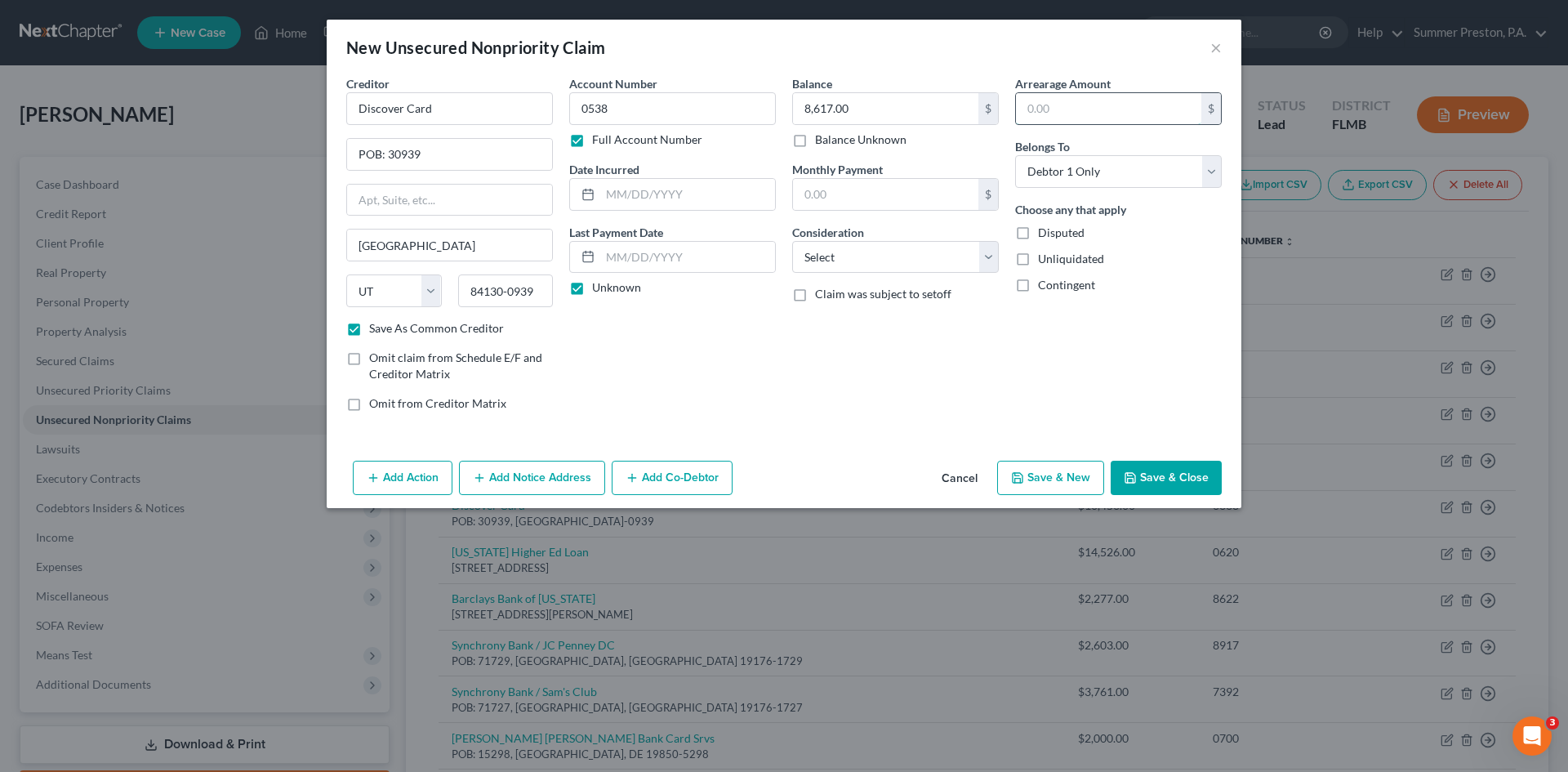
click at [1127, 119] on input "text" at bounding box center [1108, 108] width 186 height 31
type input "8,617.00"
click at [990, 259] on select "Select Cable / Satellite Services Collection Agency Credit Card Debt Debt Couns…" at bounding box center [895, 257] width 207 height 33
select select "2"
click at [792, 241] on select "Select Cable / Satellite Services Collection Agency Credit Card Debt Debt Couns…" at bounding box center [895, 257] width 207 height 33
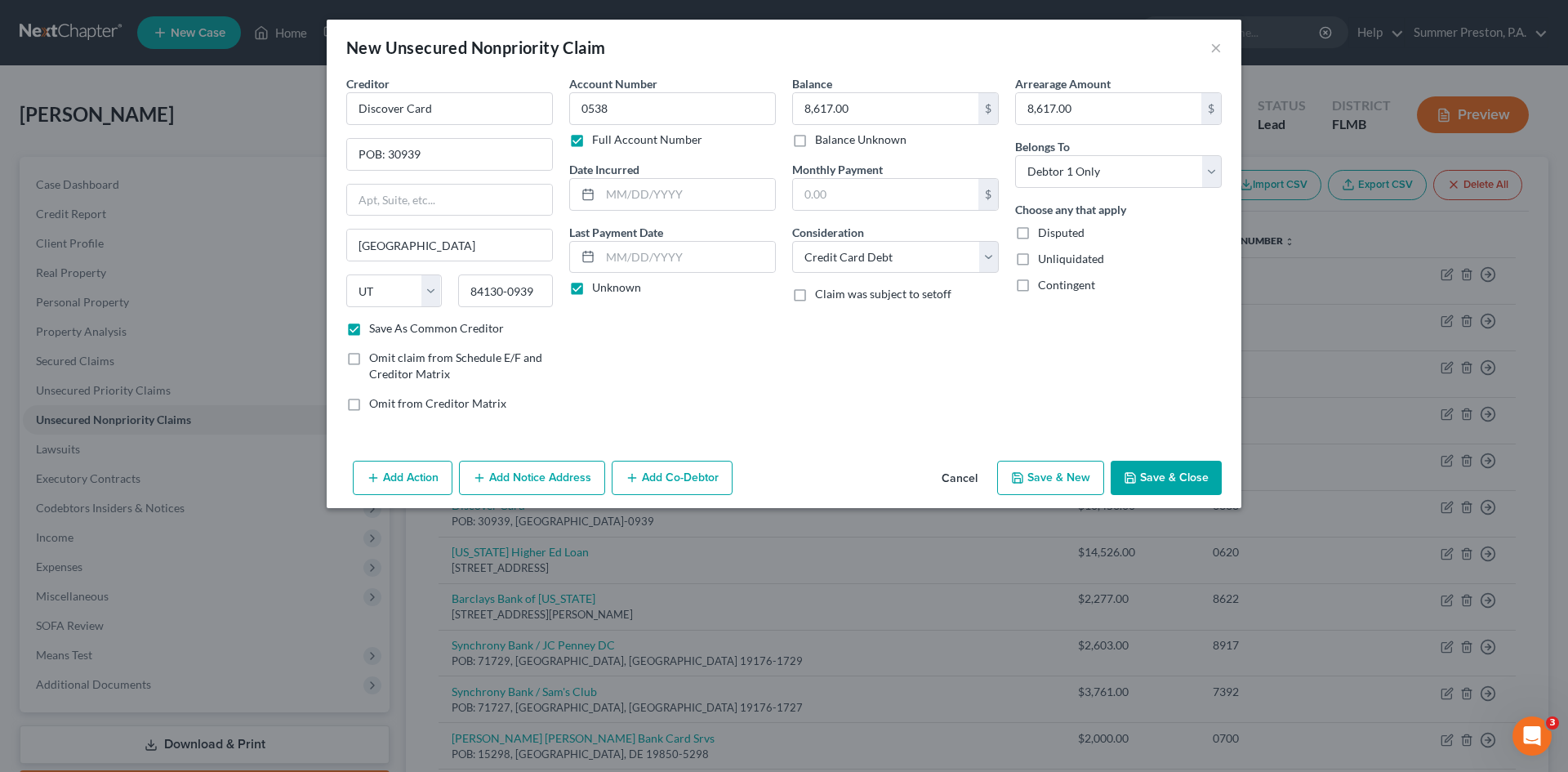
click at [1068, 470] on button "Save & New" at bounding box center [1051, 477] width 107 height 34
checkbox input "false"
select select "0"
type input "0.00"
click at [520, 104] on input "text" at bounding box center [449, 108] width 207 height 33
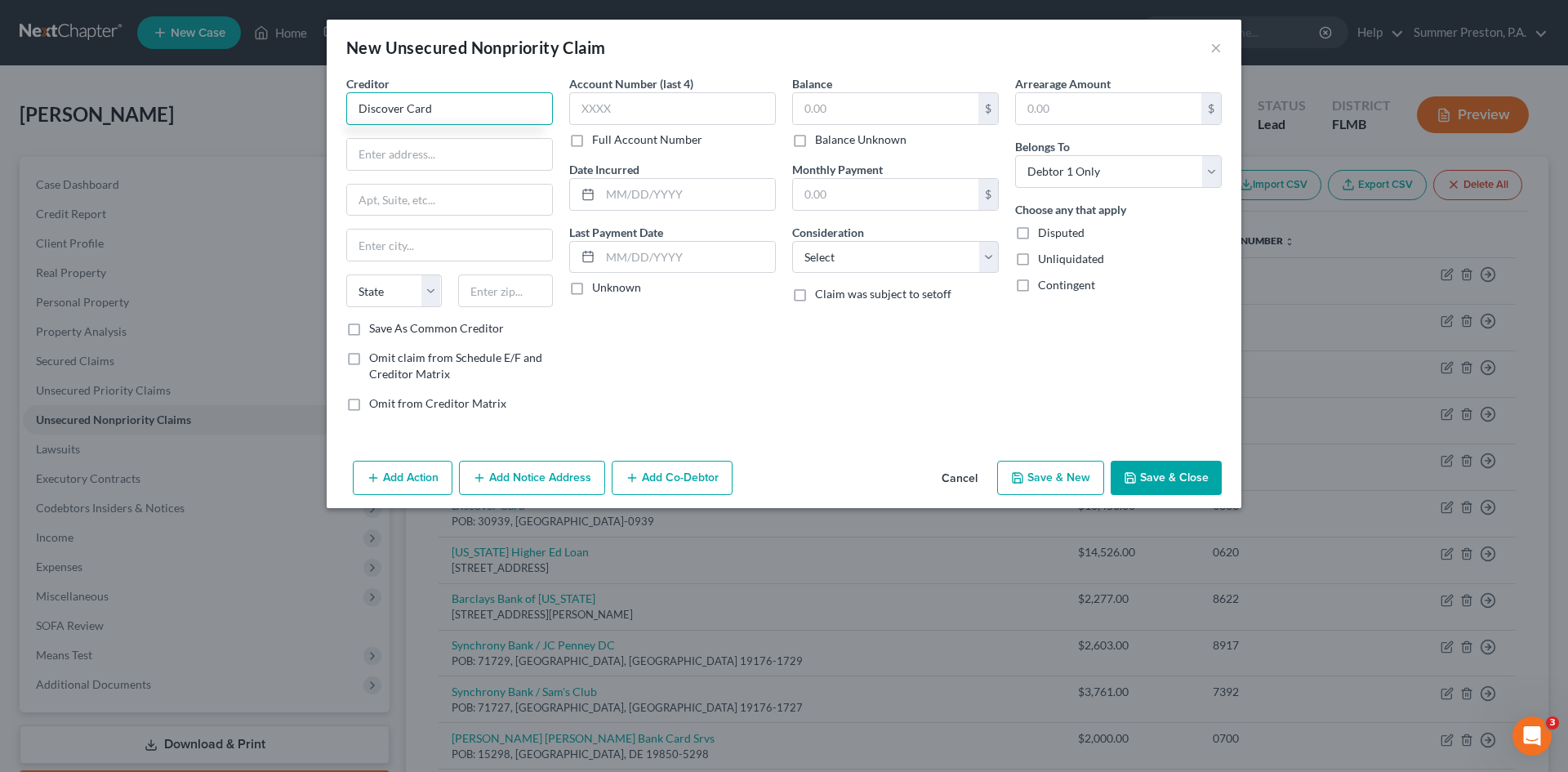
type input "Discover Card"
type input "POB: 30939"
type input "[GEOGRAPHIC_DATA]"
click at [416, 289] on select "State [US_STATE] AK AR AZ CA CO CT DE DC [GEOGRAPHIC_DATA] [GEOGRAPHIC_DATA] GU…" at bounding box center [394, 290] width 96 height 33
select select "46"
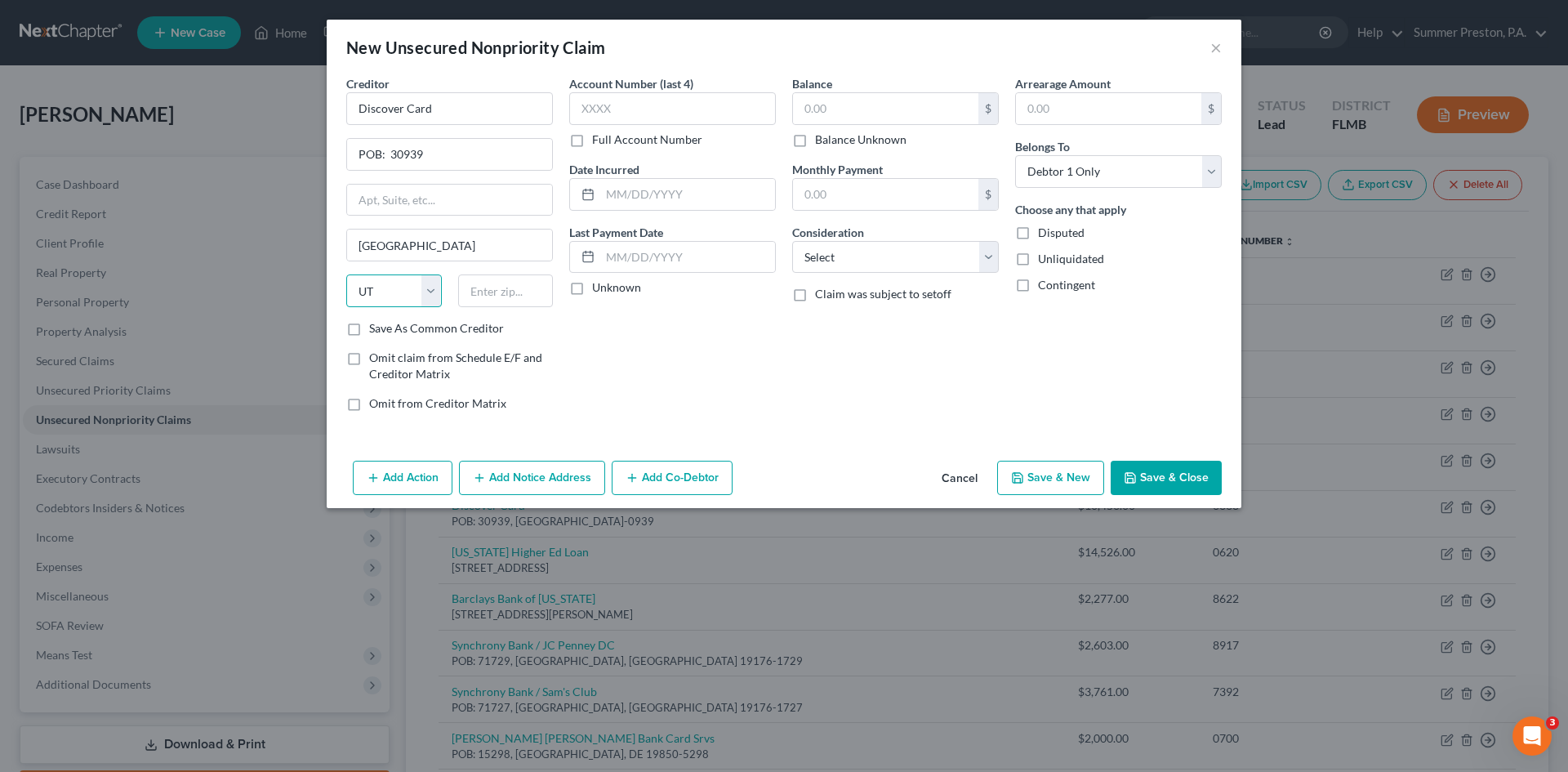
click at [383, 295] on select "State [US_STATE] AK AR AZ CA CO CT DE DC [GEOGRAPHIC_DATA] [GEOGRAPHIC_DATA] GU…" at bounding box center [394, 290] width 96 height 33
click at [541, 303] on input "text" at bounding box center [506, 290] width 96 height 33
type input "84130-0939"
click at [369, 327] on label "Save As Common Creditor" at bounding box center [436, 328] width 135 height 17
click at [376, 327] on input "Save As Common Creditor" at bounding box center [381, 325] width 11 height 11
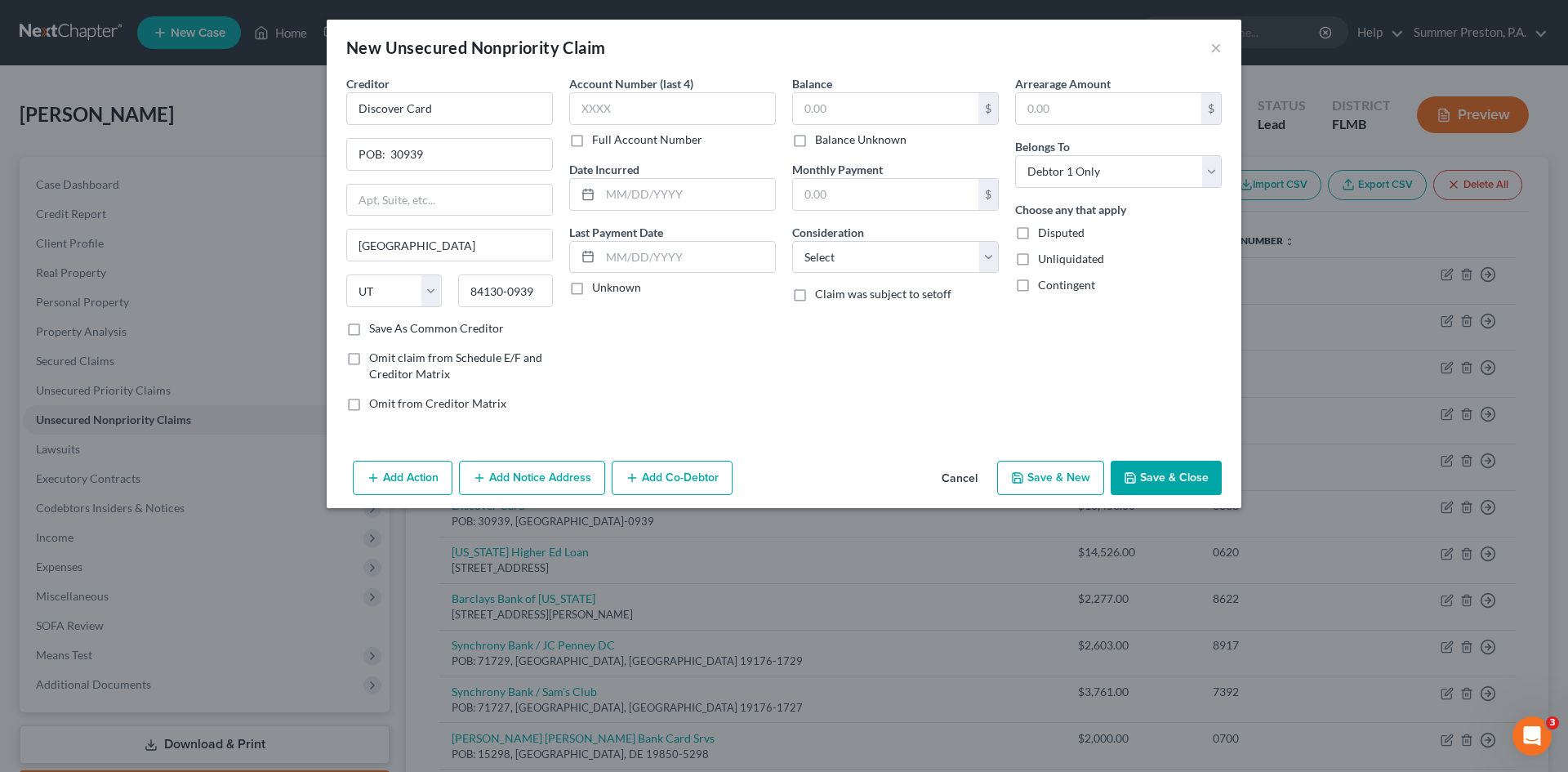
checkbox input "true"
click at [592, 137] on label "Full Account Number" at bounding box center [646, 140] width 110 height 17
click at [599, 137] on input "Full Account Number" at bounding box center [604, 137] width 11 height 11
click at [634, 101] on input "text" at bounding box center [672, 108] width 207 height 33
type input "0538"
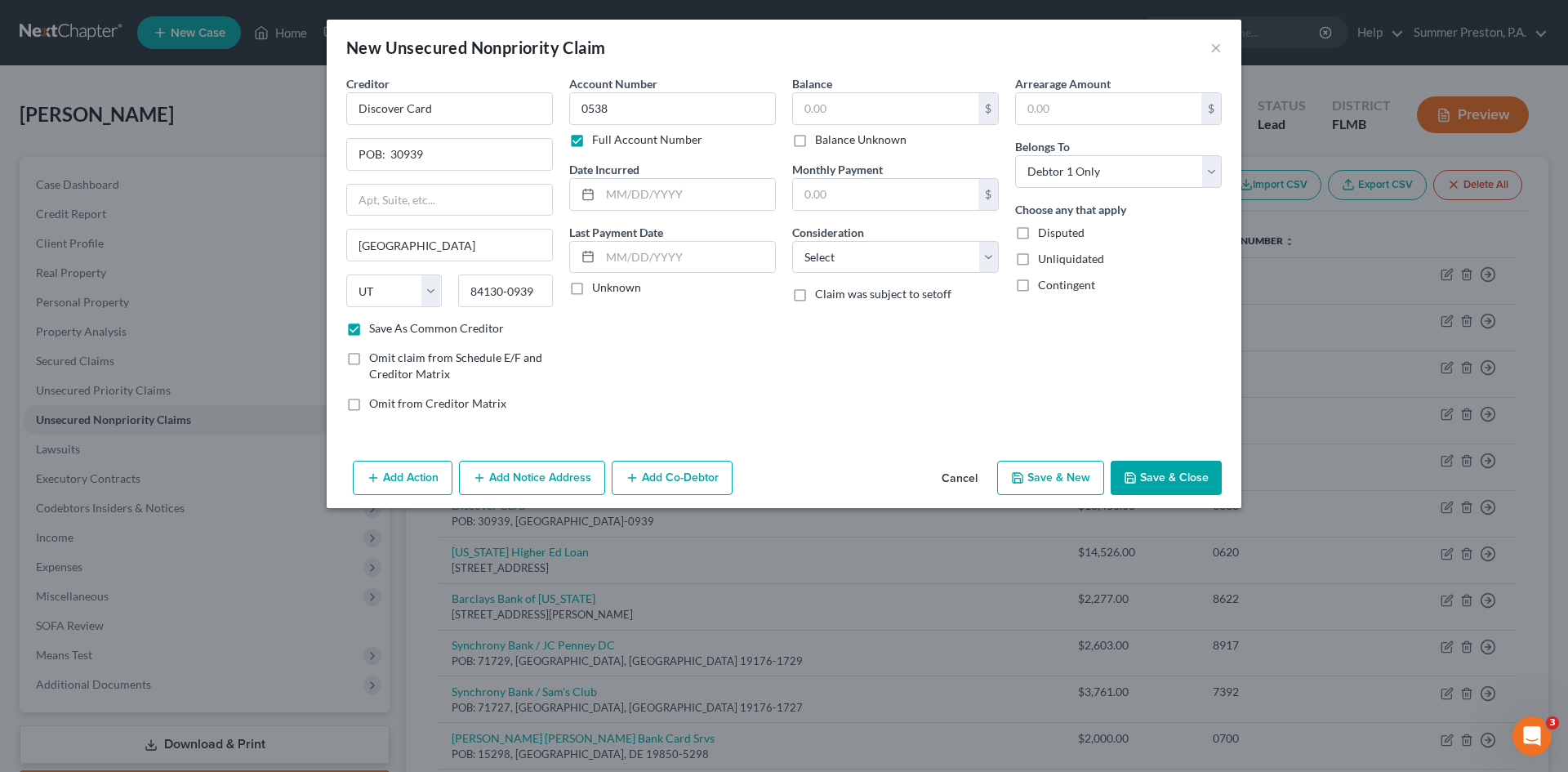
drag, startPoint x: 576, startPoint y: 288, endPoint x: 703, endPoint y: 220, distance: 144.1
click at [592, 280] on label "Unknown" at bounding box center [616, 288] width 49 height 17
click at [885, 98] on input "text" at bounding box center [886, 108] width 186 height 31
type input "8,617.00"
click at [1078, 102] on input "text" at bounding box center [1108, 108] width 186 height 31
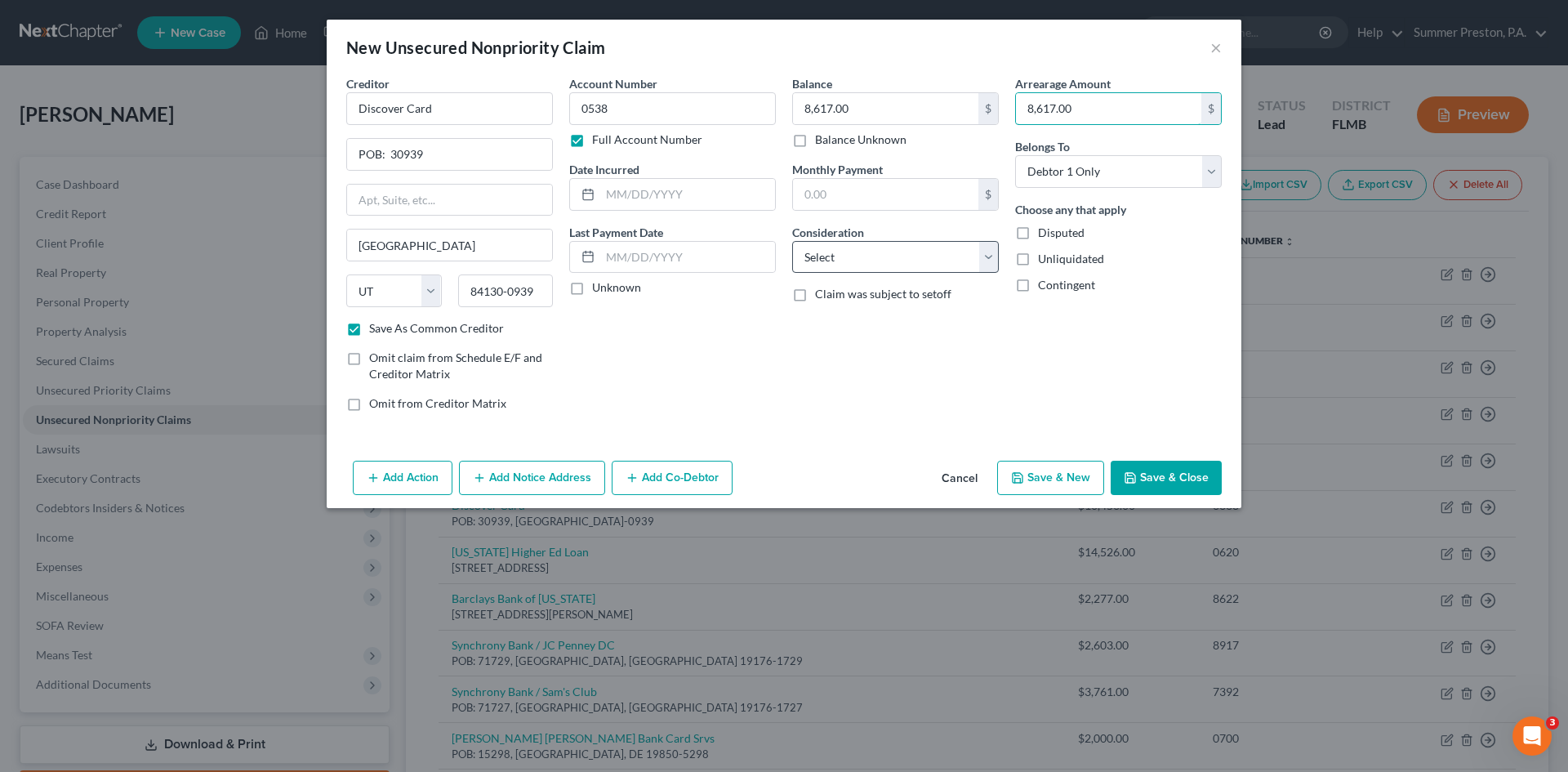
type input "8,617.00"
click at [985, 258] on select "Select Cable / Satellite Services Collection Agency Credit Card Debt Debt Couns…" at bounding box center [895, 257] width 207 height 33
select select "2"
click at [792, 241] on select "Select Cable / Satellite Services Collection Agency Credit Card Debt Debt Couns…" at bounding box center [895, 257] width 207 height 33
click at [1055, 472] on button "Save & New" at bounding box center [1051, 477] width 107 height 34
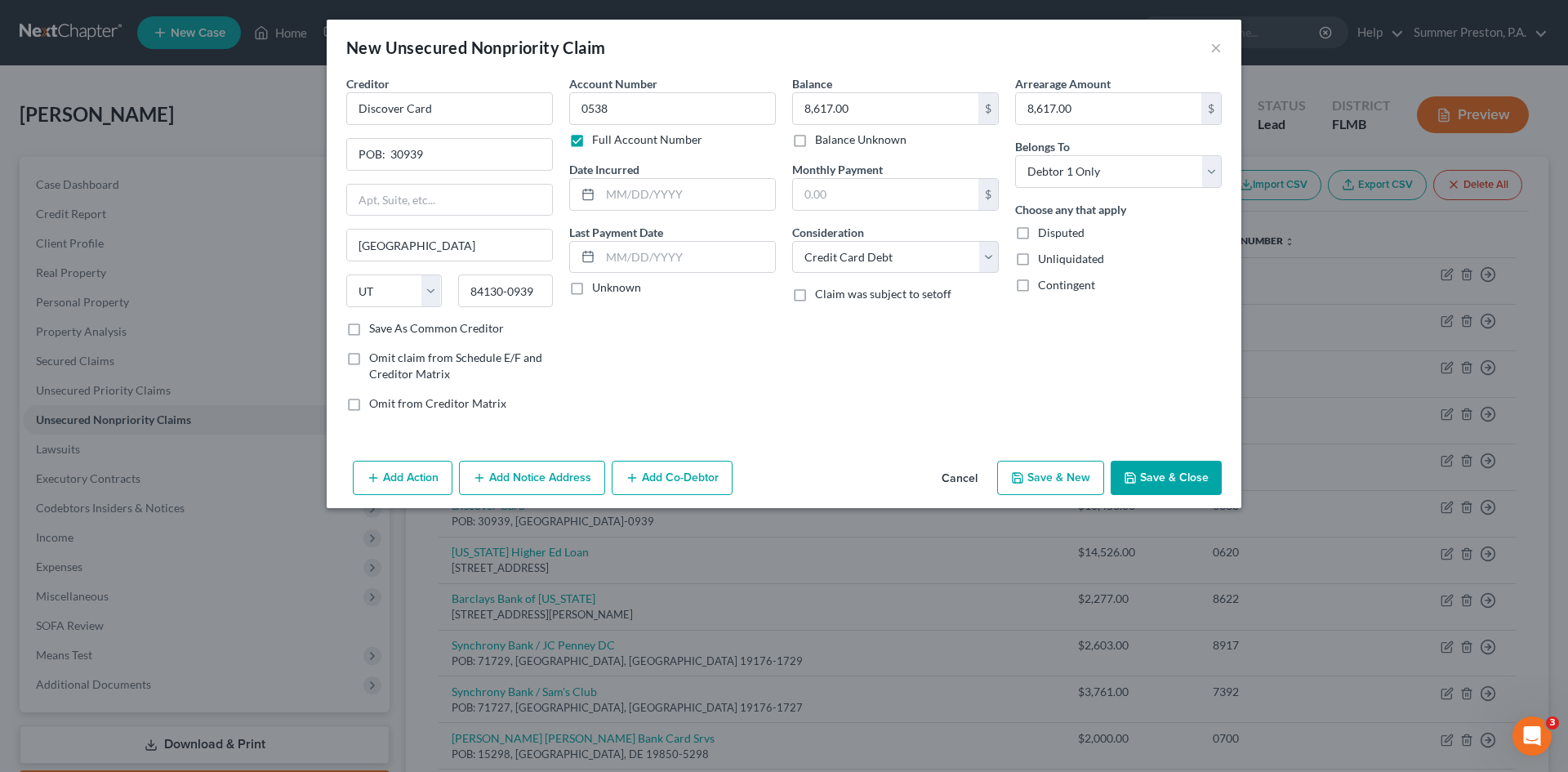
checkbox input "false"
select select "0"
type input "0.00"
click at [533, 113] on input "text" at bounding box center [449, 108] width 207 height 33
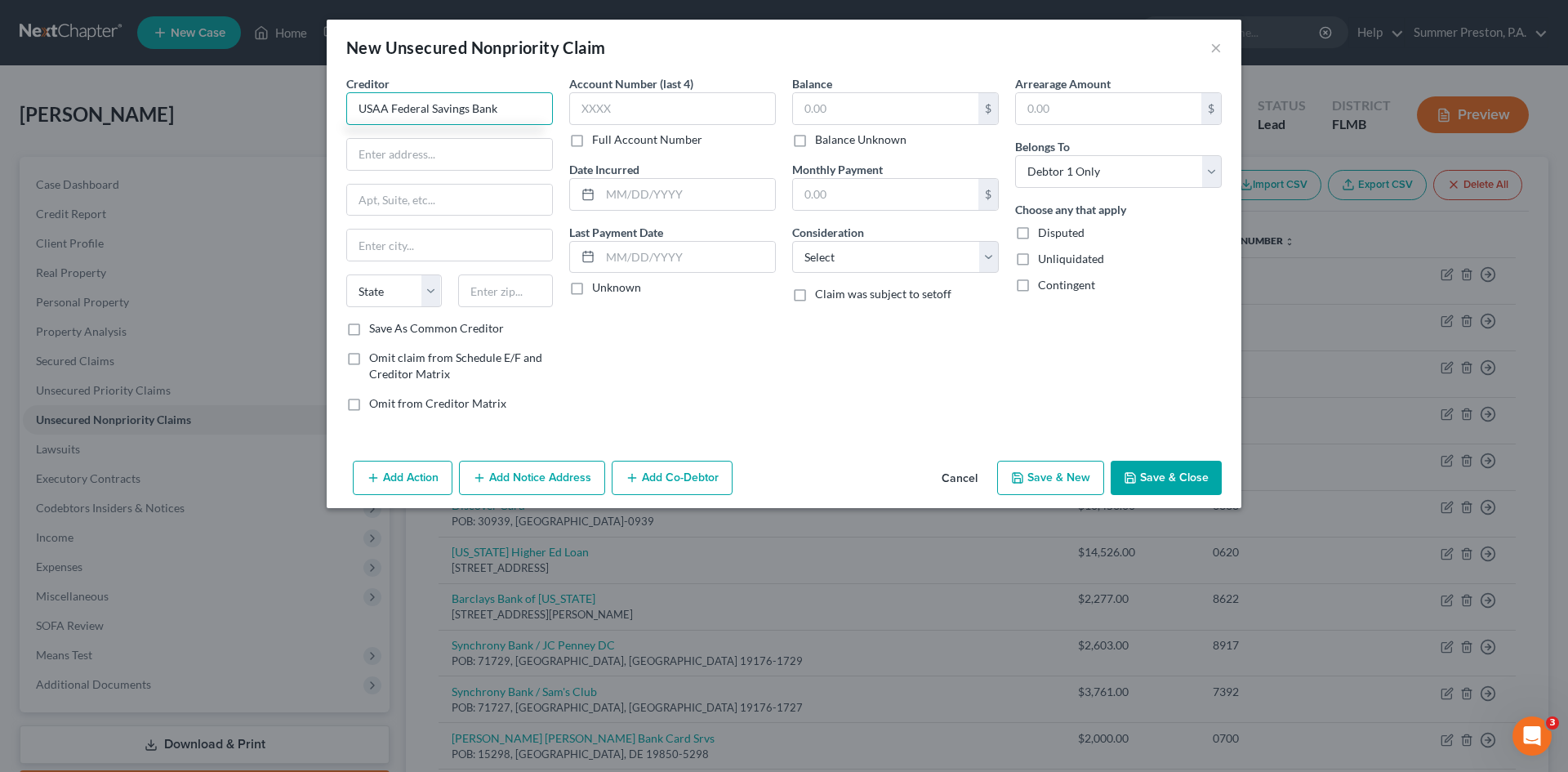
type input "USAA Federal Savings Bank"
type input "POB: 33009"
type input "San Antonio"
select select "45"
click at [369, 331] on label "Save As Common Creditor" at bounding box center [436, 328] width 135 height 17
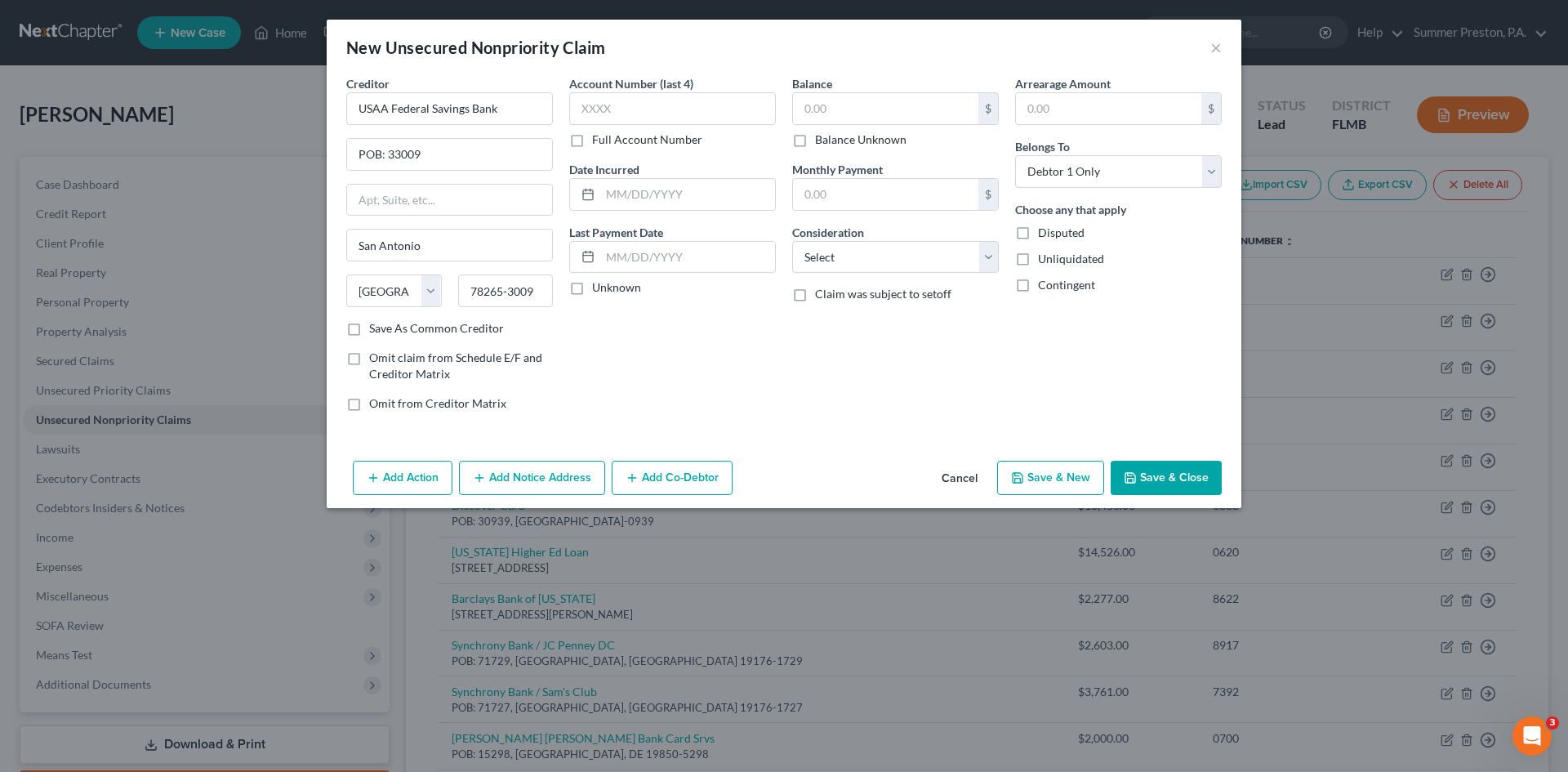
click at [376, 331] on input "Save As Common Creditor" at bounding box center [381, 325] width 11 height 11
click at [592, 142] on label "Full Account Number" at bounding box center [646, 140] width 110 height 17
click at [599, 142] on input "Full Account Number" at bounding box center [604, 137] width 11 height 11
click at [668, 110] on input "text" at bounding box center [672, 108] width 207 height 33
click at [592, 285] on label "Unknown" at bounding box center [616, 288] width 49 height 17
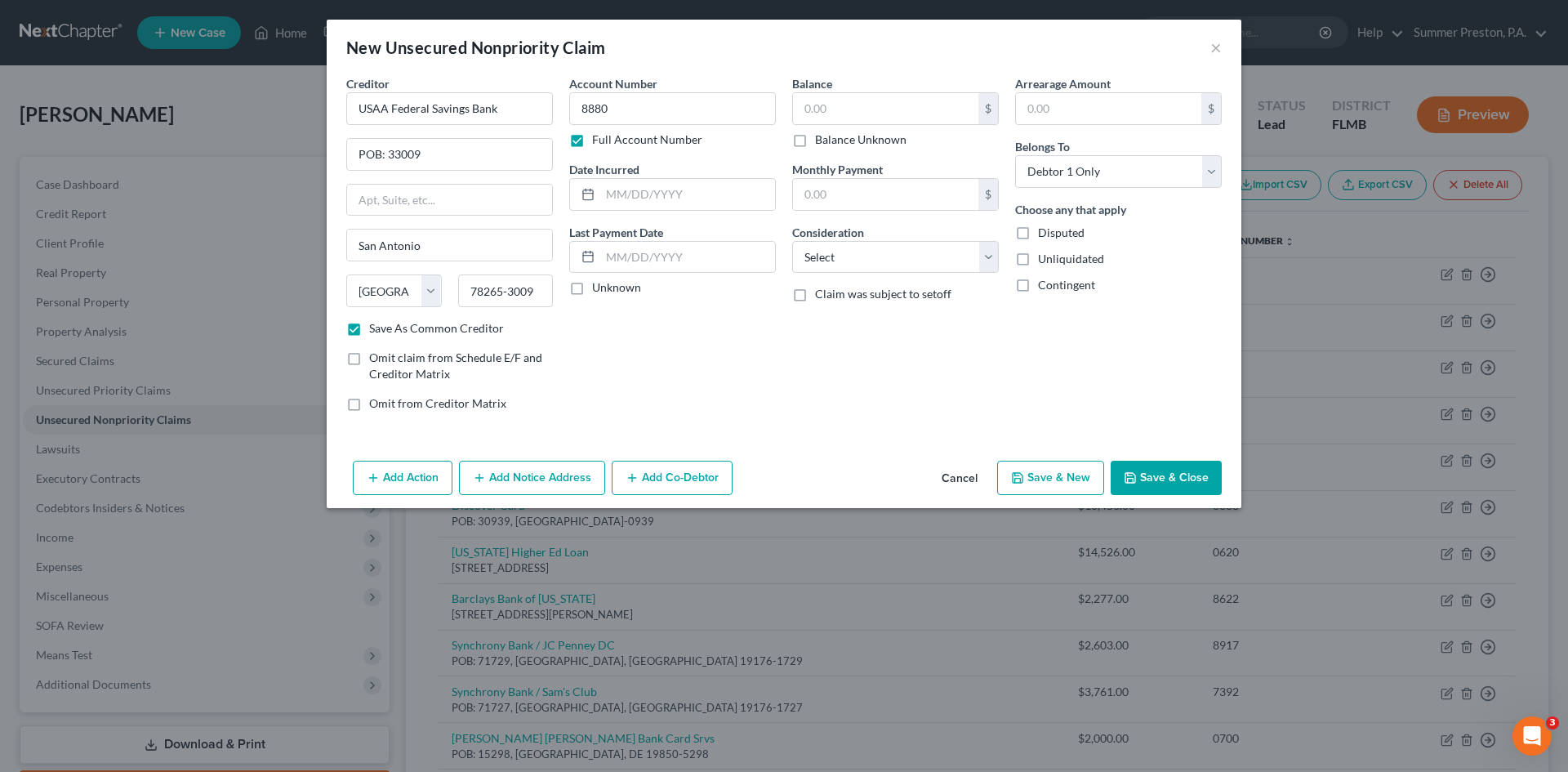
click at [599, 285] on input "Unknown" at bounding box center [604, 285] width 11 height 11
click at [908, 90] on div "Balance $ Balance Unknown Balance Undetermined $ Balance Unknown" at bounding box center [895, 111] width 207 height 73
click at [903, 107] on input "text" at bounding box center [886, 108] width 186 height 31
click at [1097, 109] on input "text" at bounding box center [1108, 108] width 186 height 31
click at [997, 258] on select "Select Cable / Satellite Services Collection Agency Credit Card Debt Debt Couns…" at bounding box center [895, 257] width 207 height 33
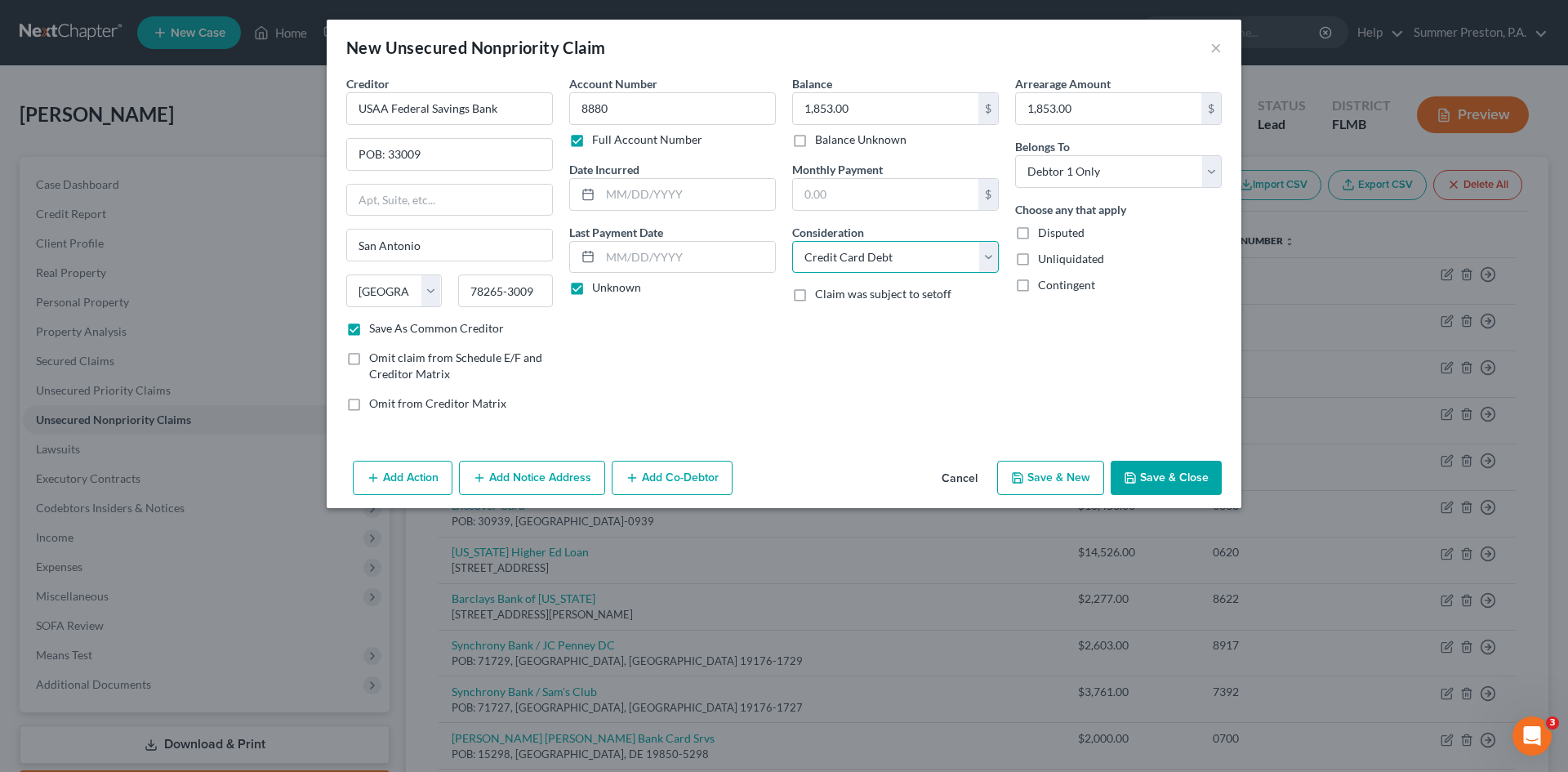
click at [792, 241] on select "Select Cable / Satellite Services Collection Agency Credit Card Debt Debt Couns…" at bounding box center [895, 257] width 207 height 33
click at [1068, 472] on button "Save & New" at bounding box center [1051, 477] width 107 height 34
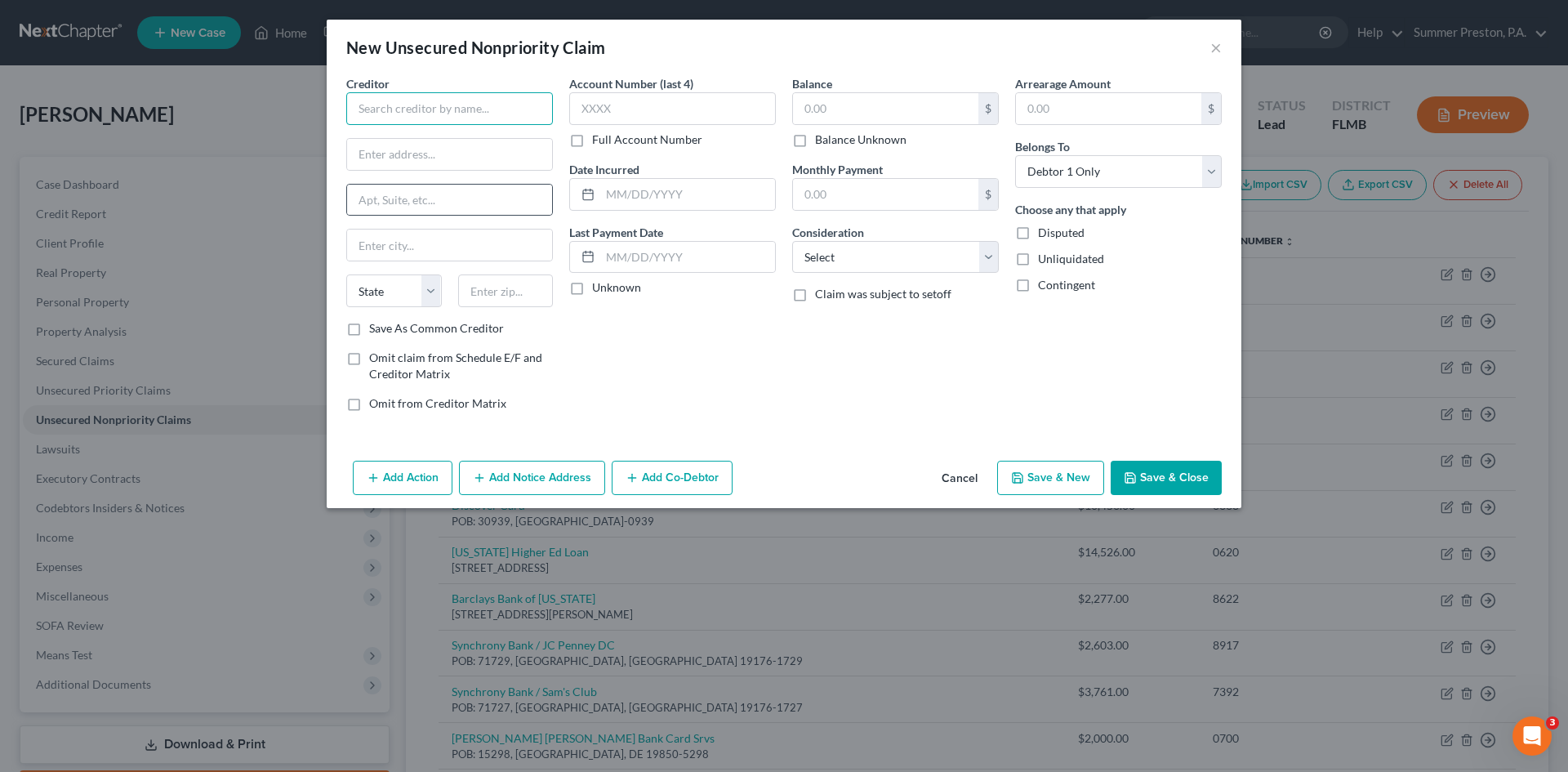
drag, startPoint x: 527, startPoint y: 104, endPoint x: 346, endPoint y: 211, distance: 210.3
click at [521, 128] on div "Creditor * State [US_STATE] AK AR AZ CA CO [GEOGRAPHIC_DATA] DE DC [GEOGRAPHIC_…" at bounding box center [449, 197] width 207 height 245
click at [488, 106] on input "text" at bounding box center [449, 108] width 207 height 33
click at [369, 326] on label "Save As Common Creditor" at bounding box center [436, 328] width 135 height 17
click at [376, 326] on input "Save As Common Creditor" at bounding box center [381, 325] width 11 height 11
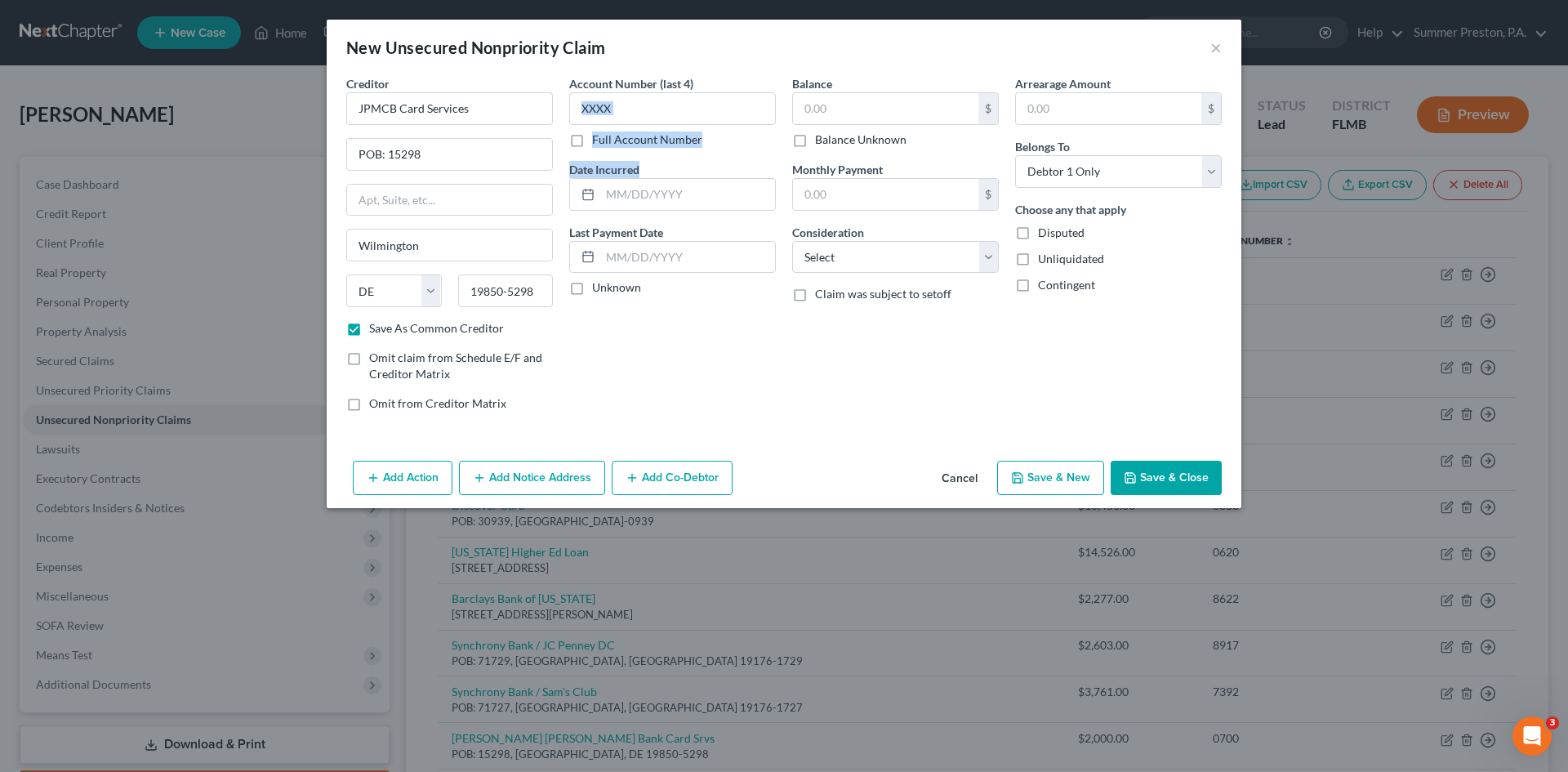
drag, startPoint x: 602, startPoint y: 171, endPoint x: 604, endPoint y: 129, distance: 42.0
click at [602, 125] on div "Account Number (last 4) Full Account Number Date Incurred Last Payment Date Unk…" at bounding box center [673, 249] width 223 height 349
click at [592, 140] on label "Full Account Number" at bounding box center [646, 140] width 110 height 17
click at [599, 140] on input "Full Account Number" at bounding box center [604, 137] width 11 height 11
click at [645, 103] on input "text" at bounding box center [672, 108] width 207 height 33
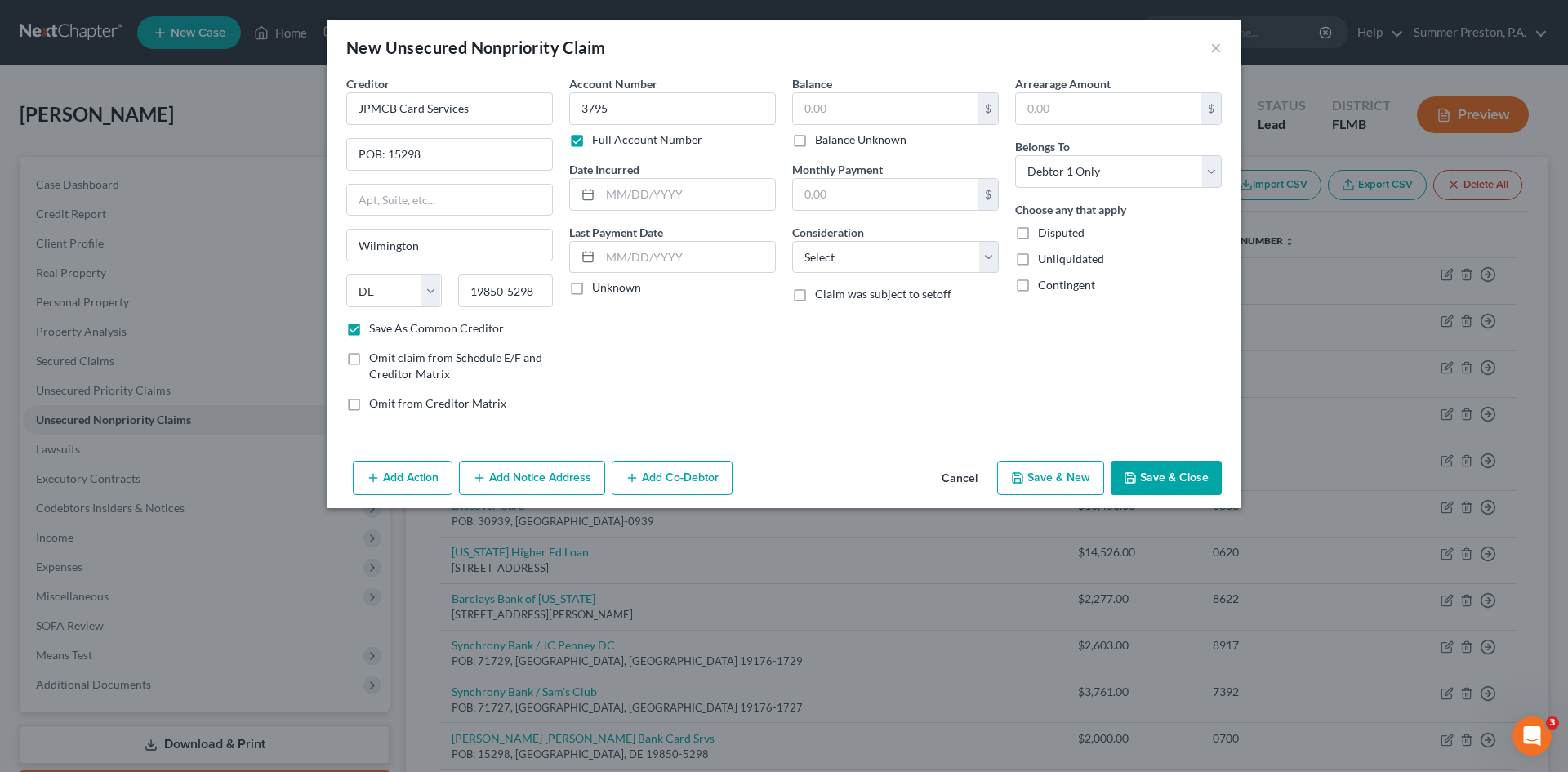
click at [592, 288] on label "Unknown" at bounding box center [616, 288] width 49 height 17
click at [599, 288] on input "Unknown" at bounding box center [604, 285] width 11 height 11
click at [867, 115] on input "text" at bounding box center [886, 108] width 186 height 31
click at [1099, 107] on input "text" at bounding box center [1108, 108] width 186 height 31
click at [985, 257] on select "Select Cable / Satellite Services Collection Agency Credit Card Debt Debt Couns…" at bounding box center [895, 257] width 207 height 33
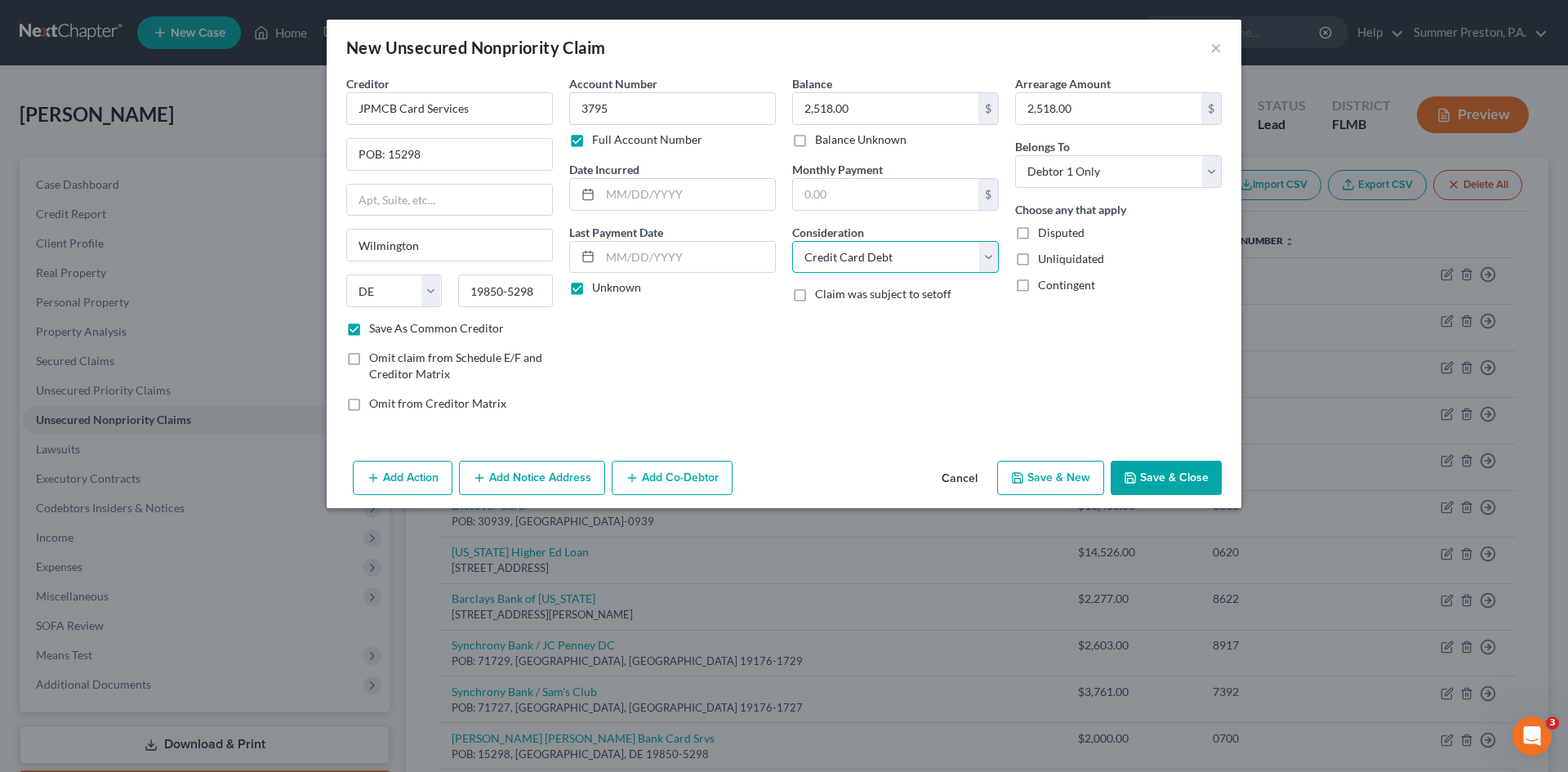
click at [792, 241] on select "Select Cable / Satellite Services Collection Agency Credit Card Debt Debt Couns…" at bounding box center [895, 257] width 207 height 33
click at [1064, 479] on button "Save & New" at bounding box center [1051, 477] width 107 height 34
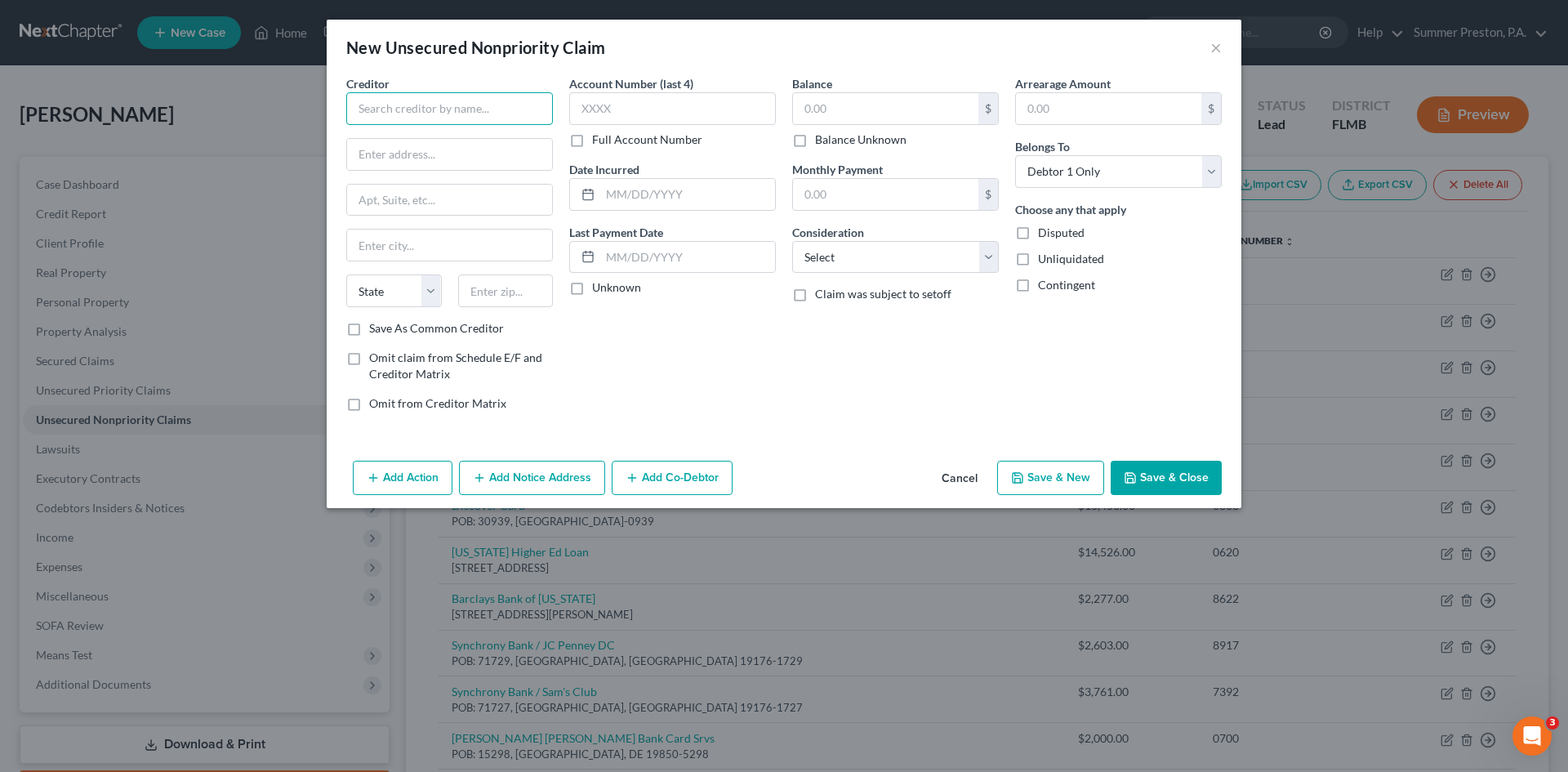
click at [505, 106] on input "text" at bounding box center [449, 108] width 207 height 33
click at [369, 326] on label "Save As Common Creditor" at bounding box center [436, 328] width 135 height 17
click at [376, 326] on input "Save As Common Creditor" at bounding box center [381, 325] width 11 height 11
click at [592, 134] on label "Full Account Number" at bounding box center [646, 140] width 110 height 17
click at [599, 134] on input "Full Account Number" at bounding box center [604, 137] width 11 height 11
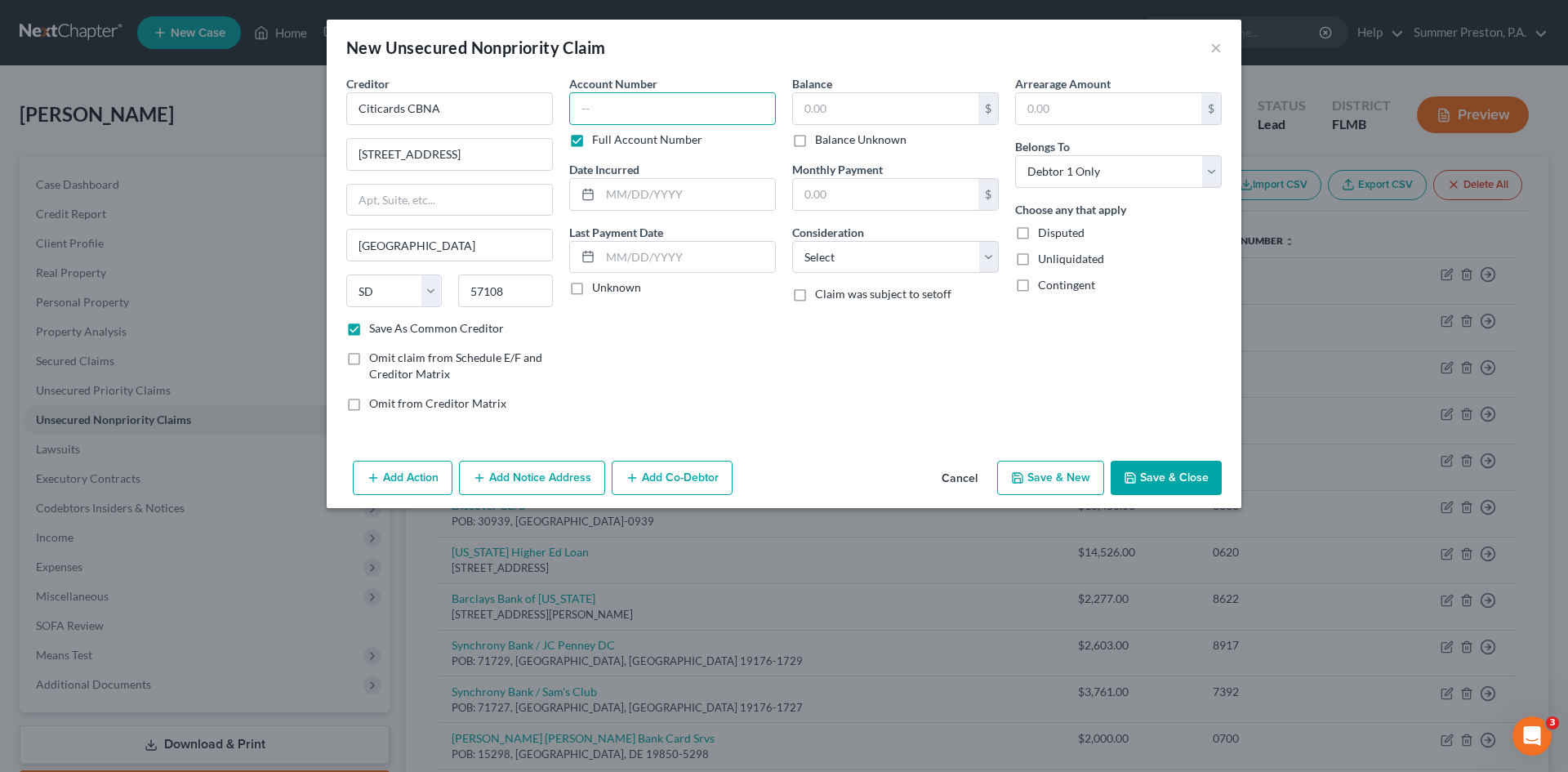
click at [624, 116] on input "text" at bounding box center [672, 108] width 207 height 33
drag, startPoint x: 578, startPoint y: 286, endPoint x: 861, endPoint y: 175, distance: 304.0
click at [594, 278] on div "Last Payment Date Unknown" at bounding box center [672, 259] width 207 height 73
click at [861, 107] on input "text" at bounding box center [886, 108] width 186 height 31
drag, startPoint x: 574, startPoint y: 285, endPoint x: 602, endPoint y: 268, distance: 32.8
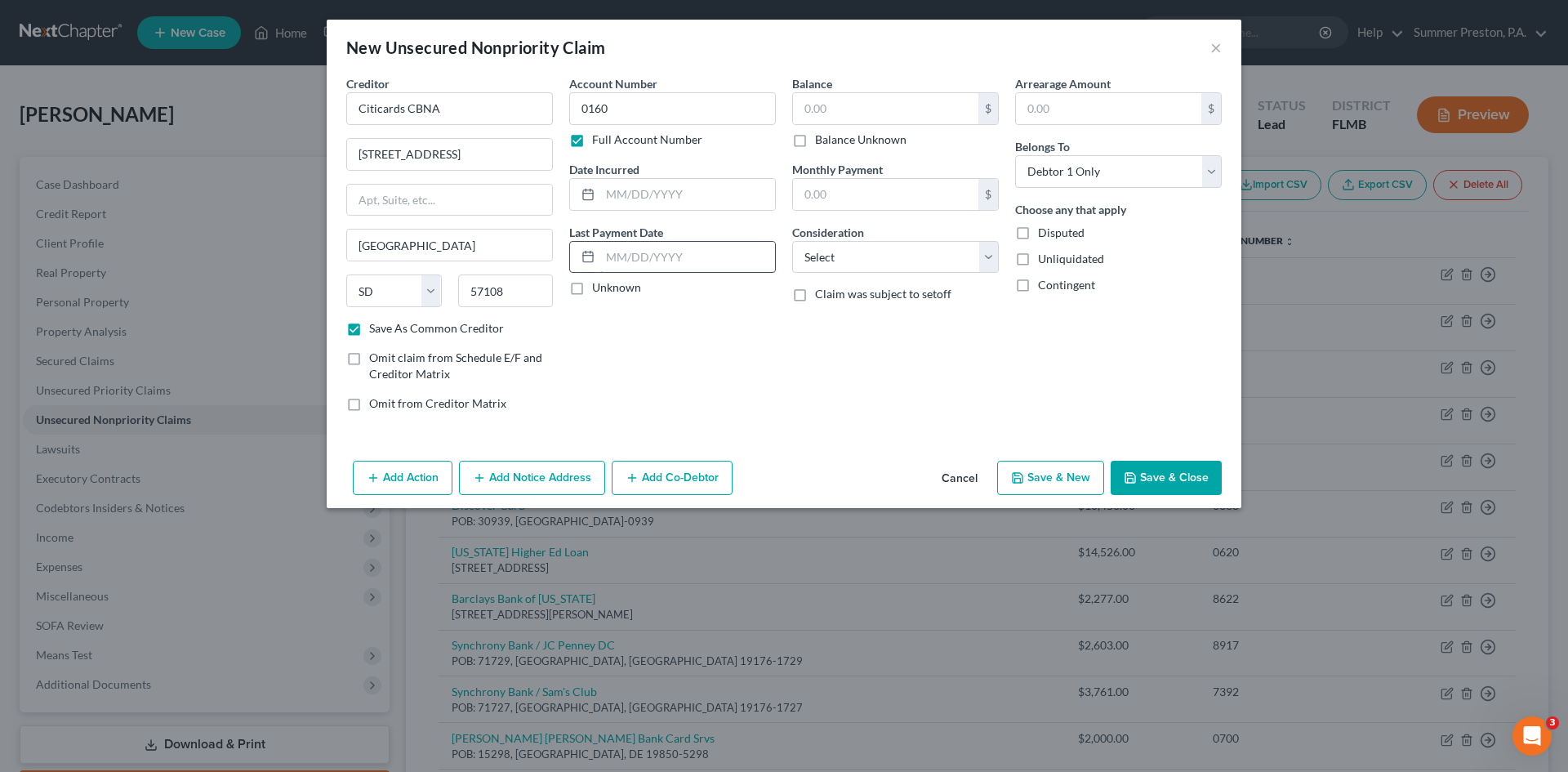
click at [592, 280] on label "Unknown" at bounding box center [616, 288] width 49 height 17
click at [592, 288] on label "Unknown" at bounding box center [616, 288] width 49 height 17
click at [599, 288] on input "Unknown" at bounding box center [604, 285] width 11 height 11
click at [852, 109] on input "text" at bounding box center [886, 108] width 186 height 31
click at [835, 117] on input "text" at bounding box center [886, 108] width 186 height 31
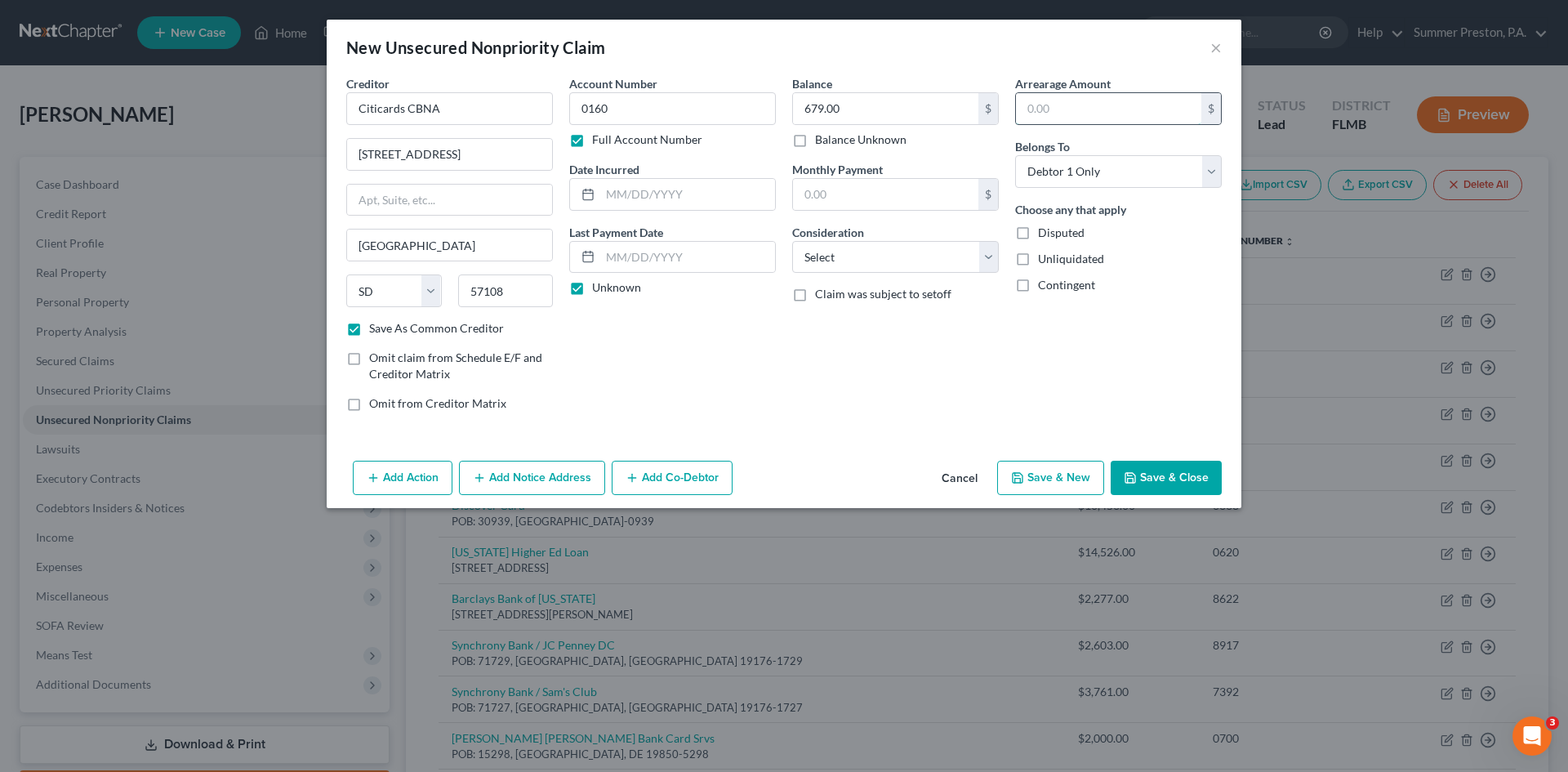
drag, startPoint x: 1070, startPoint y: 104, endPoint x: 1060, endPoint y: 113, distance: 13.5
click at [1064, 113] on input "text" at bounding box center [1108, 108] width 186 height 31
click at [991, 258] on select "Select Cable / Satellite Services Collection Agency Credit Card Debt Debt Couns…" at bounding box center [895, 257] width 207 height 33
click at [792, 241] on select "Select Cable / Satellite Services Collection Agency Credit Card Debt Debt Couns…" at bounding box center [895, 257] width 207 height 33
click at [1082, 476] on button "Save & New" at bounding box center [1051, 477] width 107 height 34
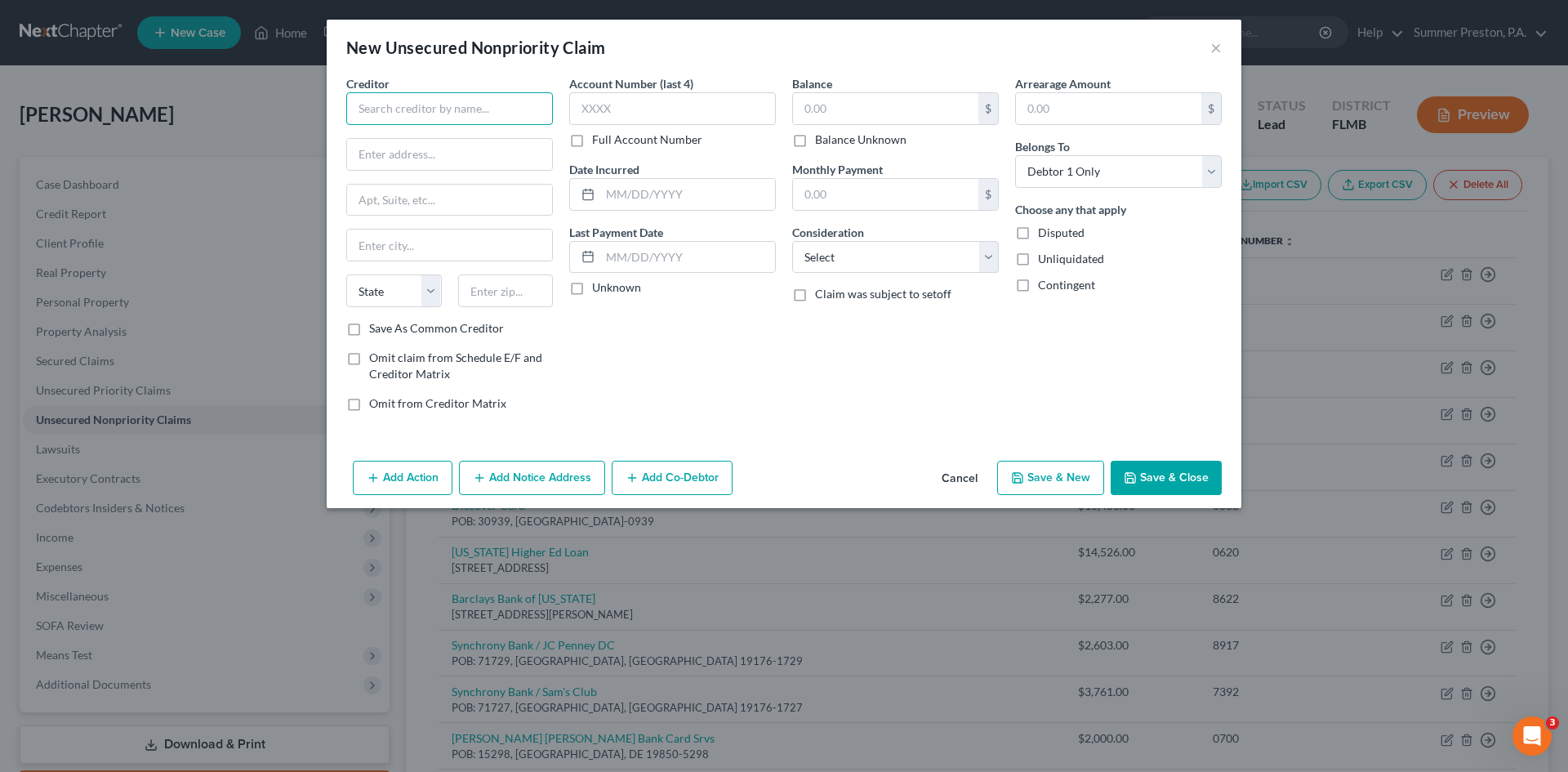
drag, startPoint x: 513, startPoint y: 108, endPoint x: 496, endPoint y: 116, distance: 18.8
click at [513, 108] on input "text" at bounding box center [449, 108] width 207 height 33
click at [369, 330] on label "Save As Common Creditor" at bounding box center [436, 328] width 135 height 17
click at [376, 330] on input "Save As Common Creditor" at bounding box center [381, 325] width 11 height 11
click at [592, 144] on label "Full Account Number" at bounding box center [646, 140] width 110 height 17
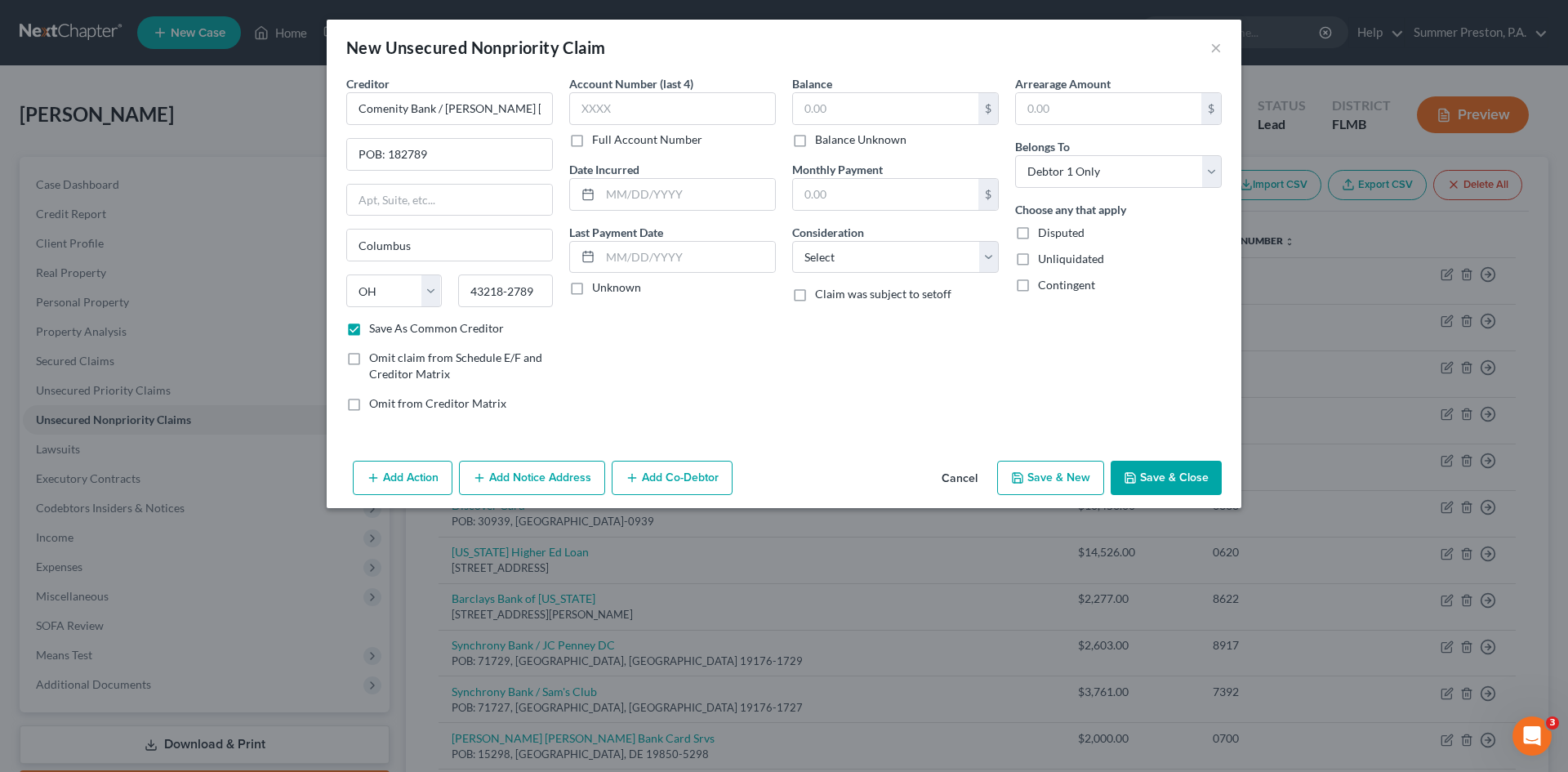
click at [599, 142] on input "Full Account Number" at bounding box center [604, 137] width 11 height 11
click at [654, 109] on input "text" at bounding box center [672, 108] width 207 height 33
click at [815, 139] on label "Balance Unknown" at bounding box center [861, 140] width 91 height 17
click at [821, 139] on input "Balance Unknown" at bounding box center [827, 137] width 11 height 11
click at [815, 139] on label "Balance Unknown" at bounding box center [861, 140] width 91 height 17
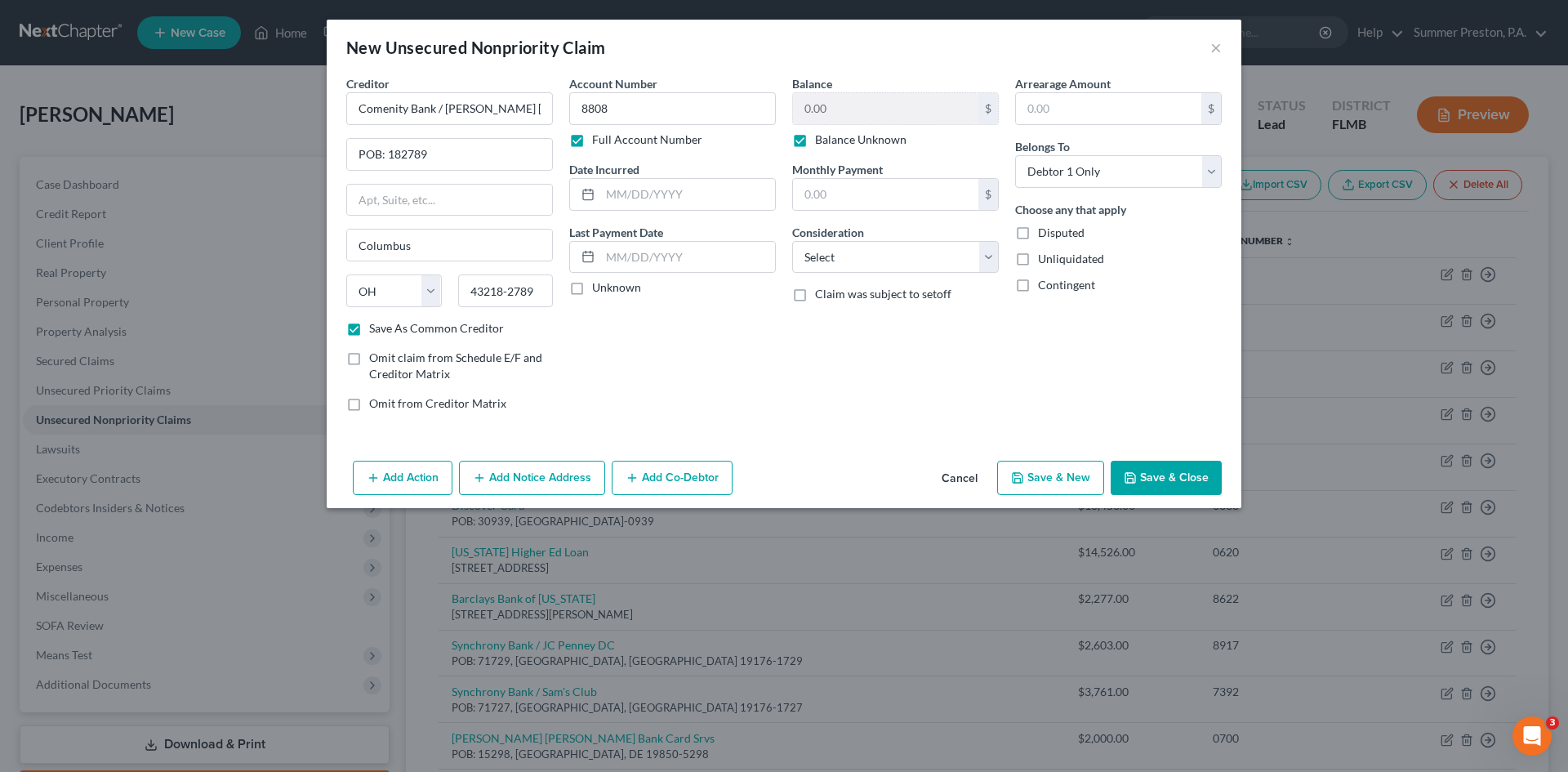
click at [821, 139] on input "Balance Unknown" at bounding box center [827, 137] width 11 height 11
click at [845, 113] on input "0.00" at bounding box center [886, 108] width 186 height 31
click at [1083, 118] on input "text" at bounding box center [1108, 108] width 186 height 31
click at [988, 254] on select "Select Cable / Satellite Services Collection Agency Credit Card Debt Debt Couns…" at bounding box center [895, 257] width 207 height 33
click at [792, 241] on select "Select Cable / Satellite Services Collection Agency Credit Card Debt Debt Couns…" at bounding box center [895, 257] width 207 height 33
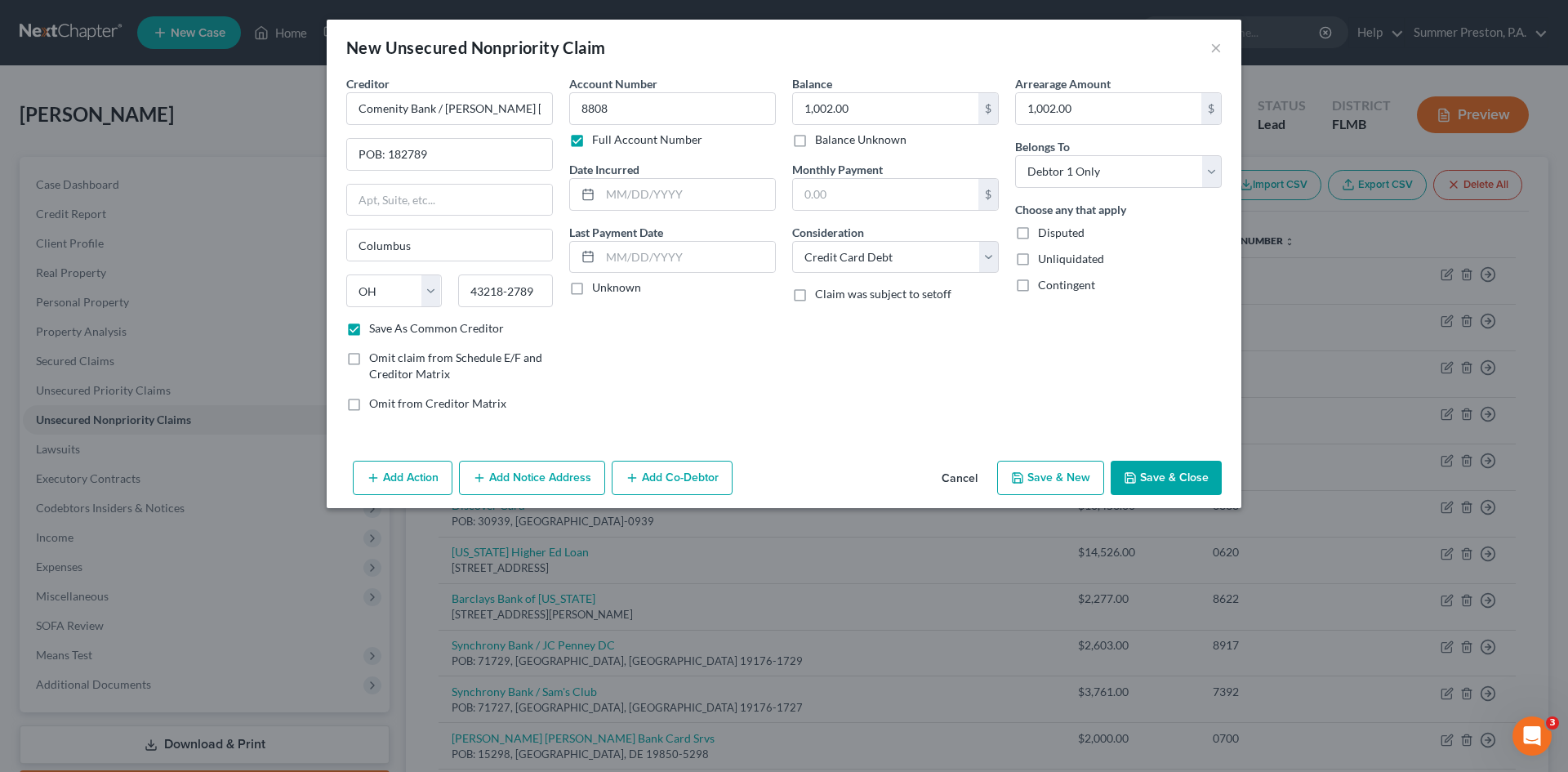
click at [1040, 480] on button "Save & New" at bounding box center [1051, 477] width 107 height 34
drag, startPoint x: 496, startPoint y: 182, endPoint x: 529, endPoint y: 111, distance: 78.3
click at [529, 111] on div "Creditor * State [US_STATE] AK AR AZ CA CO [GEOGRAPHIC_DATA] DE DC [GEOGRAPHIC_…" at bounding box center [449, 197] width 207 height 245
drag, startPoint x: 537, startPoint y: 116, endPoint x: 533, endPoint y: 108, distance: 8.9
click at [537, 115] on input "text" at bounding box center [449, 108] width 207 height 33
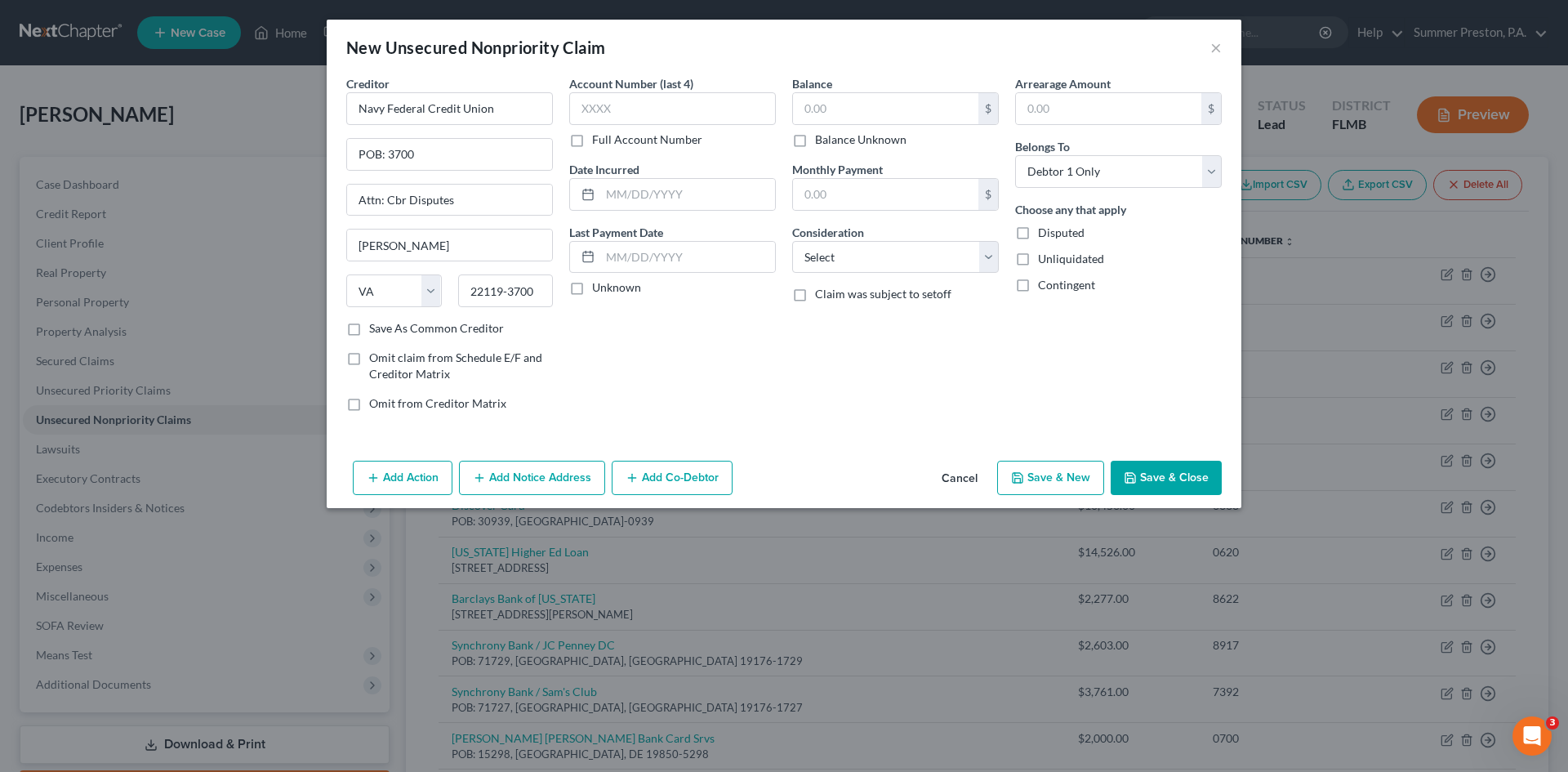
drag, startPoint x: 355, startPoint y: 327, endPoint x: 368, endPoint y: 313, distance: 19.1
click at [369, 326] on label "Save As Common Creditor" at bounding box center [436, 328] width 135 height 17
click at [376, 326] on input "Save As Common Creditor" at bounding box center [381, 325] width 11 height 11
click at [592, 137] on label "Full Account Number" at bounding box center [646, 140] width 110 height 17
click at [599, 137] on input "Full Account Number" at bounding box center [604, 137] width 11 height 11
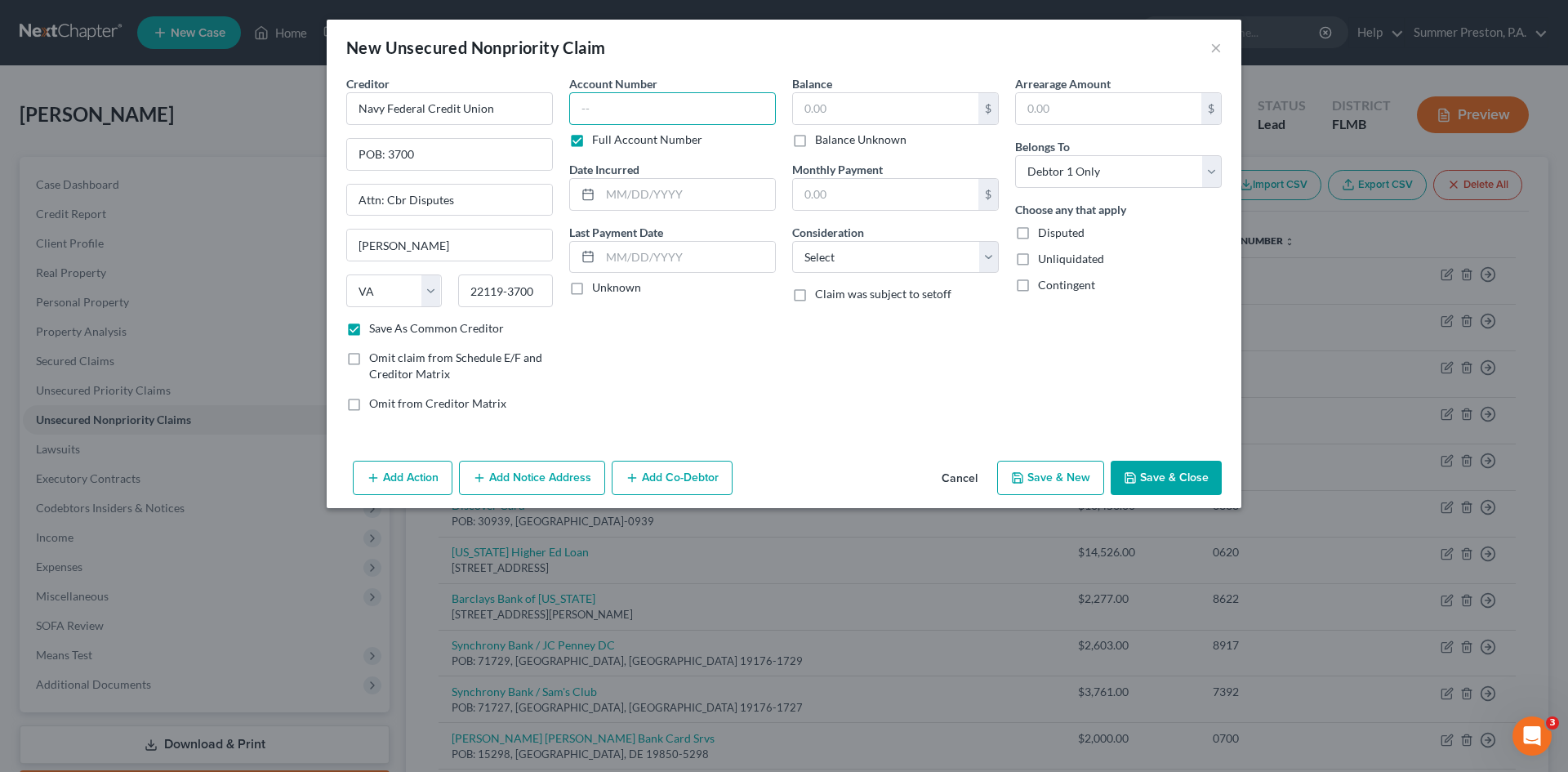
drag, startPoint x: 578, startPoint y: 137, endPoint x: 647, endPoint y: 98, distance: 79.3
click at [647, 98] on input "text" at bounding box center [672, 108] width 207 height 33
click at [857, 115] on input "text" at bounding box center [886, 108] width 186 height 31
click at [1168, 106] on input "text" at bounding box center [1108, 108] width 186 height 31
click at [1029, 478] on button "Save & New" at bounding box center [1051, 477] width 107 height 34
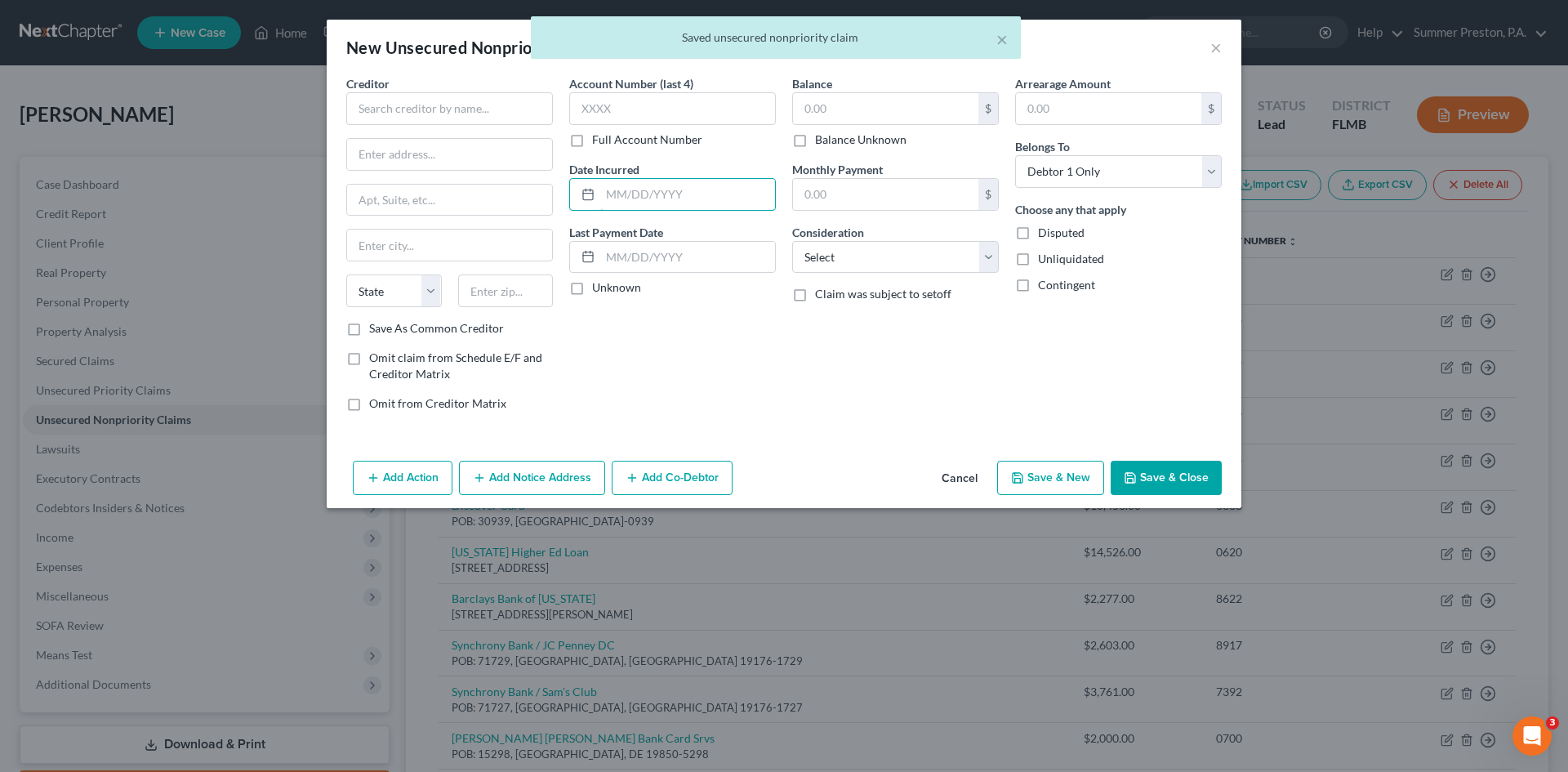
drag, startPoint x: 613, startPoint y: 132, endPoint x: 602, endPoint y: 159, distance: 29.2
click at [602, 127] on div "Account Number (last 4) Full Account Number Date Incurred Last Payment Date Unk…" at bounding box center [673, 249] width 223 height 349
click at [497, 114] on input "text" at bounding box center [449, 108] width 207 height 33
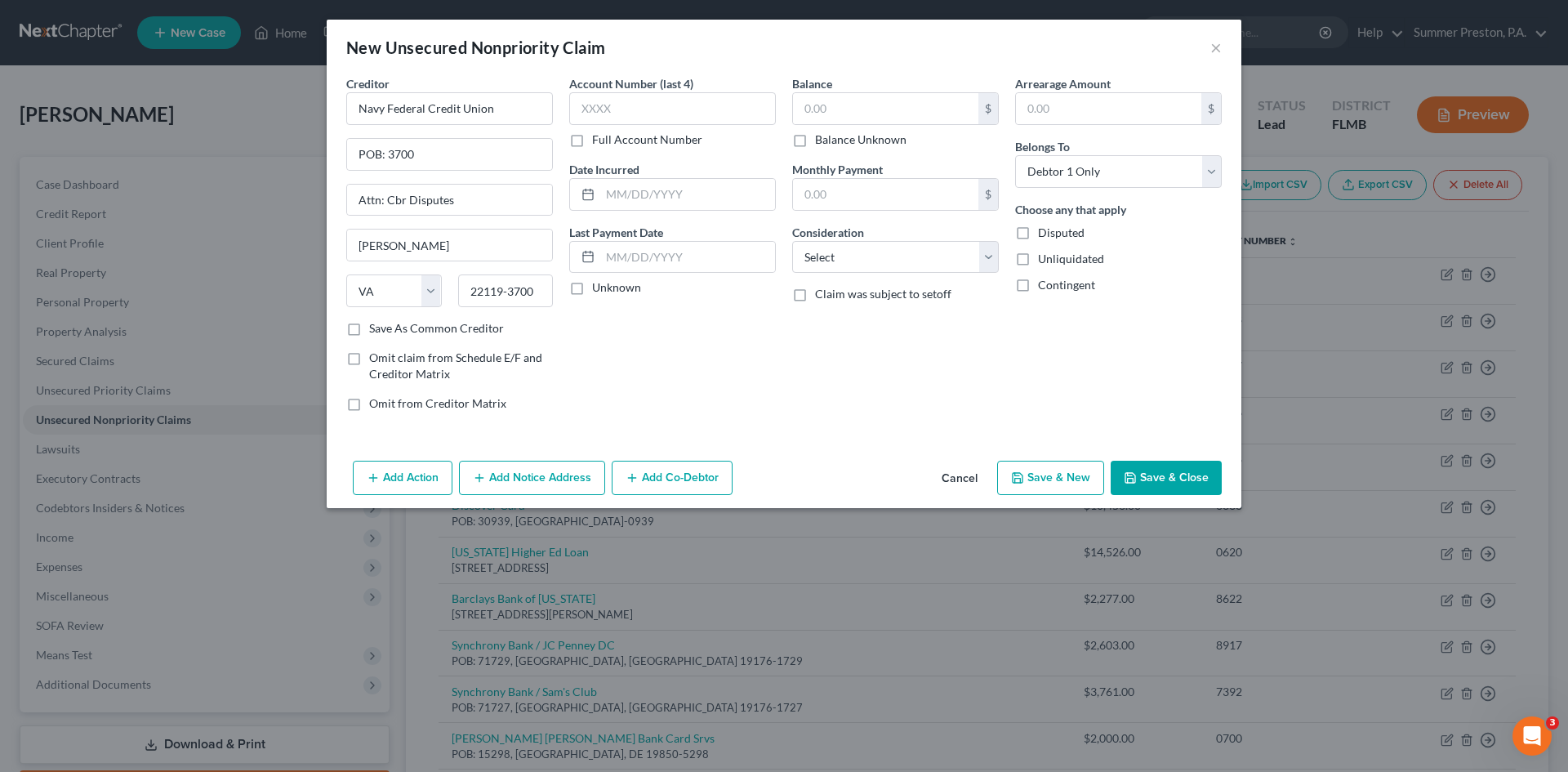
drag, startPoint x: 354, startPoint y: 329, endPoint x: 456, endPoint y: 271, distance: 117.3
click at [369, 329] on label "Save As Common Creditor" at bounding box center [436, 328] width 135 height 17
click at [376, 329] on input "Save As Common Creditor" at bounding box center [381, 325] width 11 height 11
click at [592, 142] on label "Full Account Number" at bounding box center [646, 140] width 110 height 17
click at [599, 142] on input "Full Account Number" at bounding box center [604, 137] width 11 height 11
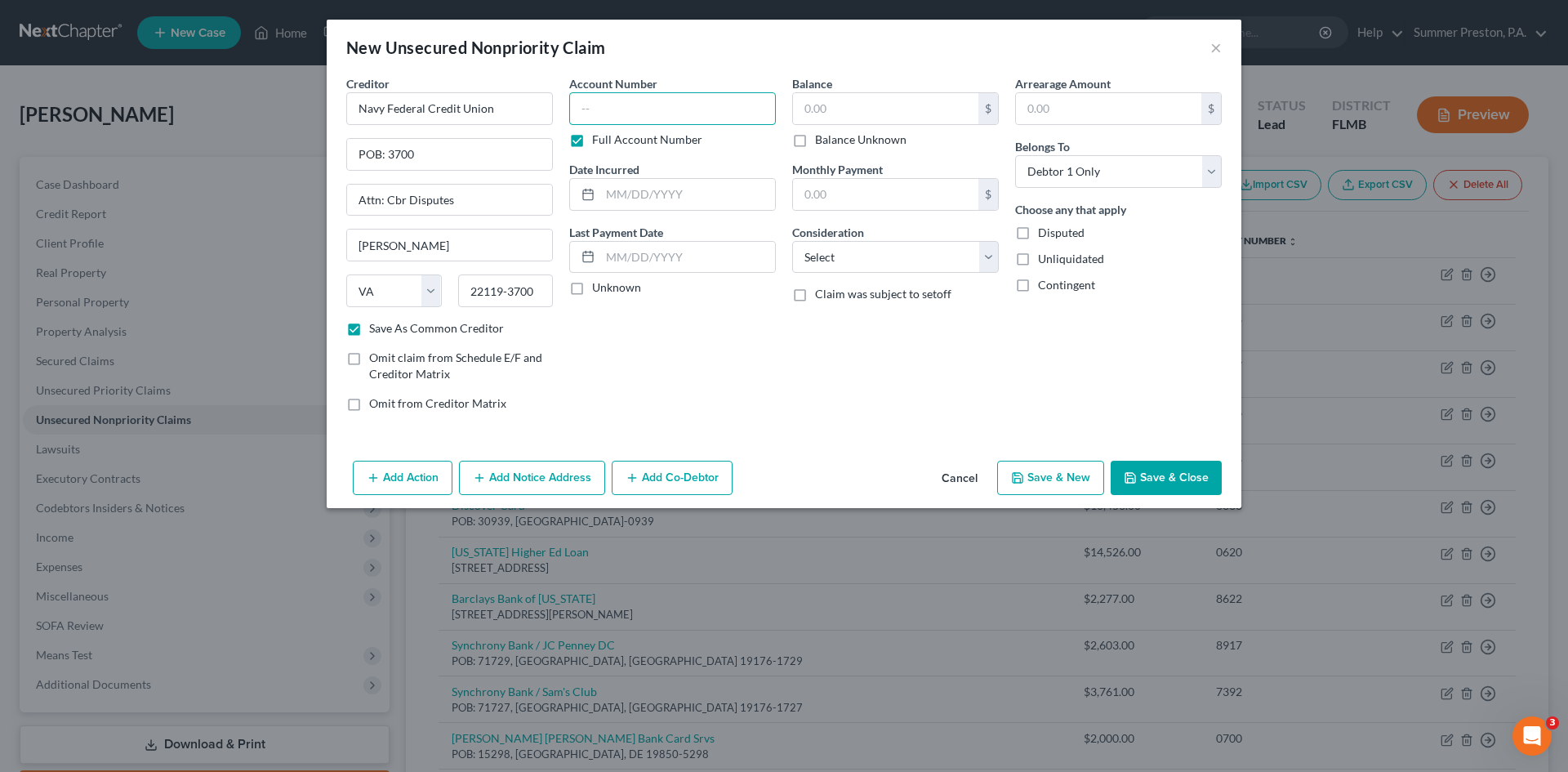
click at [638, 101] on input "text" at bounding box center [672, 108] width 207 height 33
click at [592, 292] on label "Unknown" at bounding box center [616, 288] width 49 height 17
click at [599, 290] on input "Unknown" at bounding box center [604, 285] width 11 height 11
click at [893, 110] on input "text" at bounding box center [886, 108] width 186 height 31
click at [1068, 101] on input "text" at bounding box center [1108, 108] width 186 height 31
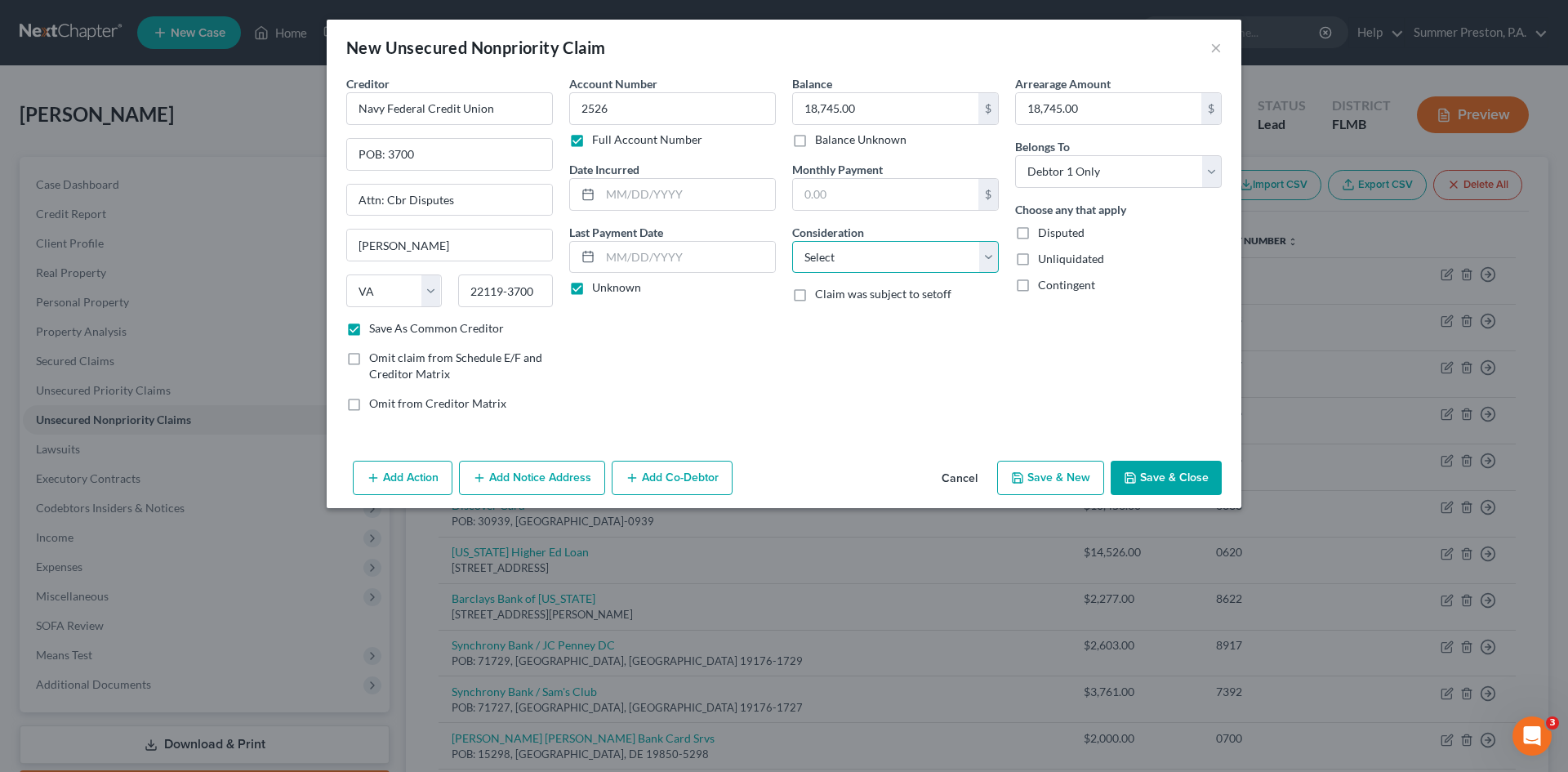
click at [997, 258] on select "Select Cable / Satellite Services Collection Agency Credit Card Debt Debt Couns…" at bounding box center [895, 257] width 207 height 33
click at [792, 241] on select "Select Cable / Satellite Services Collection Agency Credit Card Debt Debt Couns…" at bounding box center [895, 257] width 207 height 33
click at [1039, 478] on button "Save & New" at bounding box center [1051, 477] width 107 height 34
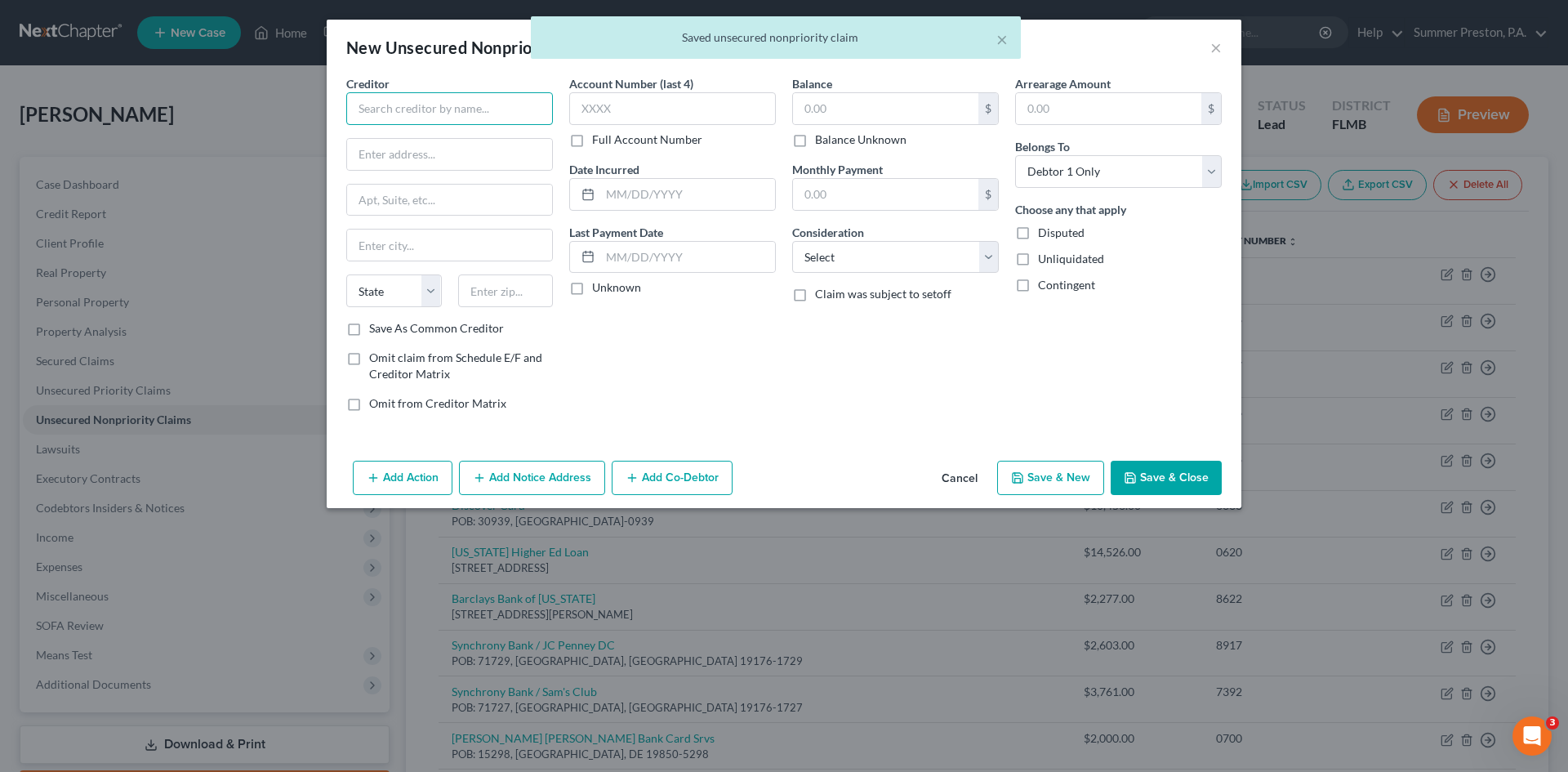
click at [496, 121] on input "text" at bounding box center [449, 108] width 207 height 33
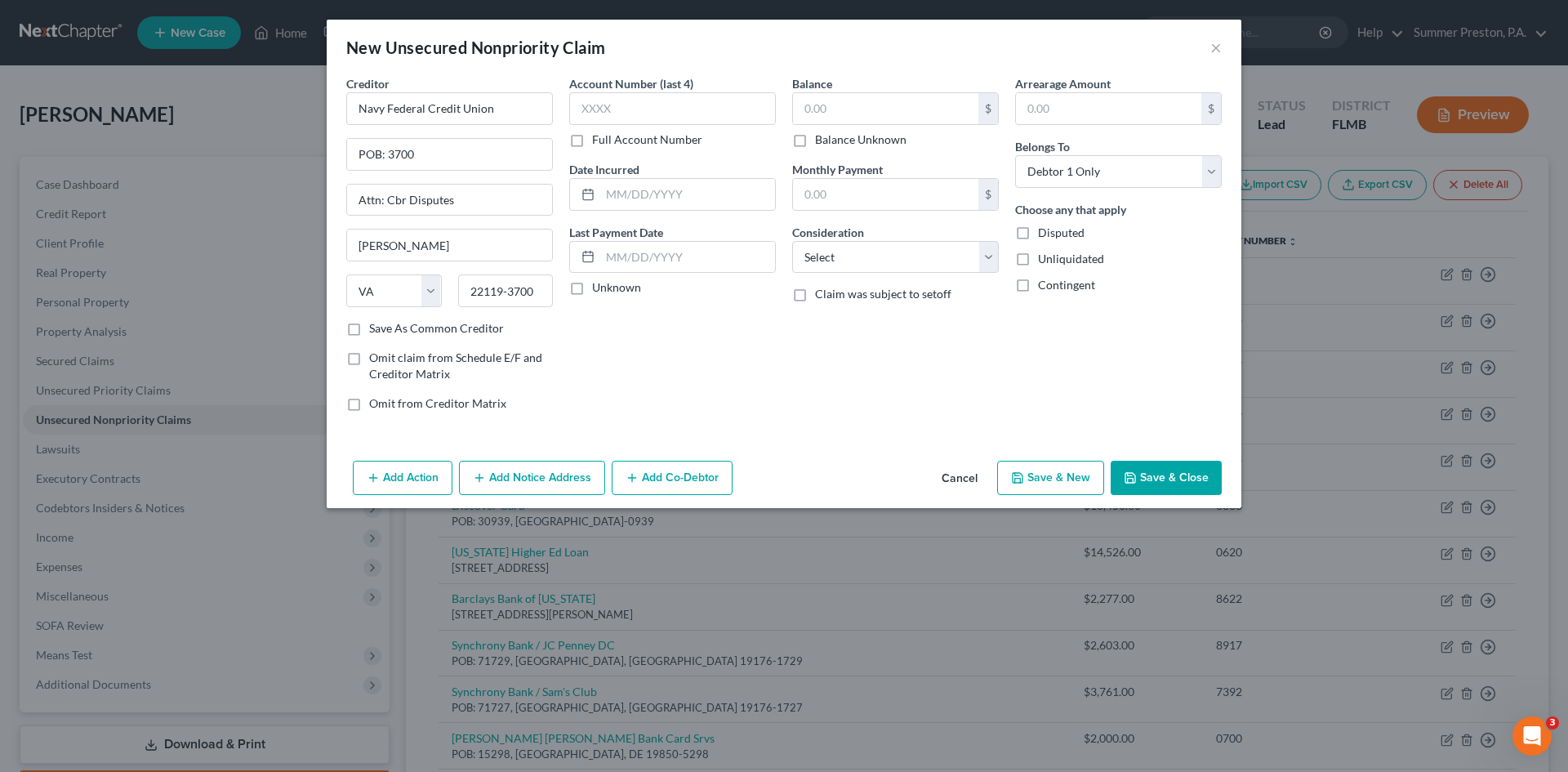
drag, startPoint x: 355, startPoint y: 332, endPoint x: 390, endPoint y: 281, distance: 61.9
click at [369, 331] on label "Save As Common Creditor" at bounding box center [436, 328] width 135 height 17
click at [376, 331] on input "Save As Common Creditor" at bounding box center [381, 325] width 11 height 11
click at [592, 138] on label "Full Account Number" at bounding box center [646, 140] width 110 height 17
click at [599, 138] on input "Full Account Number" at bounding box center [604, 137] width 11 height 11
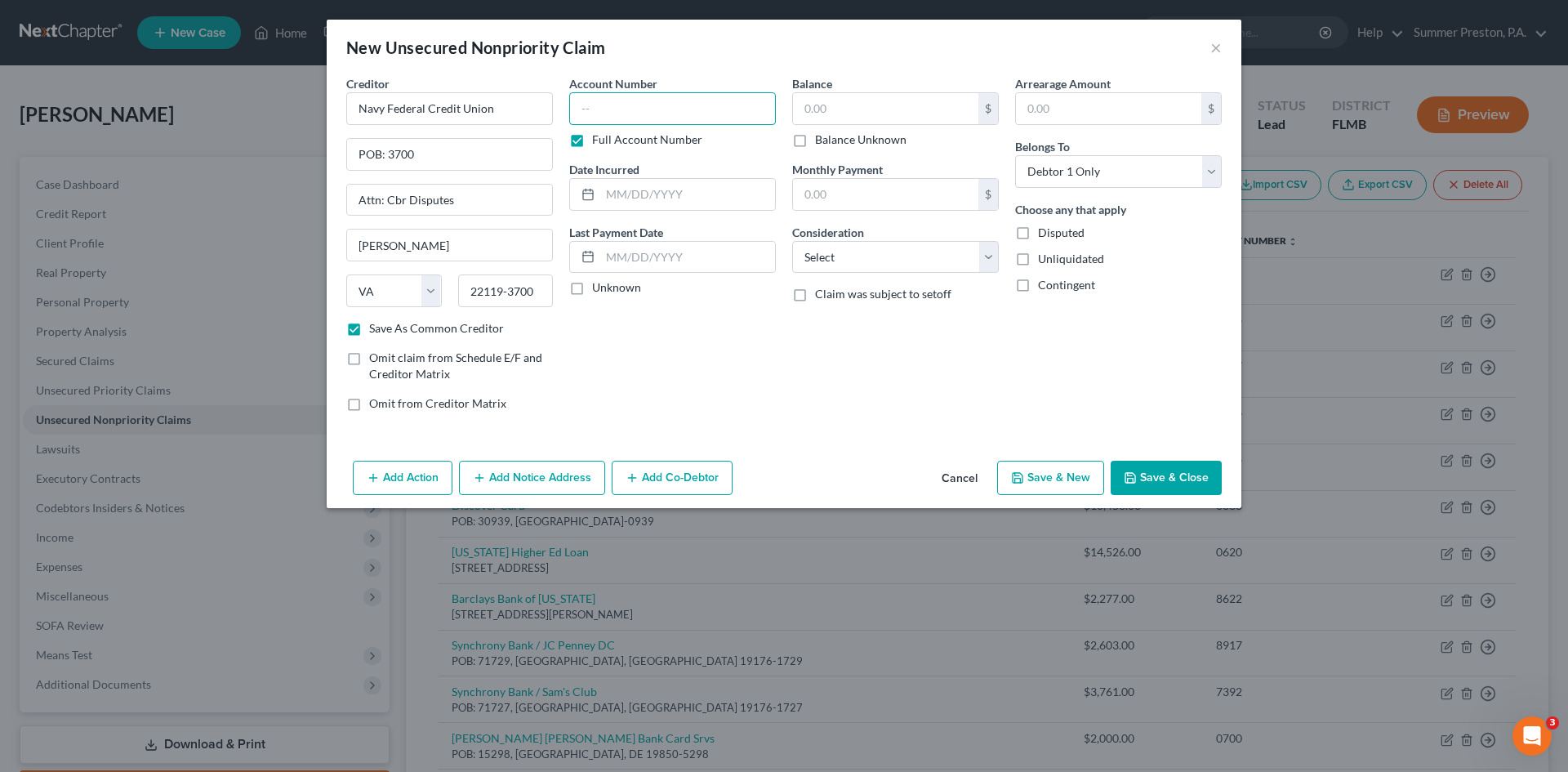
click at [663, 108] on input "text" at bounding box center [672, 108] width 207 height 33
drag, startPoint x: 578, startPoint y: 289, endPoint x: 763, endPoint y: 233, distance: 193.3
click at [592, 286] on label "Unknown" at bounding box center [616, 288] width 49 height 17
click at [599, 286] on input "Unknown" at bounding box center [604, 285] width 11 height 11
click at [885, 104] on input "text" at bounding box center [886, 108] width 186 height 31
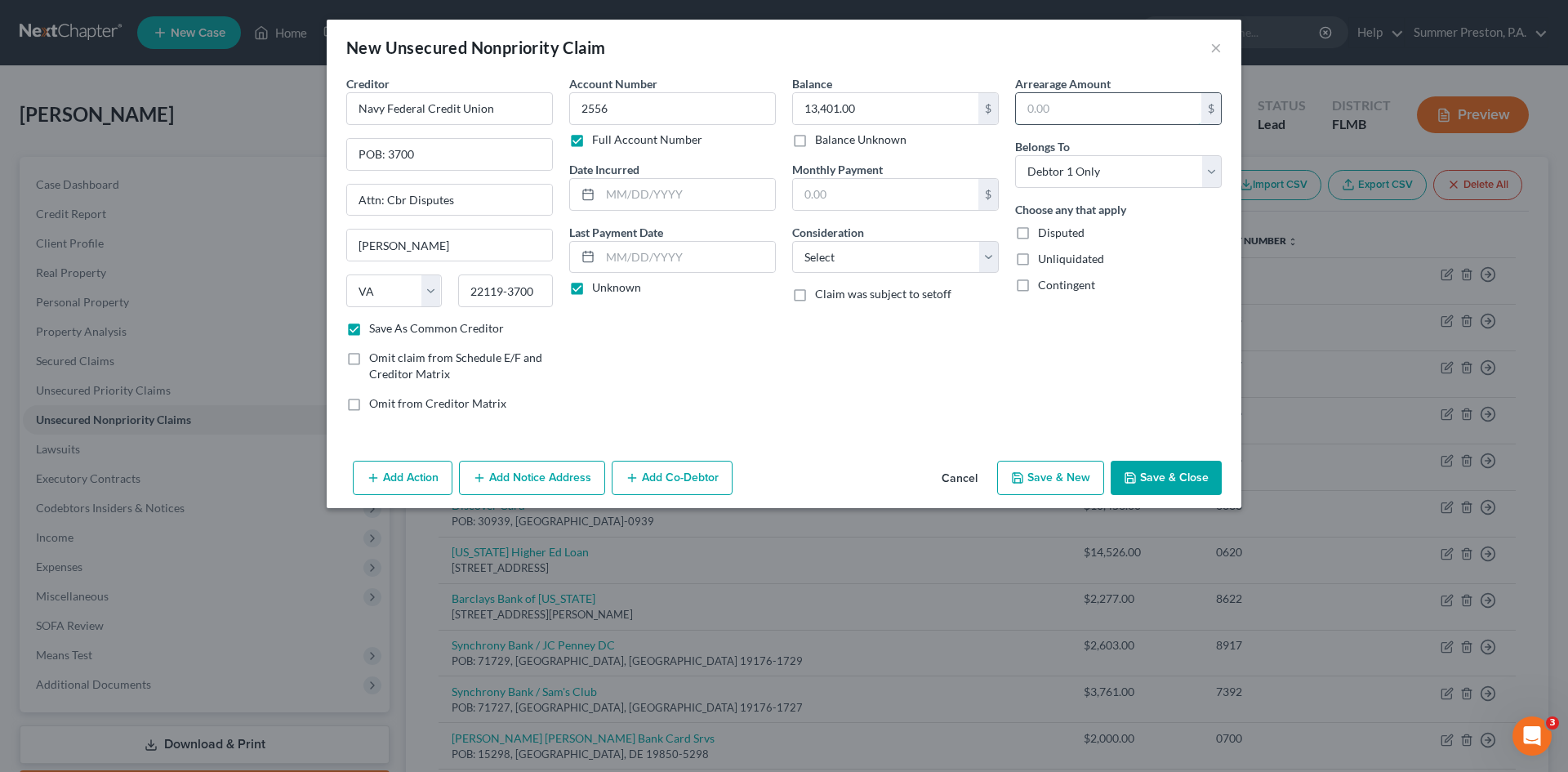
click at [1061, 113] on input "text" at bounding box center [1108, 108] width 186 height 31
click at [991, 251] on select "Select Cable / Satellite Services Collection Agency Credit Card Debt Debt Couns…" at bounding box center [895, 257] width 207 height 33
click at [792, 241] on select "Select Cable / Satellite Services Collection Agency Credit Card Debt Debt Couns…" at bounding box center [895, 257] width 207 height 33
click at [1078, 484] on button "Save & New" at bounding box center [1051, 477] width 107 height 34
click at [510, 109] on input "text" at bounding box center [449, 108] width 207 height 33
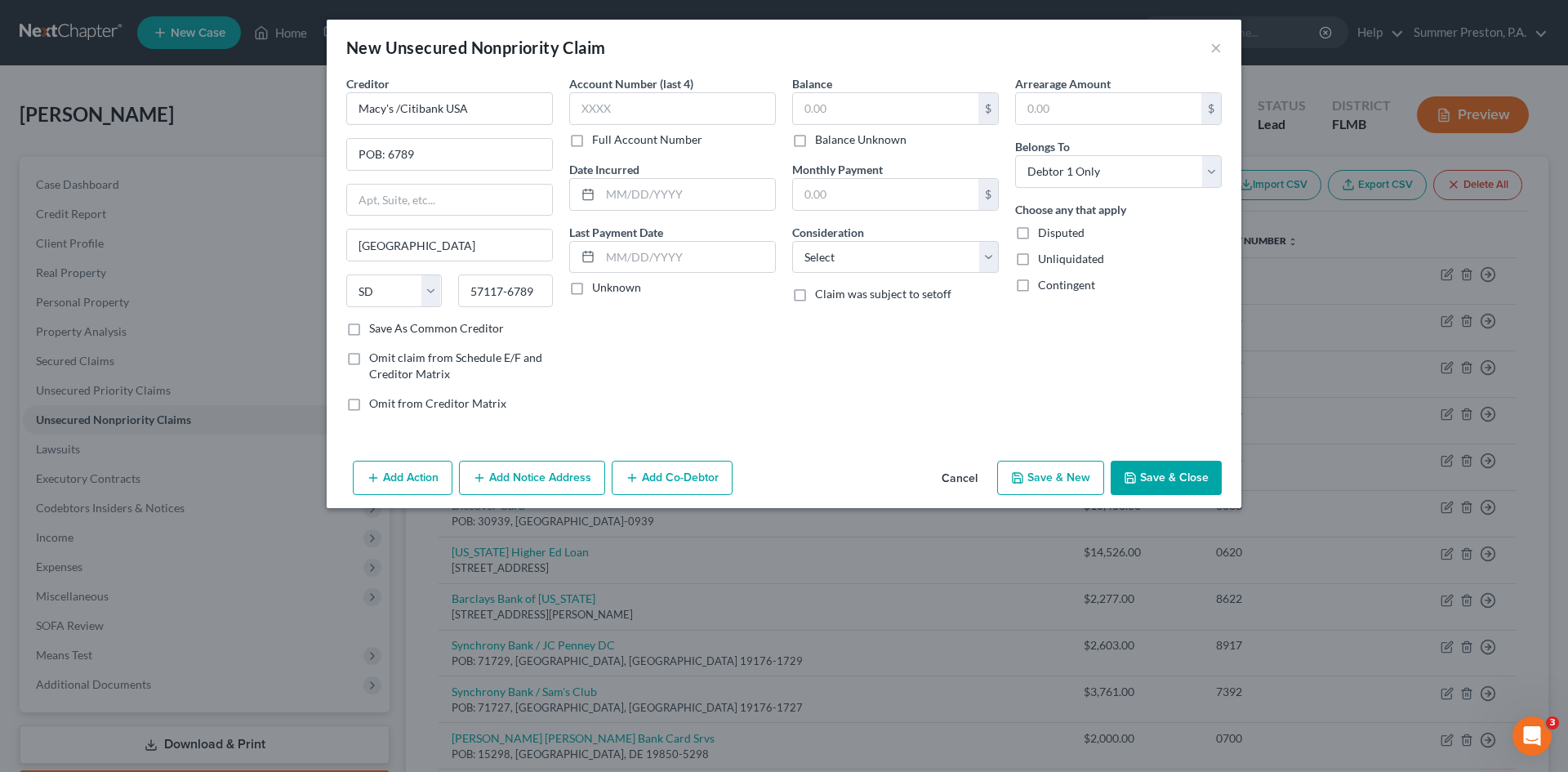
click at [369, 327] on label "Save As Common Creditor" at bounding box center [436, 328] width 135 height 17
click at [376, 327] on input "Save As Common Creditor" at bounding box center [381, 325] width 11 height 11
click at [592, 140] on label "Full Account Number" at bounding box center [646, 140] width 110 height 17
click at [599, 140] on input "Full Account Number" at bounding box center [604, 137] width 11 height 11
click at [682, 108] on input "text" at bounding box center [672, 108] width 207 height 33
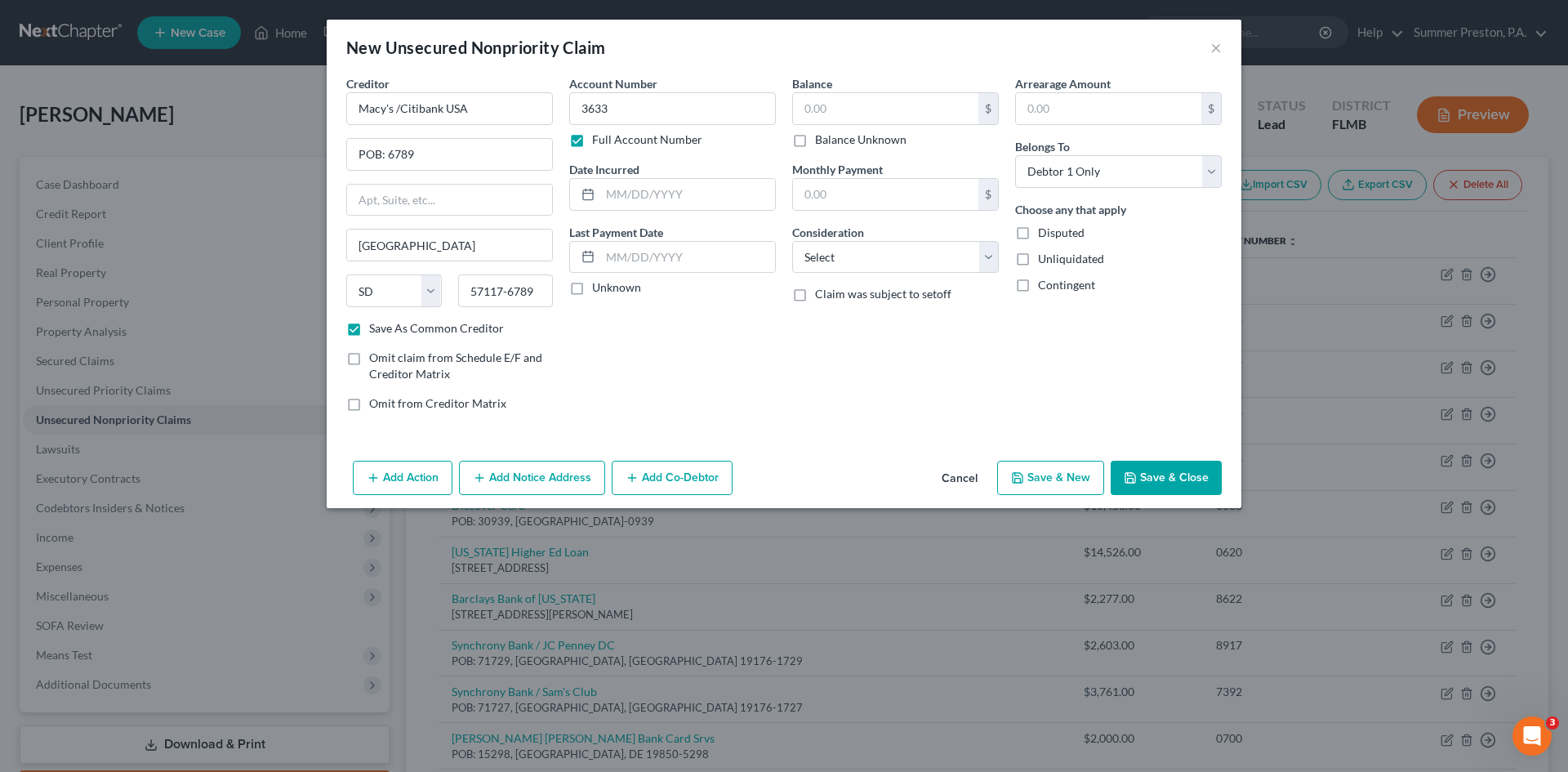
drag, startPoint x: 578, startPoint y: 289, endPoint x: 602, endPoint y: 273, distance: 28.8
click at [592, 286] on label "Unknown" at bounding box center [616, 288] width 49 height 17
click at [599, 286] on input "Unknown" at bounding box center [604, 285] width 11 height 11
click at [863, 107] on input "text" at bounding box center [886, 108] width 186 height 31
click at [1092, 111] on input "text" at bounding box center [1108, 108] width 186 height 31
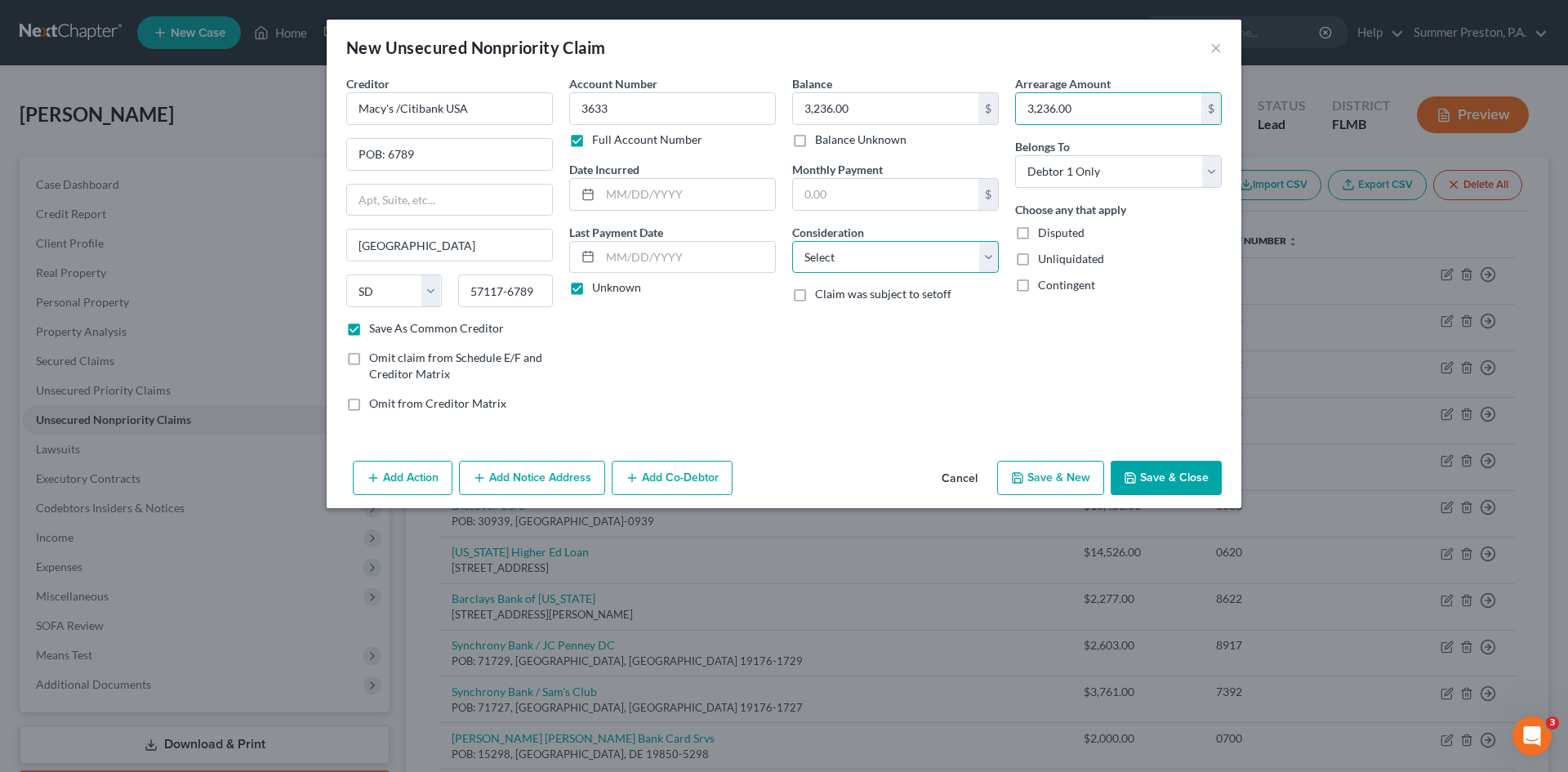
click at [986, 251] on select "Select Cable / Satellite Services Collection Agency Credit Card Debt Debt Couns…" at bounding box center [895, 257] width 207 height 33
click at [792, 241] on select "Select Cable / Satellite Services Collection Agency Credit Card Debt Debt Couns…" at bounding box center [895, 257] width 207 height 33
click at [1043, 477] on button "Save & New" at bounding box center [1051, 477] width 107 height 34
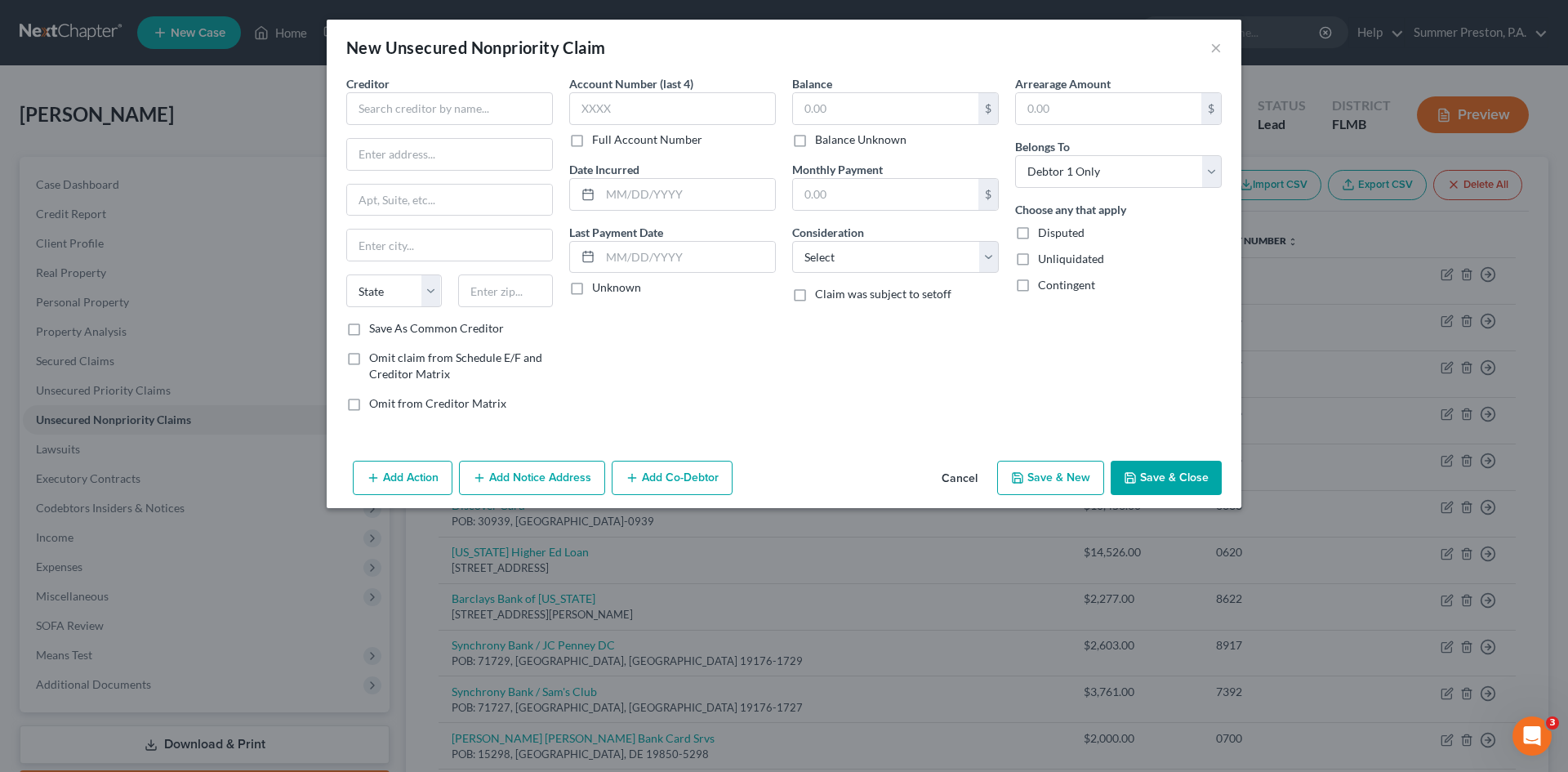
click at [964, 478] on button "Cancel" at bounding box center [959, 478] width 62 height 33
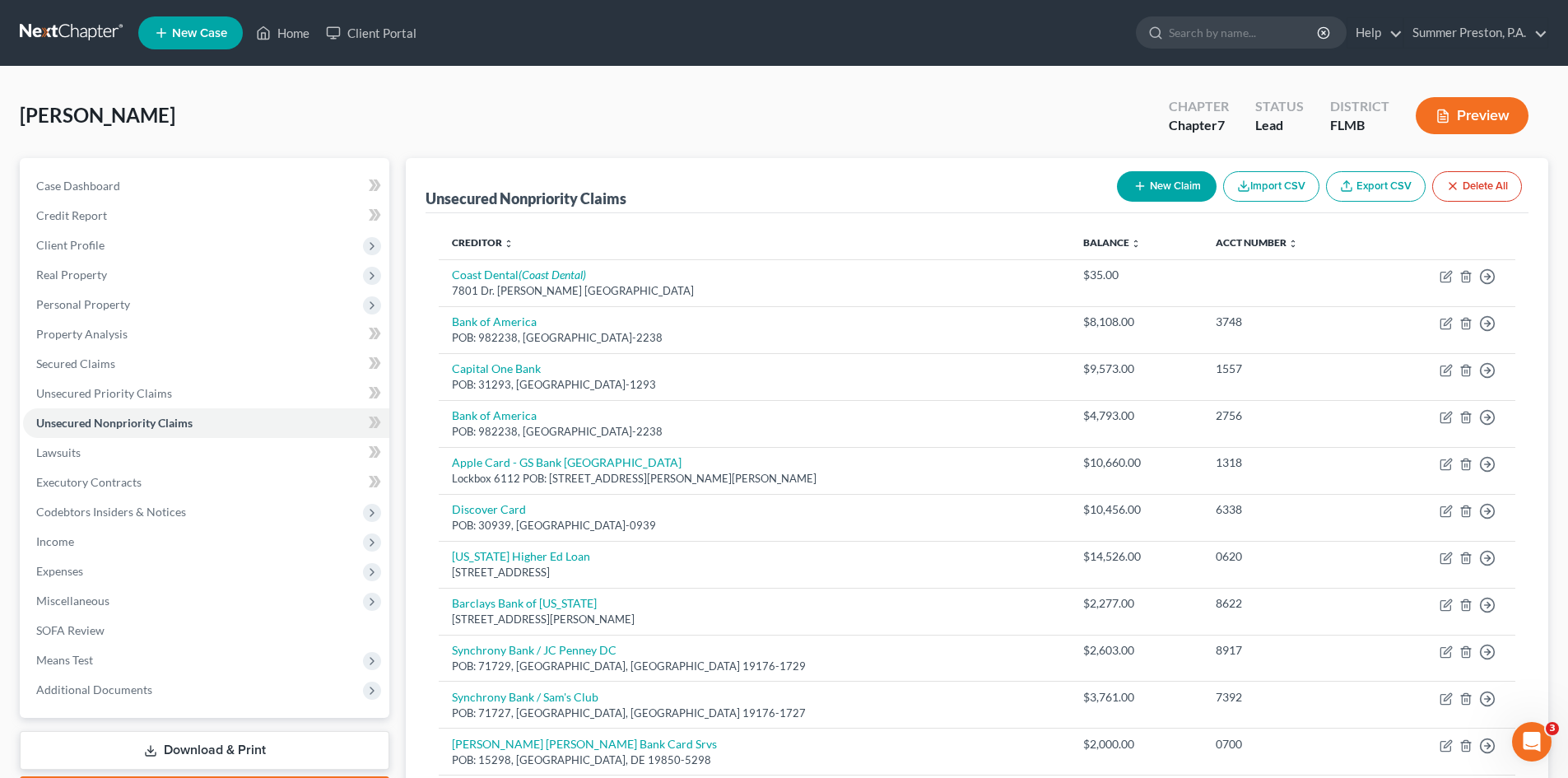
drag, startPoint x: 1206, startPoint y: 194, endPoint x: 1151, endPoint y: 251, distance: 79.2
click at [1156, 231] on div "Unsecured Nonpriority Claims New Claim Import CSV Export CSV Delete All Credito…" at bounding box center [977, 732] width 1143 height 1148
click at [1144, 174] on button "New Claim" at bounding box center [1166, 186] width 99 height 30
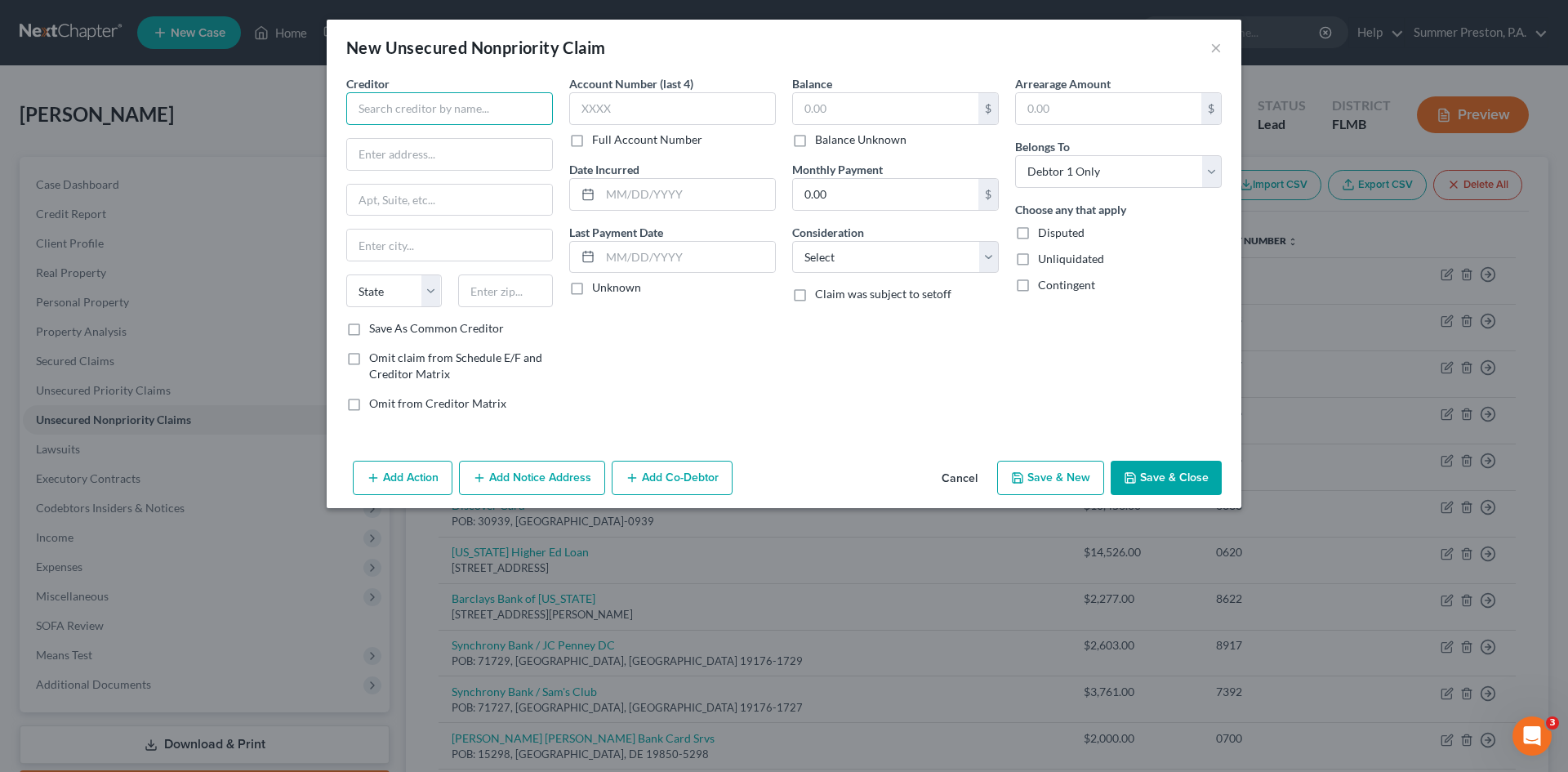
click at [498, 110] on input "text" at bounding box center [449, 108] width 207 height 33
click at [369, 324] on label "Save As Common Creditor" at bounding box center [436, 328] width 135 height 17
click at [376, 324] on input "Save As Common Creditor" at bounding box center [381, 325] width 11 height 11
click at [592, 142] on label "Full Account Number" at bounding box center [646, 140] width 110 height 17
click at [599, 142] on input "Full Account Number" at bounding box center [604, 137] width 11 height 11
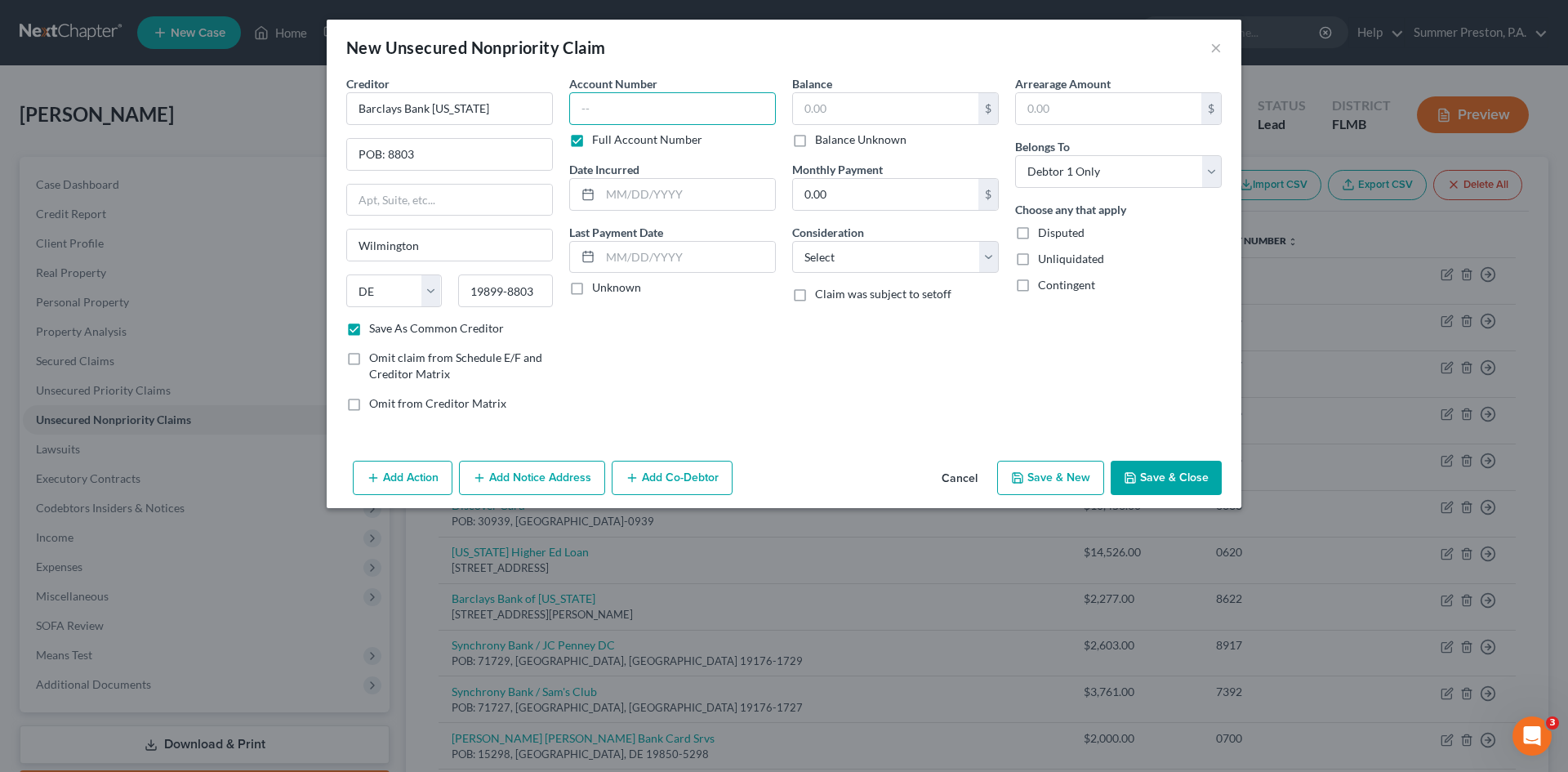
click at [652, 107] on input "text" at bounding box center [672, 108] width 207 height 33
drag, startPoint x: 580, startPoint y: 285, endPoint x: 623, endPoint y: 271, distance: 45.2
click at [592, 285] on label "Unknown" at bounding box center [616, 288] width 49 height 17
click at [599, 285] on input "Unknown" at bounding box center [604, 285] width 11 height 11
click at [879, 106] on input "text" at bounding box center [886, 108] width 186 height 31
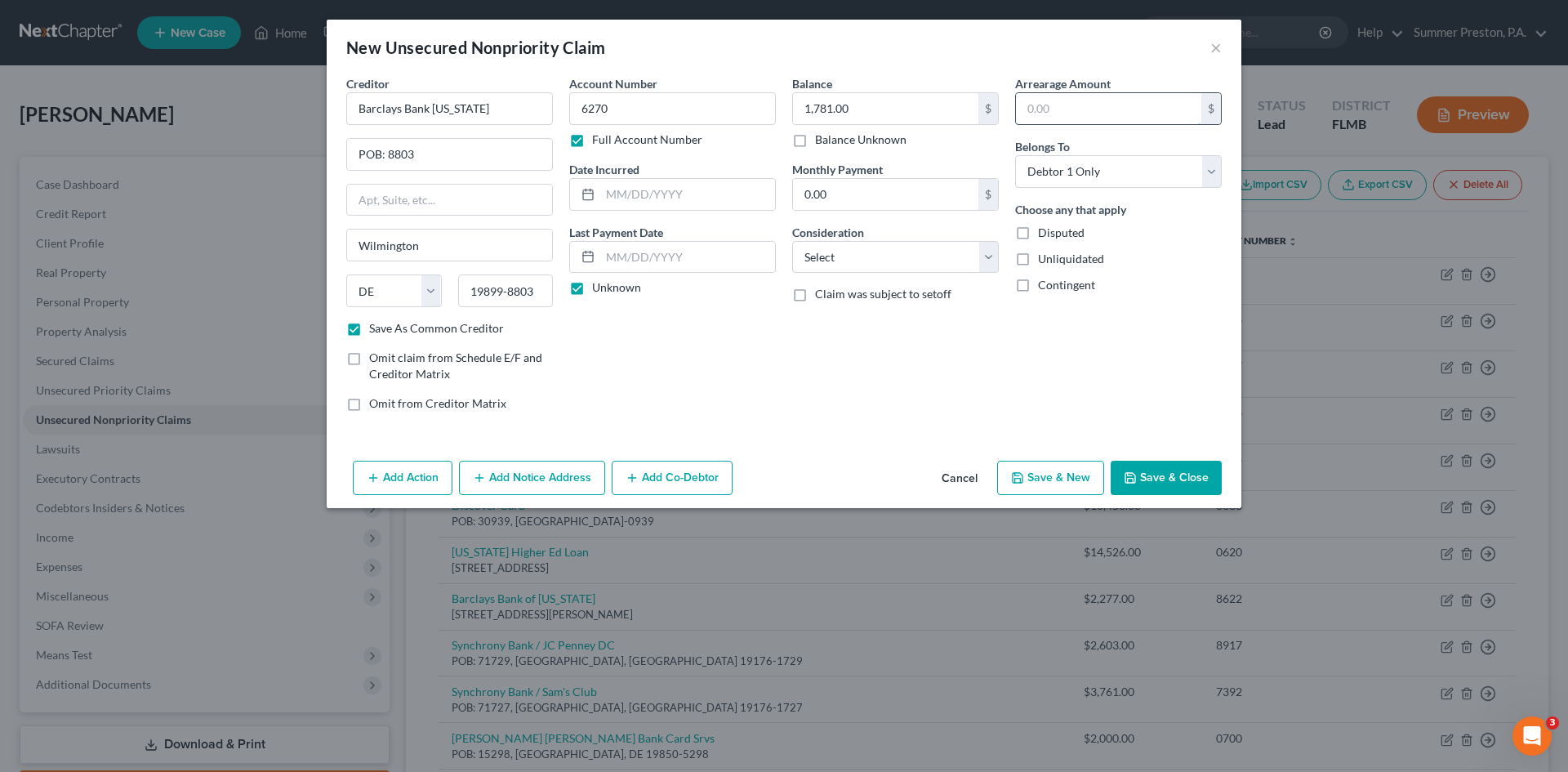
click at [1120, 106] on input "text" at bounding box center [1108, 108] width 186 height 31
drag, startPoint x: 991, startPoint y: 244, endPoint x: 979, endPoint y: 261, distance: 20.8
click at [991, 244] on select "Select Cable / Satellite Services Collection Agency Credit Card Debt Debt Couns…" at bounding box center [895, 257] width 207 height 33
click at [792, 241] on select "Select Cable / Satellite Services Collection Agency Credit Card Debt Debt Couns…" at bounding box center [895, 257] width 207 height 33
click at [1060, 470] on button "Save & New" at bounding box center [1051, 477] width 107 height 34
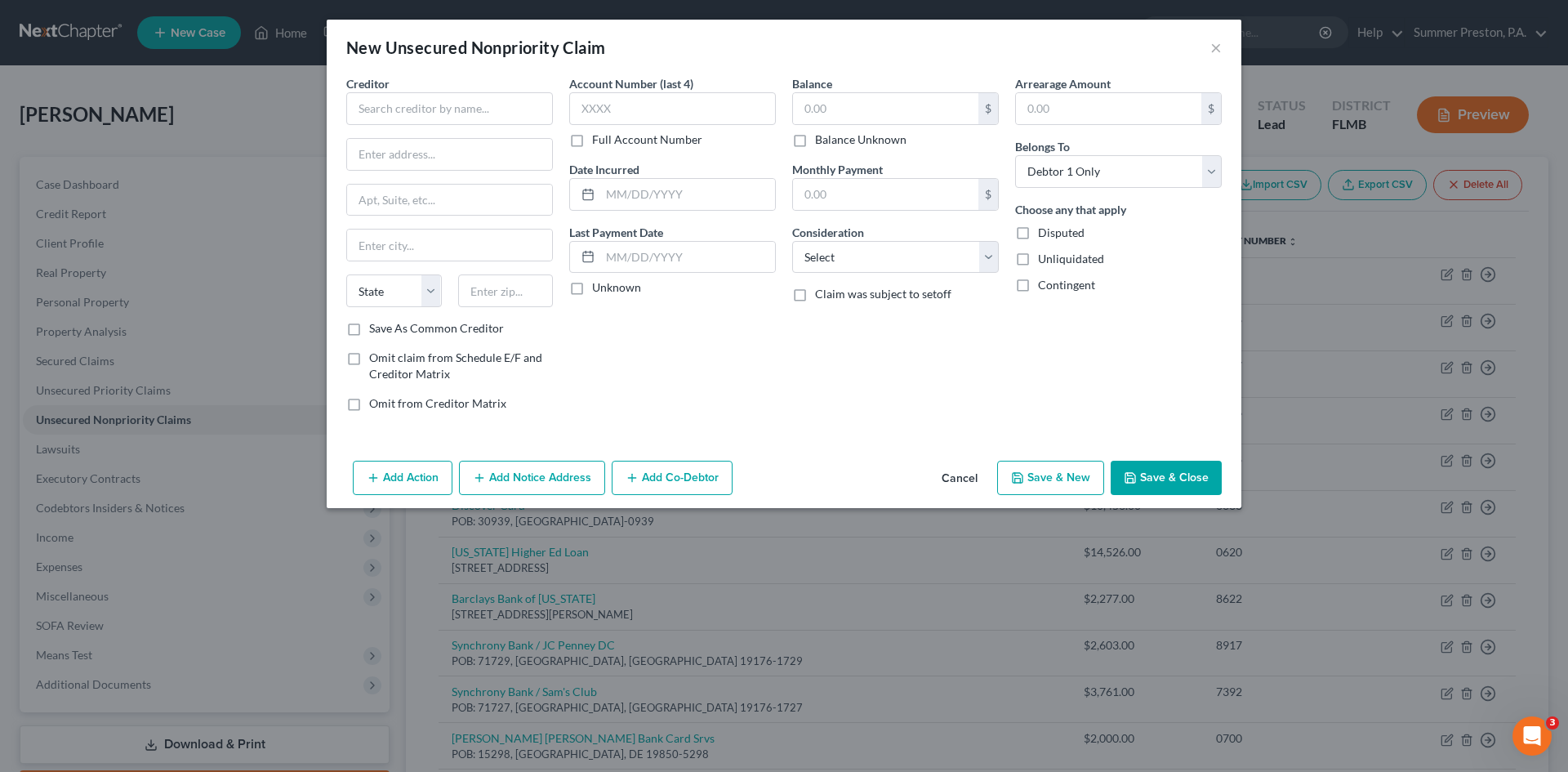
click at [968, 472] on button "Cancel" at bounding box center [959, 478] width 62 height 33
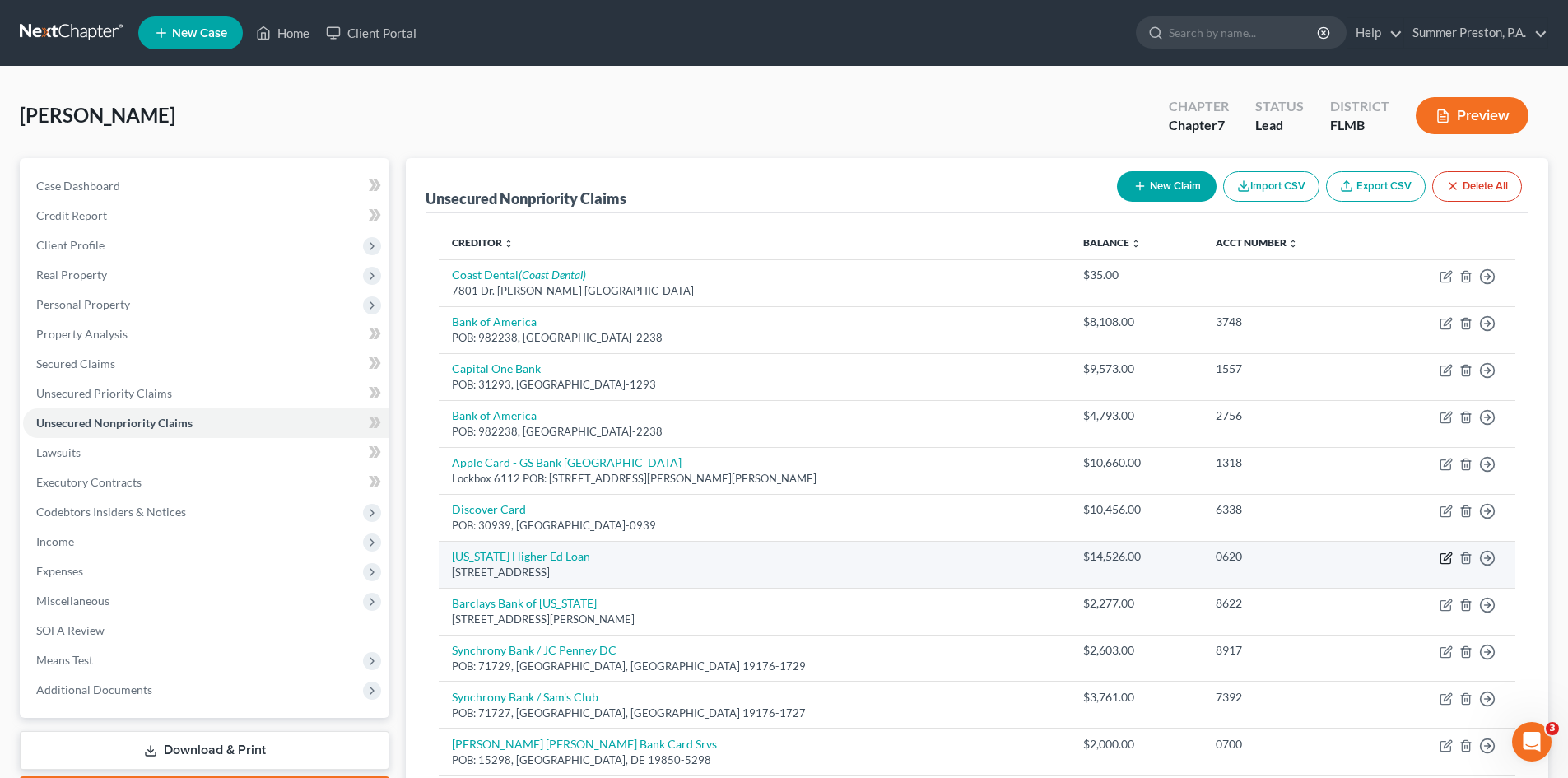
click at [1447, 556] on icon "button" at bounding box center [1447, 556] width 7 height 7
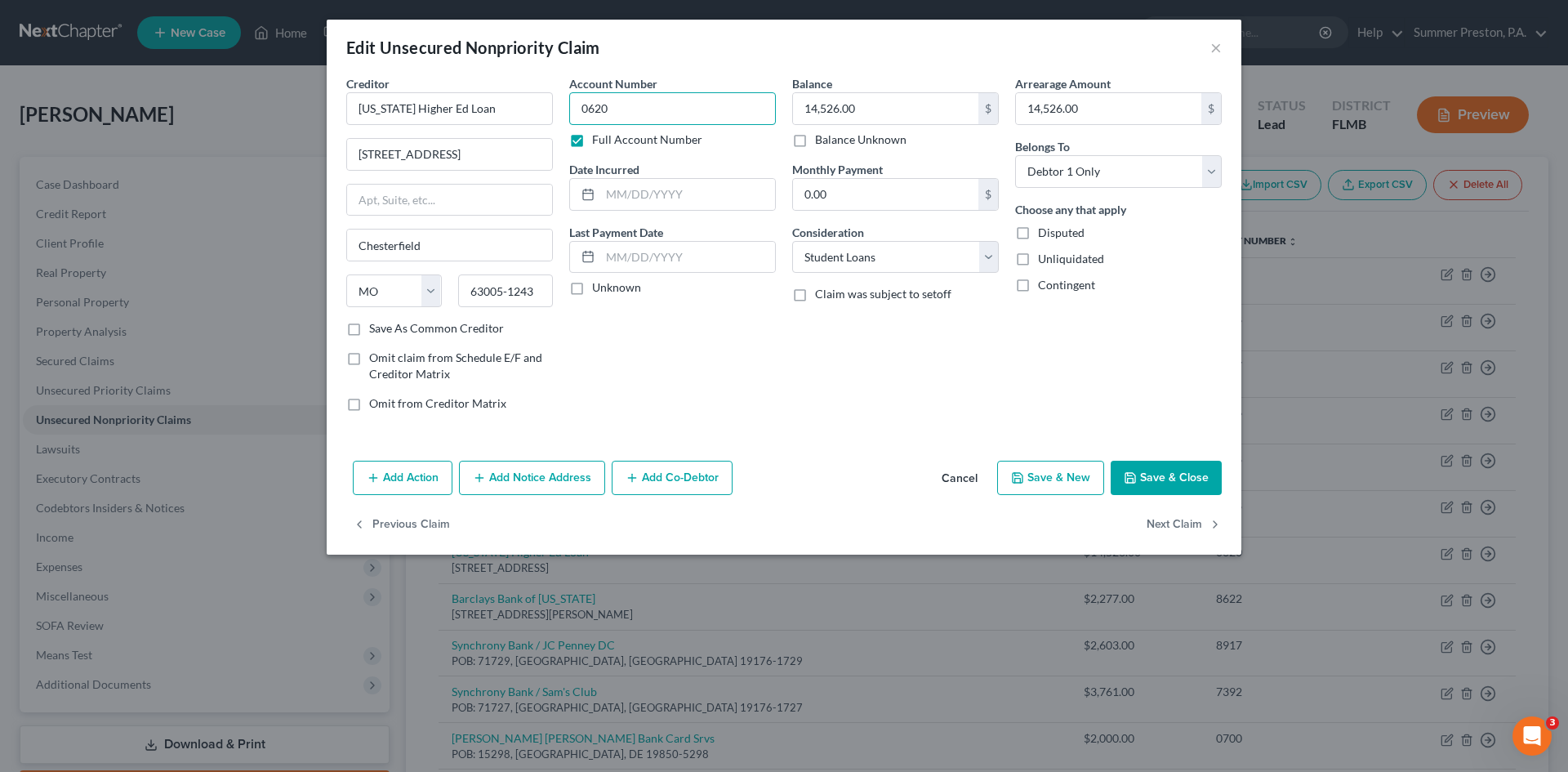
click at [681, 109] on input "0620" at bounding box center [672, 108] width 207 height 33
click at [863, 110] on input "14,526.00" at bounding box center [886, 108] width 186 height 31
click at [1071, 477] on button "Save & New" at bounding box center [1051, 477] width 107 height 34
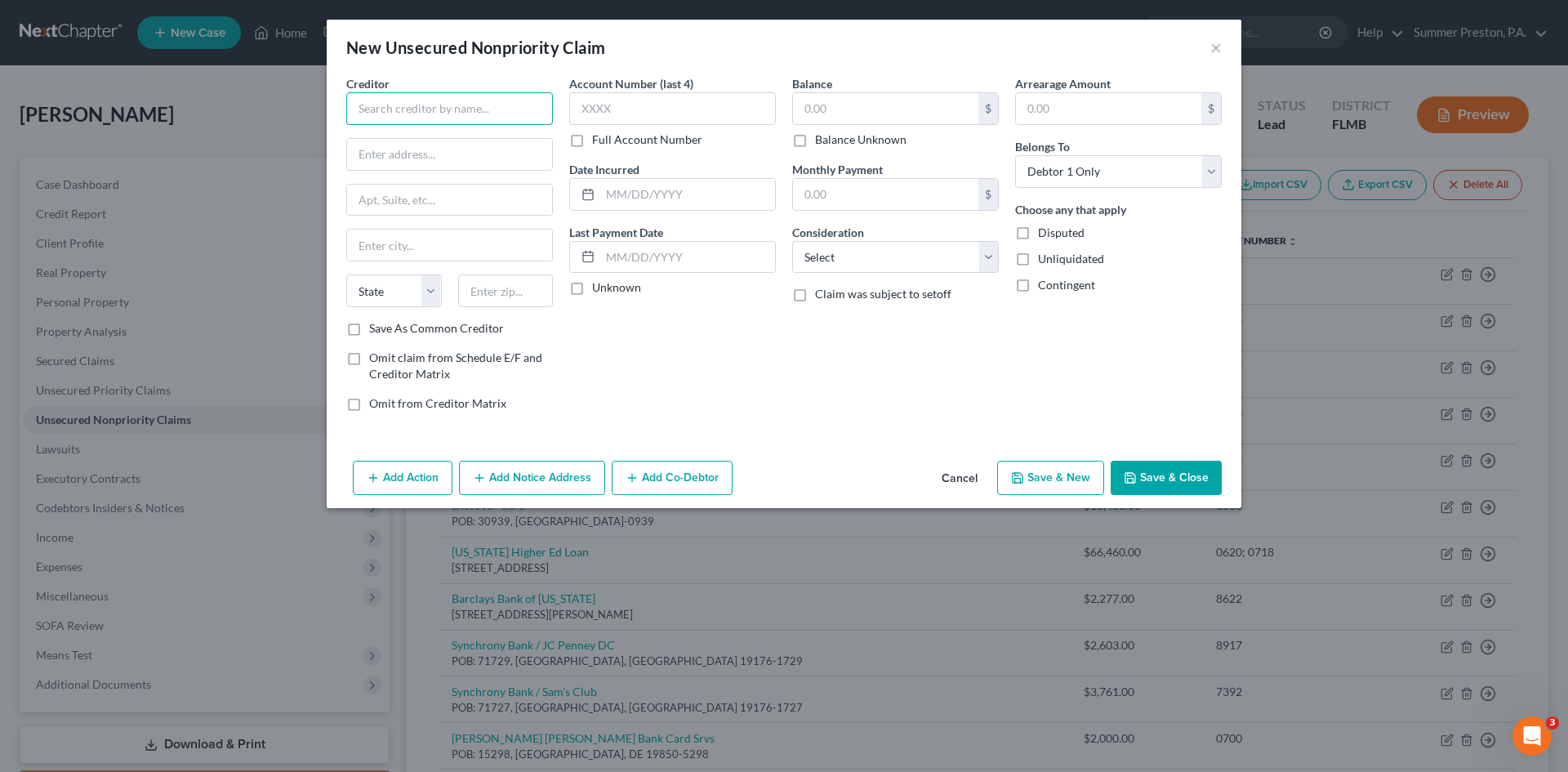
click at [521, 112] on input "text" at bounding box center [449, 108] width 207 height 33
click at [500, 106] on input "Synchrony Bank Walmart" at bounding box center [449, 108] width 207 height 33
drag, startPoint x: 353, startPoint y: 331, endPoint x: 444, endPoint y: 256, distance: 117.9
click at [369, 328] on label "Save As Common Creditor" at bounding box center [436, 328] width 135 height 17
click at [376, 328] on input "Save As Common Creditor" at bounding box center [381, 325] width 11 height 11
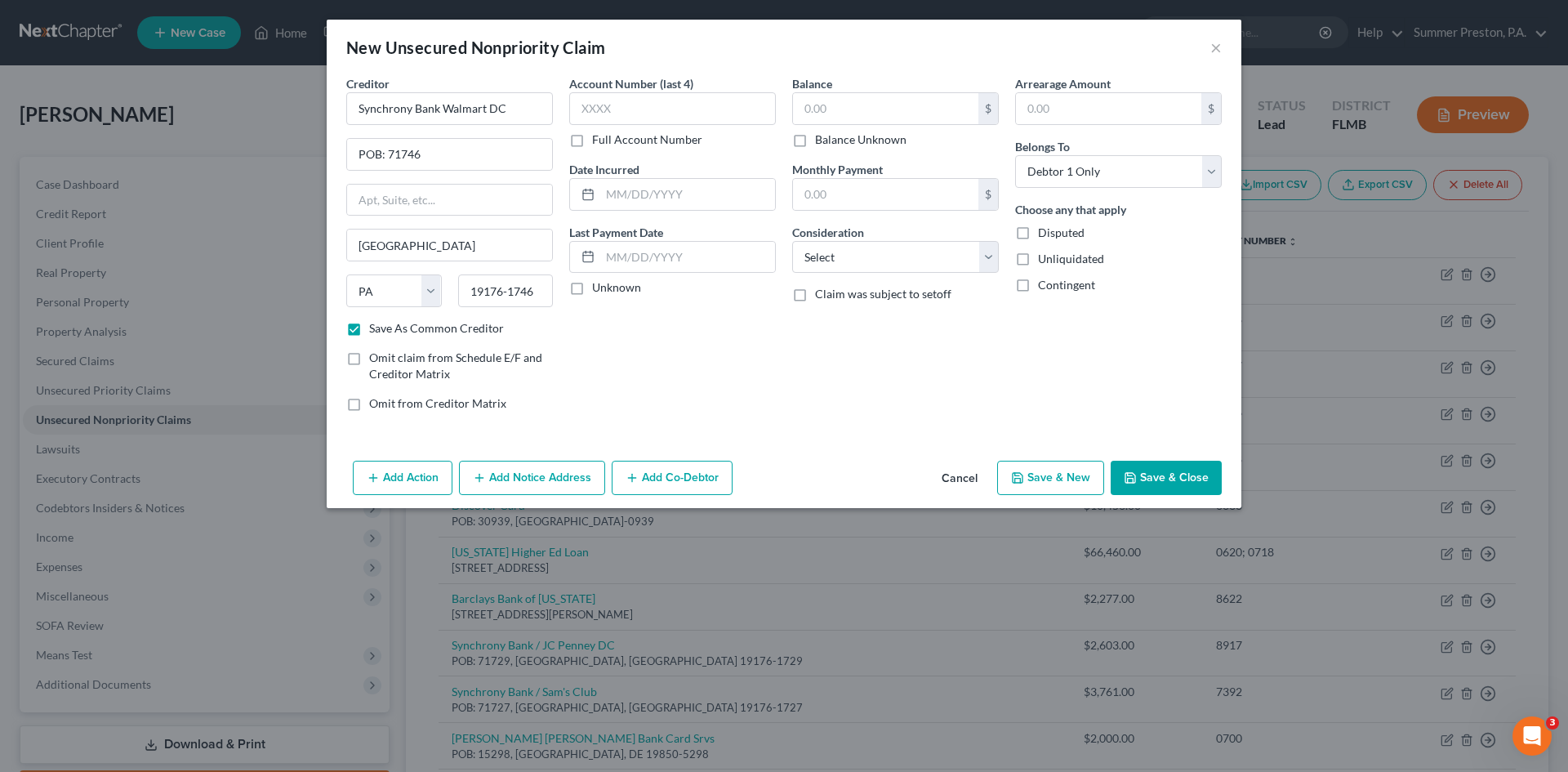
click at [592, 143] on label "Full Account Number" at bounding box center [646, 140] width 110 height 17
click at [599, 142] on input "Full Account Number" at bounding box center [604, 137] width 11 height 11
click at [653, 104] on input "text" at bounding box center [672, 108] width 207 height 33
drag, startPoint x: 581, startPoint y: 288, endPoint x: 819, endPoint y: 163, distance: 268.8
click at [592, 283] on label "Unknown" at bounding box center [616, 288] width 49 height 17
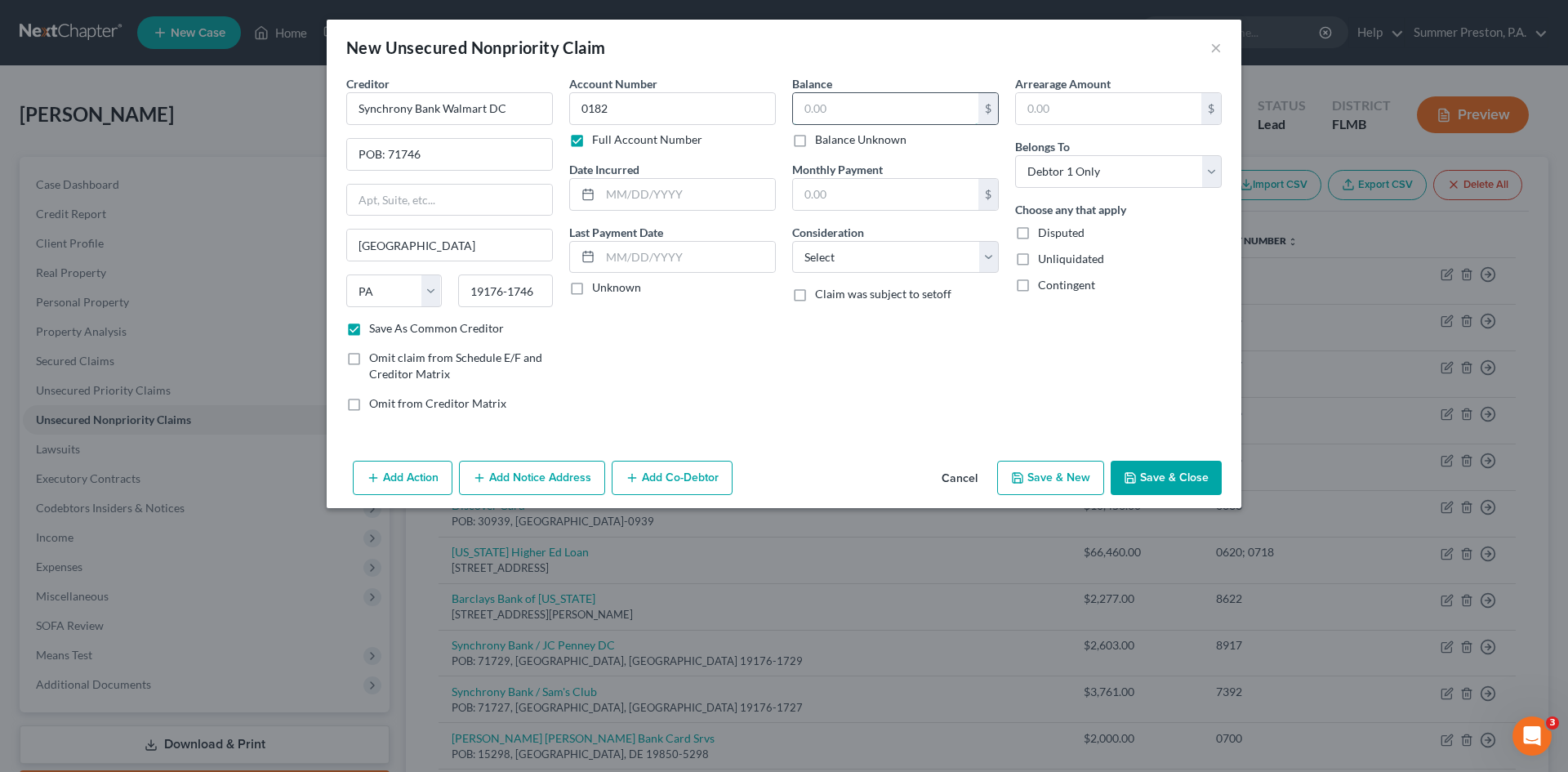
click at [864, 109] on input "text" at bounding box center [886, 108] width 186 height 31
click at [592, 287] on label "Unknown" at bounding box center [616, 288] width 49 height 17
click at [599, 287] on input "Unknown" at bounding box center [604, 285] width 11 height 11
click at [848, 107] on input "text" at bounding box center [886, 108] width 186 height 31
click at [1096, 109] on input "text" at bounding box center [1108, 108] width 186 height 31
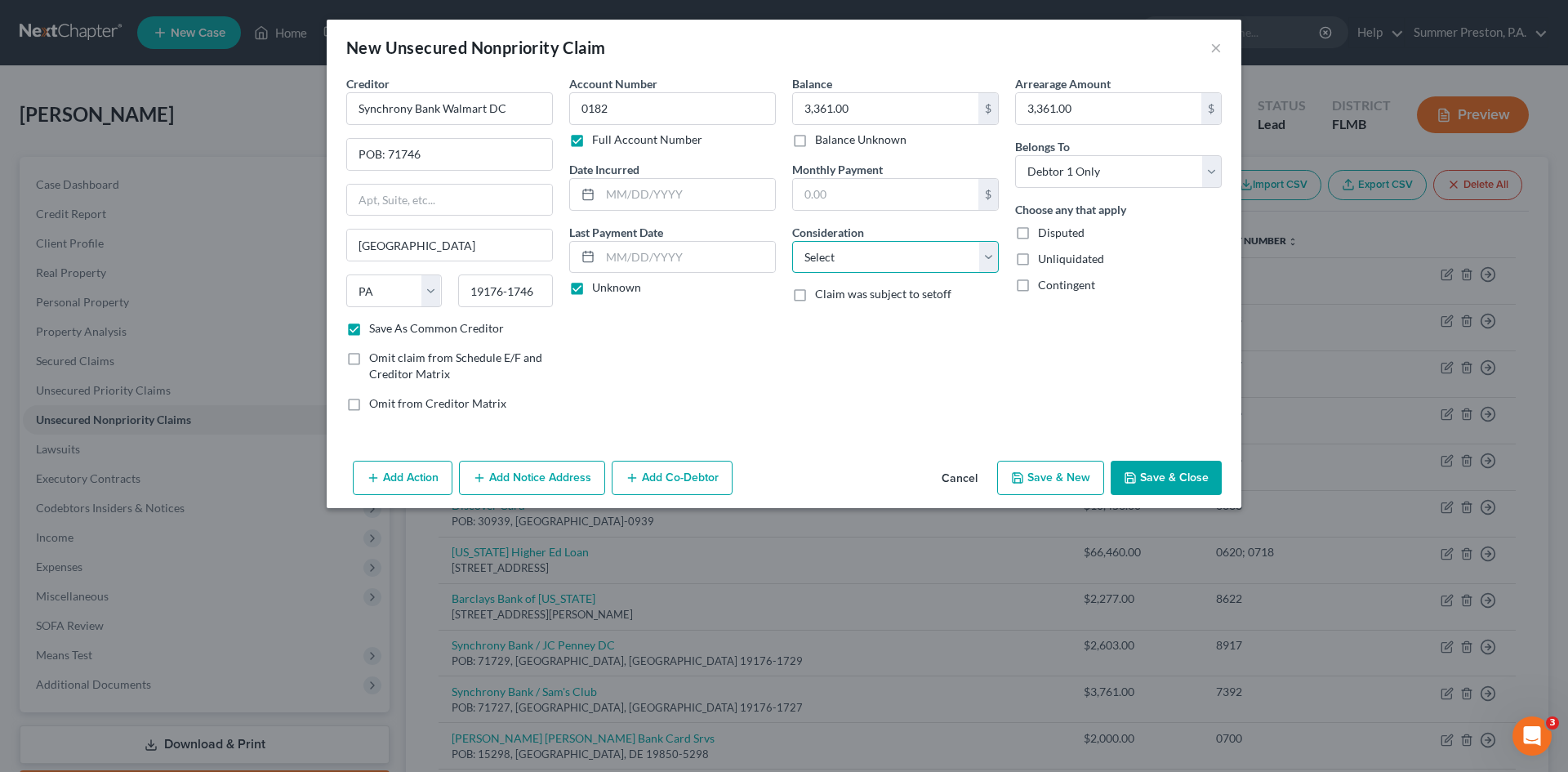
click at [990, 256] on select "Select Cable / Satellite Services Collection Agency Credit Card Debt Debt Couns…" at bounding box center [895, 257] width 207 height 33
click at [792, 241] on select "Select Cable / Satellite Services Collection Agency Credit Card Debt Debt Couns…" at bounding box center [895, 257] width 207 height 33
